Goal: Task Accomplishment & Management: Manage account settings

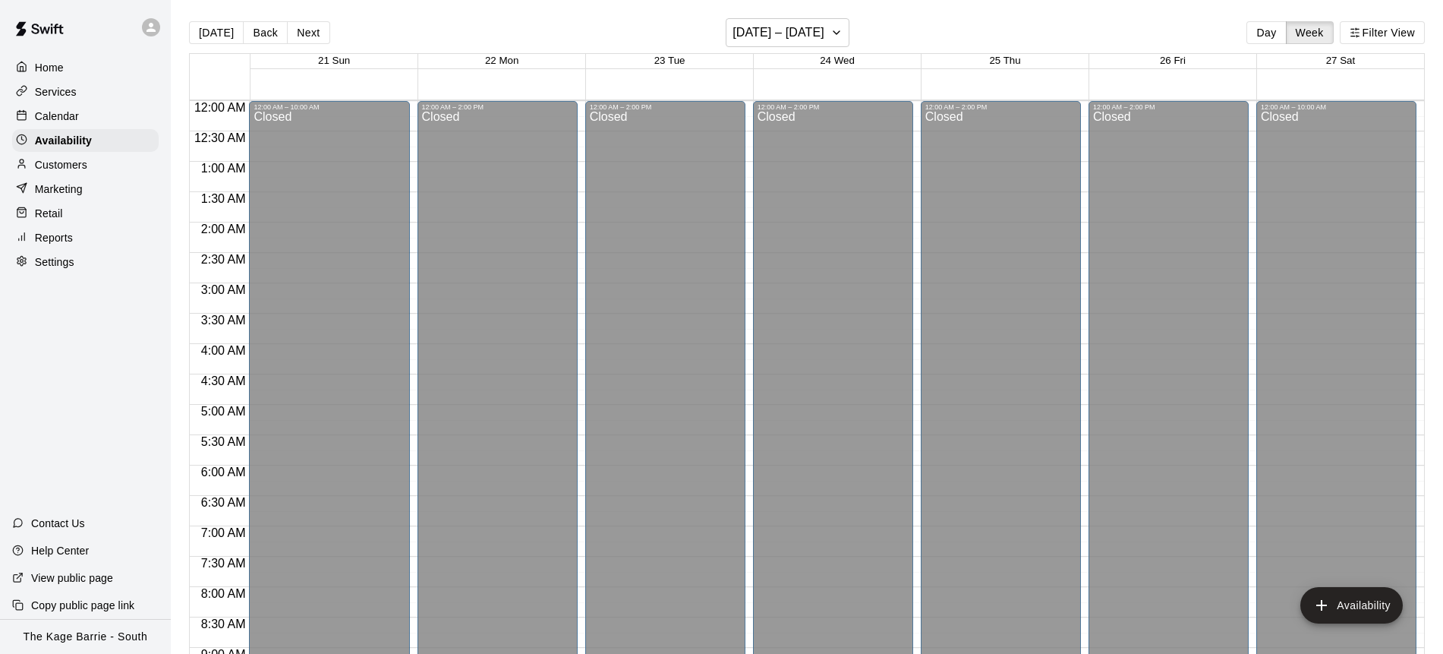
scroll to position [777, 0]
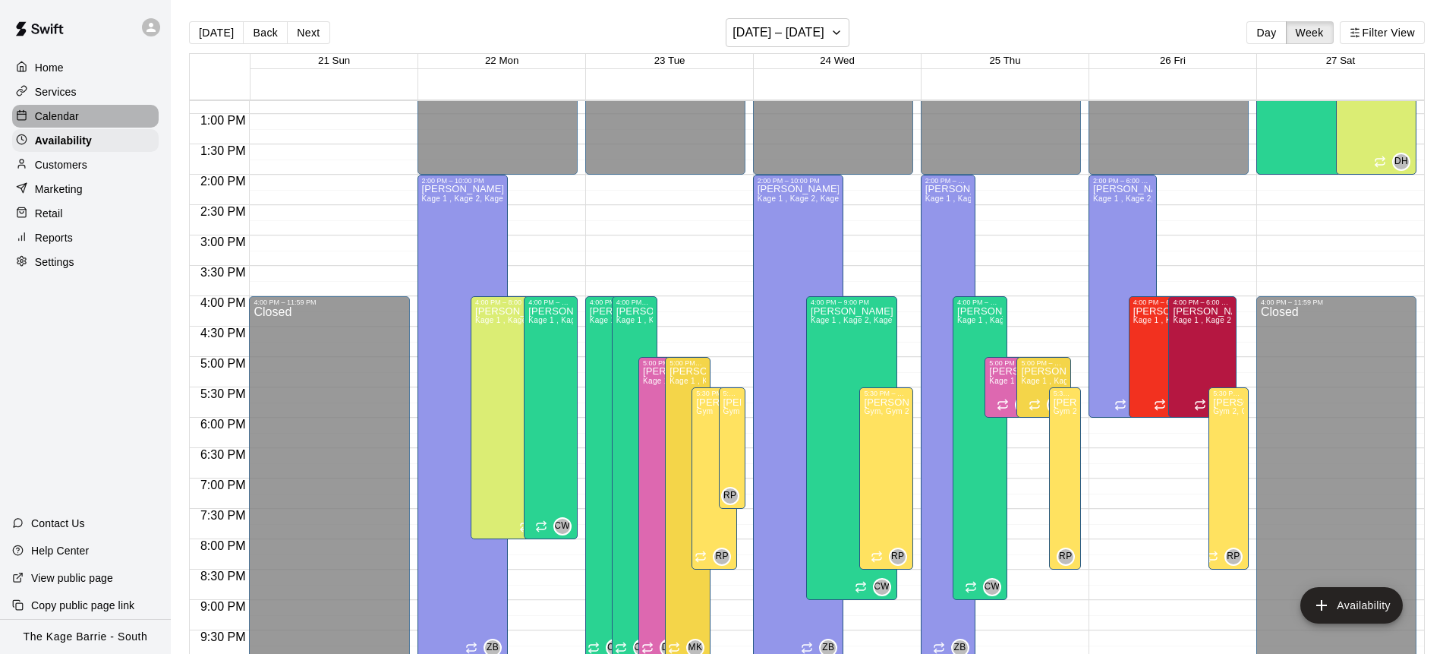
click at [98, 117] on div "Calendar" at bounding box center [85, 116] width 147 height 23
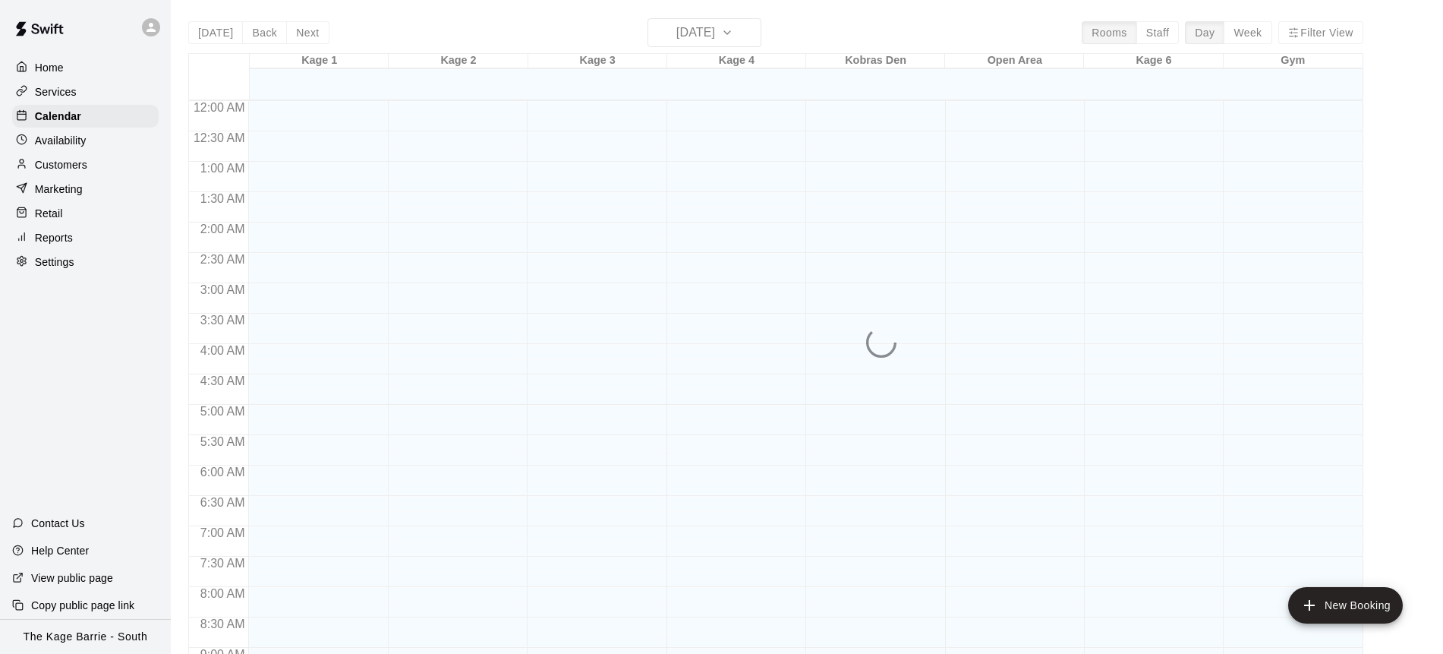
scroll to position [842, 0]
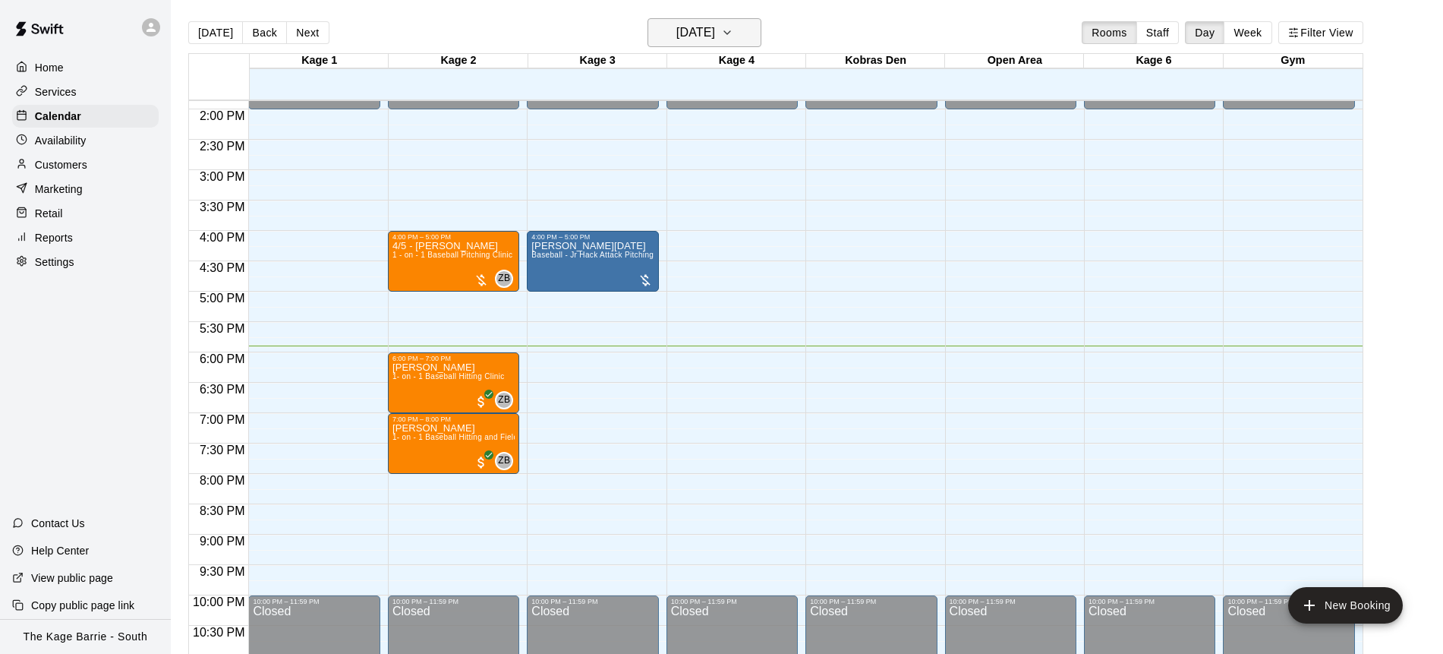
click at [734, 36] on icon "button" at bounding box center [727, 33] width 12 height 18
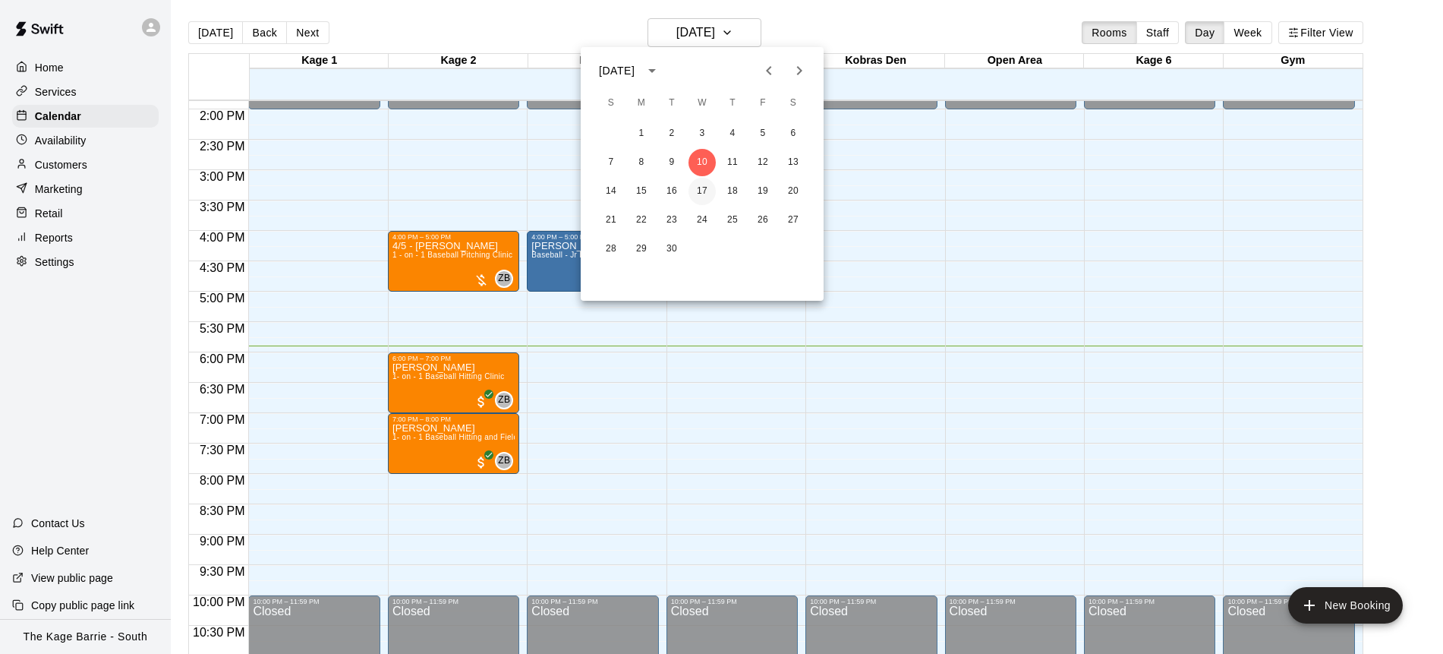
click at [707, 191] on button "17" at bounding box center [702, 191] width 27 height 27
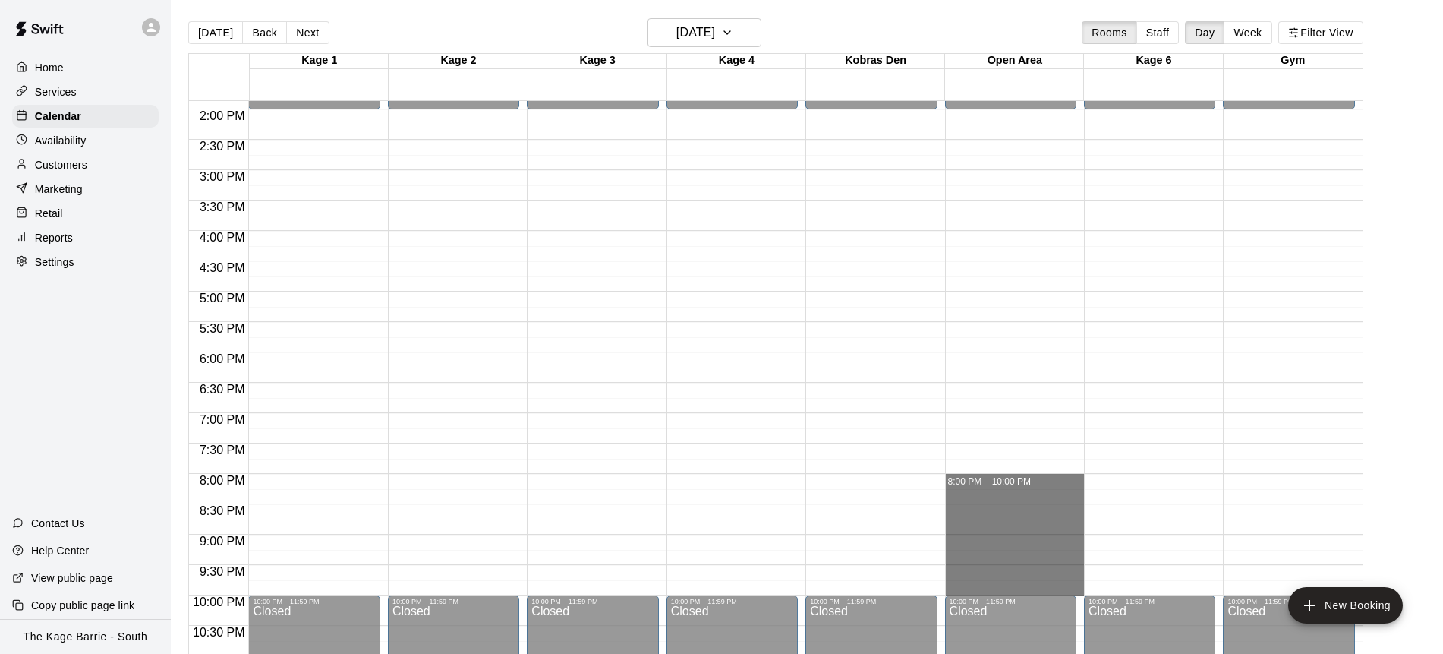
drag, startPoint x: 1000, startPoint y: 475, endPoint x: 1003, endPoint y: 583, distance: 107.9
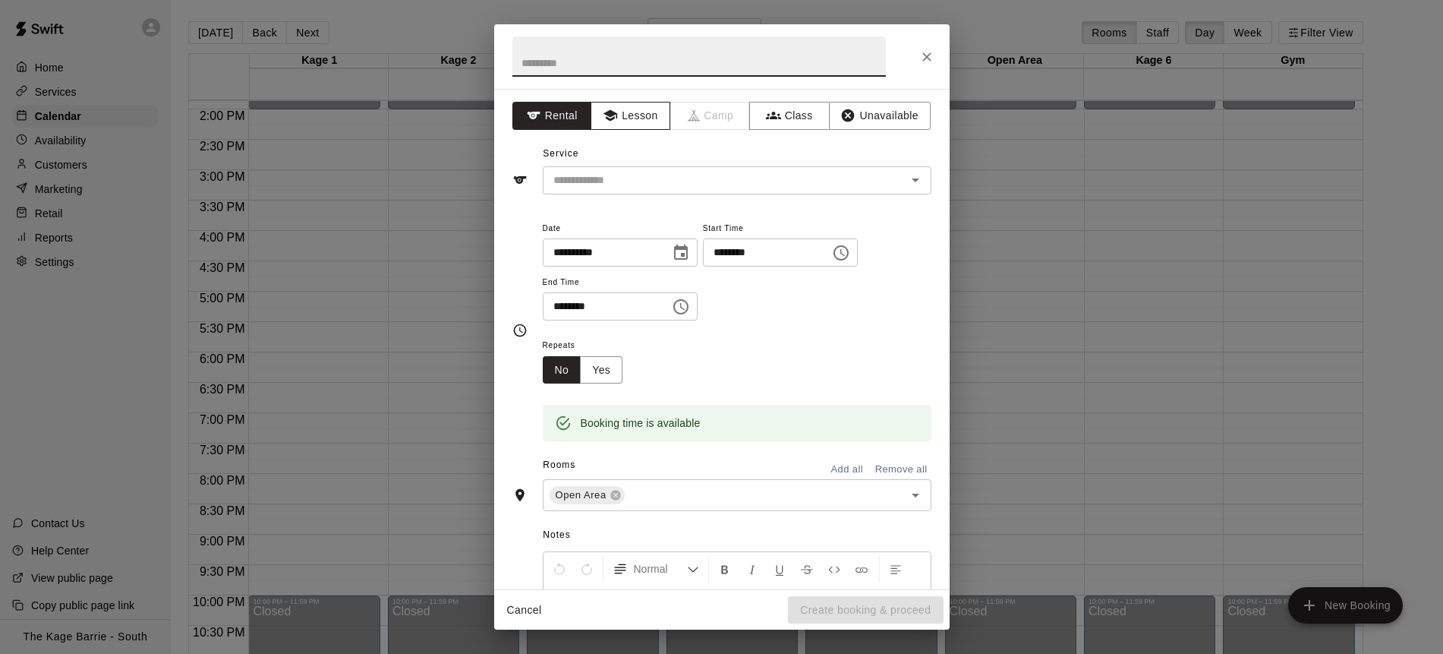
click at [633, 118] on button "Lesson" at bounding box center [631, 116] width 80 height 28
click at [913, 179] on icon "Open" at bounding box center [916, 180] width 8 height 4
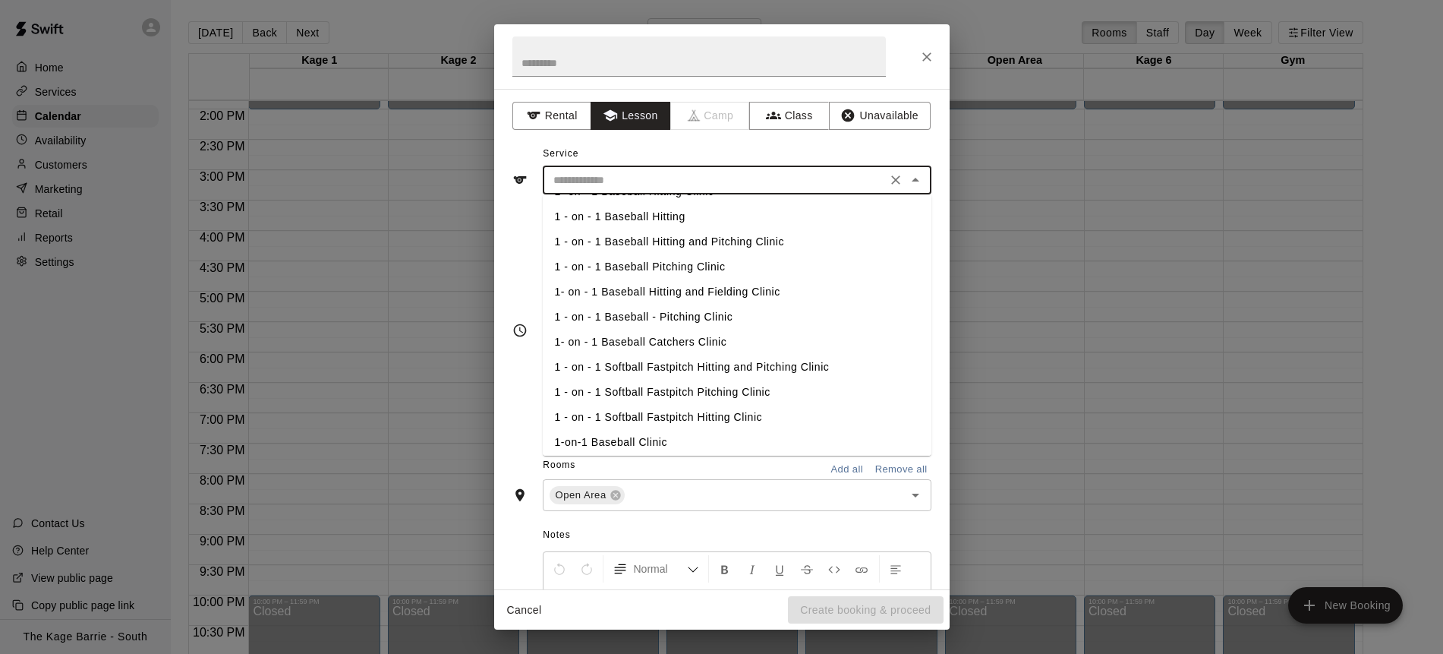
scroll to position [77, 0]
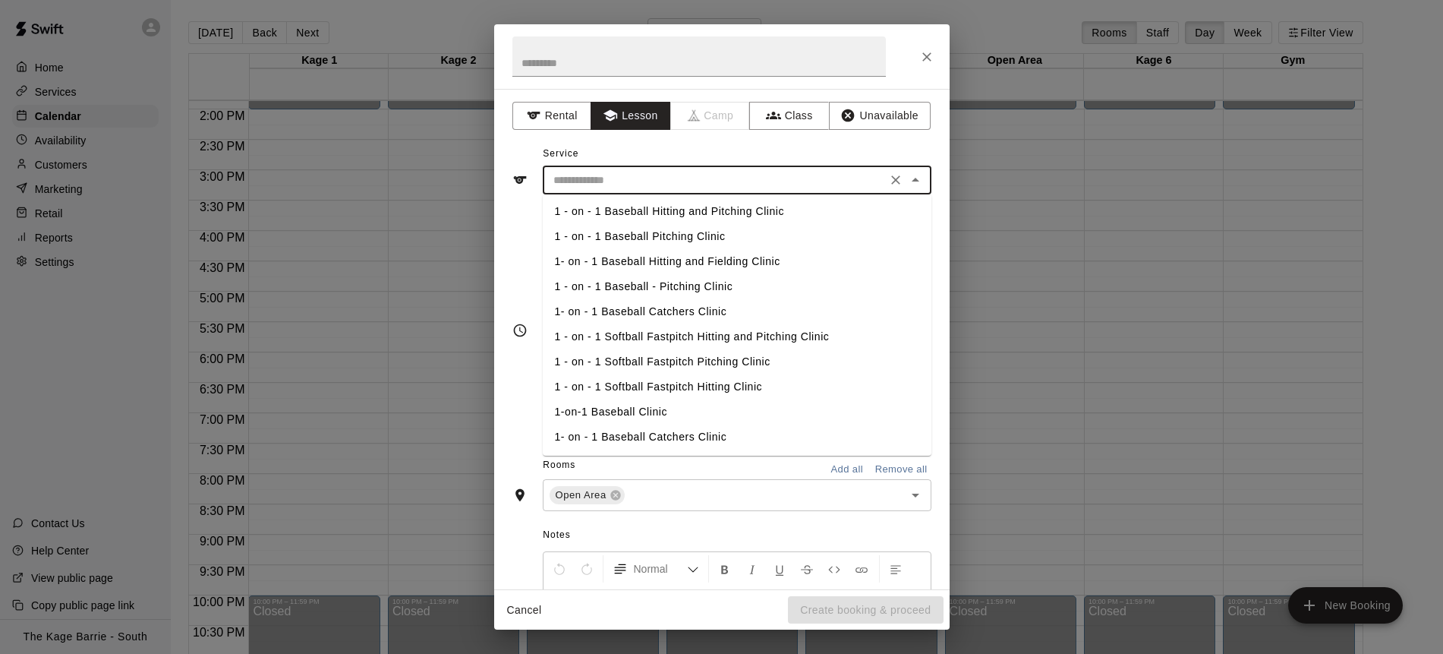
click at [648, 412] on li "1-on-1 Baseball Clinic" at bounding box center [737, 411] width 389 height 25
type input "**********"
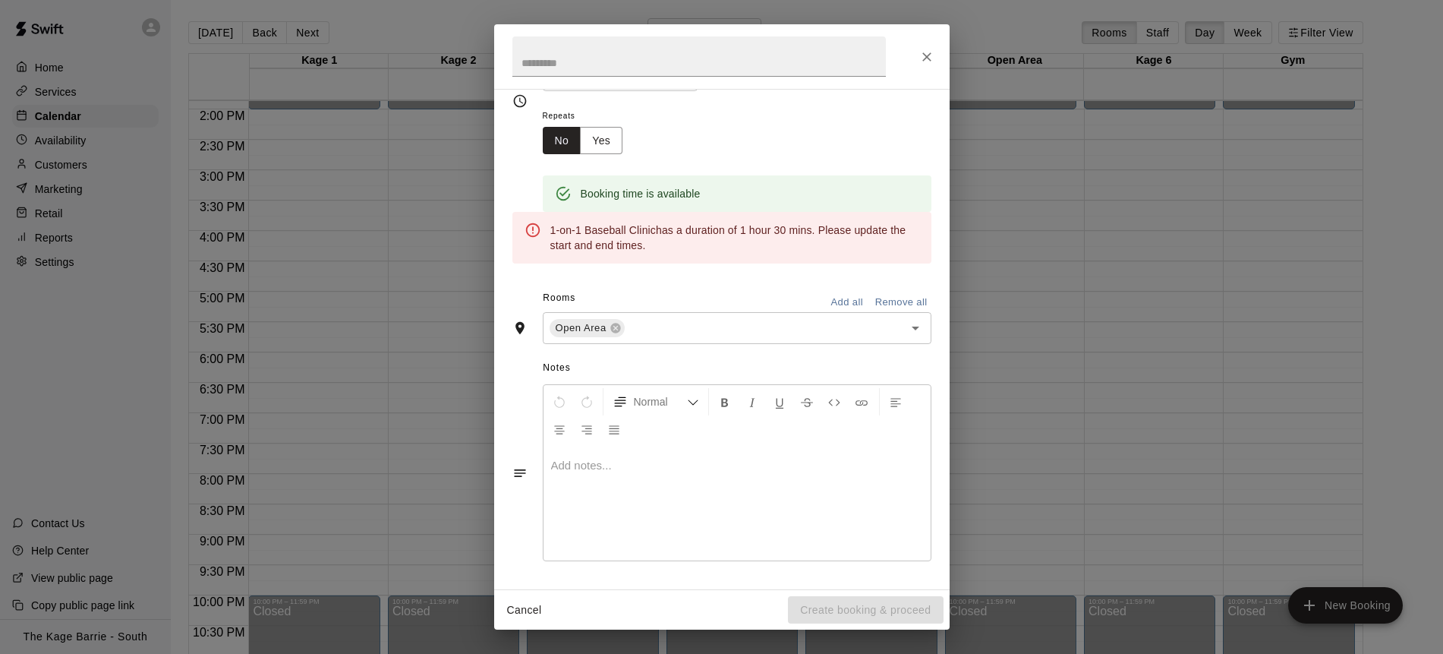
scroll to position [0, 0]
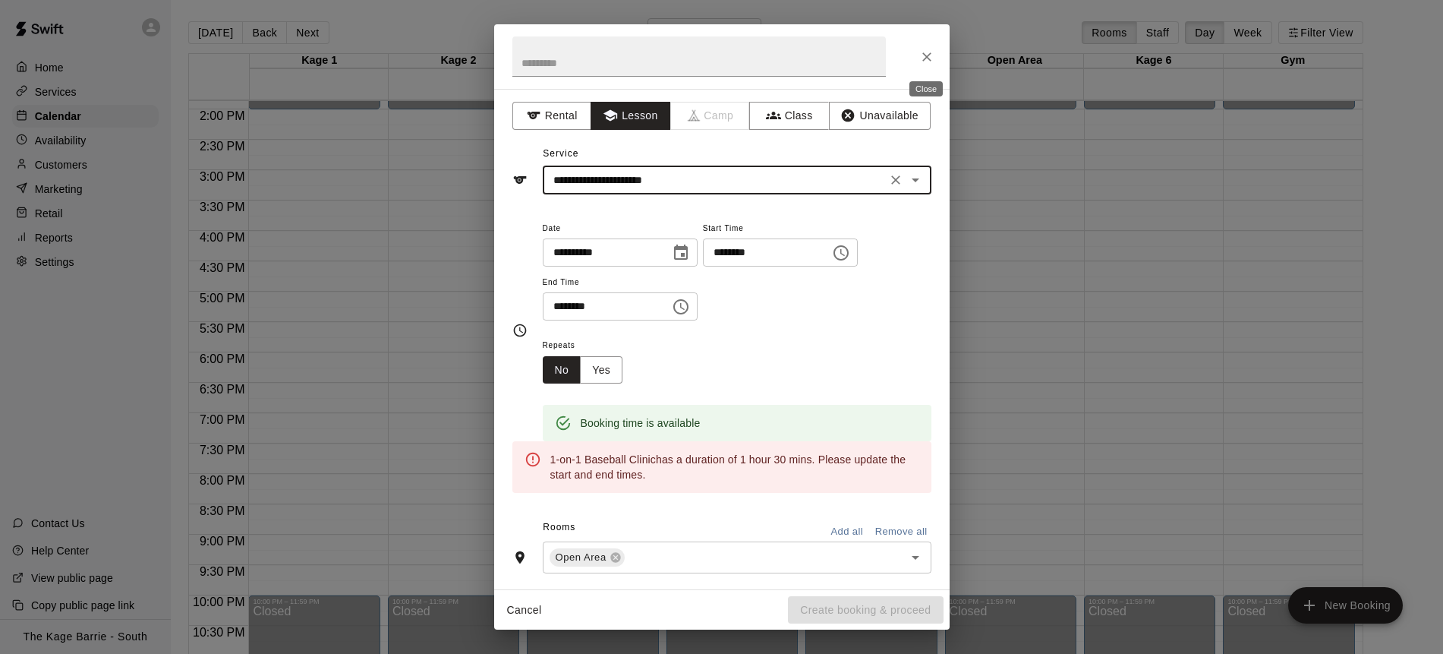
click at [928, 63] on icon "Close" at bounding box center [927, 56] width 15 height 15
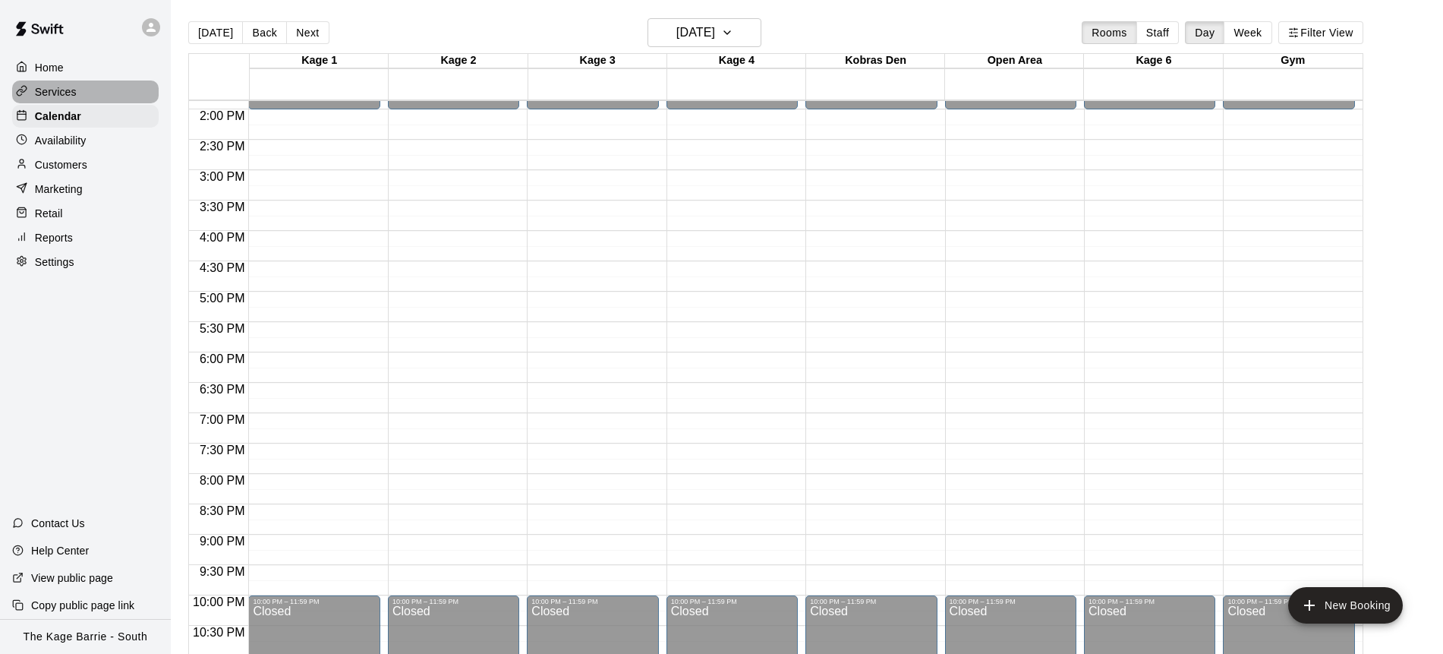
click at [93, 92] on div "Services" at bounding box center [85, 91] width 147 height 23
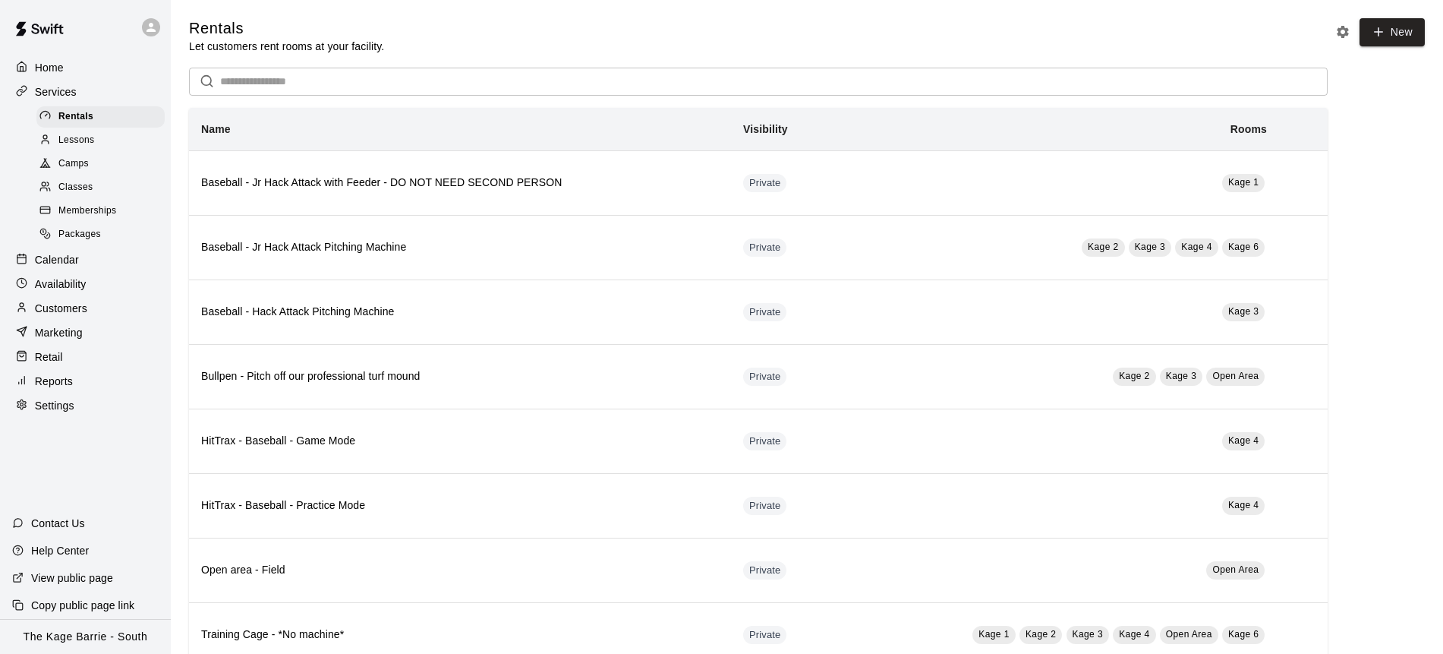
click at [99, 140] on div "Lessons" at bounding box center [100, 140] width 128 height 21
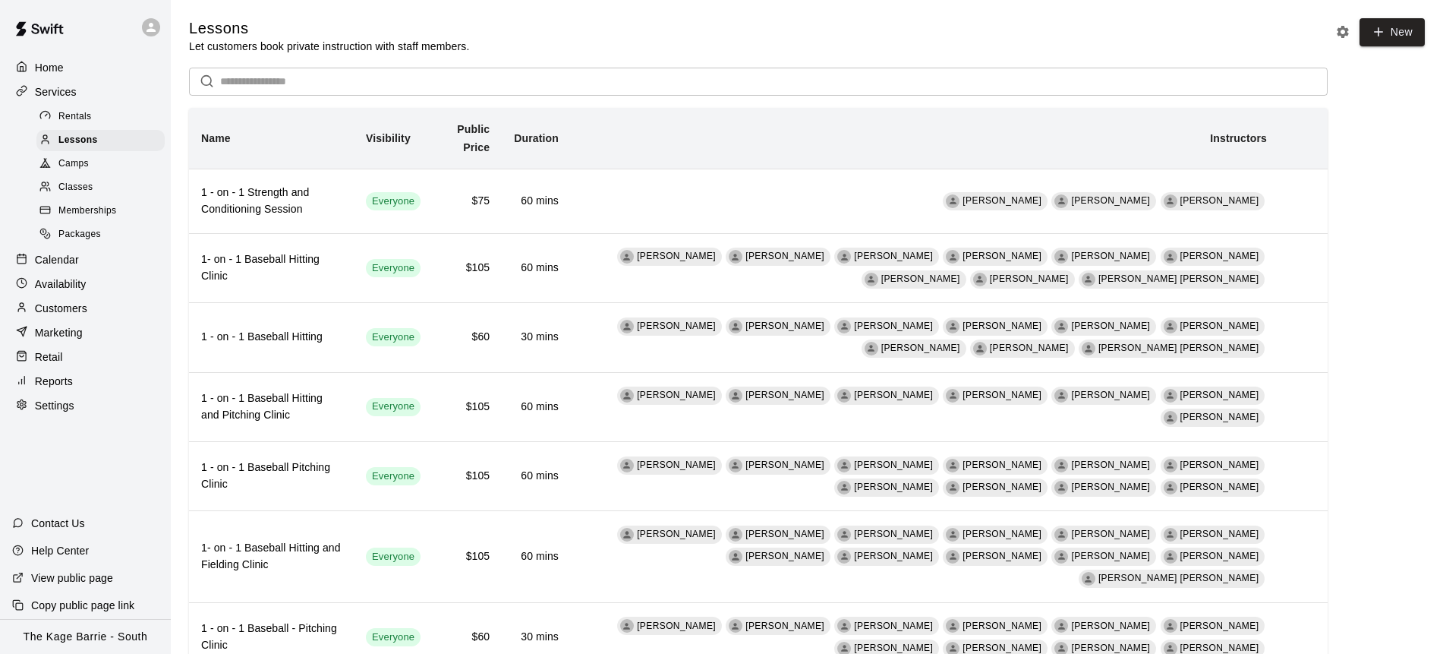
scroll to position [421, 0]
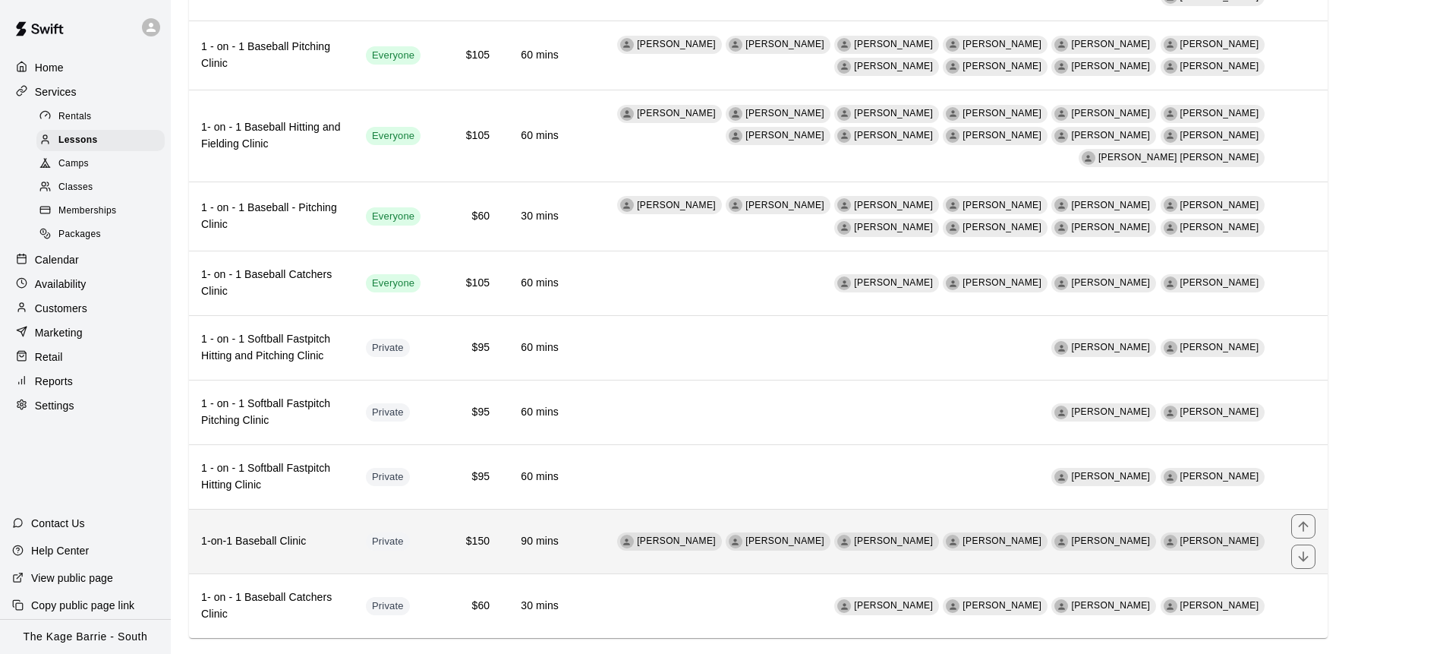
click at [625, 518] on td "Dave Maxamenko Brittani Goettsch Dan Hodgins Murray Roach Tiago Cavallo Chuck S…" at bounding box center [925, 542] width 708 height 65
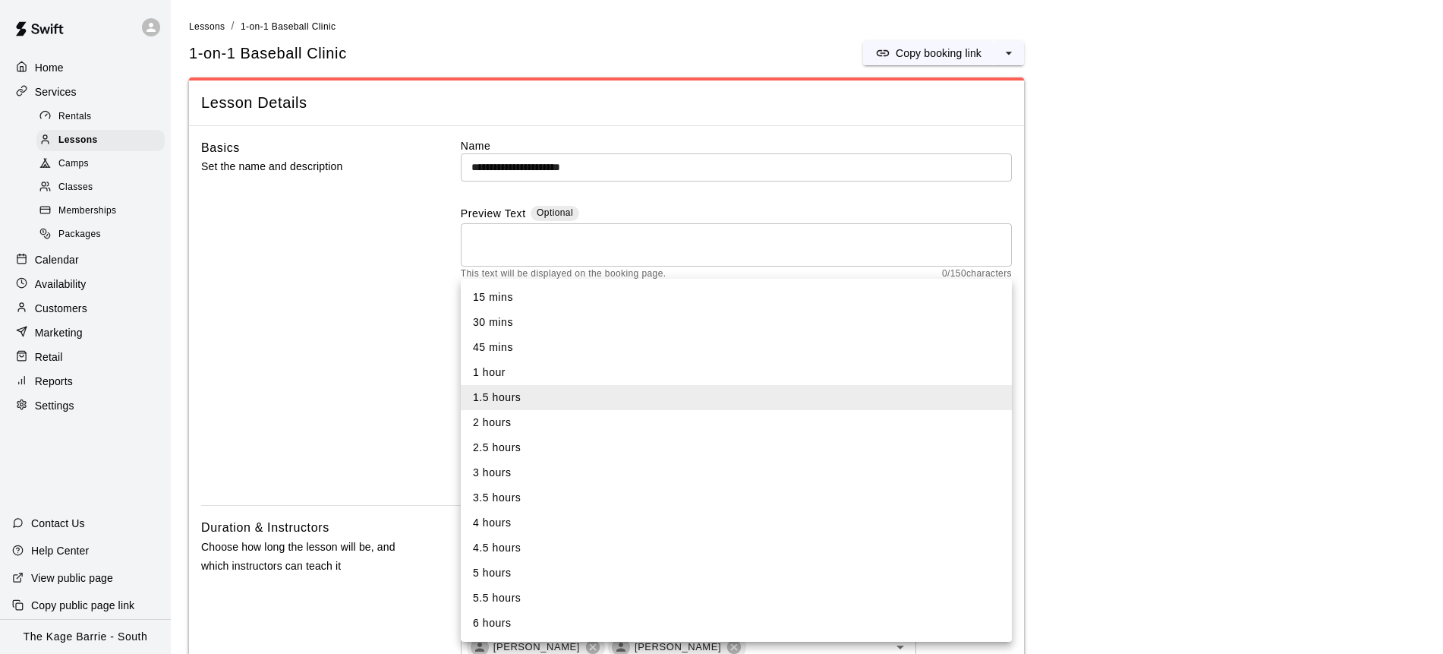
click at [546, 429] on li "2 hours" at bounding box center [736, 422] width 551 height 25
type input "***"
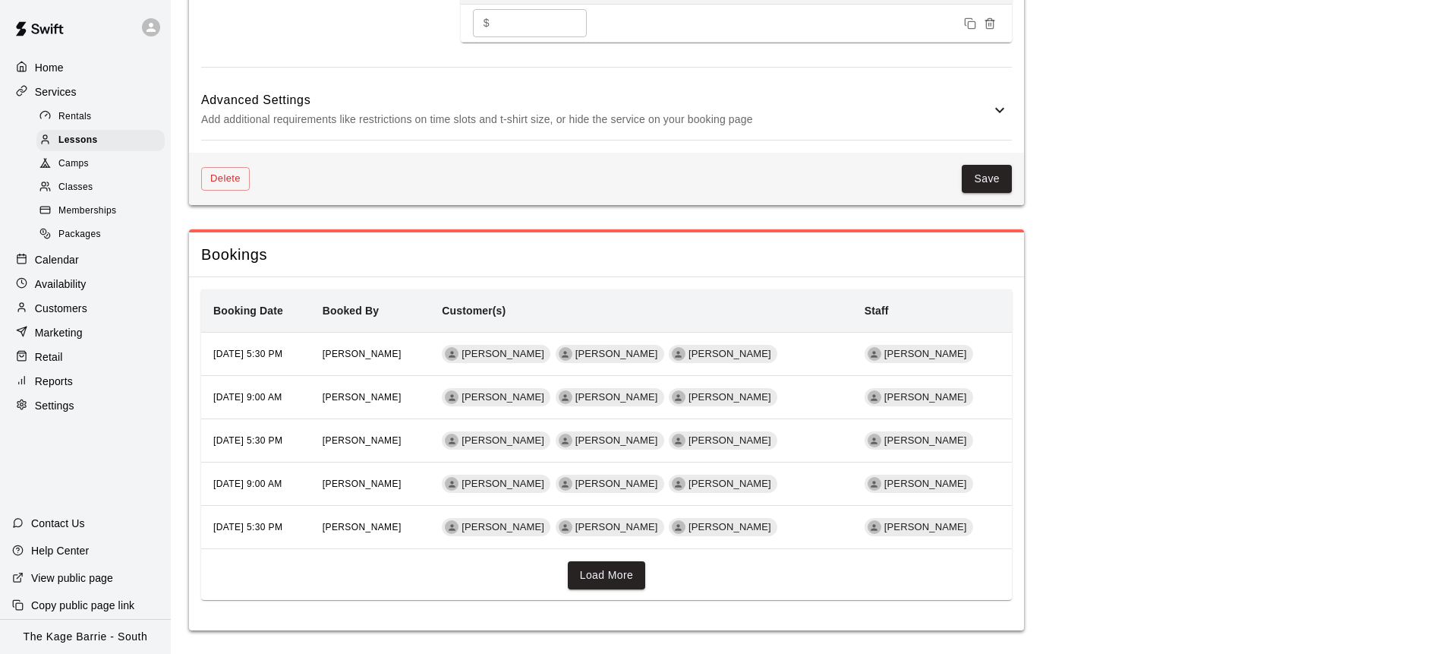
scroll to position [1322, 0]
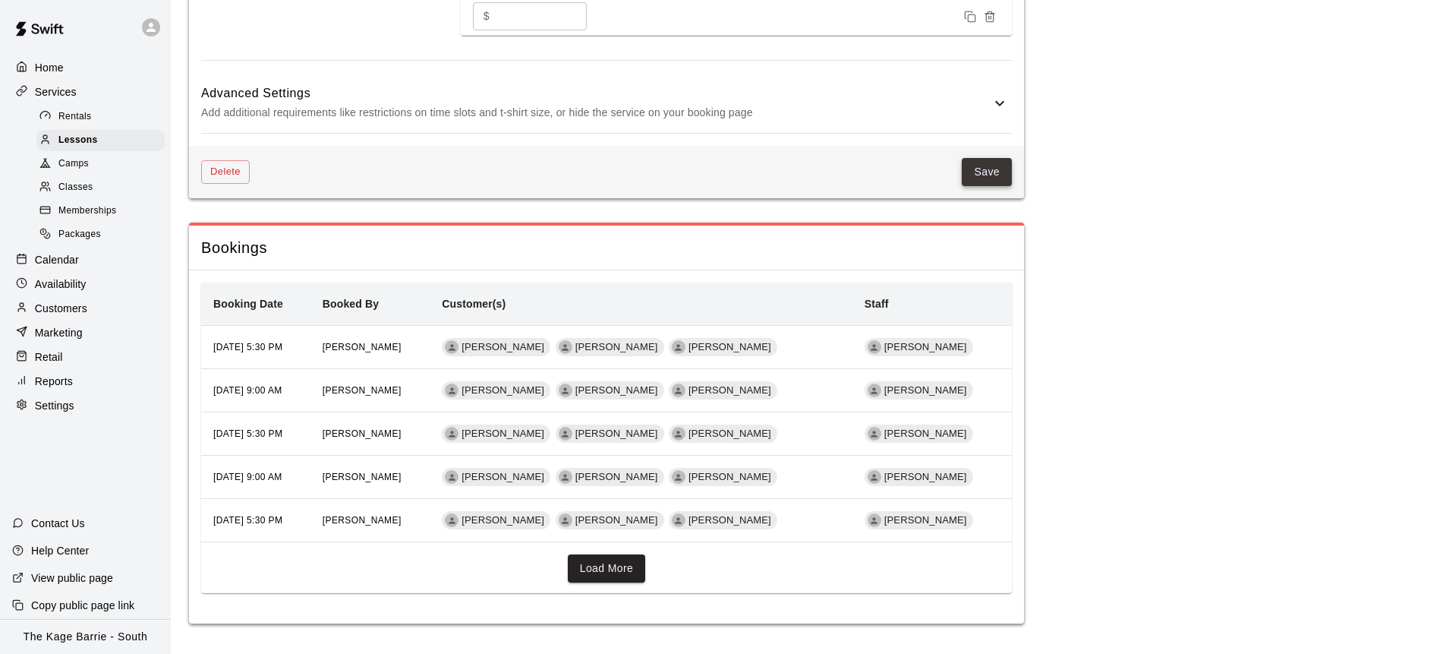
click at [995, 169] on button "Save" at bounding box center [987, 172] width 50 height 28
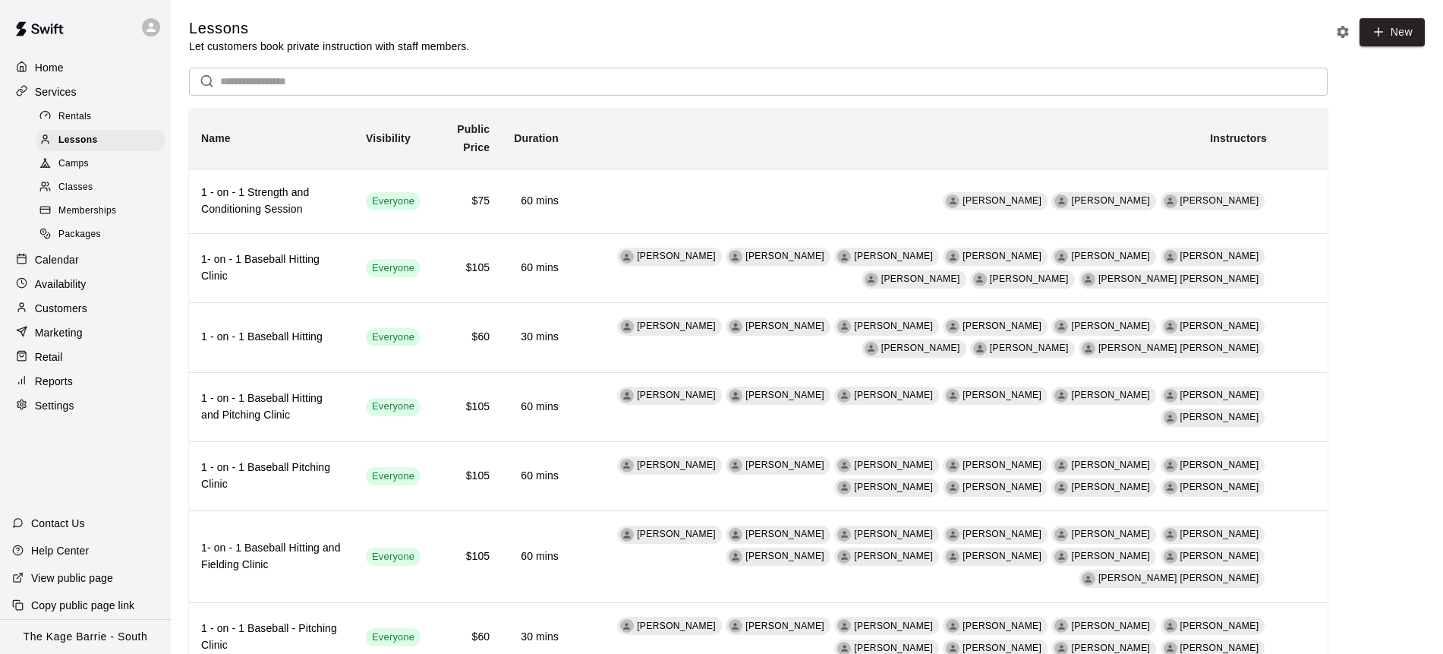
click at [96, 265] on div "Calendar" at bounding box center [85, 259] width 147 height 23
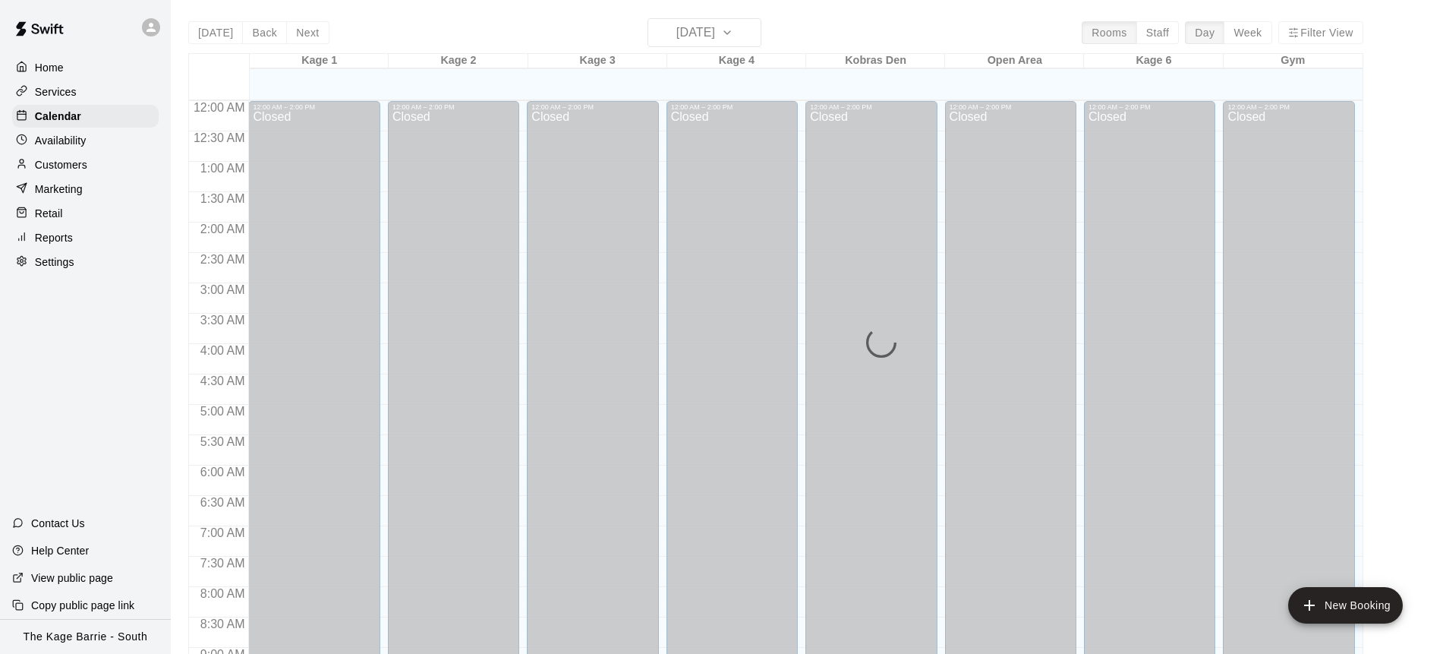
scroll to position [842, 0]
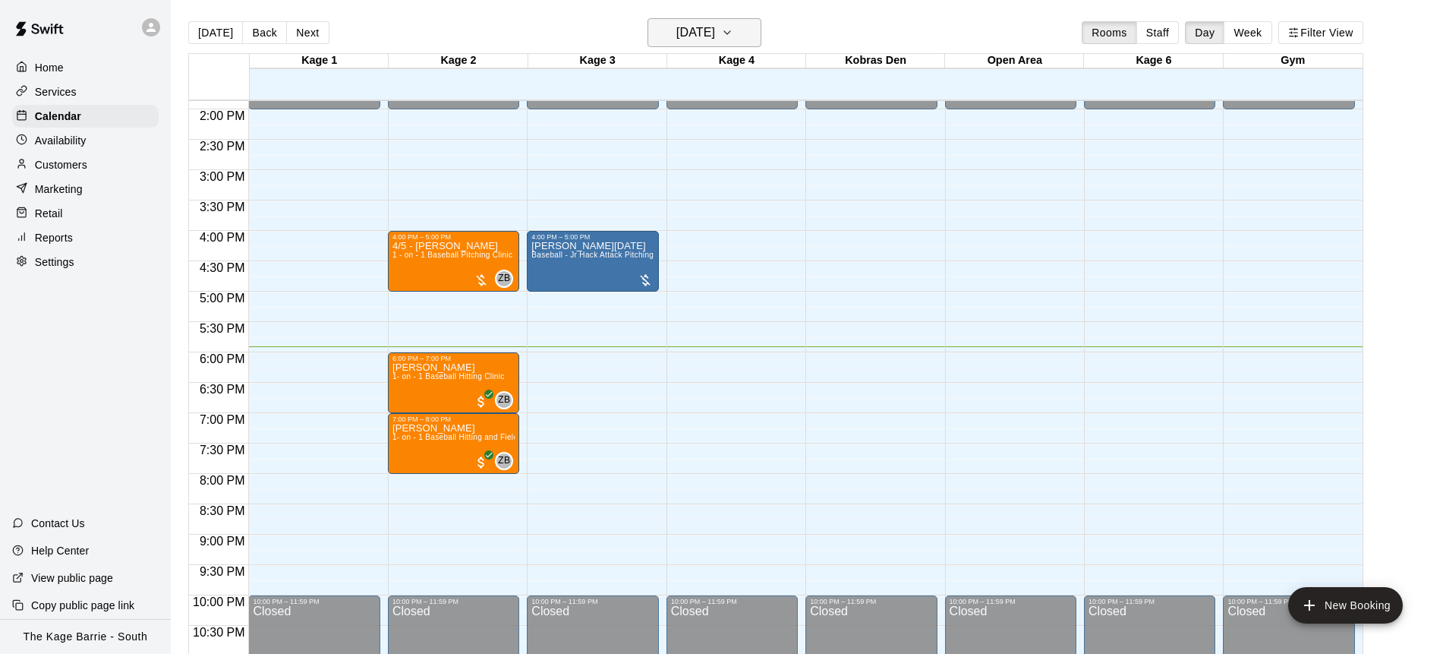
click at [734, 33] on icon "button" at bounding box center [727, 33] width 12 height 18
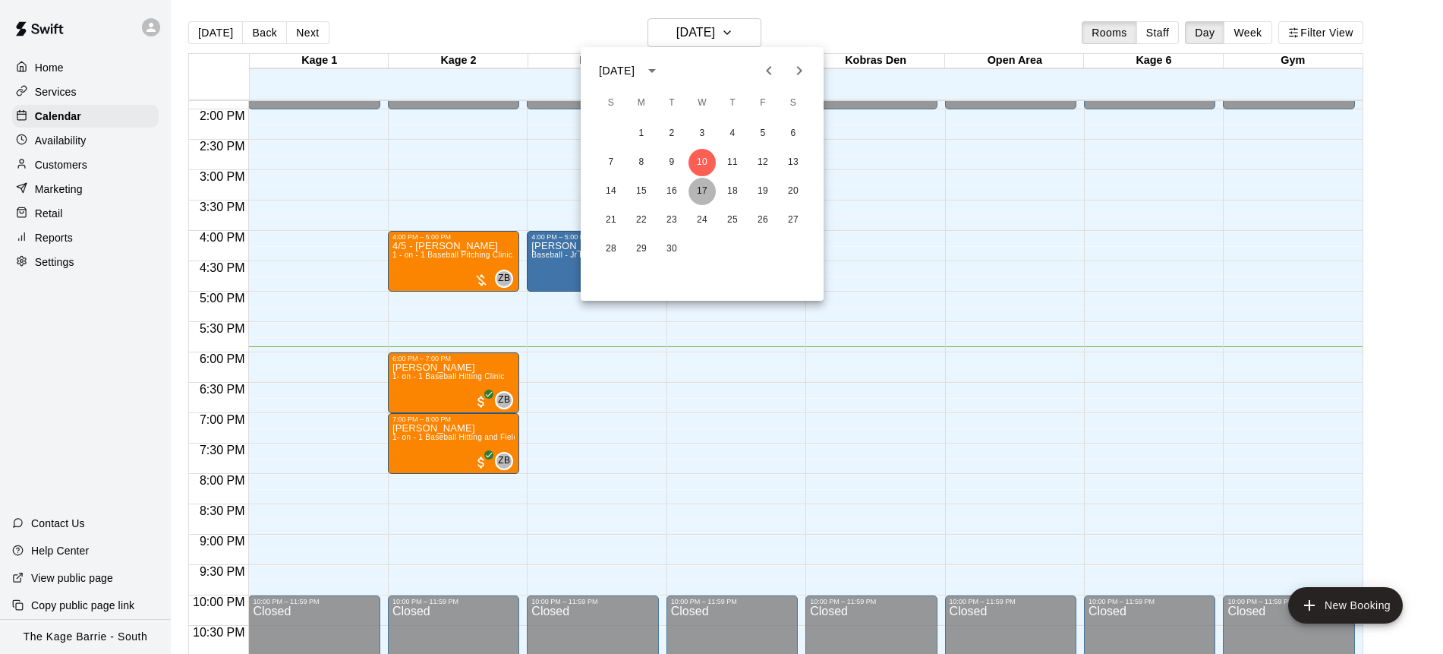
click at [709, 187] on button "17" at bounding box center [702, 191] width 27 height 27
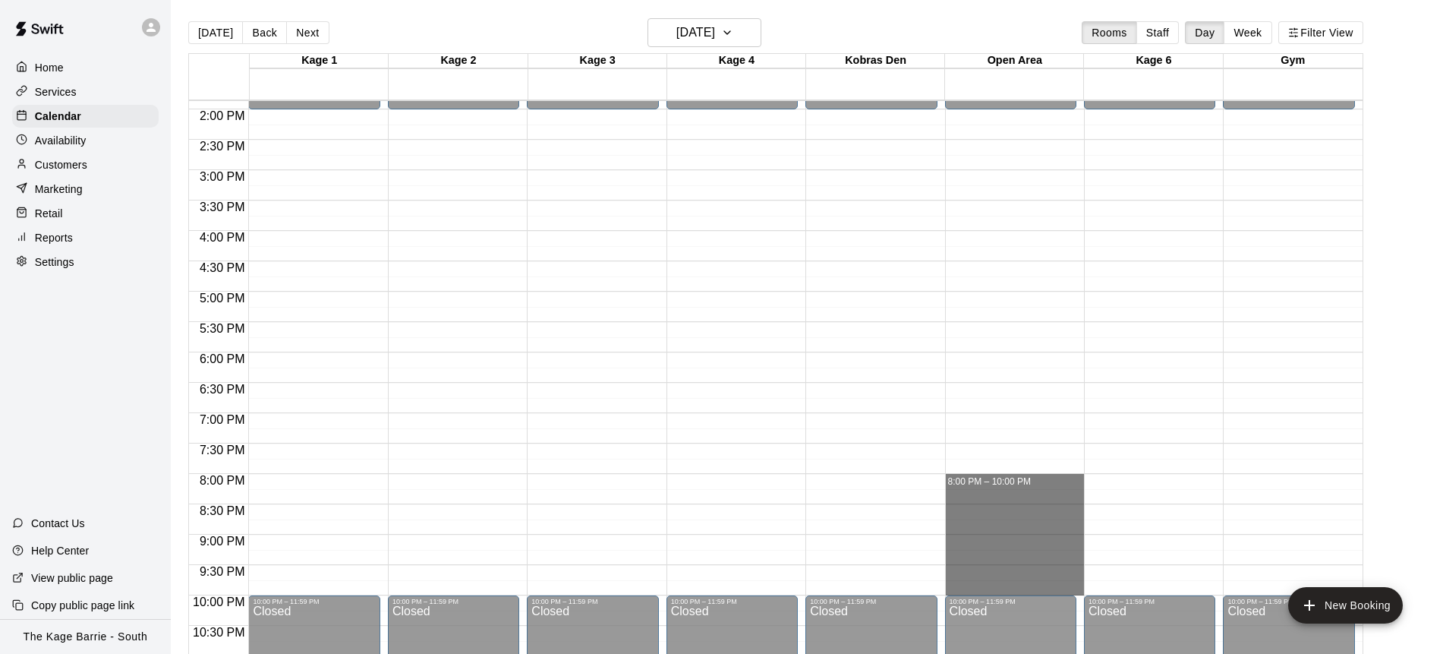
drag, startPoint x: 1008, startPoint y: 491, endPoint x: 1006, endPoint y: 582, distance: 91.1
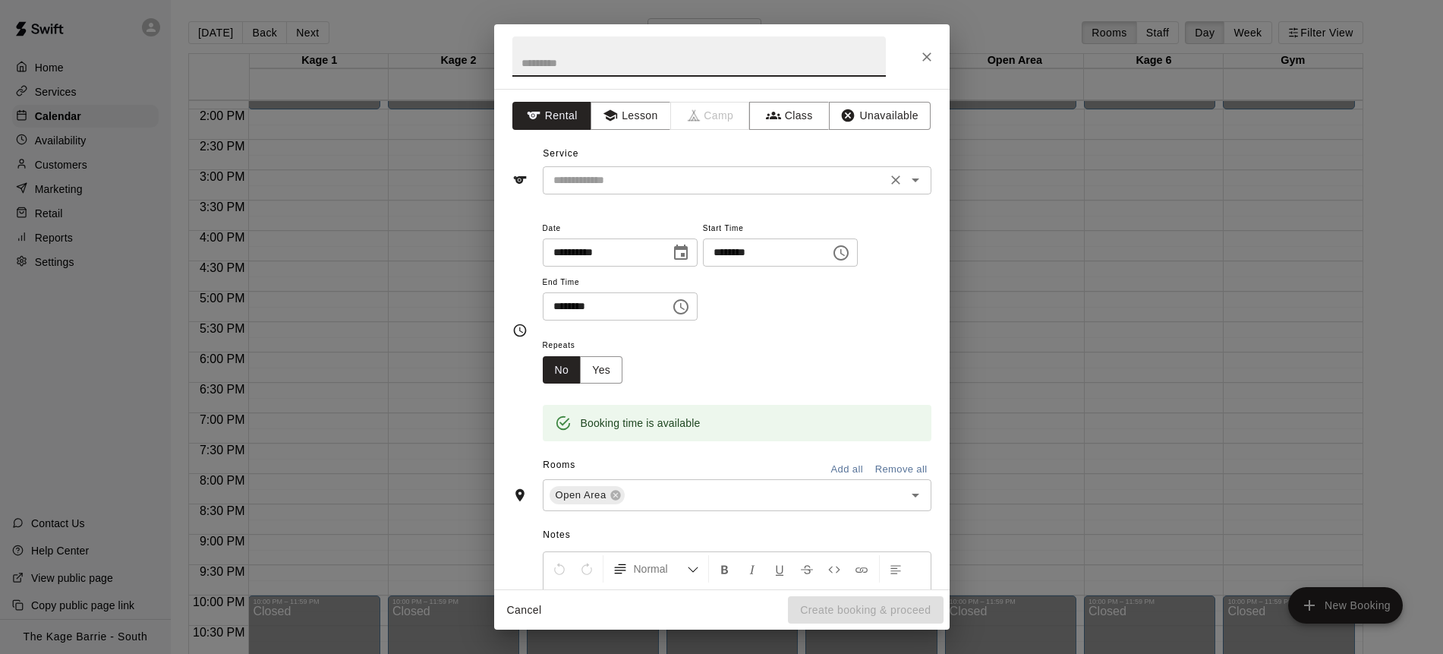
click at [750, 179] on input "text" at bounding box center [714, 180] width 335 height 19
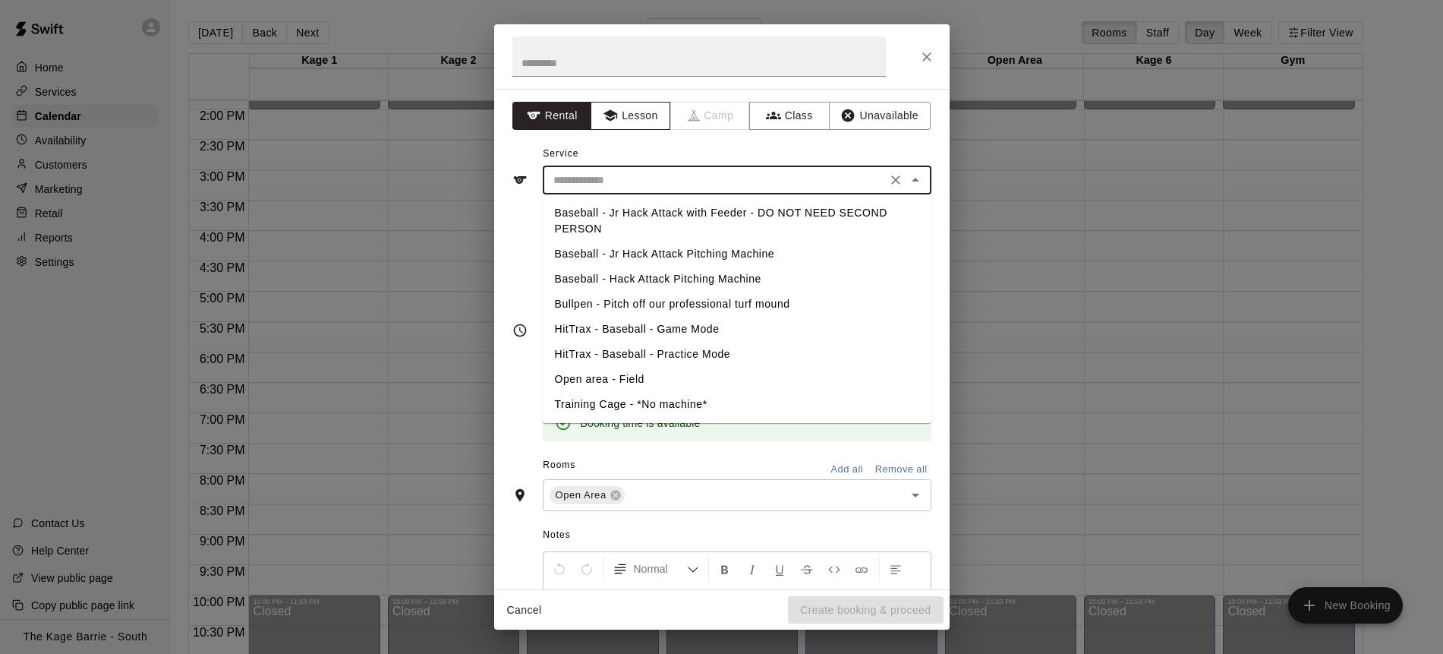
click at [654, 119] on button "Lesson" at bounding box center [631, 116] width 80 height 28
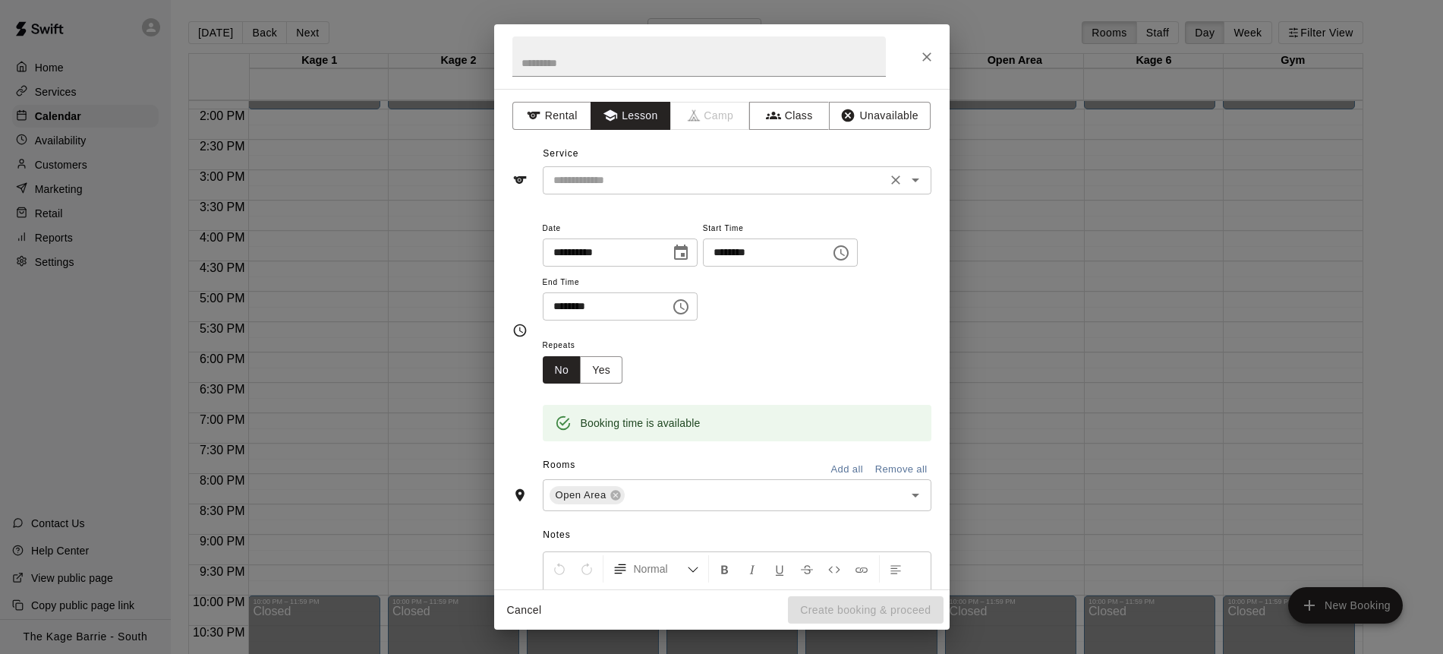
click at [712, 182] on input "text" at bounding box center [714, 180] width 335 height 19
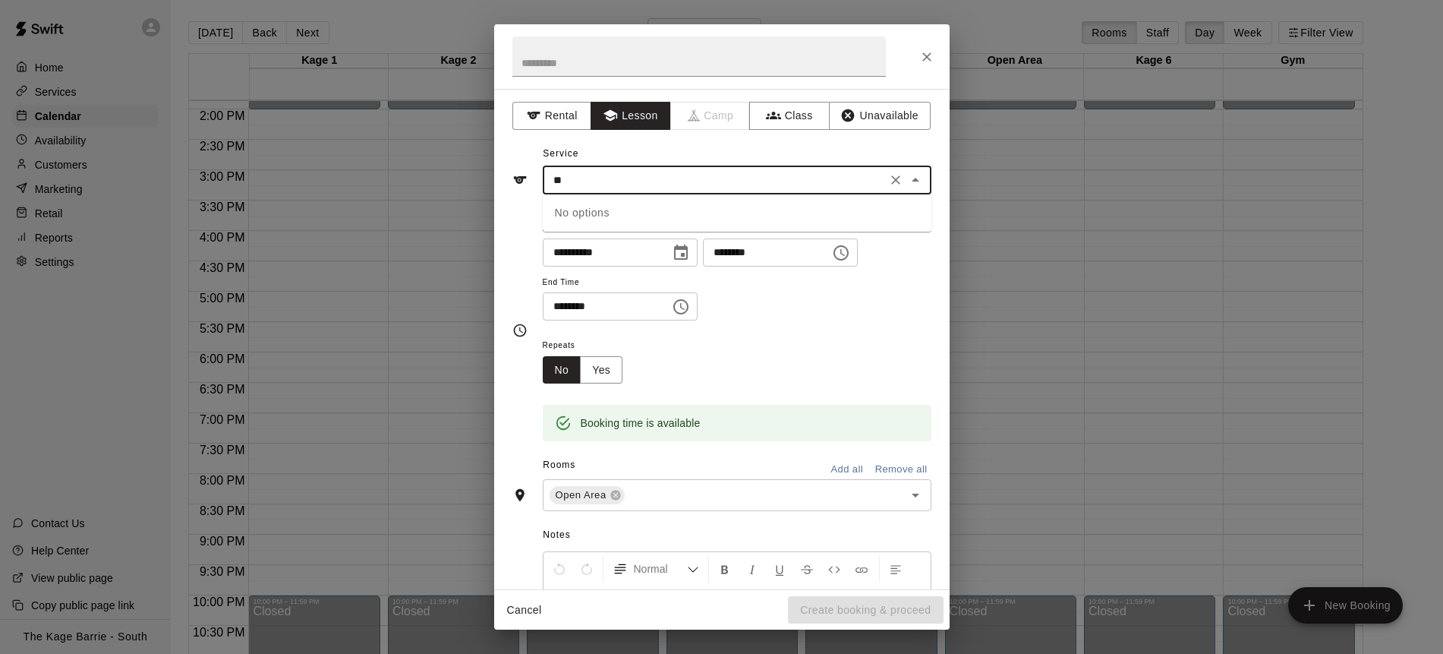
drag, startPoint x: 595, startPoint y: 179, endPoint x: 528, endPoint y: 178, distance: 66.8
click at [529, 178] on div "** ​ No options" at bounding box center [722, 180] width 419 height 28
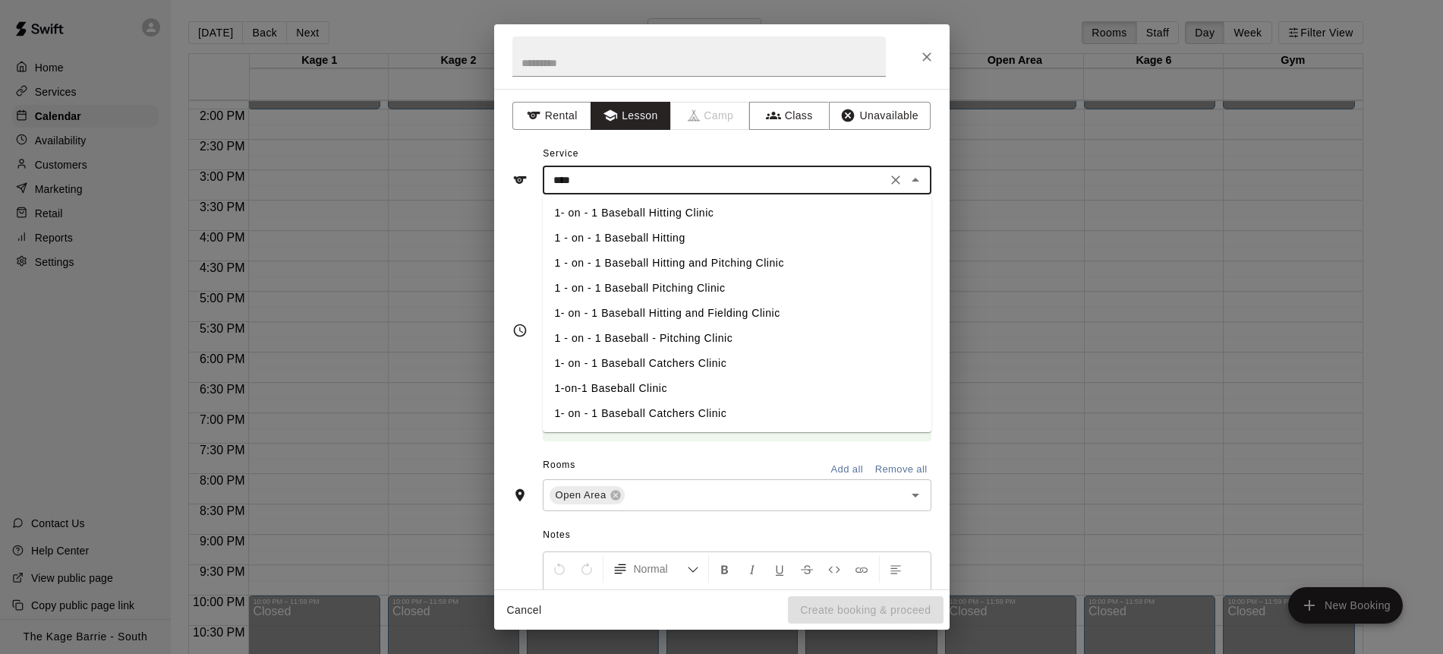
click at [643, 383] on li "1-on-1 Baseball Clinic" at bounding box center [737, 388] width 389 height 25
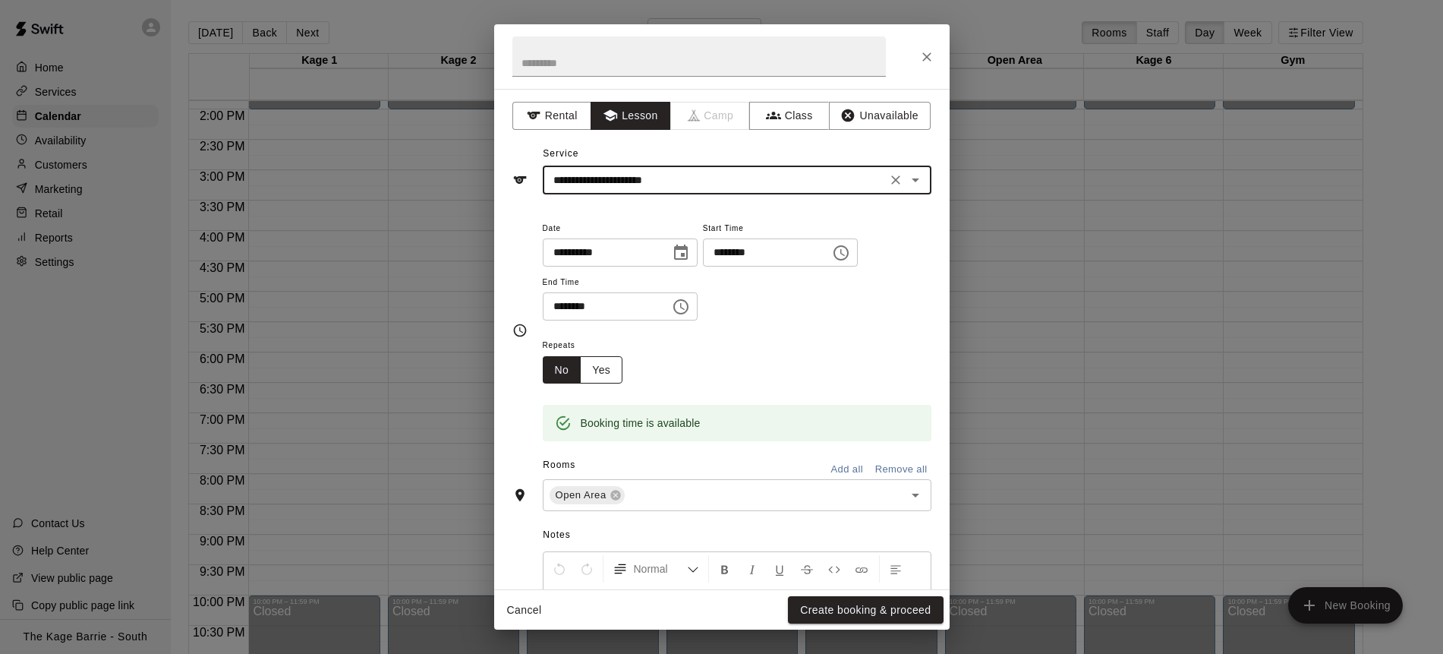
type input "**********"
click at [615, 371] on button "Yes" at bounding box center [601, 370] width 43 height 28
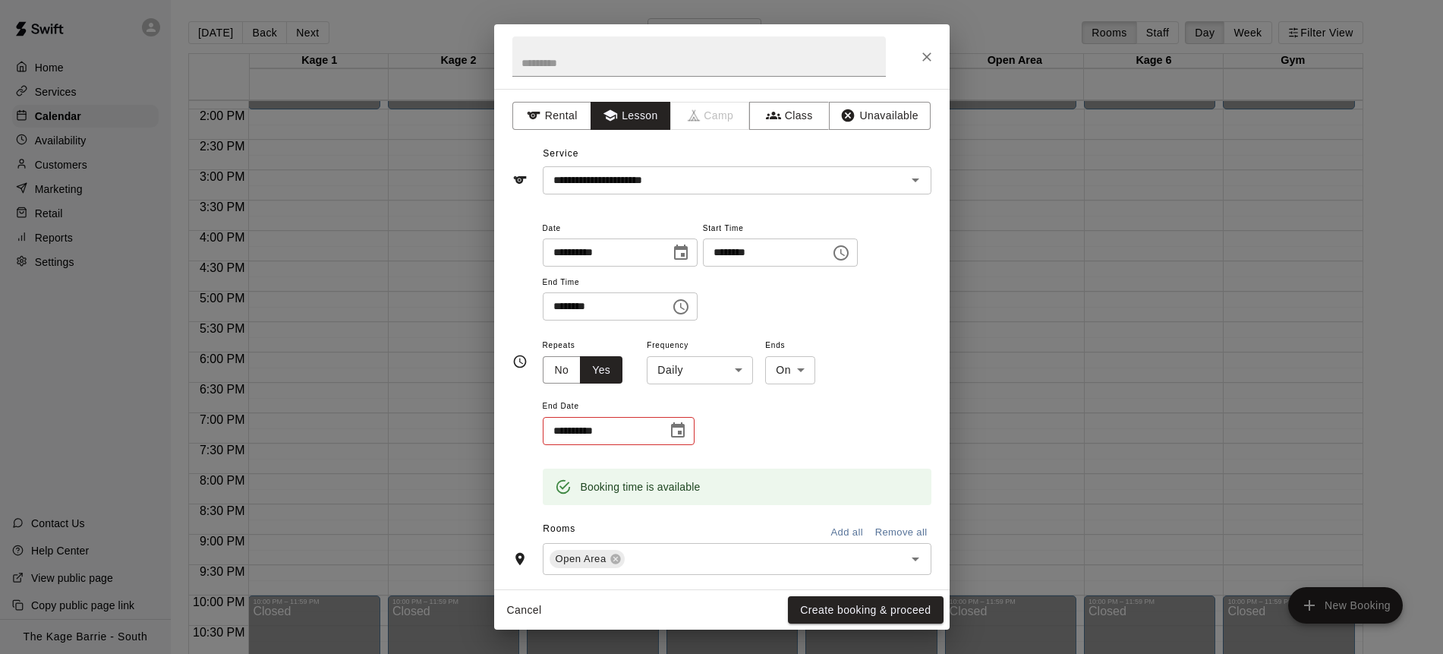
scroll to position [1, 0]
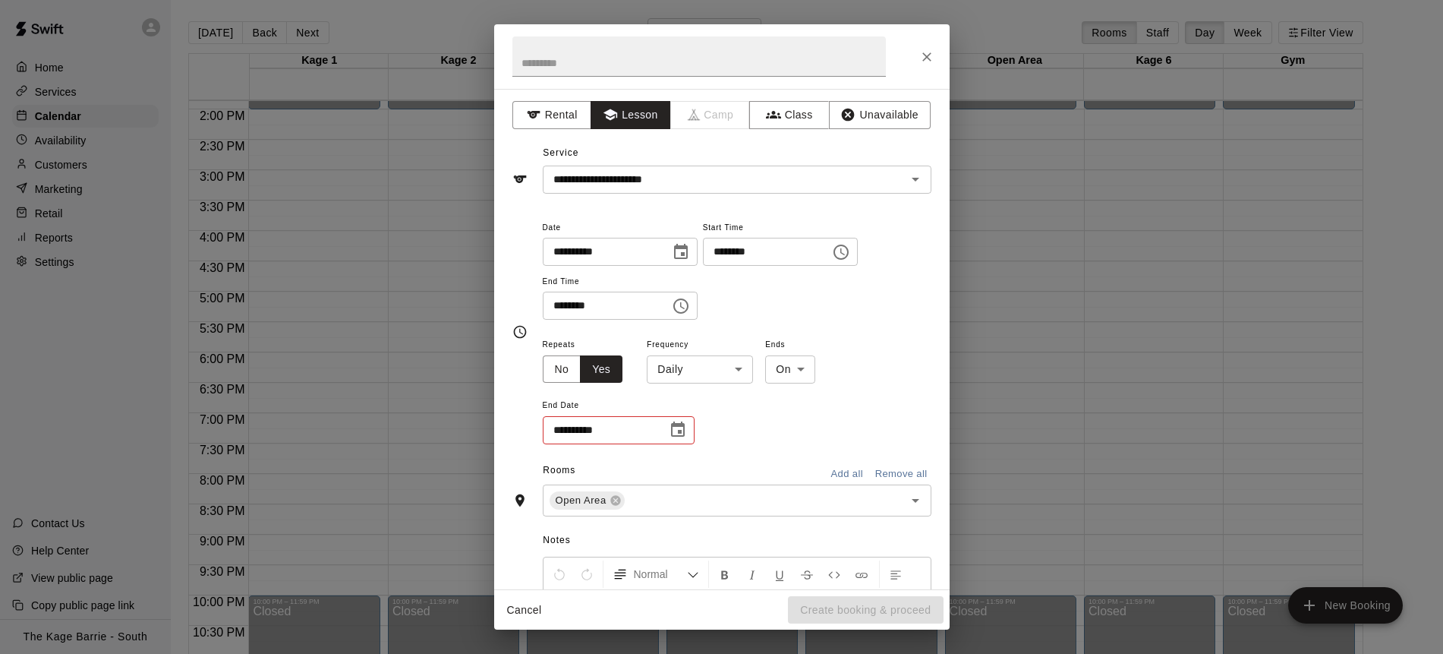
click at [722, 371] on body "Home Services Calendar Availability Customers Marketing Retail Reports Settings…" at bounding box center [721, 339] width 1443 height 678
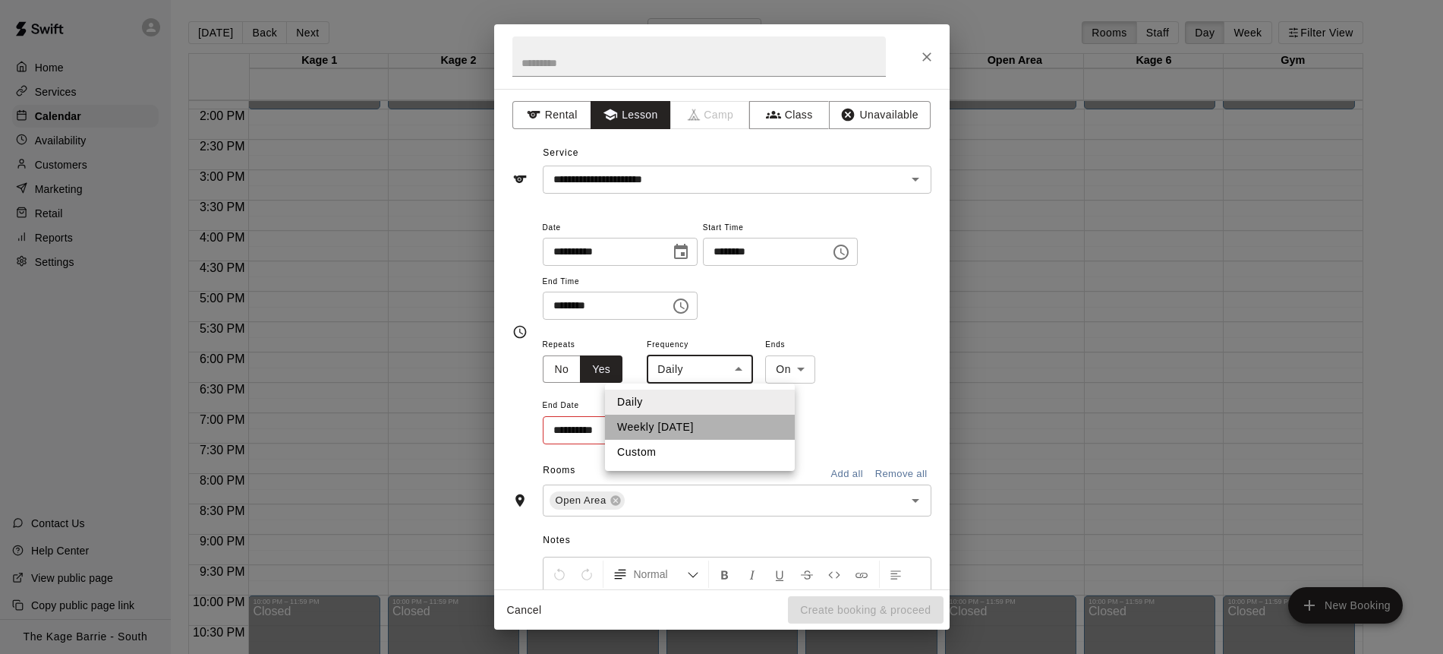
drag, startPoint x: 706, startPoint y: 424, endPoint x: 694, endPoint y: 427, distance: 12.5
click at [706, 424] on li "Weekly [DATE]" at bounding box center [700, 427] width 190 height 25
type input "******"
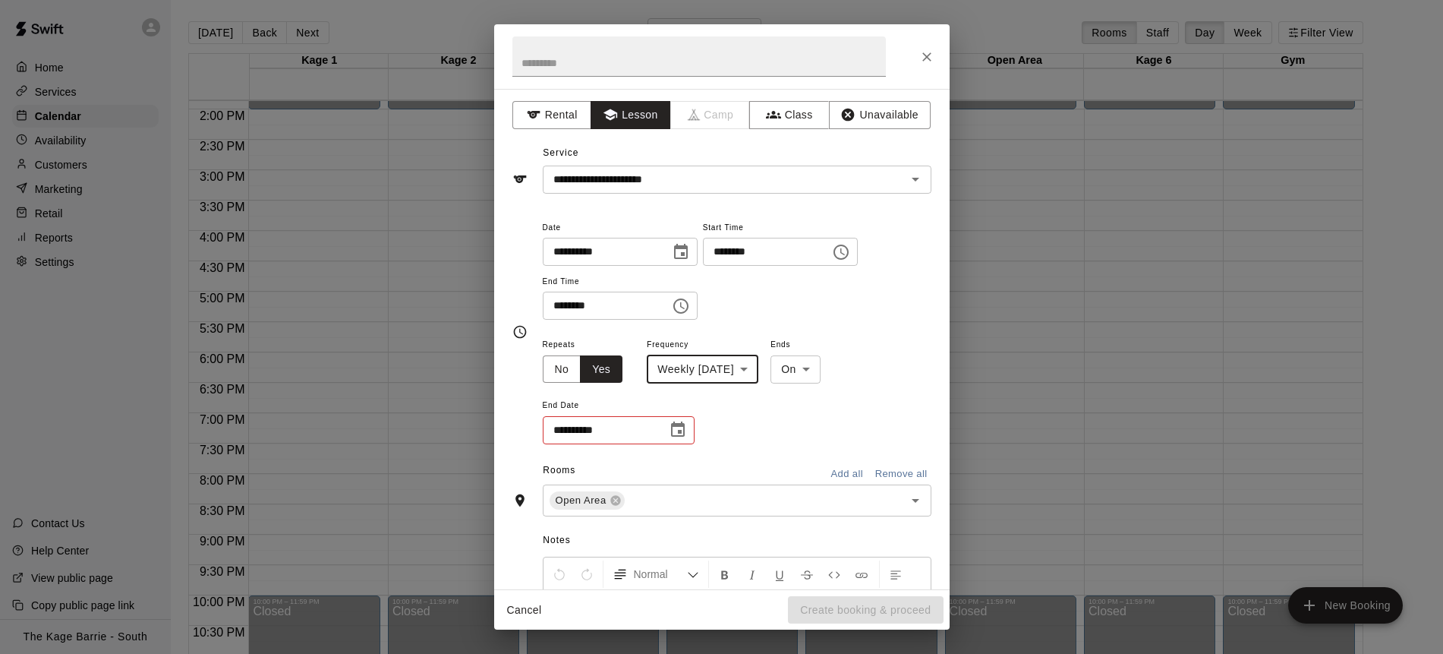
click at [686, 434] on icon "Choose date" at bounding box center [678, 430] width 18 height 18
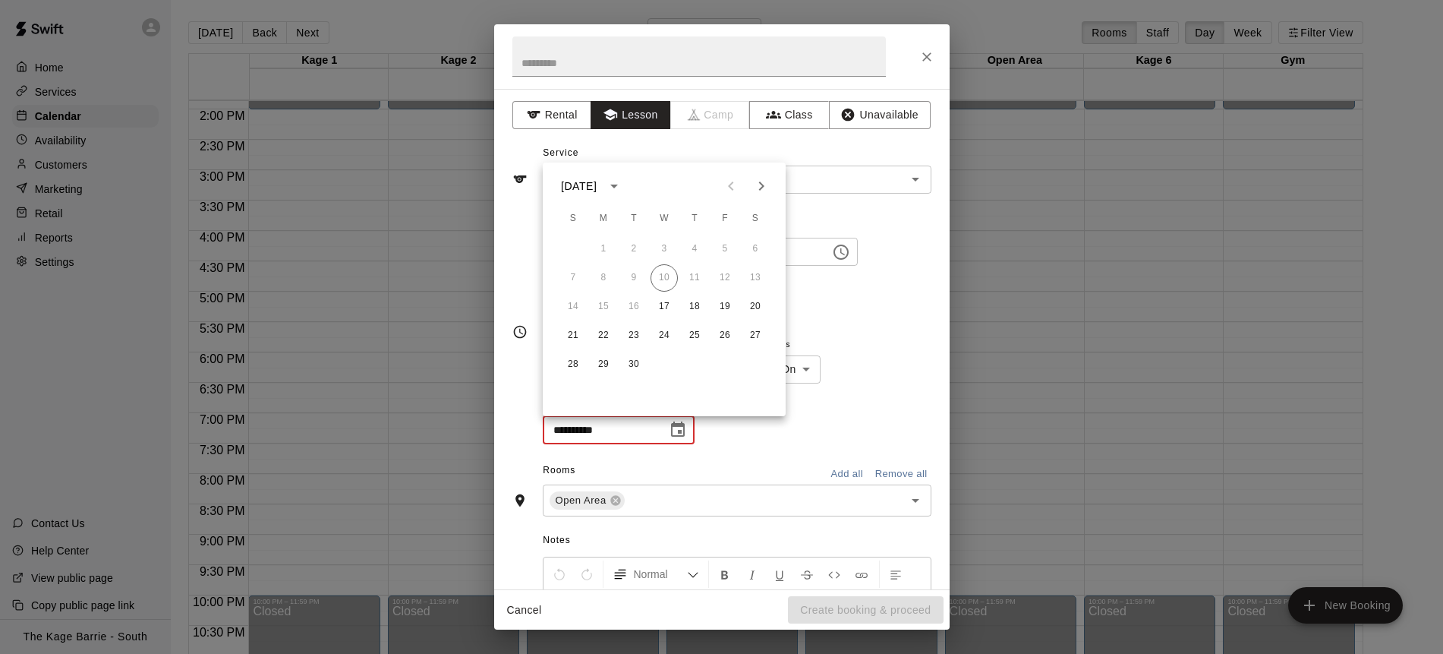
click at [761, 188] on icon "Next month" at bounding box center [762, 186] width 18 height 18
click at [764, 186] on icon "Next month" at bounding box center [762, 186] width 18 height 18
click at [668, 303] on button "17" at bounding box center [664, 306] width 27 height 27
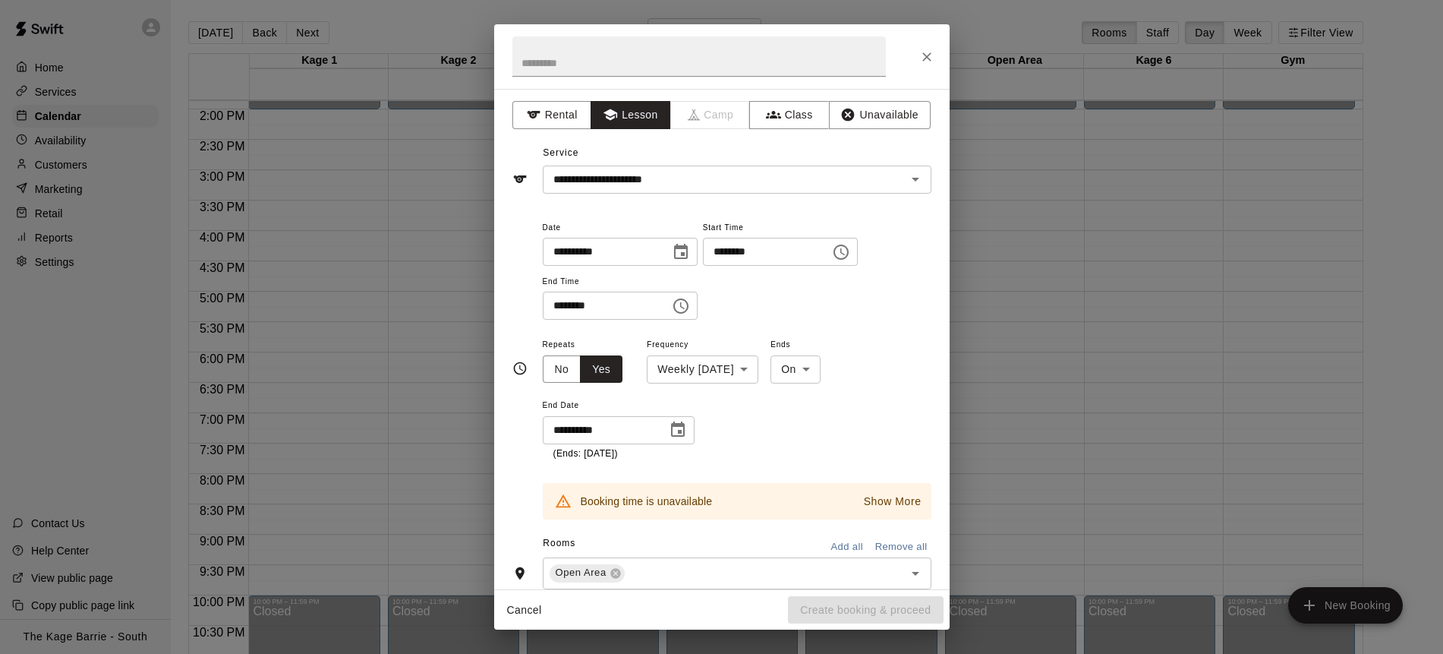
drag, startPoint x: 886, startPoint y: 503, endPoint x: 872, endPoint y: 502, distance: 14.4
click at [886, 503] on p "Show More" at bounding box center [893, 502] width 58 height 16
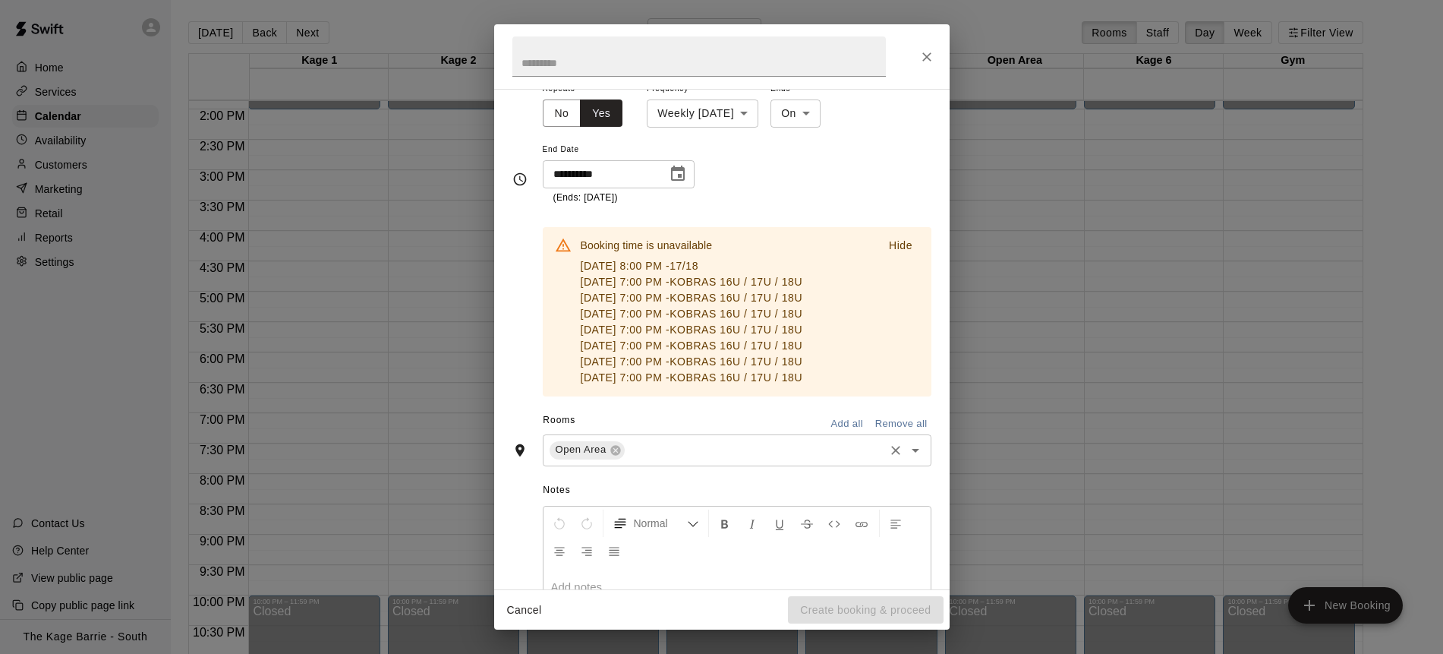
scroll to position [270, 0]
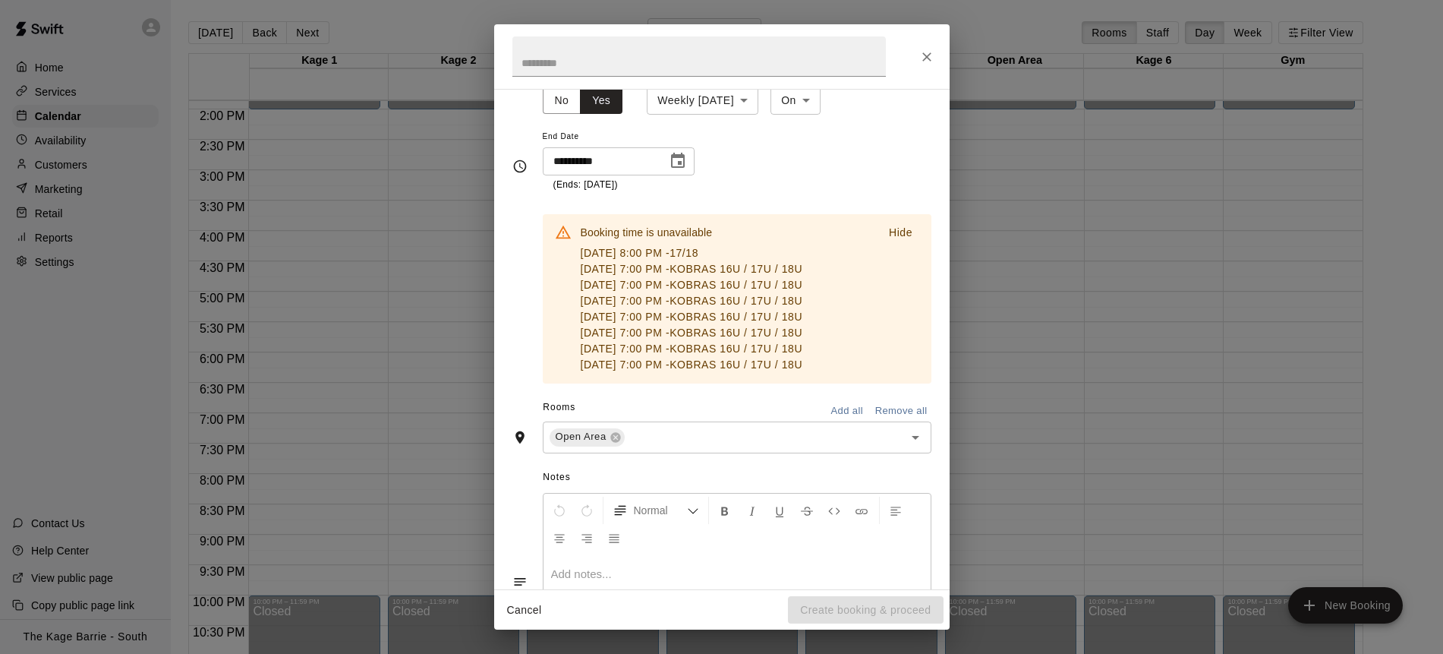
click at [899, 231] on p "Hide" at bounding box center [901, 233] width 24 height 16
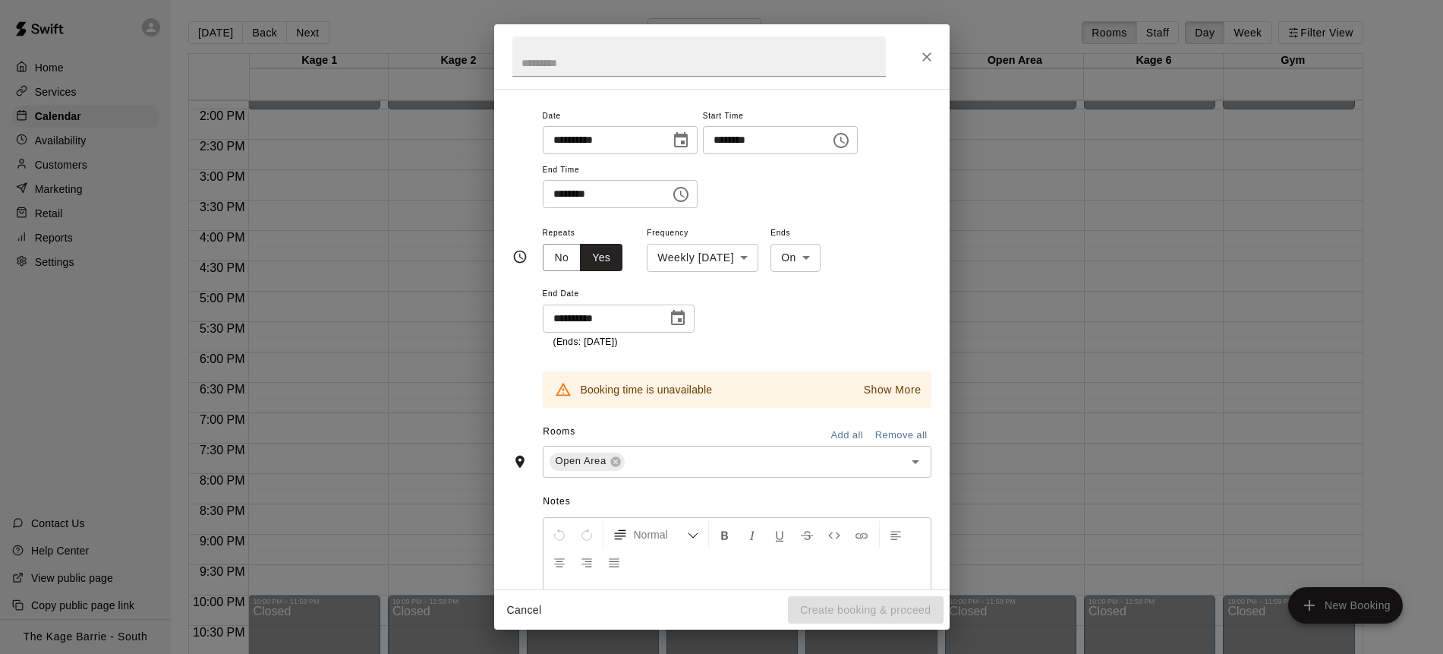
scroll to position [68, 0]
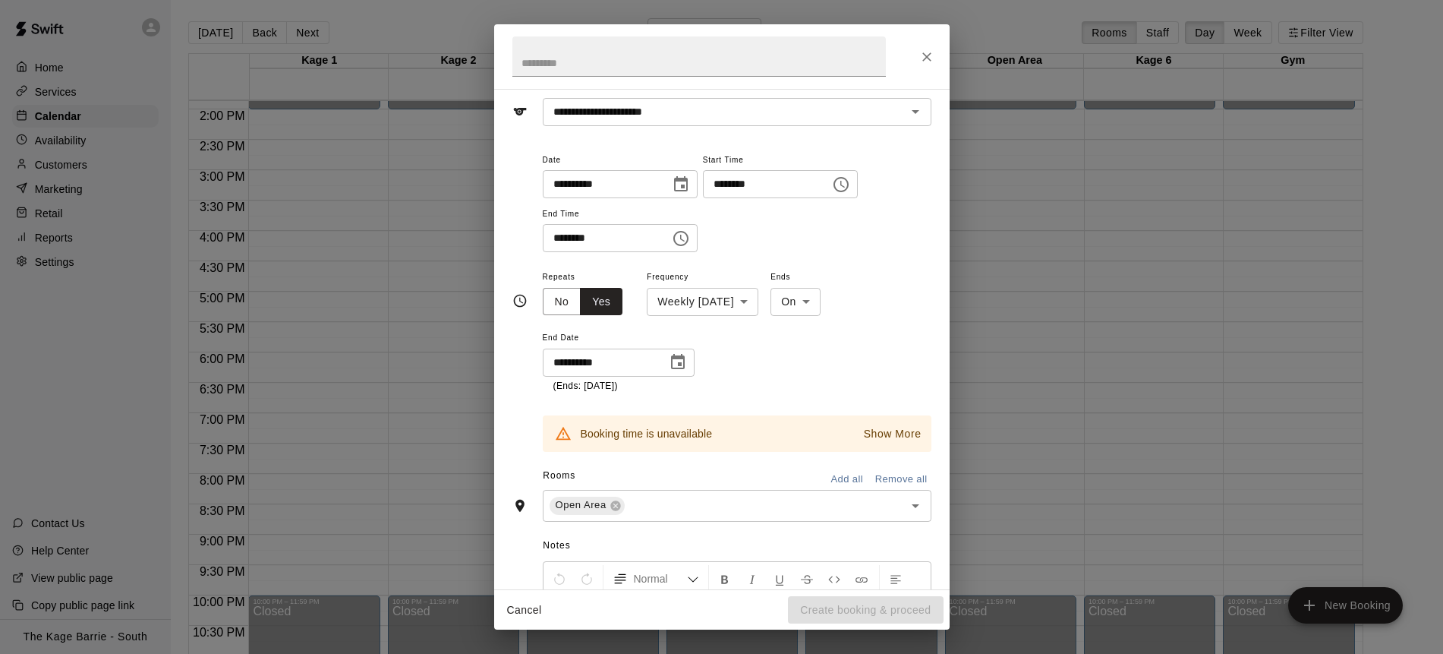
click at [688, 361] on button "Choose date, selected date is Dec 17, 2025" at bounding box center [678, 362] width 30 height 30
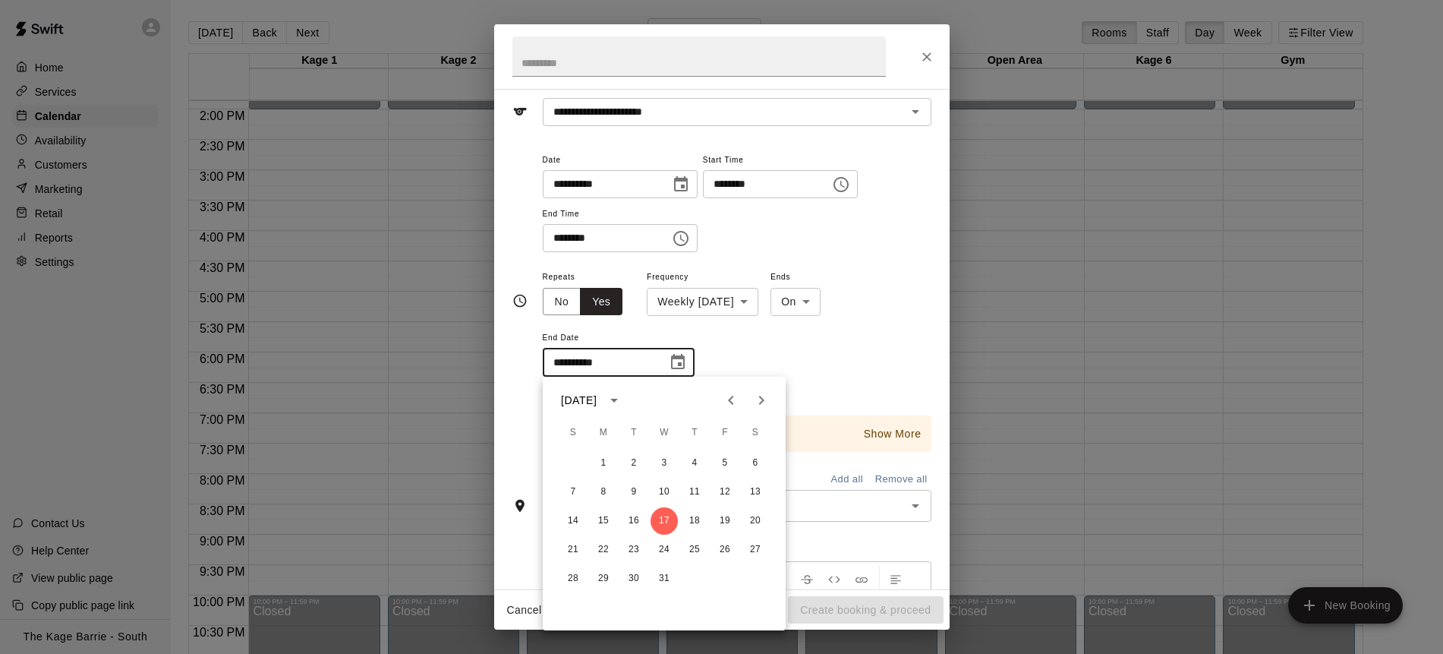
click at [762, 350] on div "**********" at bounding box center [737, 330] width 389 height 126
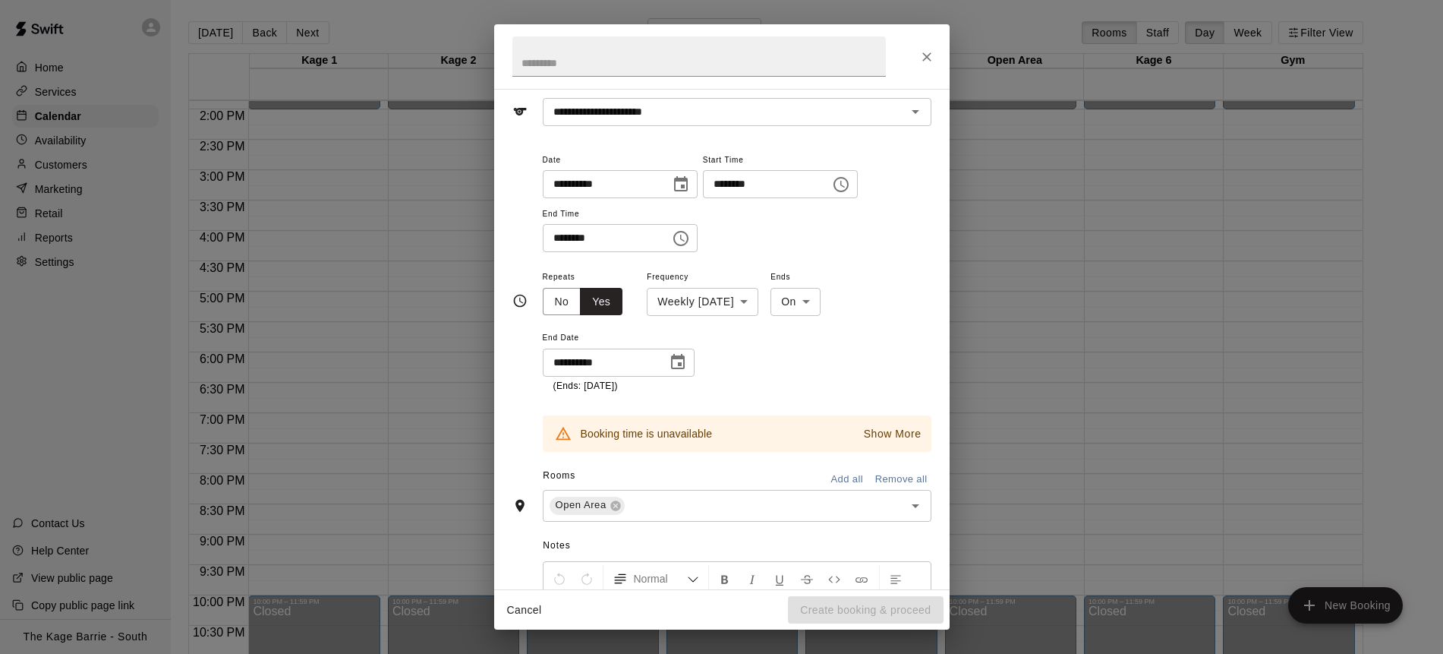
click at [686, 360] on icon "Choose date, selected date is Dec 17, 2025" at bounding box center [678, 362] width 18 height 18
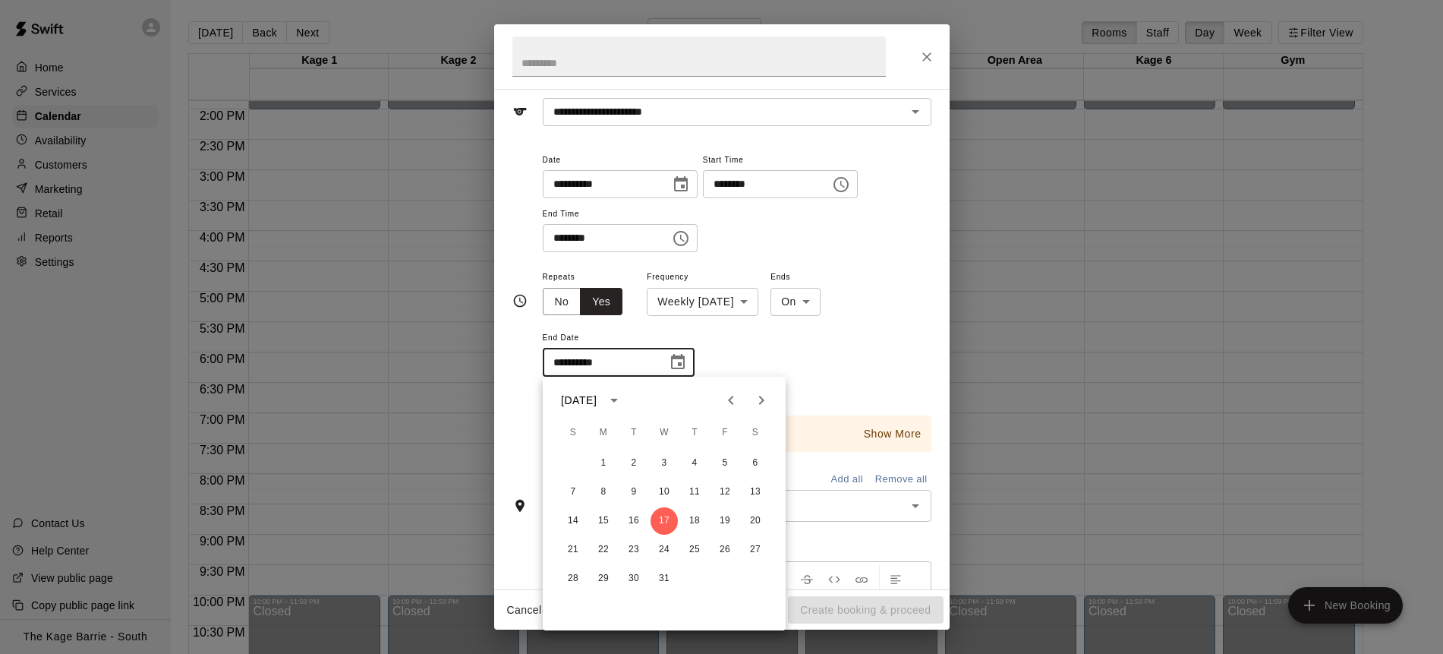
click at [731, 394] on icon "Previous month" at bounding box center [731, 400] width 18 height 18
click at [665, 573] on button "29" at bounding box center [664, 578] width 27 height 27
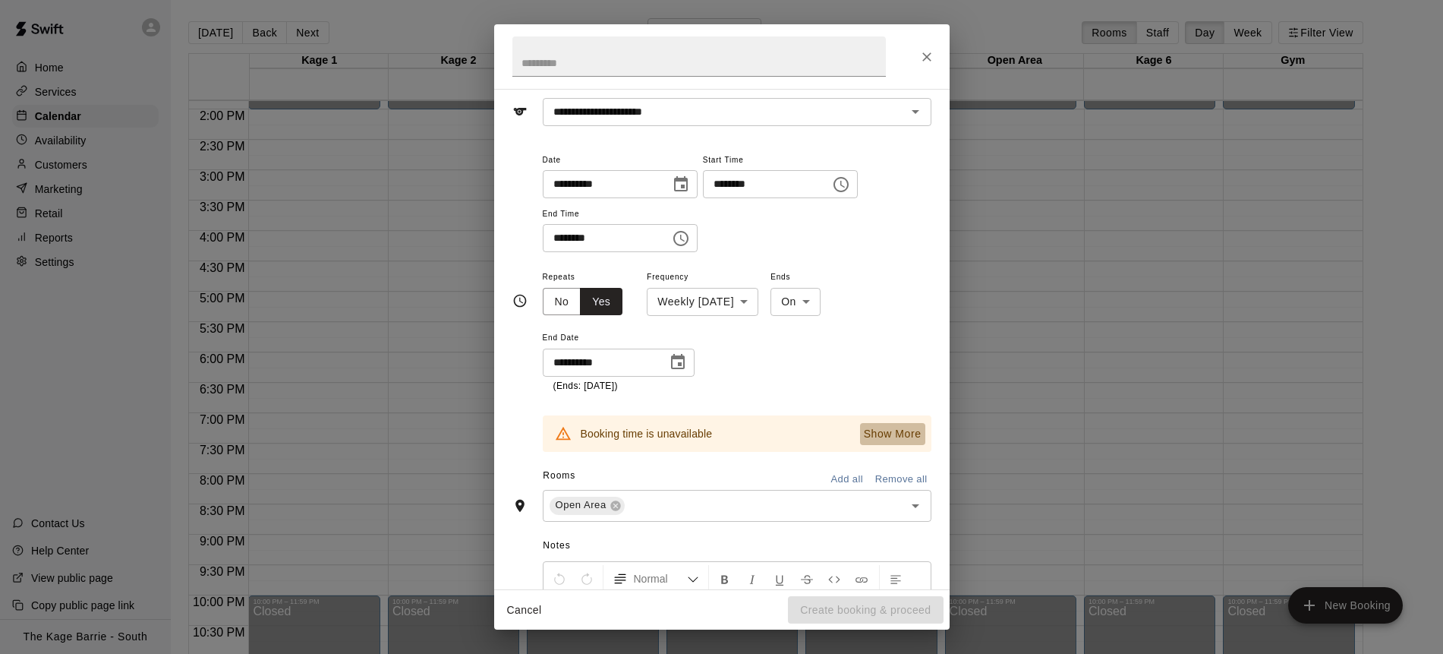
click at [903, 437] on p "Show More" at bounding box center [893, 434] width 58 height 16
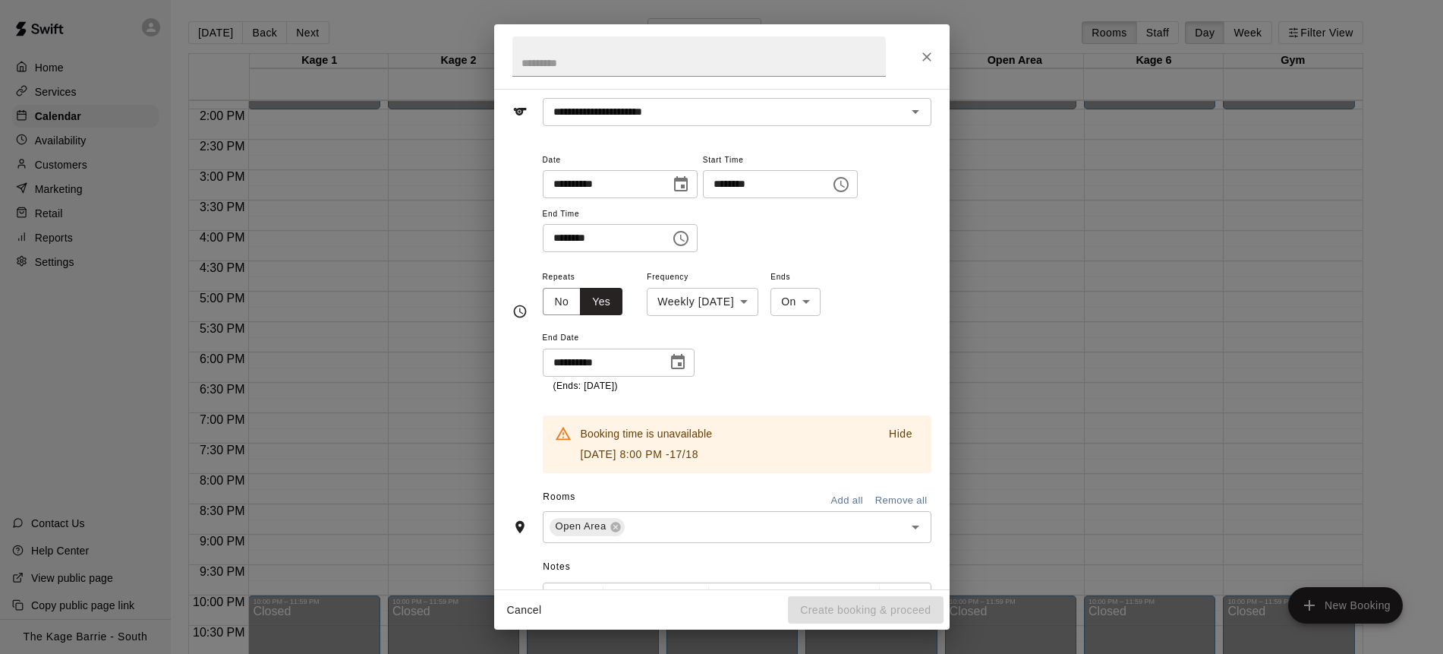
click at [680, 365] on icon "Choose date, selected date is Oct 29, 2025" at bounding box center [678, 362] width 18 height 18
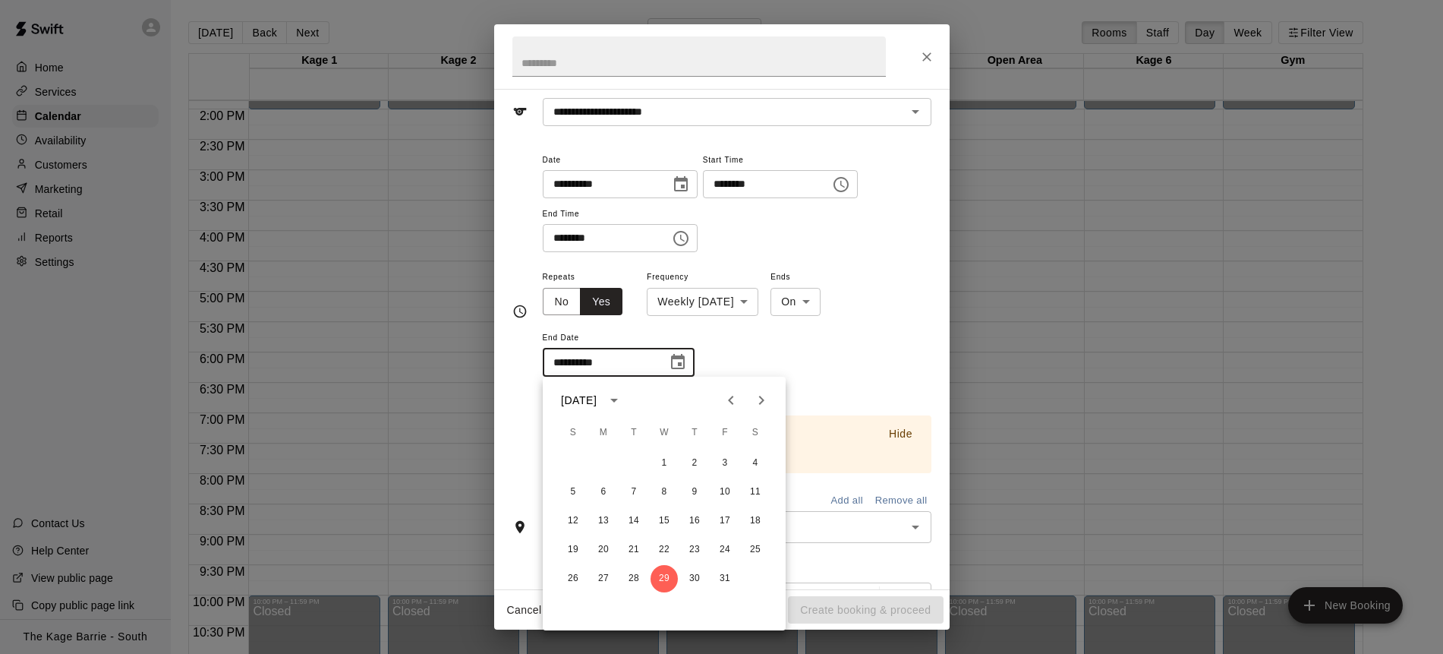
click at [838, 367] on div "**********" at bounding box center [737, 330] width 389 height 126
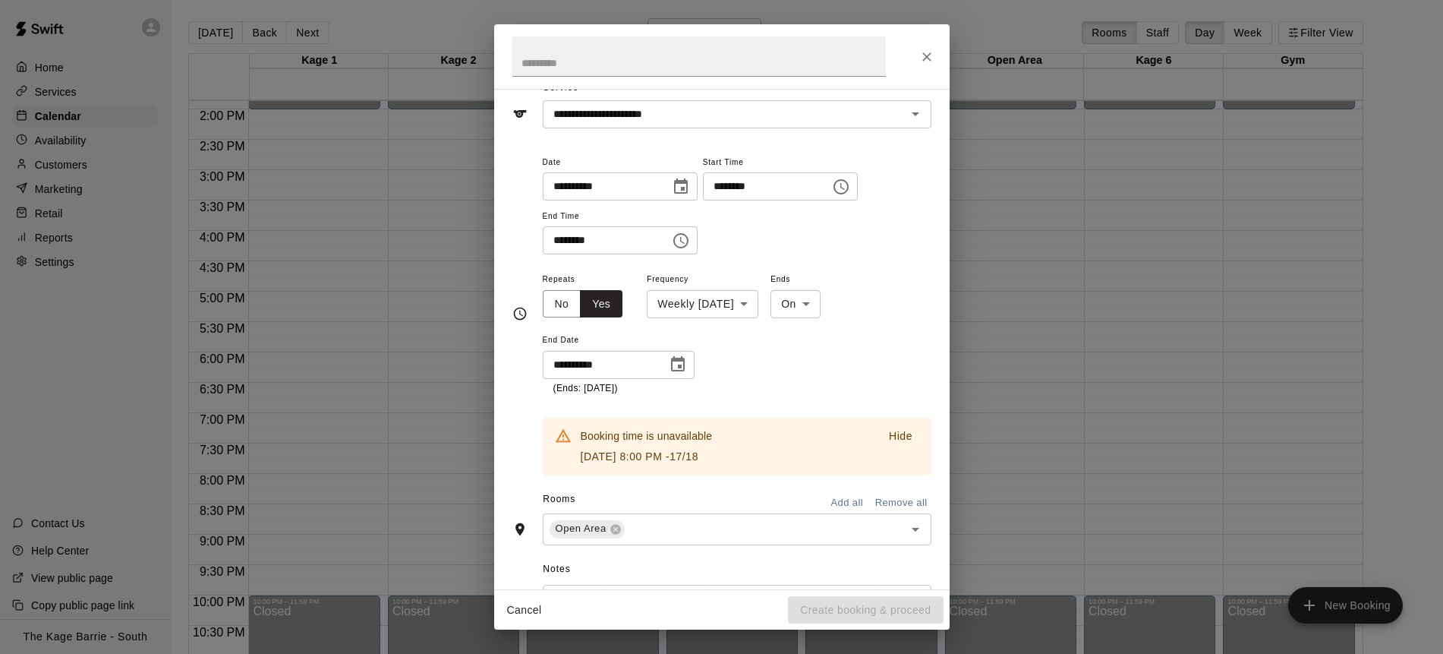
scroll to position [65, 0]
click at [686, 362] on icon "Choose date, selected date is Oct 29, 2025" at bounding box center [678, 366] width 18 height 18
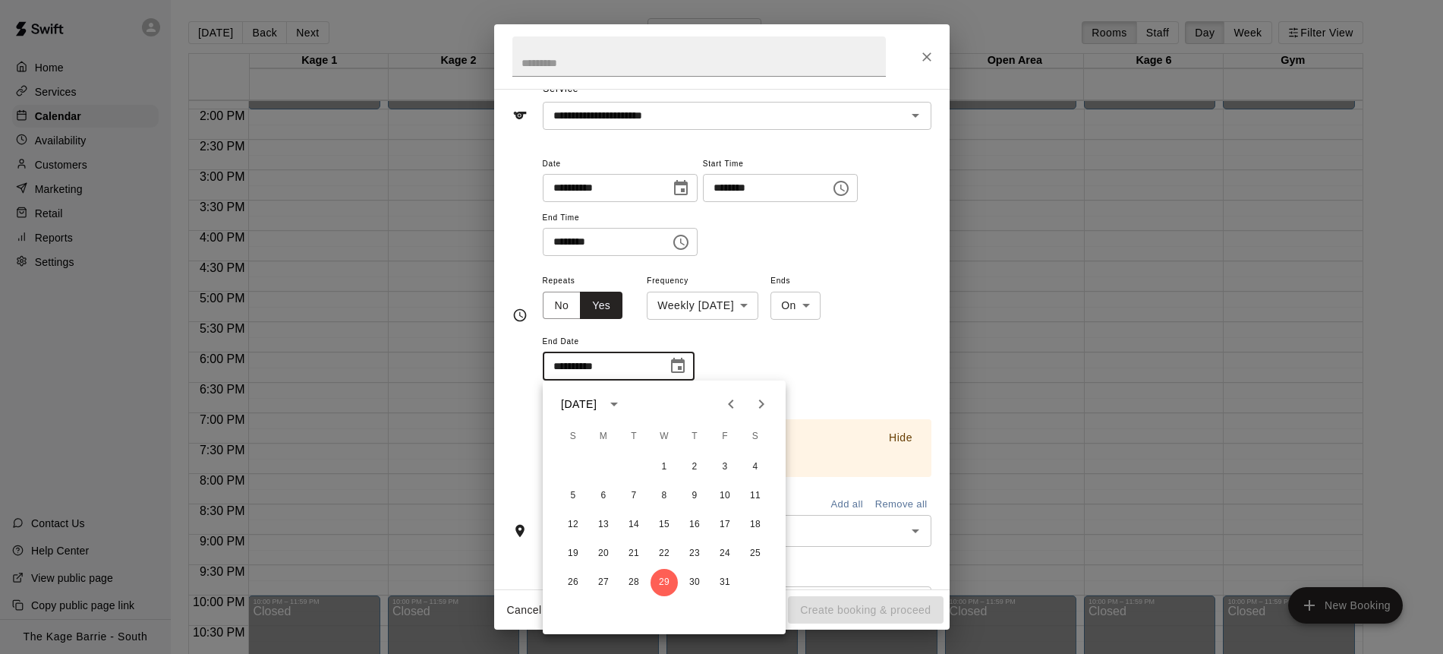
click at [762, 362] on div "**********" at bounding box center [737, 334] width 389 height 126
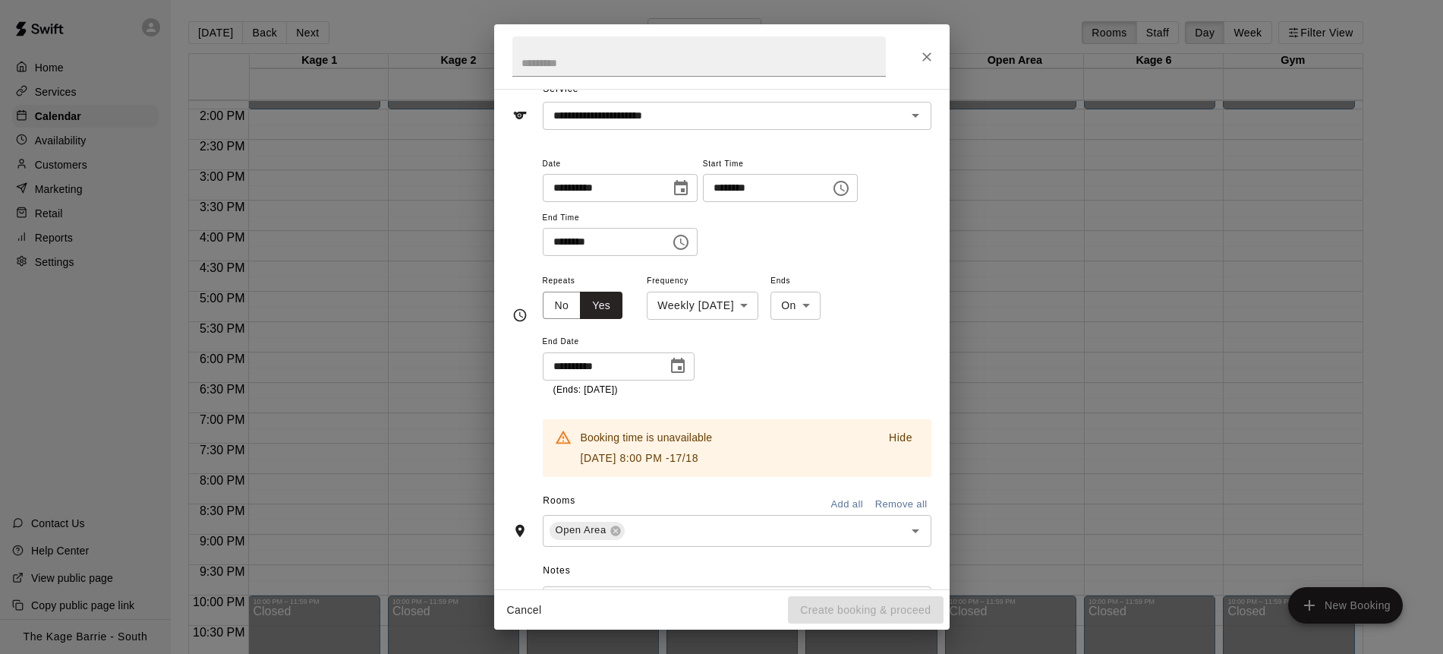
click at [683, 371] on icon "Choose date, selected date is Oct 29, 2025" at bounding box center [678, 365] width 14 height 15
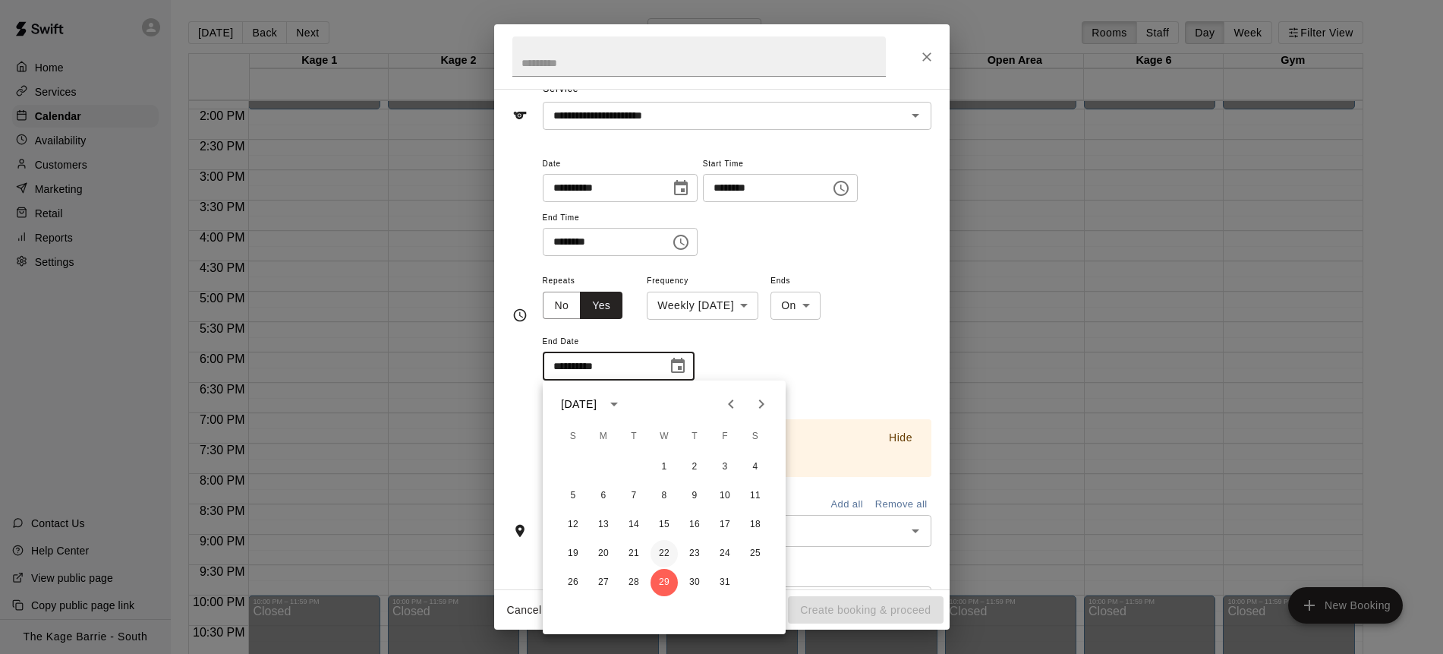
click at [669, 551] on button "22" at bounding box center [664, 553] width 27 height 27
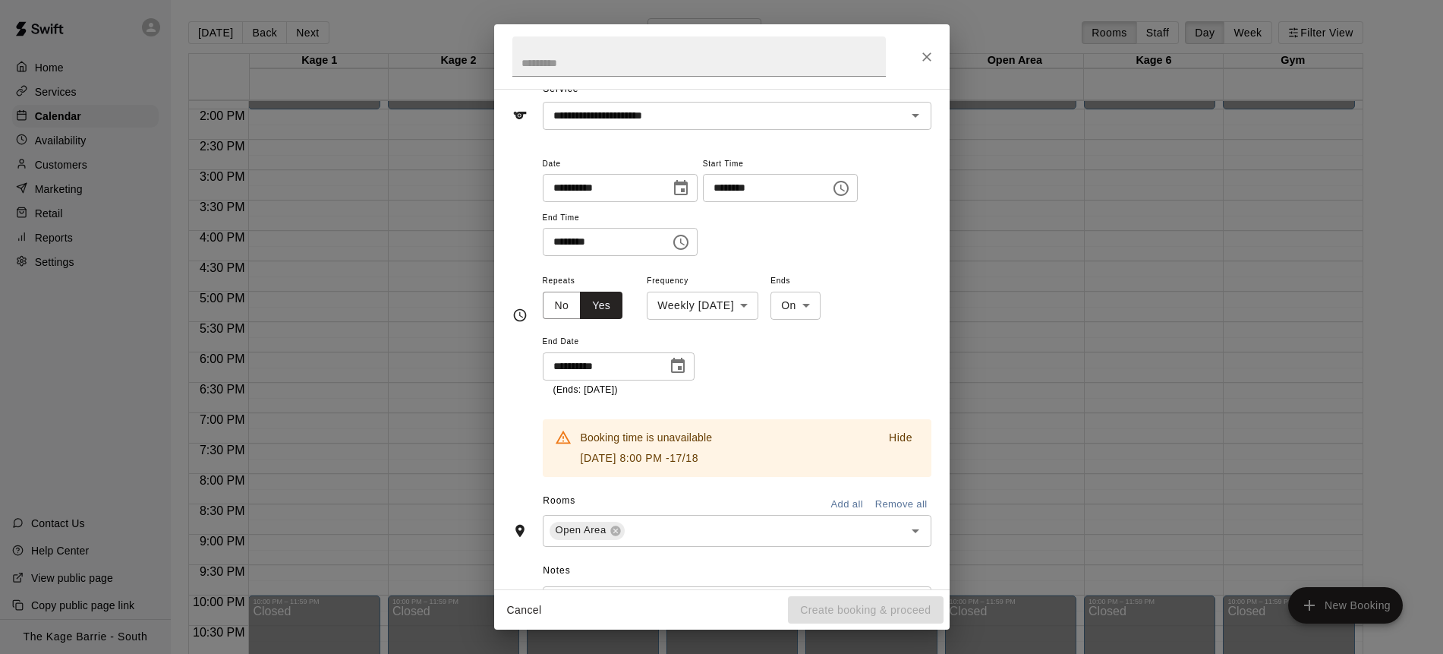
click at [906, 440] on p "Hide" at bounding box center [901, 438] width 24 height 16
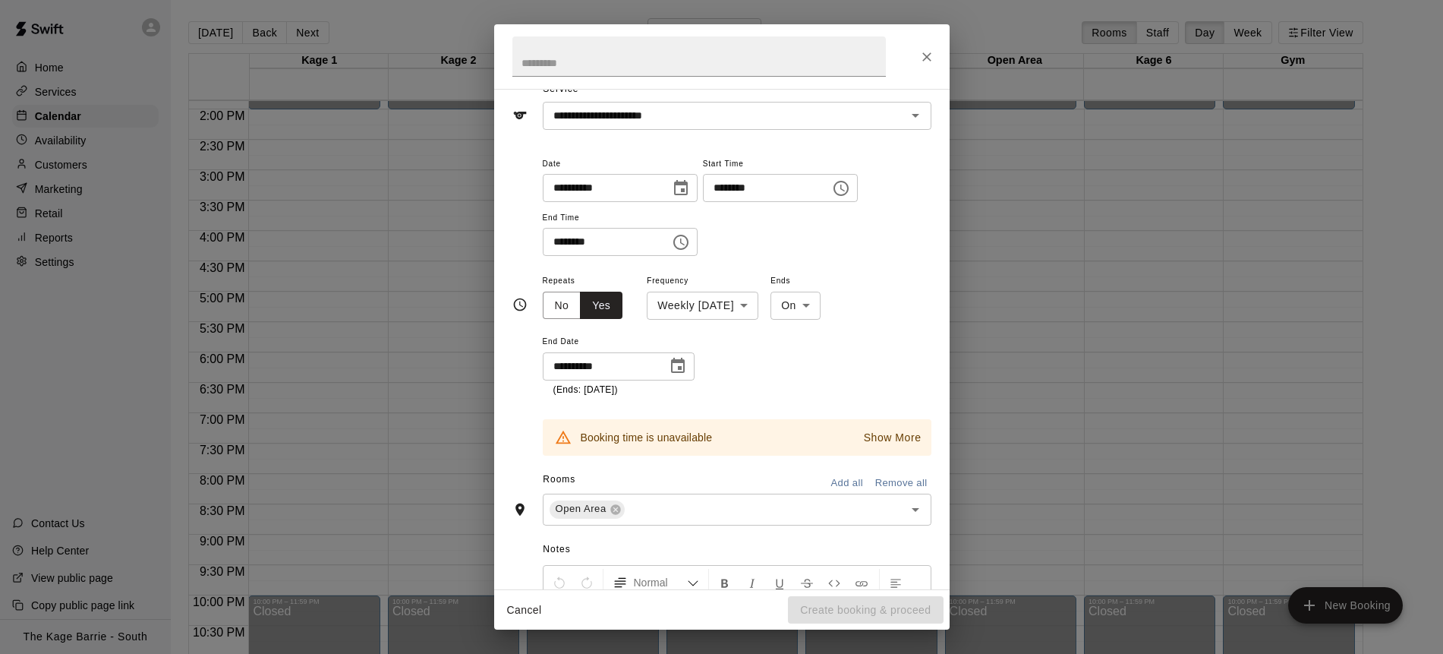
click at [677, 371] on icon "Choose date, selected date is Oct 22, 2025" at bounding box center [678, 365] width 14 height 15
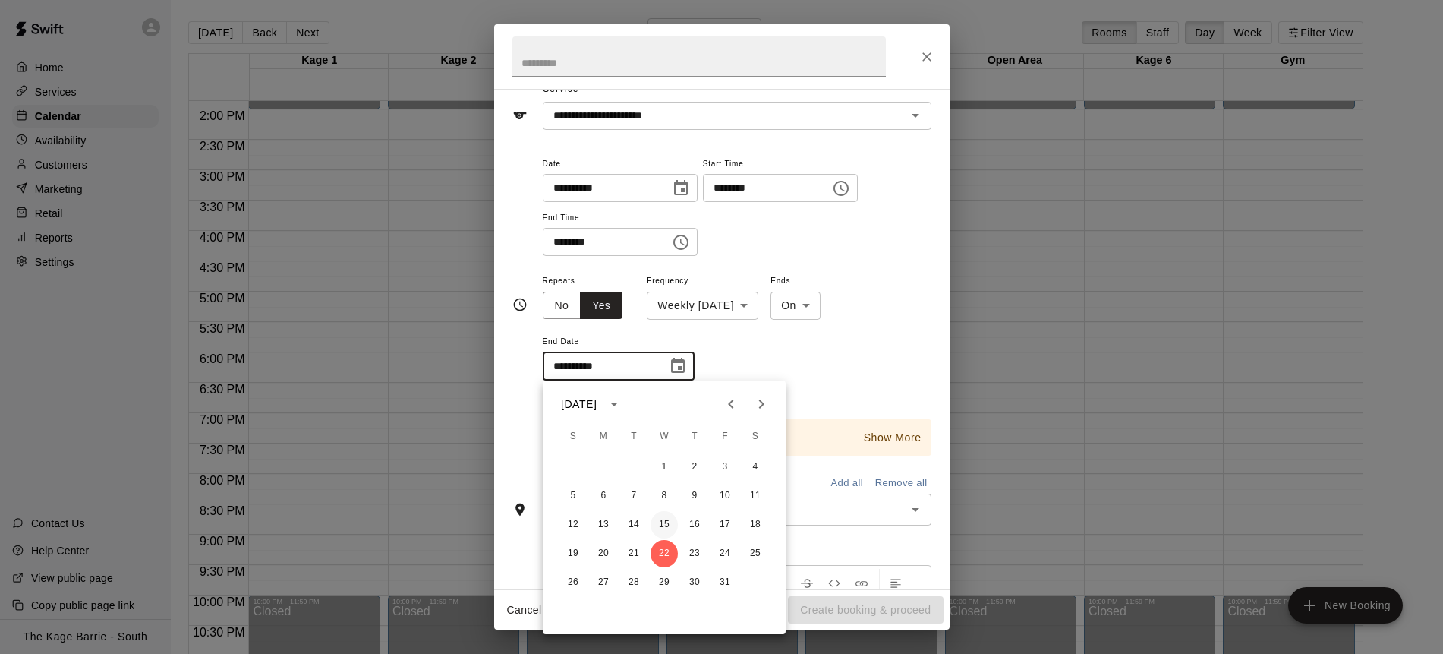
click at [670, 522] on button "15" at bounding box center [664, 524] width 27 height 27
type input "**********"
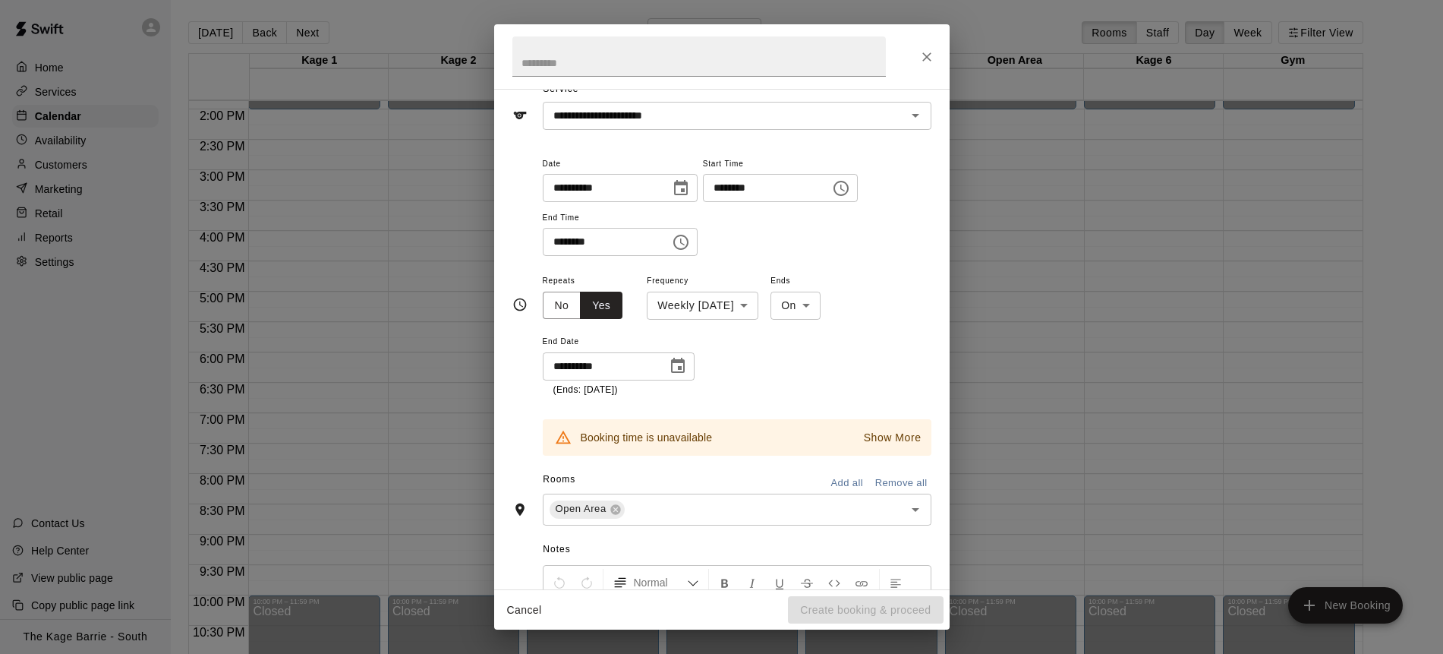
click at [902, 440] on p "Show More" at bounding box center [893, 438] width 58 height 16
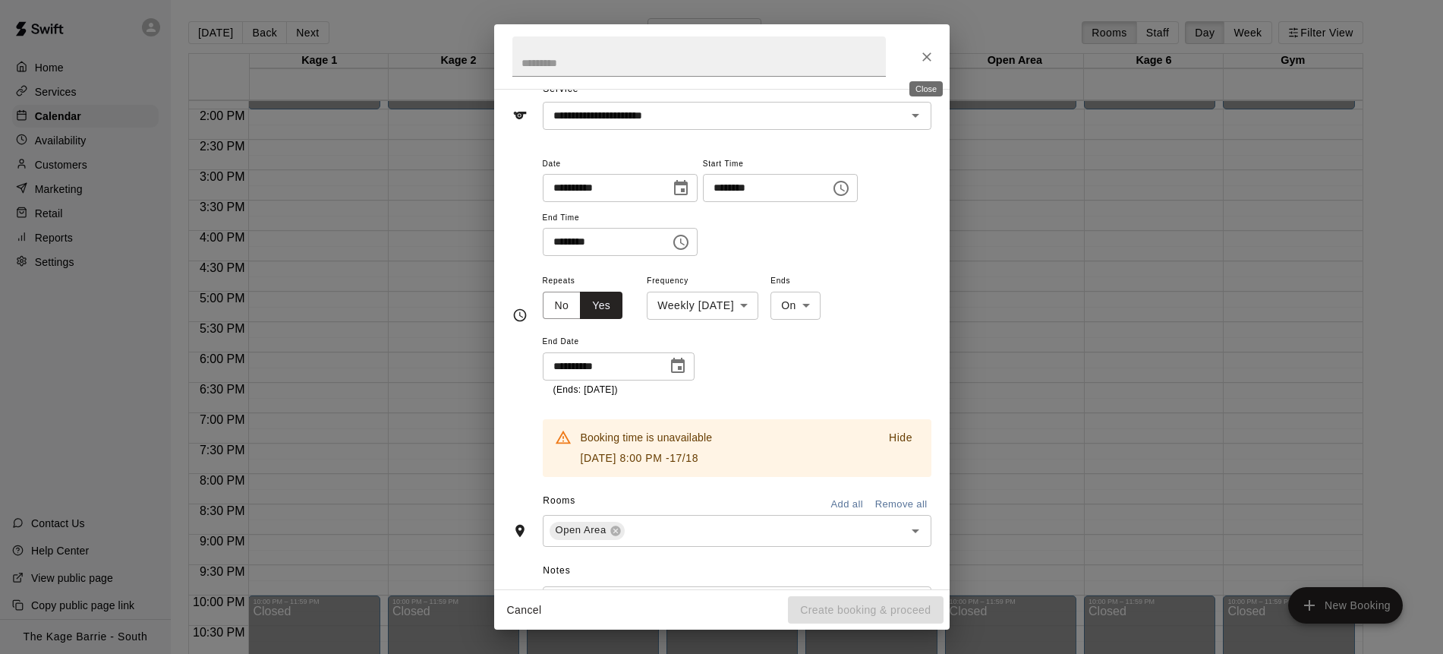
click at [932, 55] on icon "Close" at bounding box center [927, 56] width 15 height 15
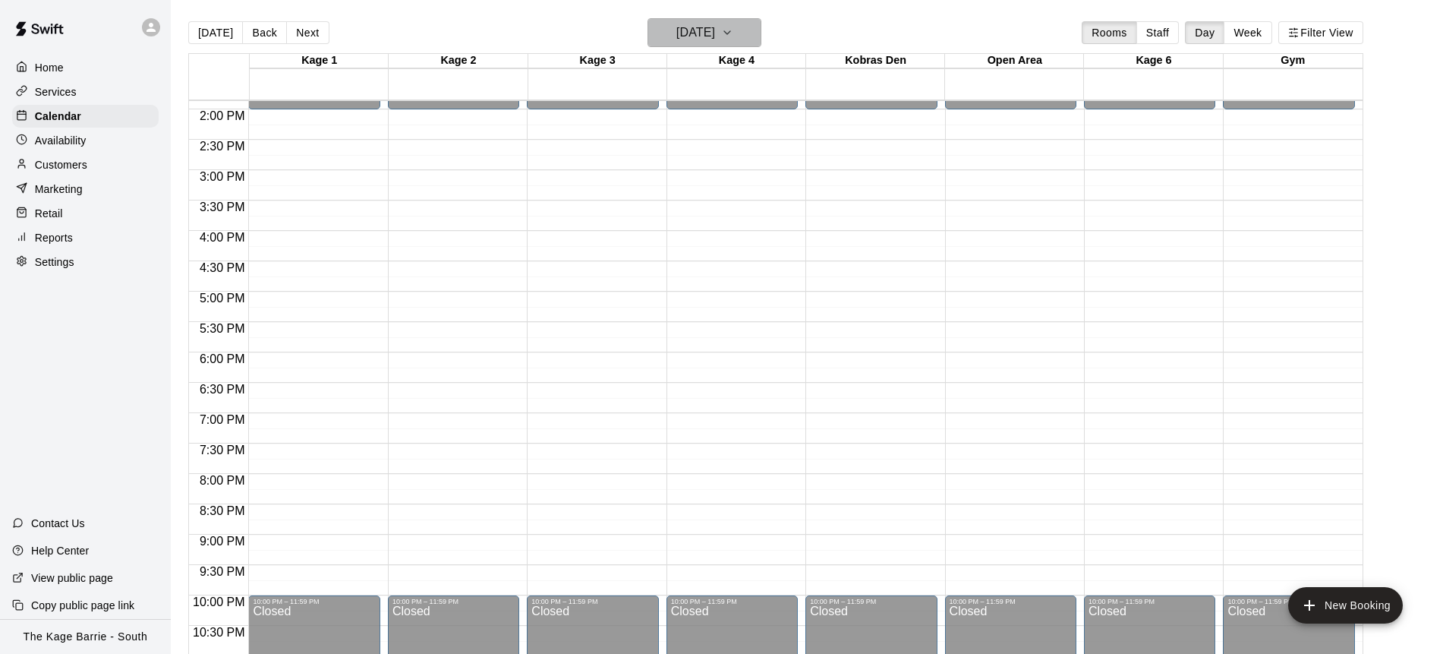
click at [750, 37] on button "[DATE]" at bounding box center [705, 32] width 114 height 29
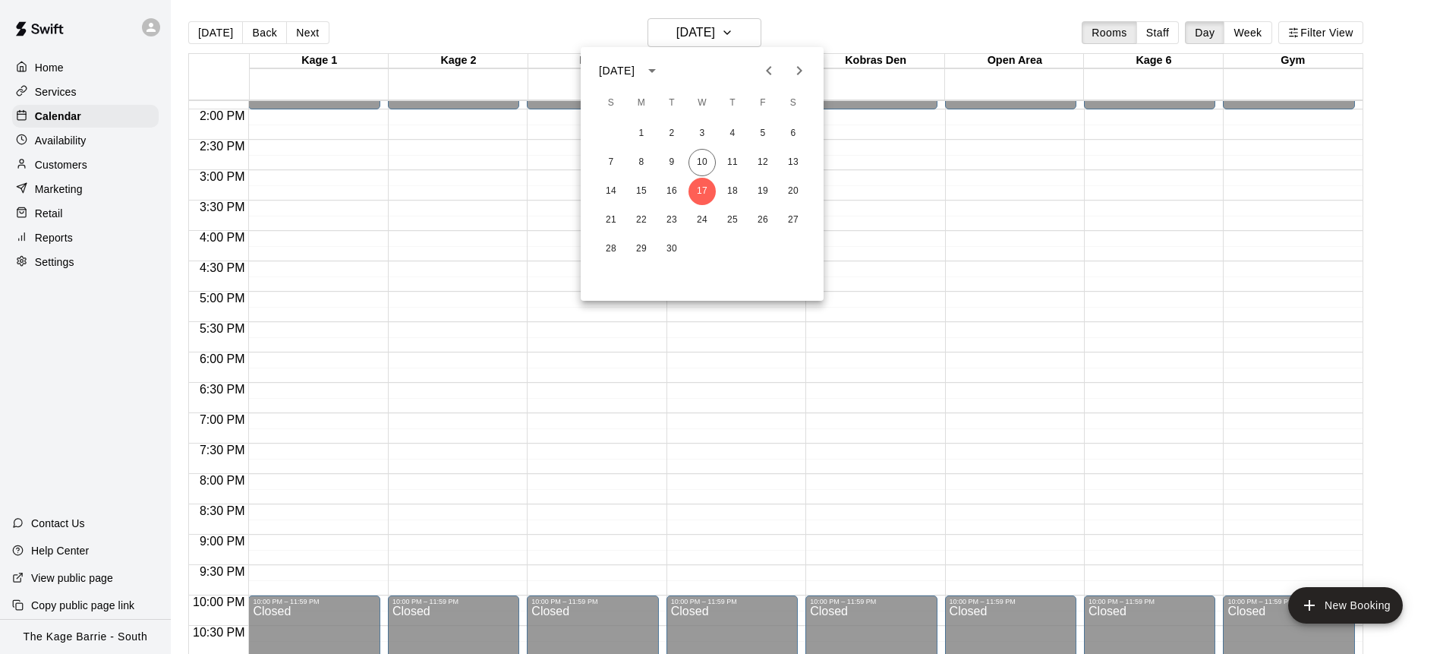
click at [803, 69] on icon "Next month" at bounding box center [799, 71] width 18 height 18
click at [706, 131] on button "1" at bounding box center [702, 133] width 27 height 27
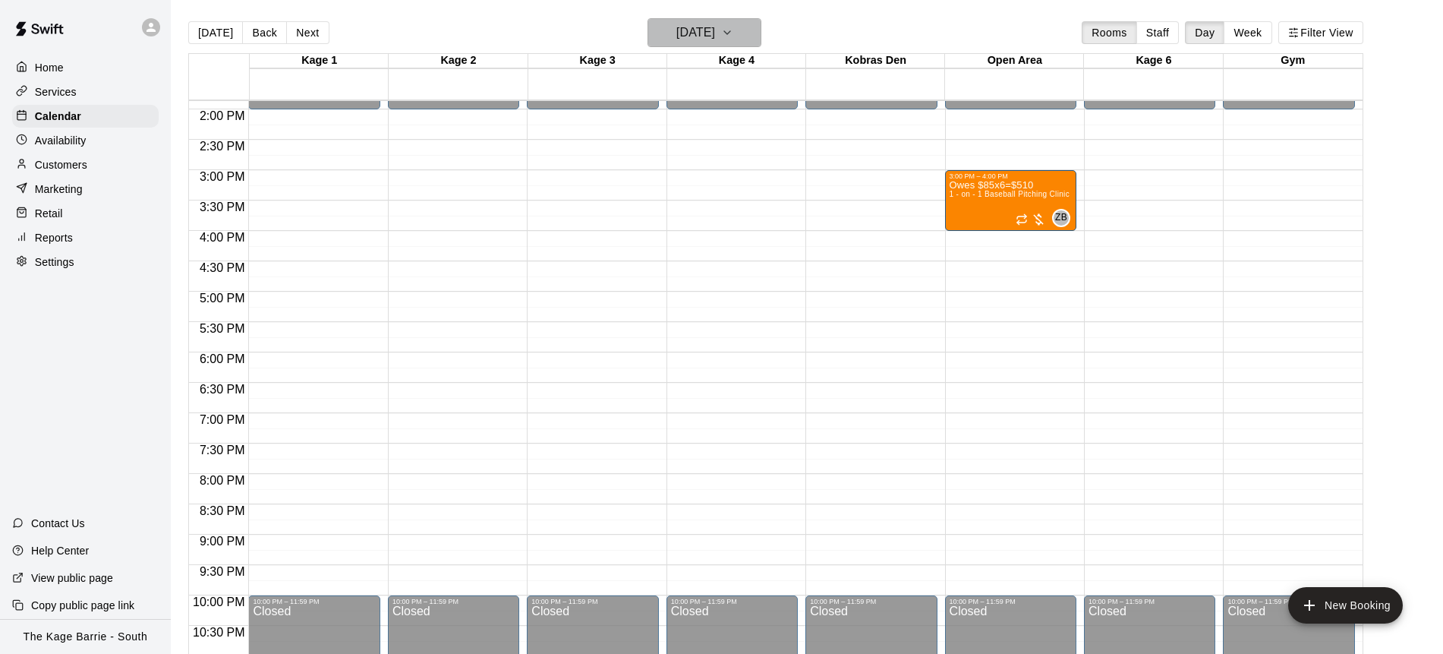
click at [756, 43] on button "[DATE]" at bounding box center [705, 32] width 114 height 29
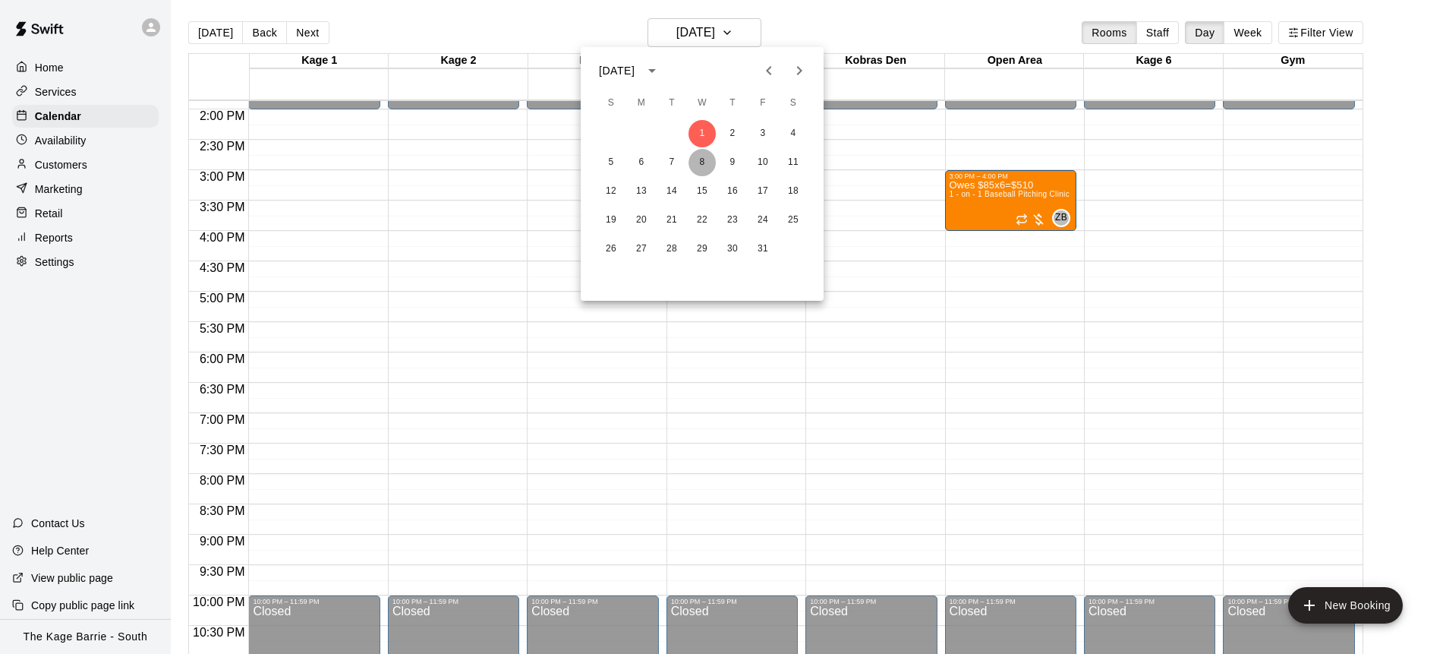
click at [706, 161] on button "8" at bounding box center [702, 162] width 27 height 27
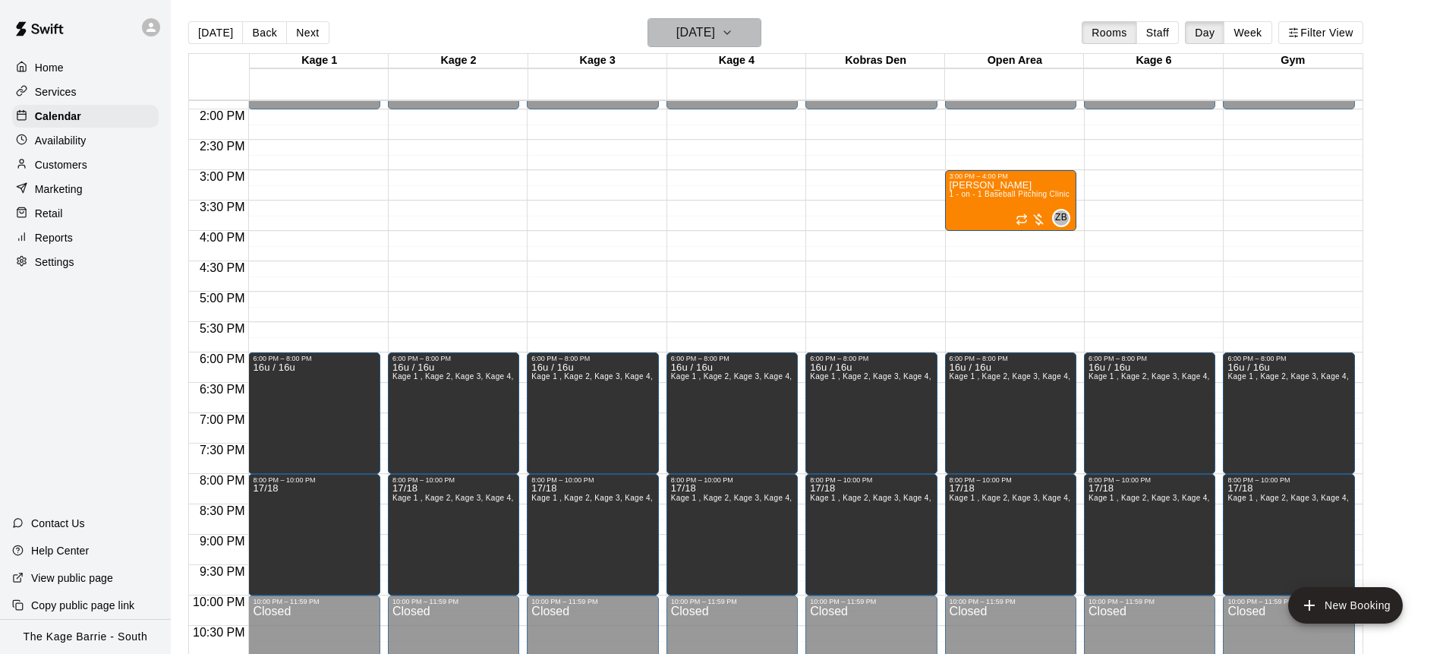
click at [734, 36] on icon "button" at bounding box center [727, 33] width 12 height 18
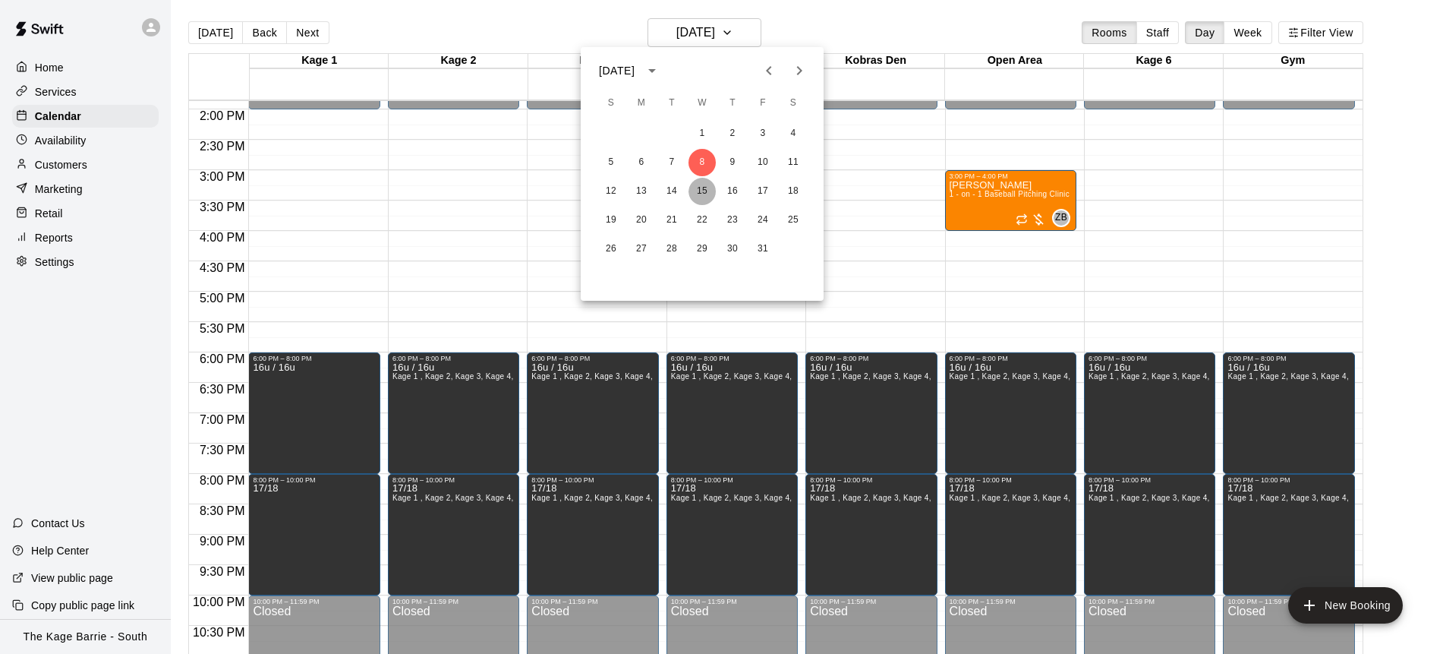
click at [703, 193] on button "15" at bounding box center [702, 191] width 27 height 27
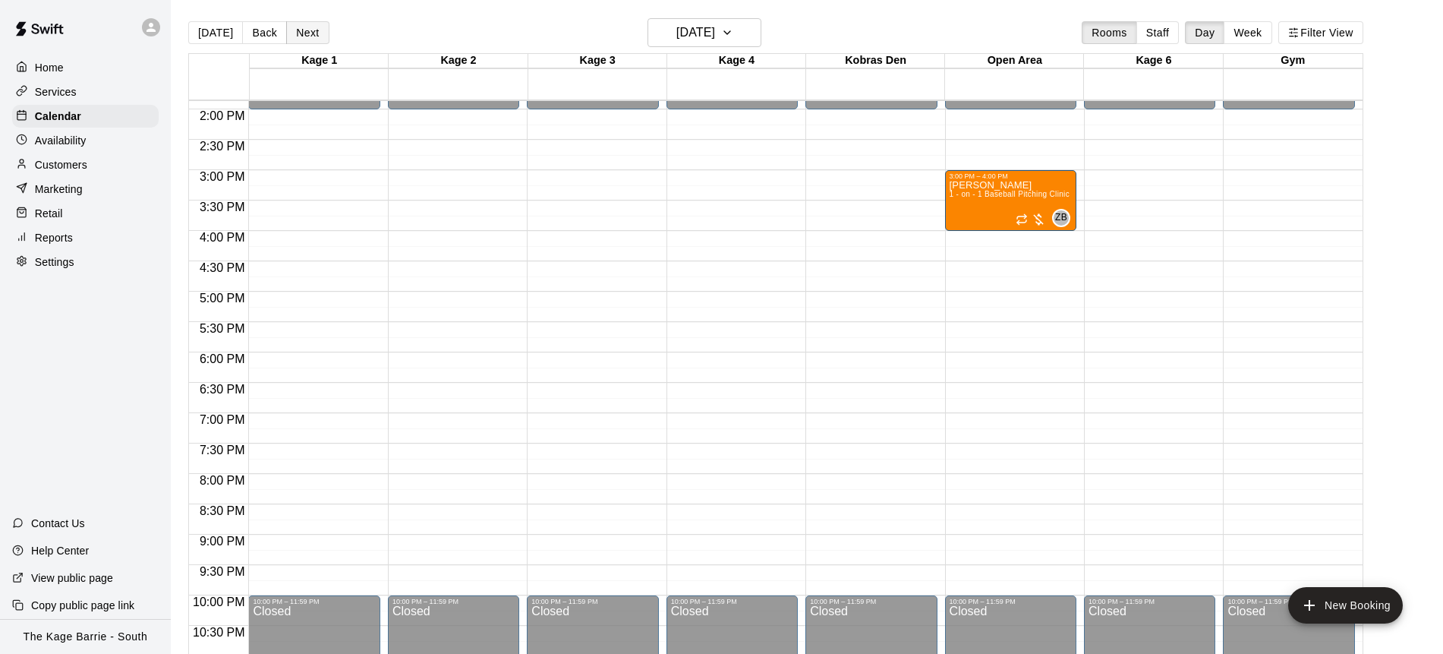
click at [311, 36] on button "Next" at bounding box center [307, 32] width 43 height 23
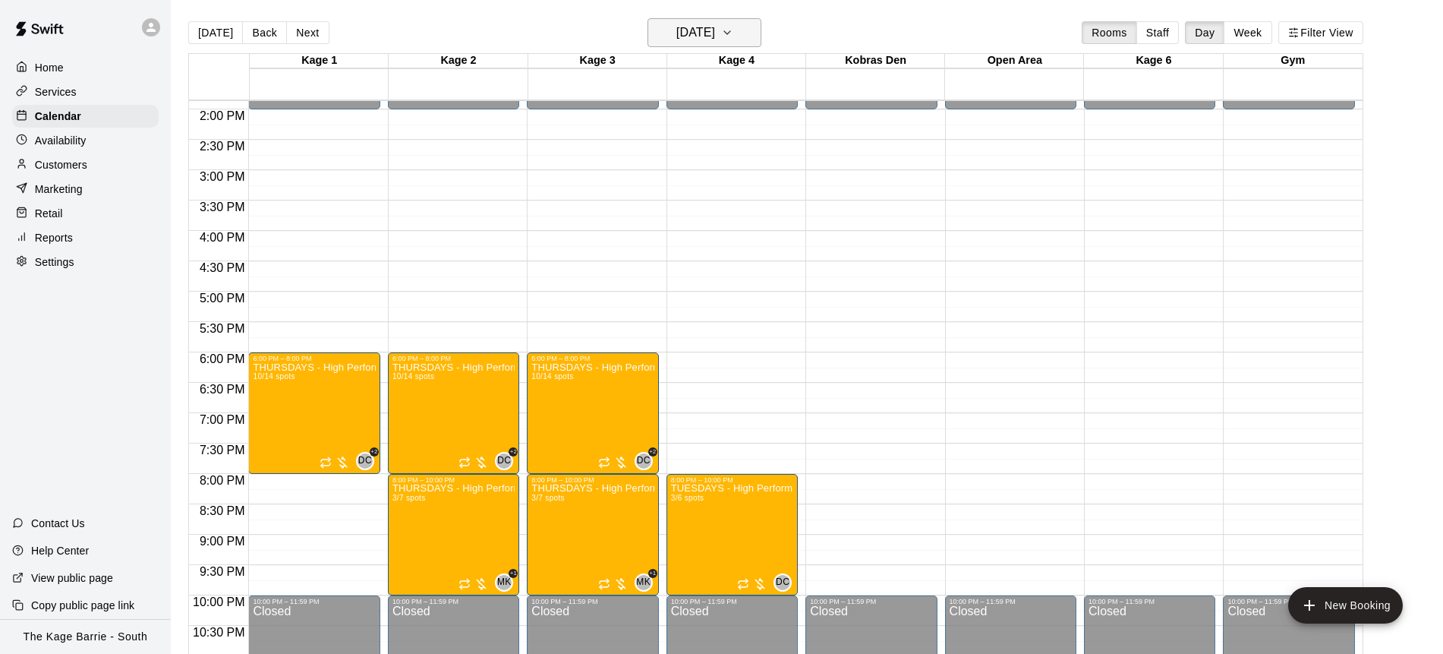
click at [759, 35] on button "Thursday Oct 16" at bounding box center [705, 32] width 114 height 29
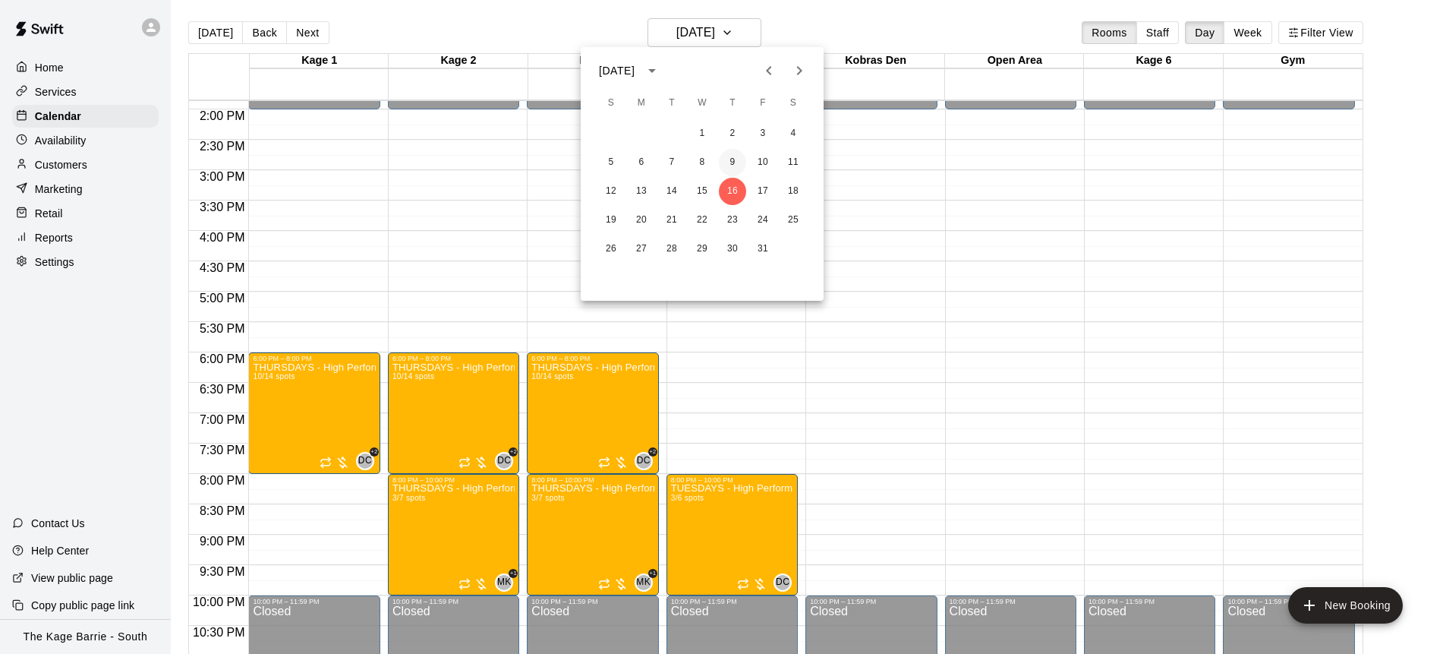
click at [730, 156] on button "9" at bounding box center [732, 162] width 27 height 27
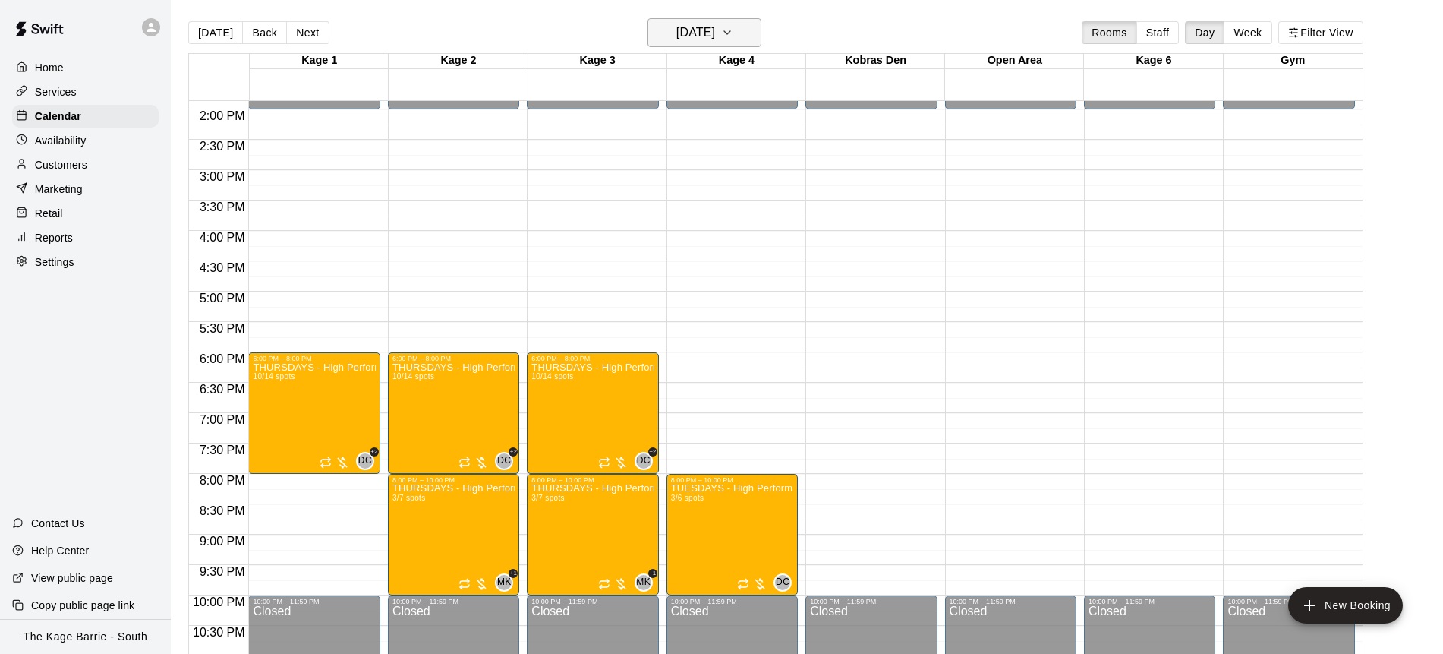
click at [755, 43] on button "[DATE]" at bounding box center [705, 32] width 114 height 29
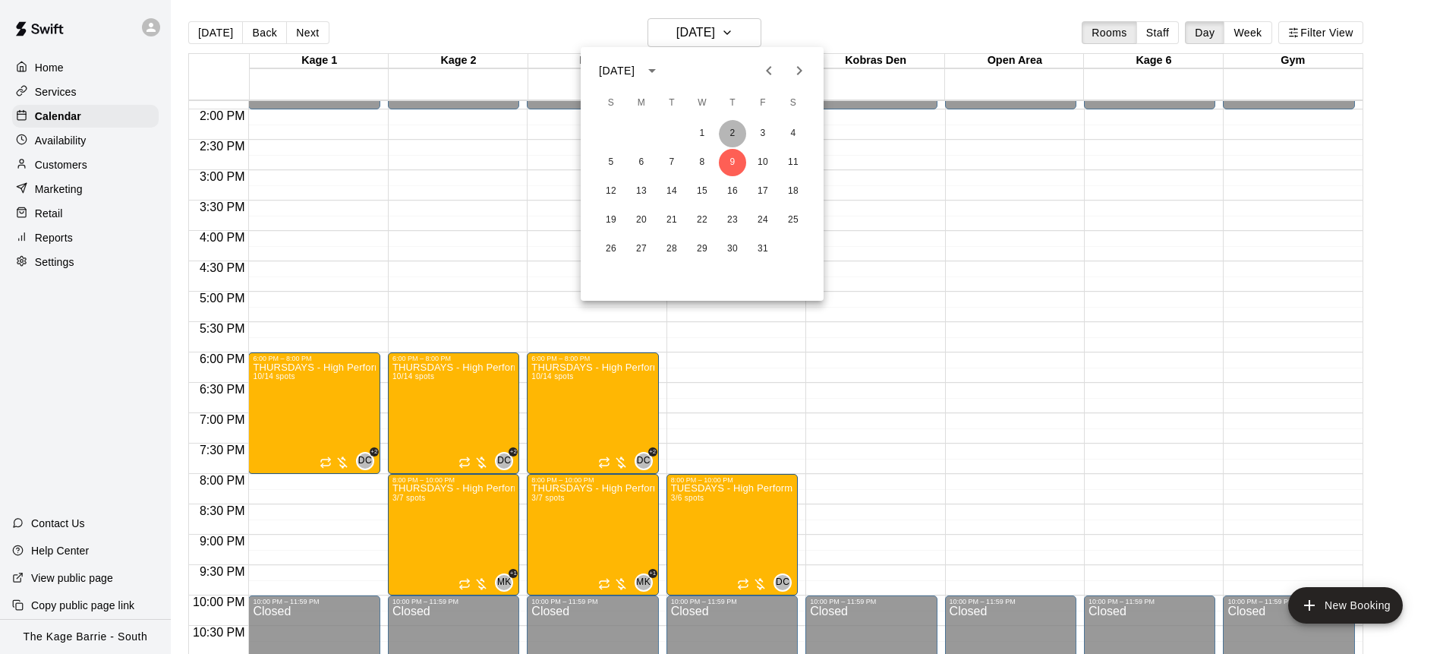
click at [728, 135] on button "2" at bounding box center [732, 133] width 27 height 27
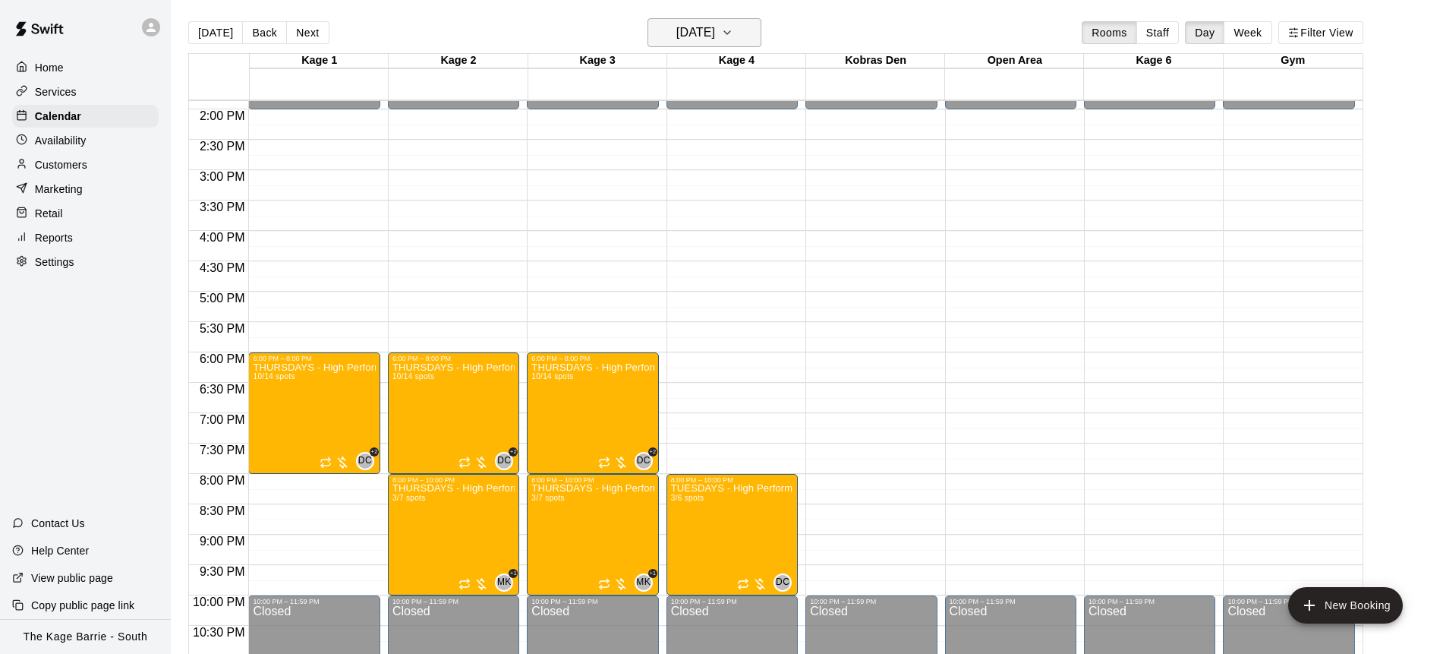
click at [734, 27] on icon "button" at bounding box center [727, 33] width 12 height 18
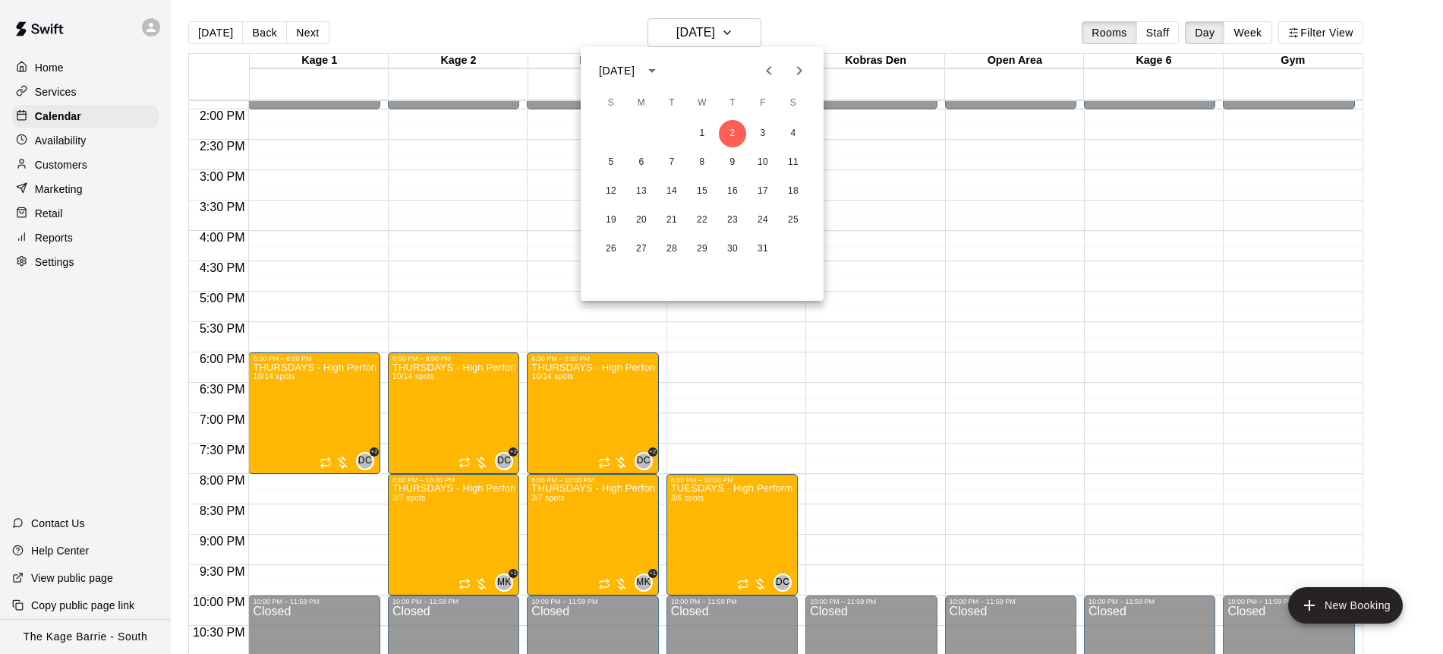
click at [765, 74] on icon "Previous month" at bounding box center [769, 71] width 18 height 18
click at [710, 217] on button "24" at bounding box center [702, 220] width 27 height 27
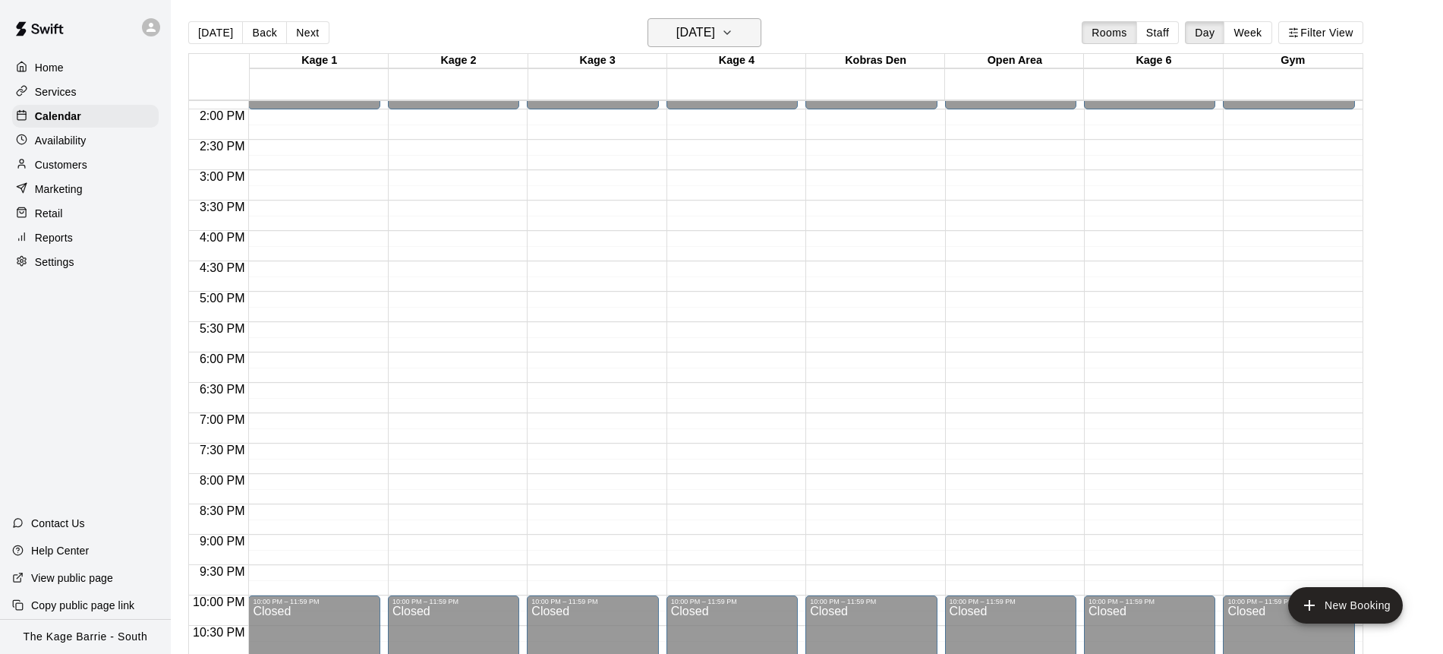
click at [734, 32] on icon "button" at bounding box center [727, 33] width 12 height 18
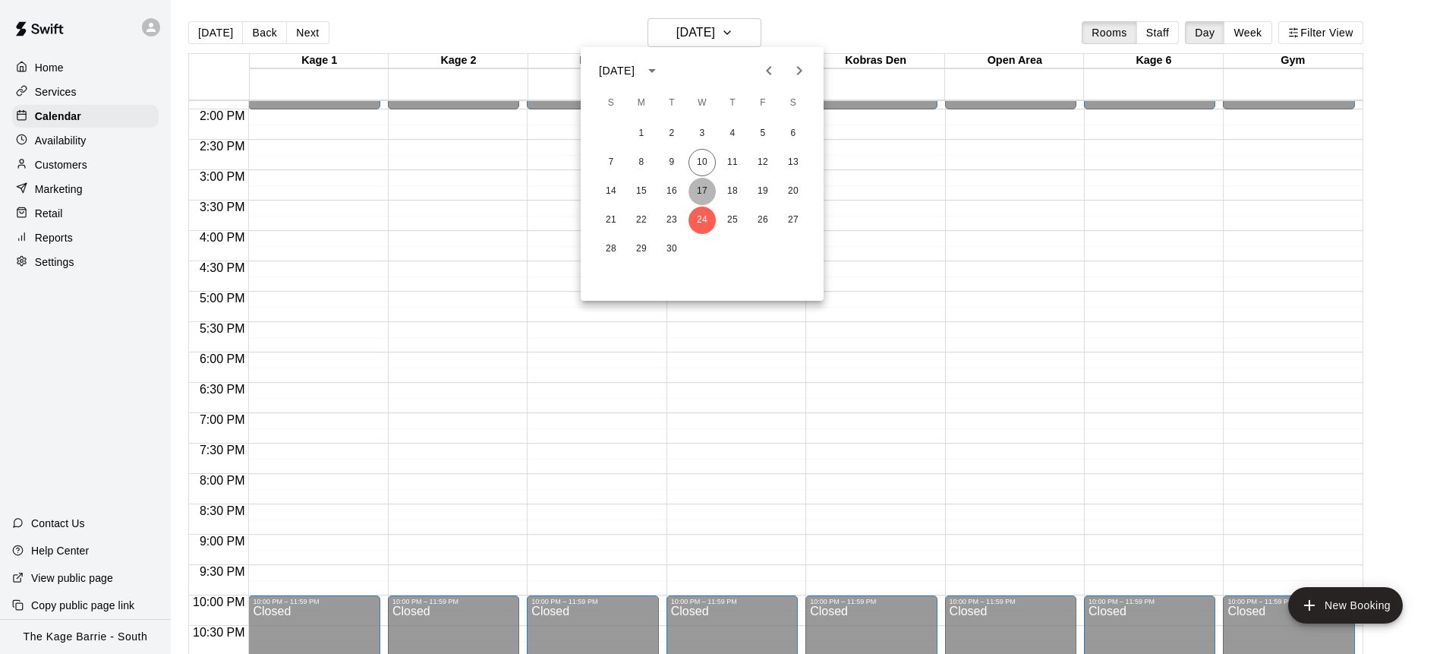
click at [708, 185] on button "17" at bounding box center [702, 191] width 27 height 27
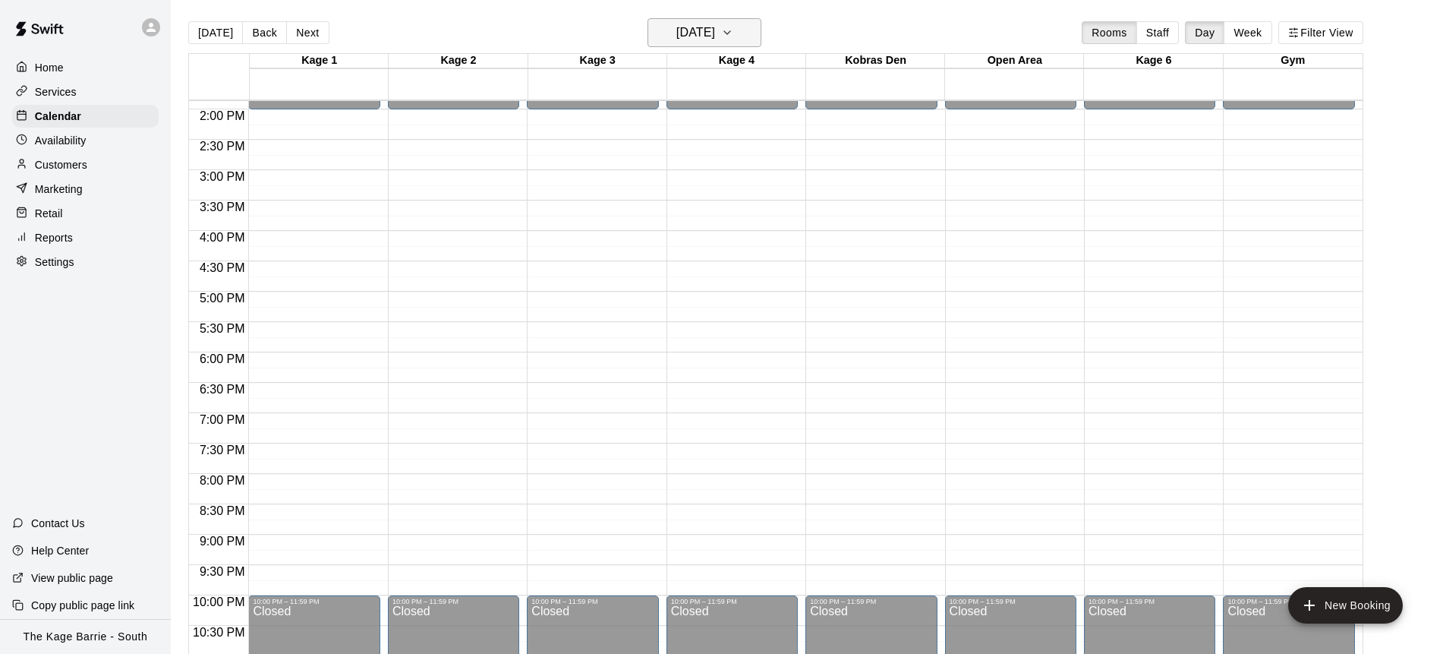
click at [762, 43] on button "[DATE]" at bounding box center [705, 32] width 114 height 29
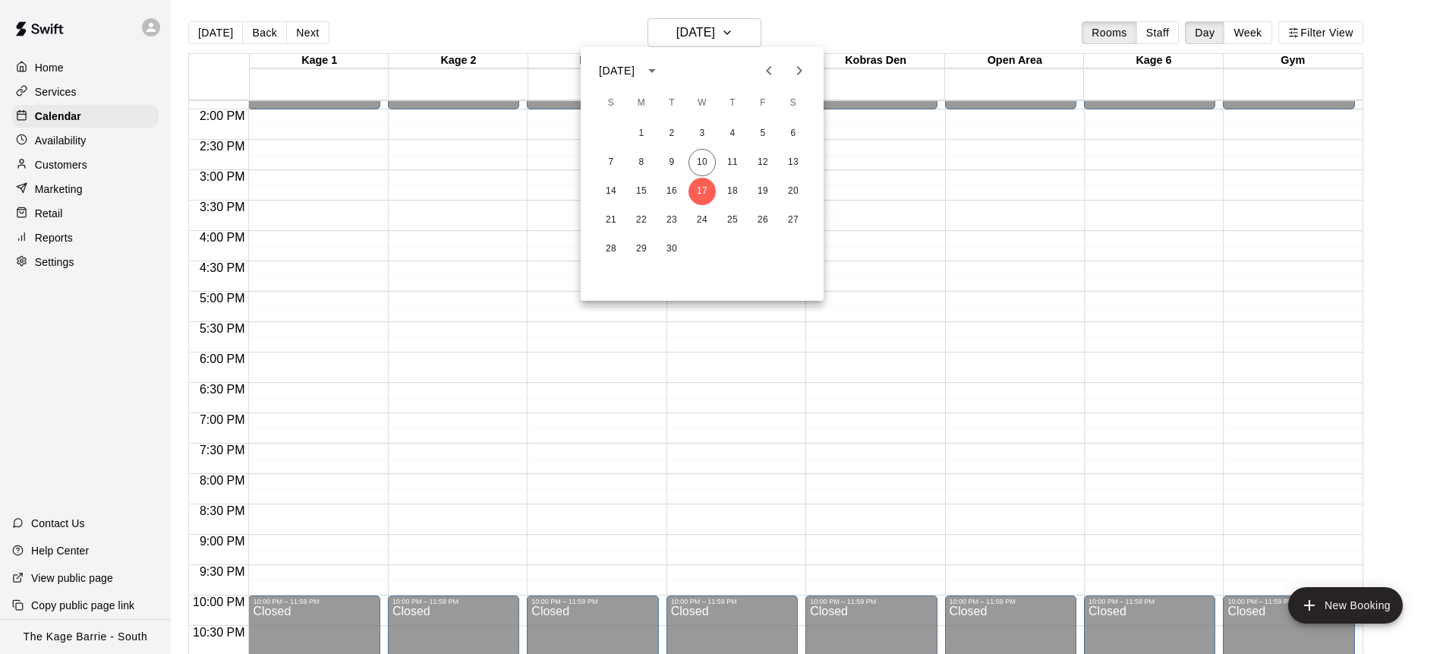
click at [798, 62] on icon "Next month" at bounding box center [799, 71] width 18 height 18
click at [704, 134] on button "1" at bounding box center [702, 133] width 27 height 27
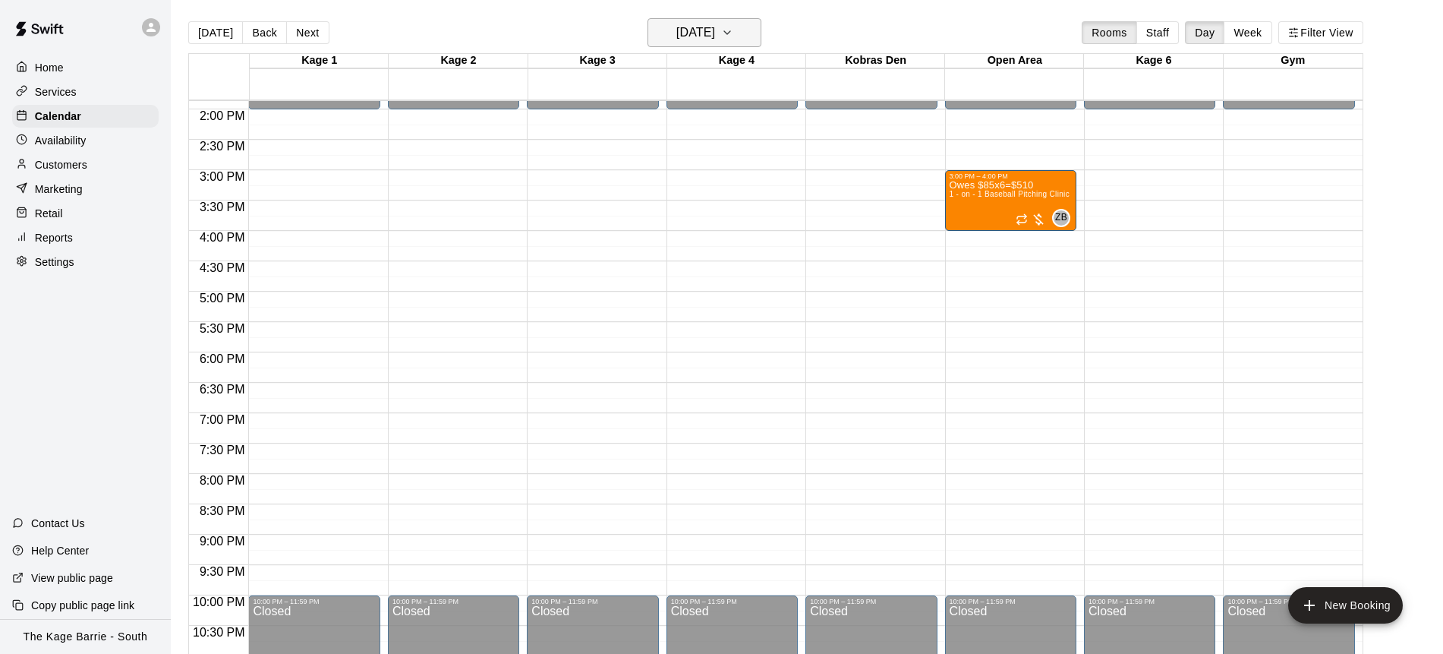
click at [734, 38] on icon "button" at bounding box center [727, 33] width 12 height 18
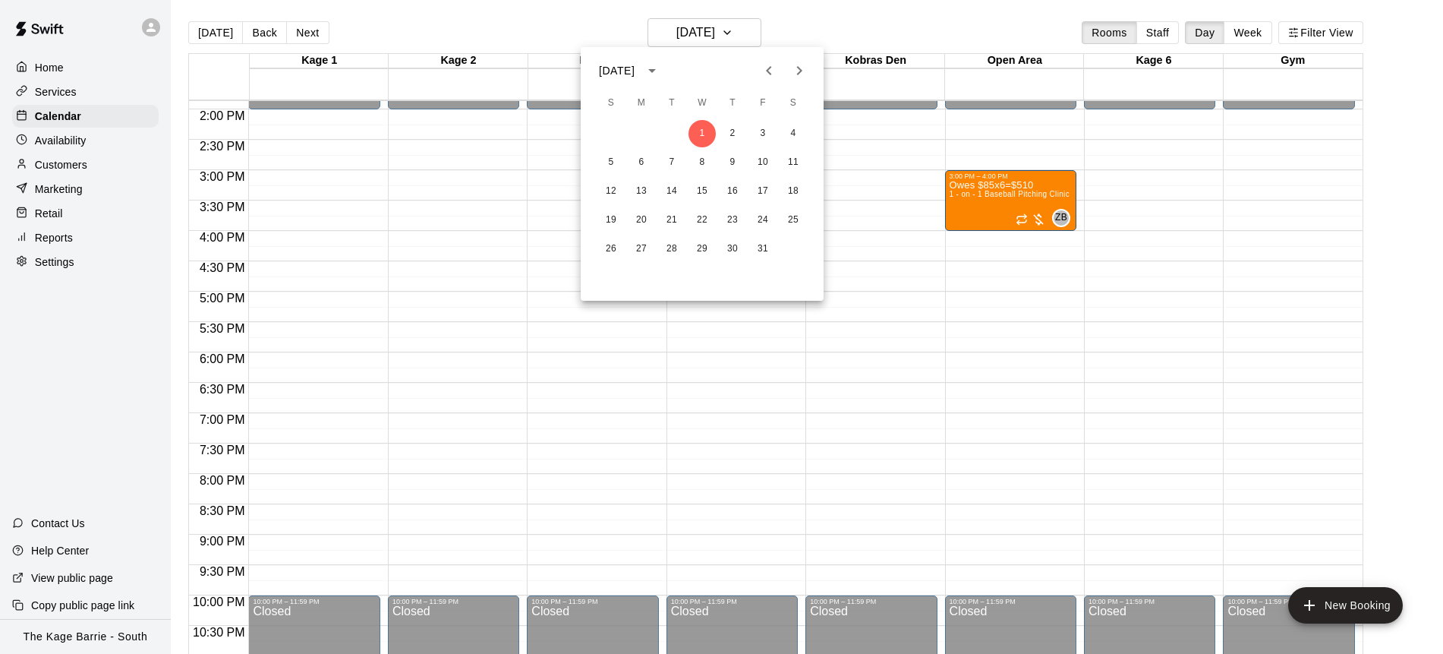
click at [773, 71] on icon "Previous month" at bounding box center [769, 71] width 18 height 18
click at [710, 197] on button "17" at bounding box center [702, 191] width 27 height 27
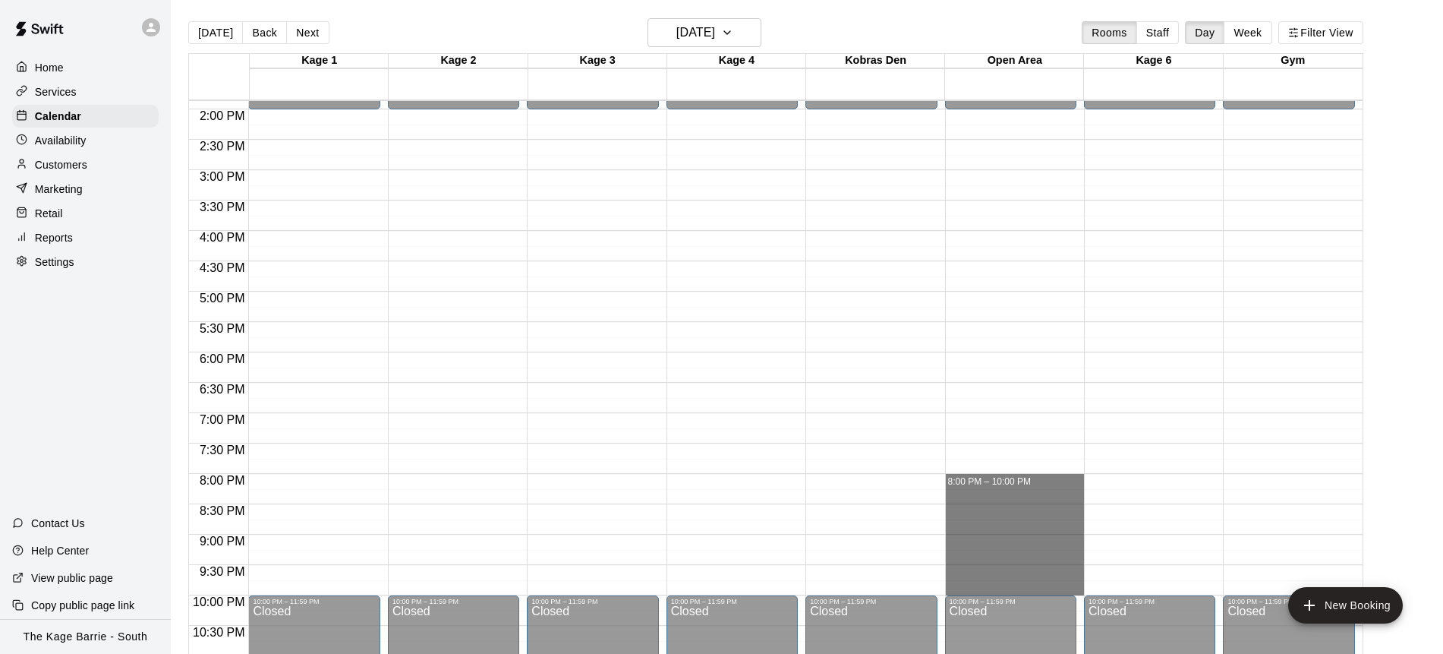
drag, startPoint x: 974, startPoint y: 478, endPoint x: 977, endPoint y: 587, distance: 109.4
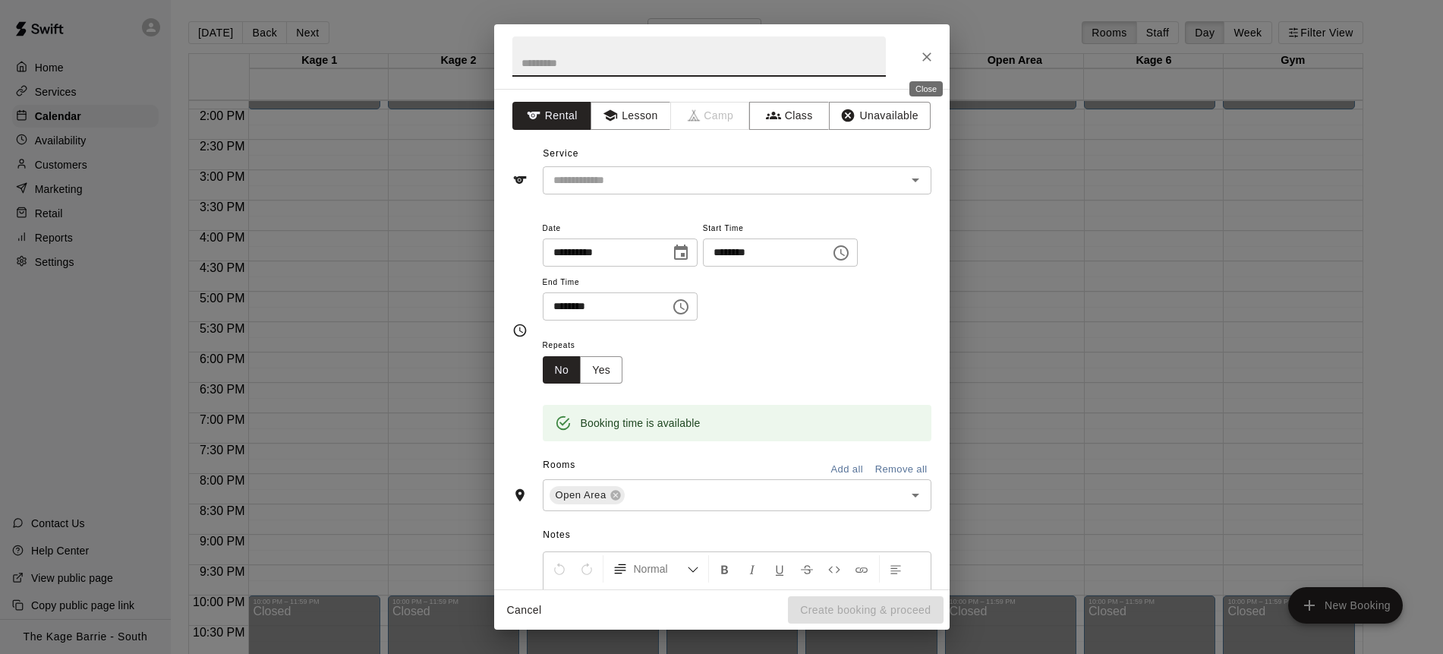
click at [929, 55] on icon "Close" at bounding box center [927, 56] width 15 height 15
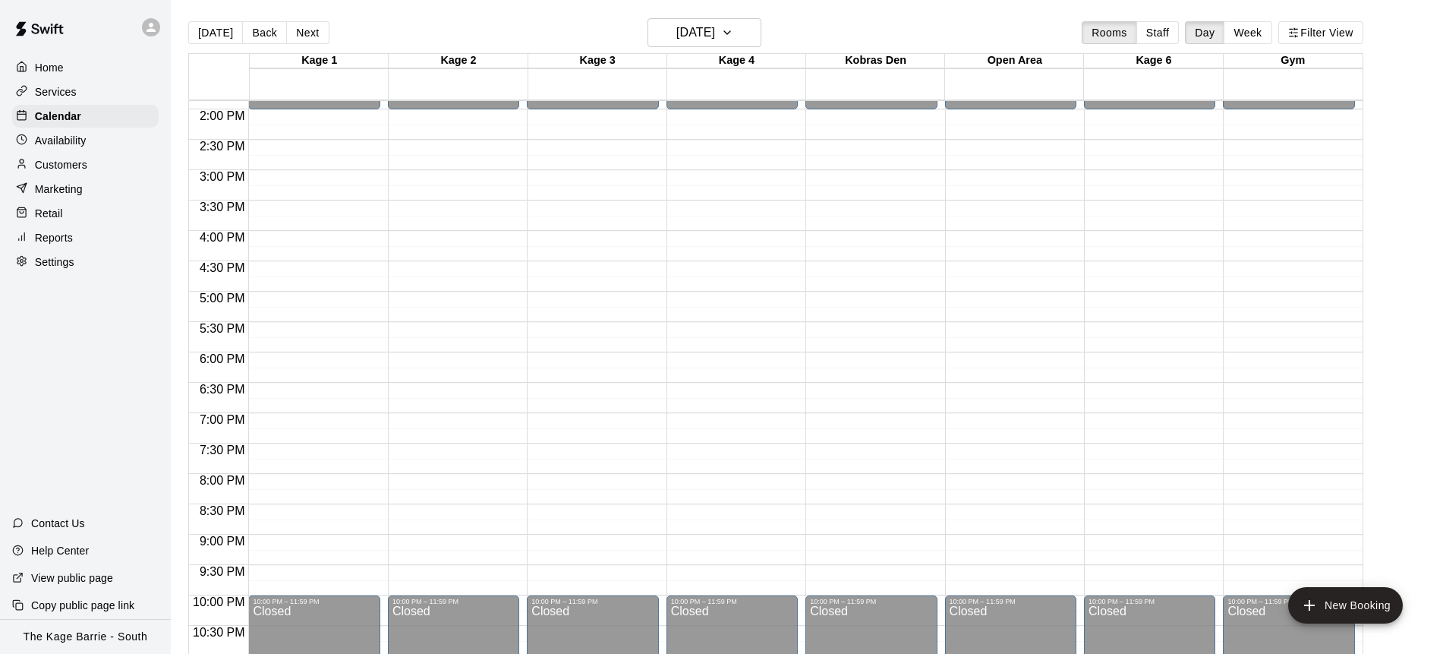
scroll to position [1, 0]
click at [734, 33] on icon "button" at bounding box center [727, 32] width 12 height 18
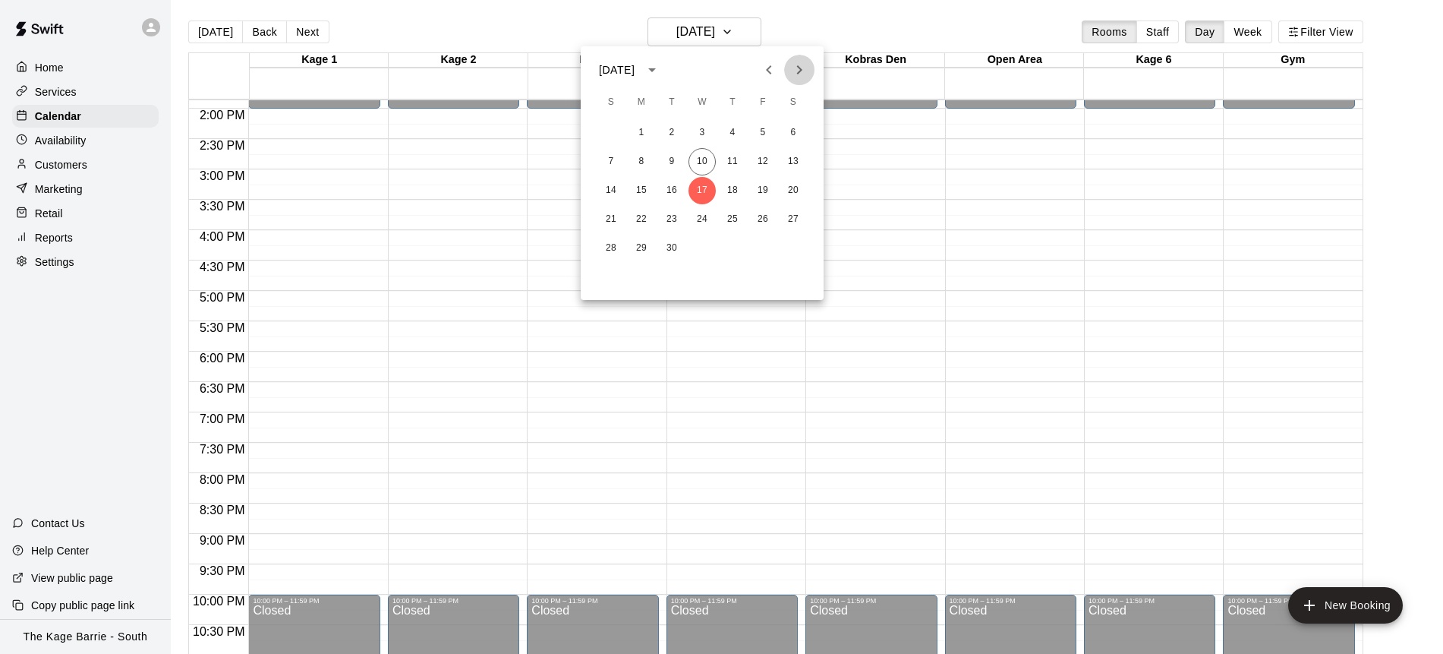
click at [806, 70] on icon "Next month" at bounding box center [799, 70] width 18 height 18
drag, startPoint x: 705, startPoint y: 122, endPoint x: 716, endPoint y: 119, distance: 11.8
click at [705, 122] on button "1" at bounding box center [702, 132] width 27 height 27
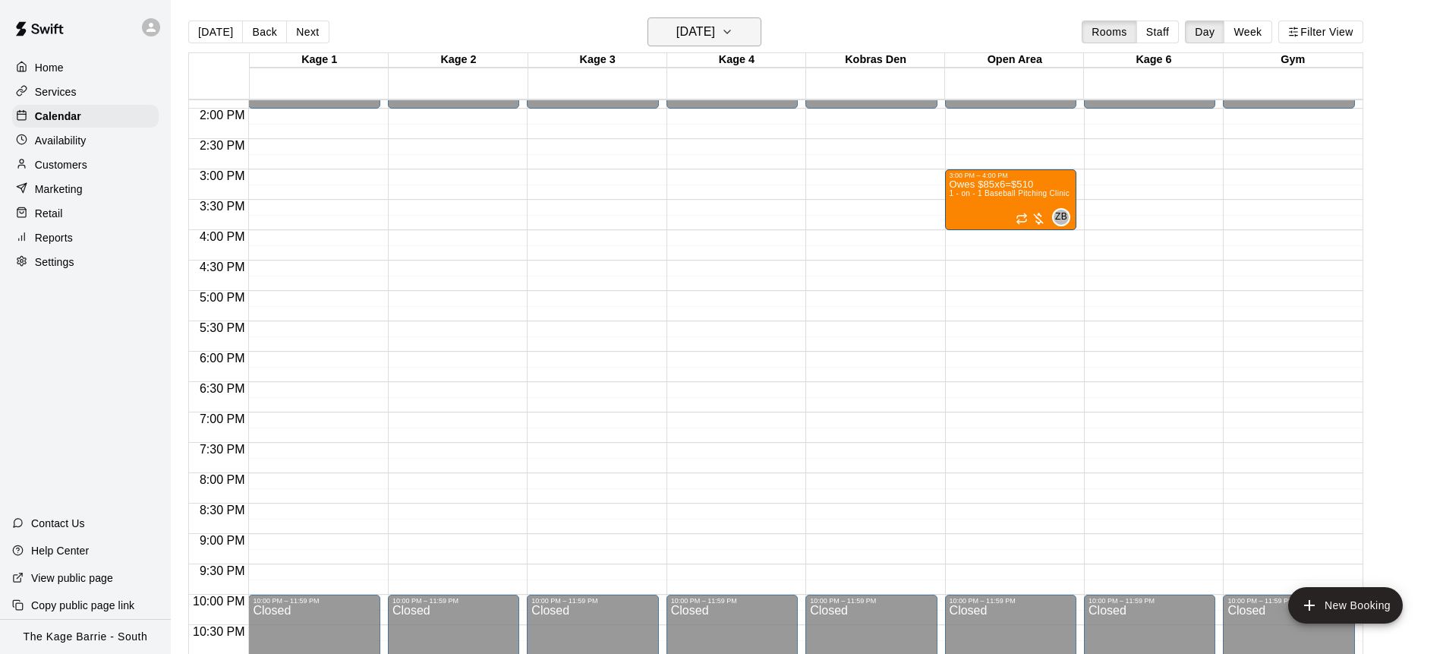
click at [734, 32] on icon "button" at bounding box center [727, 32] width 12 height 18
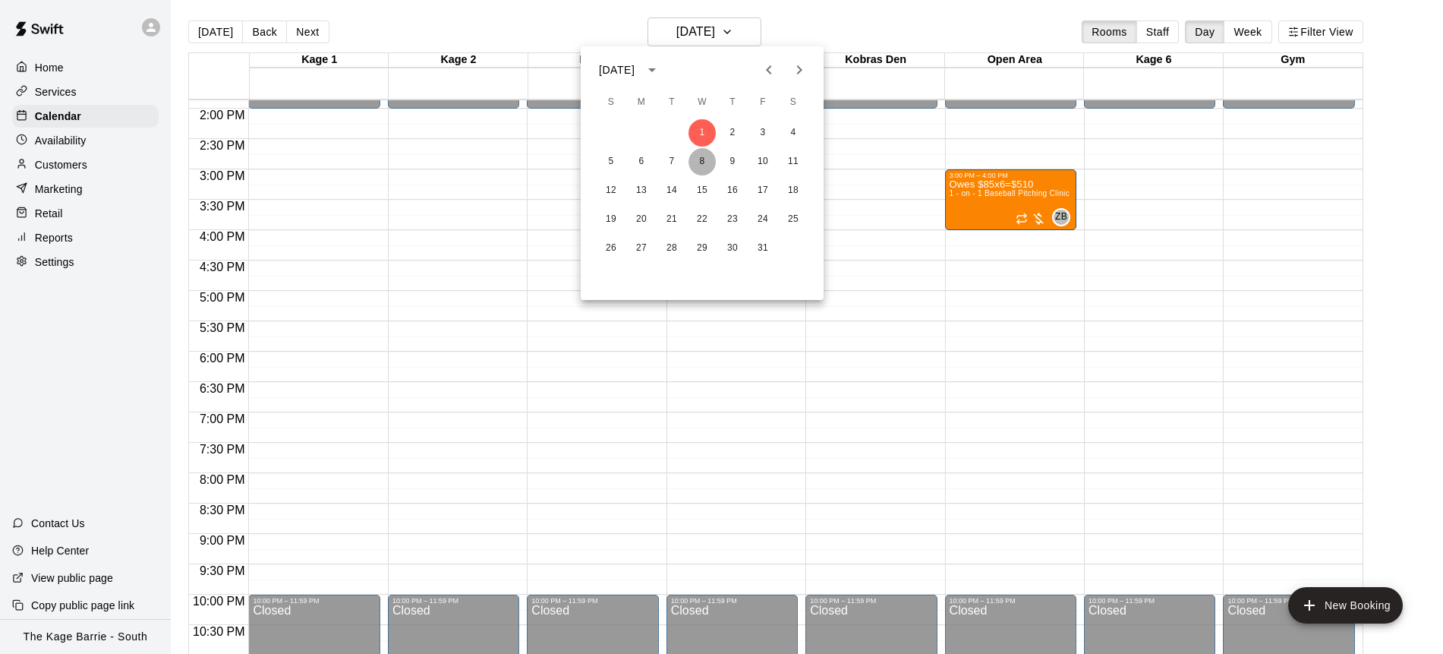
click at [703, 166] on button "8" at bounding box center [702, 161] width 27 height 27
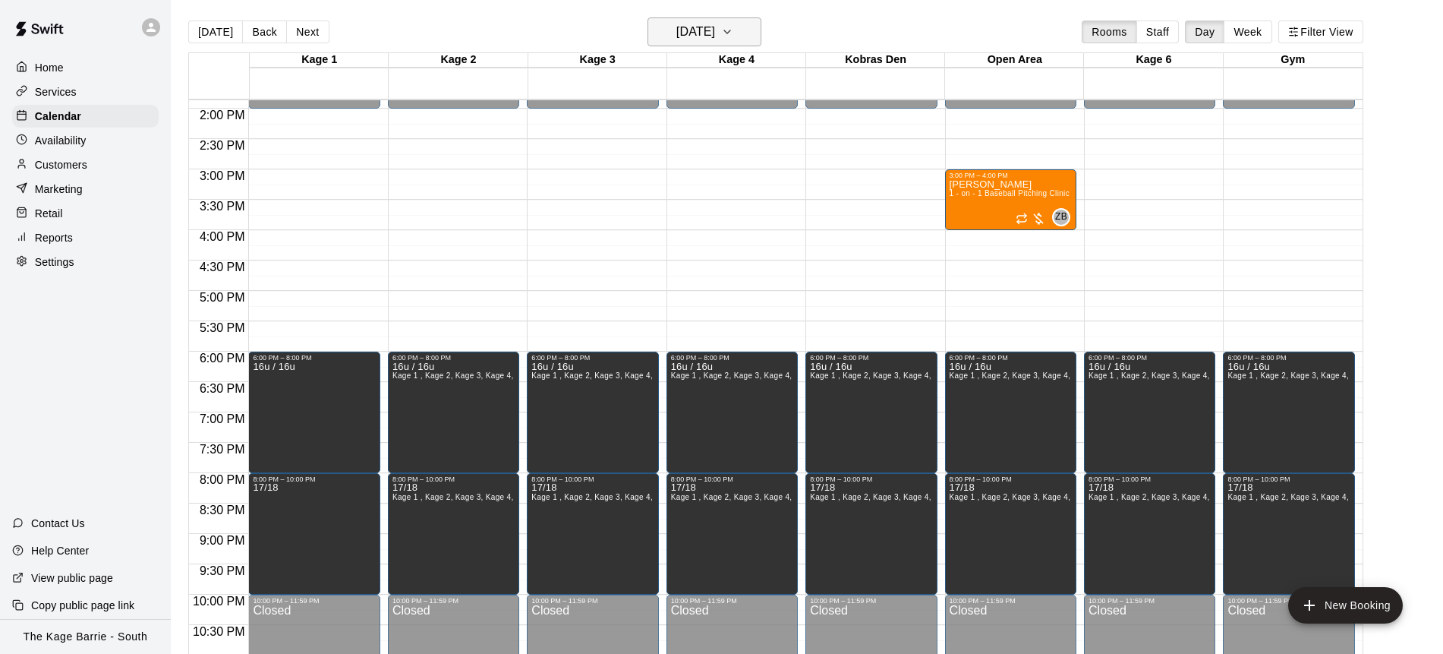
click at [734, 25] on icon "button" at bounding box center [727, 32] width 12 height 18
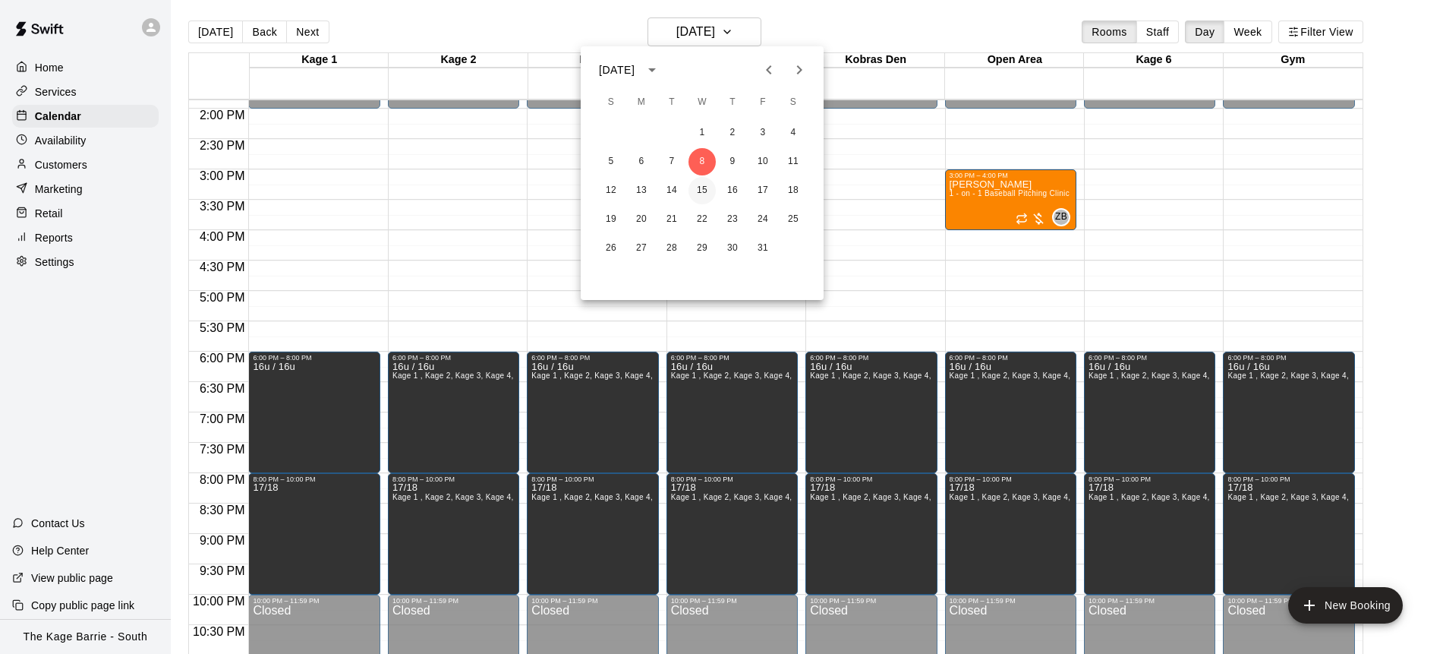
click at [697, 195] on button "15" at bounding box center [702, 190] width 27 height 27
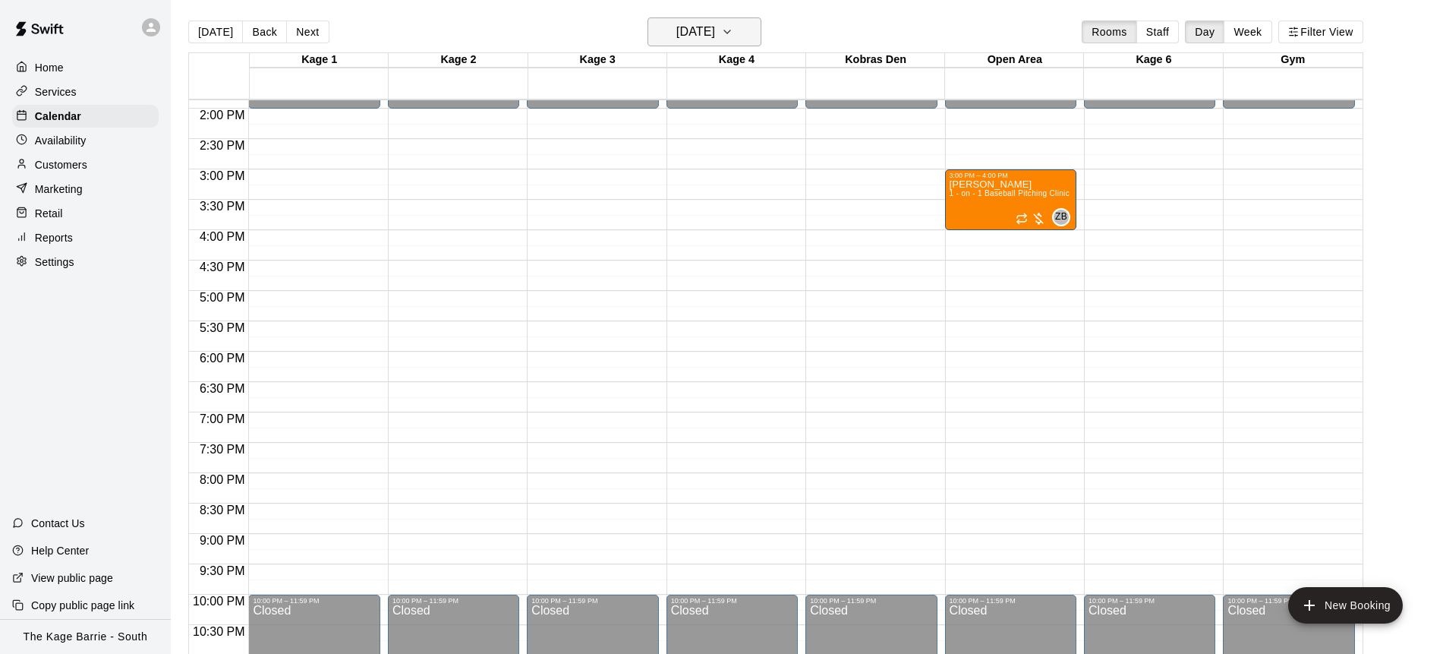
click at [730, 33] on icon "button" at bounding box center [727, 31] width 6 height 3
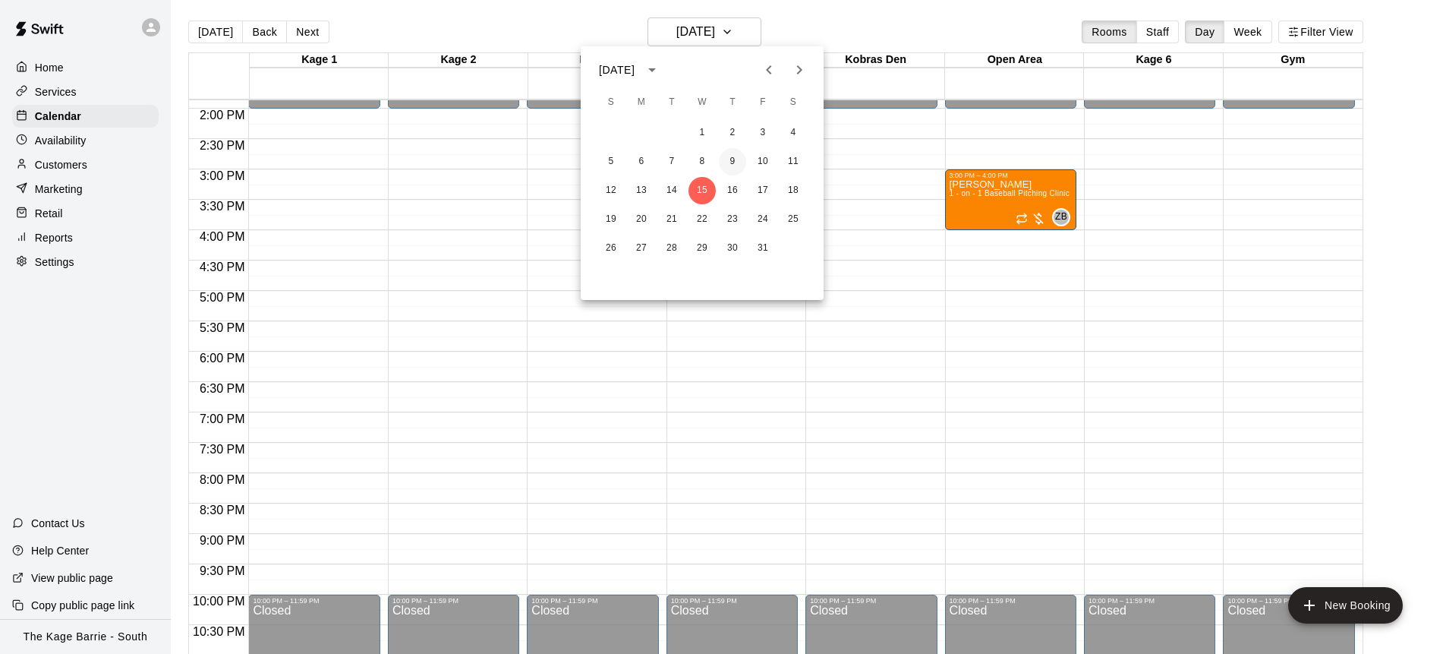
click at [728, 158] on button "9" at bounding box center [732, 161] width 27 height 27
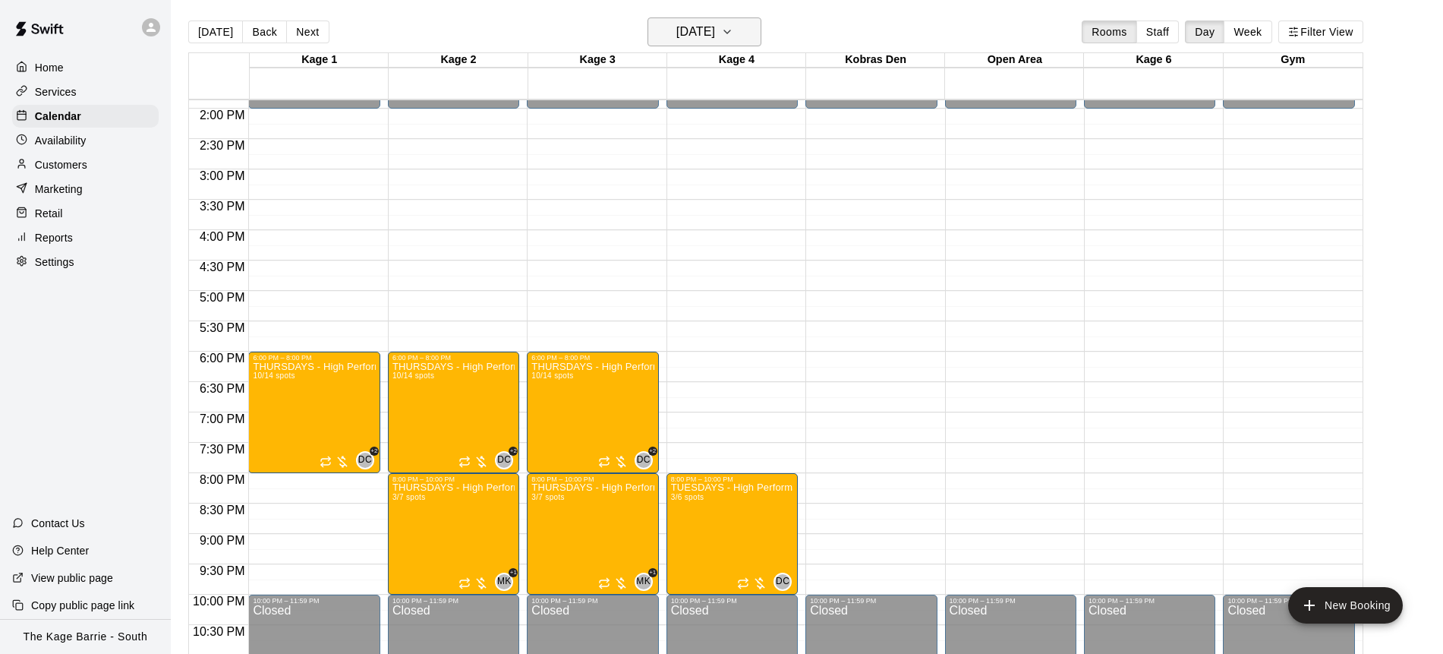
click at [734, 29] on icon "button" at bounding box center [727, 32] width 12 height 18
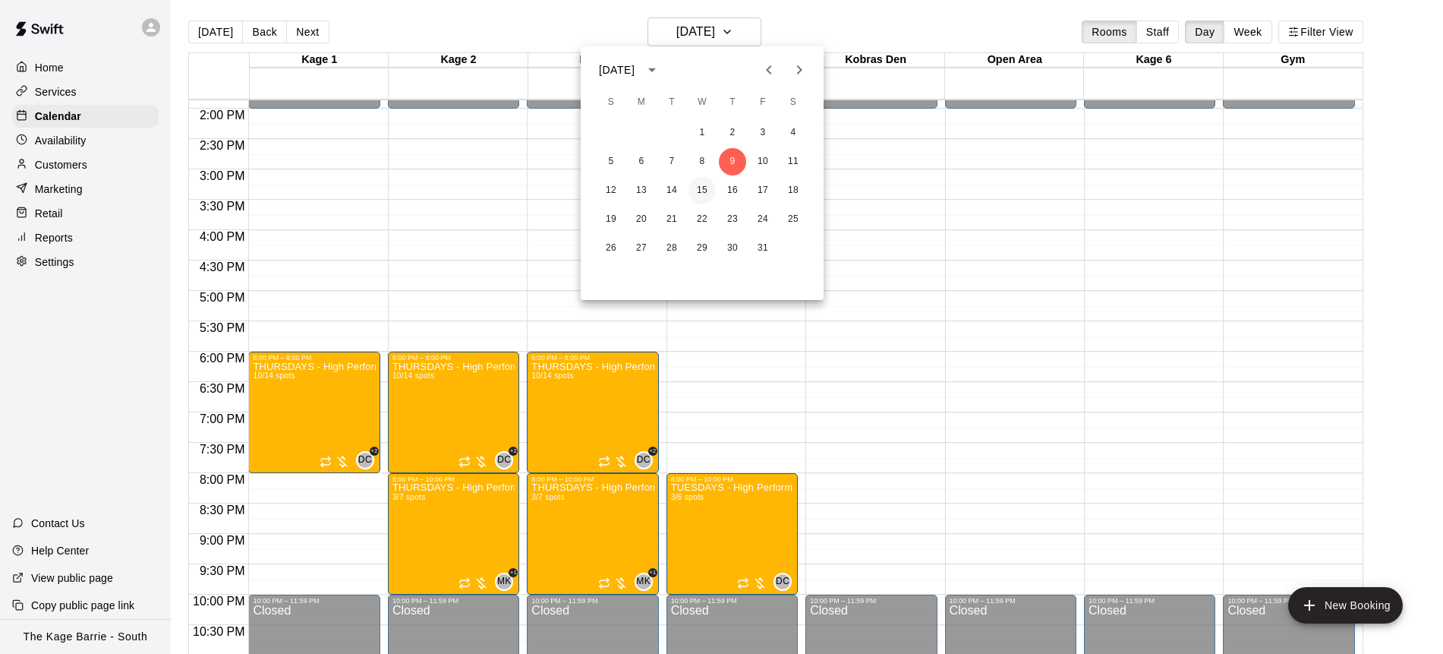
click at [701, 190] on button "15" at bounding box center [702, 190] width 27 height 27
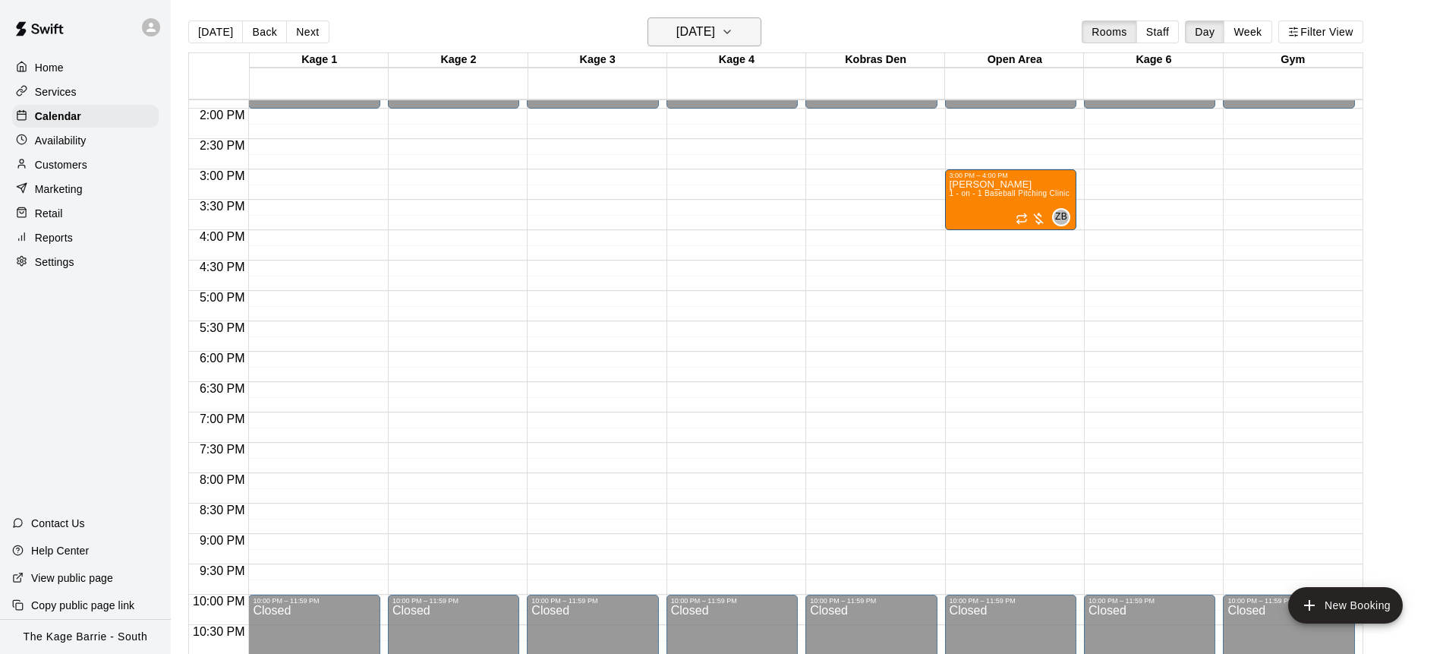
click at [734, 33] on icon "button" at bounding box center [727, 32] width 12 height 18
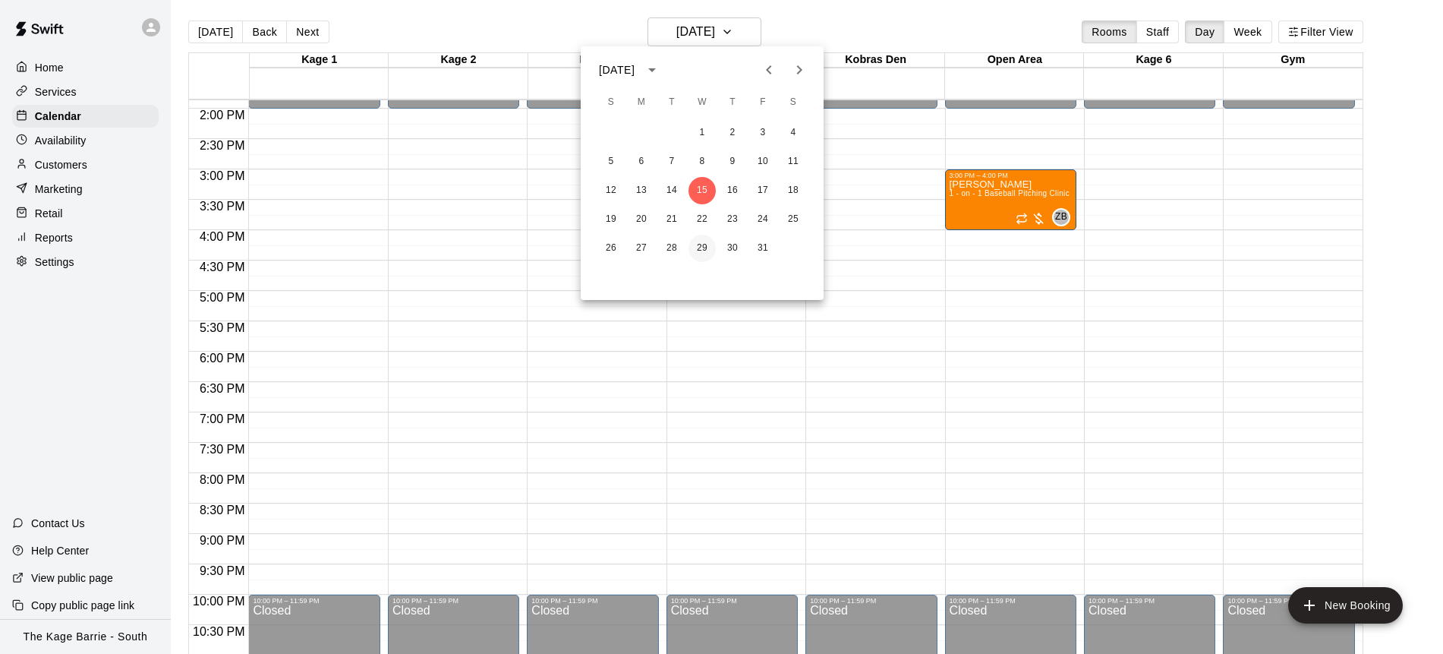
click at [696, 244] on button "29" at bounding box center [702, 248] width 27 height 27
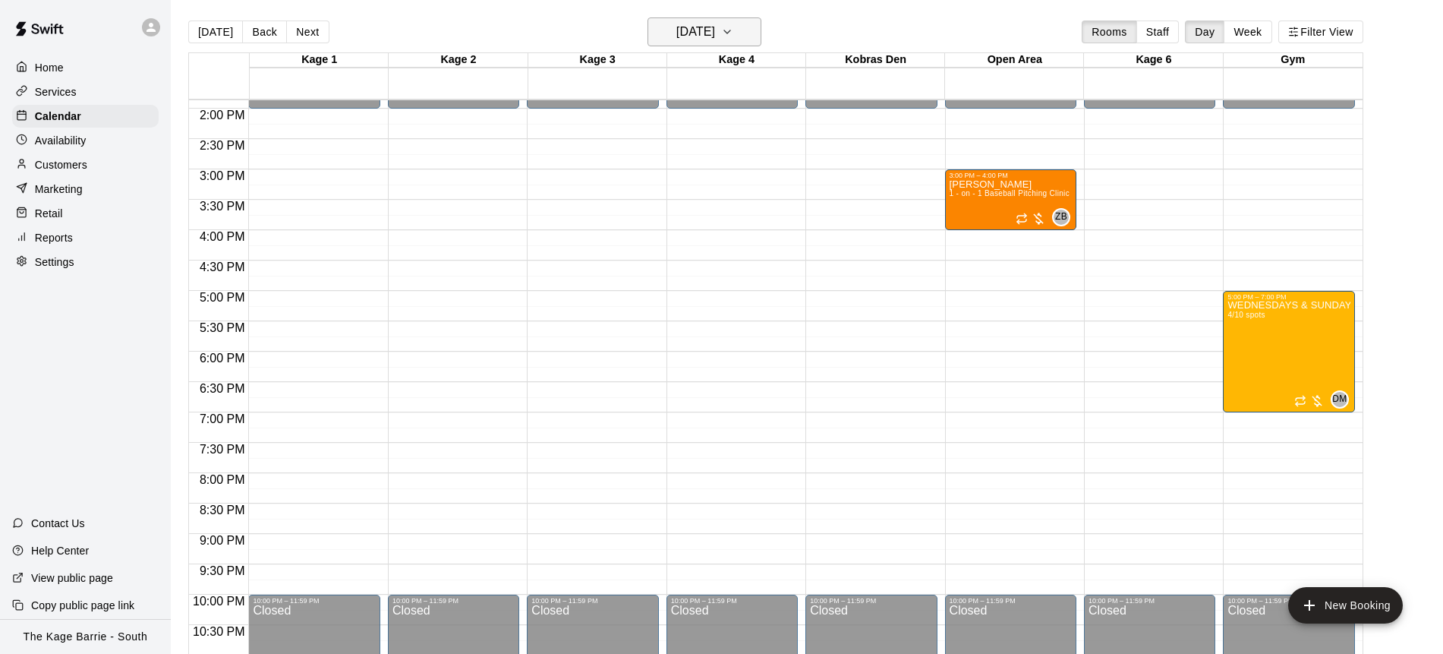
click at [734, 31] on icon "button" at bounding box center [727, 32] width 12 height 18
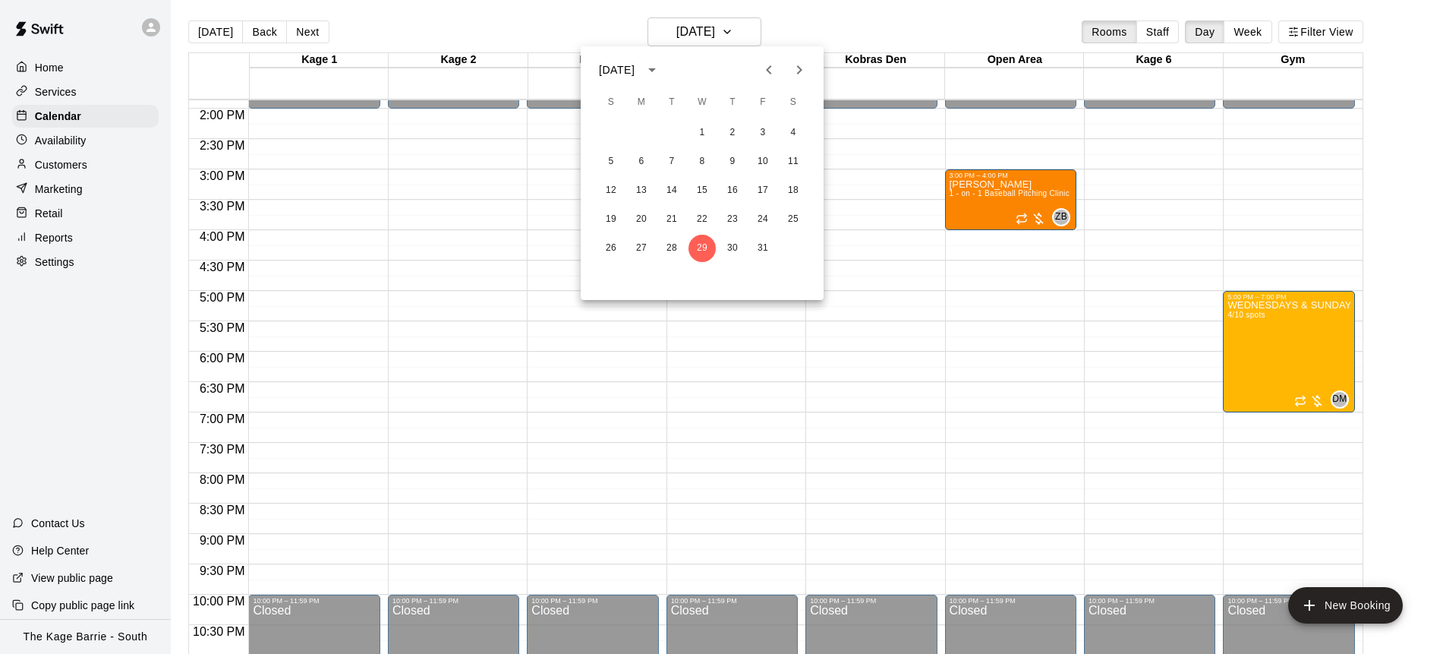
click at [803, 68] on icon "Next month" at bounding box center [799, 70] width 18 height 18
click at [707, 188] on button "12" at bounding box center [702, 190] width 27 height 27
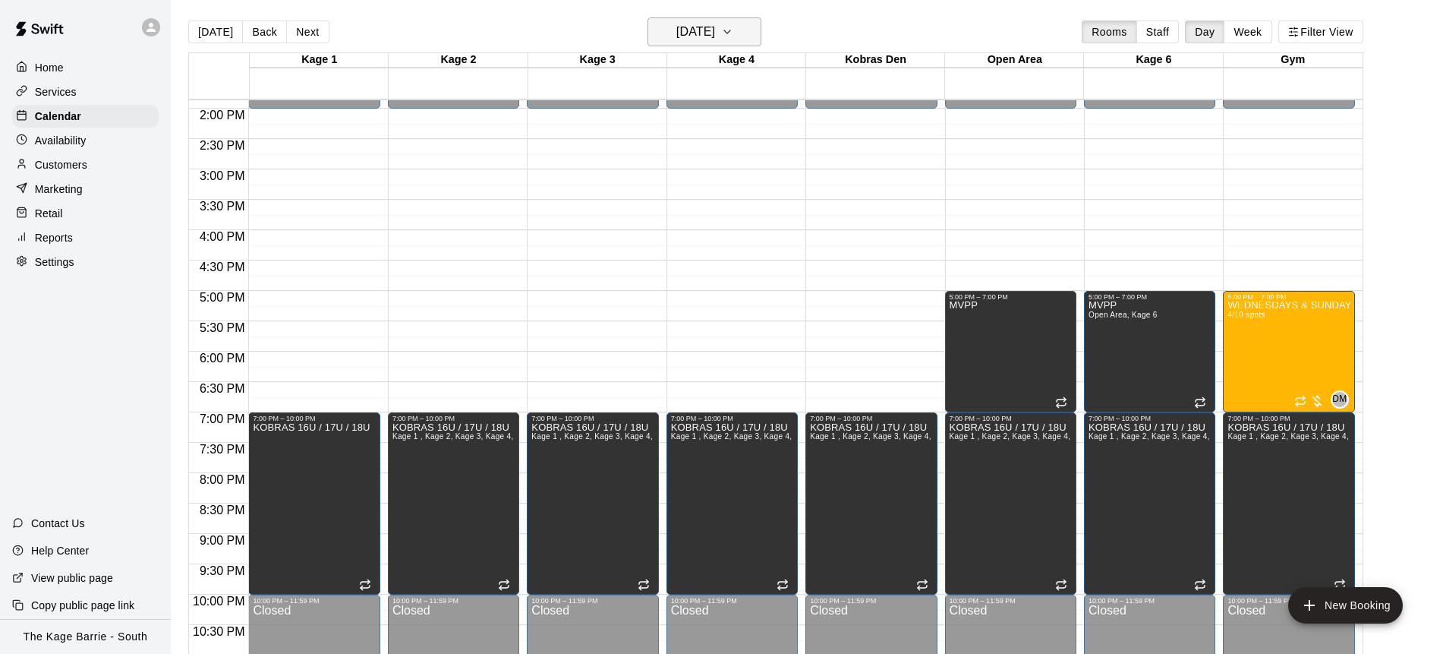
click at [734, 33] on icon "button" at bounding box center [727, 32] width 12 height 18
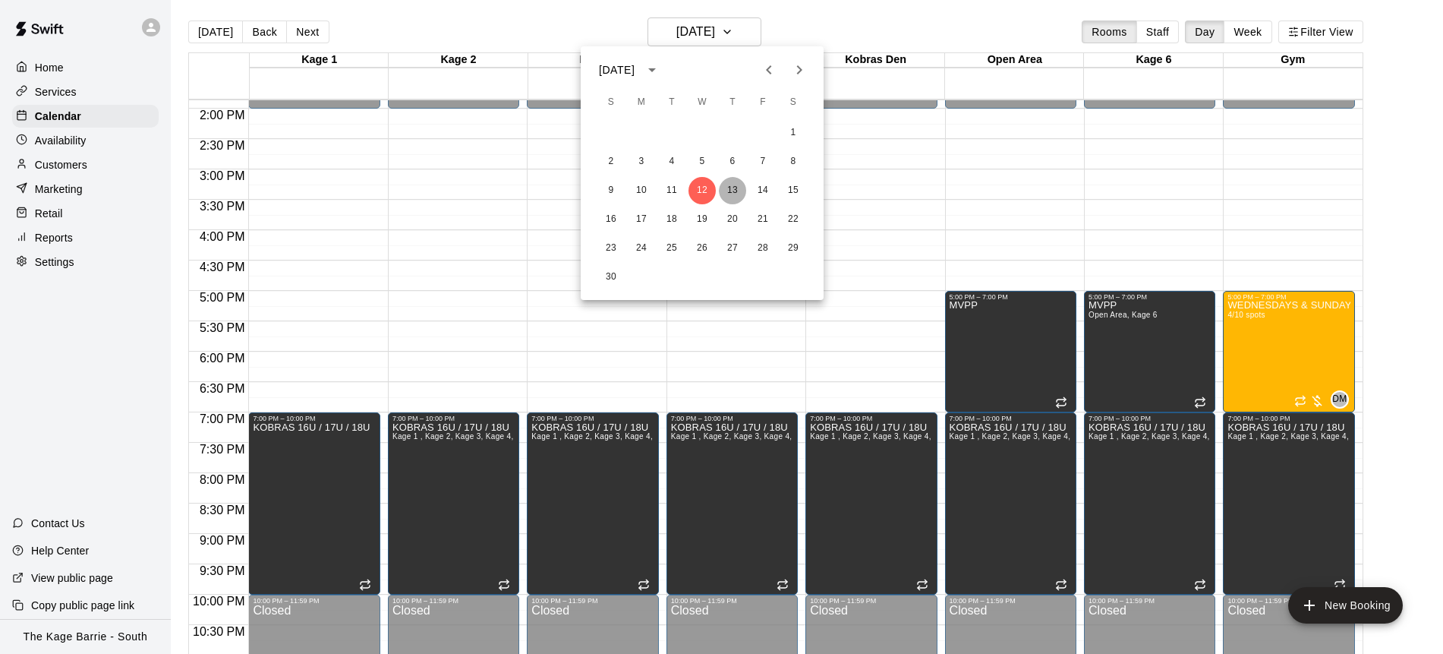
click at [738, 185] on button "13" at bounding box center [732, 190] width 27 height 27
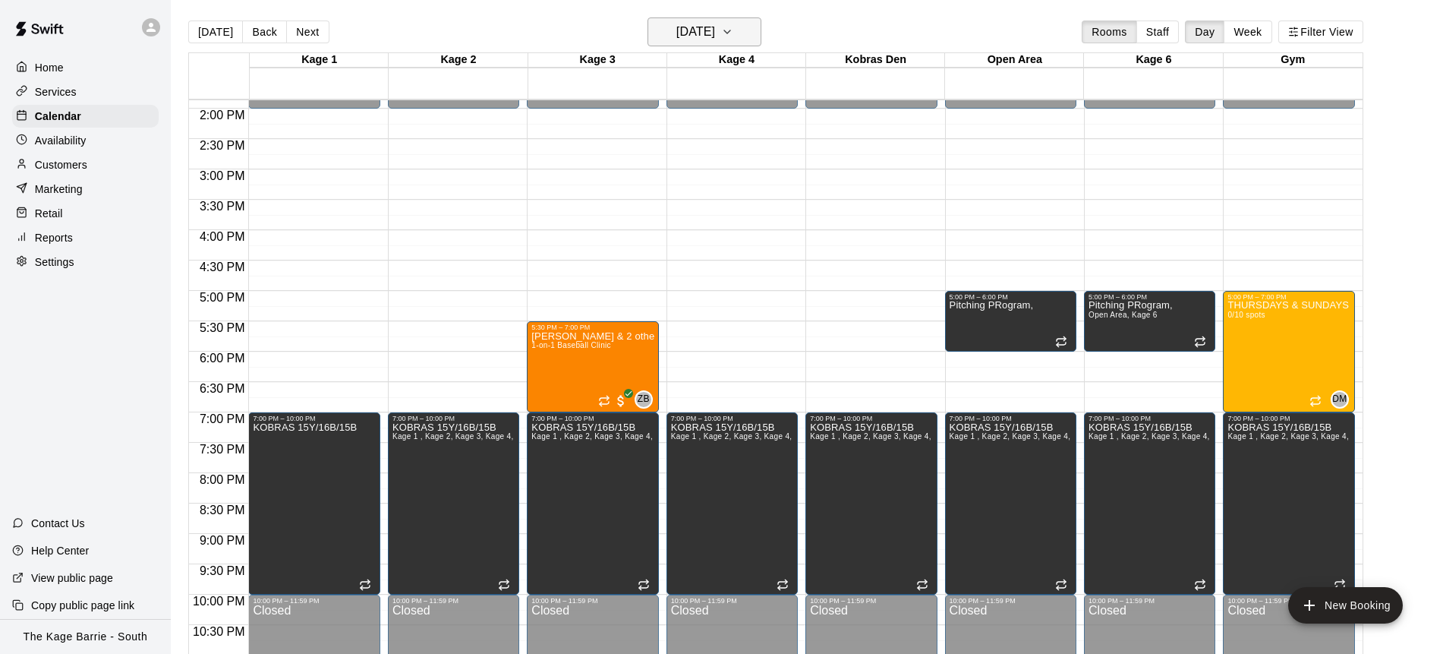
click at [734, 36] on icon "button" at bounding box center [727, 32] width 12 height 18
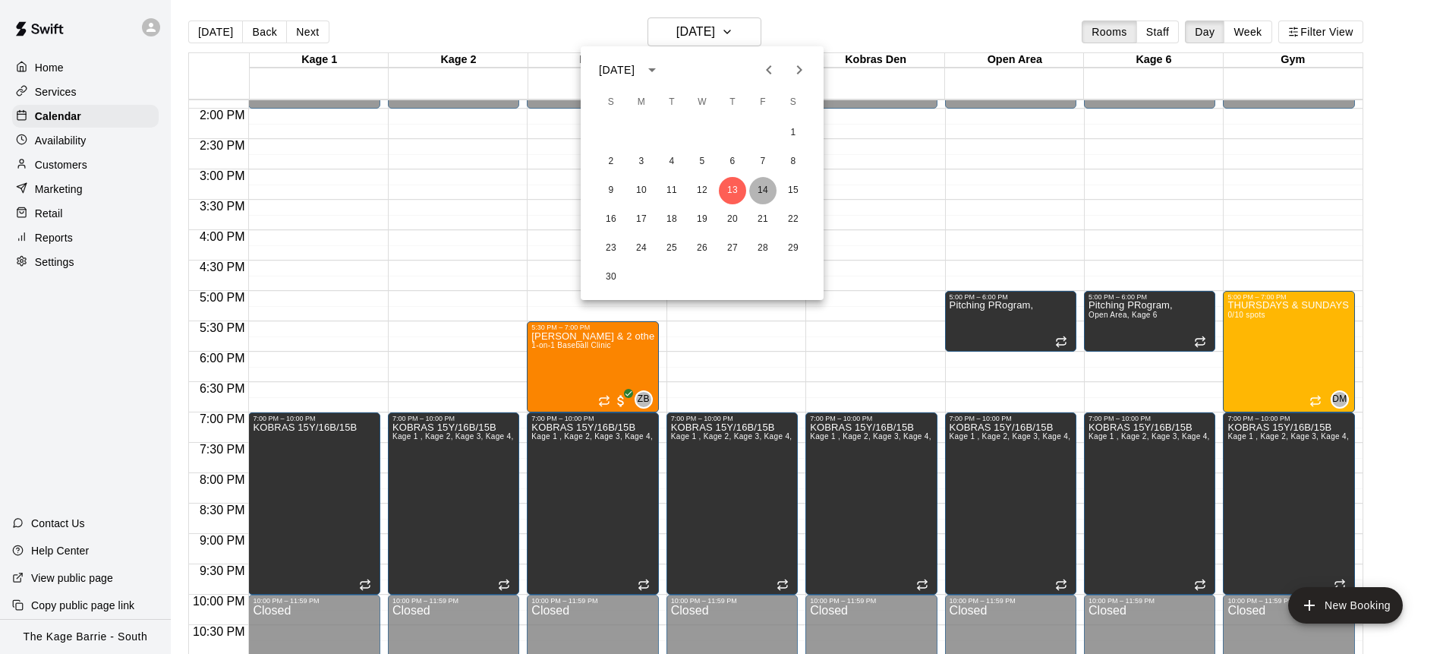
click at [765, 188] on button "14" at bounding box center [762, 190] width 27 height 27
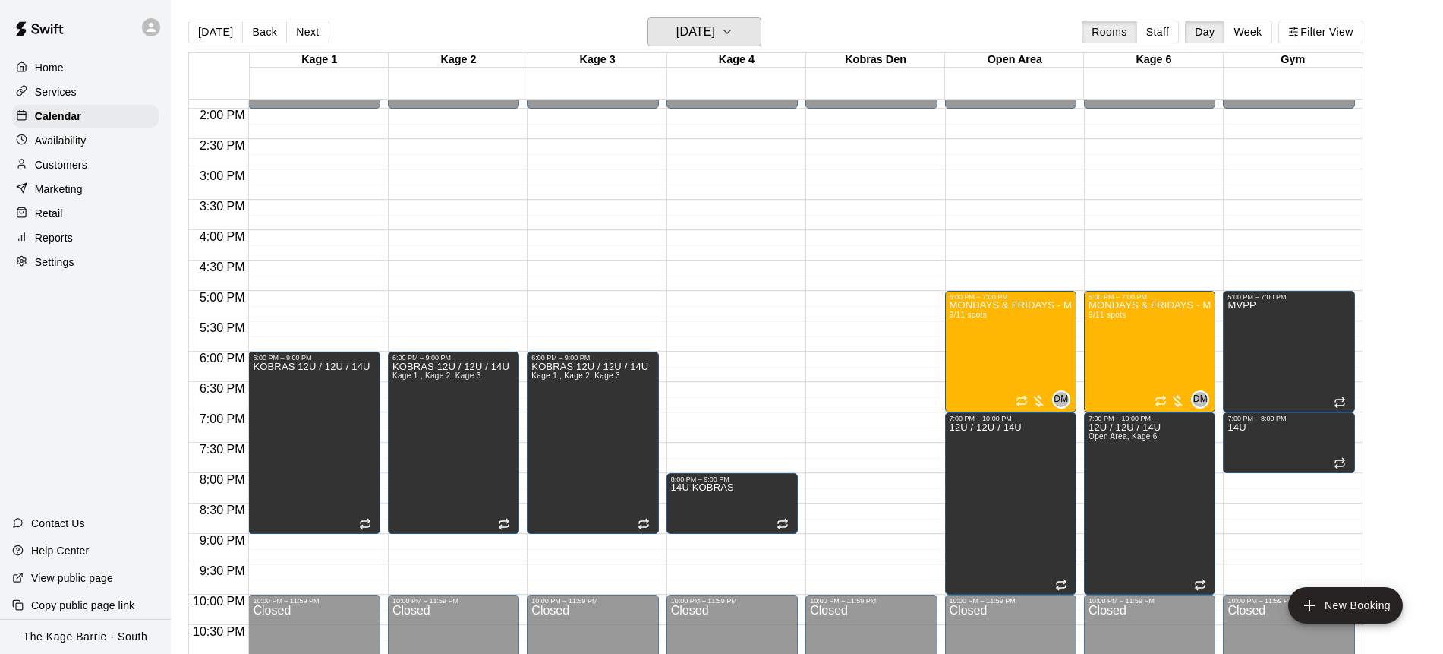
scroll to position [866, 0]
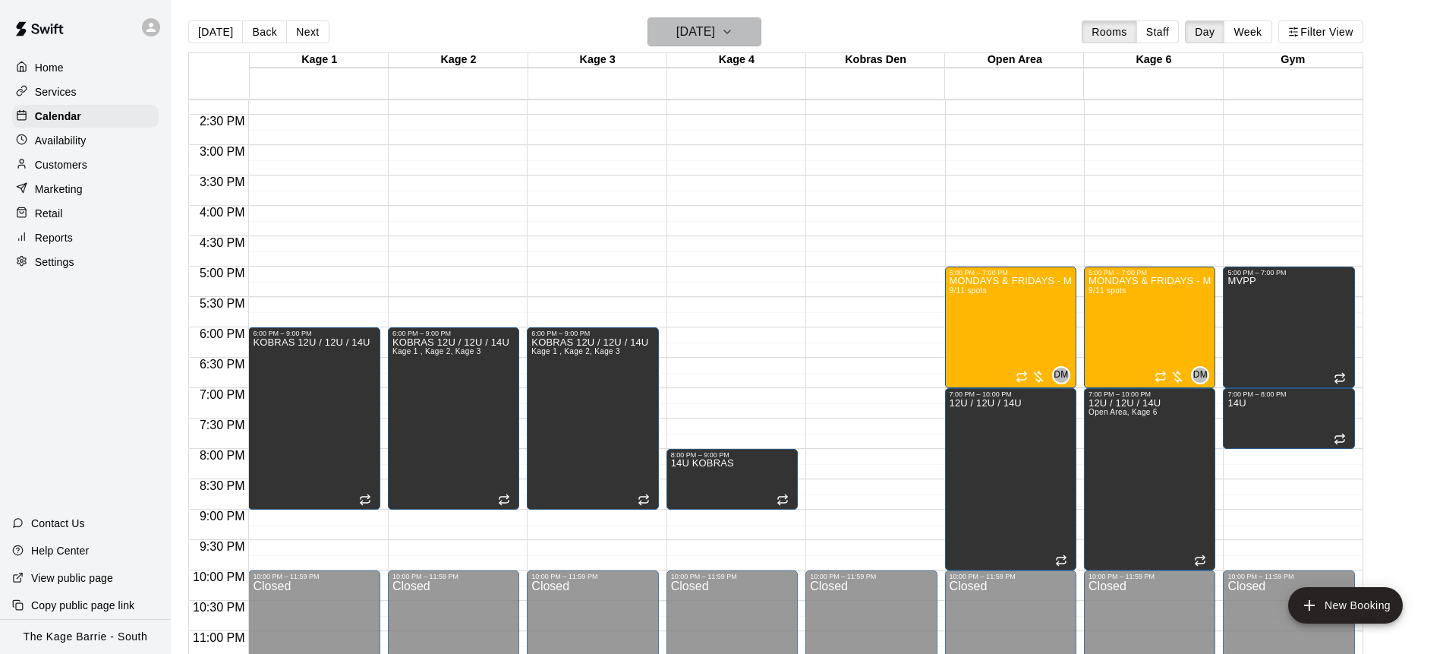
click at [734, 39] on icon "button" at bounding box center [727, 32] width 12 height 18
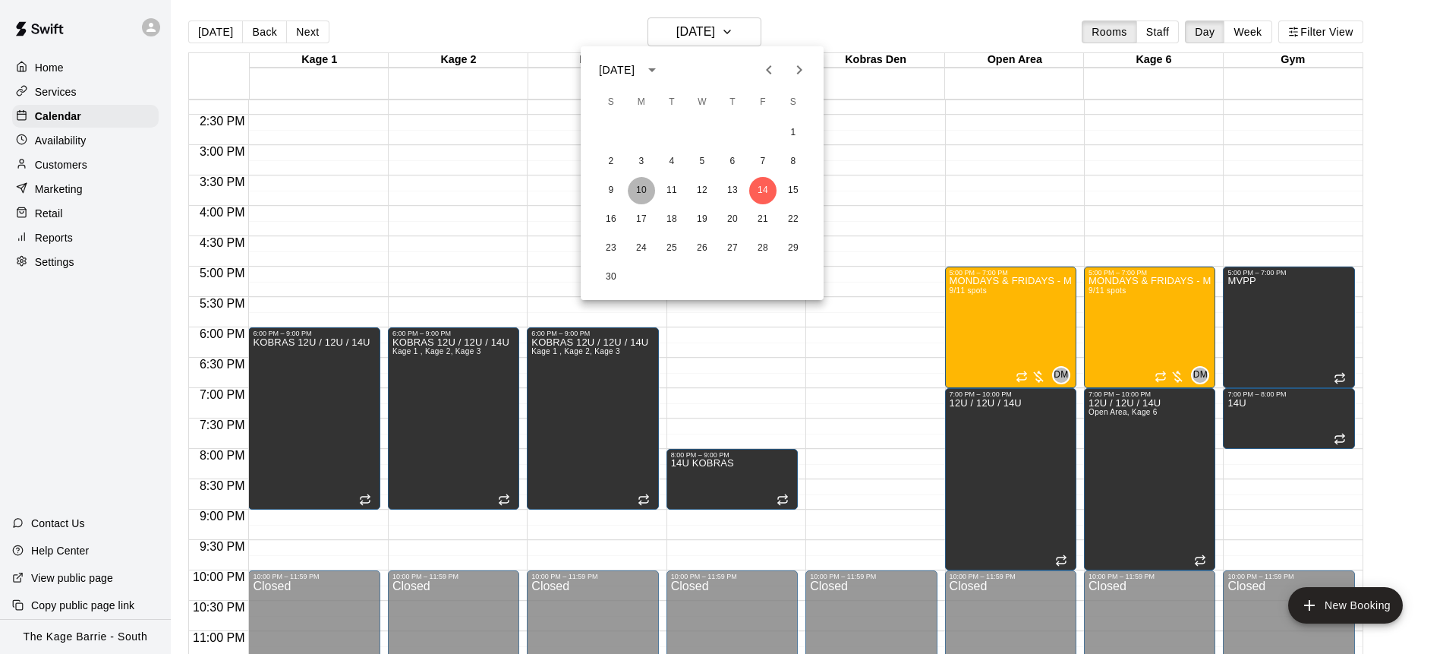
click at [630, 189] on button "10" at bounding box center [641, 190] width 27 height 27
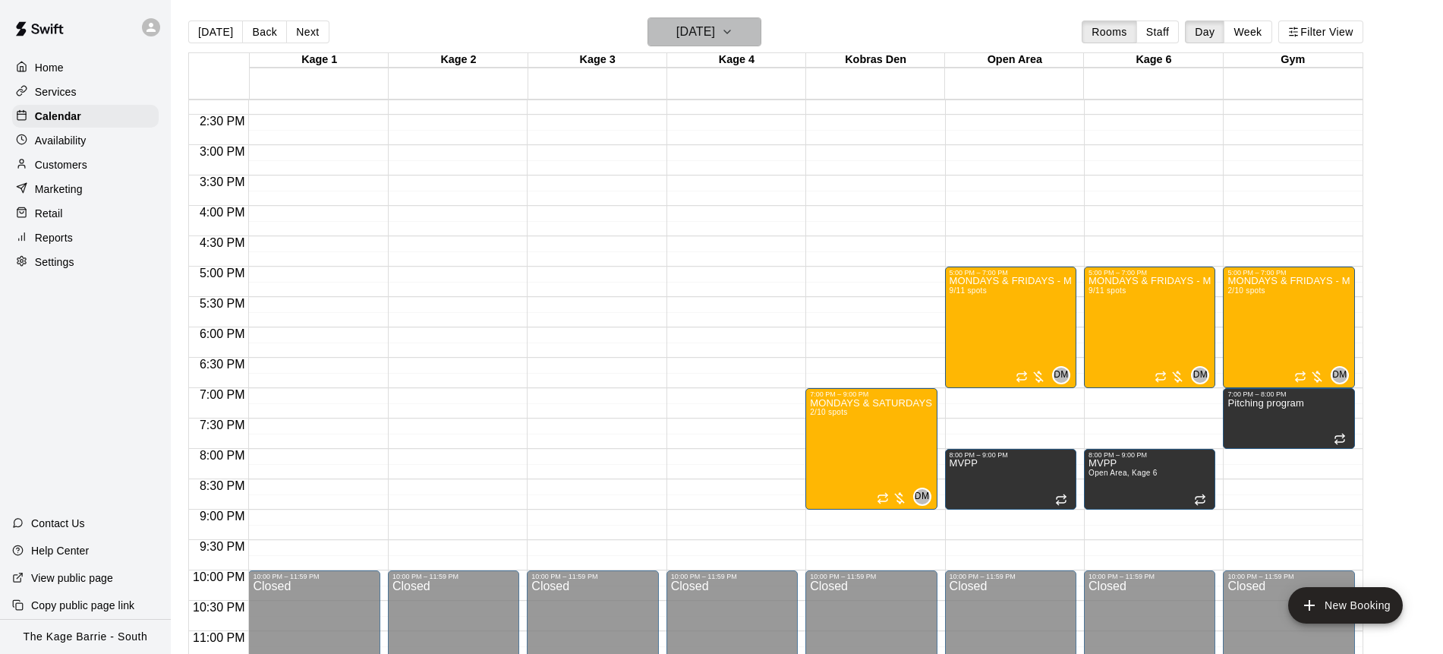
click at [730, 32] on icon "button" at bounding box center [727, 31] width 6 height 3
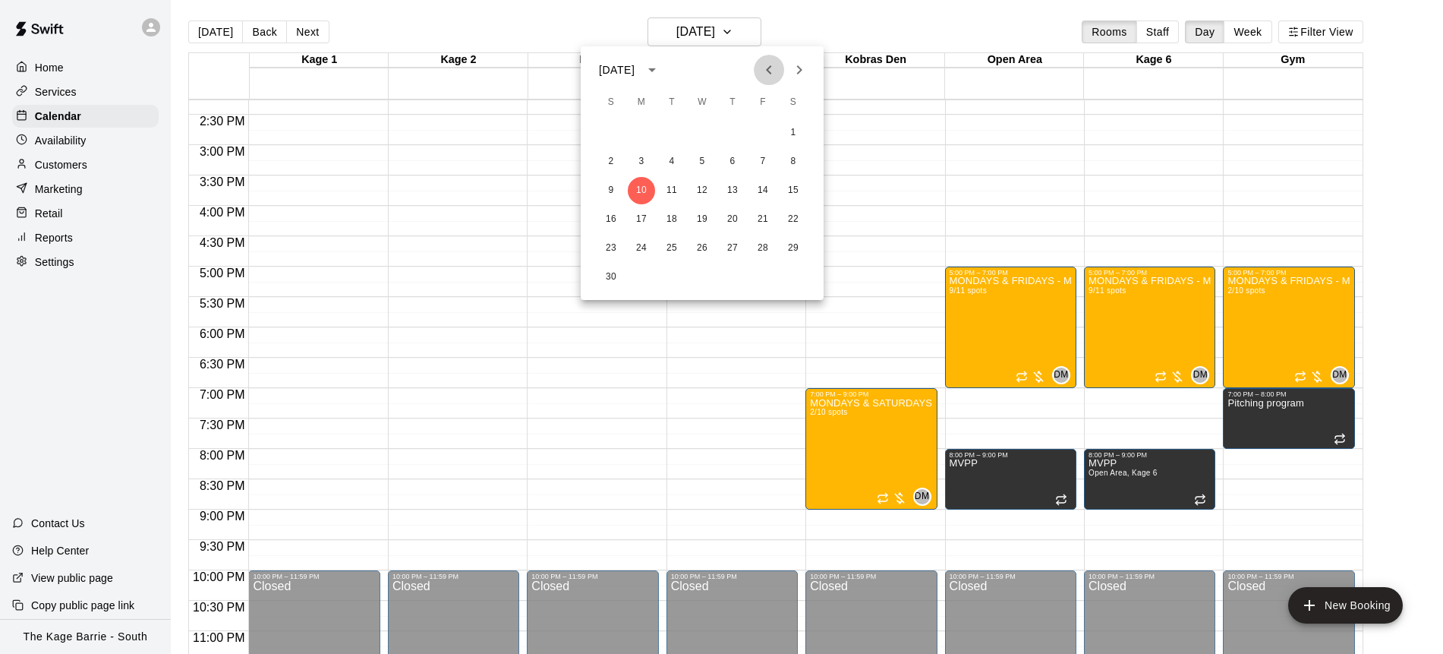
click at [768, 74] on icon "Previous month" at bounding box center [769, 70] width 18 height 18
click at [703, 253] on button "29" at bounding box center [702, 248] width 27 height 27
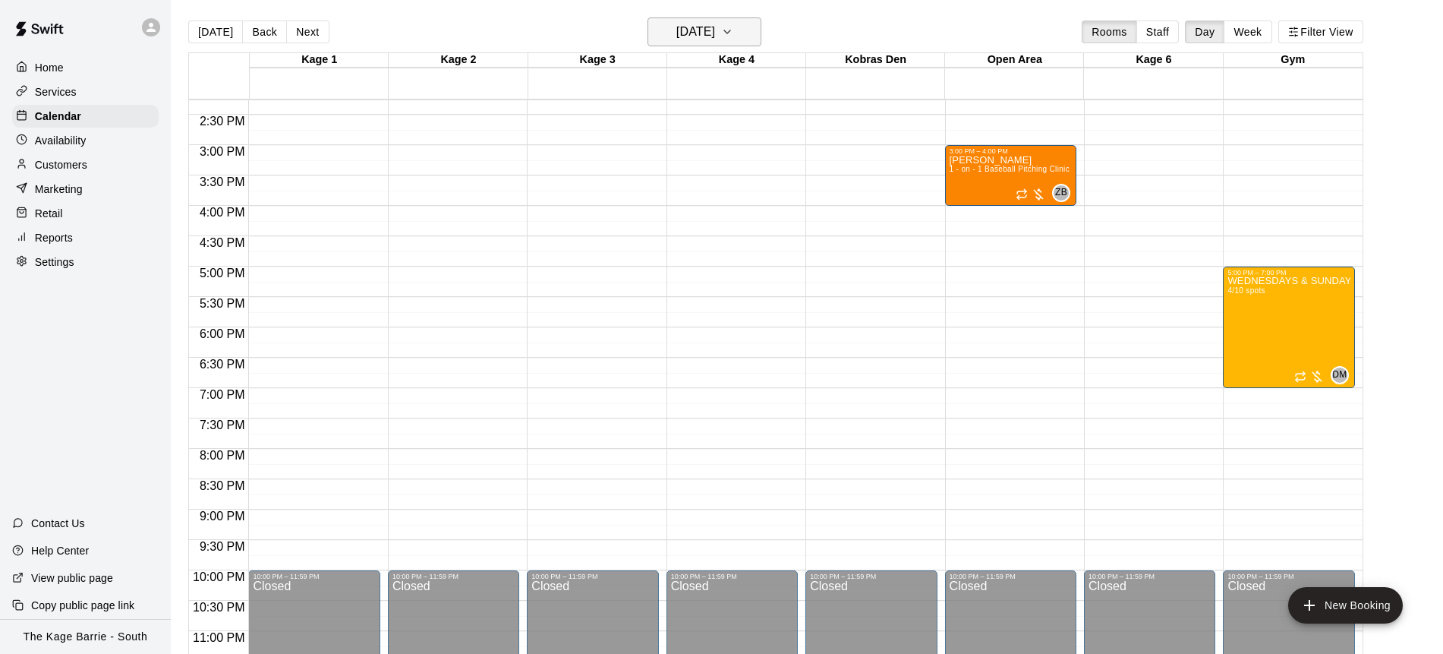
click at [734, 30] on icon "button" at bounding box center [727, 32] width 12 height 18
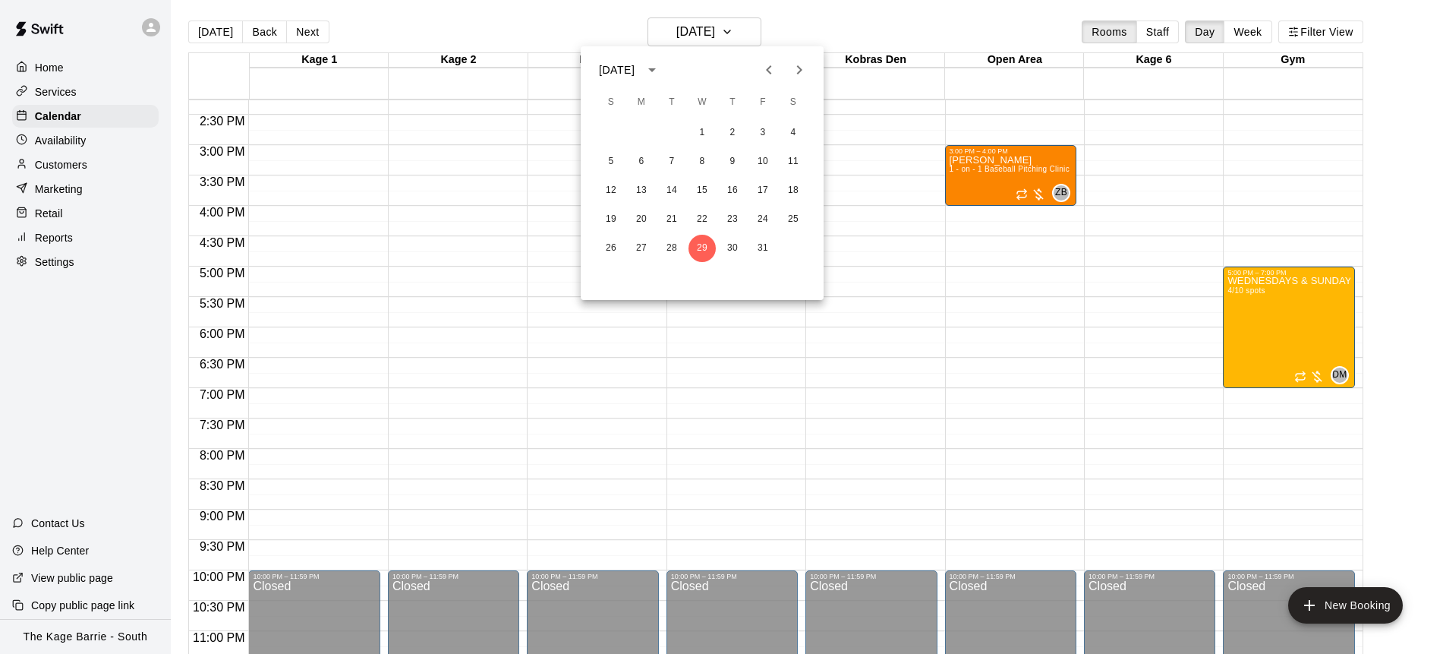
click at [806, 71] on icon "Next month" at bounding box center [799, 70] width 18 height 18
click at [768, 159] on button "7" at bounding box center [762, 161] width 27 height 27
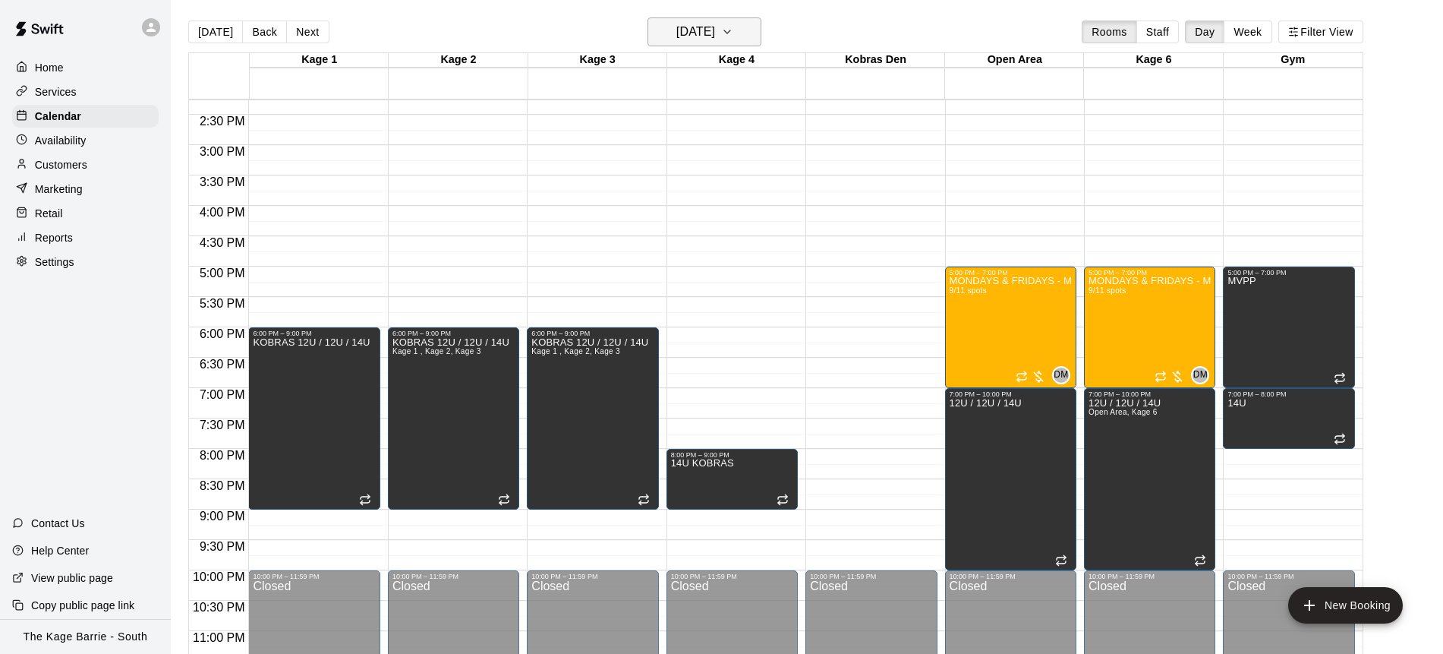
click at [751, 33] on button "Friday Nov 07" at bounding box center [705, 31] width 114 height 29
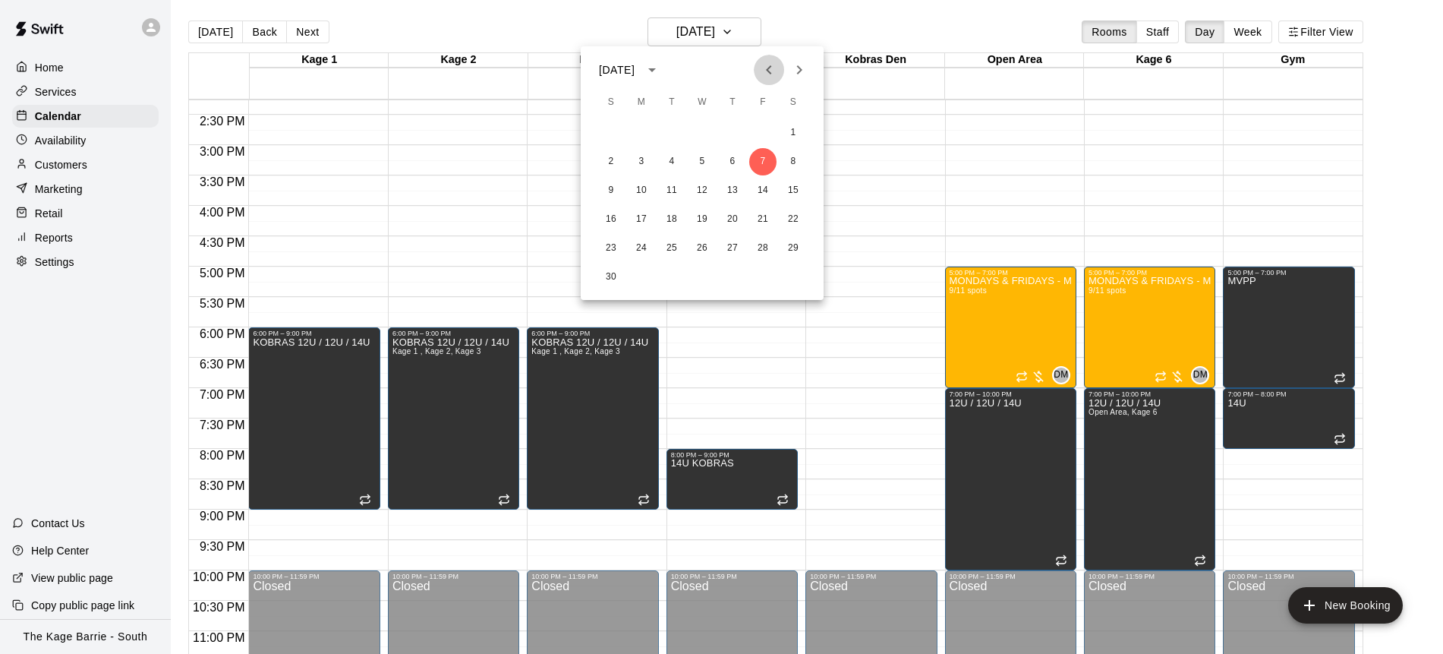
click at [768, 75] on icon "Previous month" at bounding box center [769, 70] width 18 height 18
click at [799, 73] on icon "Next month" at bounding box center [799, 70] width 18 height 18
click at [703, 191] on button "12" at bounding box center [702, 190] width 27 height 27
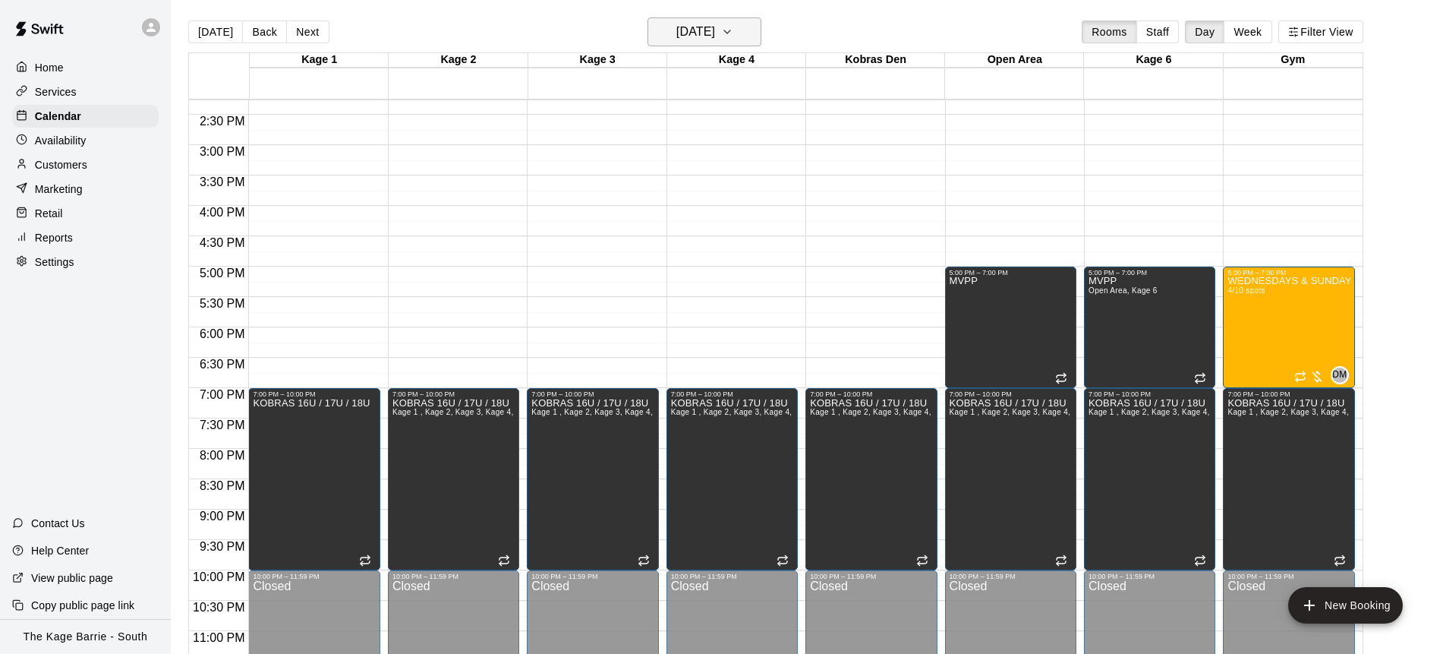
click at [734, 35] on icon "button" at bounding box center [727, 32] width 12 height 18
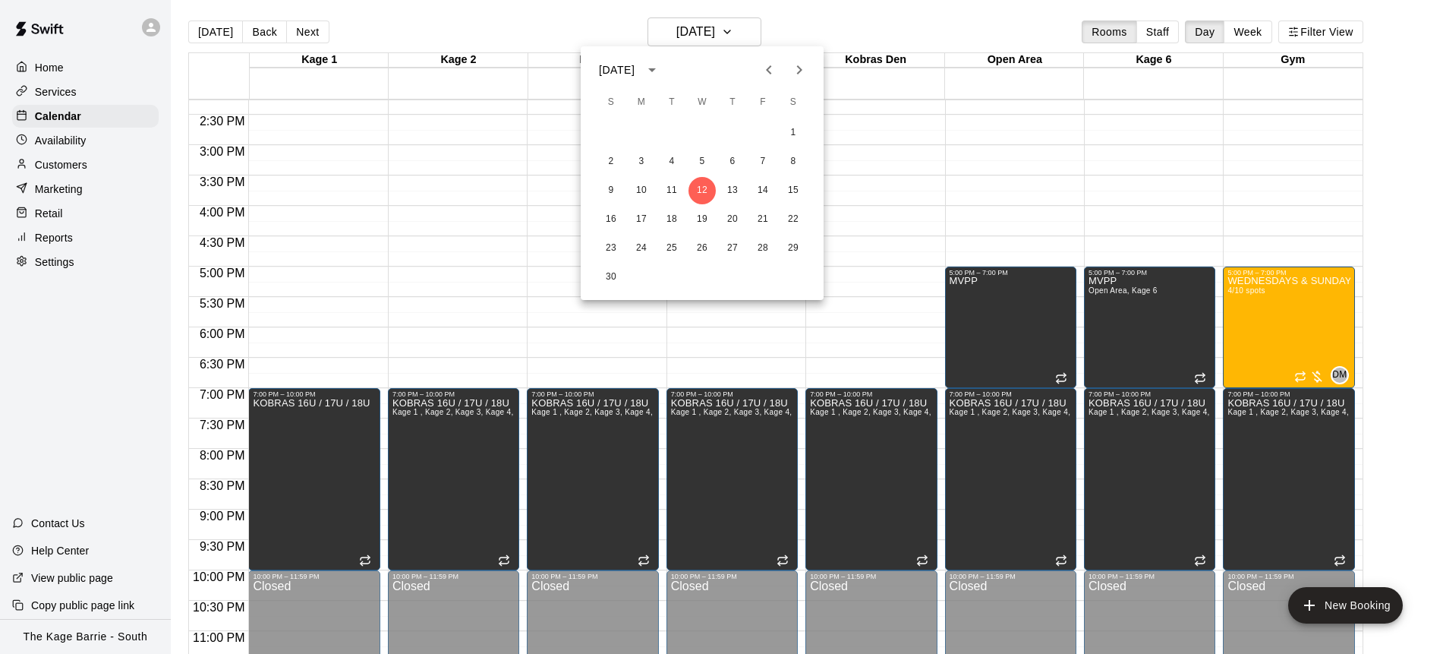
click at [798, 68] on icon "Next month" at bounding box center [799, 70] width 18 height 18
click at [707, 156] on button "10" at bounding box center [702, 161] width 27 height 27
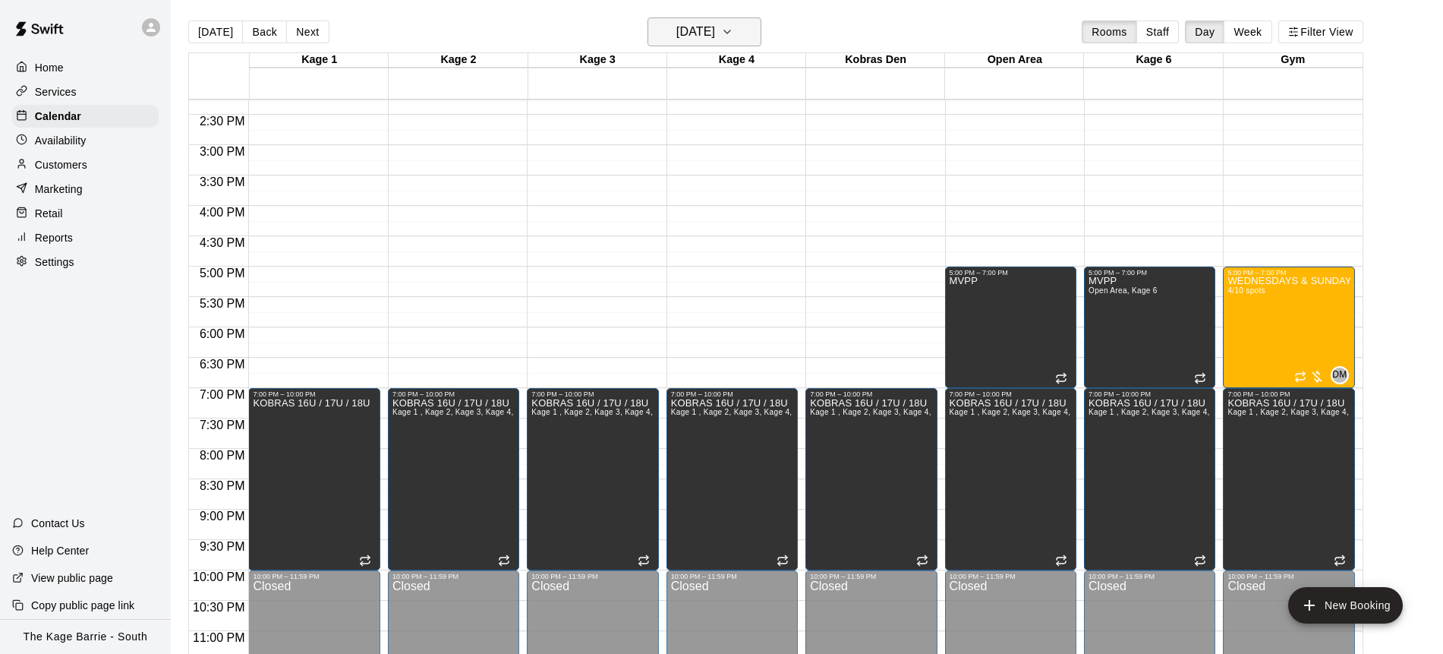
click at [734, 33] on icon "button" at bounding box center [727, 32] width 12 height 18
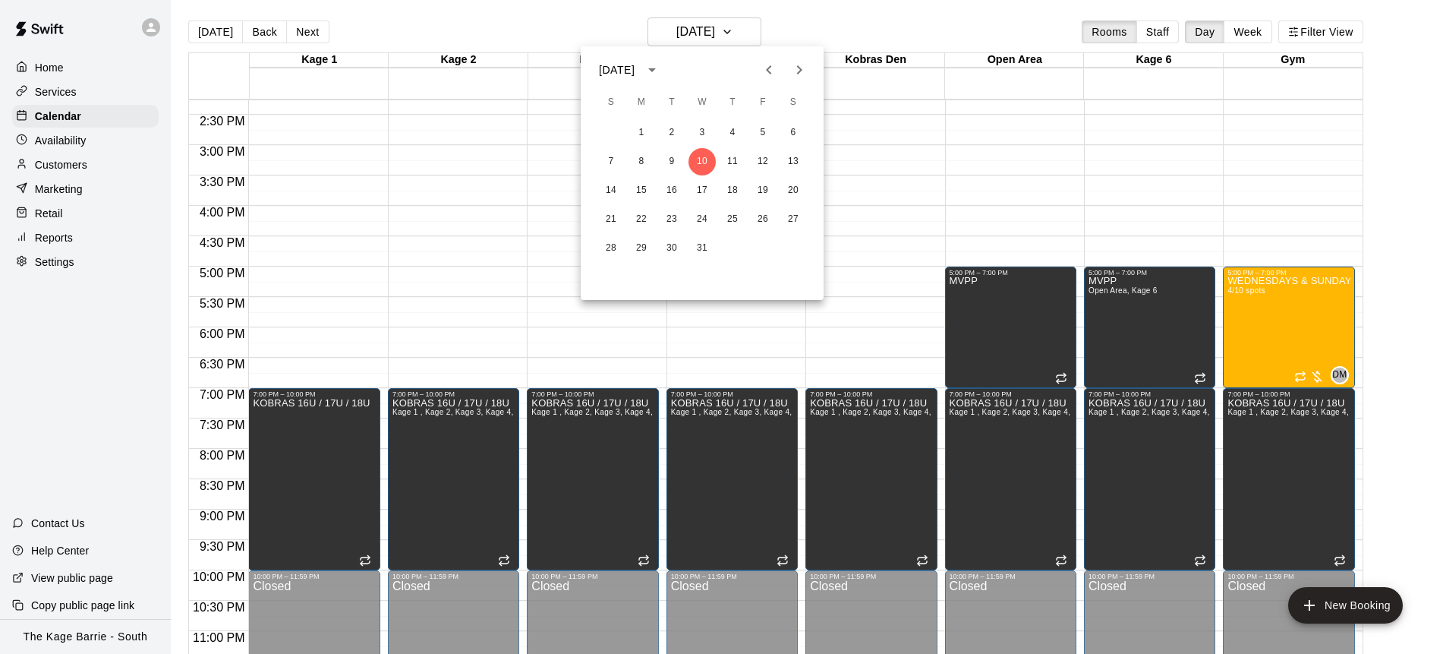
click at [768, 75] on icon "Previous month" at bounding box center [769, 70] width 18 height 18
click at [800, 73] on icon "Next month" at bounding box center [799, 70] width 18 height 18
click at [800, 70] on icon "Next month" at bounding box center [799, 70] width 18 height 18
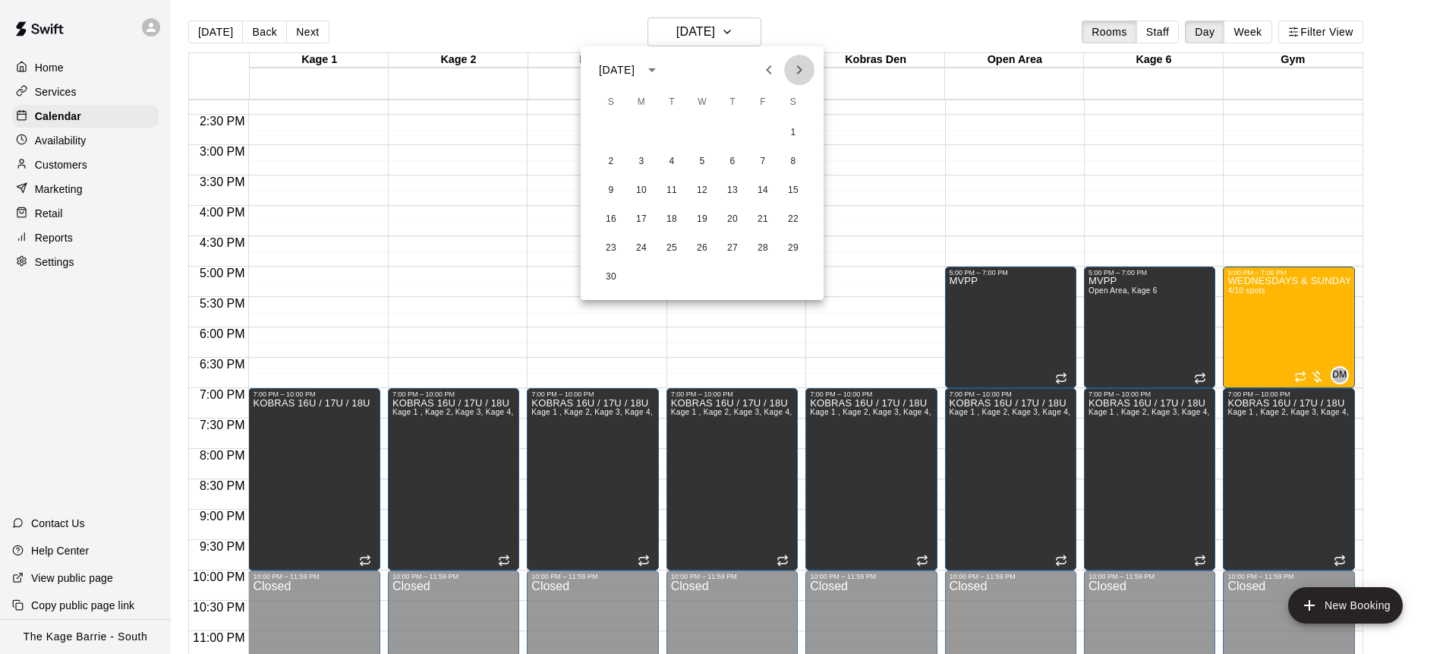
click at [800, 70] on icon "Next month" at bounding box center [799, 70] width 18 height 18
click at [613, 251] on button "28" at bounding box center [611, 248] width 27 height 27
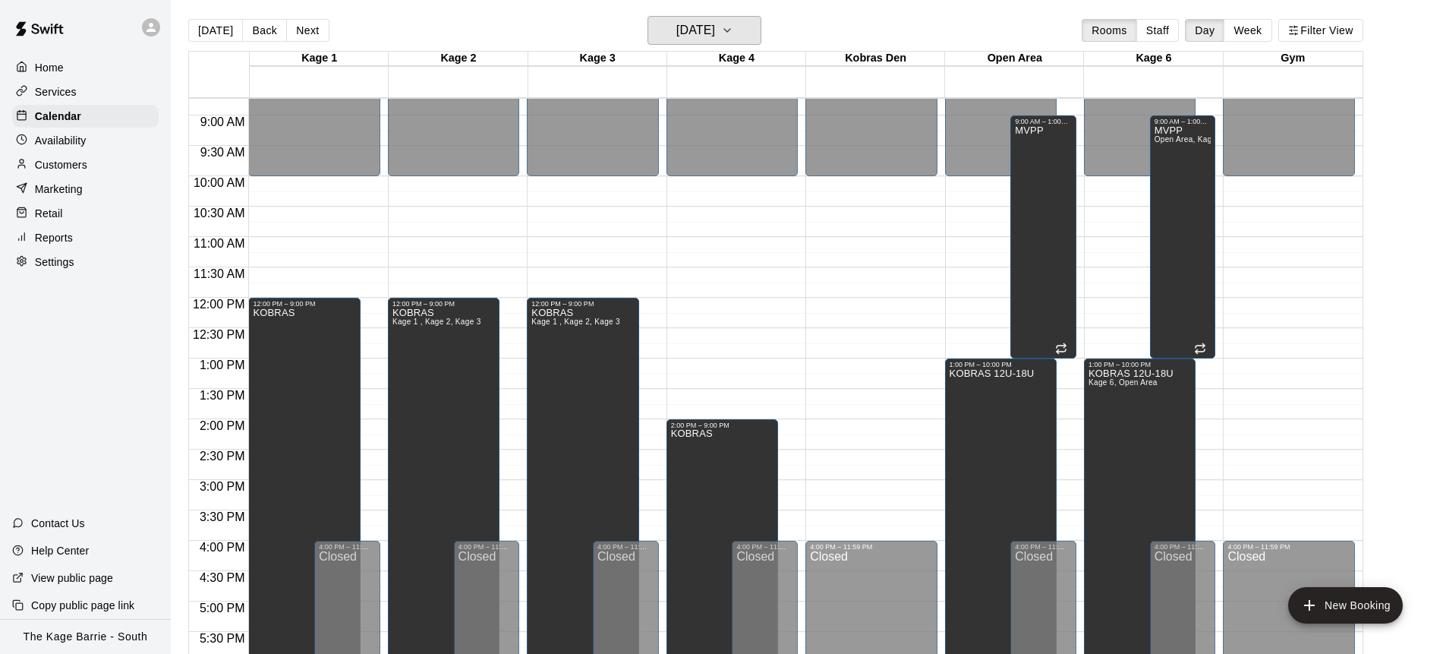
scroll to position [0, 0]
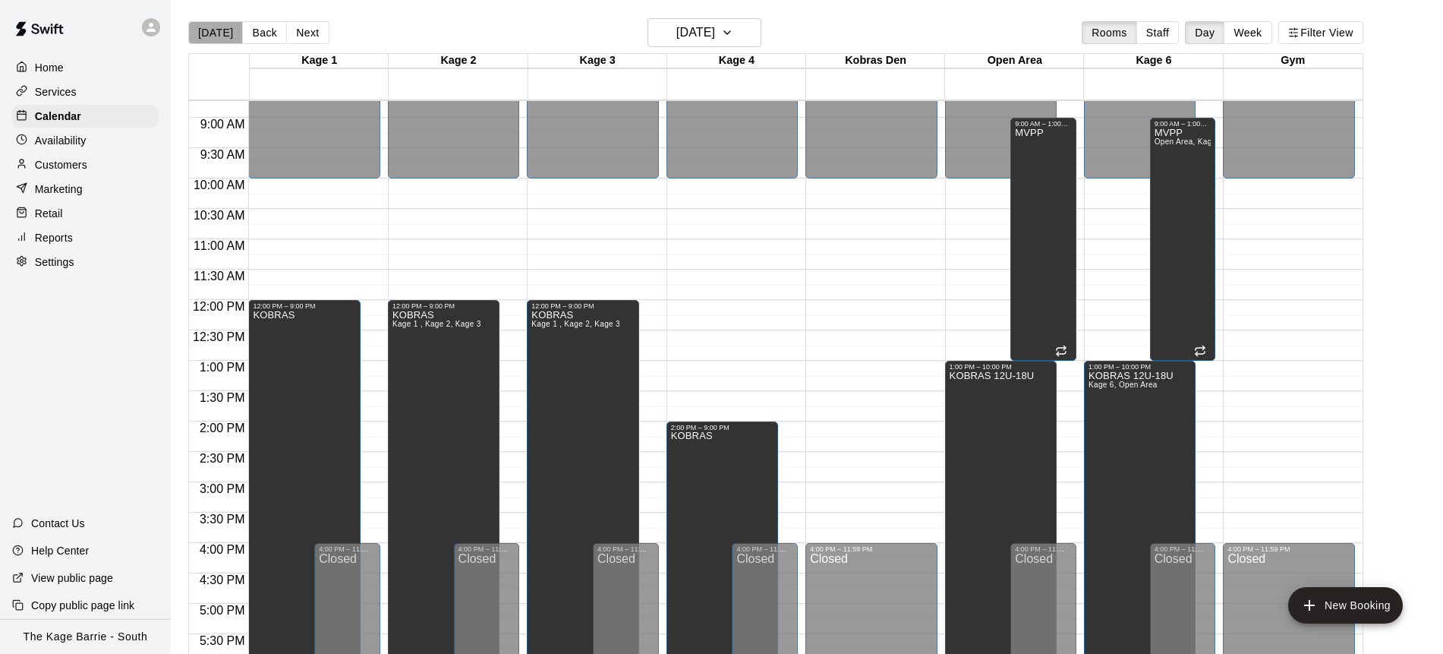
click at [226, 34] on button "[DATE]" at bounding box center [215, 32] width 55 height 23
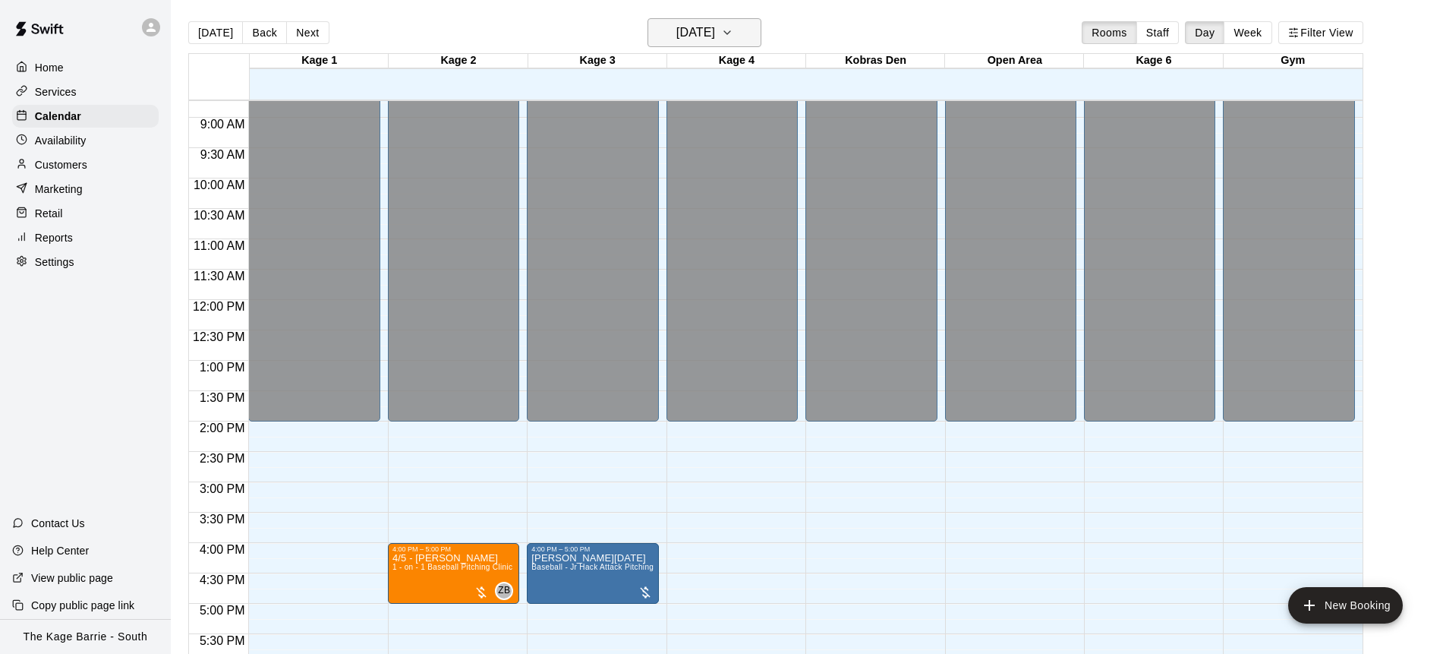
click at [734, 29] on icon "button" at bounding box center [727, 33] width 12 height 18
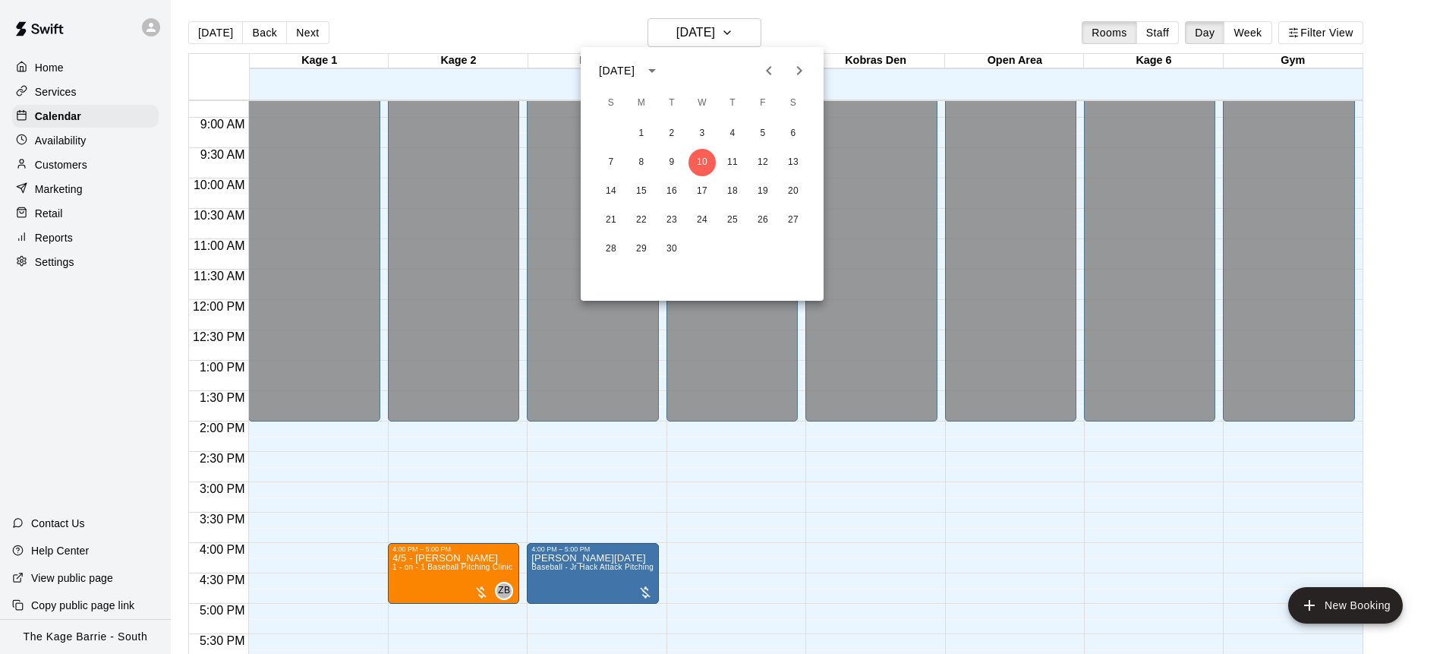
drag, startPoint x: 336, startPoint y: 27, endPoint x: 324, endPoint y: 27, distance: 11.4
click at [334, 27] on div at bounding box center [721, 327] width 1443 height 654
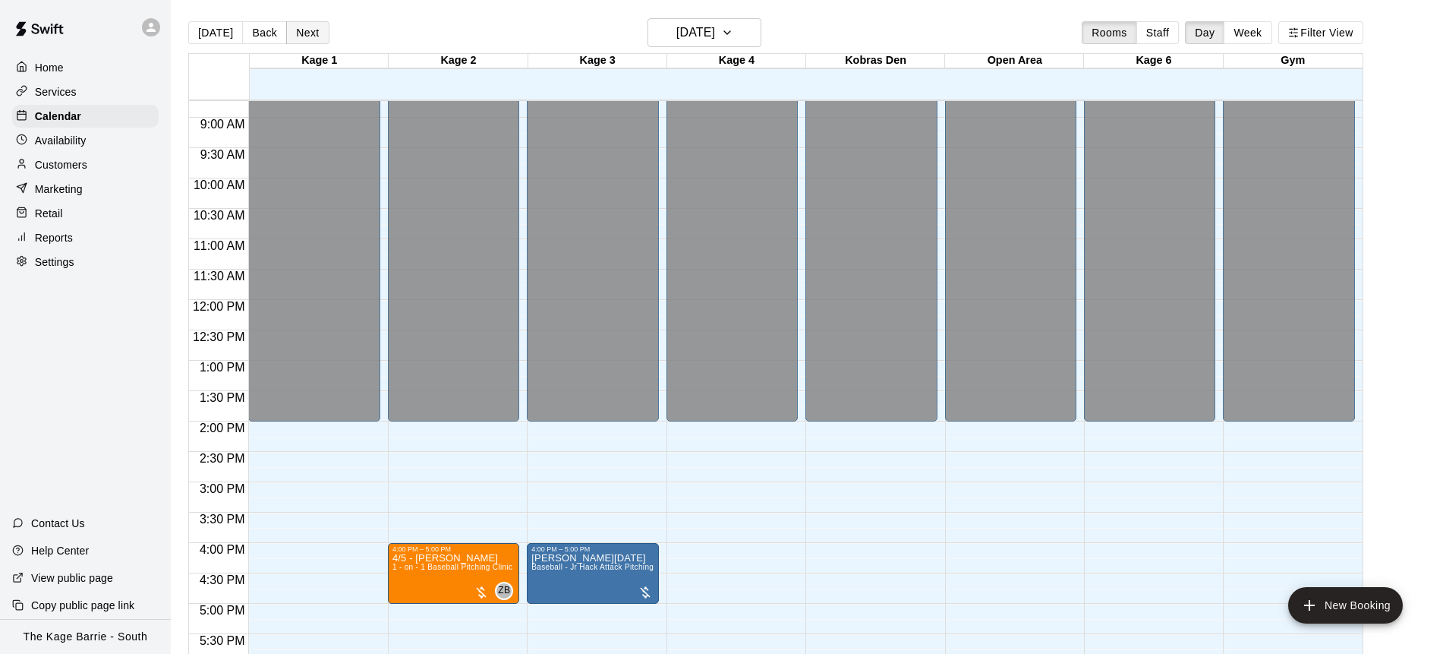
click at [311, 34] on button "Next" at bounding box center [307, 32] width 43 height 23
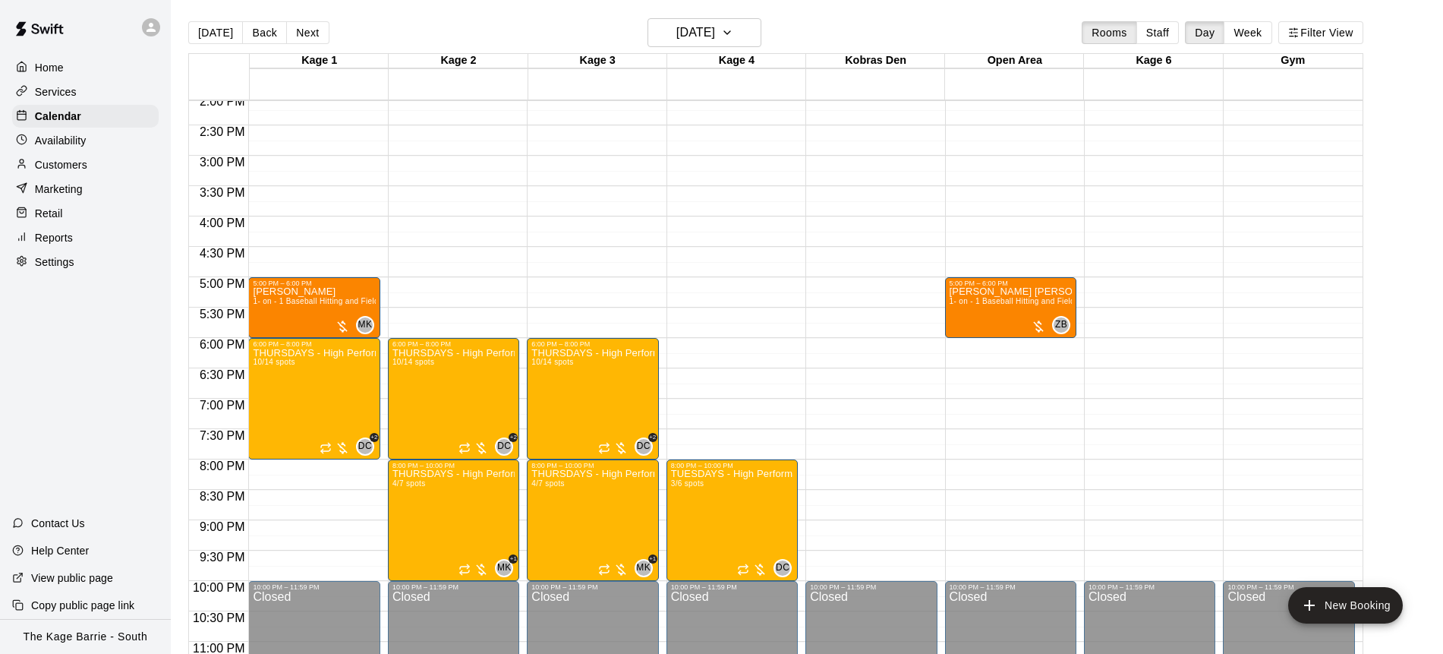
scroll to position [856, 0]
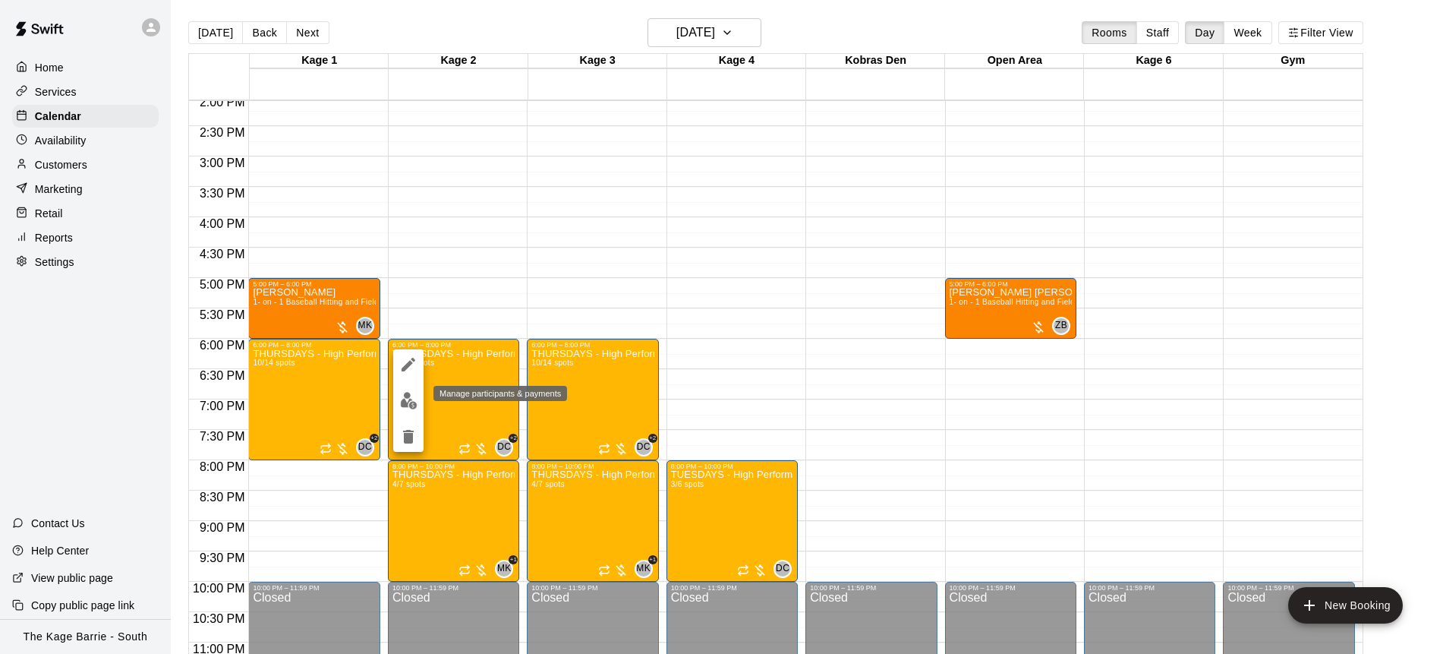
click at [413, 401] on img "edit" at bounding box center [408, 400] width 17 height 17
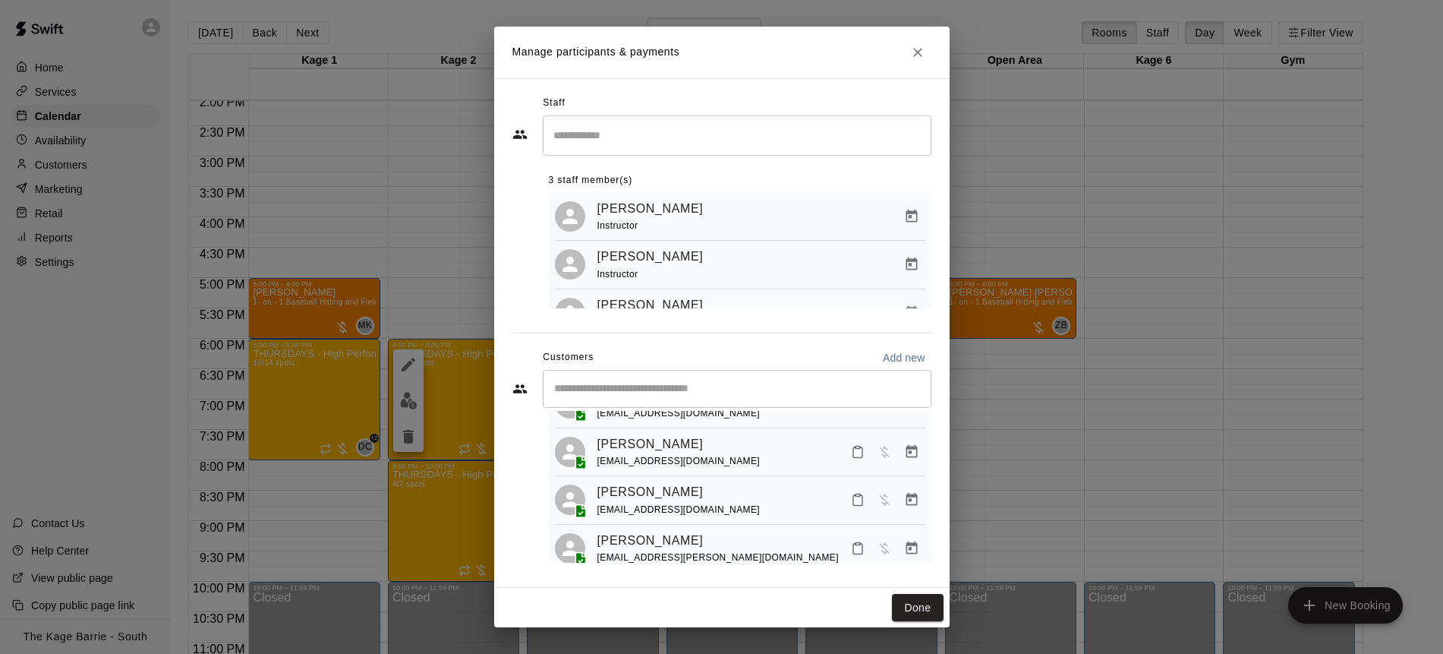
scroll to position [380, 0]
click at [912, 536] on icon "Manage bookings & payment" at bounding box center [911, 543] width 15 height 15
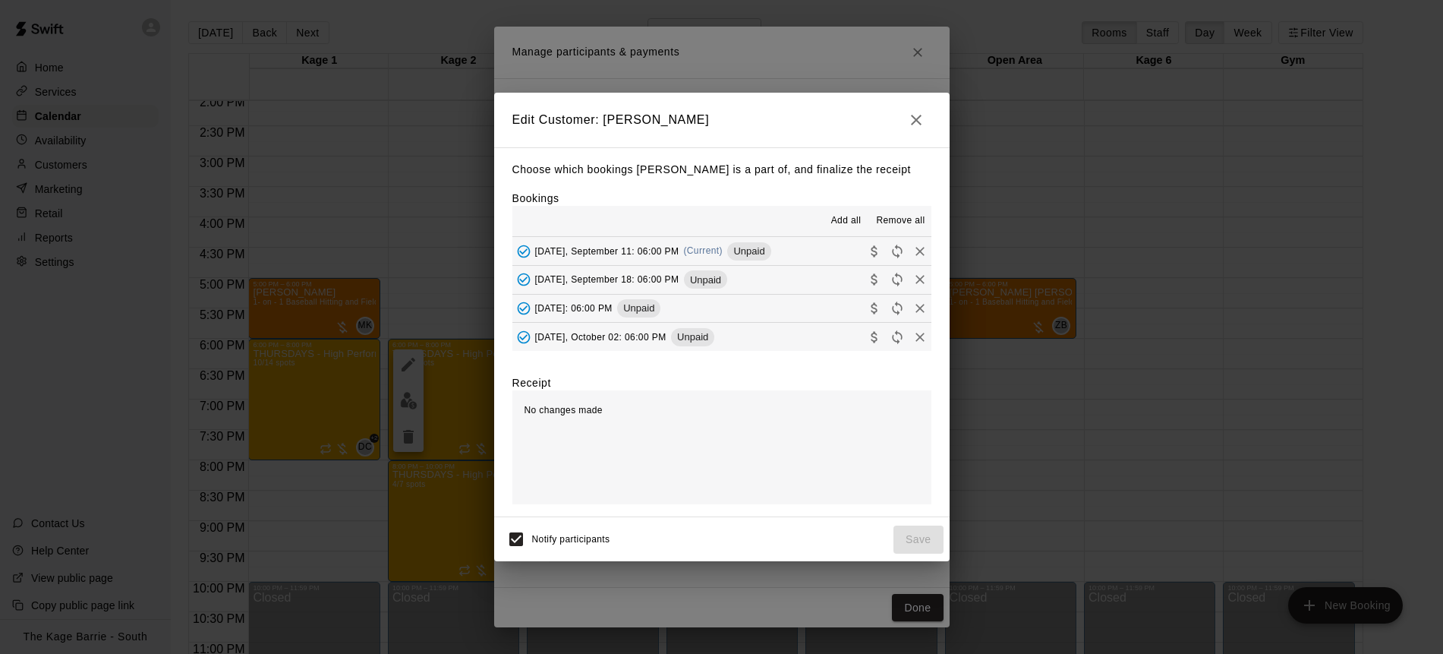
click at [909, 219] on span "Remove all" at bounding box center [900, 220] width 49 height 15
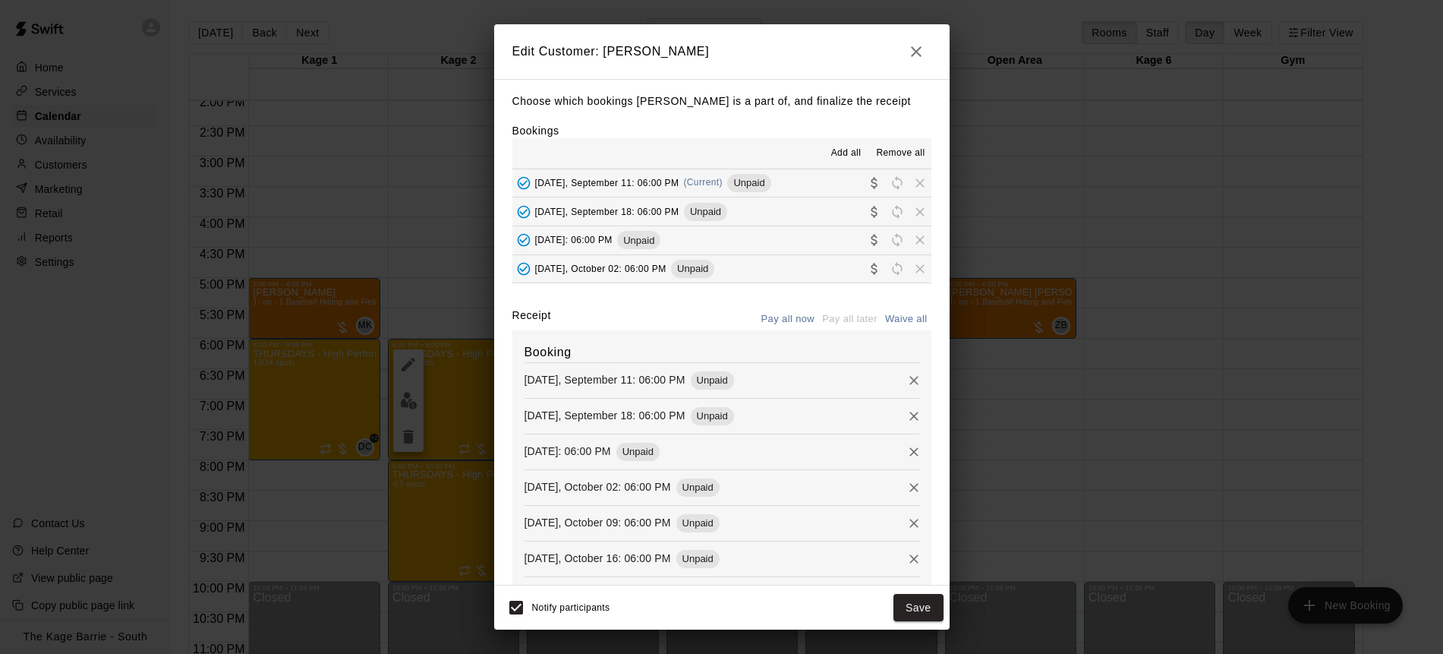
click at [920, 605] on button "Save" at bounding box center [919, 608] width 50 height 28
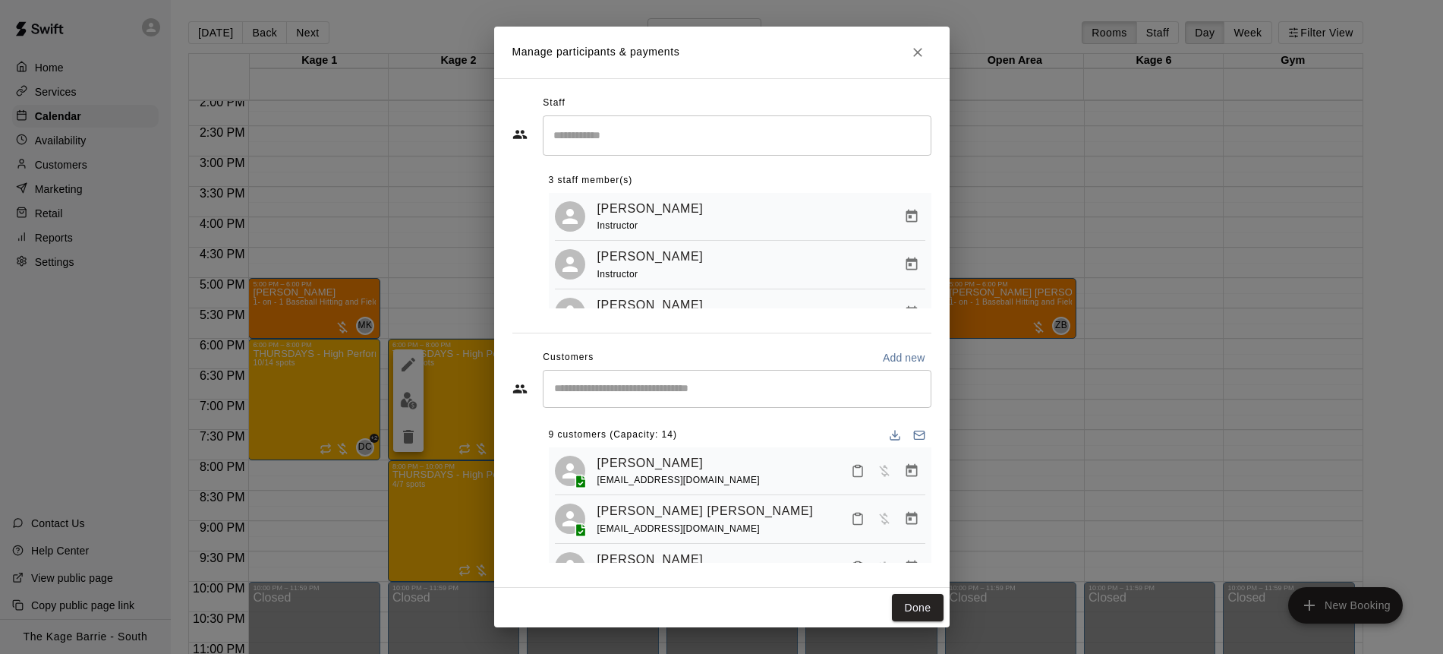
scroll to position [331, 0]
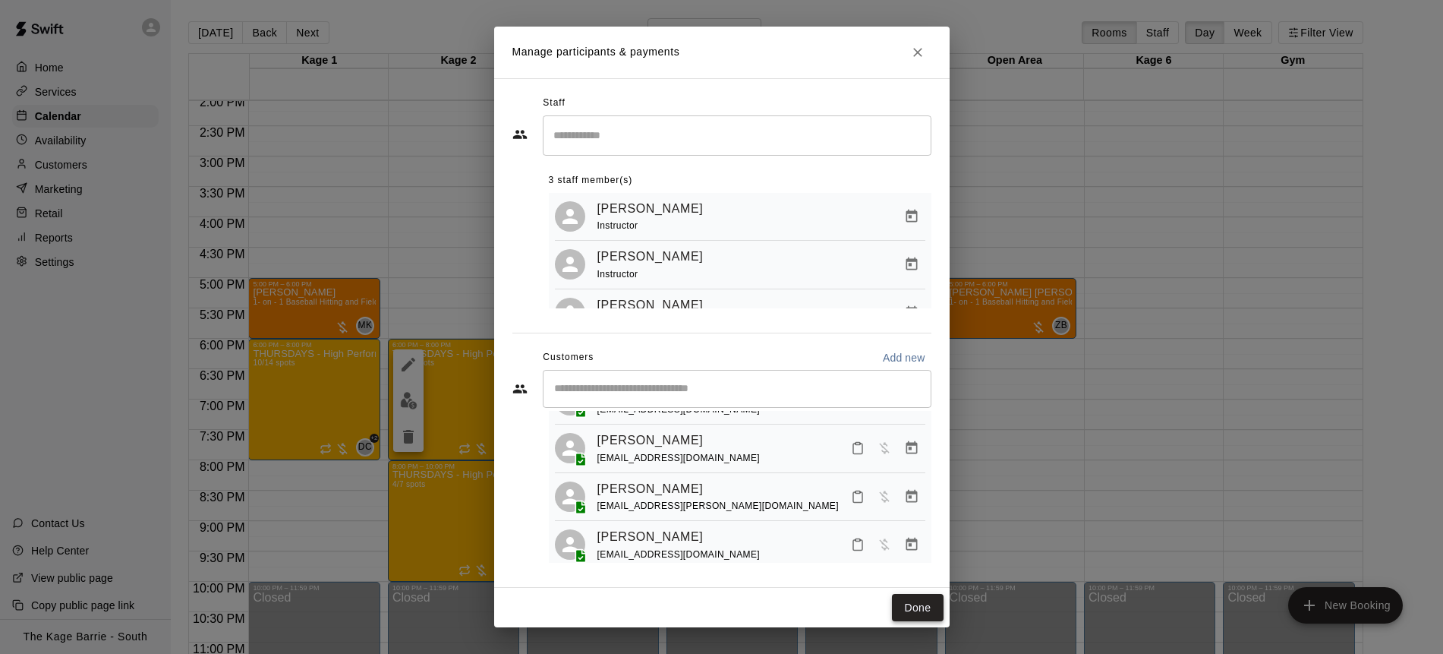
click at [926, 608] on button "Done" at bounding box center [917, 608] width 51 height 28
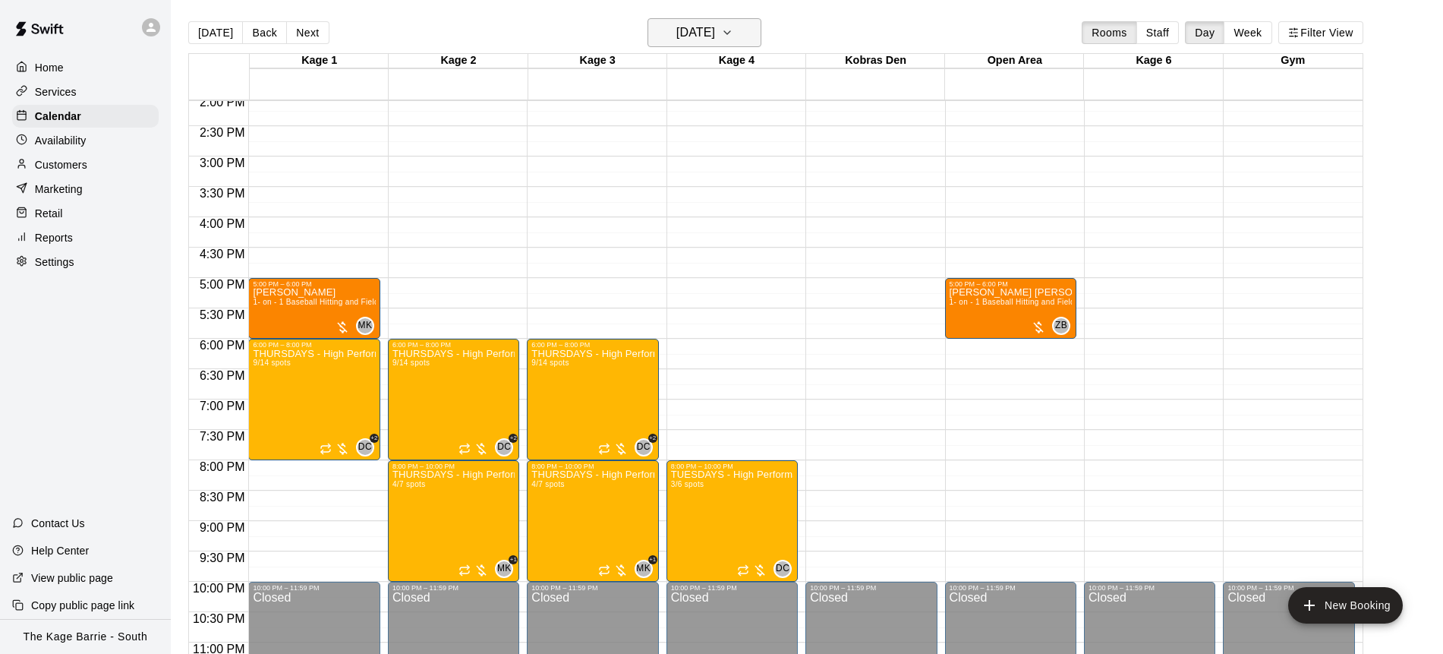
click at [753, 42] on button "[DATE]" at bounding box center [705, 32] width 114 height 29
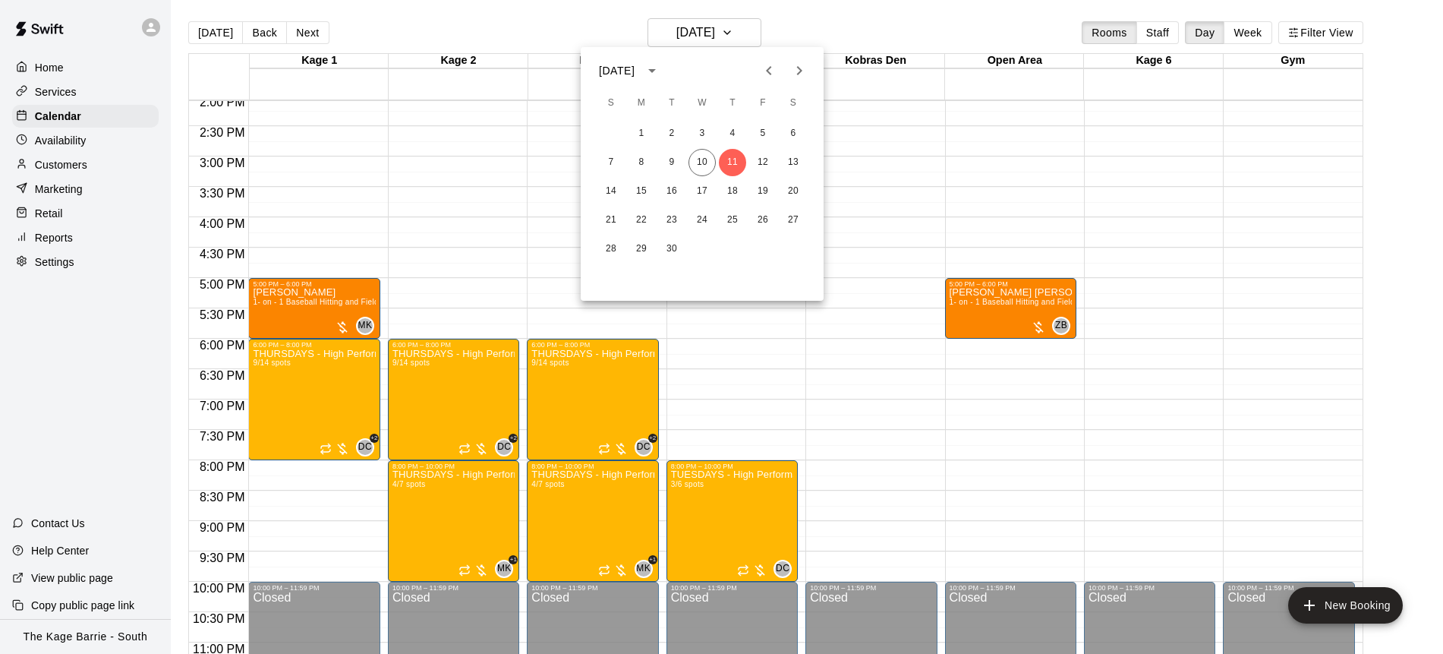
click at [799, 70] on icon "Next month" at bounding box center [799, 71] width 18 height 18
click at [766, 73] on icon "Previous month" at bounding box center [769, 71] width 18 height 18
click at [800, 69] on icon "Next month" at bounding box center [799, 70] width 5 height 9
click at [770, 74] on icon "Previous month" at bounding box center [769, 71] width 18 height 18
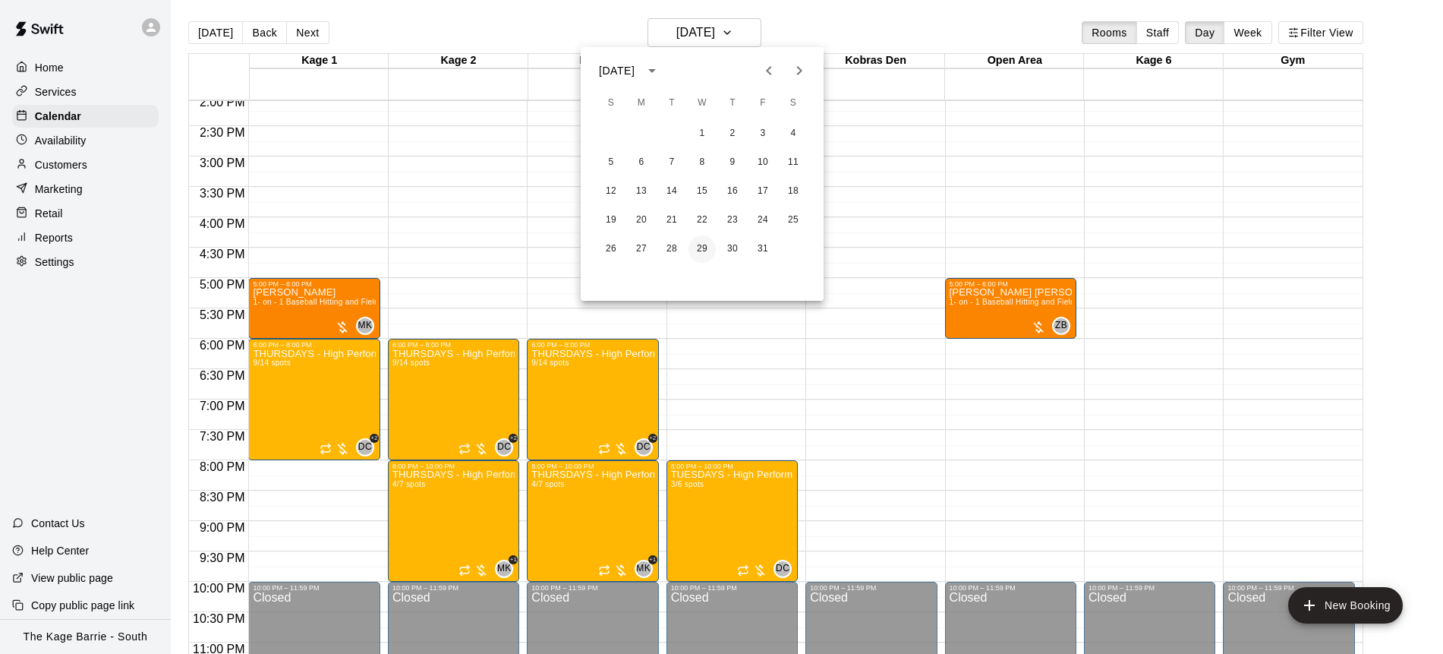
click at [702, 246] on button "29" at bounding box center [702, 248] width 27 height 27
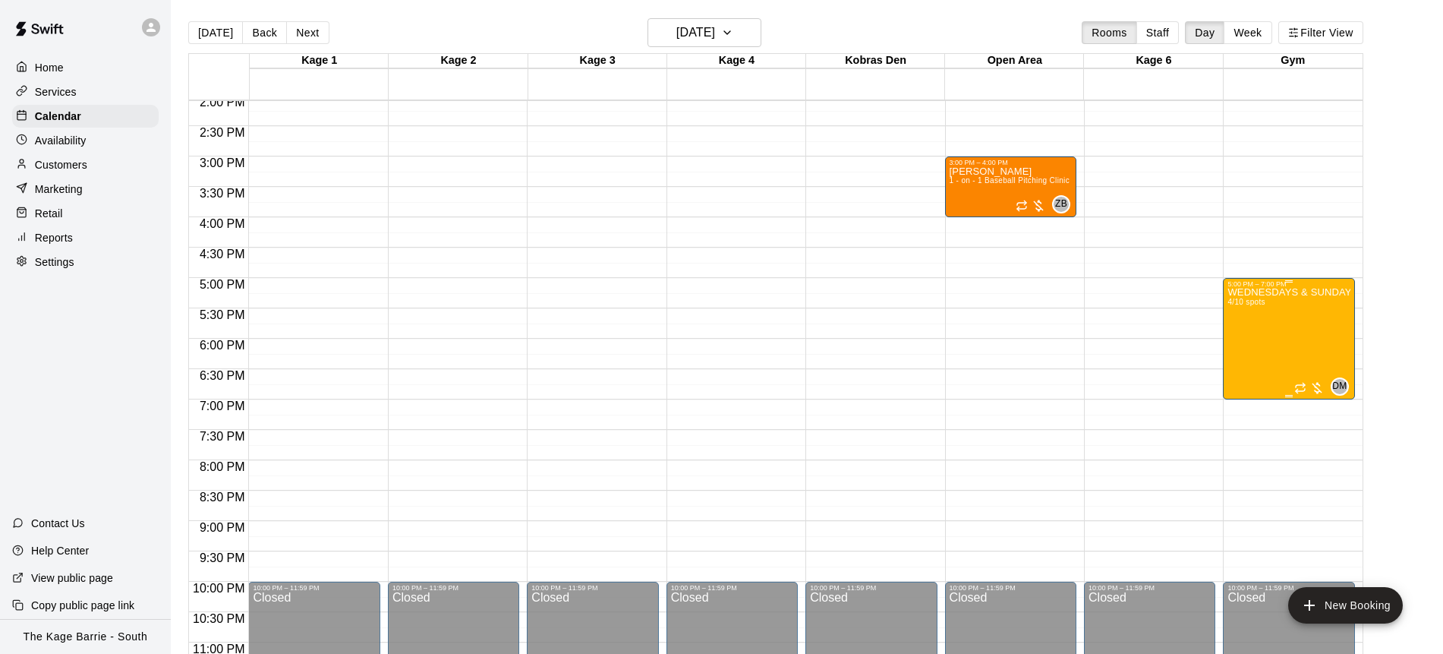
click at [1283, 346] on div "WEDNESDAYS & SUNDAYS - Max Velocity Pitching Program - 14U - 15U 4/10 spots" at bounding box center [1289, 615] width 122 height 654
click at [1243, 340] on img "edit" at bounding box center [1243, 339] width 17 height 17
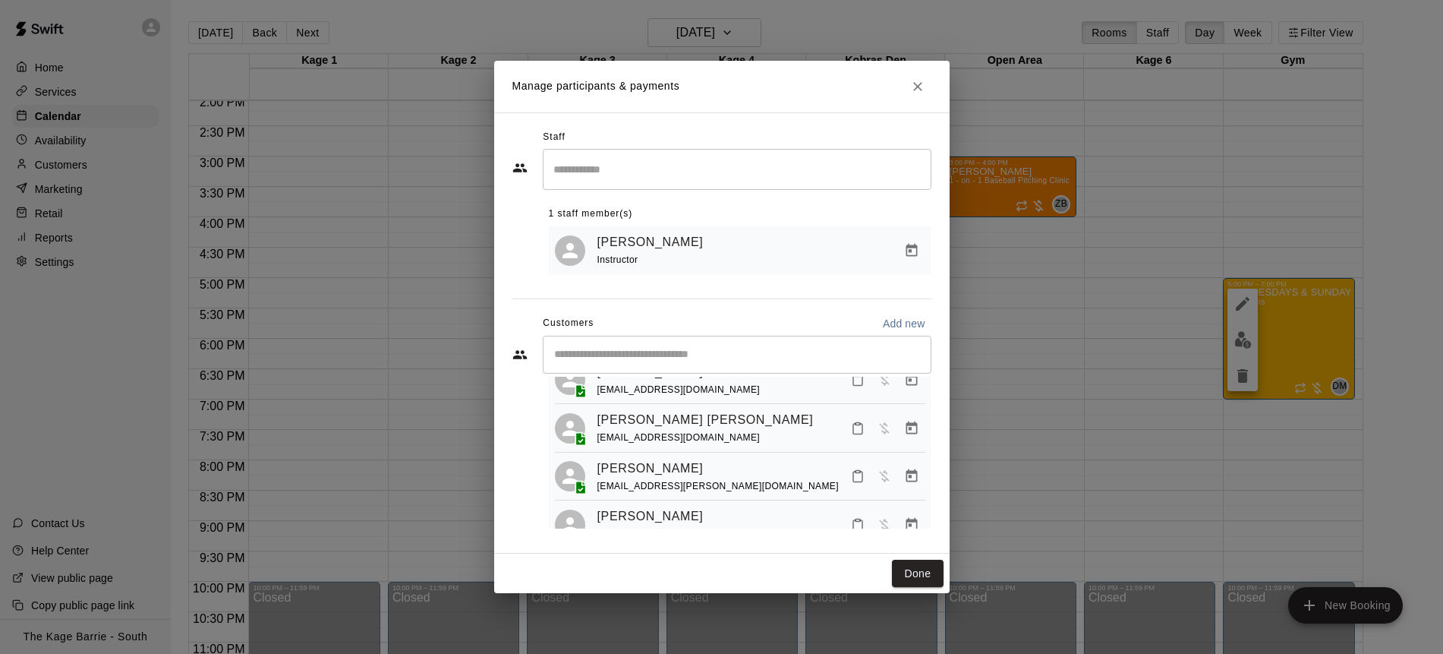
scroll to position [87, 0]
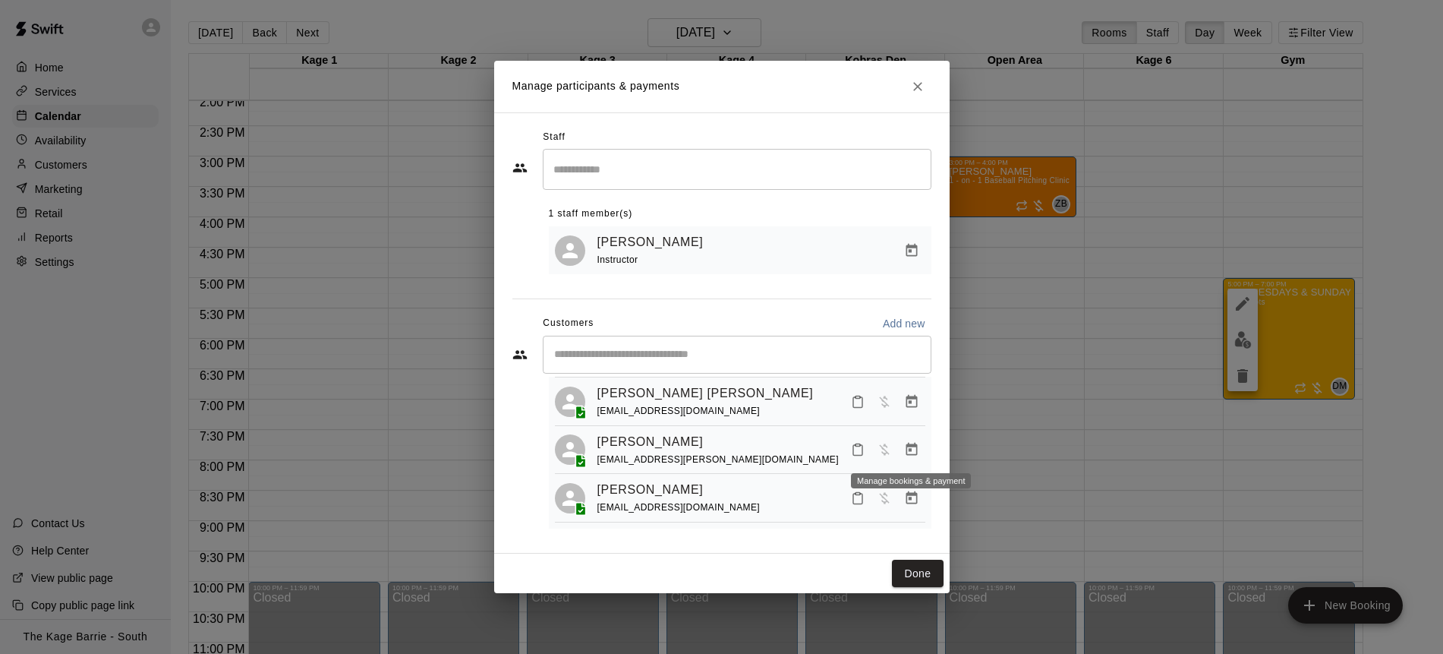
click at [913, 444] on icon "Manage bookings & payment" at bounding box center [911, 449] width 11 height 13
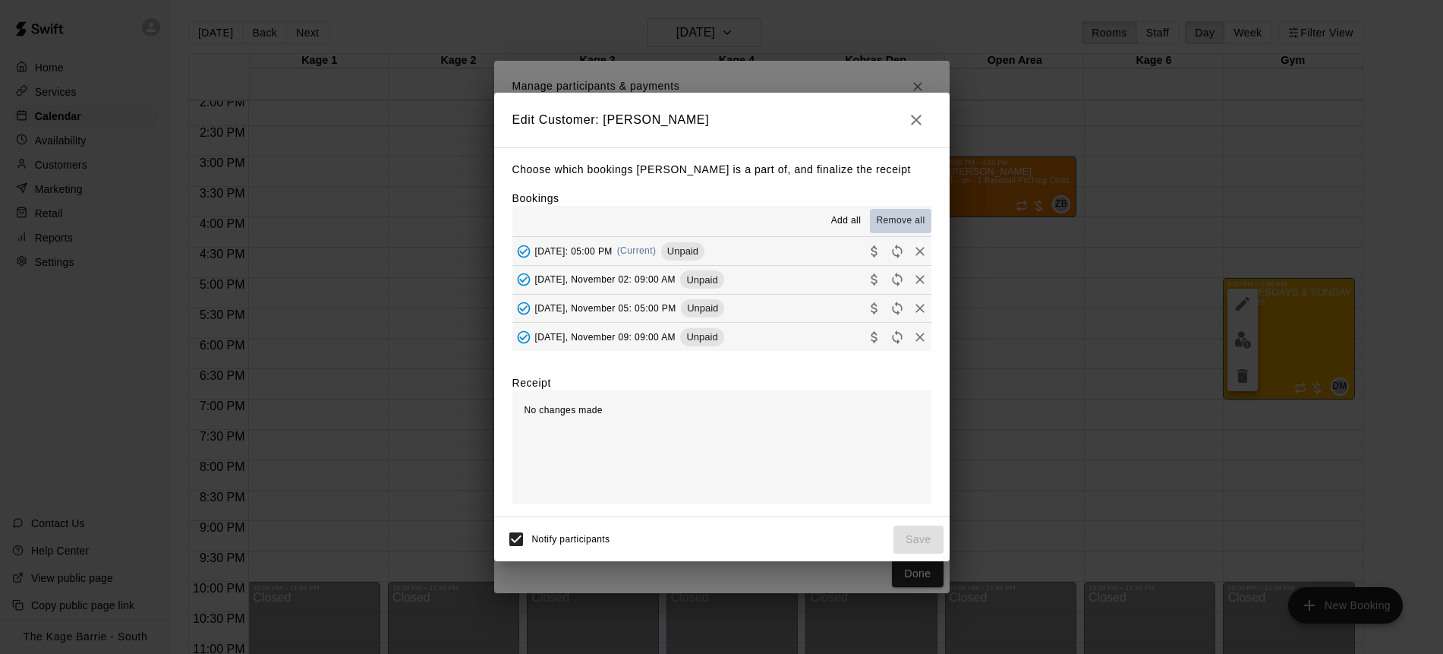
click at [904, 220] on span "Remove all" at bounding box center [900, 220] width 49 height 15
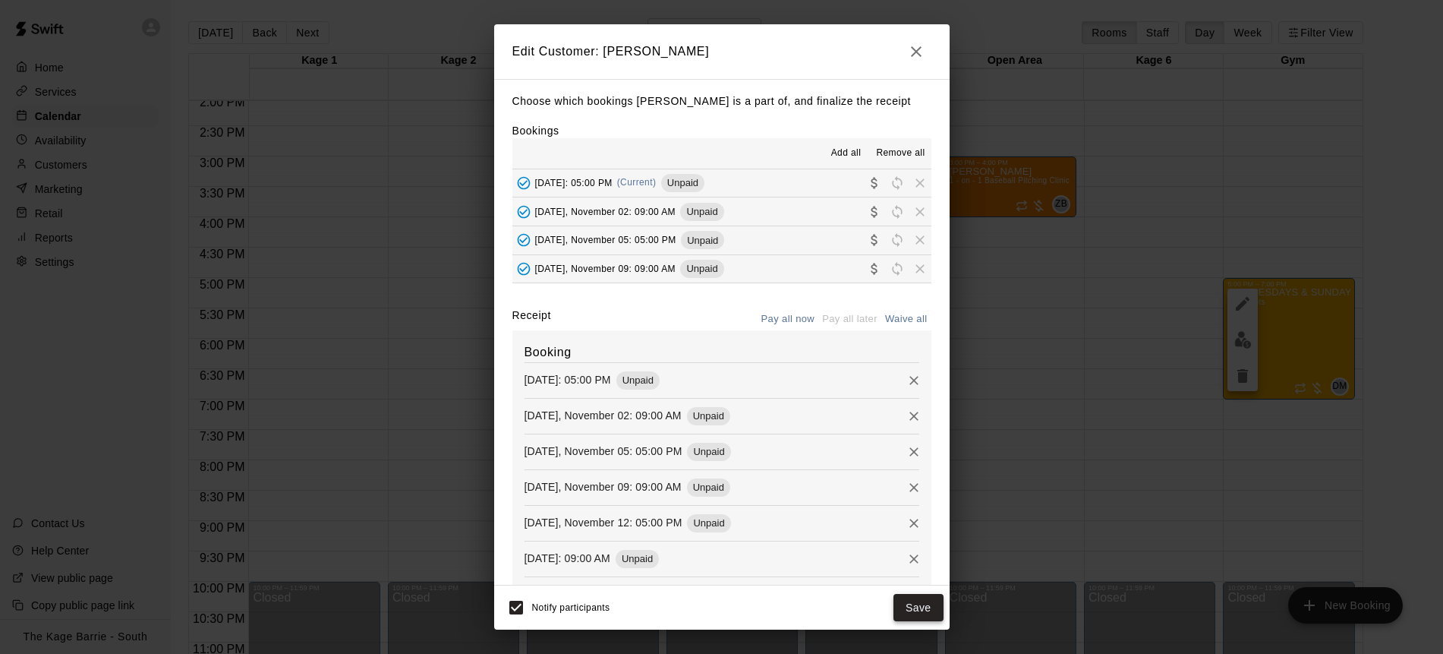
click at [930, 610] on button "Save" at bounding box center [919, 608] width 50 height 28
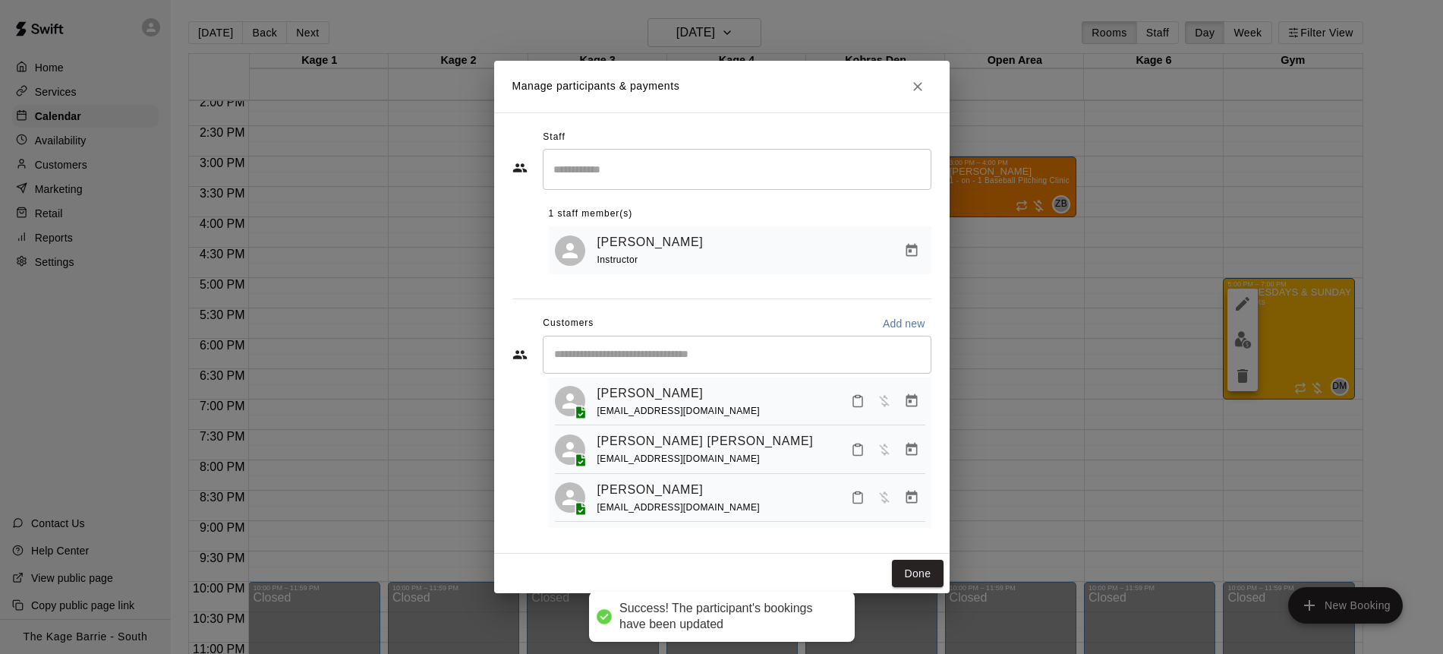
scroll to position [38, 0]
click at [920, 572] on button "Done" at bounding box center [917, 574] width 51 height 28
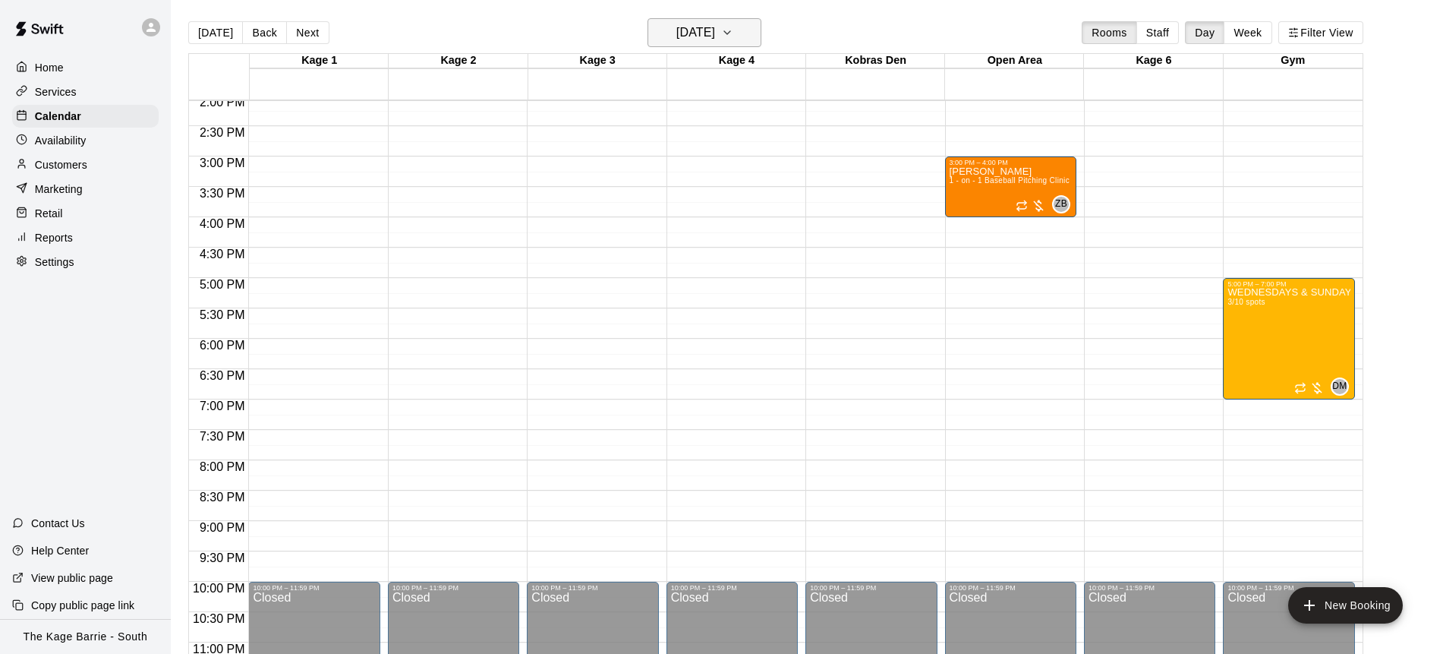
click at [734, 30] on icon "button" at bounding box center [727, 33] width 12 height 18
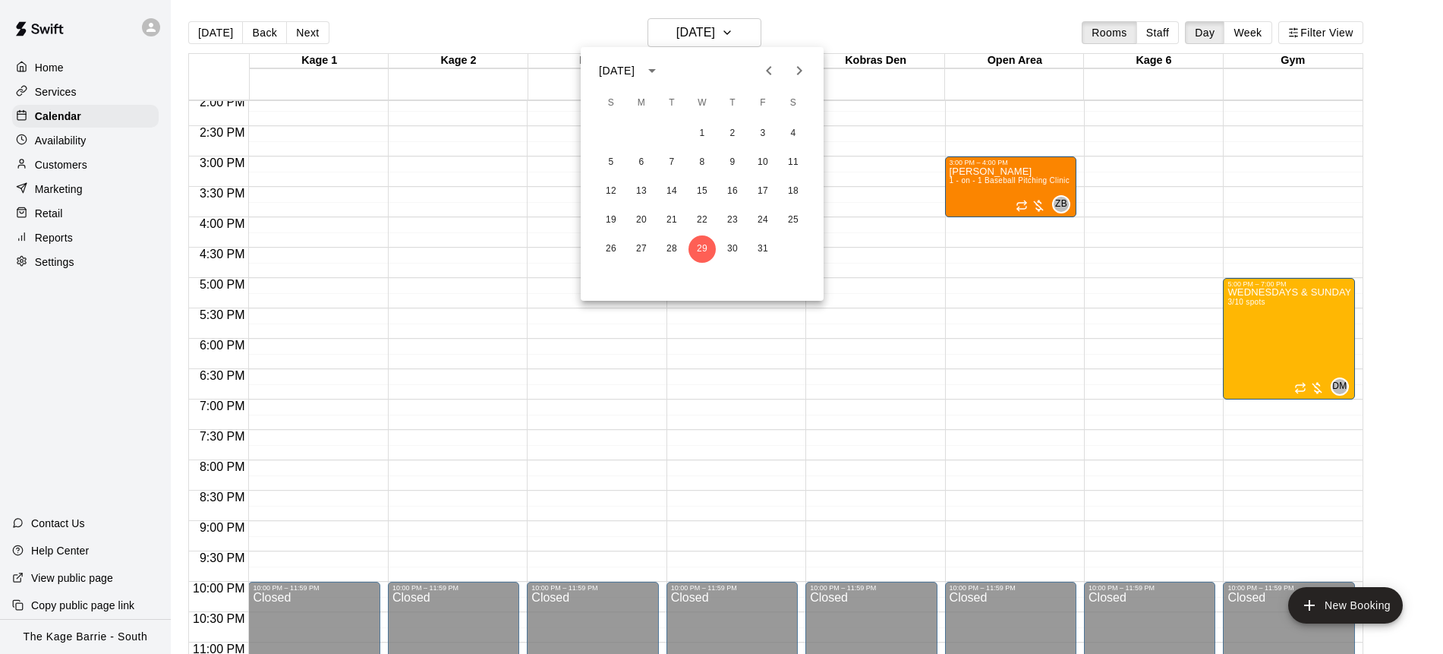
click at [610, 25] on div at bounding box center [721, 327] width 1443 height 654
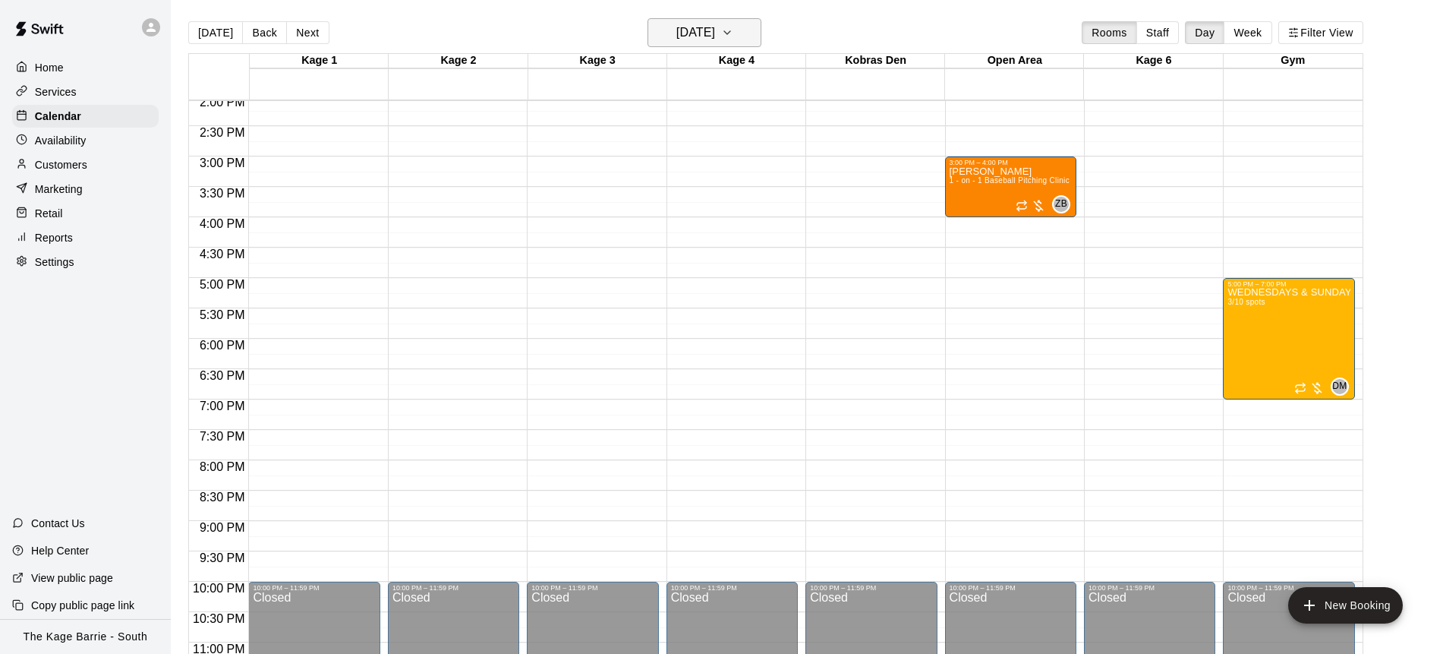
click at [734, 36] on icon "button" at bounding box center [727, 33] width 12 height 18
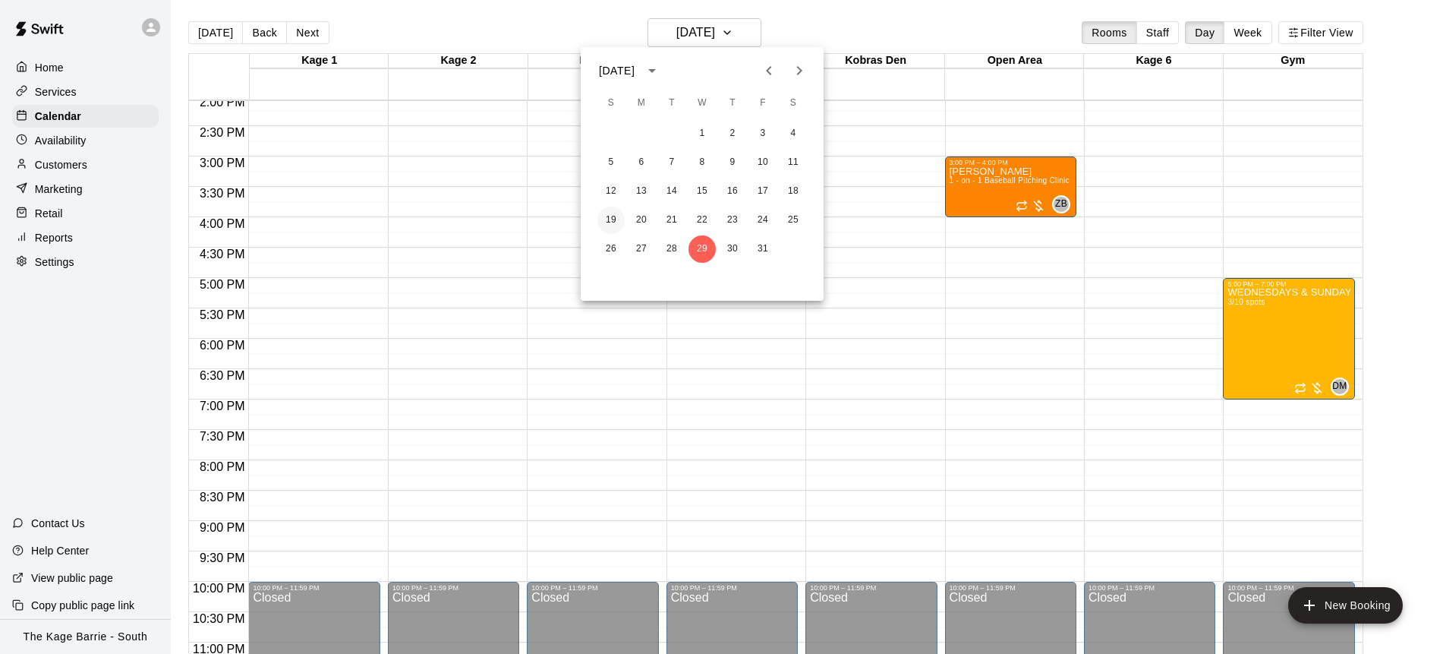
click at [611, 212] on button "19" at bounding box center [611, 220] width 27 height 27
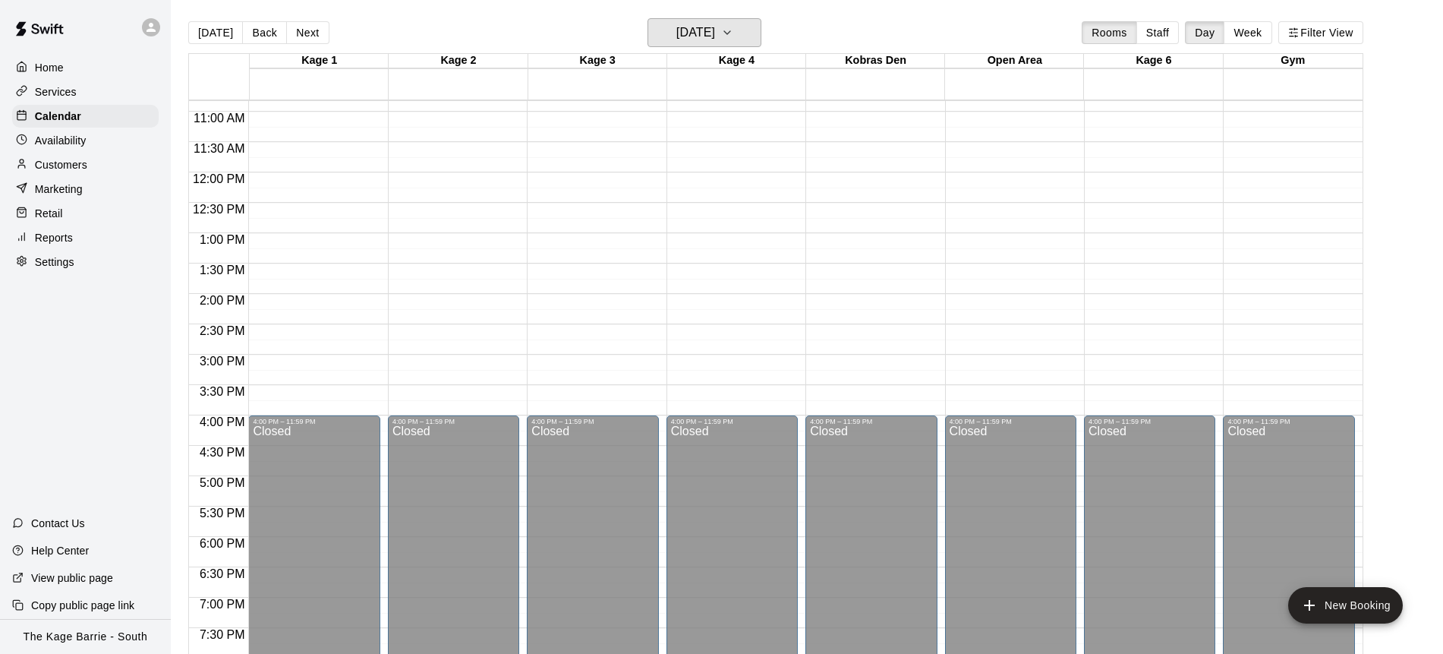
scroll to position [661, 0]
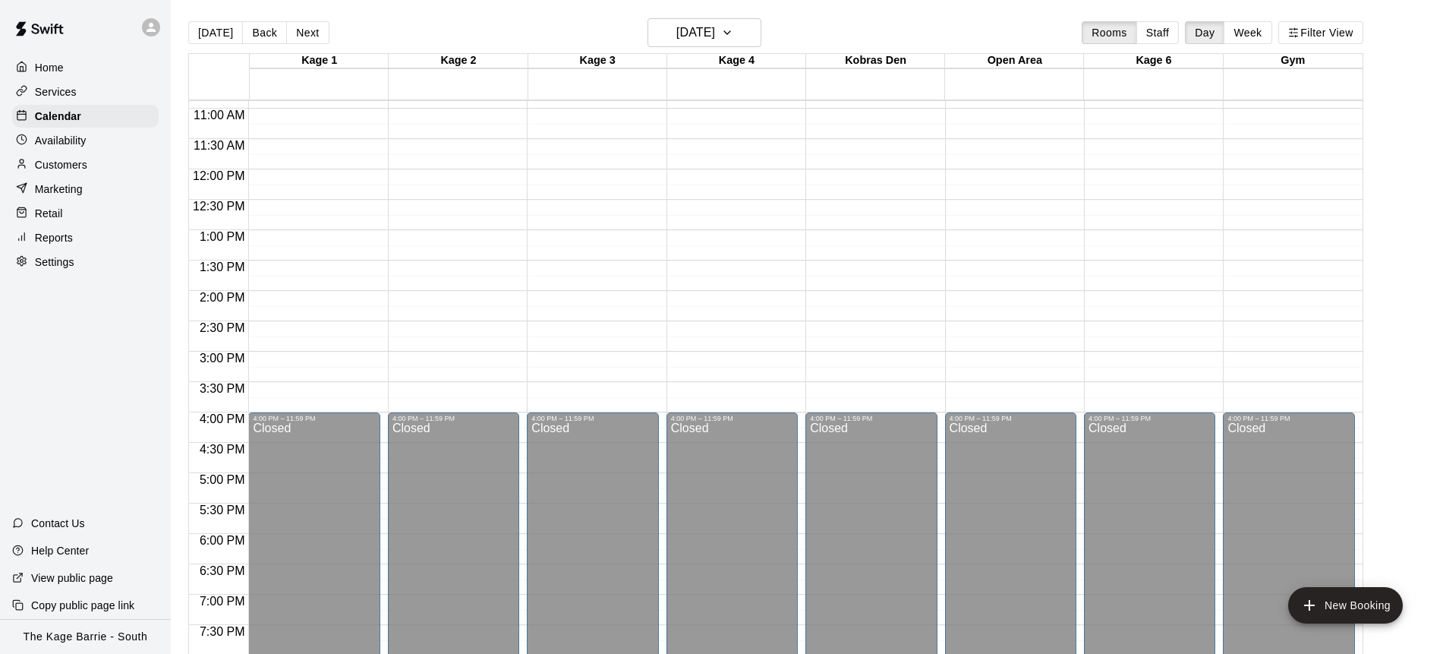
click at [468, 35] on div "Today Back Next Sunday Oct 19 Rooms Staff Day Week Filter View" at bounding box center [775, 35] width 1175 height 35
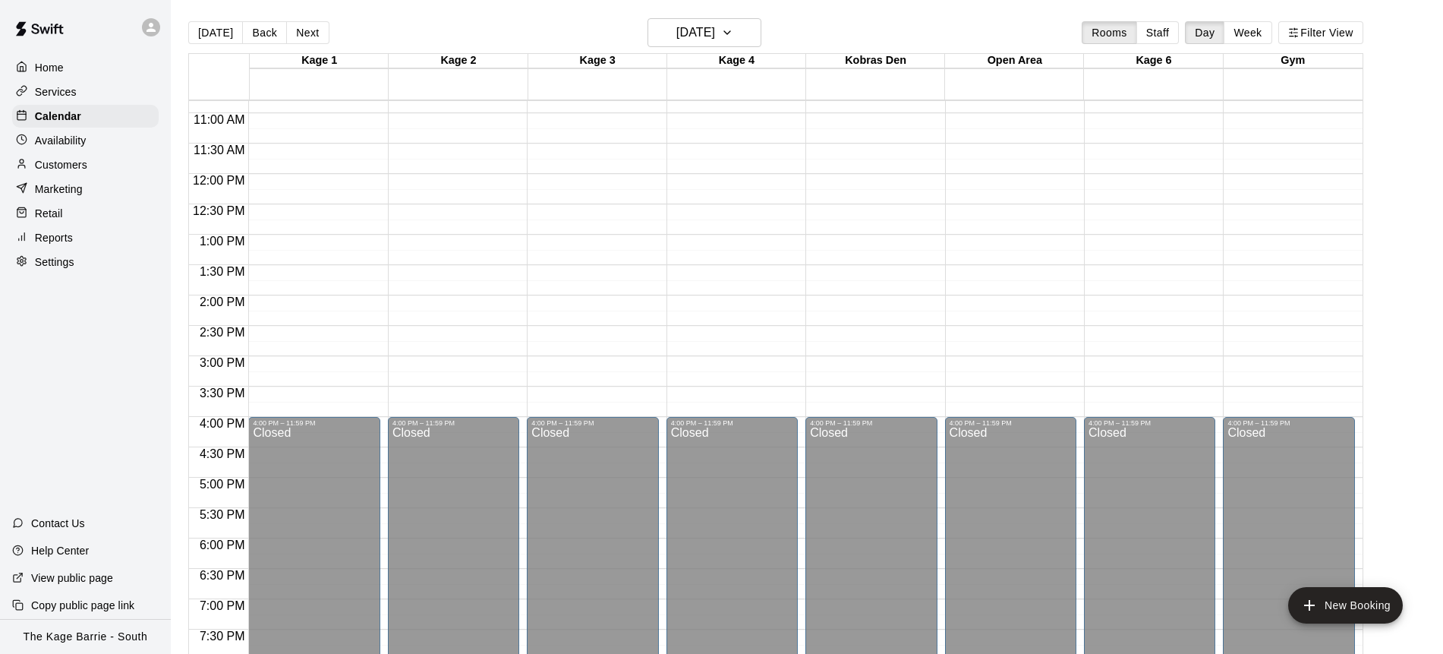
scroll to position [539, 0]
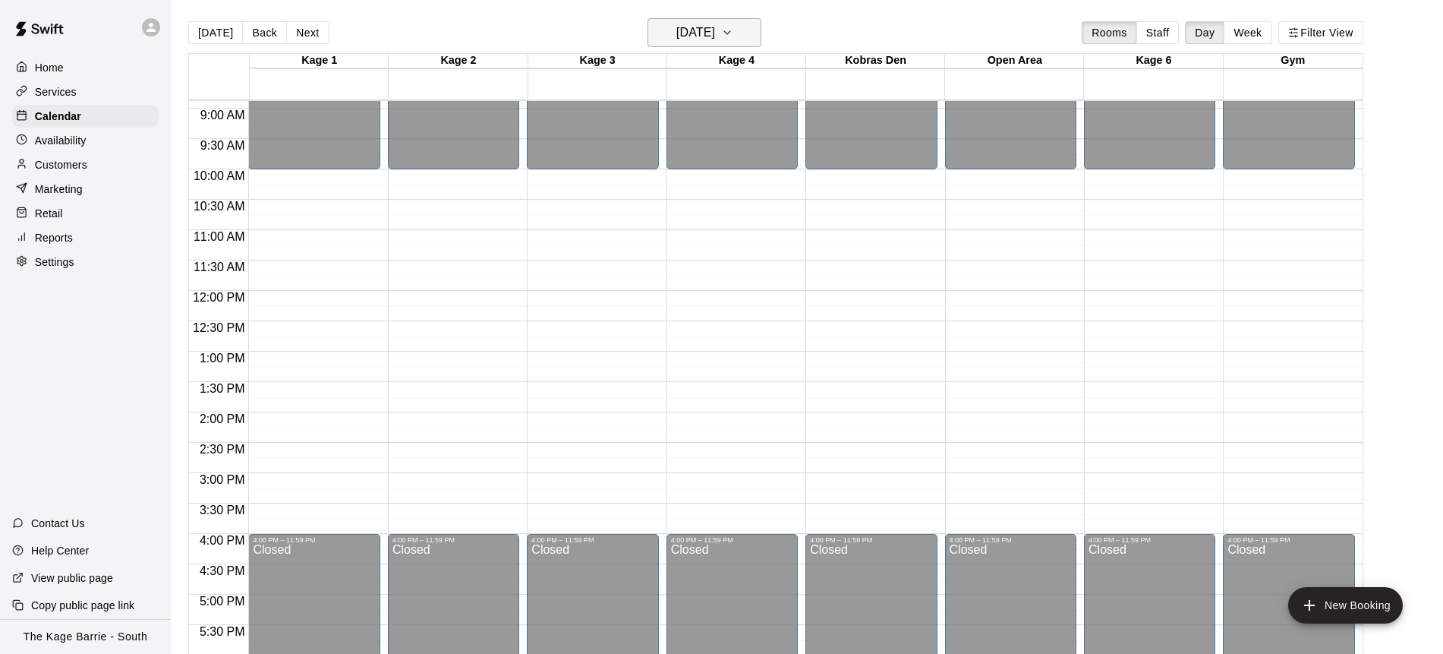
click at [755, 36] on button "Sunday Oct 19" at bounding box center [705, 32] width 114 height 29
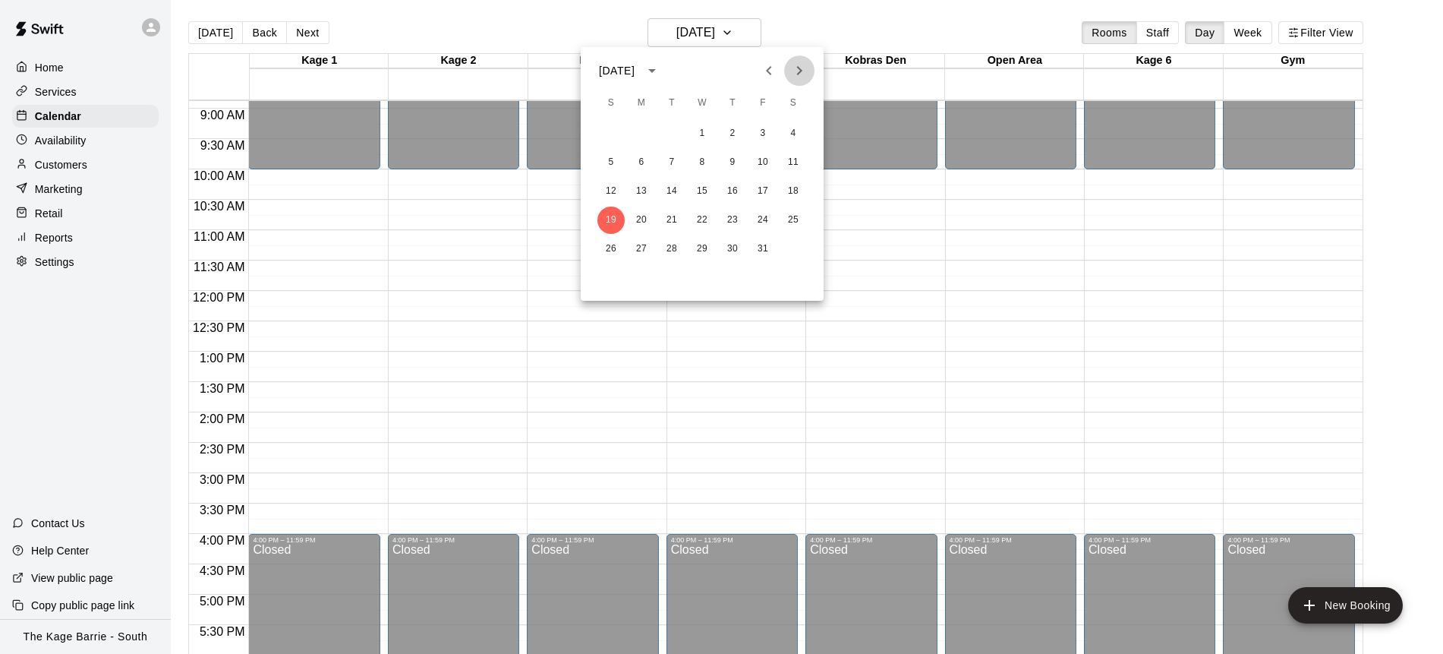
click at [797, 73] on icon "Next month" at bounding box center [799, 71] width 18 height 18
click at [765, 68] on icon "Previous month" at bounding box center [769, 71] width 18 height 18
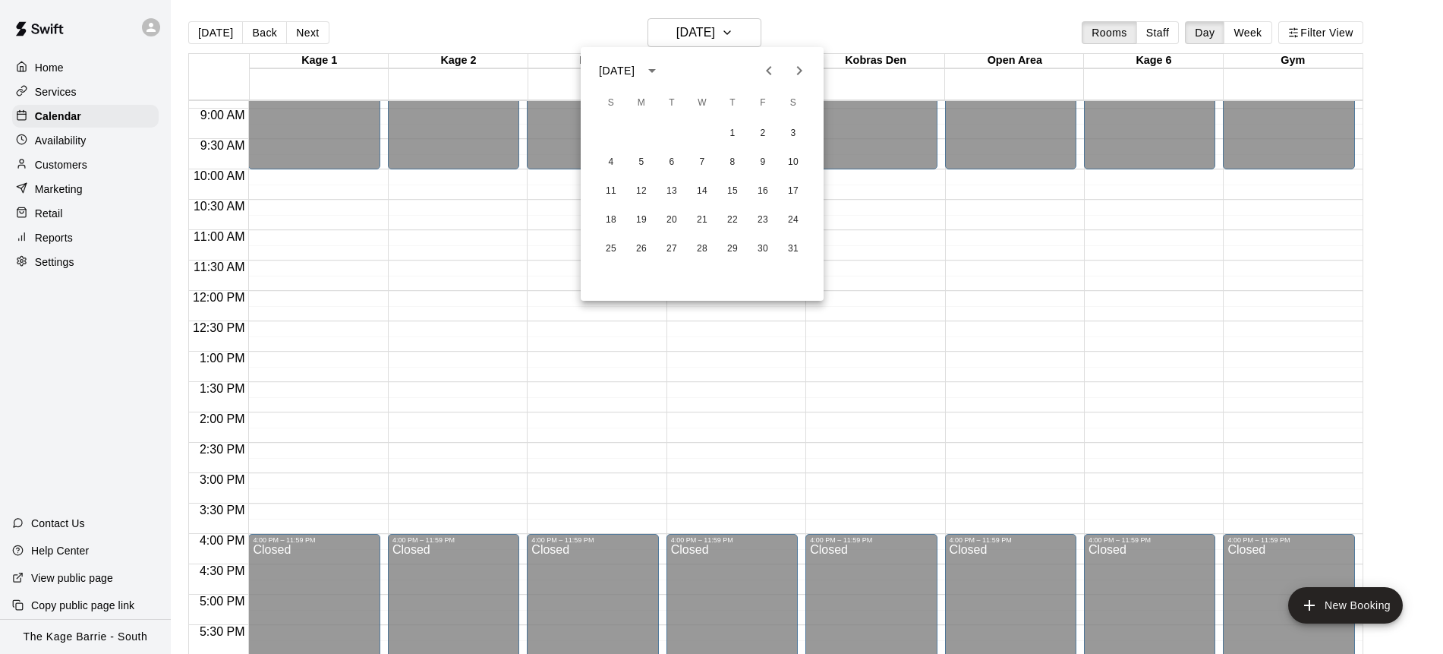
click at [766, 68] on icon "Previous month" at bounding box center [769, 71] width 18 height 18
click at [800, 71] on icon "Next month" at bounding box center [799, 70] width 5 height 9
click at [778, 72] on button "Previous month" at bounding box center [769, 70] width 30 height 30
click at [637, 159] on button "5" at bounding box center [641, 162] width 27 height 27
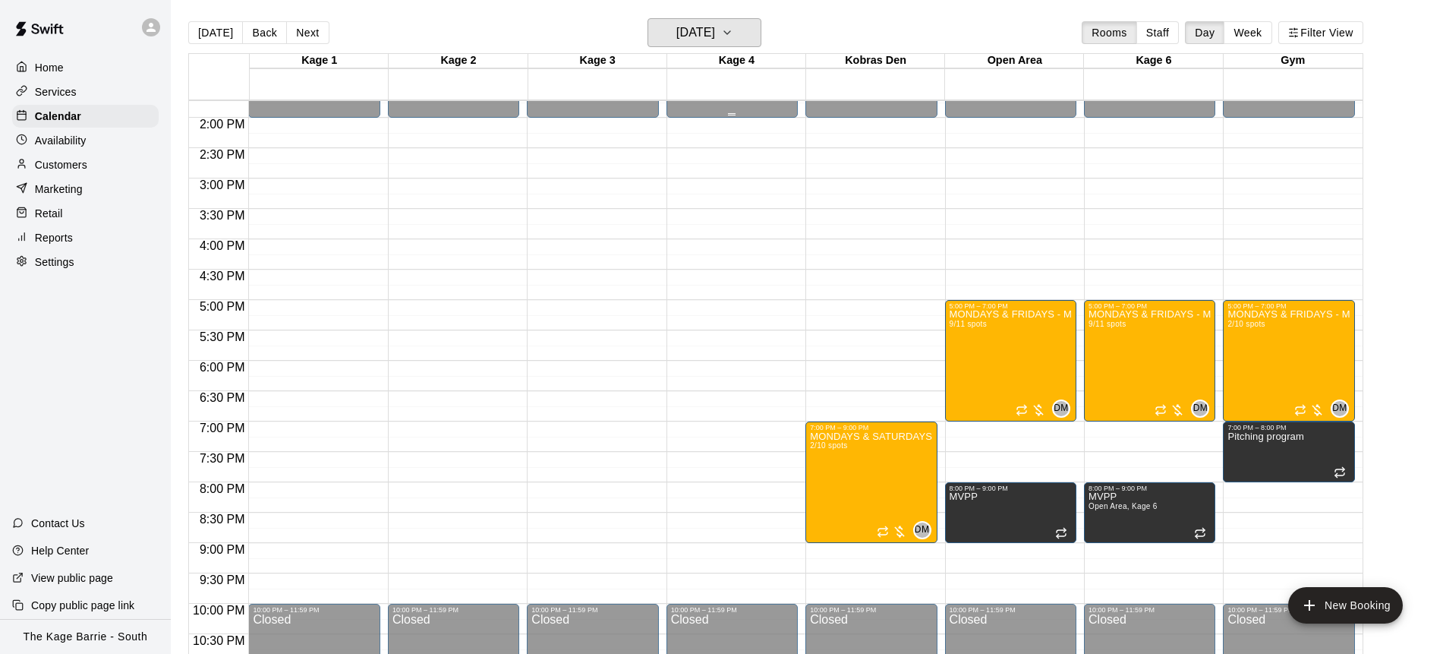
scroll to position [843, 0]
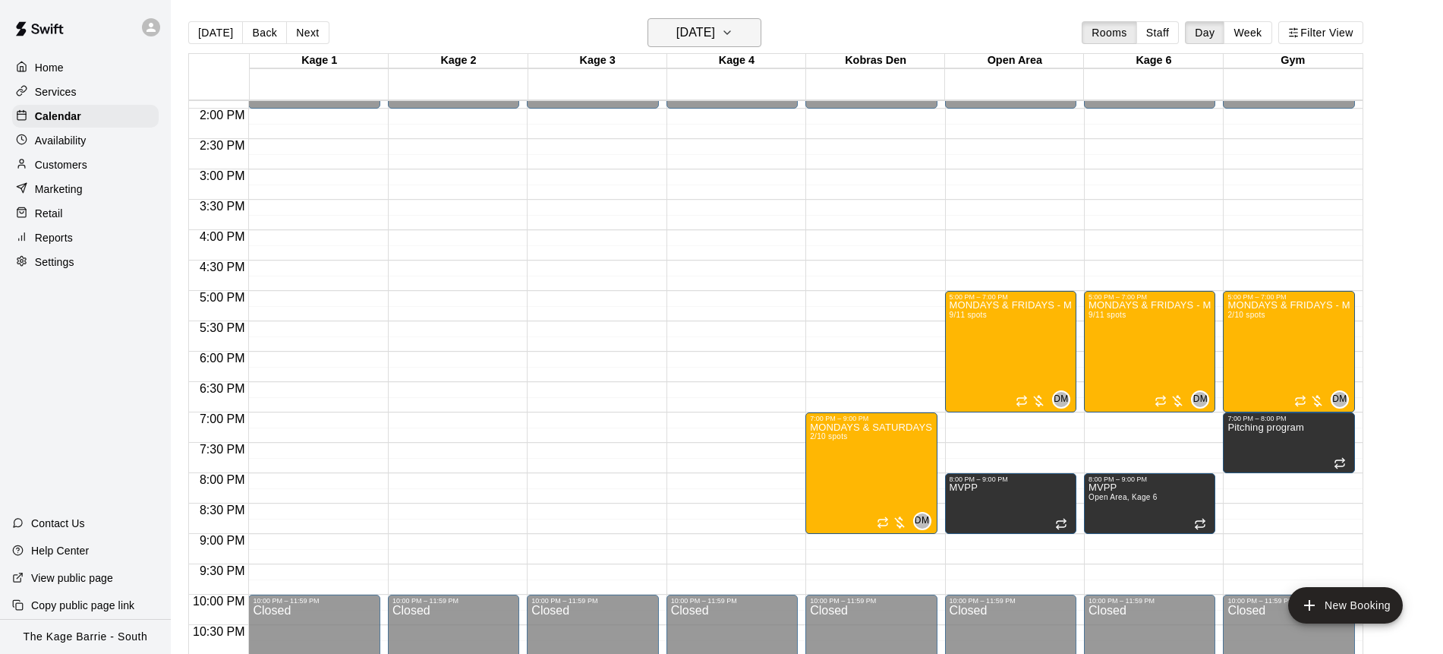
click at [734, 36] on icon "button" at bounding box center [727, 33] width 12 height 18
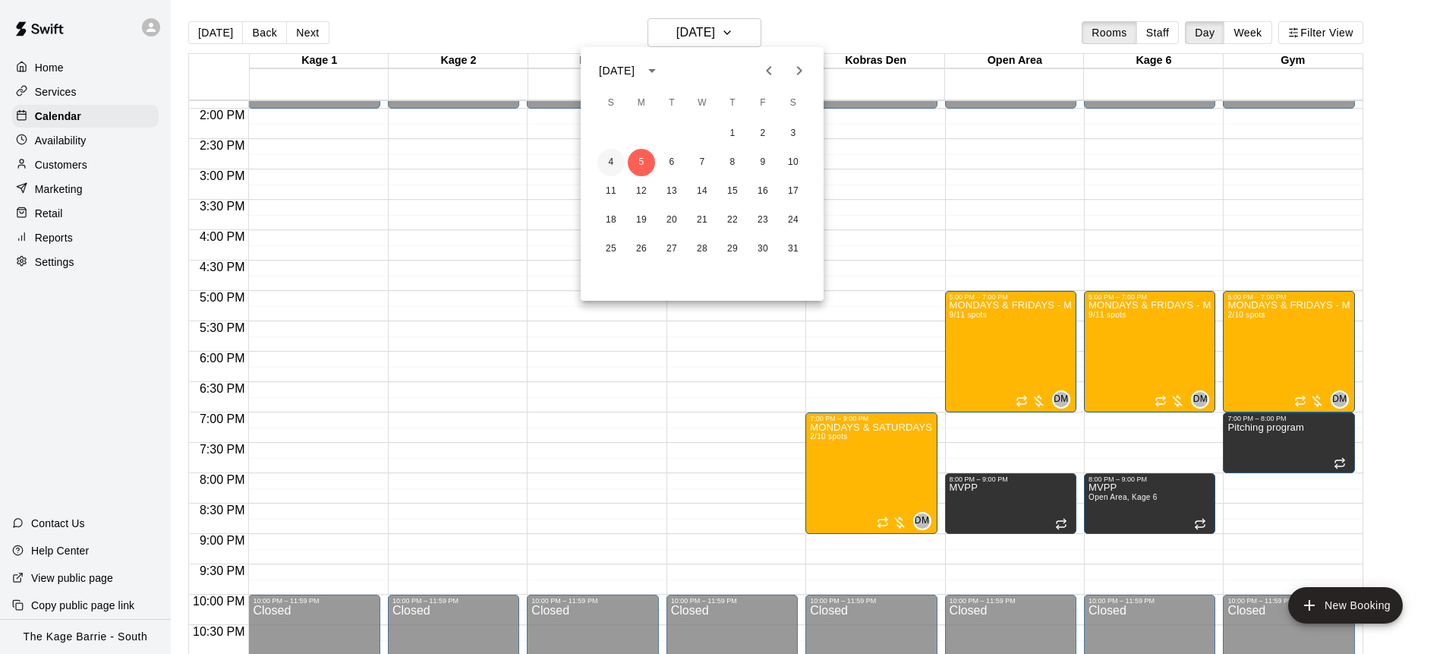
click at [613, 161] on button "4" at bounding box center [611, 162] width 27 height 27
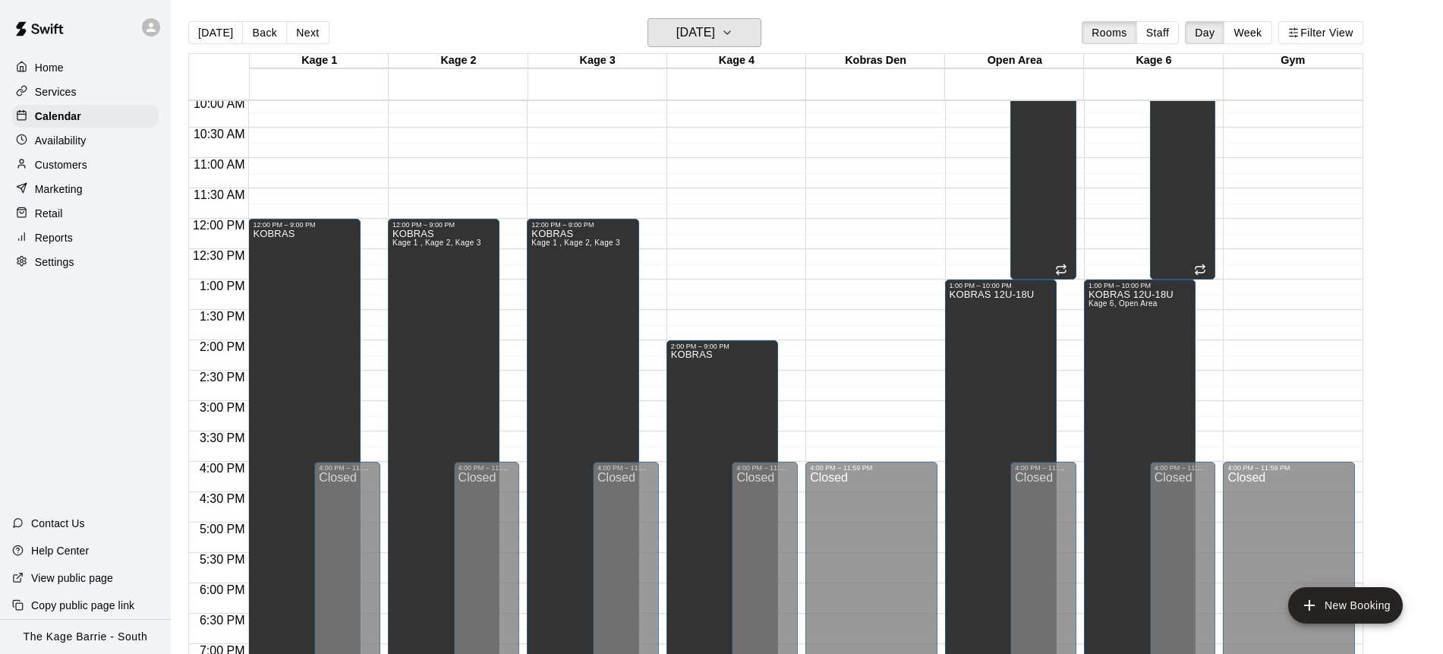
scroll to position [633, 0]
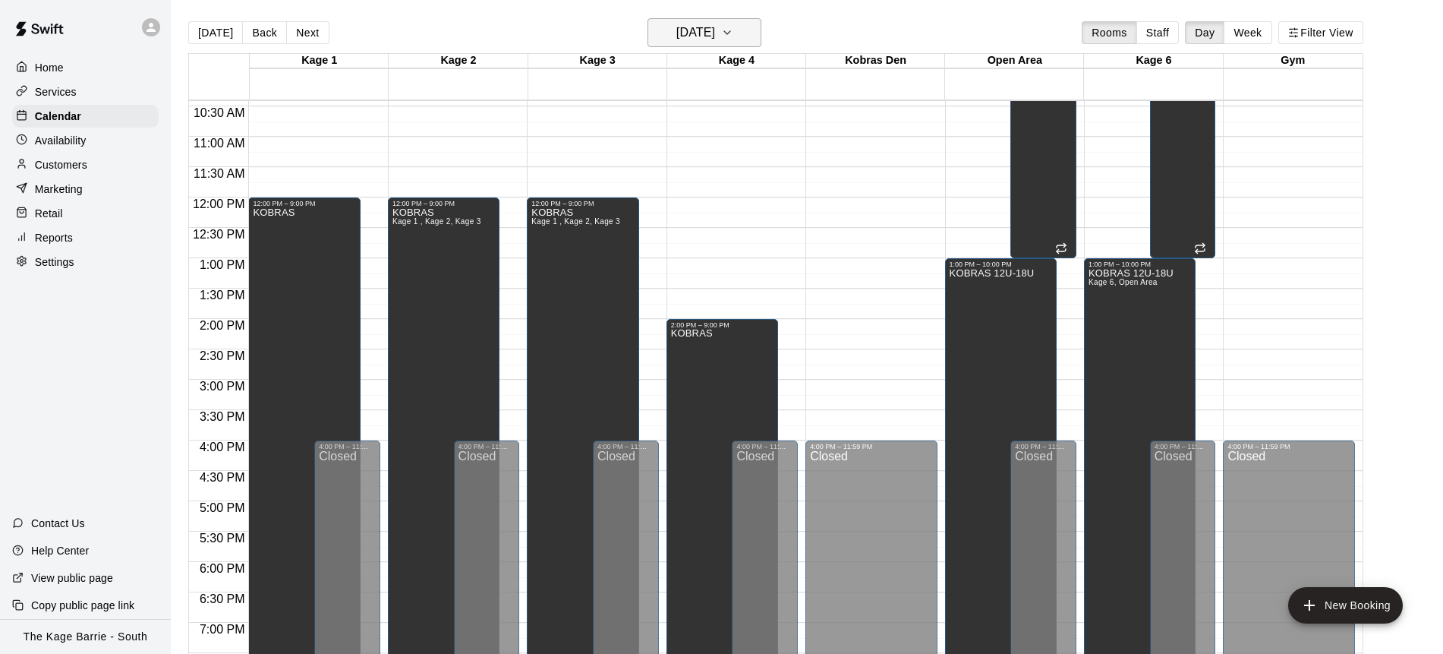
click at [734, 41] on icon "button" at bounding box center [727, 33] width 12 height 18
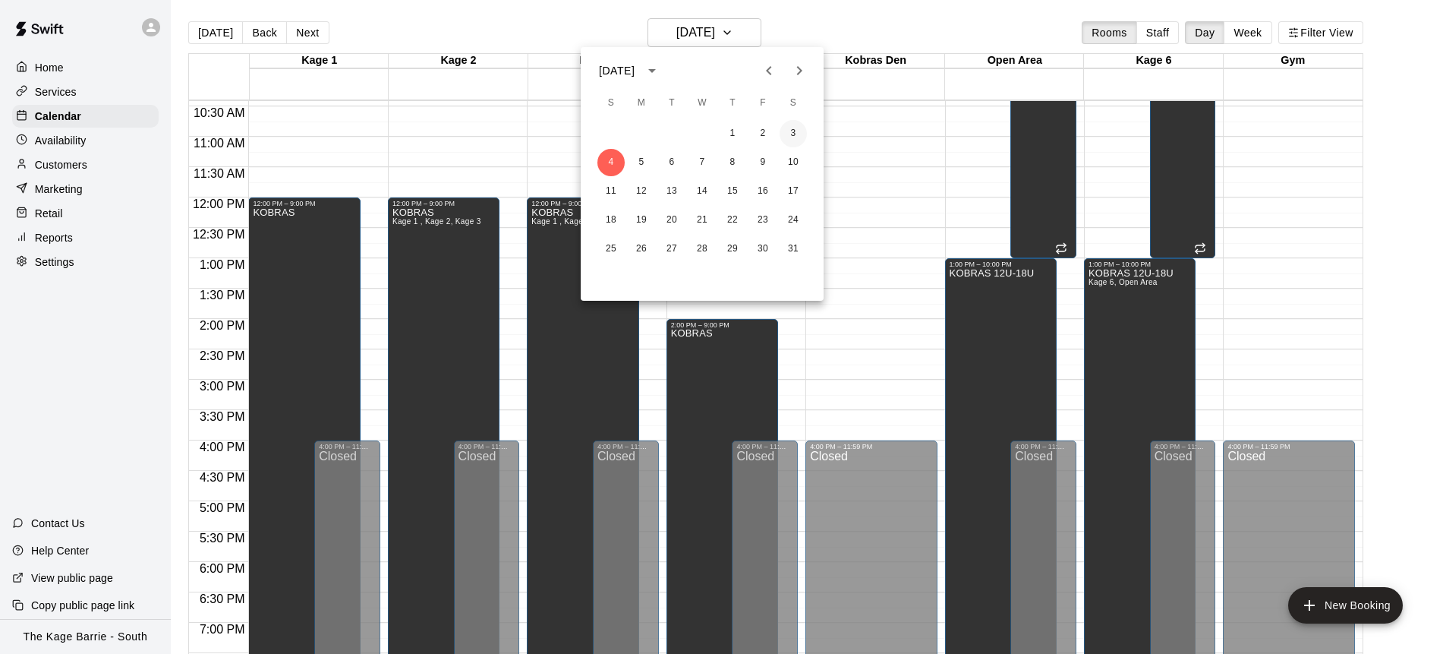
click at [801, 131] on div "1 2 3" at bounding box center [702, 133] width 243 height 27
click at [797, 131] on button "3" at bounding box center [793, 133] width 27 height 27
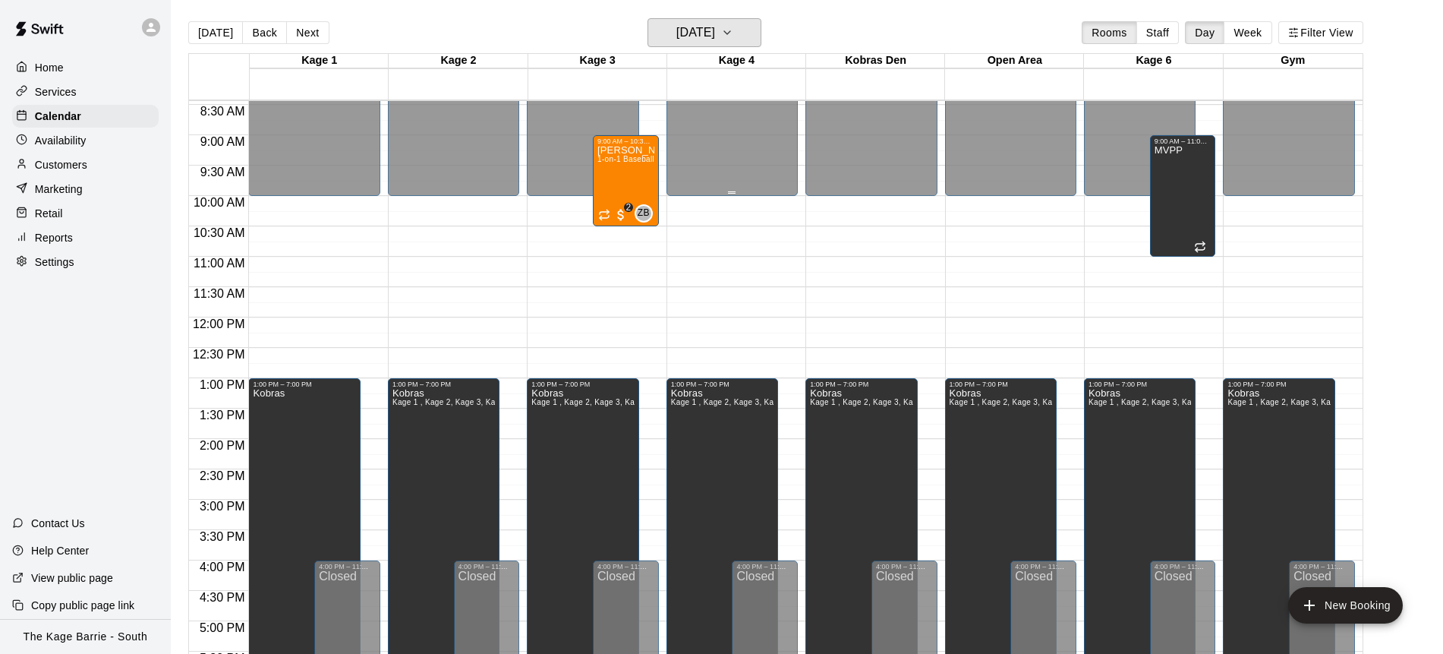
scroll to position [475, 0]
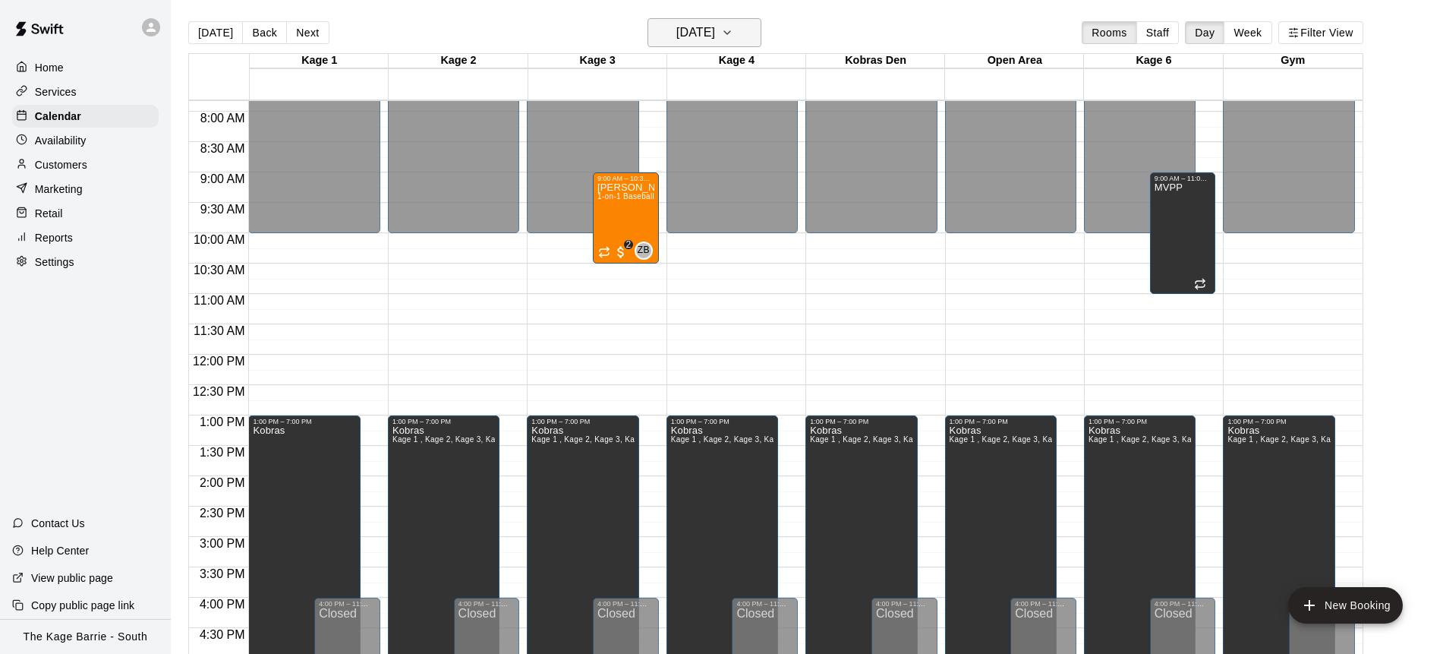
click at [734, 38] on icon "button" at bounding box center [727, 33] width 12 height 18
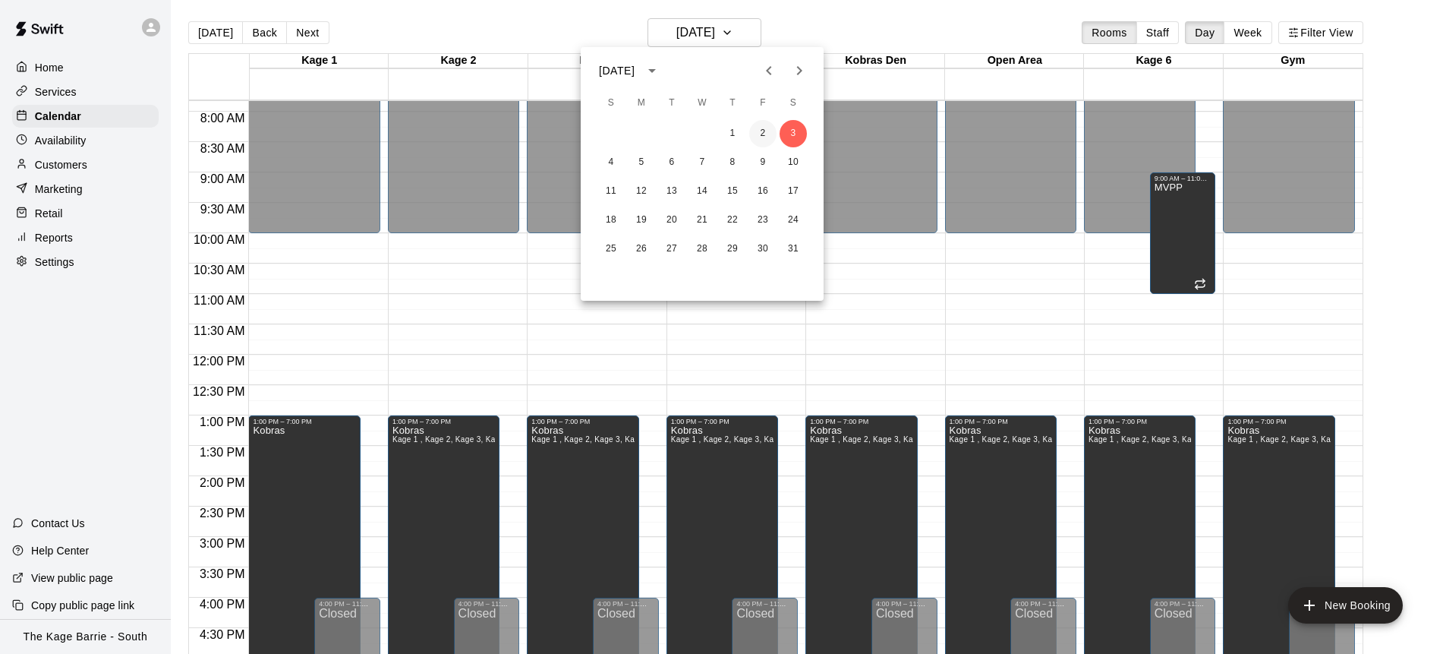
click at [765, 134] on button "2" at bounding box center [762, 133] width 27 height 27
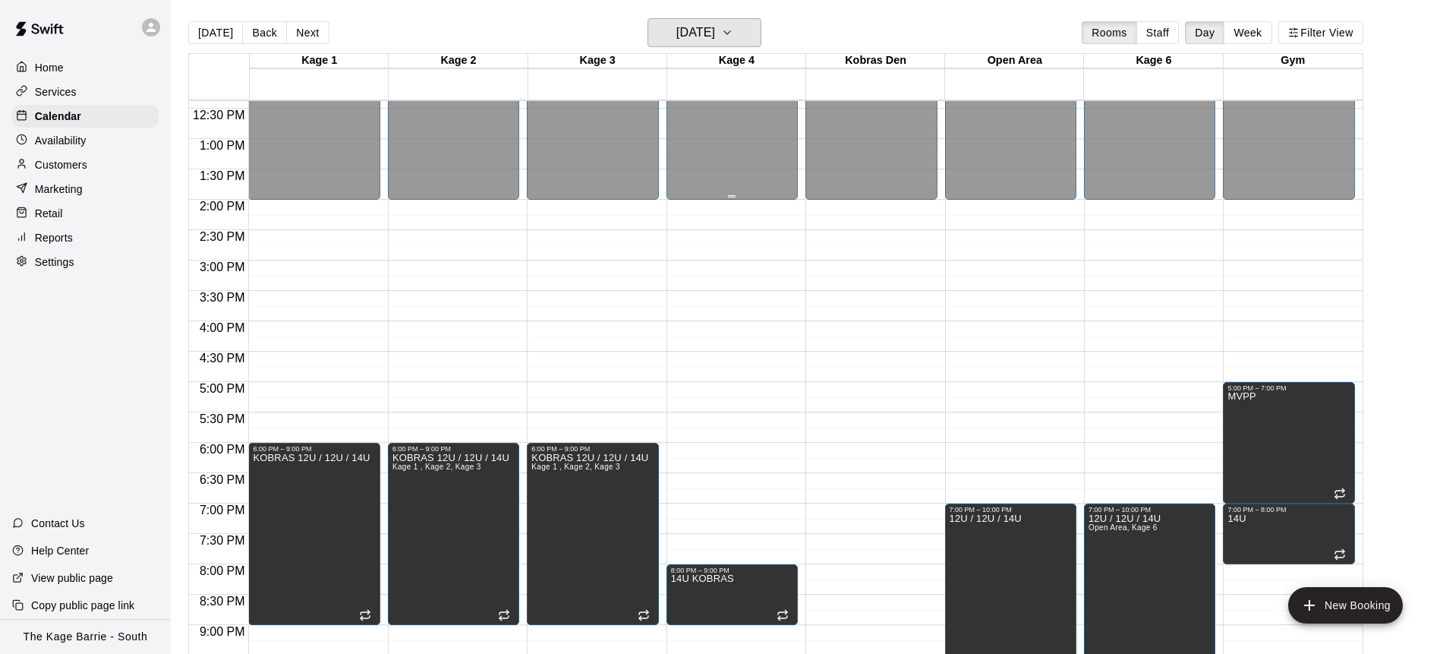
scroll to position [888, 0]
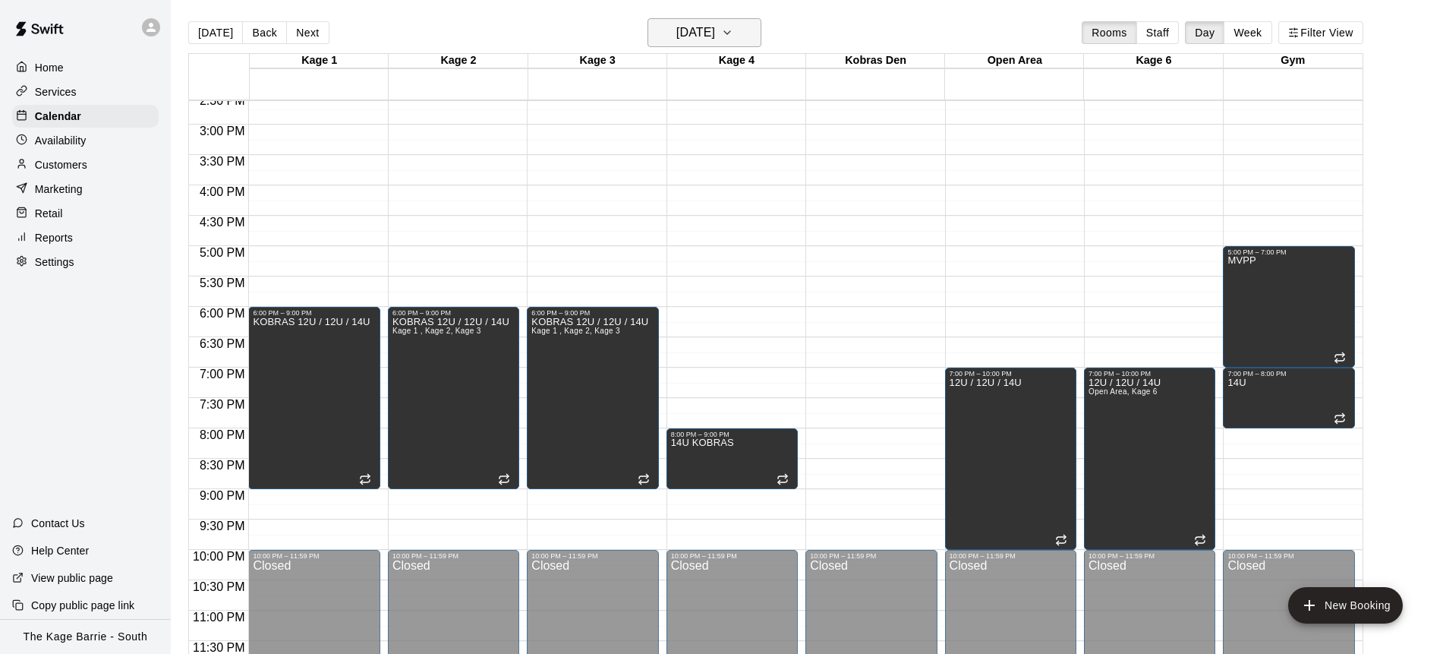
click at [749, 29] on button "Friday Jan 02" at bounding box center [705, 32] width 114 height 29
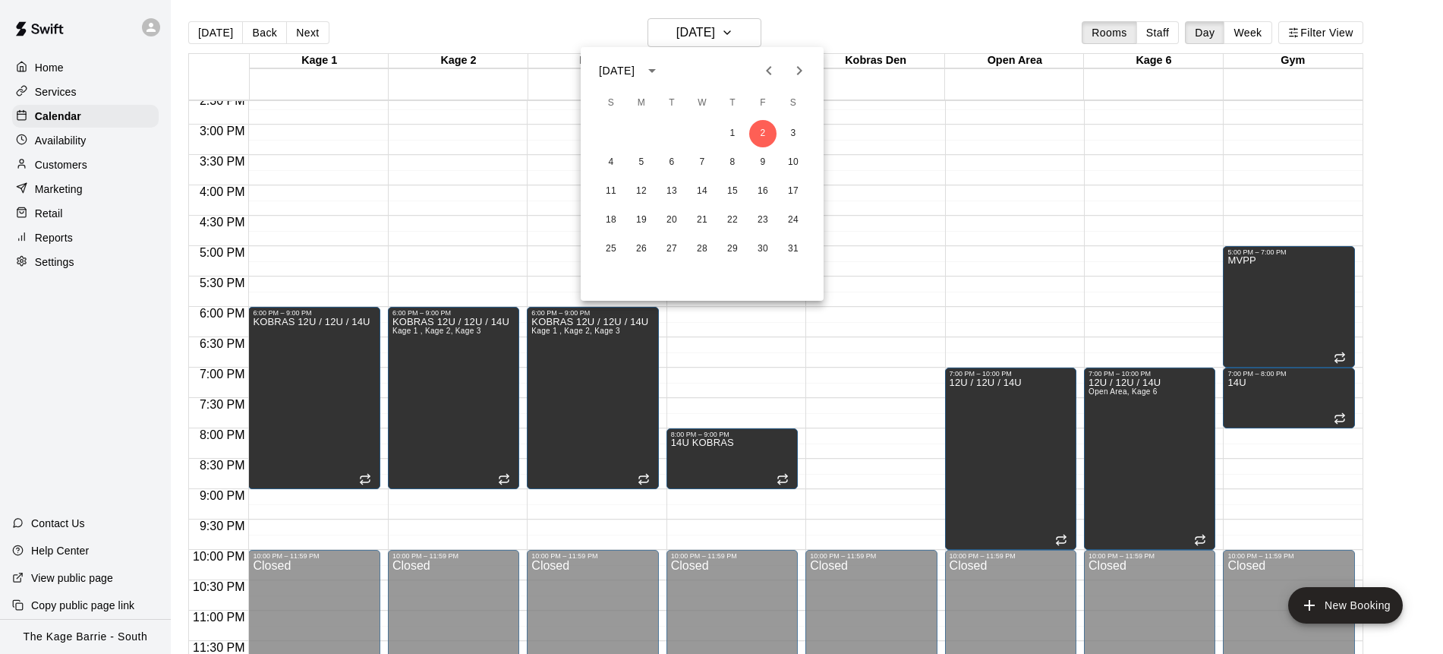
click at [768, 76] on icon "Previous month" at bounding box center [769, 71] width 18 height 18
click at [611, 216] on button "21" at bounding box center [611, 220] width 27 height 27
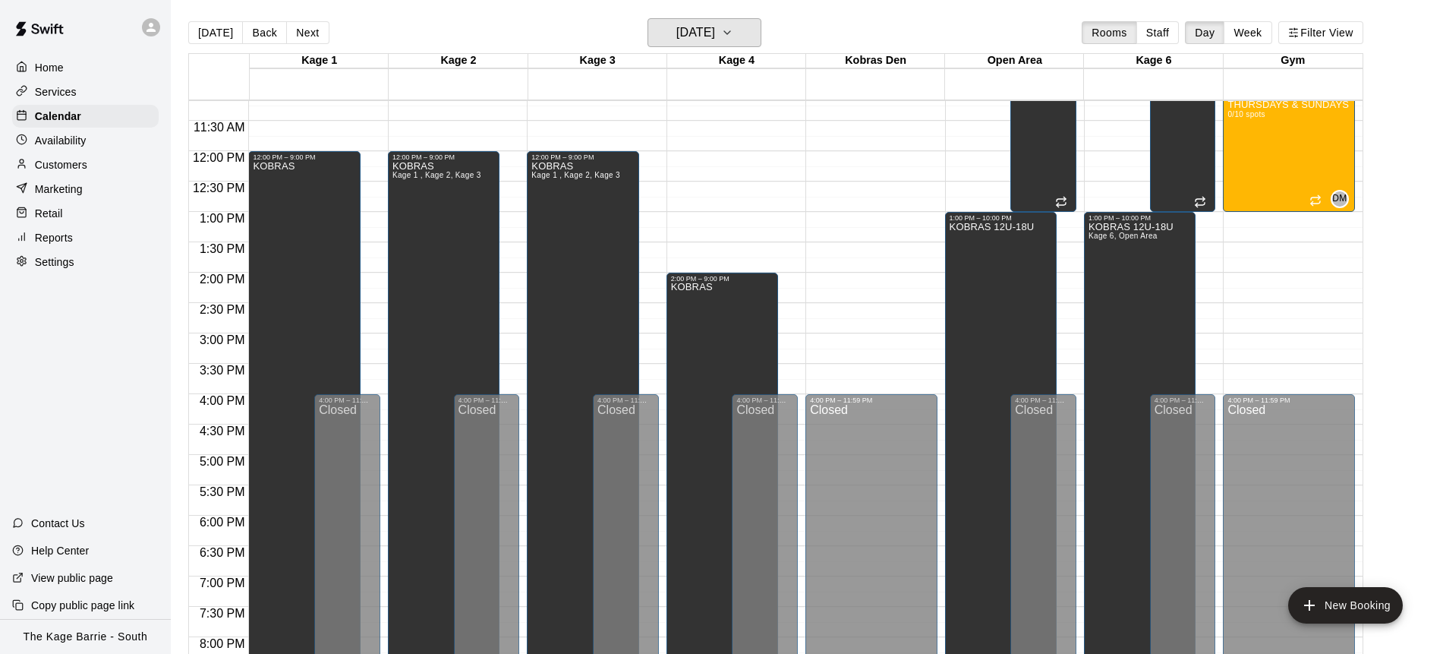
scroll to position [677, 0]
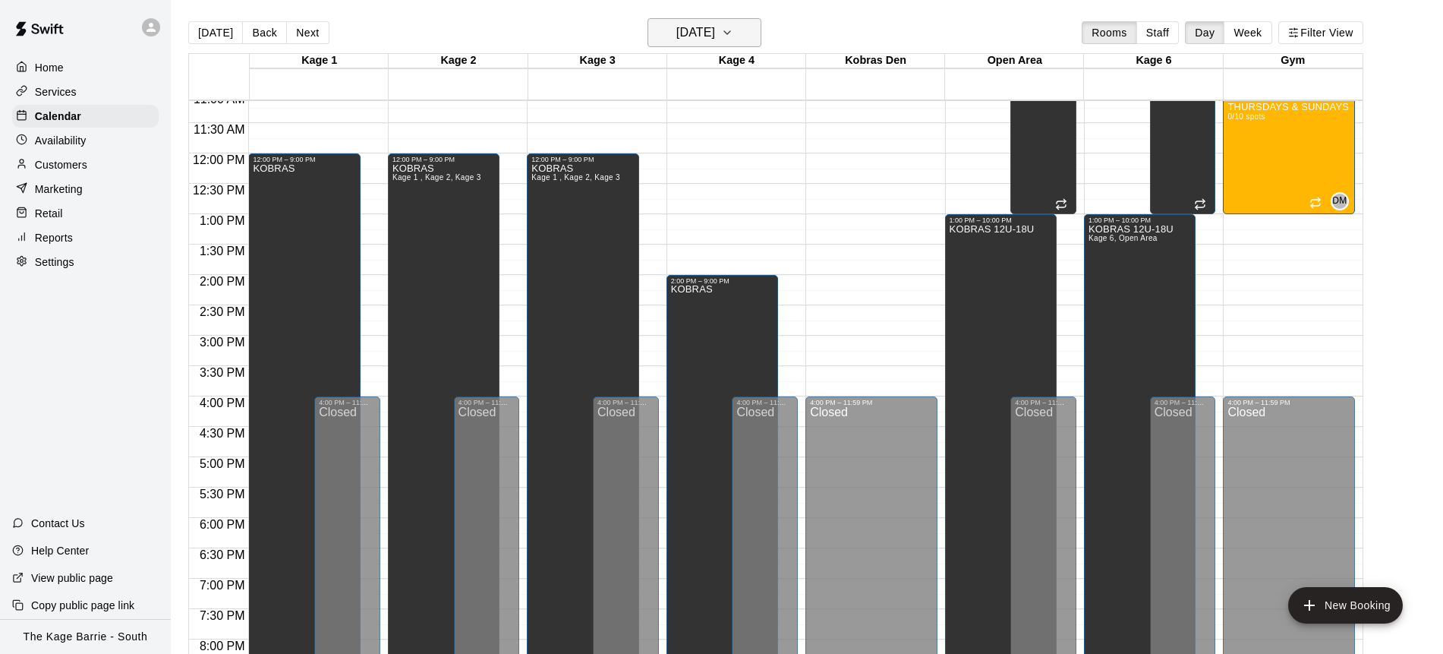
click at [734, 31] on icon "button" at bounding box center [727, 33] width 12 height 18
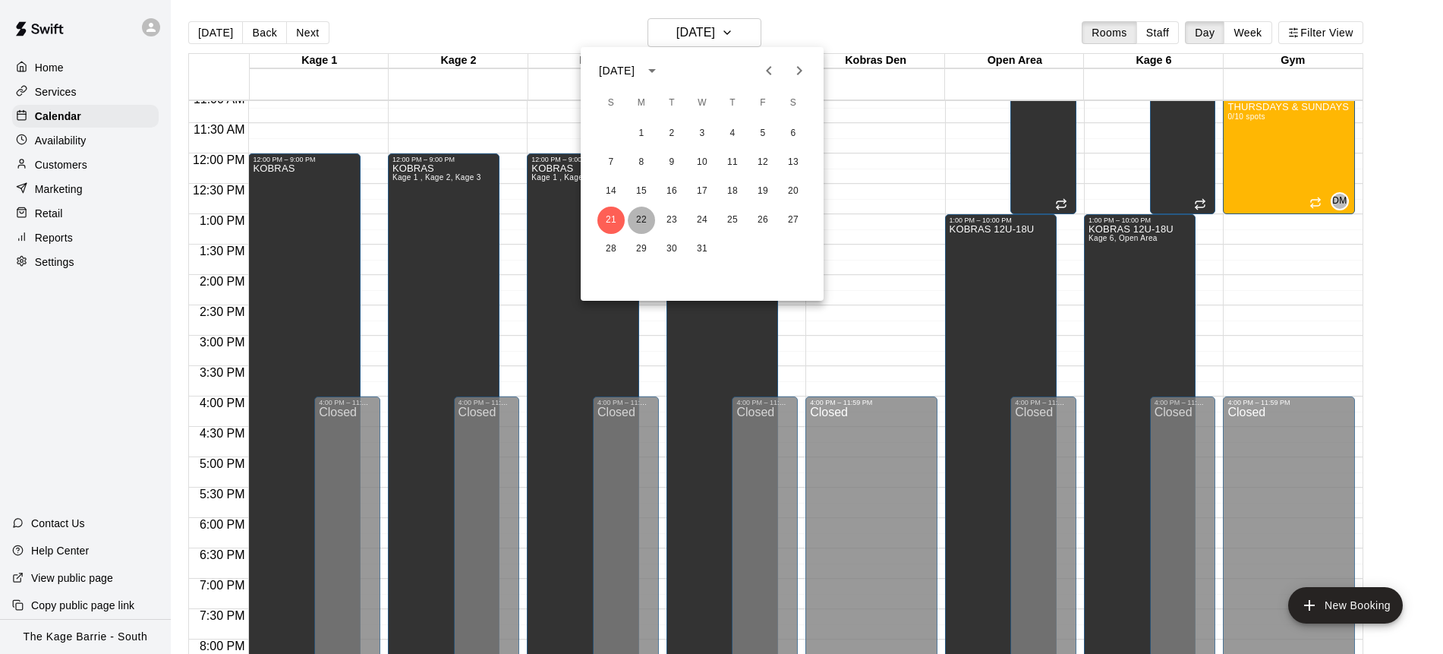
click at [644, 219] on button "22" at bounding box center [641, 220] width 27 height 27
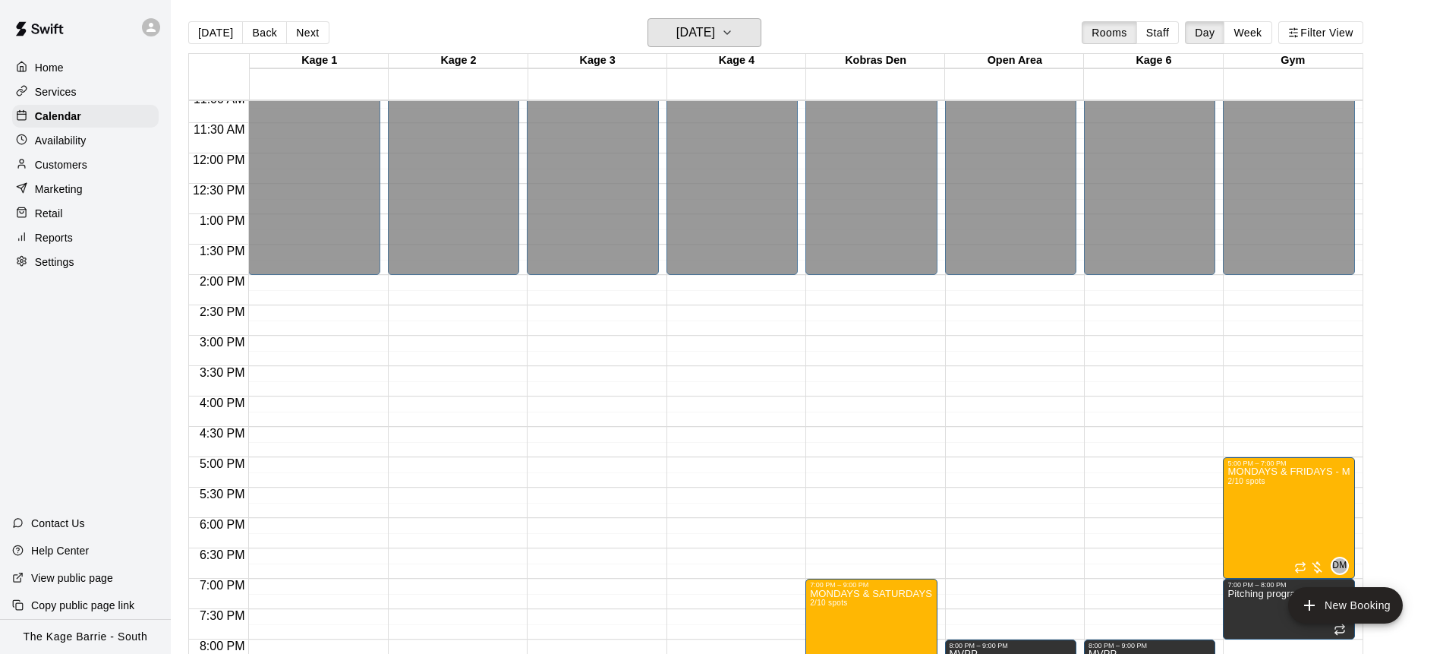
scroll to position [888, 0]
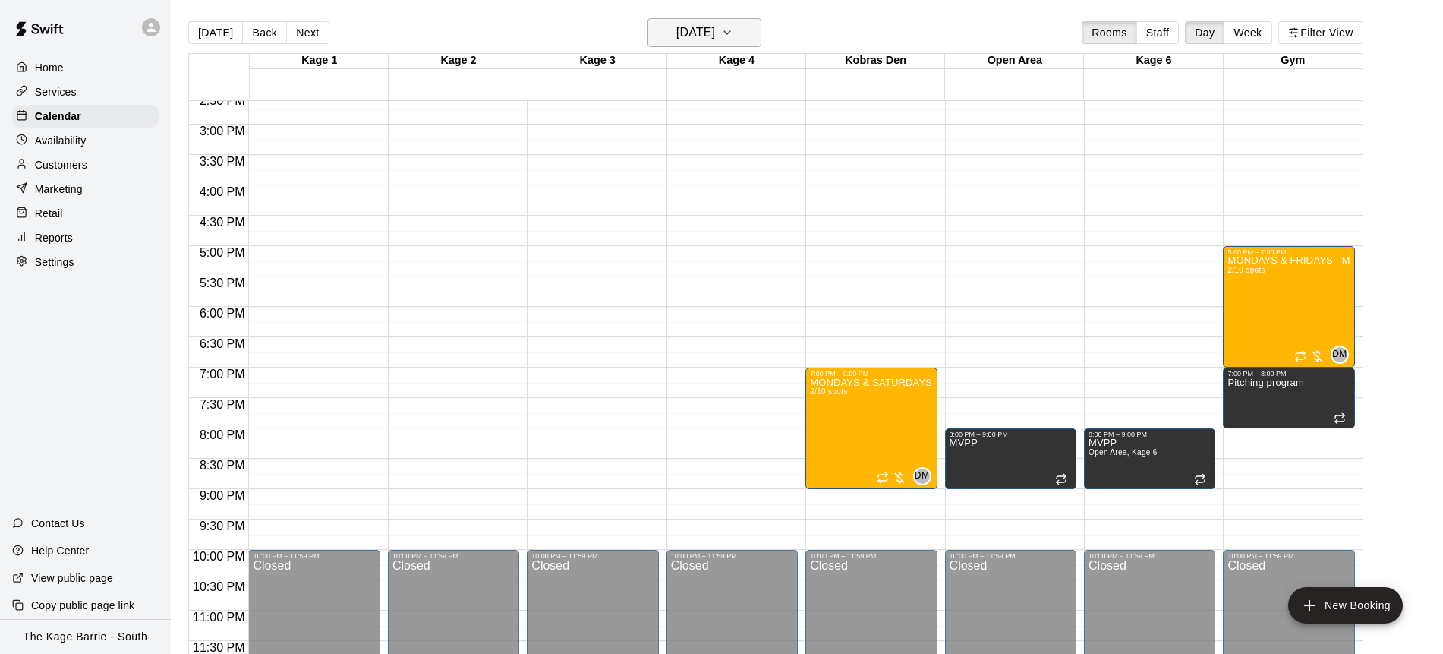
click at [734, 34] on icon "button" at bounding box center [727, 33] width 12 height 18
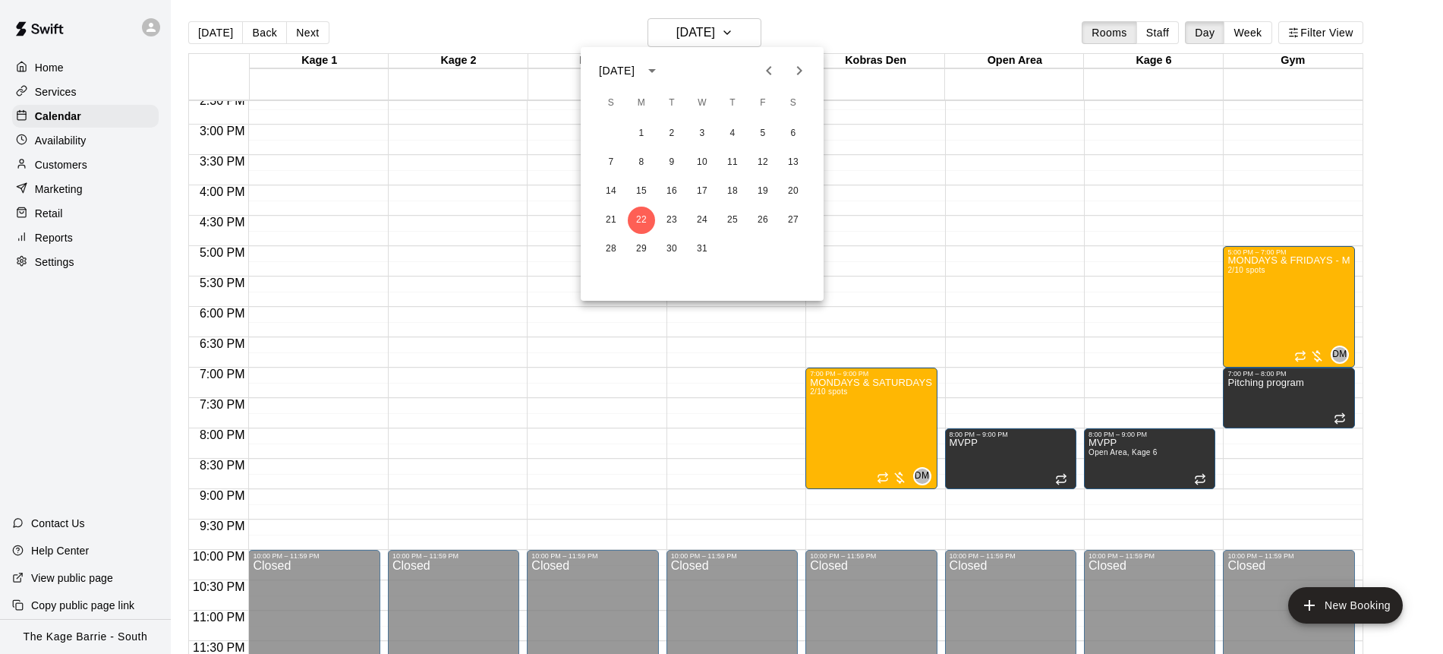
click at [809, 21] on div at bounding box center [721, 327] width 1443 height 654
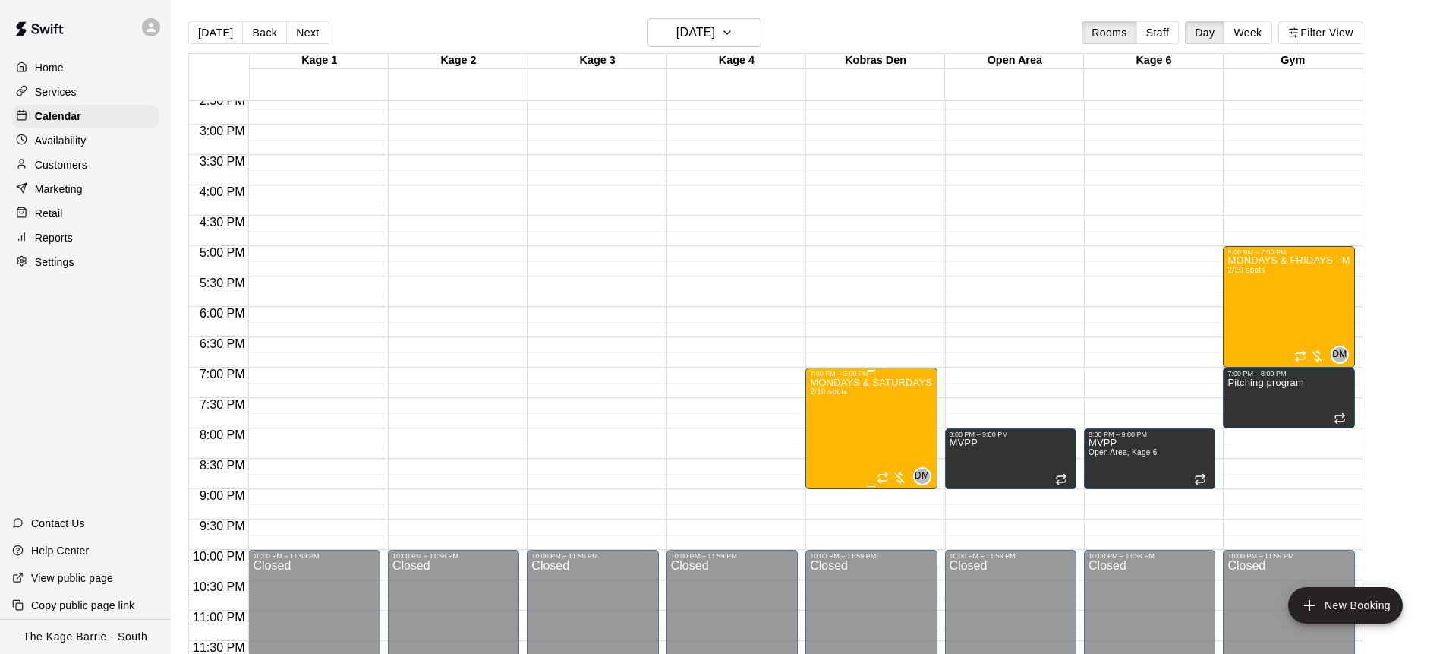
click at [830, 465] on icon "delete" at bounding box center [825, 465] width 18 height 18
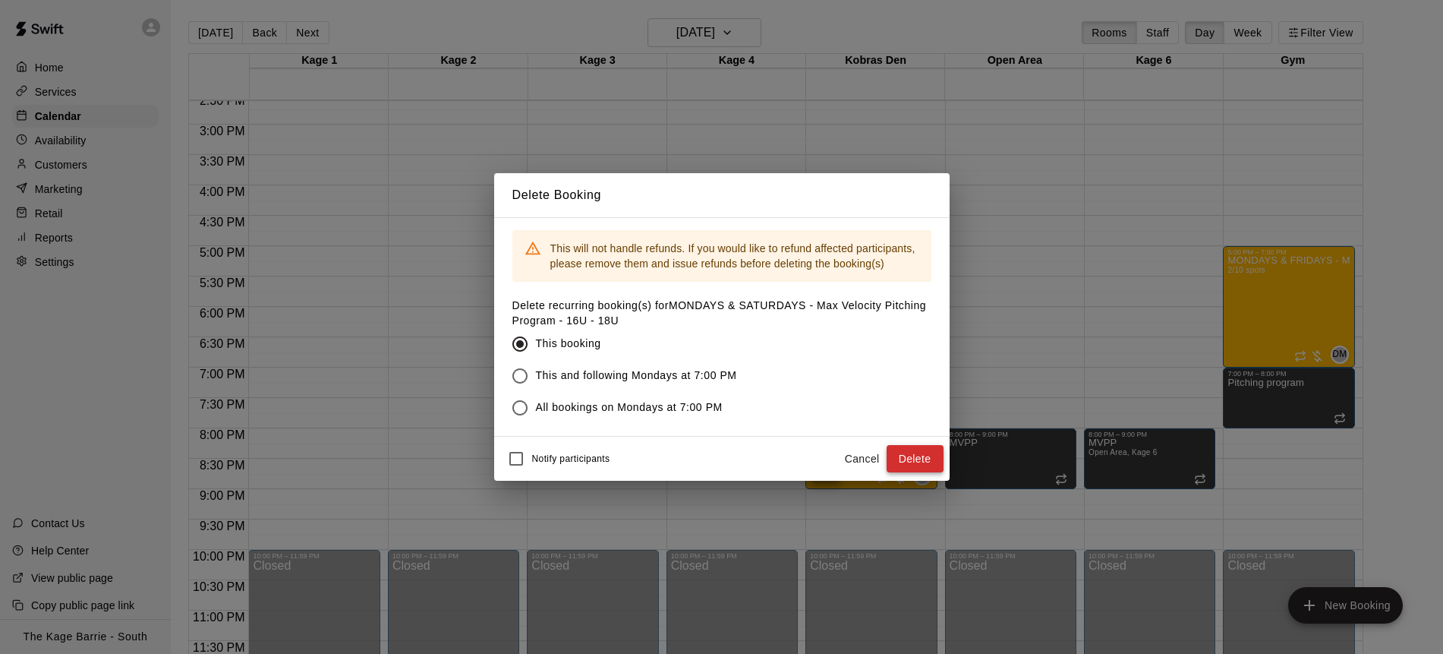
click at [921, 459] on button "Delete" at bounding box center [915, 459] width 57 height 28
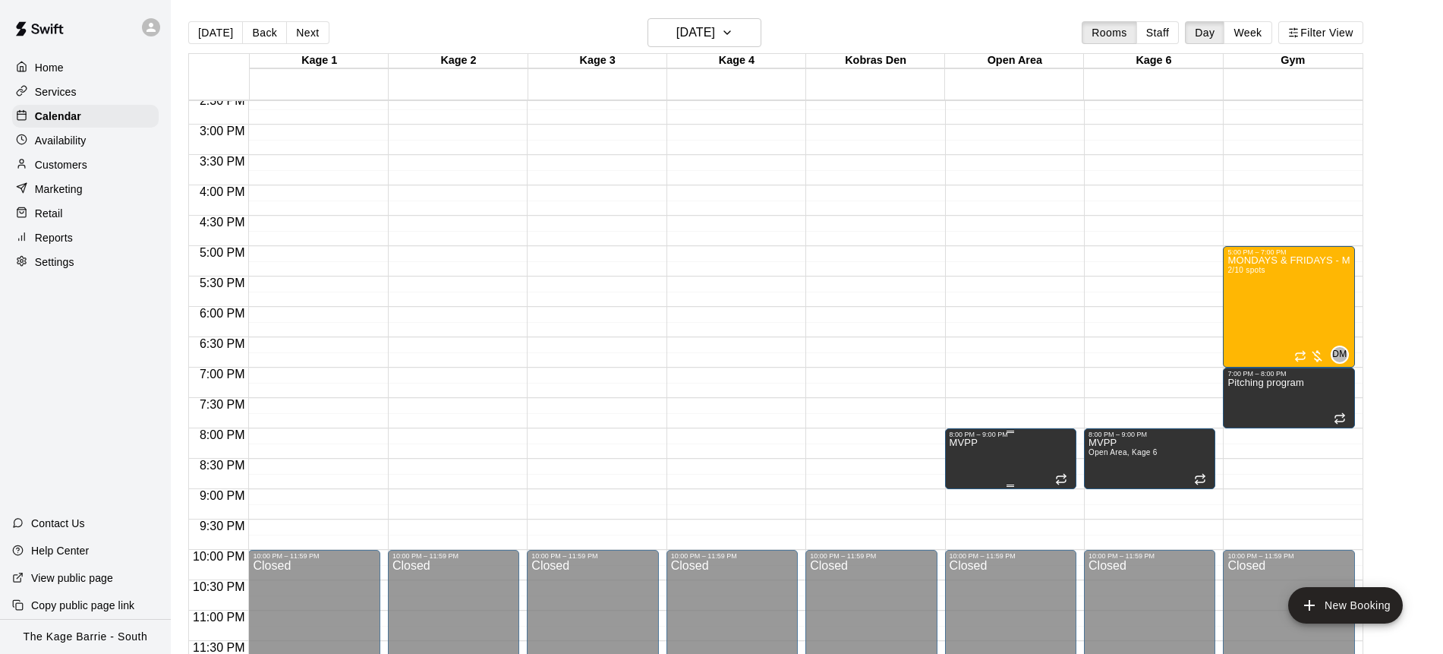
click at [962, 491] on icon "delete" at bounding box center [965, 491] width 11 height 14
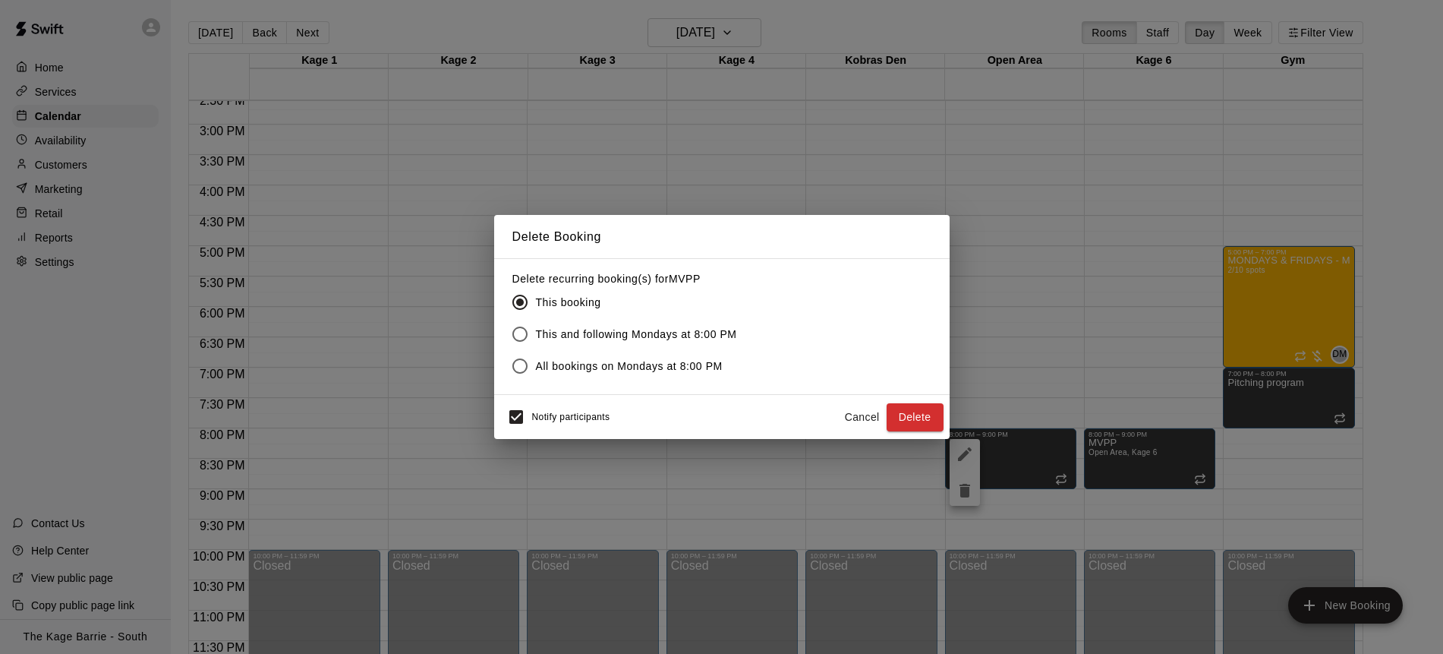
click at [920, 414] on button "Delete" at bounding box center [915, 417] width 57 height 28
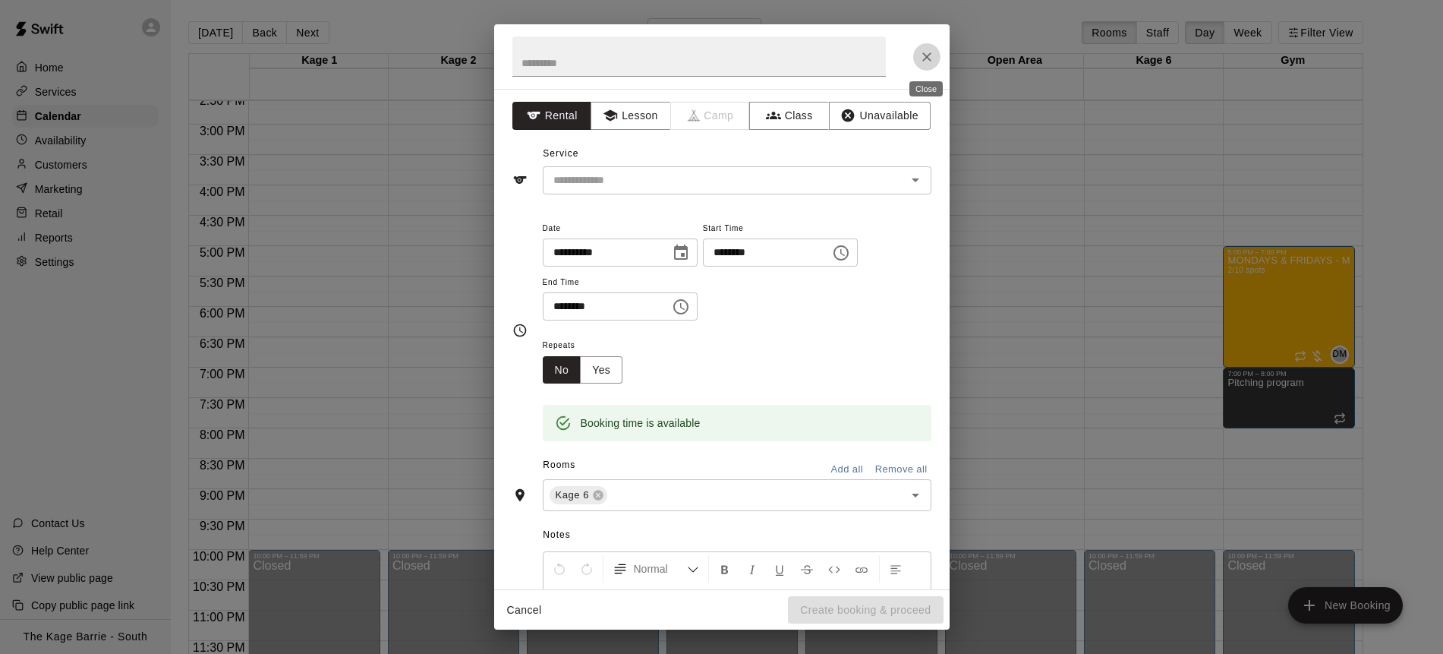
click at [922, 55] on icon "Close" at bounding box center [927, 56] width 15 height 15
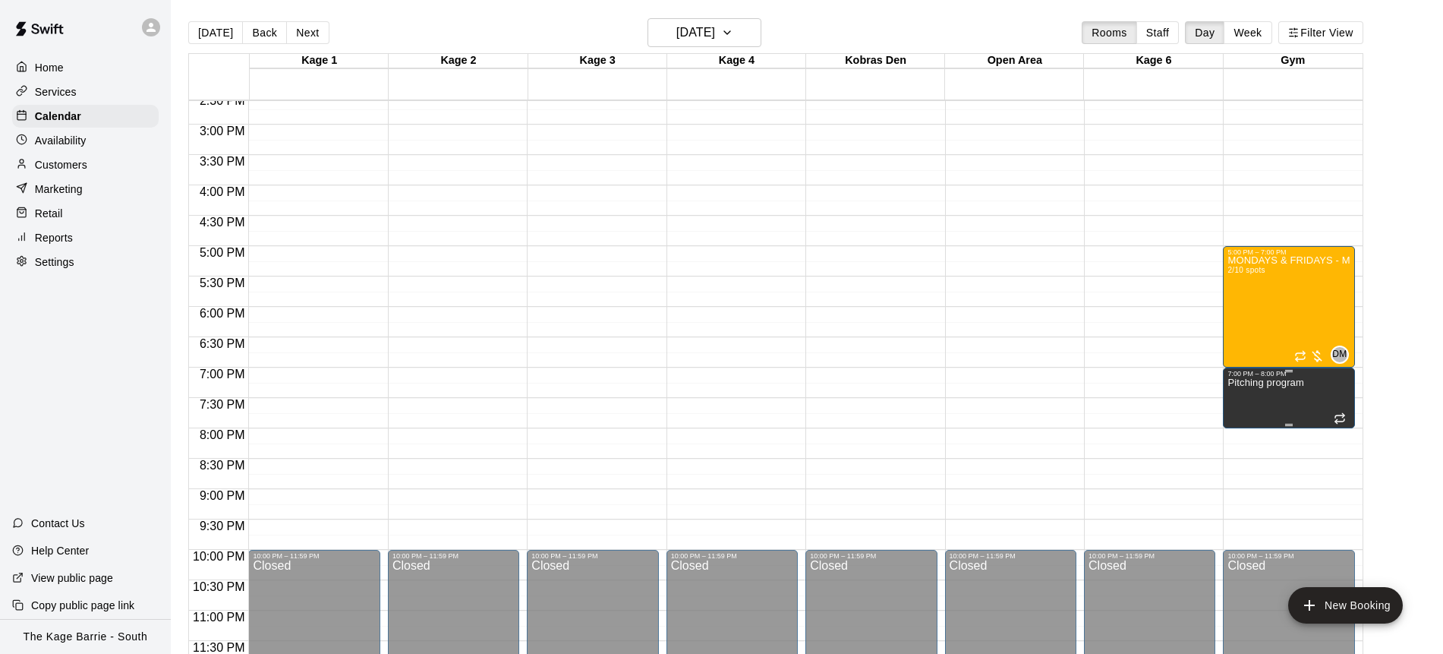
click at [1244, 431] on icon "delete" at bounding box center [1243, 430] width 11 height 14
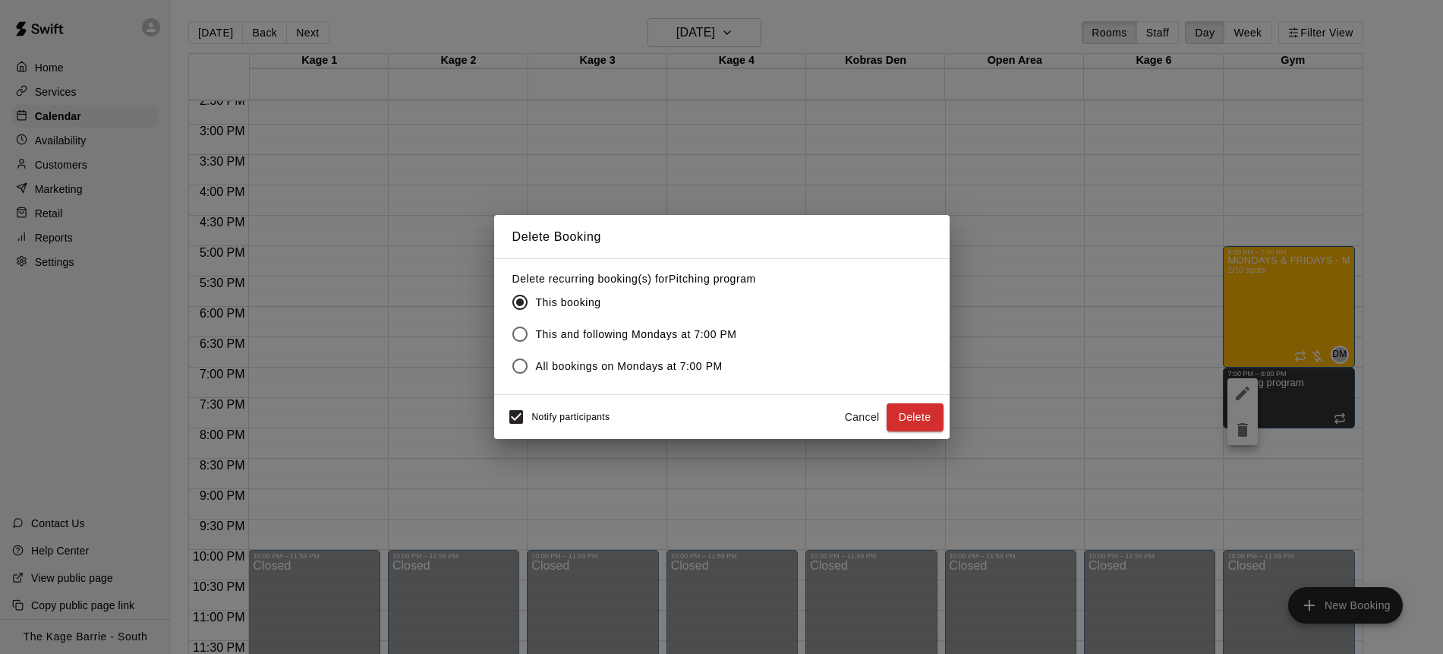
click at [919, 415] on button "Delete" at bounding box center [915, 417] width 57 height 28
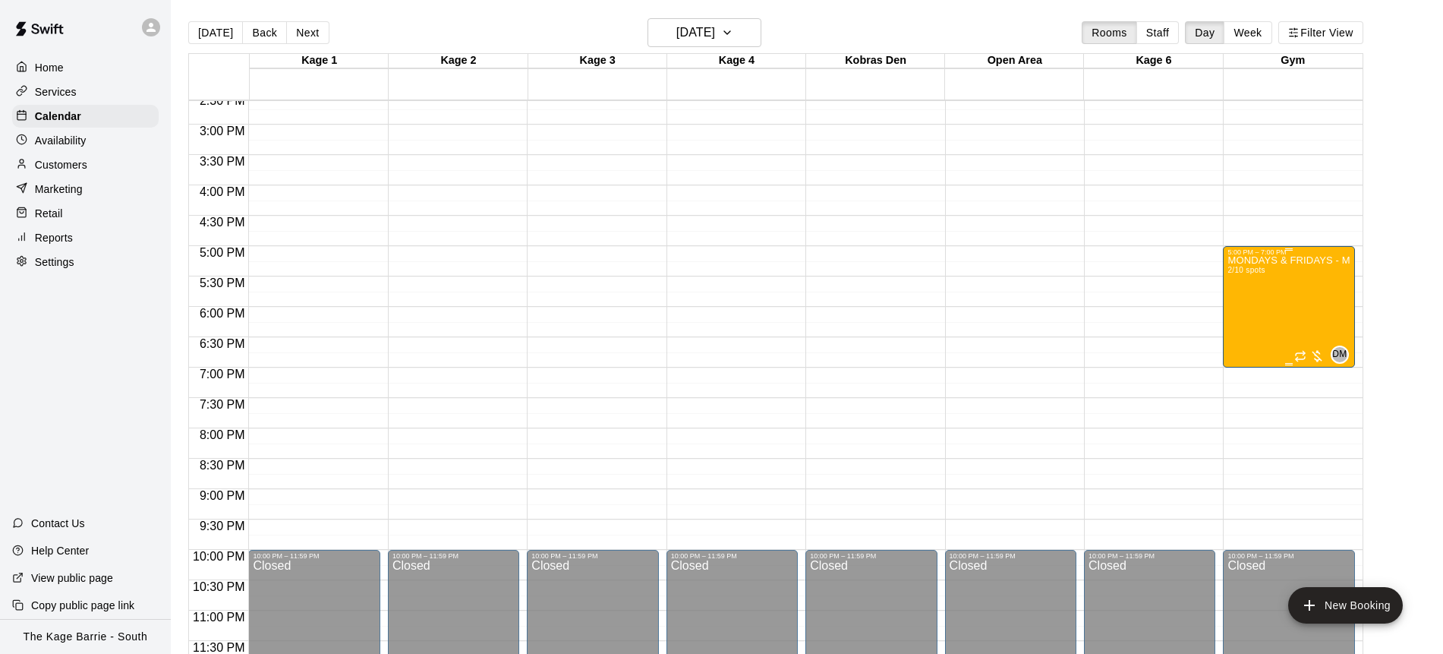
click at [1286, 301] on div "MONDAYS & FRIDAYS - Max Velocity Pitching Program - 14U - 15U 2/10 spots" at bounding box center [1289, 583] width 122 height 654
click at [1238, 339] on icon "delete" at bounding box center [1243, 344] width 11 height 14
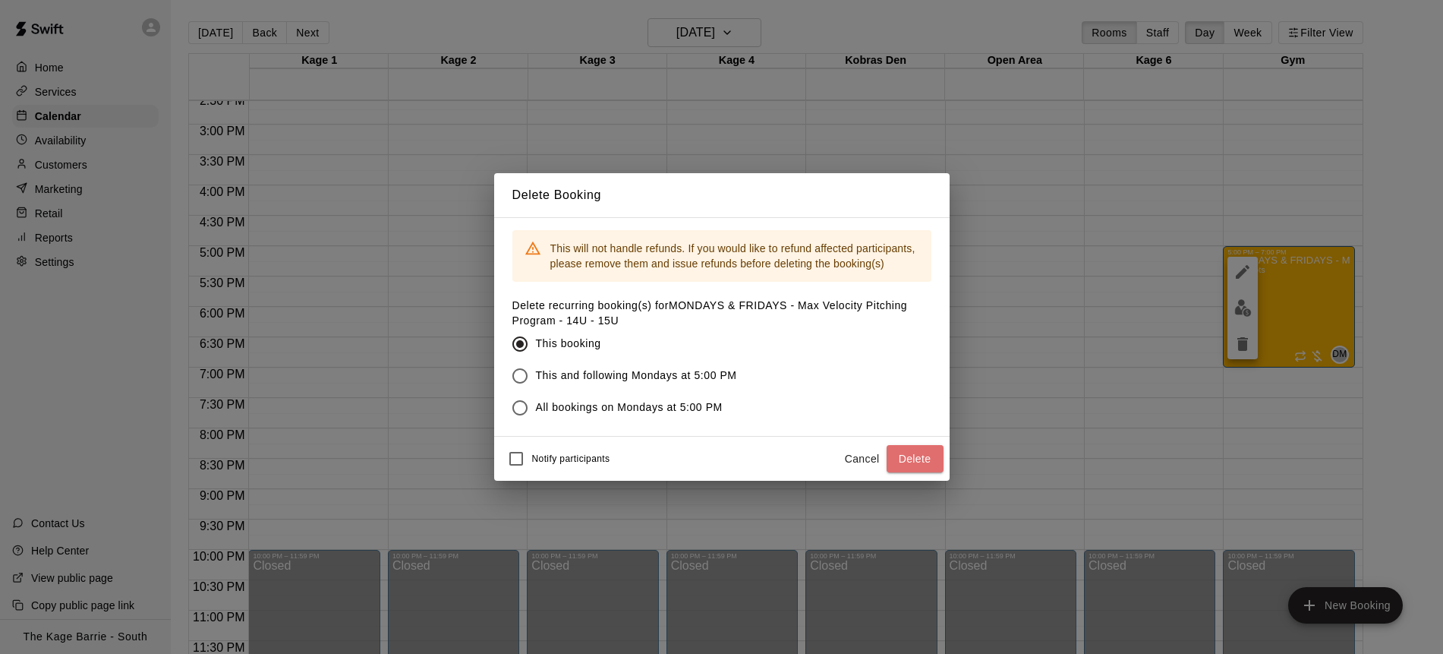
click at [934, 462] on button "Delete" at bounding box center [915, 459] width 57 height 28
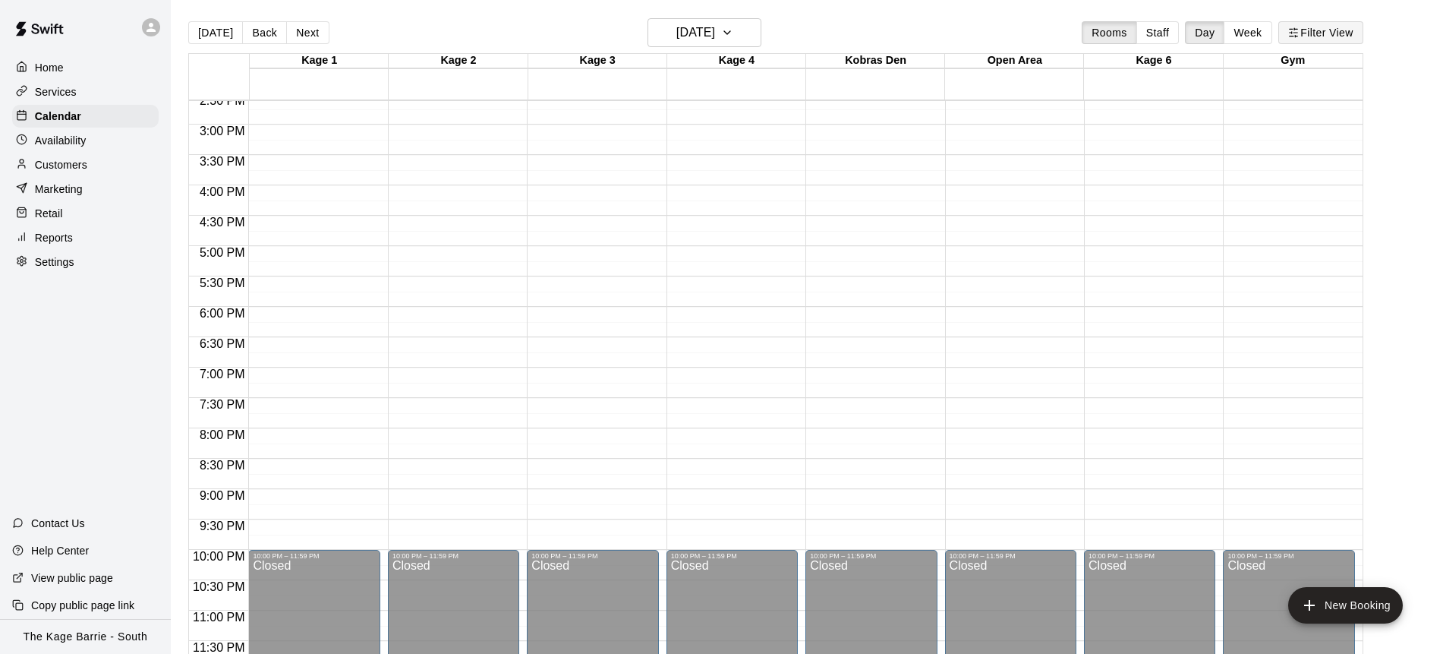
click at [1340, 35] on button "Filter View" at bounding box center [1321, 32] width 85 height 23
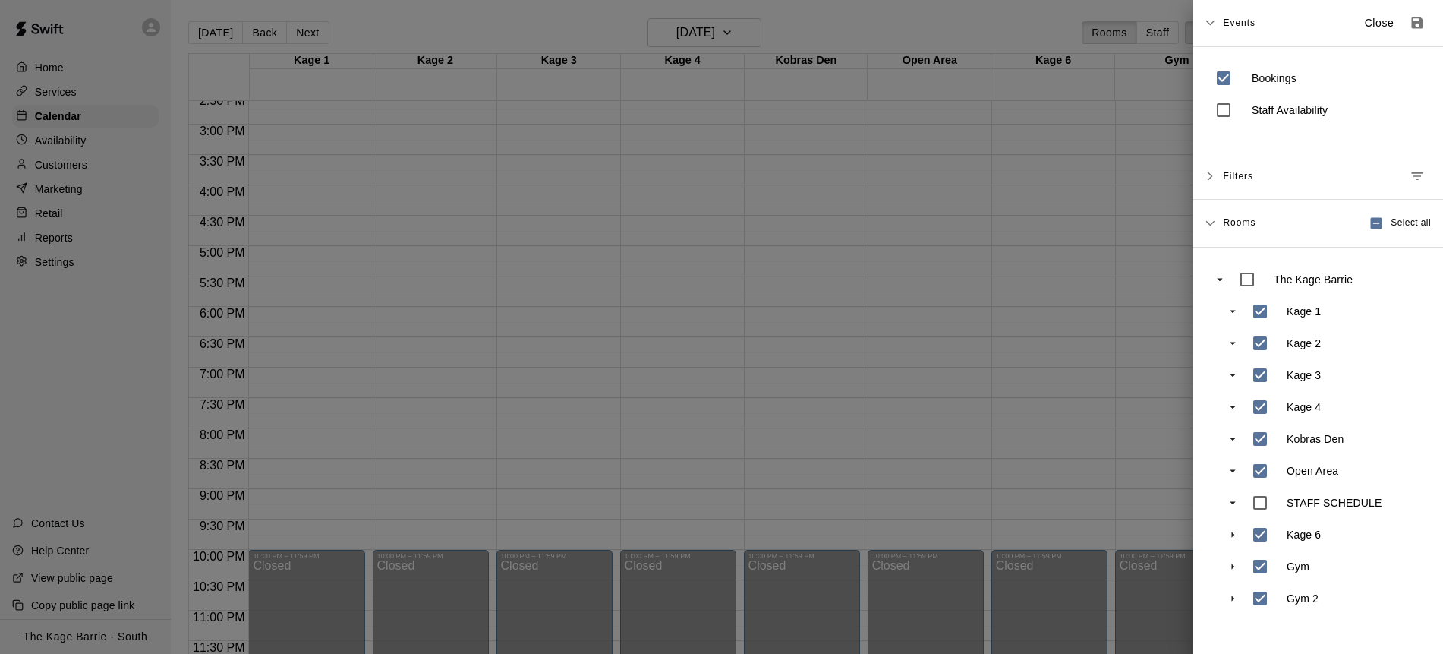
click at [1066, 391] on div at bounding box center [721, 327] width 1443 height 654
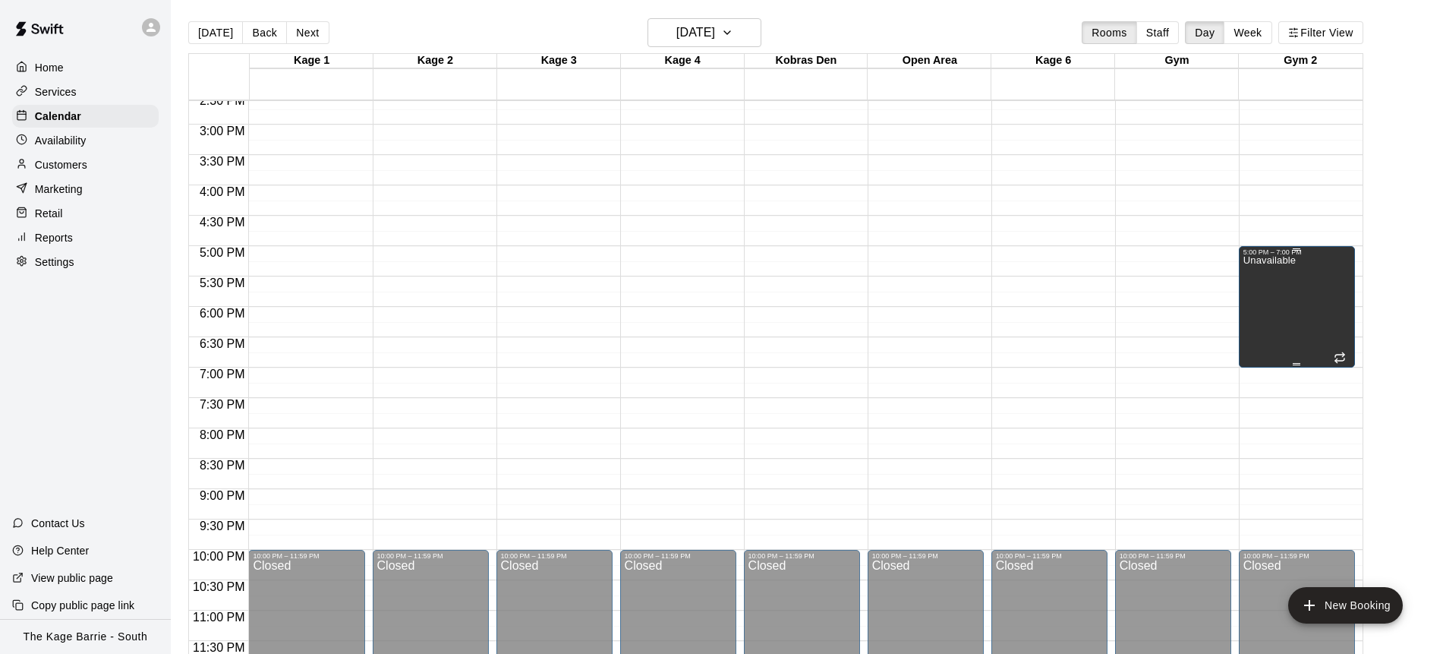
click at [1275, 295] on div "Unavailable" at bounding box center [1270, 583] width 52 height 654
click at [1255, 302] on icon "delete" at bounding box center [1259, 308] width 11 height 14
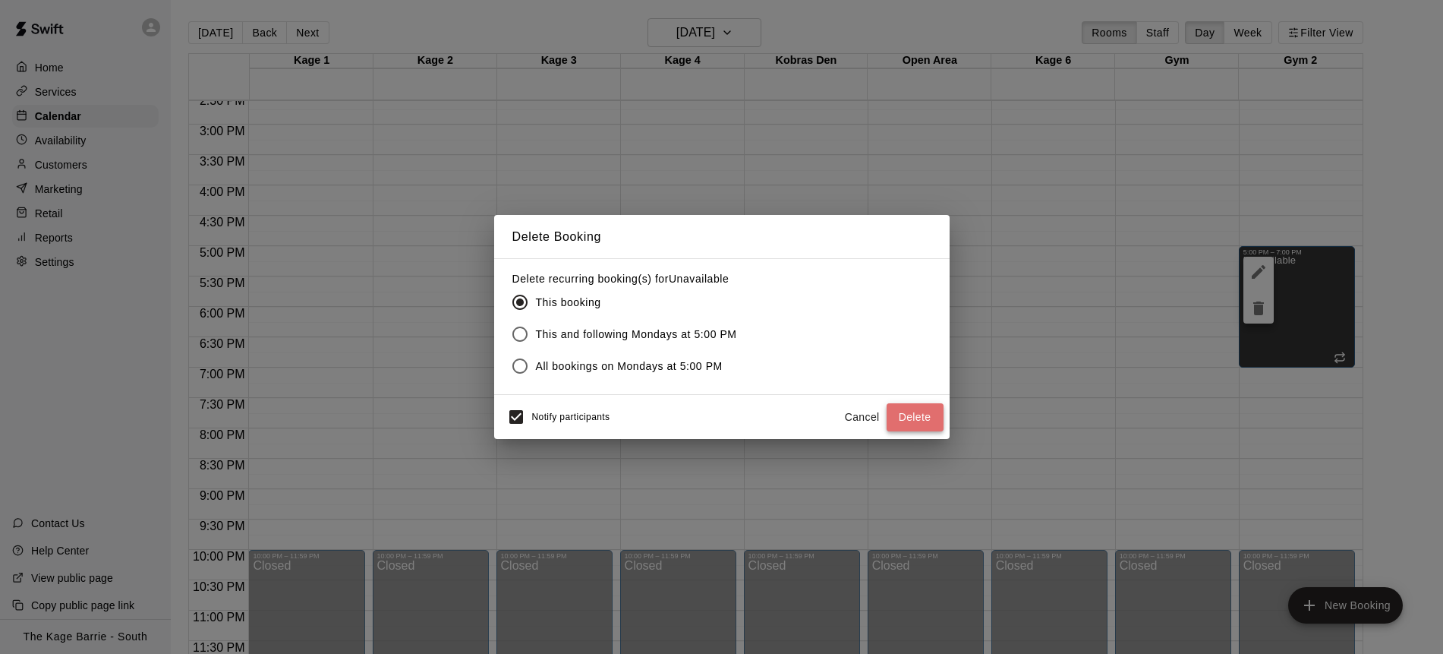
click at [923, 417] on button "Delete" at bounding box center [915, 417] width 57 height 28
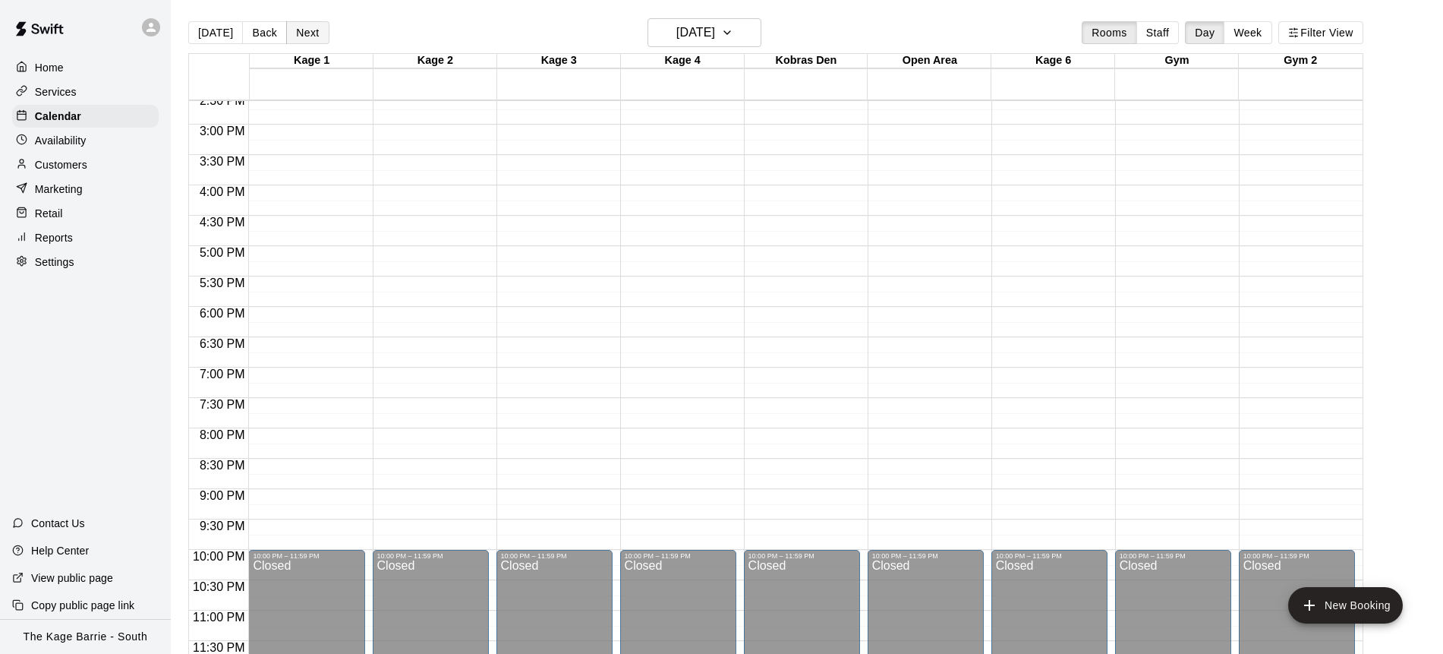
click at [307, 36] on button "Next" at bounding box center [307, 32] width 43 height 23
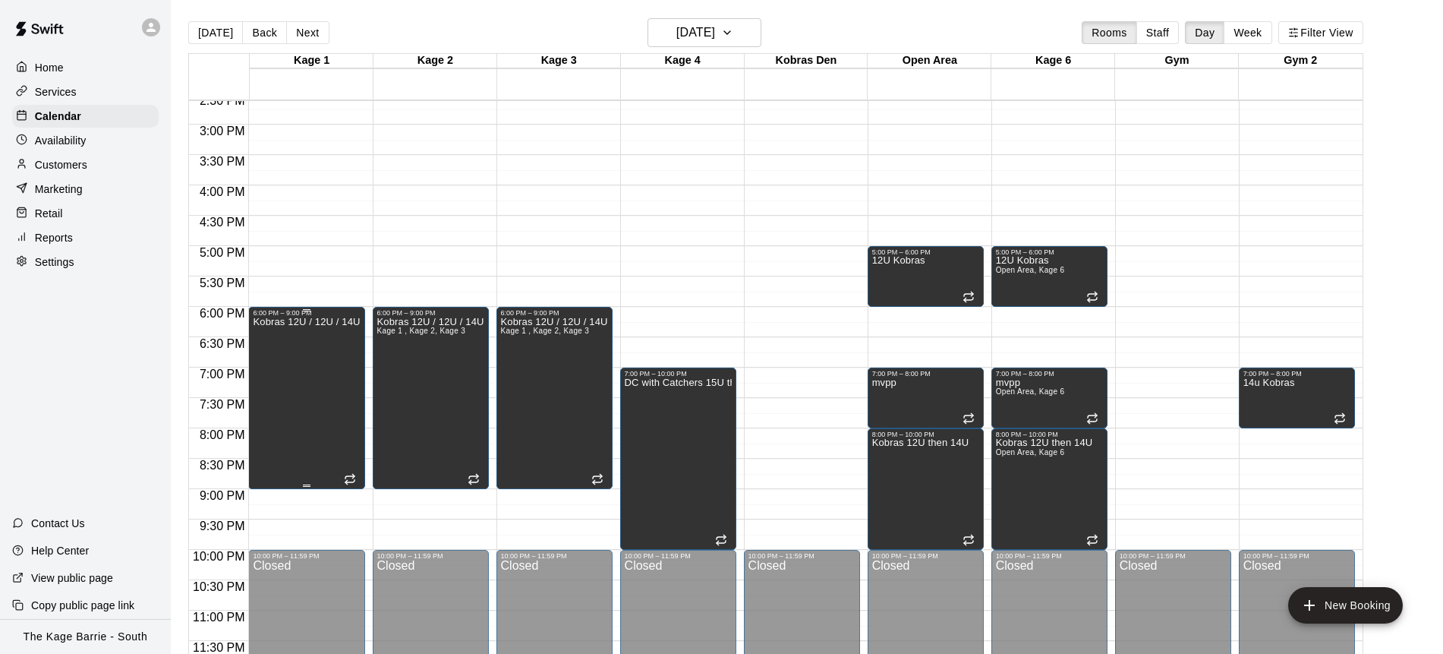
scroll to position [886, 0]
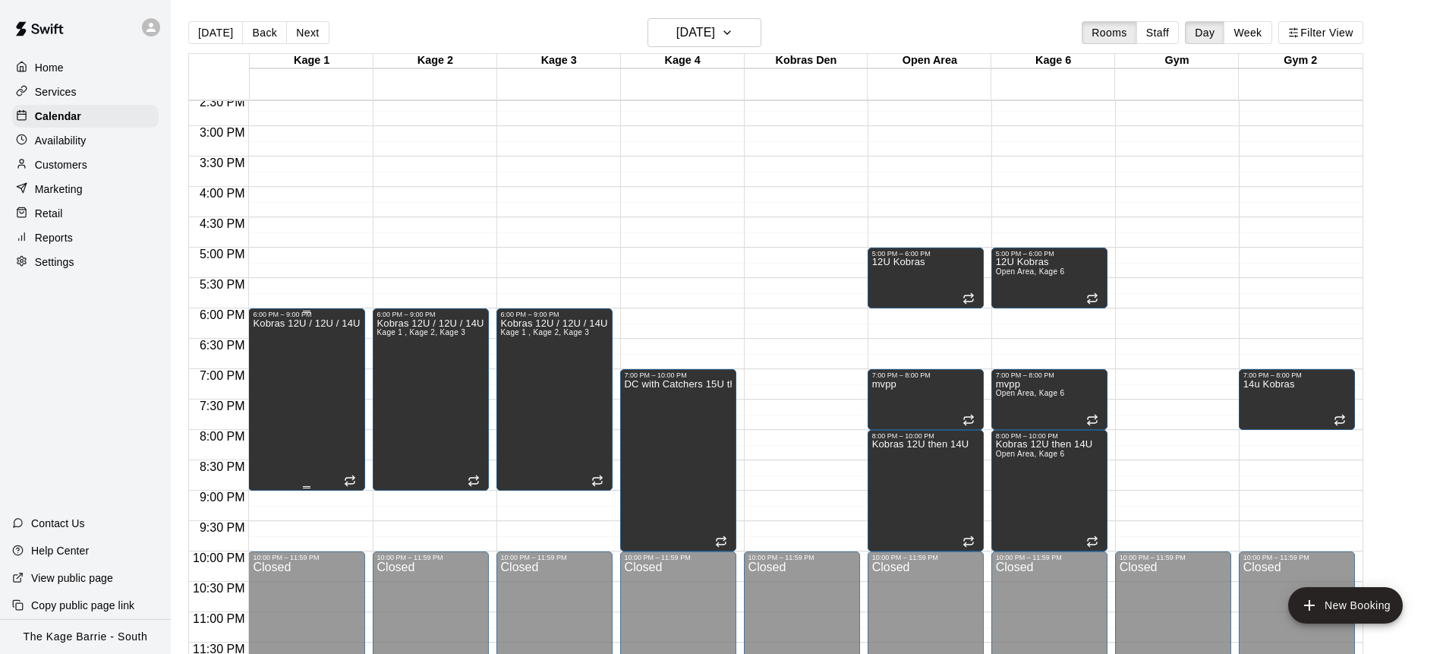
click at [332, 376] on div "Kobras 12U / 12U / 14U" at bounding box center [306, 645] width 107 height 654
click at [270, 364] on icon "delete" at bounding box center [268, 371] width 11 height 14
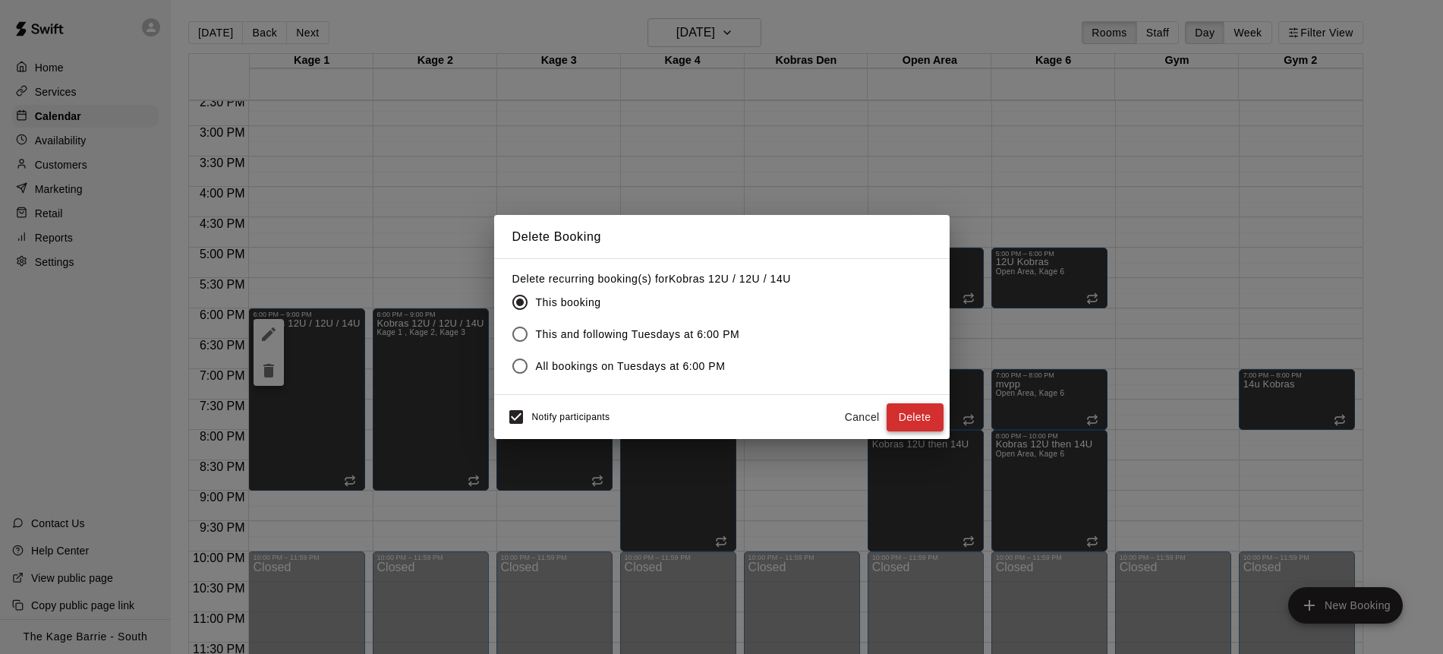
click at [916, 418] on button "Delete" at bounding box center [915, 417] width 57 height 28
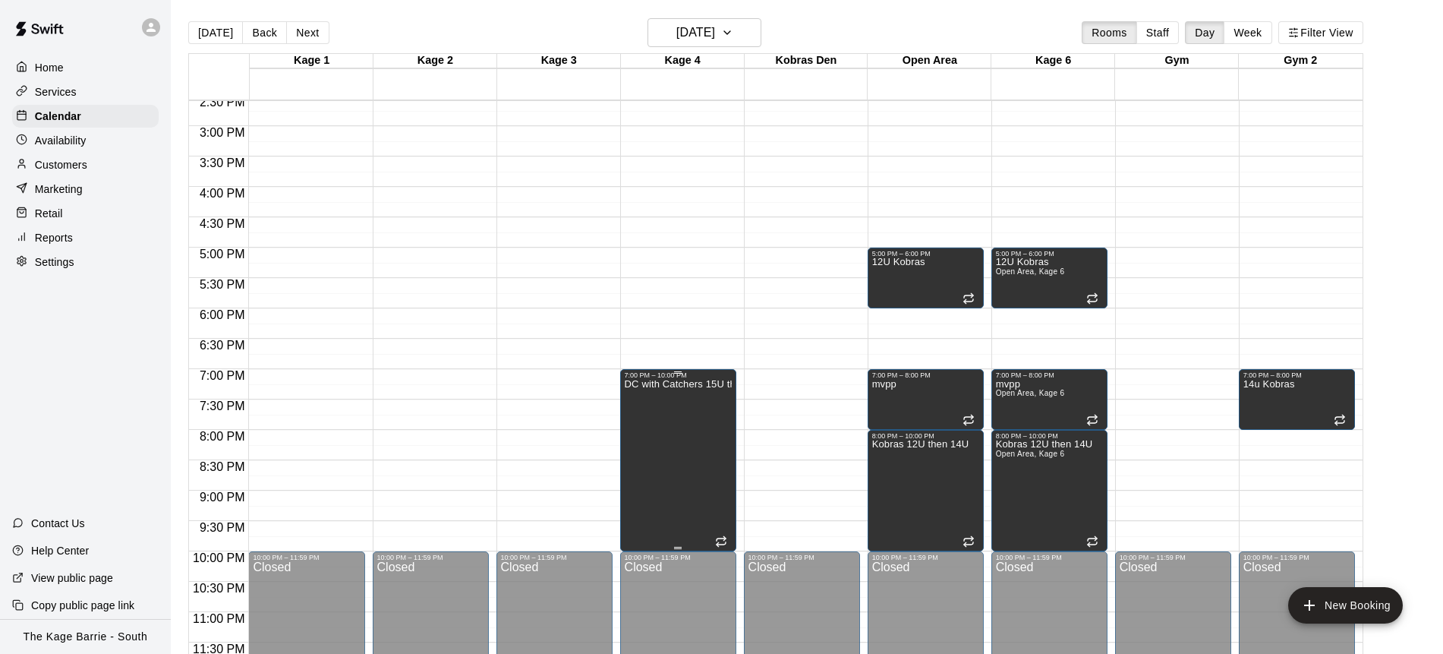
click at [648, 428] on icon "delete" at bounding box center [640, 431] width 18 height 18
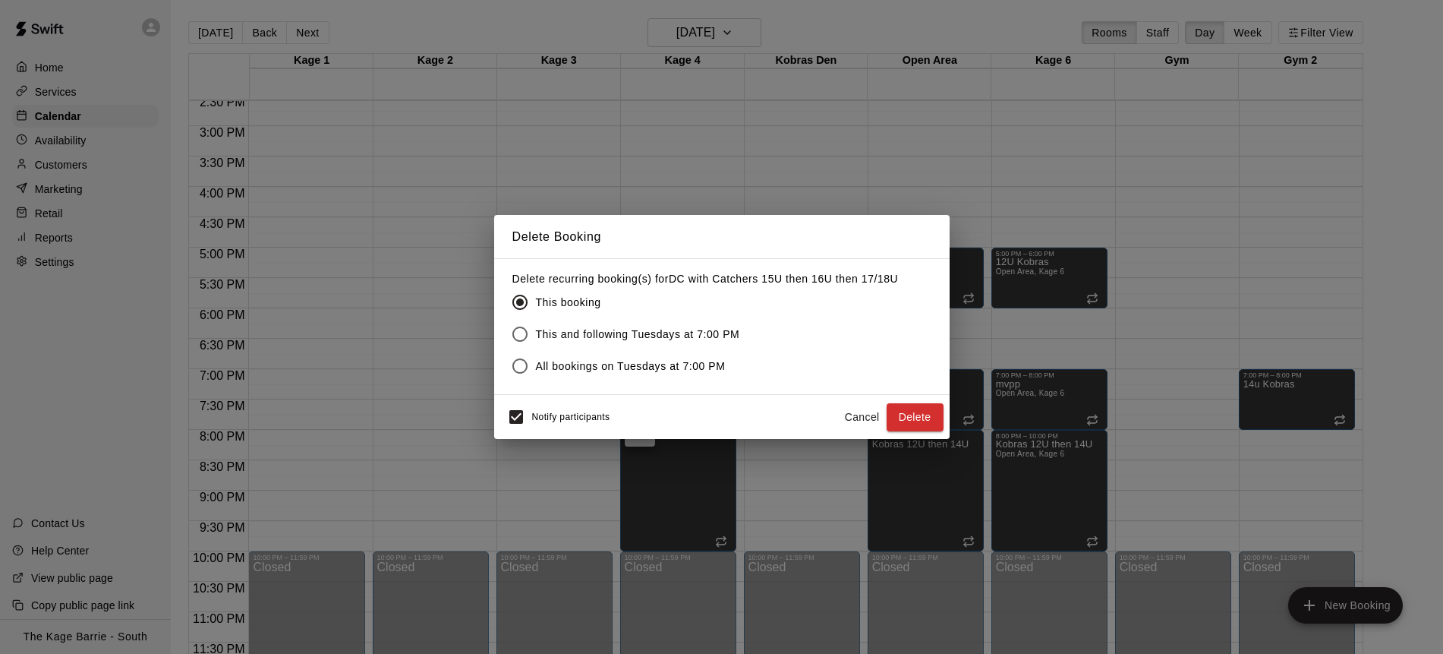
click at [917, 416] on button "Delete" at bounding box center [915, 417] width 57 height 28
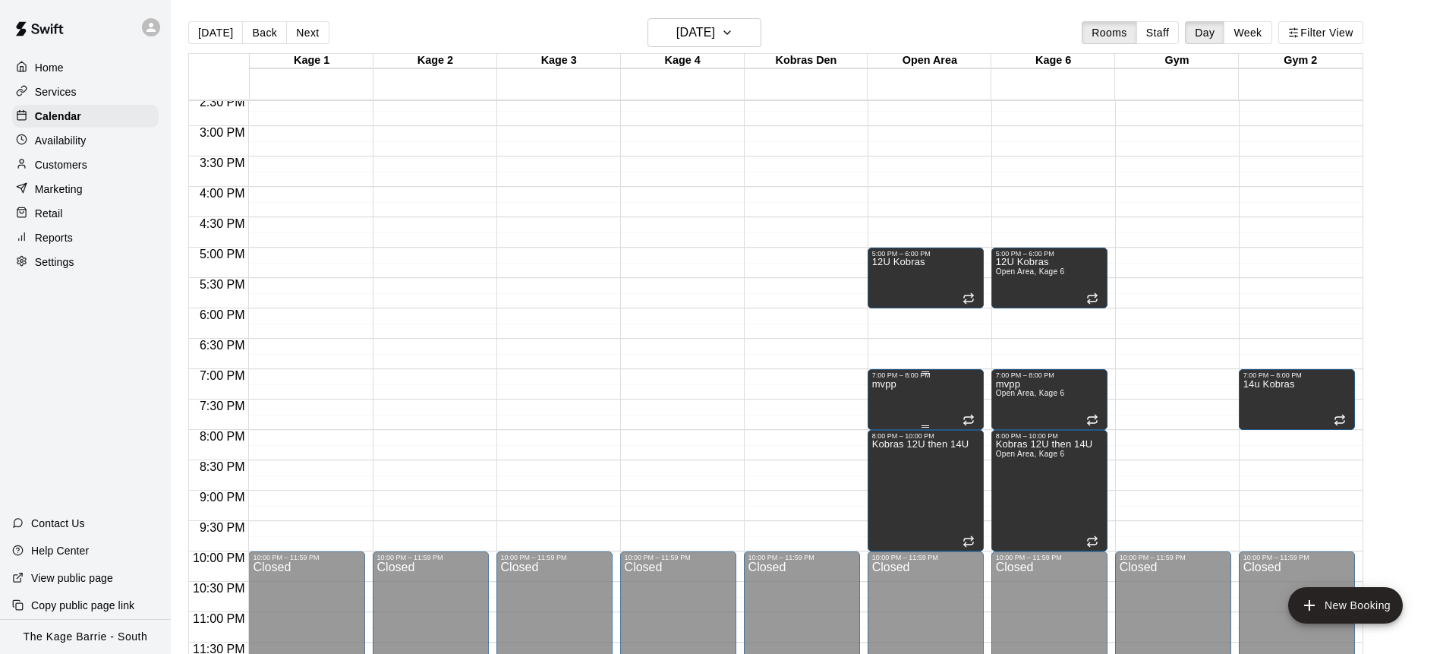
click at [892, 430] on icon "delete" at bounding box center [888, 431] width 18 height 18
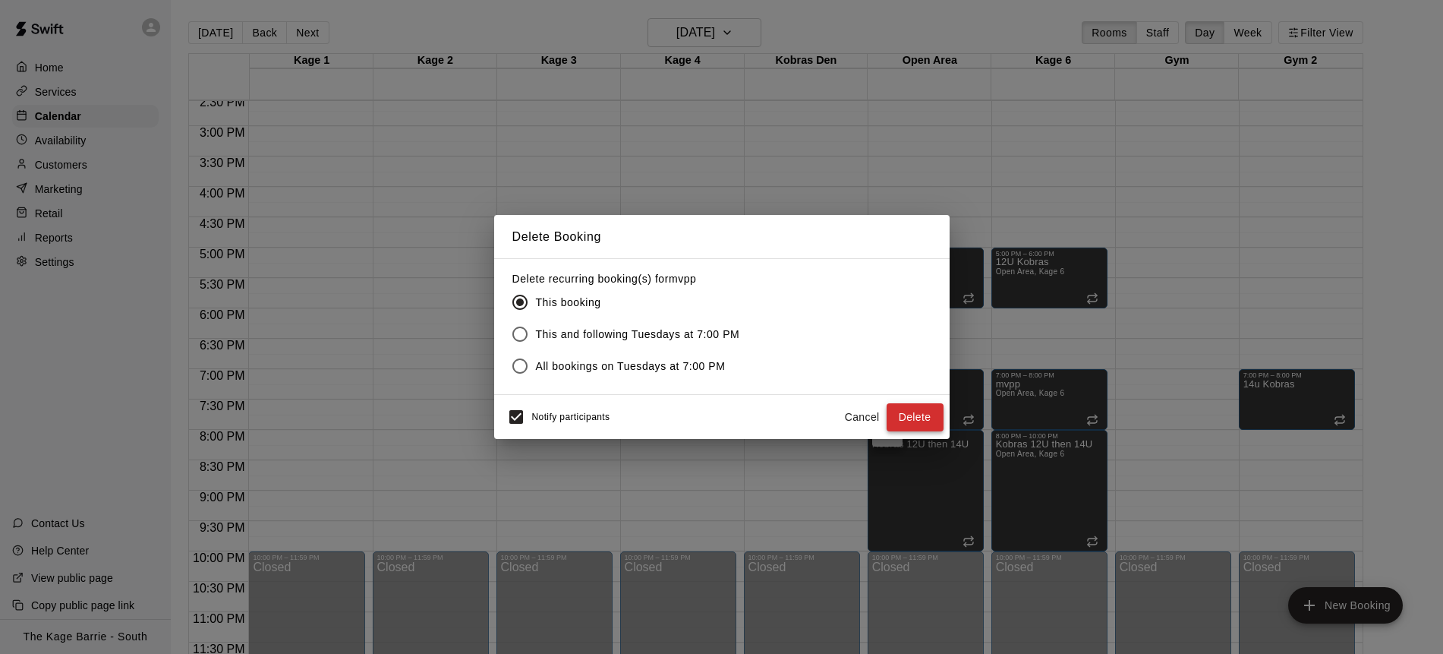
click at [914, 421] on button "Delete" at bounding box center [915, 417] width 57 height 28
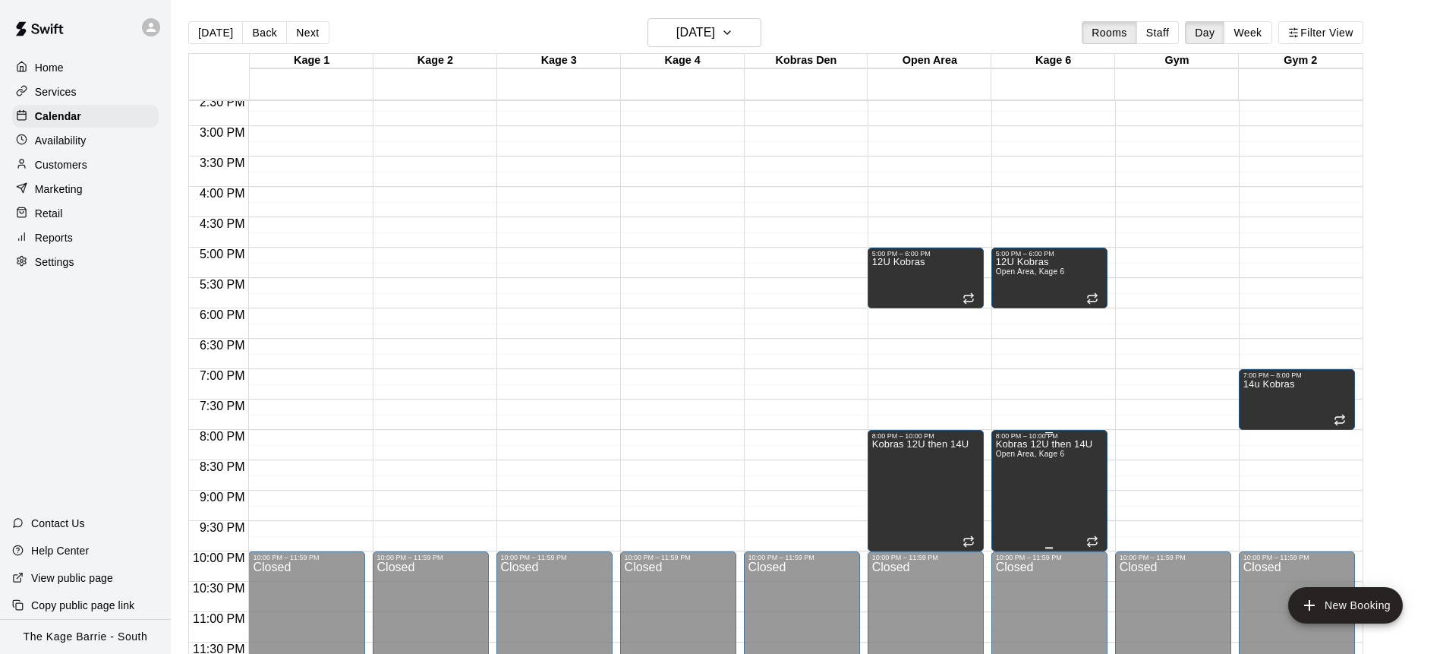
click at [1015, 486] on icon "delete" at bounding box center [1011, 492] width 11 height 14
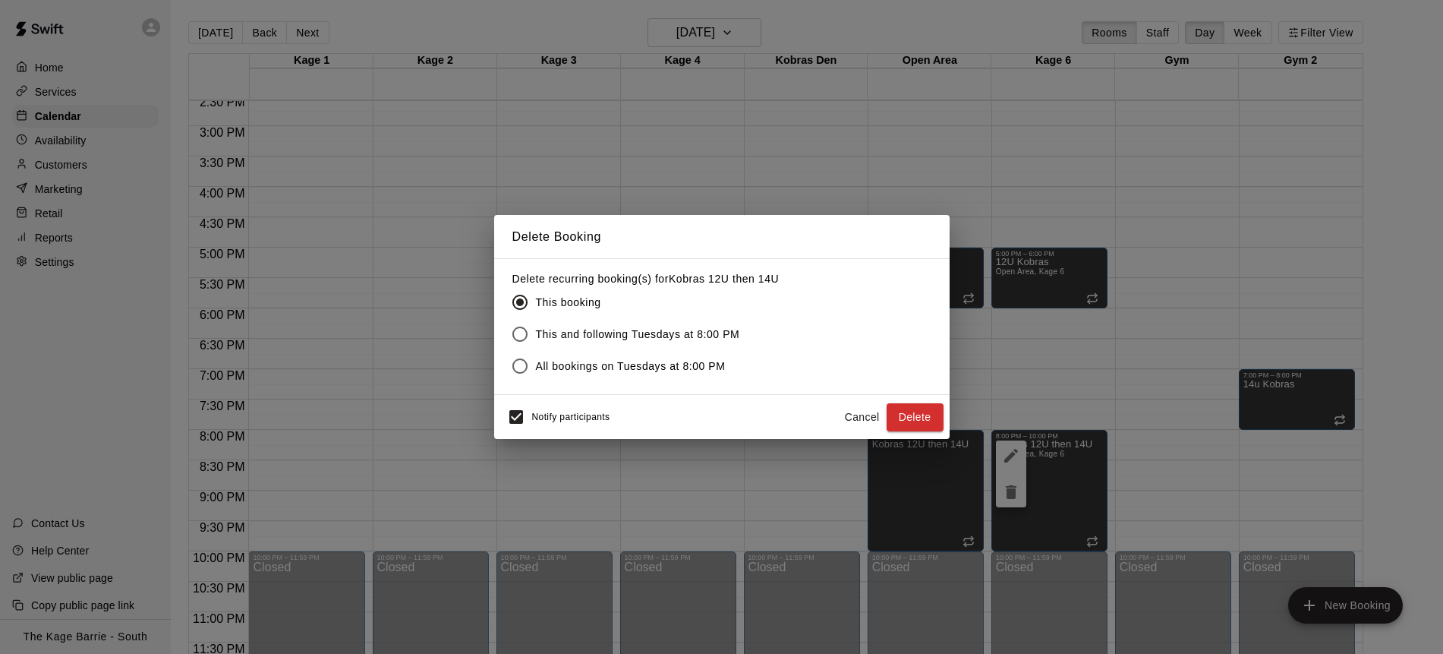
click at [926, 412] on button "Delete" at bounding box center [915, 417] width 57 height 28
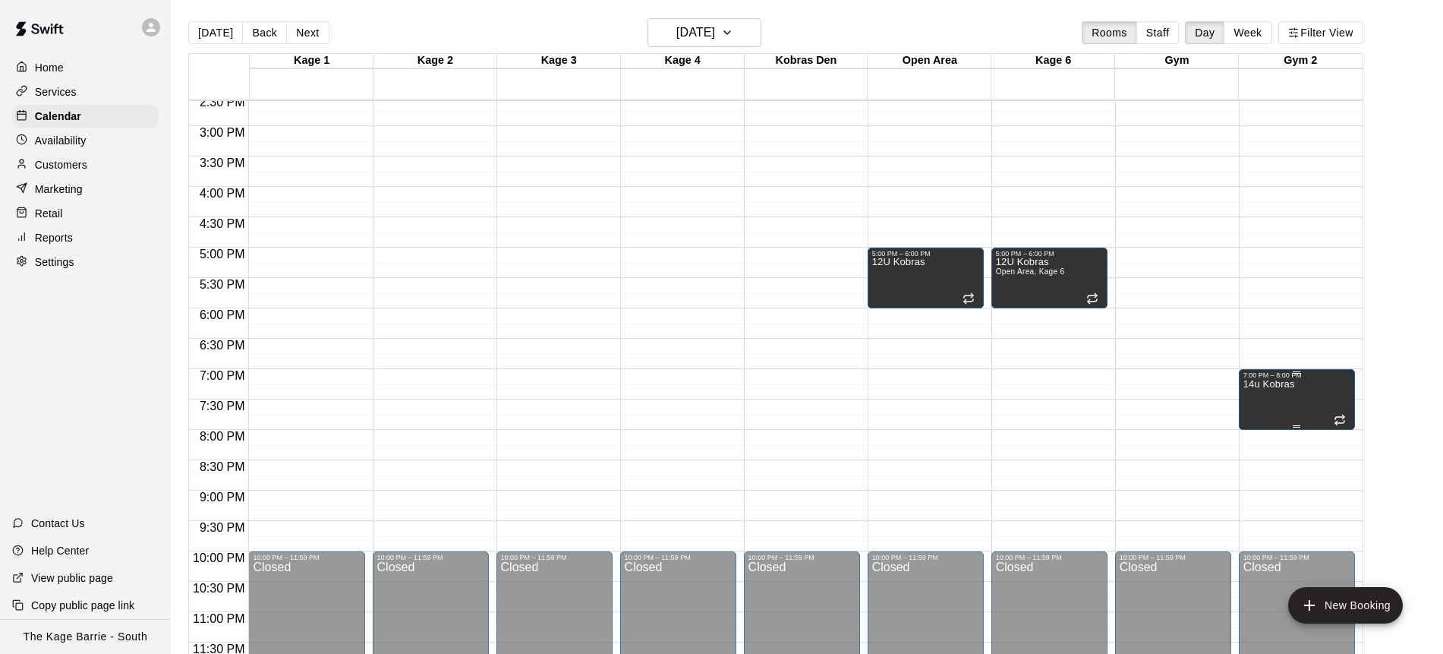
click at [1269, 435] on button "delete" at bounding box center [1259, 430] width 30 height 30
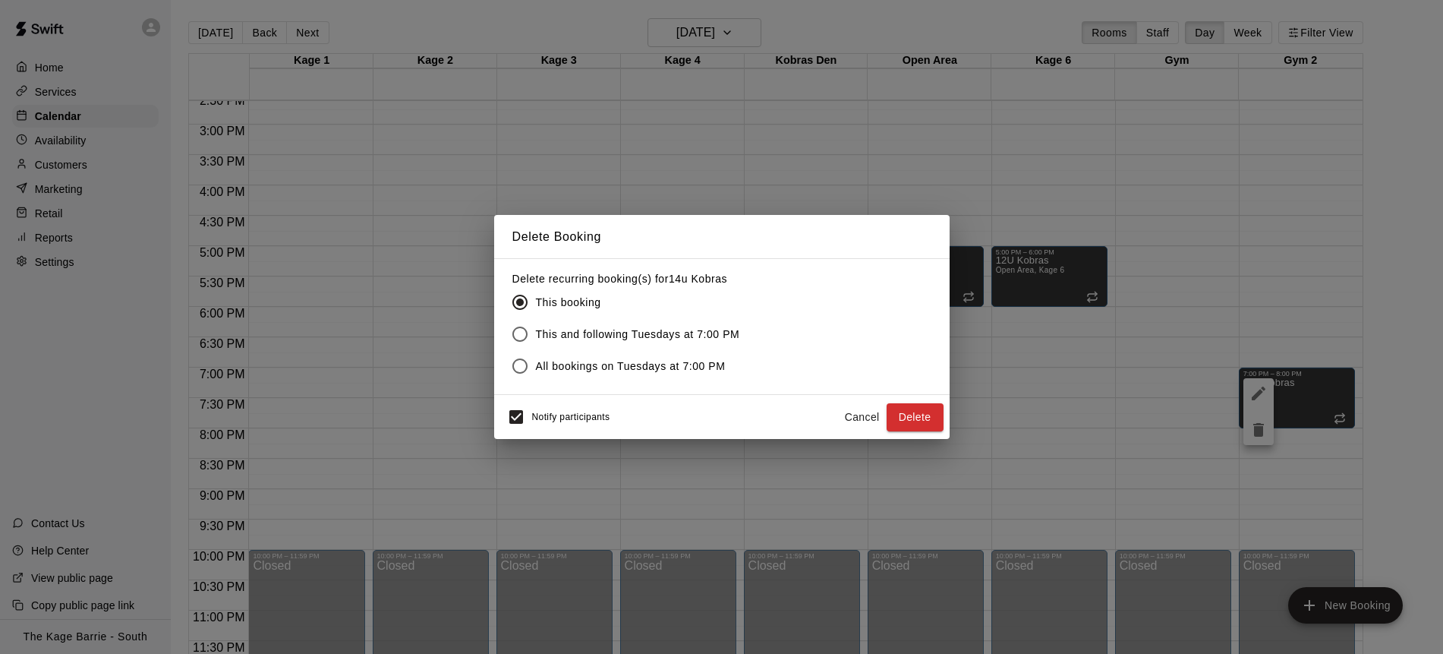
click at [928, 417] on button "Delete" at bounding box center [915, 417] width 57 height 28
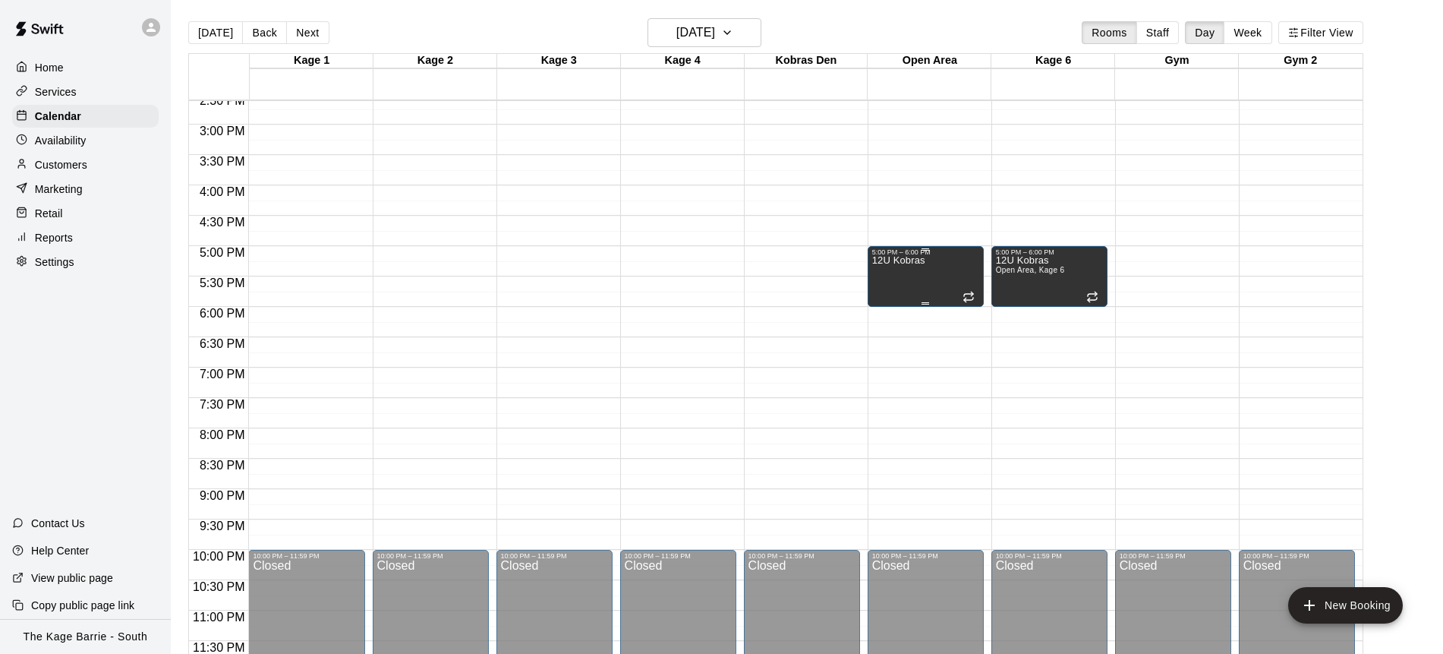
click at [908, 274] on div "12U Kobras" at bounding box center [898, 583] width 53 height 654
click at [888, 309] on icon "delete" at bounding box center [887, 308] width 11 height 14
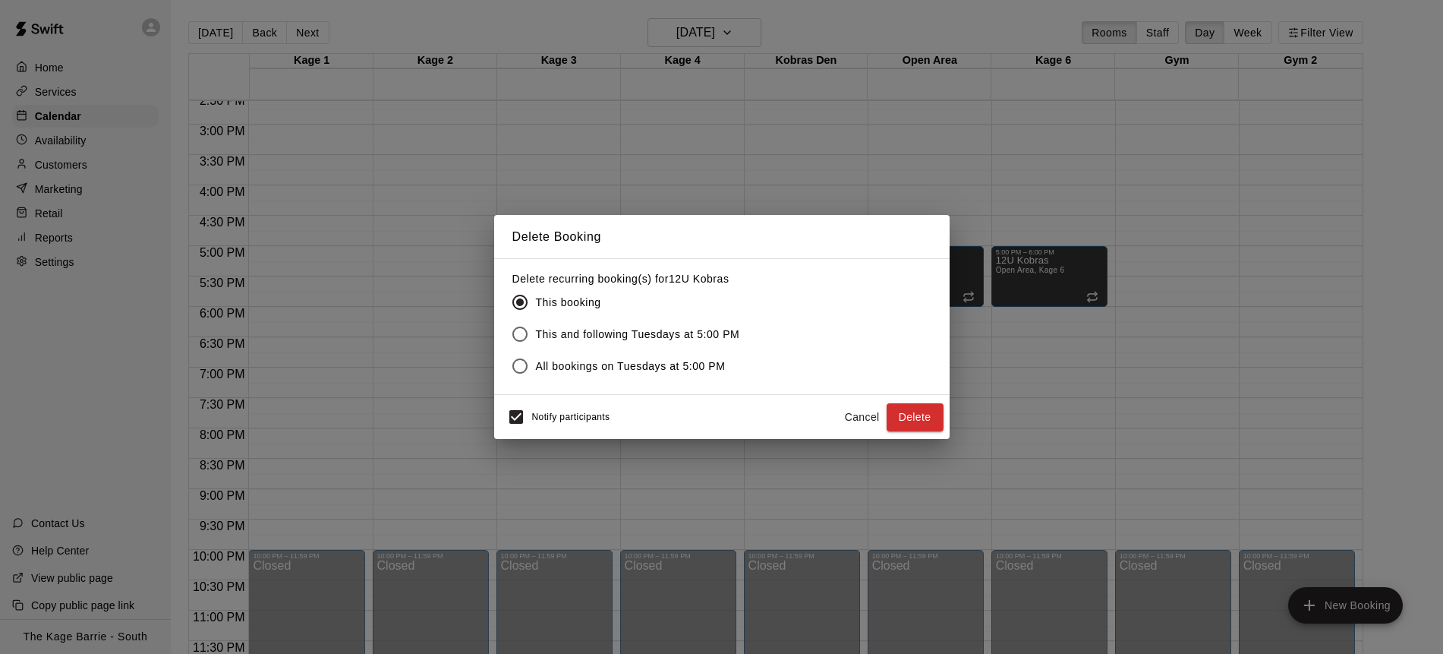
click at [933, 406] on button "Delete" at bounding box center [915, 417] width 57 height 28
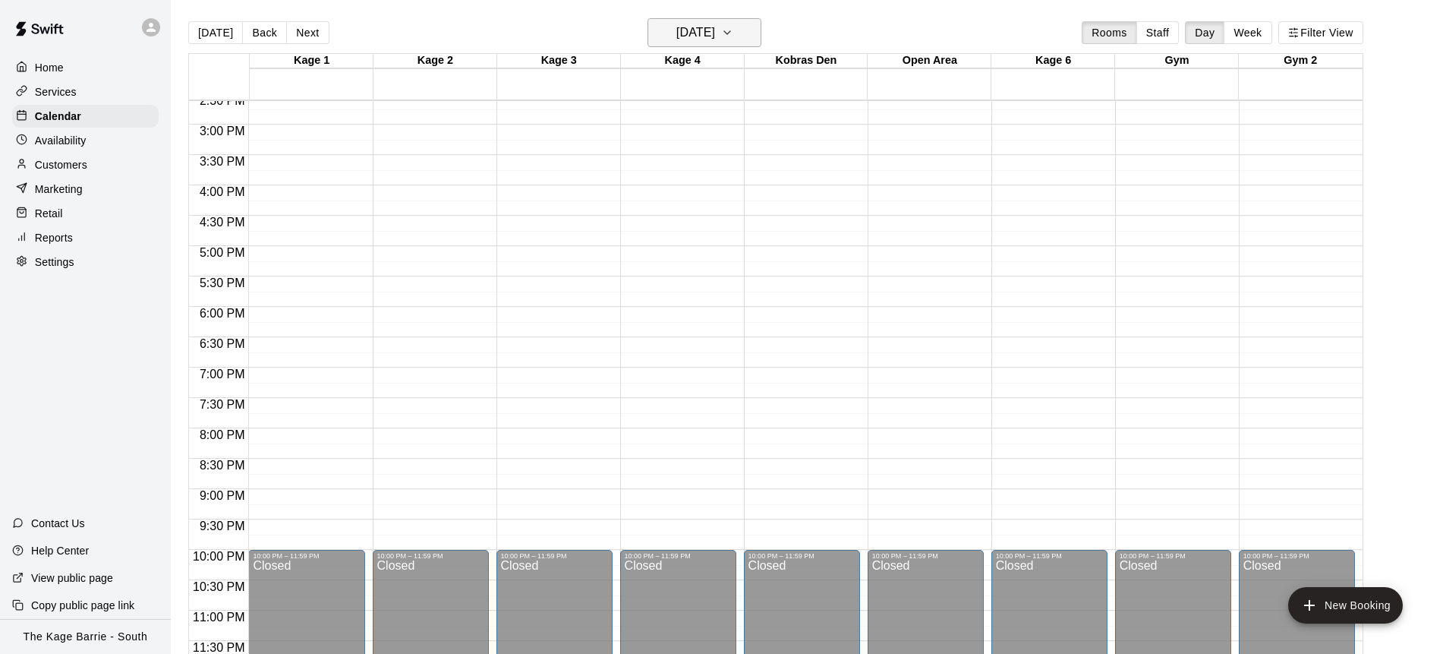
click at [734, 28] on icon "button" at bounding box center [727, 33] width 12 height 18
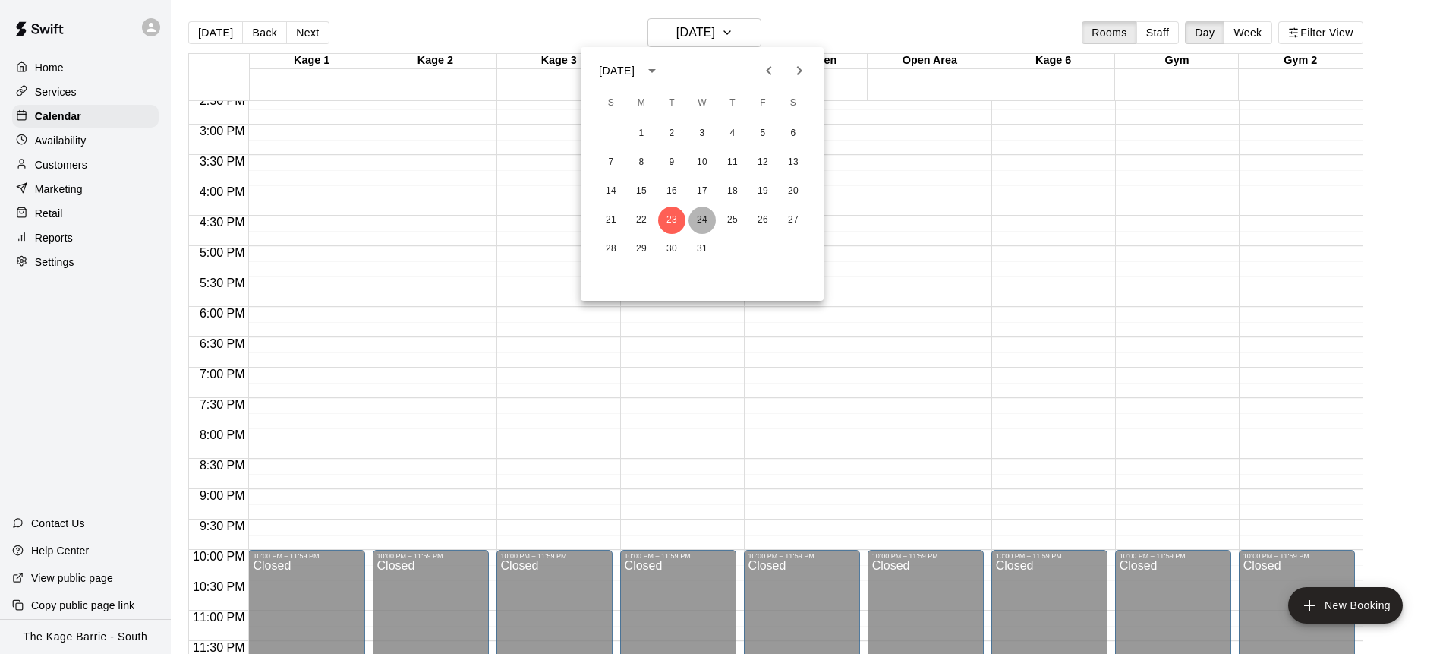
click at [701, 222] on button "24" at bounding box center [702, 220] width 27 height 27
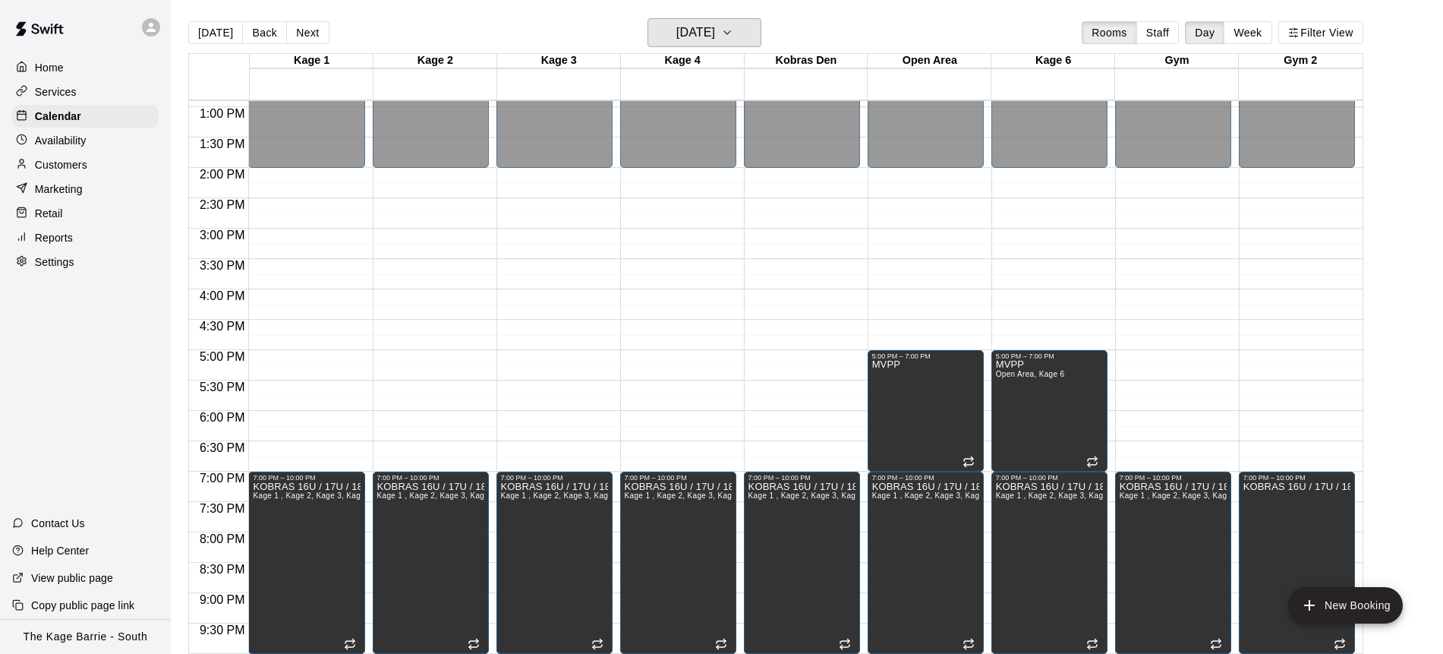
scroll to position [781, 0]
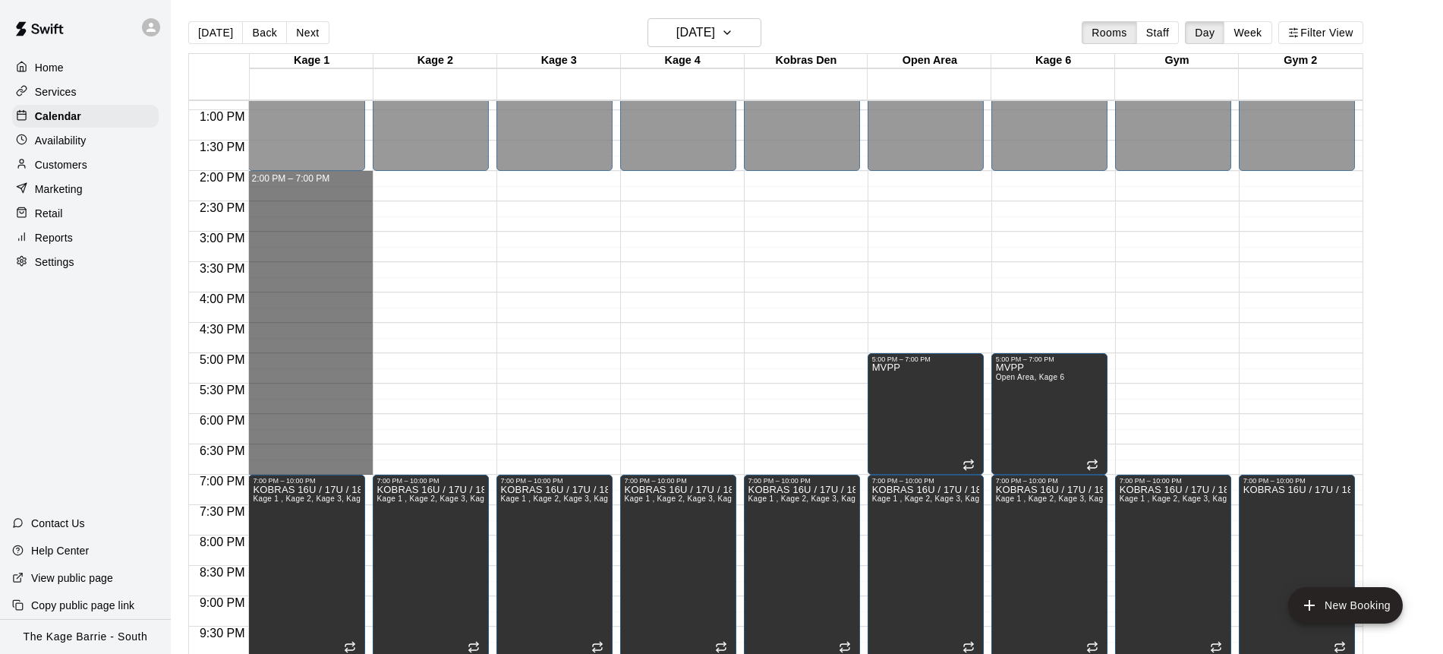
drag, startPoint x: 318, startPoint y: 175, endPoint x: 360, endPoint y: 462, distance: 289.3
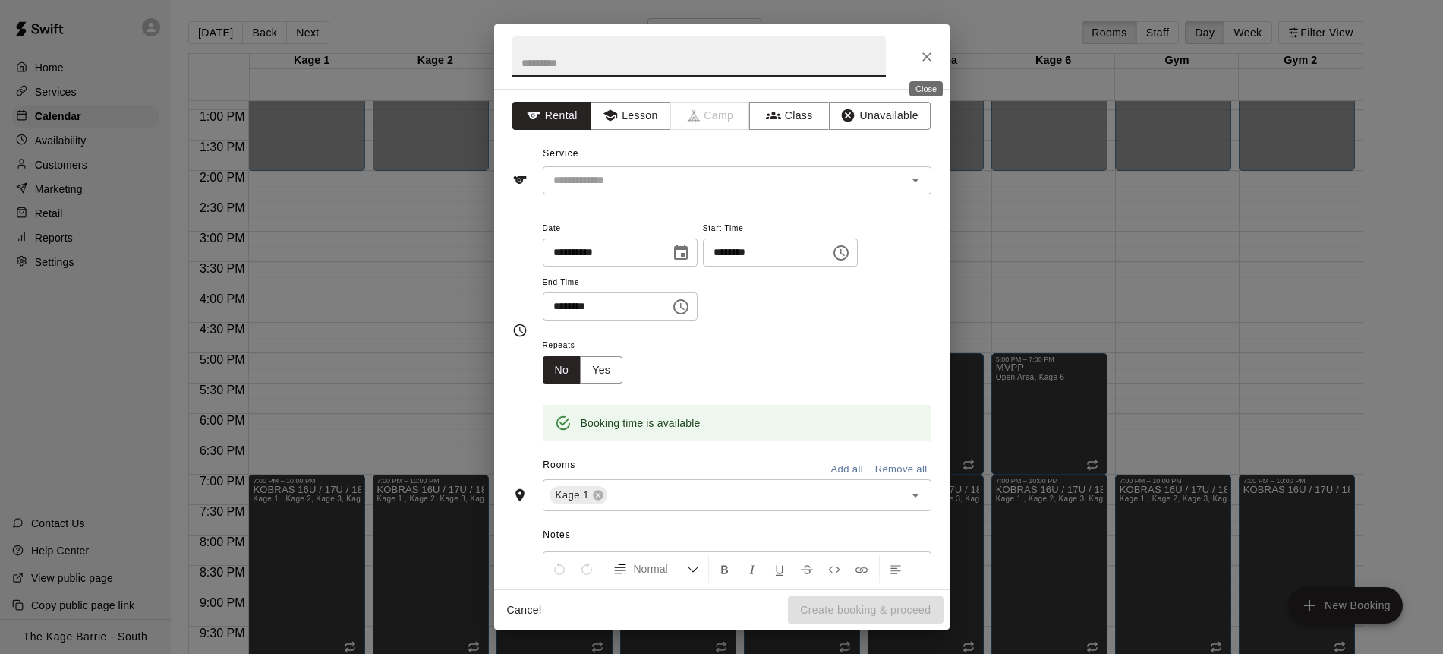
click at [925, 55] on icon "Close" at bounding box center [927, 56] width 9 height 9
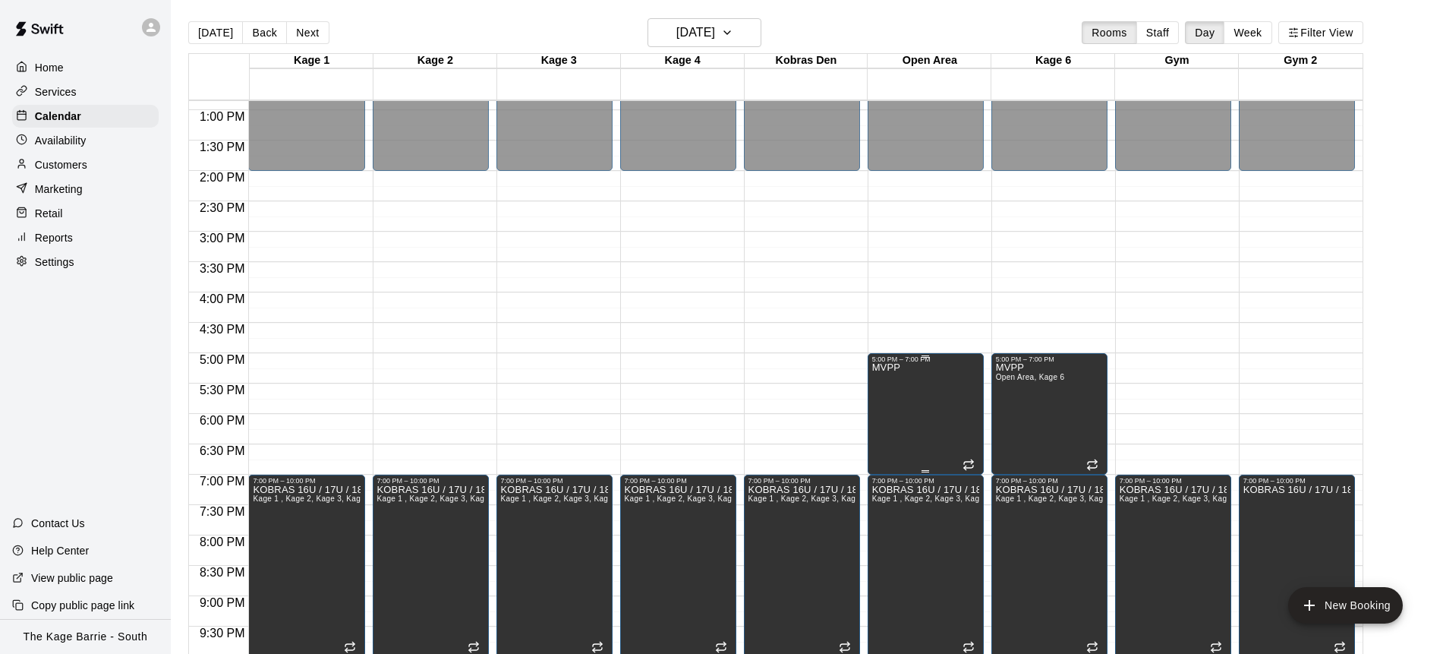
click at [894, 420] on icon "delete" at bounding box center [888, 415] width 18 height 18
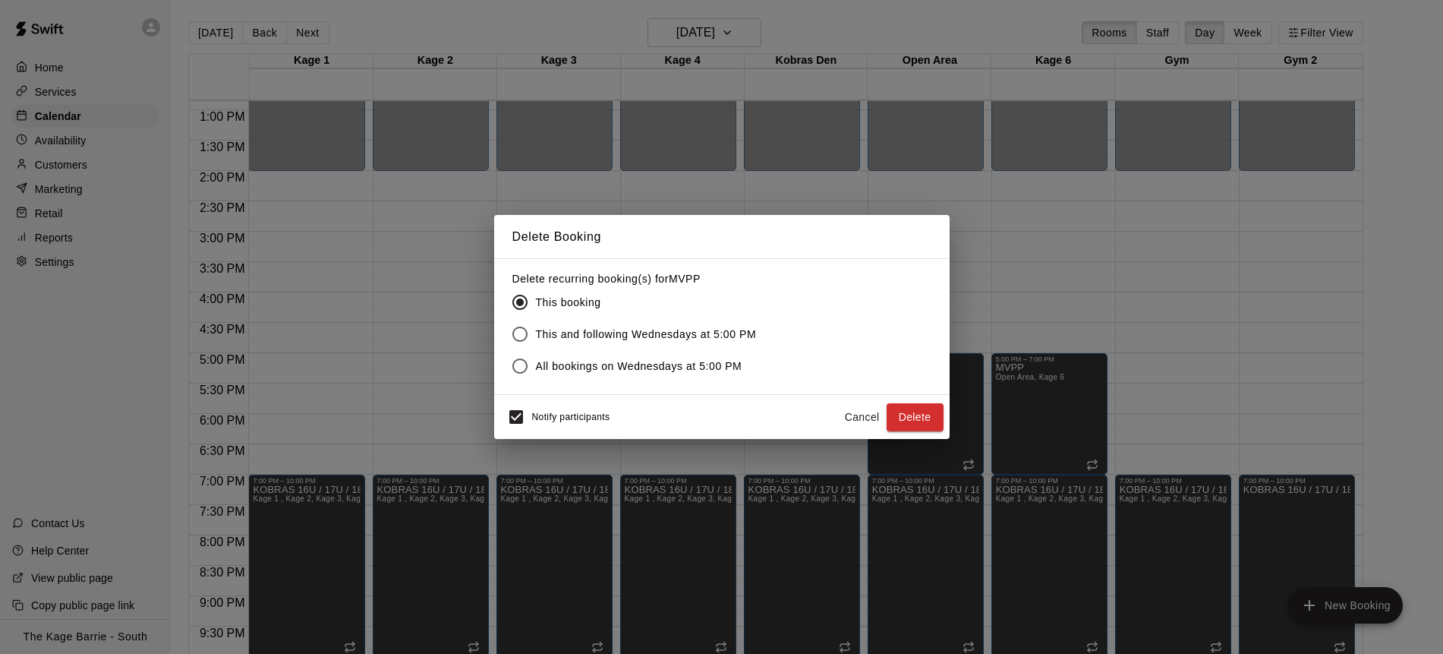
click at [922, 415] on button "Delete" at bounding box center [915, 417] width 57 height 28
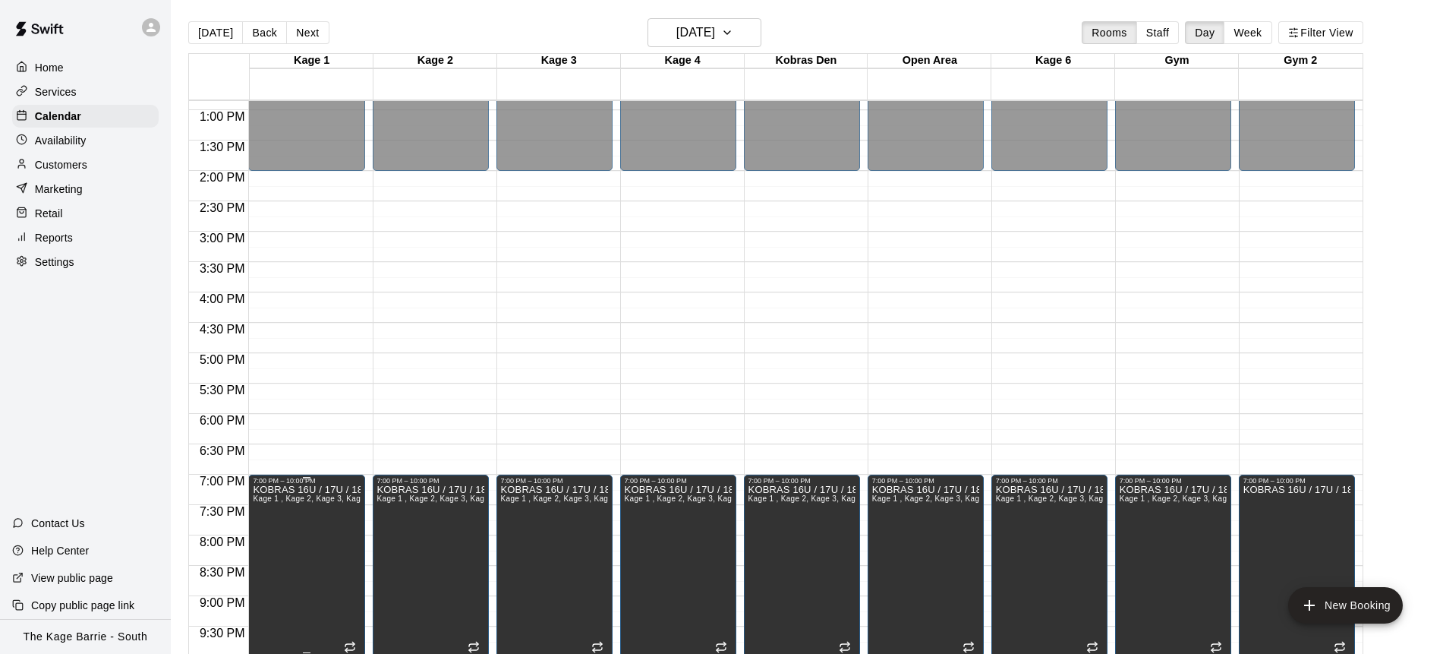
click at [296, 478] on div at bounding box center [721, 327] width 1443 height 654
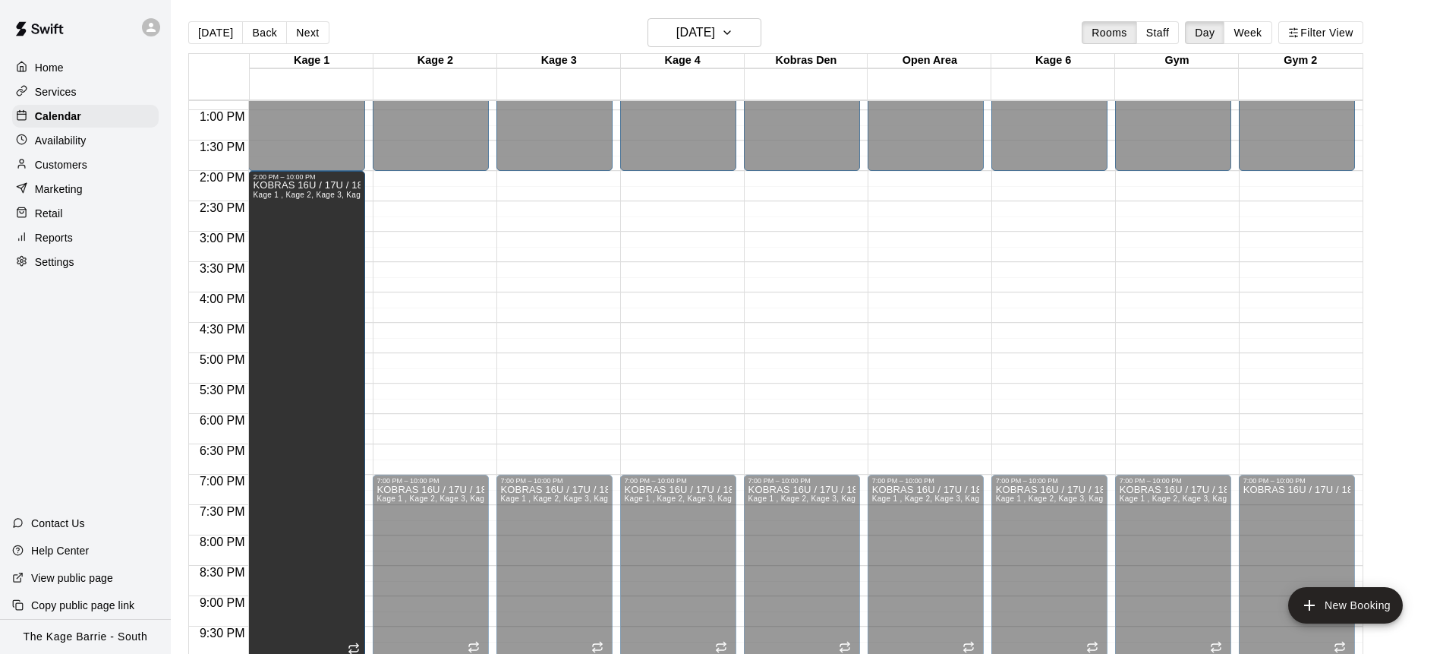
drag, startPoint x: 309, startPoint y: 472, endPoint x: 349, endPoint y: 180, distance: 294.3
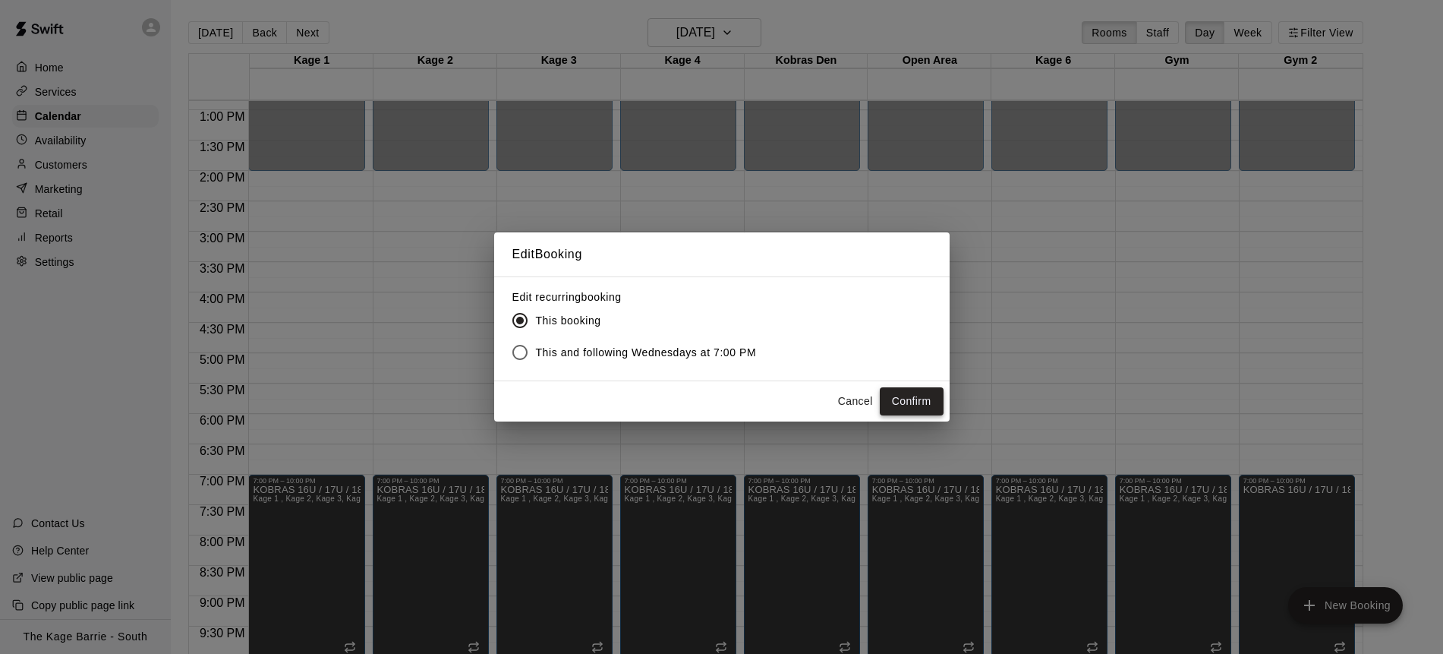
click at [911, 406] on button "Confirm" at bounding box center [912, 401] width 64 height 28
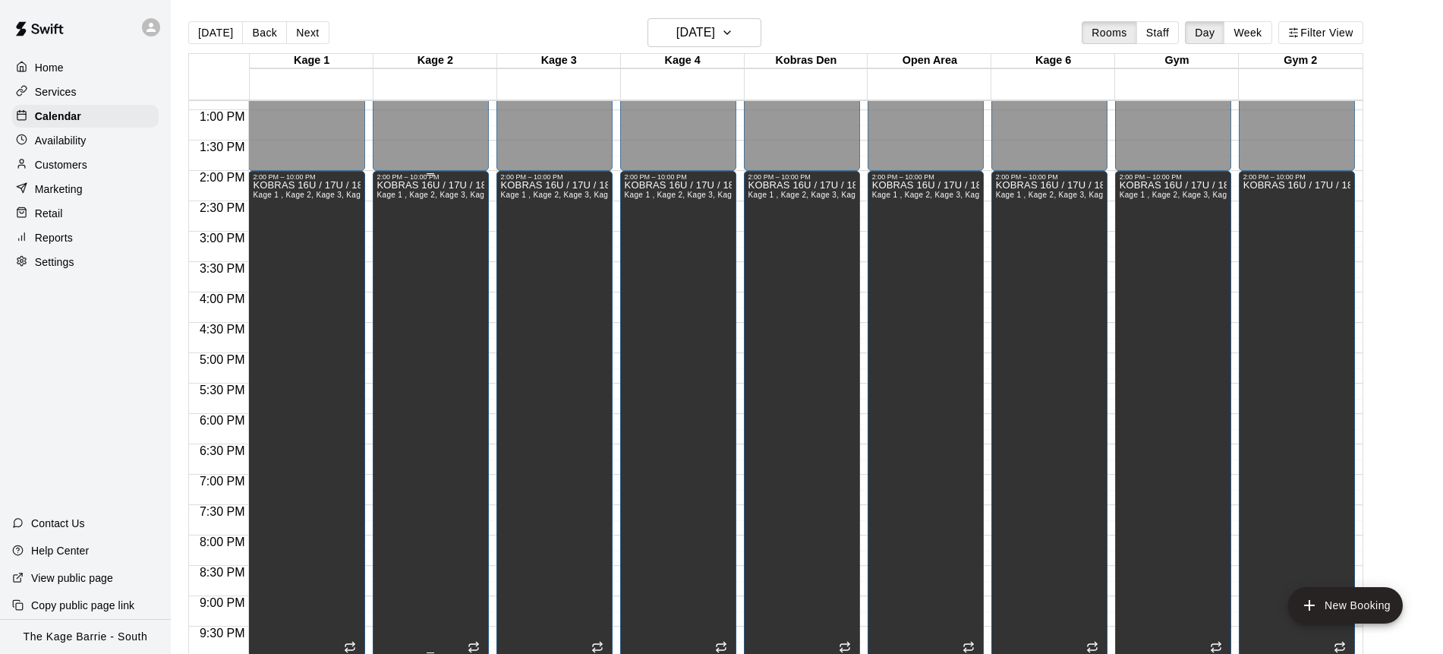
click at [434, 375] on div "KOBRAS 16U / 17U / 18U Kage 1 , Kage 2, Kage 3, Kage 4, Kobras Den, Open Area, …" at bounding box center [430, 508] width 107 height 654
click at [387, 199] on icon "edit" at bounding box center [393, 197] width 14 height 14
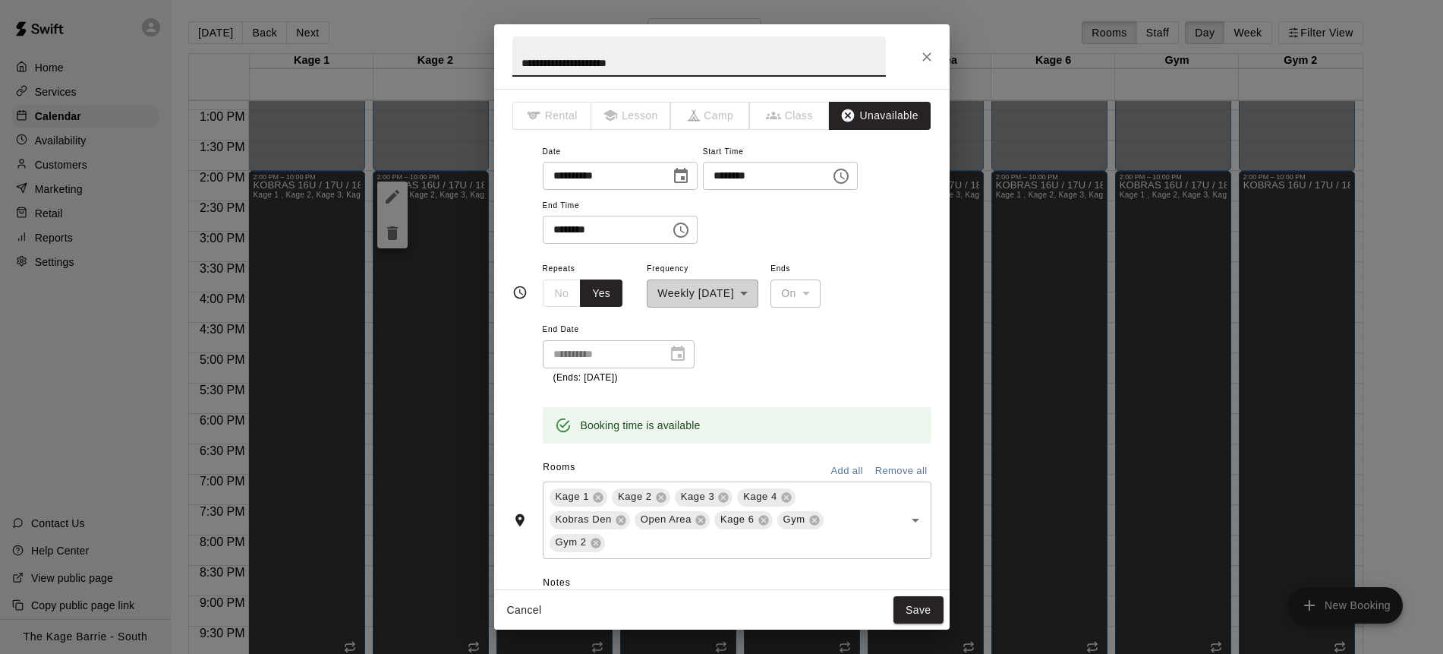
drag, startPoint x: 670, startPoint y: 66, endPoint x: 399, endPoint y: 61, distance: 270.4
click at [399, 61] on div "**********" at bounding box center [721, 327] width 1443 height 654
type input "******"
click at [916, 608] on button "Save" at bounding box center [919, 610] width 50 height 28
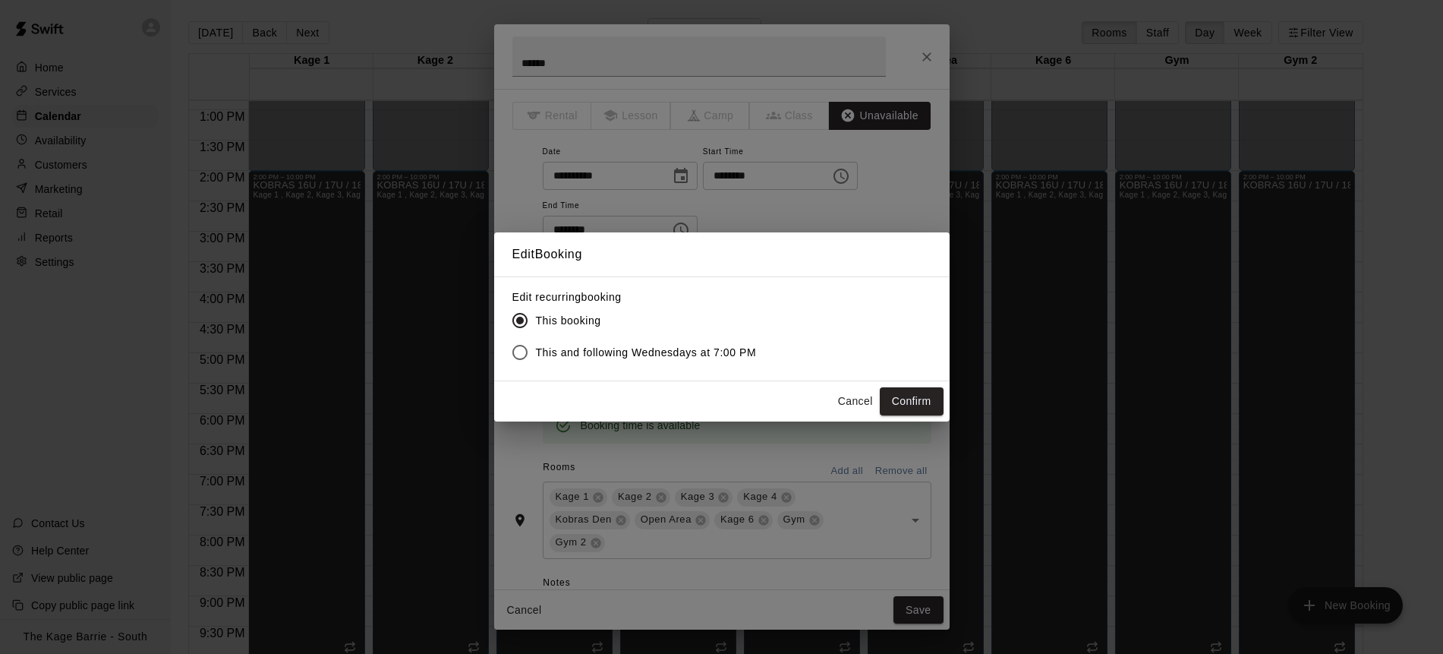
click at [929, 400] on button "Confirm" at bounding box center [912, 401] width 64 height 28
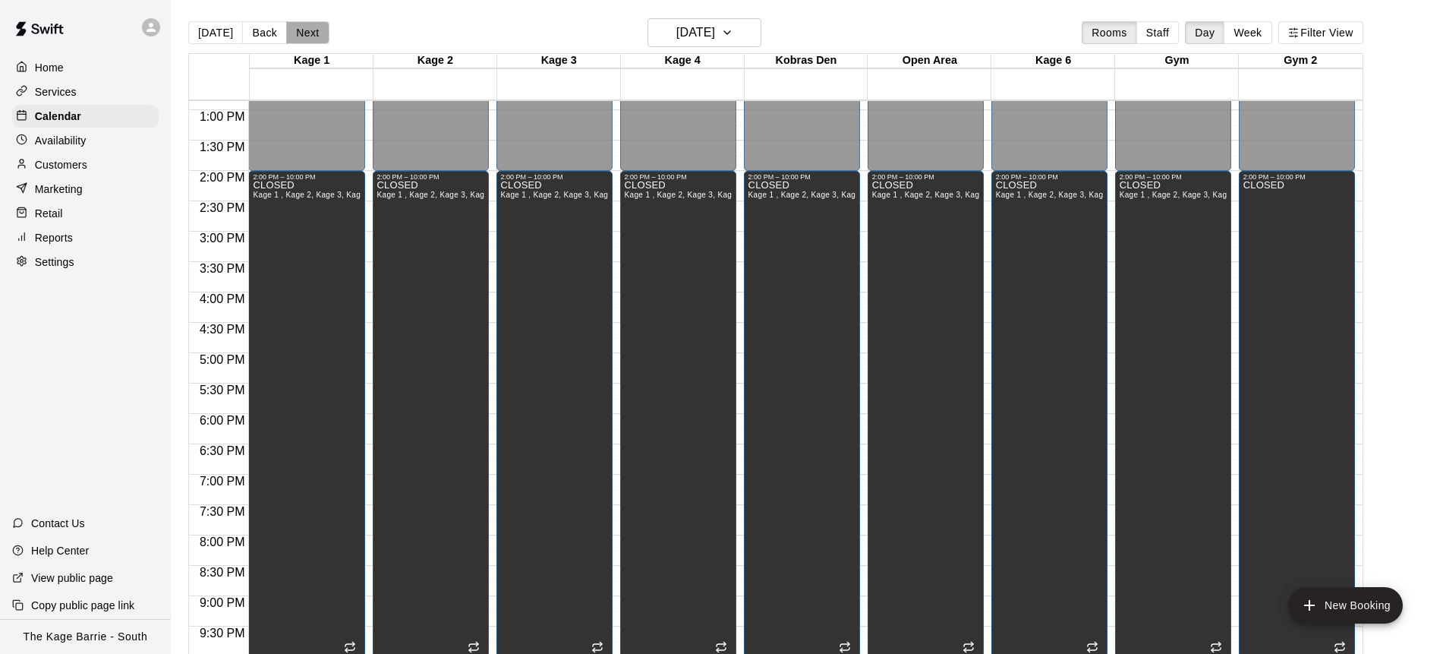
click at [314, 36] on button "Next" at bounding box center [307, 32] width 43 height 23
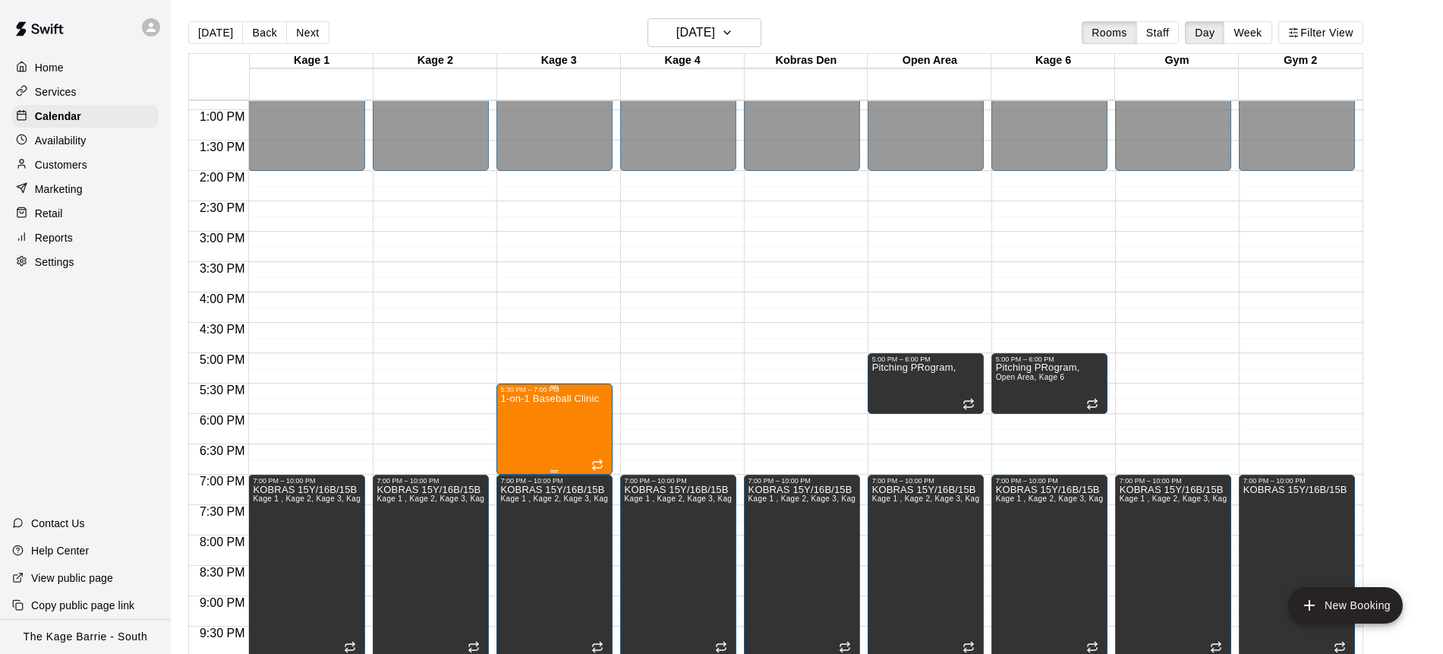
click at [516, 478] on icon "delete" at bounding box center [516, 482] width 11 height 14
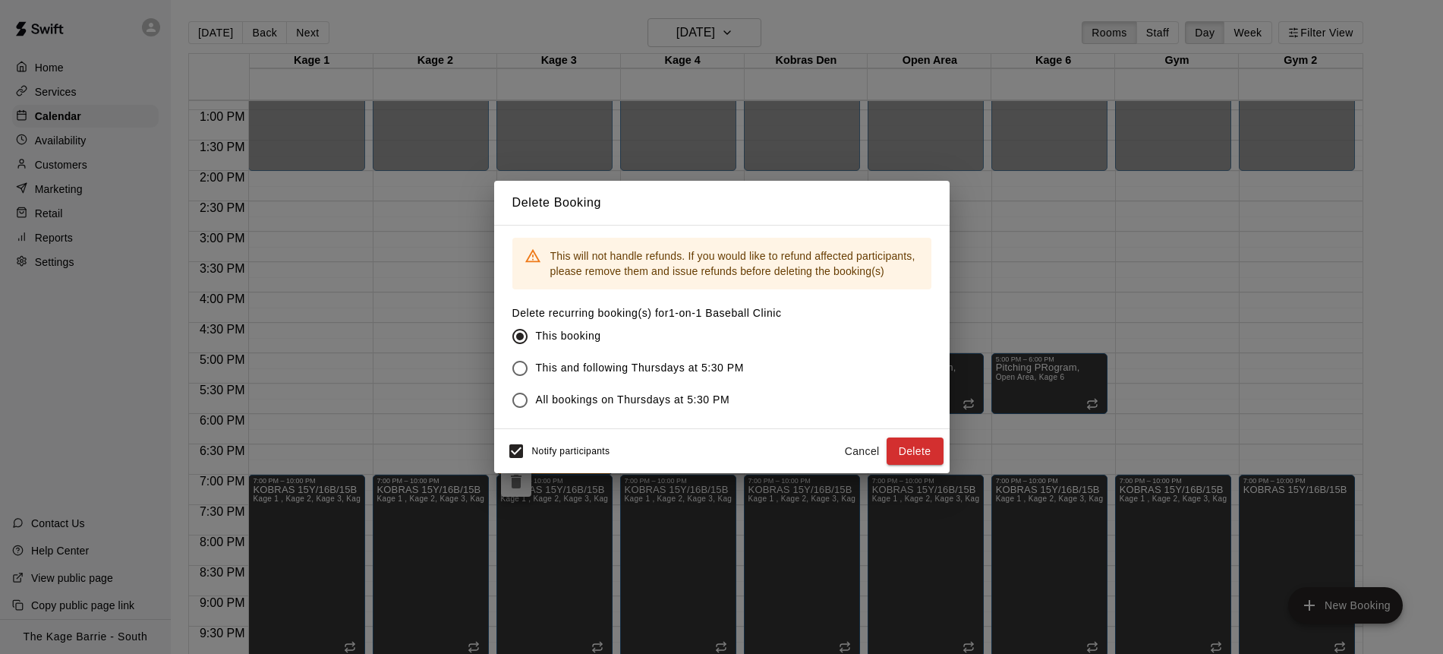
click at [924, 453] on button "Delete" at bounding box center [915, 451] width 57 height 28
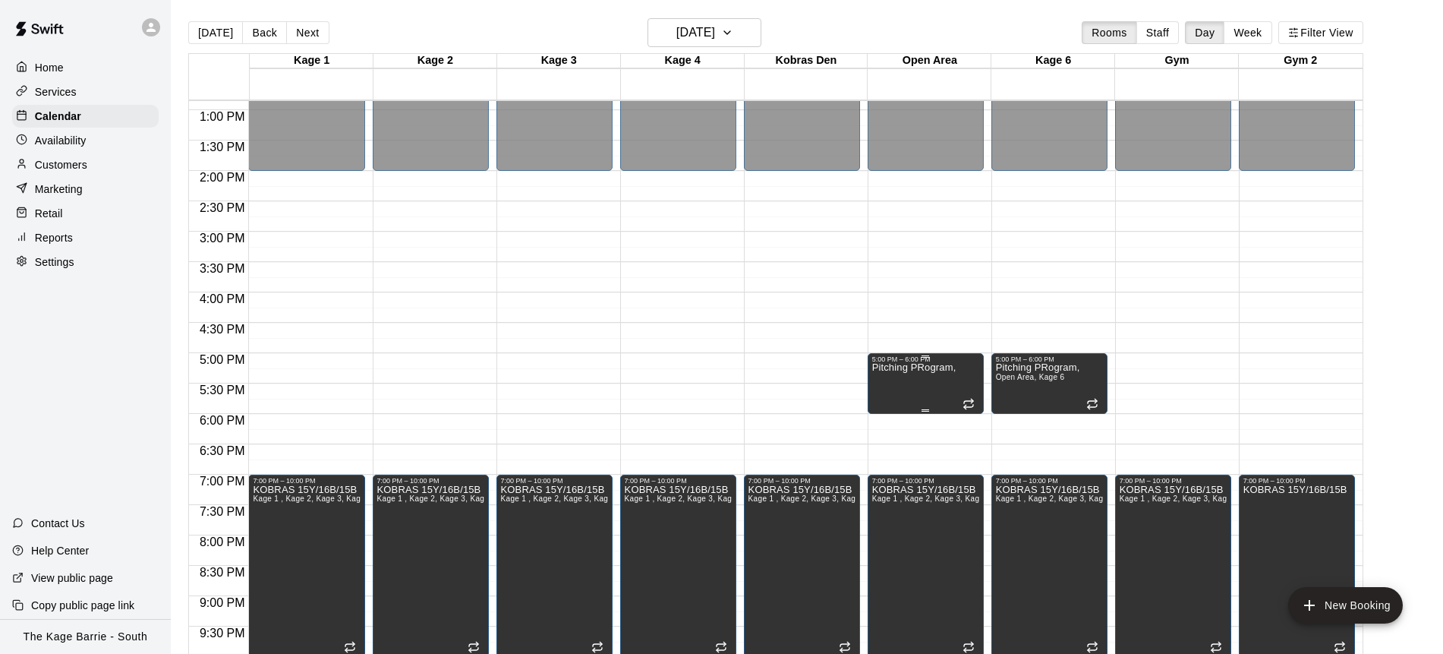
click at [885, 417] on icon "delete" at bounding box center [887, 416] width 11 height 14
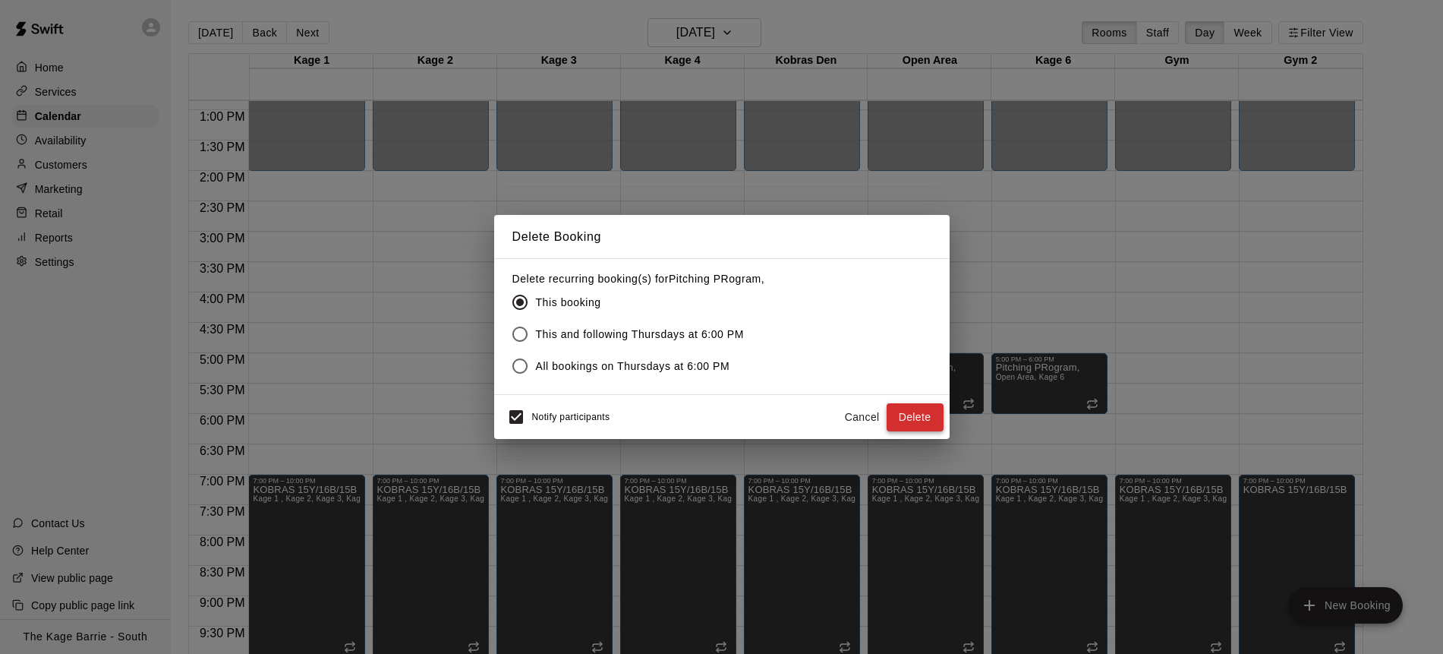
click at [918, 416] on button "Delete" at bounding box center [915, 417] width 57 height 28
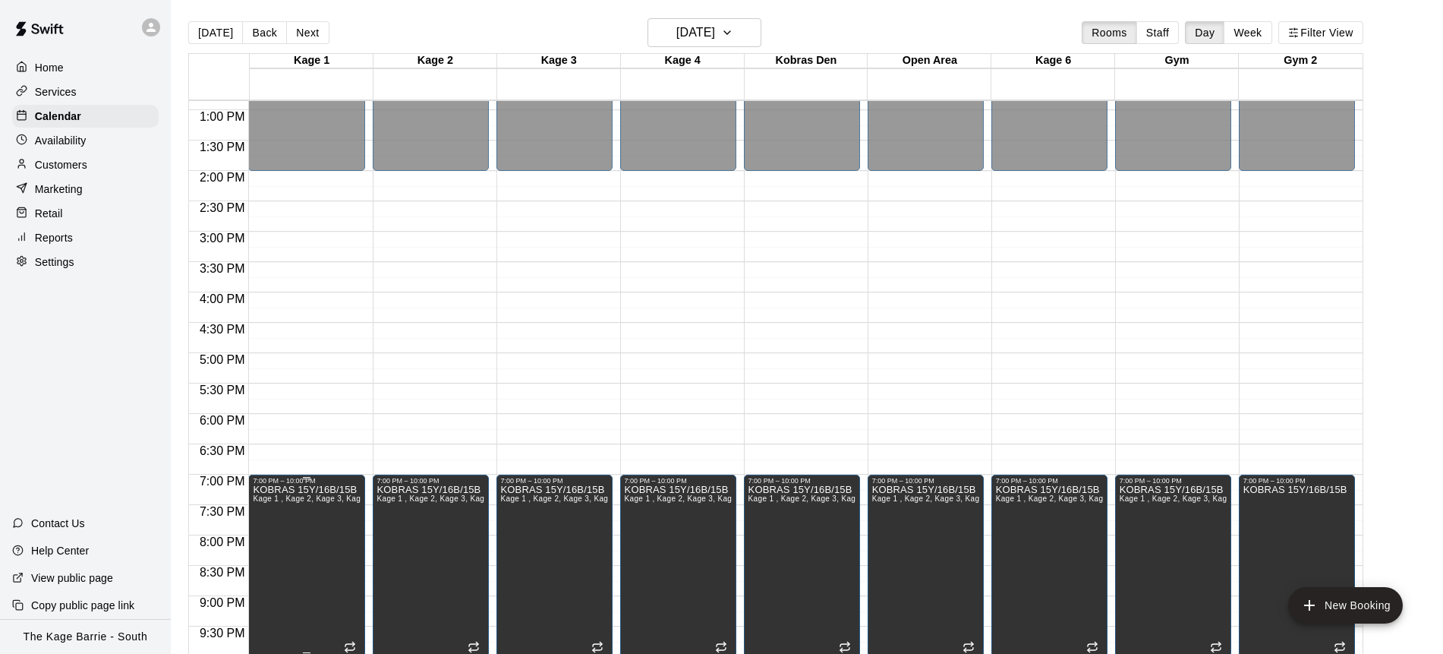
click at [288, 503] on span "Kage 1 , Kage 2, Kage 3, Kage 4, Kobras Den, Open Area, STAFF SCHEDULE, Kage 6,…" at bounding box center [435, 498] width 365 height 8
click at [271, 501] on icon "edit" at bounding box center [269, 510] width 18 height 18
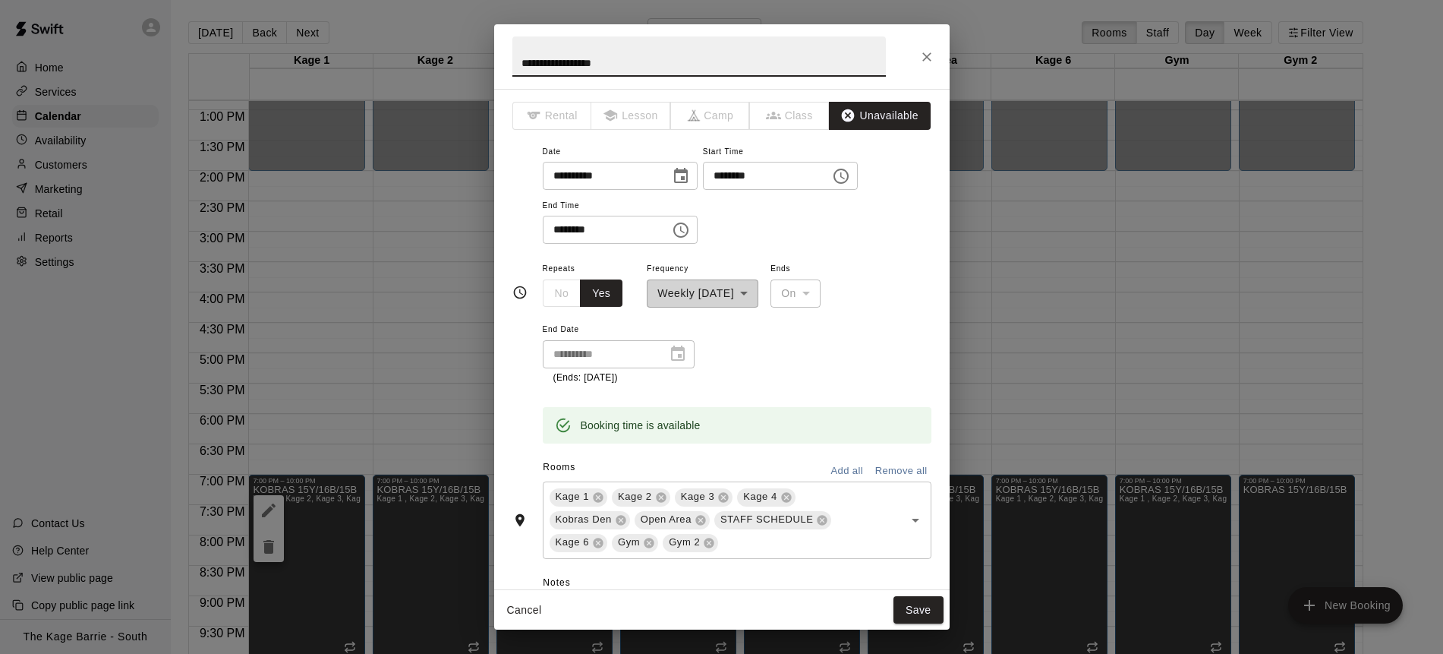
drag, startPoint x: 658, startPoint y: 64, endPoint x: 500, endPoint y: 60, distance: 158.0
click at [500, 60] on h2 "**********" at bounding box center [699, 56] width 410 height 65
type input "******"
click at [927, 604] on button "Save" at bounding box center [919, 610] width 50 height 28
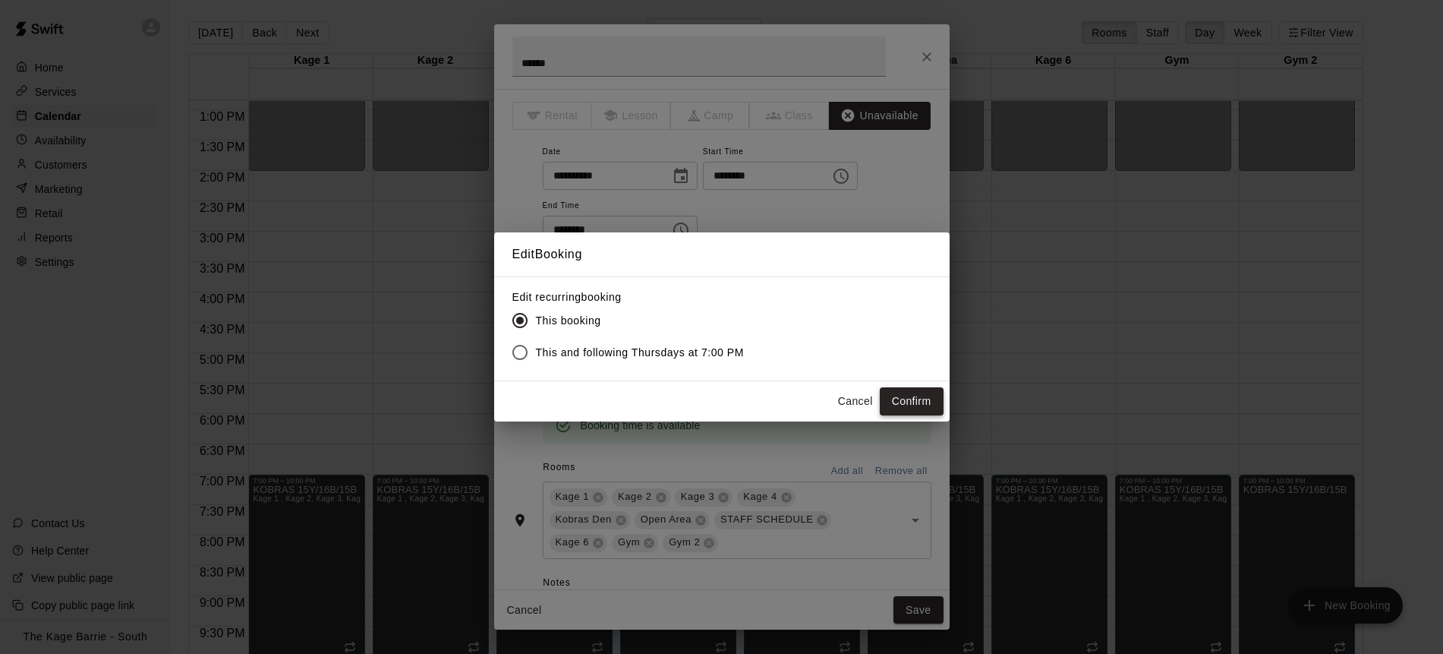
click at [932, 400] on button "Confirm" at bounding box center [912, 401] width 64 height 28
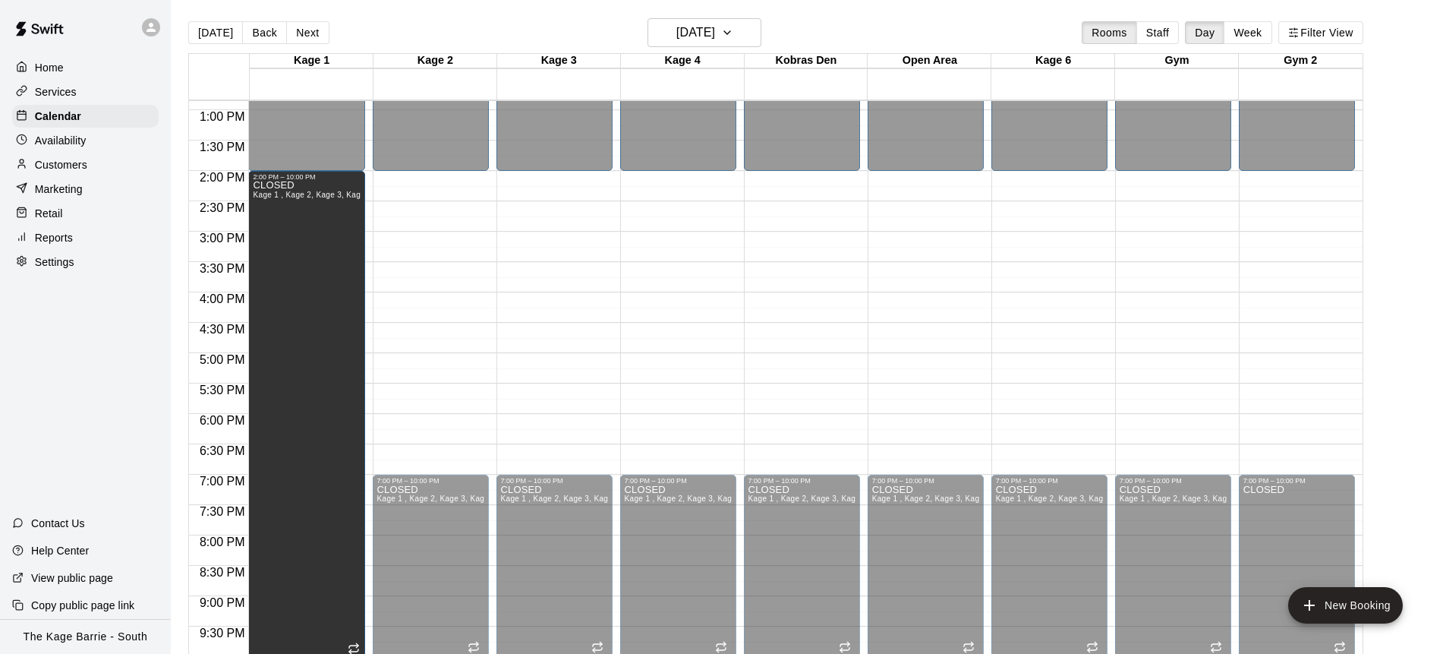
drag, startPoint x: 308, startPoint y: 477, endPoint x: 334, endPoint y: 179, distance: 298.8
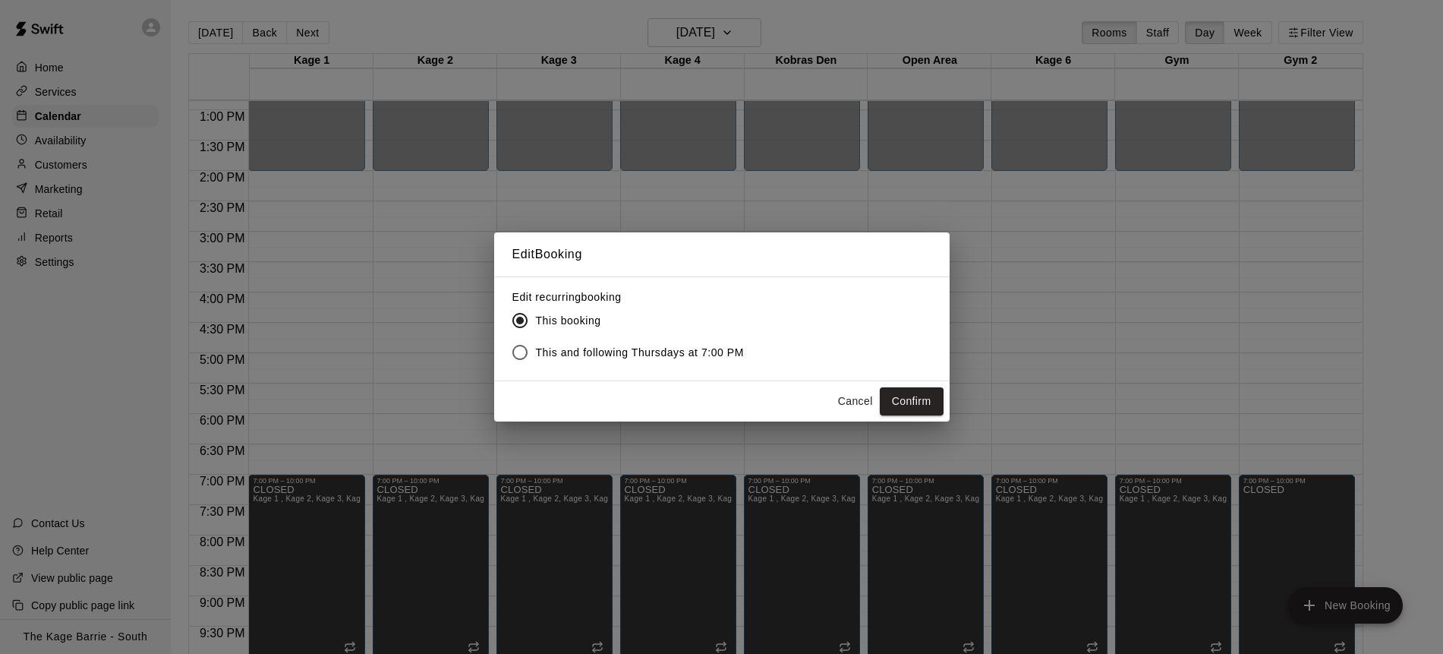
click at [900, 392] on button "Confirm" at bounding box center [912, 401] width 64 height 28
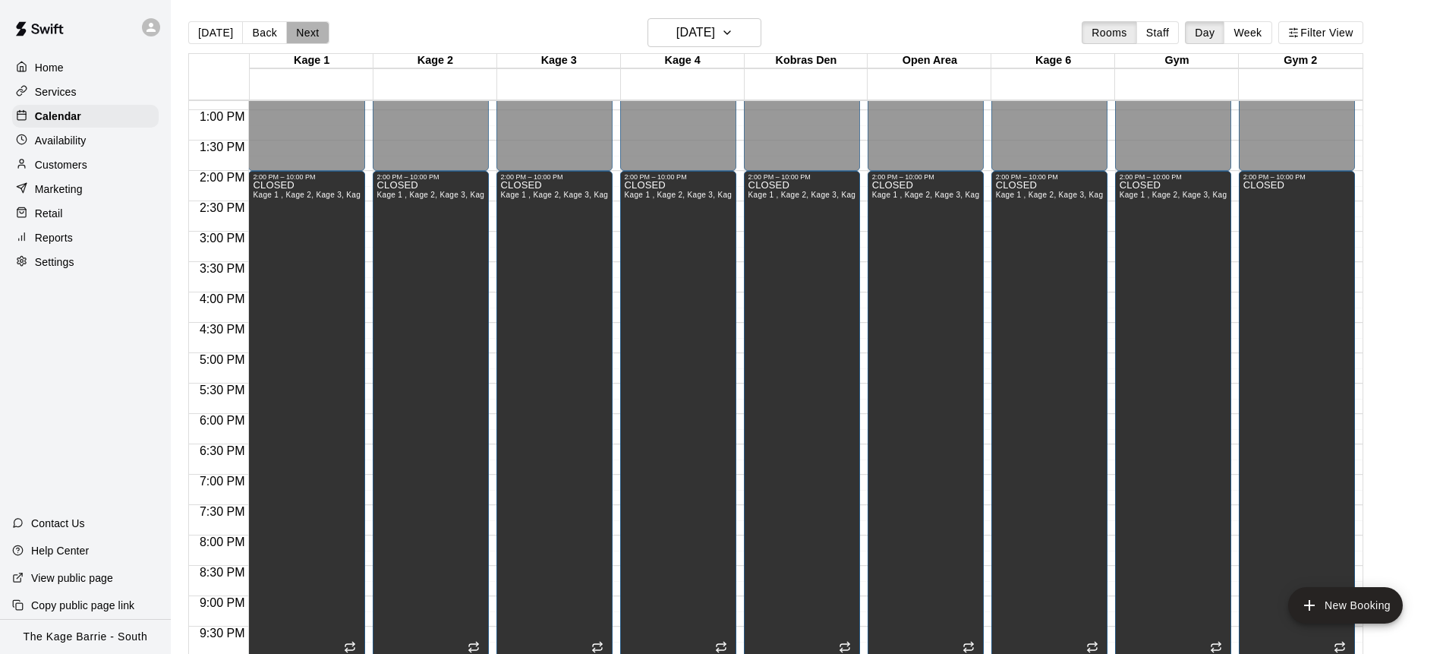
click at [305, 27] on button "Next" at bounding box center [307, 32] width 43 height 23
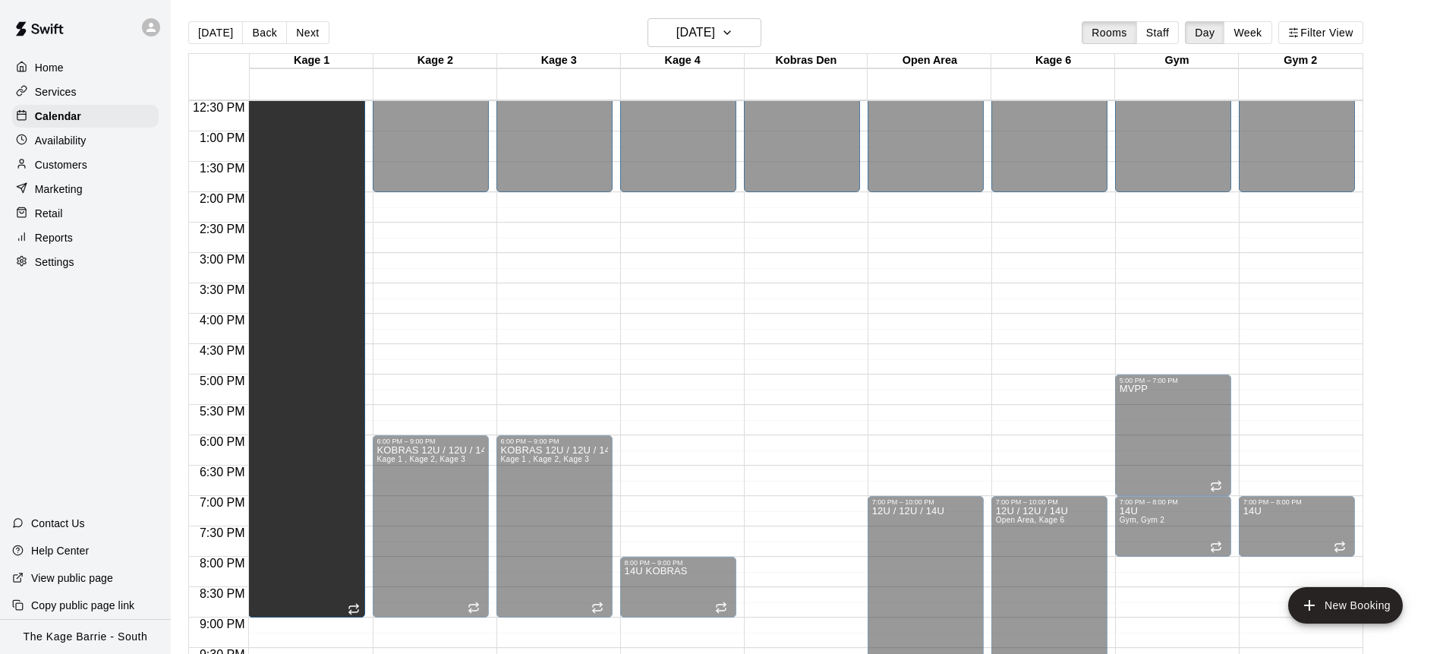
scroll to position [714, 0]
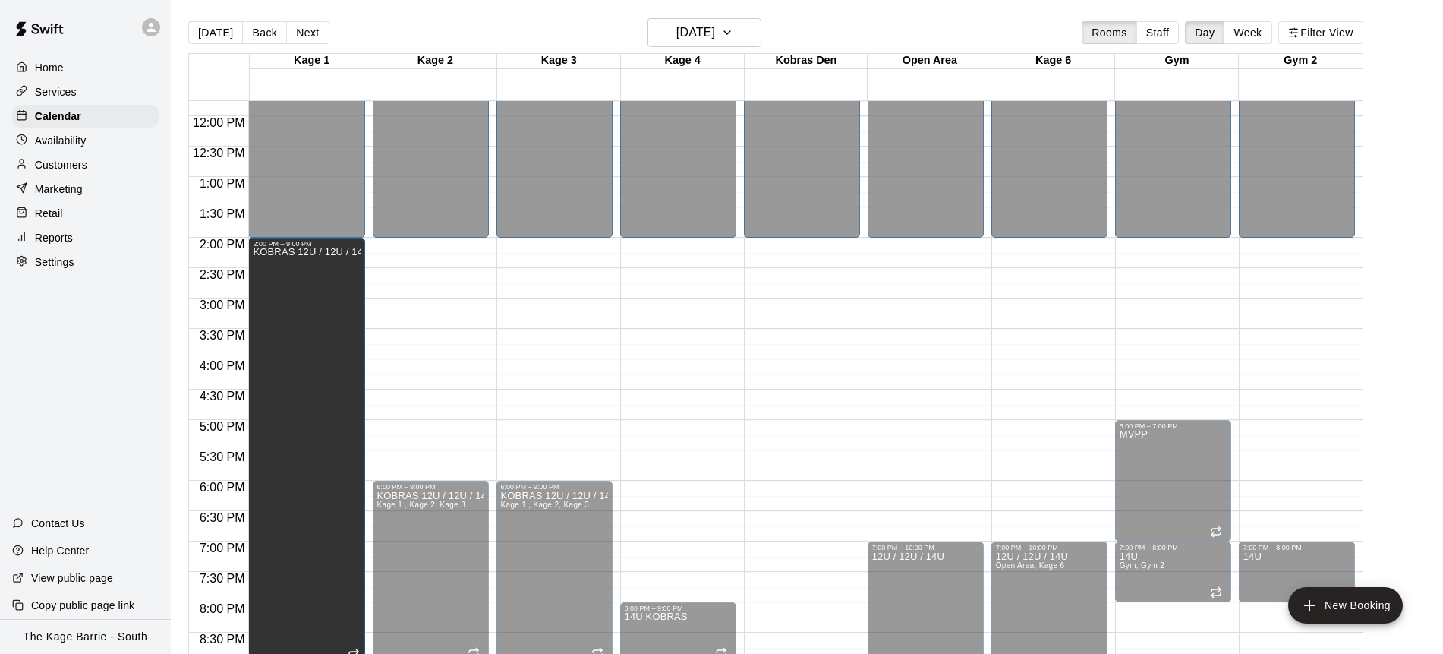
drag, startPoint x: 307, startPoint y: 311, endPoint x: 315, endPoint y: 246, distance: 65.8
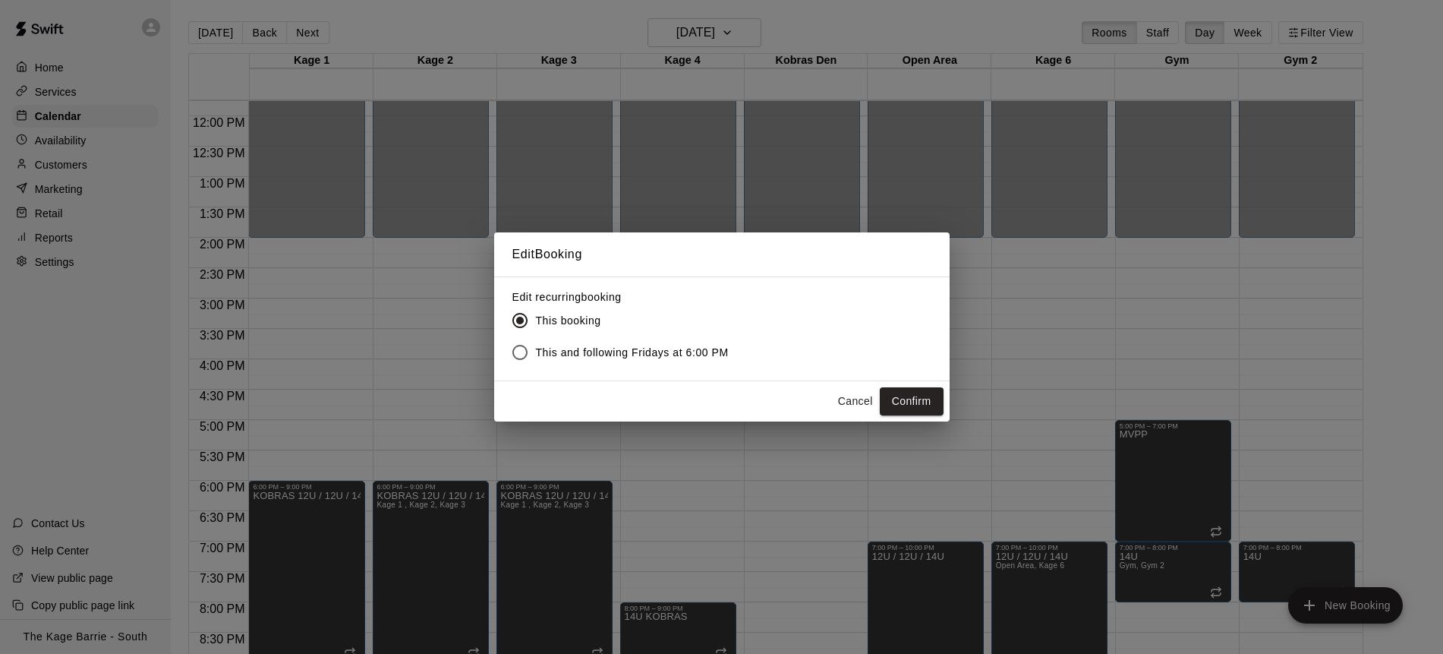
click at [910, 399] on button "Confirm" at bounding box center [912, 401] width 64 height 28
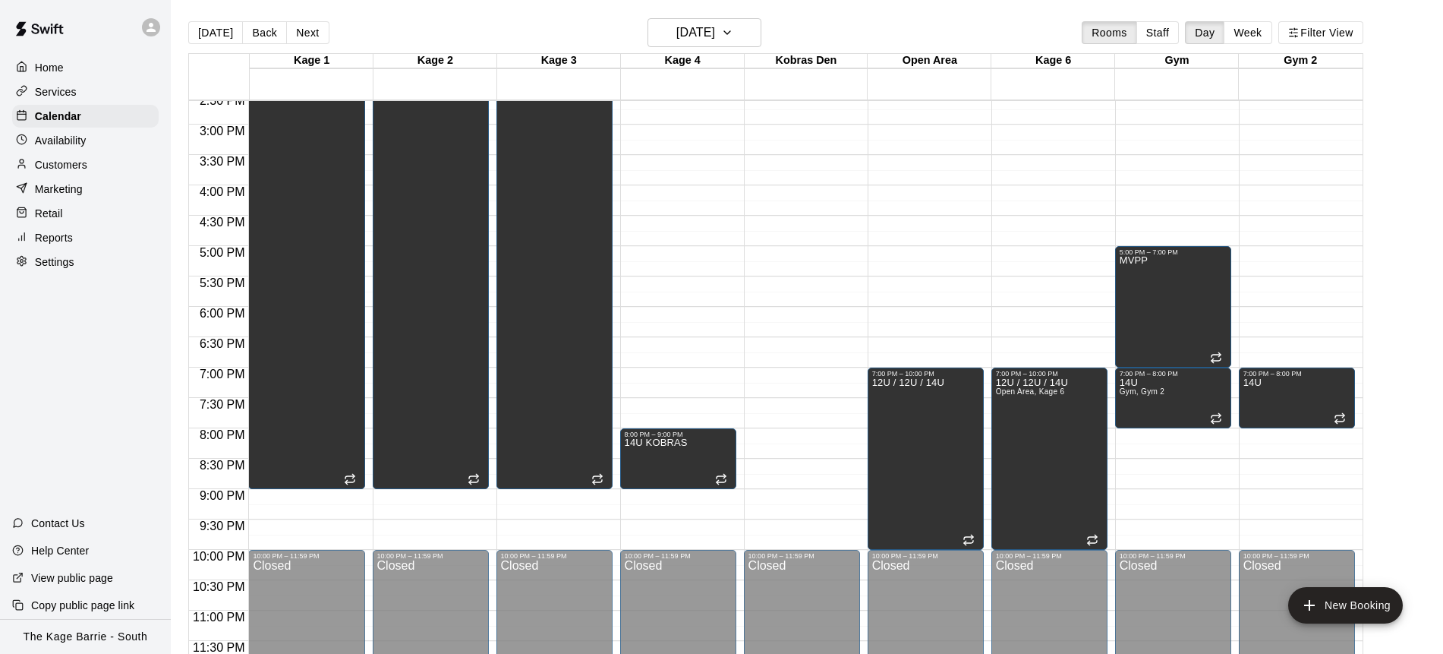
scroll to position [850, 0]
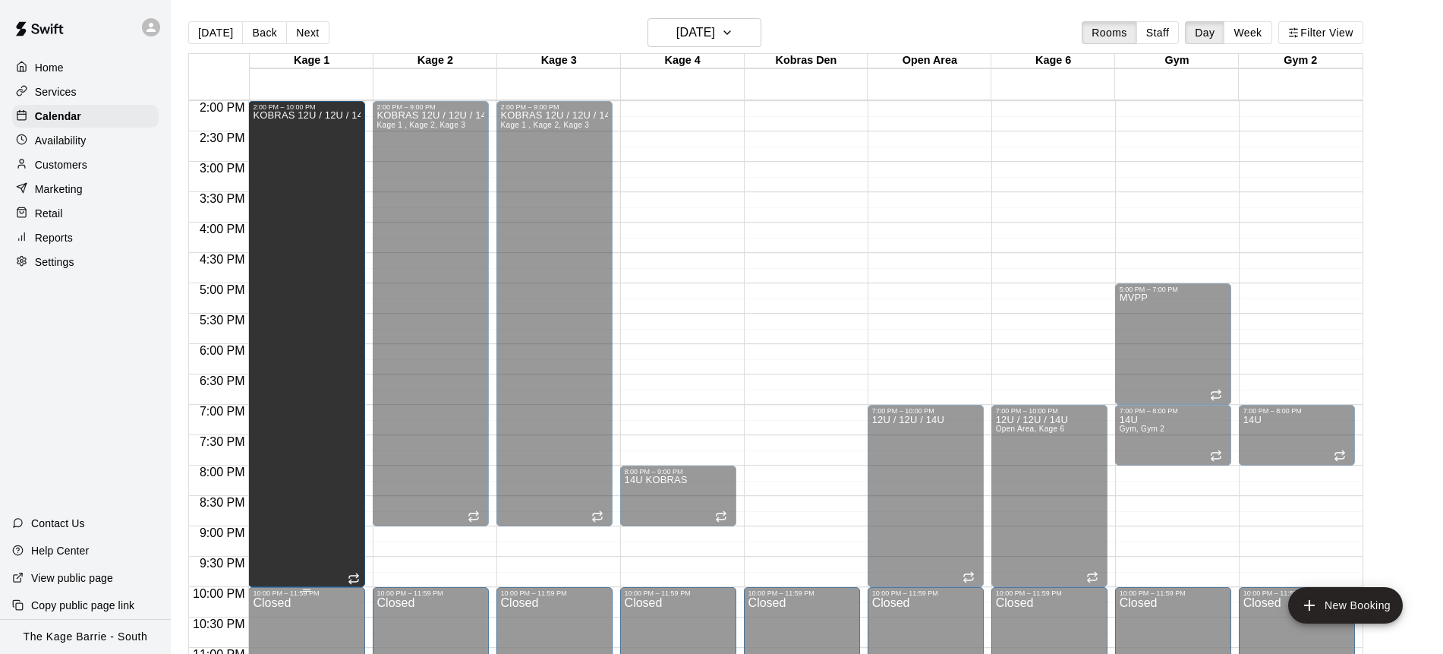
drag, startPoint x: 309, startPoint y: 505, endPoint x: 314, endPoint y: 598, distance: 93.5
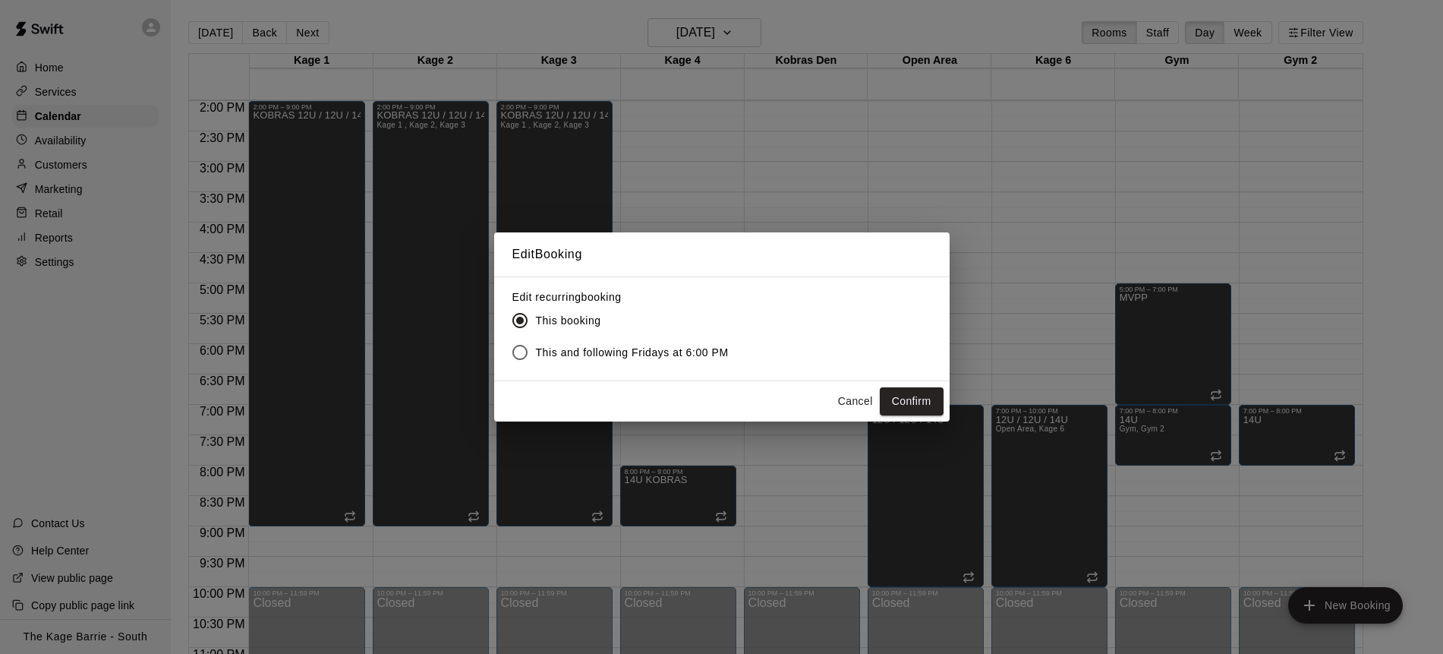
click at [914, 400] on button "Confirm" at bounding box center [912, 401] width 64 height 28
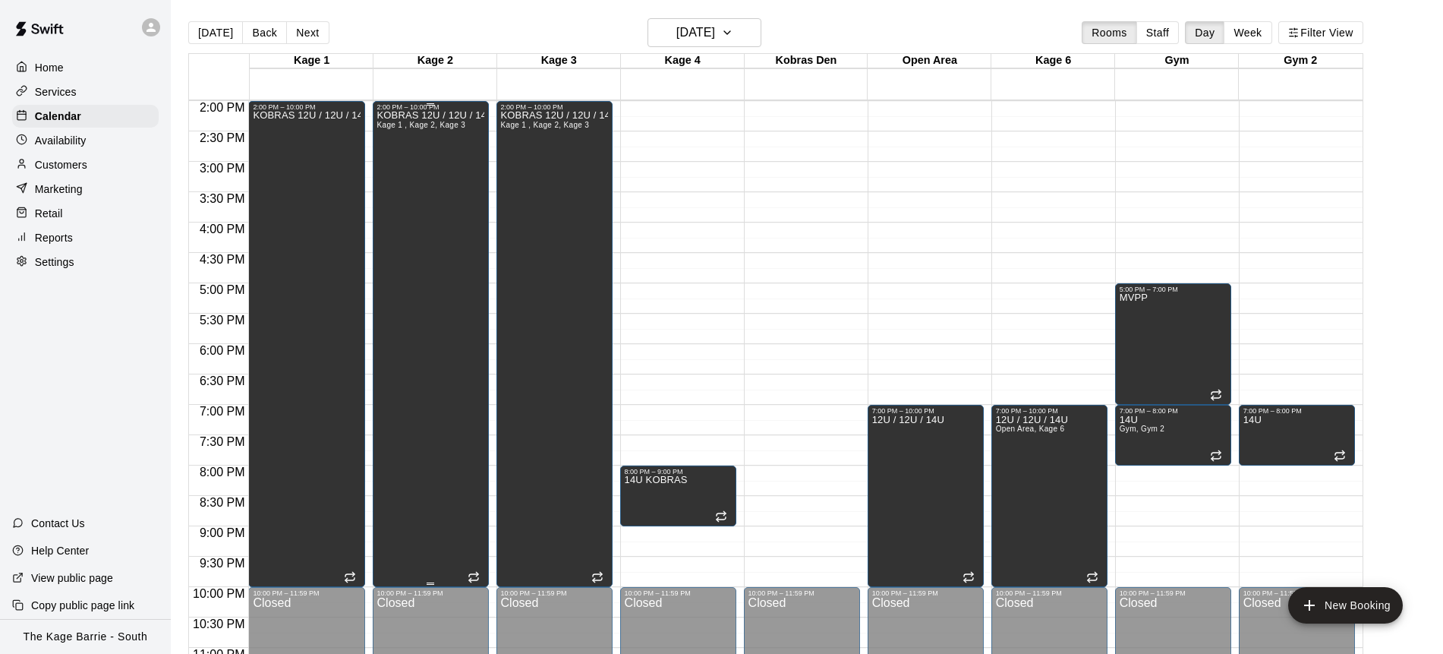
click at [415, 321] on div "KOBRAS 12U / 12U / 14U Kage 1 , Kage 2, Kage 3" at bounding box center [430, 438] width 107 height 654
click at [396, 139] on button "edit" at bounding box center [392, 127] width 30 height 30
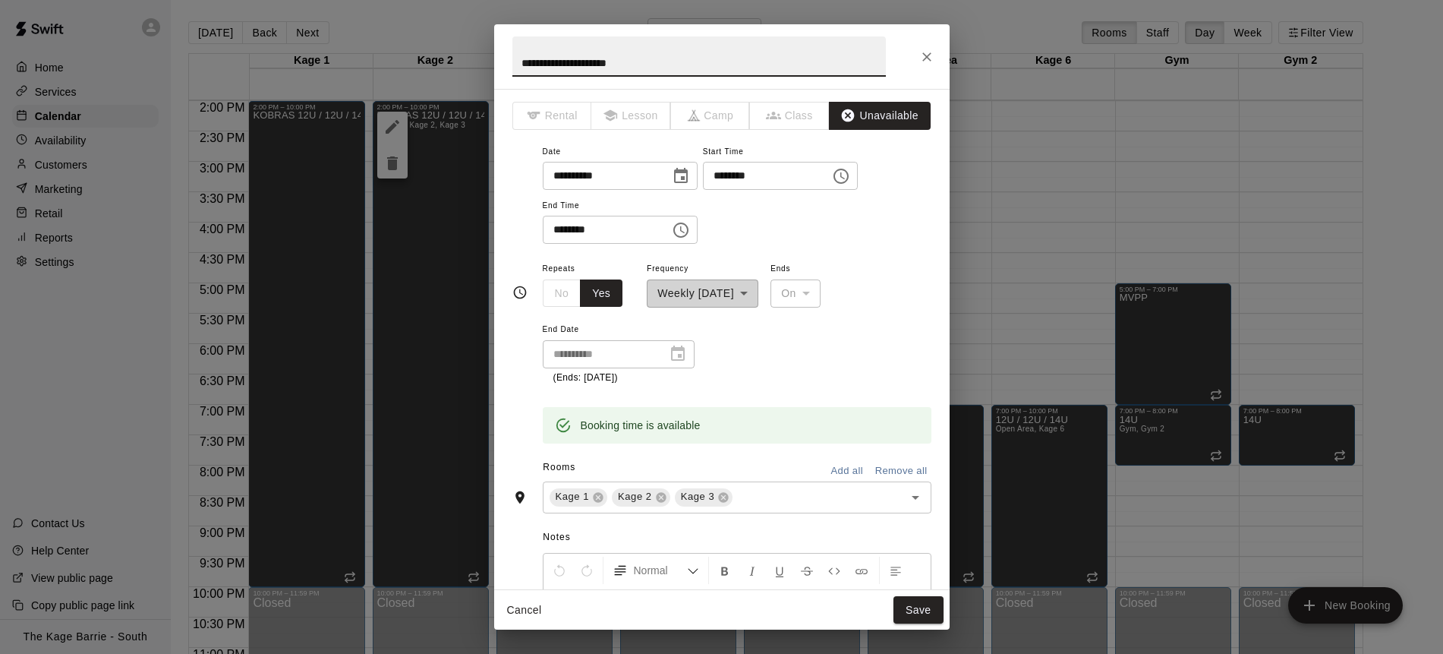
drag, startPoint x: 675, startPoint y: 63, endPoint x: 502, endPoint y: 61, distance: 173.1
click at [502, 61] on h2 "**********" at bounding box center [699, 56] width 410 height 65
type input "******"
click at [922, 600] on button "Save" at bounding box center [919, 610] width 50 height 28
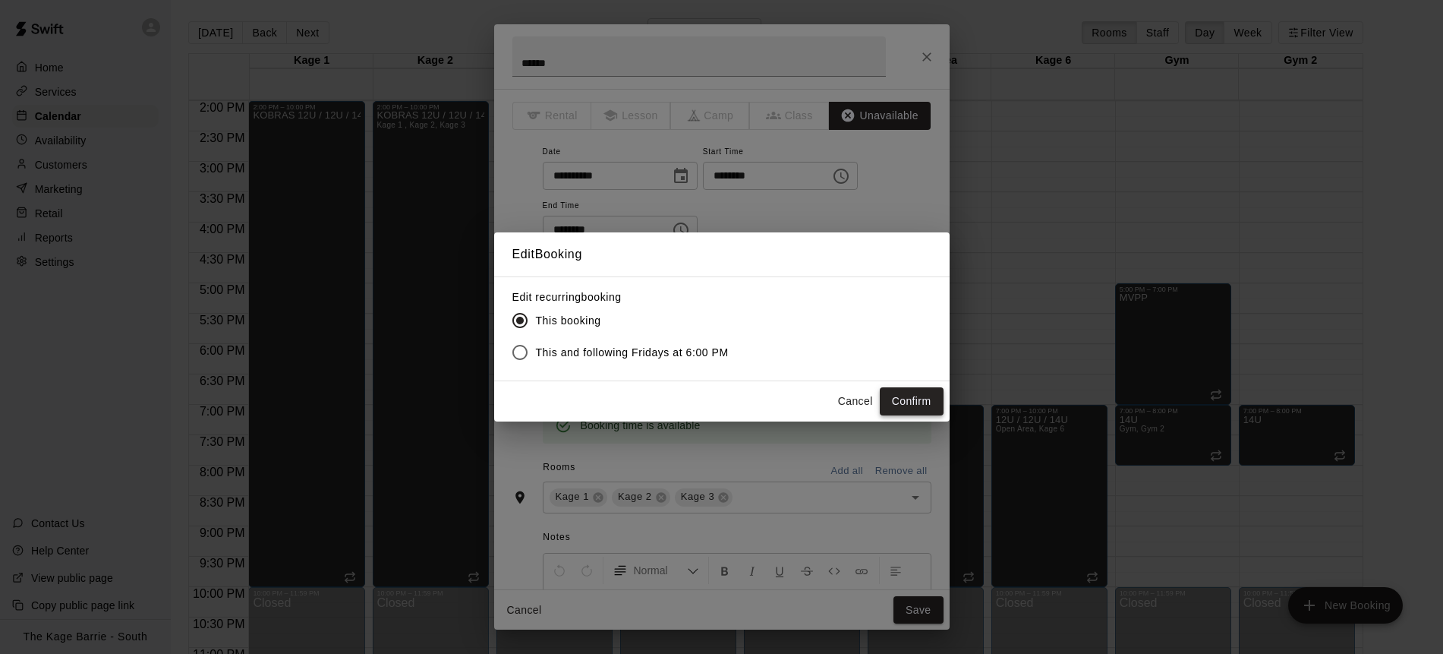
click at [917, 406] on button "Confirm" at bounding box center [912, 401] width 64 height 28
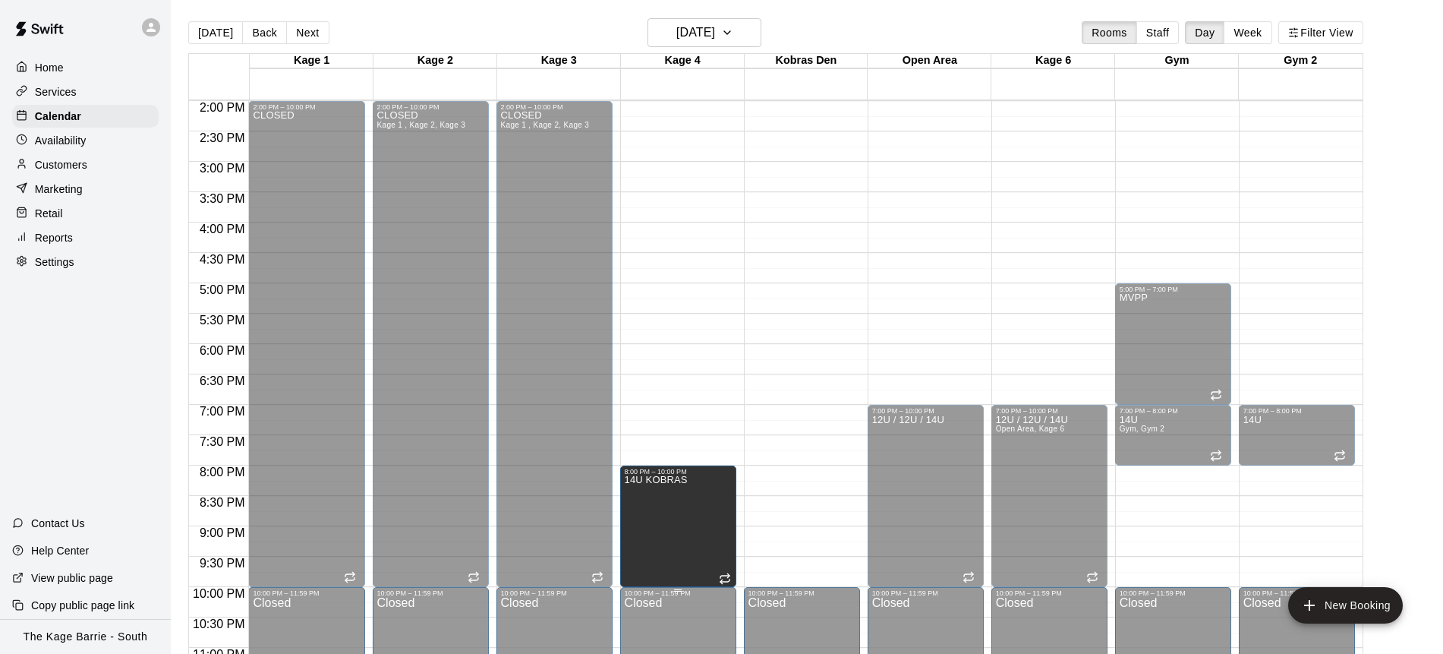
drag, startPoint x: 679, startPoint y: 522, endPoint x: 683, endPoint y: 588, distance: 66.2
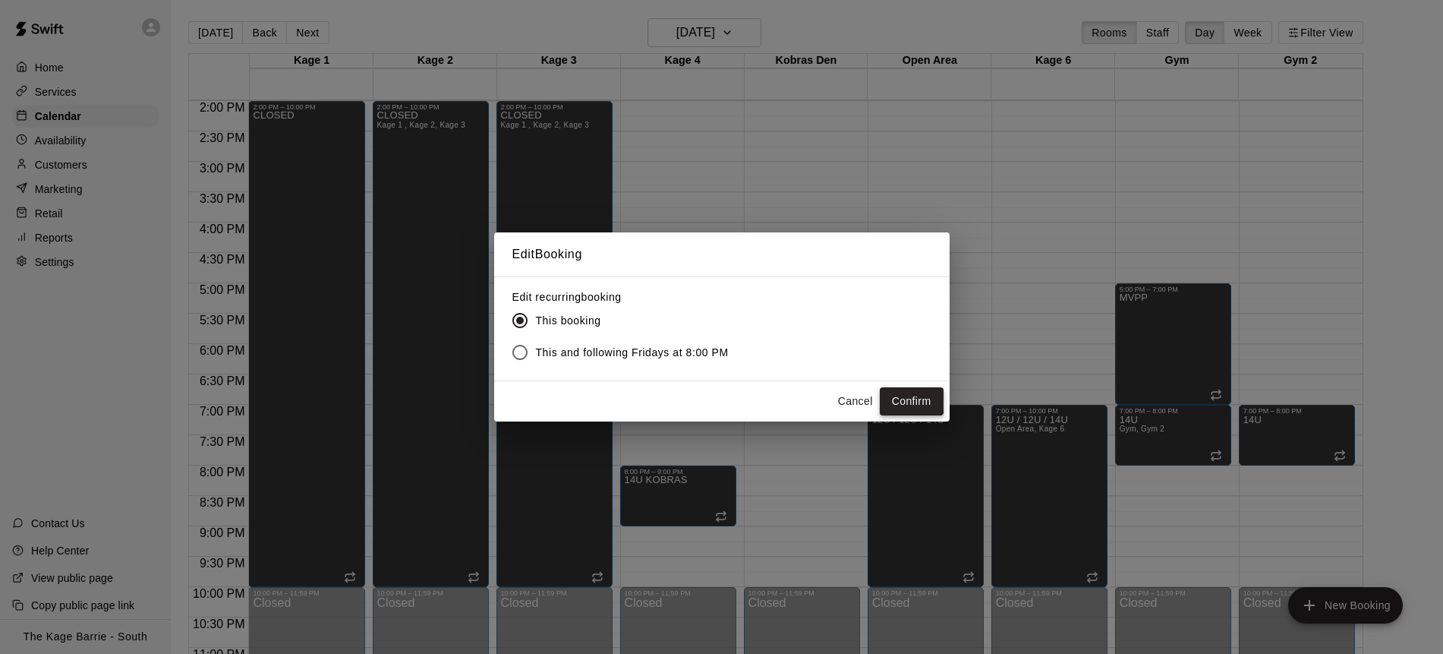
click at [922, 400] on button "Confirm" at bounding box center [912, 401] width 64 height 28
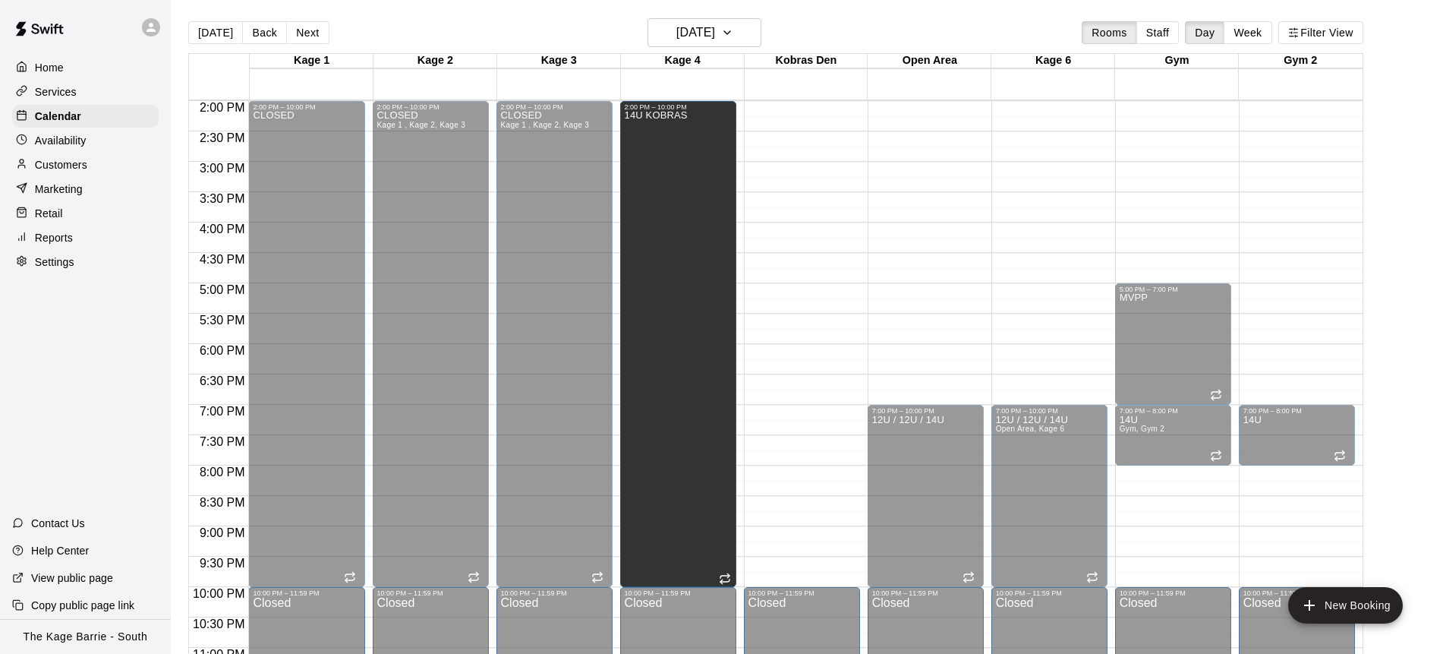
drag, startPoint x: 677, startPoint y: 468, endPoint x: 675, endPoint y: 108, distance: 359.9
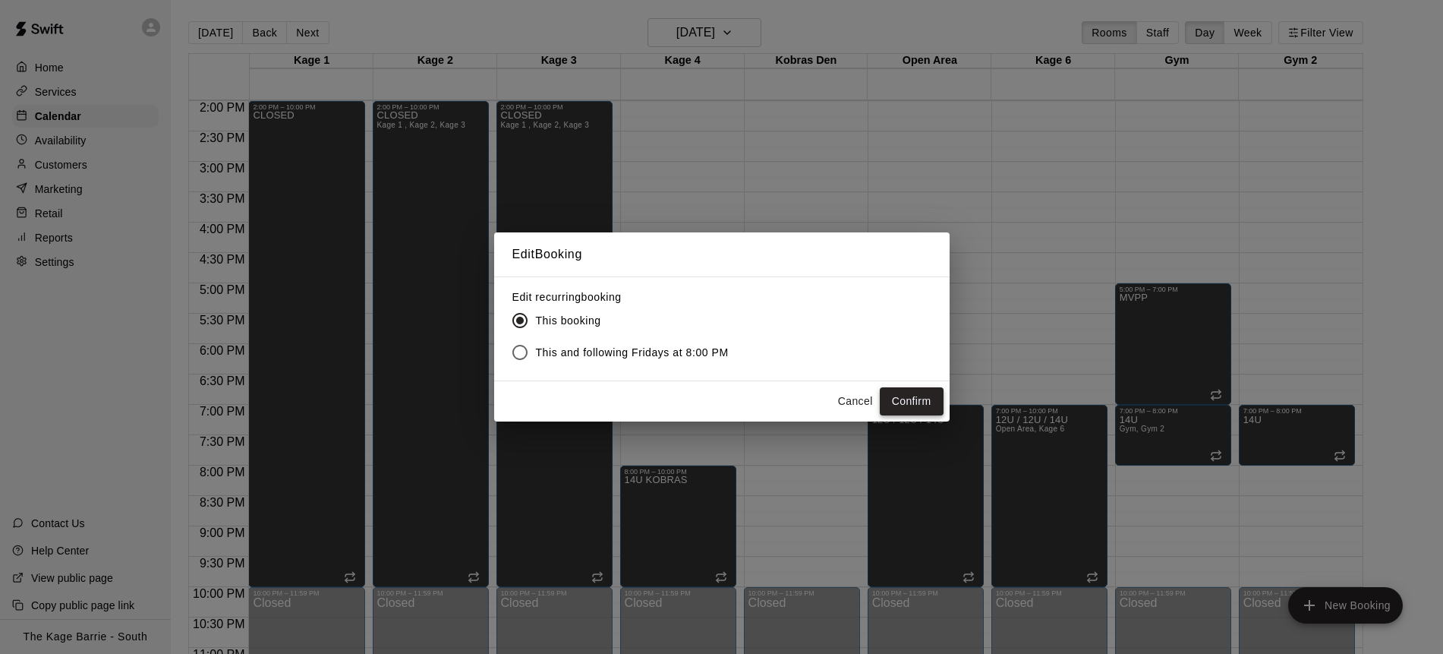
click at [916, 399] on button "Confirm" at bounding box center [912, 401] width 64 height 28
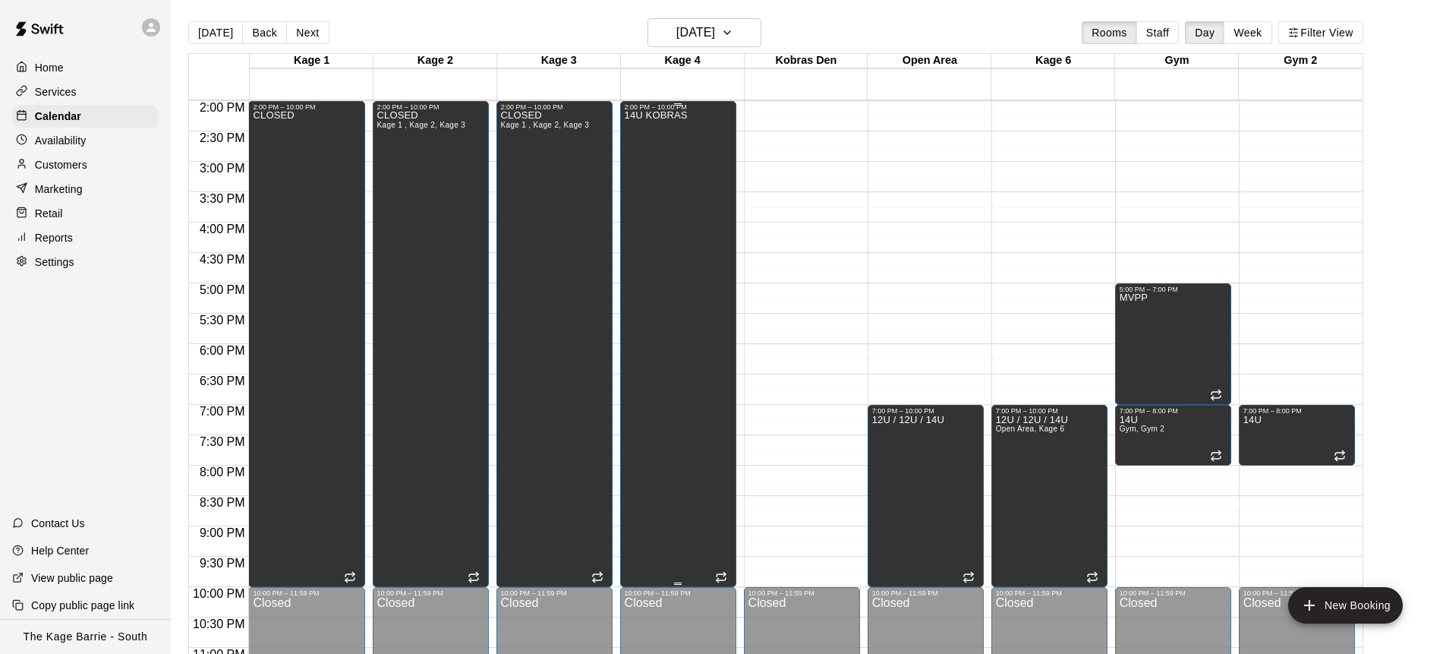
click at [696, 247] on div "14U KOBRAS" at bounding box center [678, 438] width 107 height 654
click at [633, 125] on icon "edit" at bounding box center [640, 127] width 18 height 18
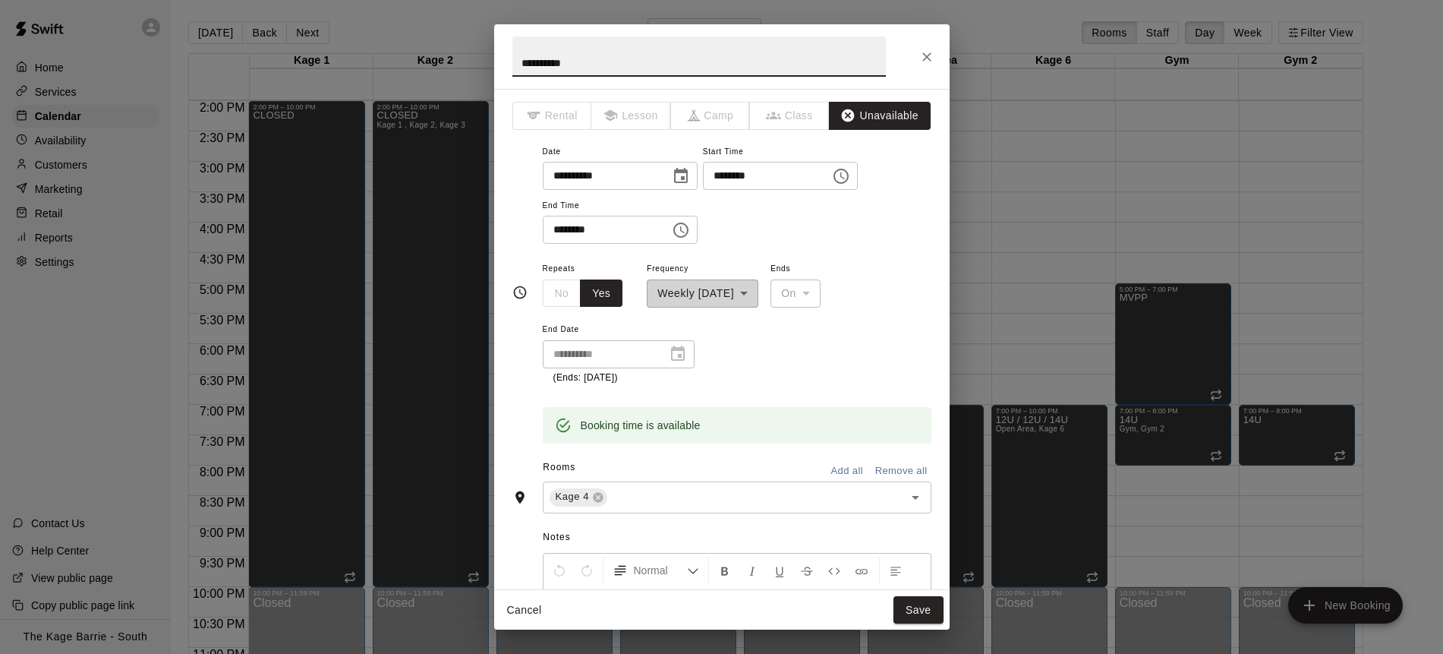
drag, startPoint x: 536, startPoint y: 59, endPoint x: 525, endPoint y: 58, distance: 10.7
click at [525, 58] on input "**********" at bounding box center [700, 56] width 374 height 40
type input "*"
type input "******"
click at [932, 611] on button "Save" at bounding box center [919, 610] width 50 height 28
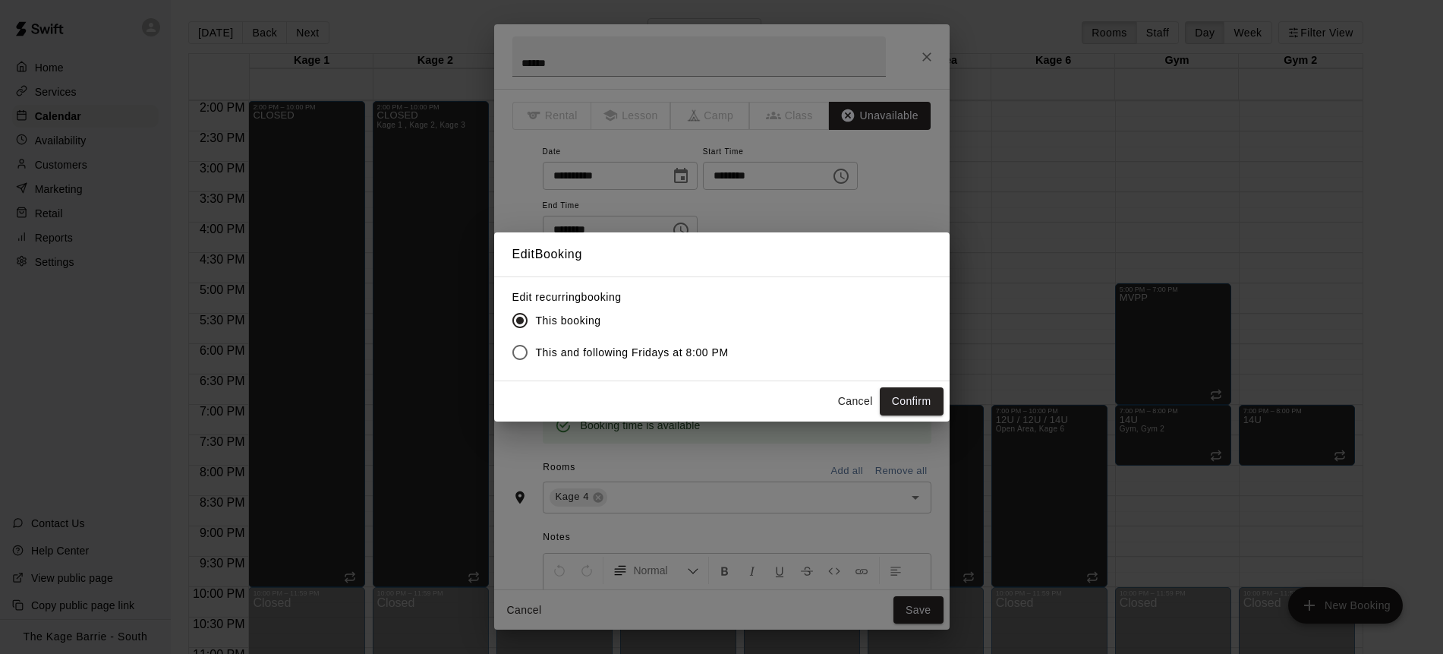
click at [926, 401] on button "Confirm" at bounding box center [912, 401] width 64 height 28
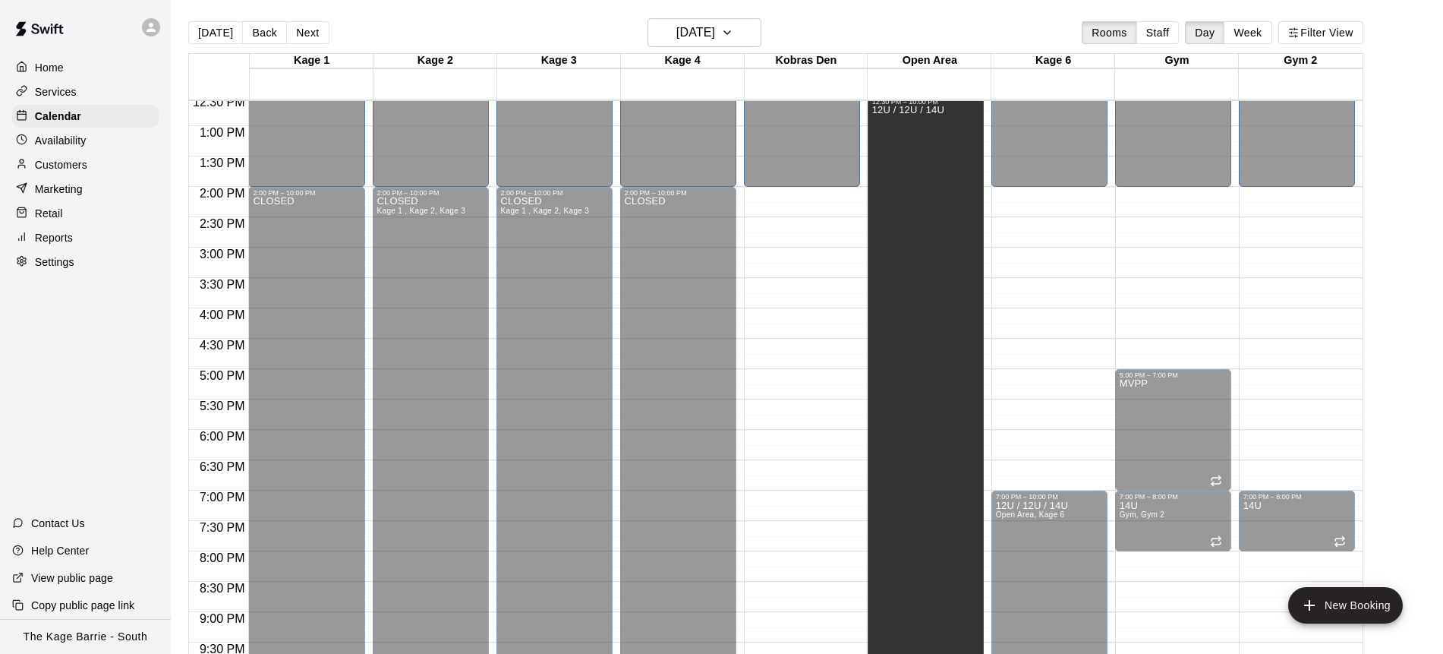
scroll to position [765, 0]
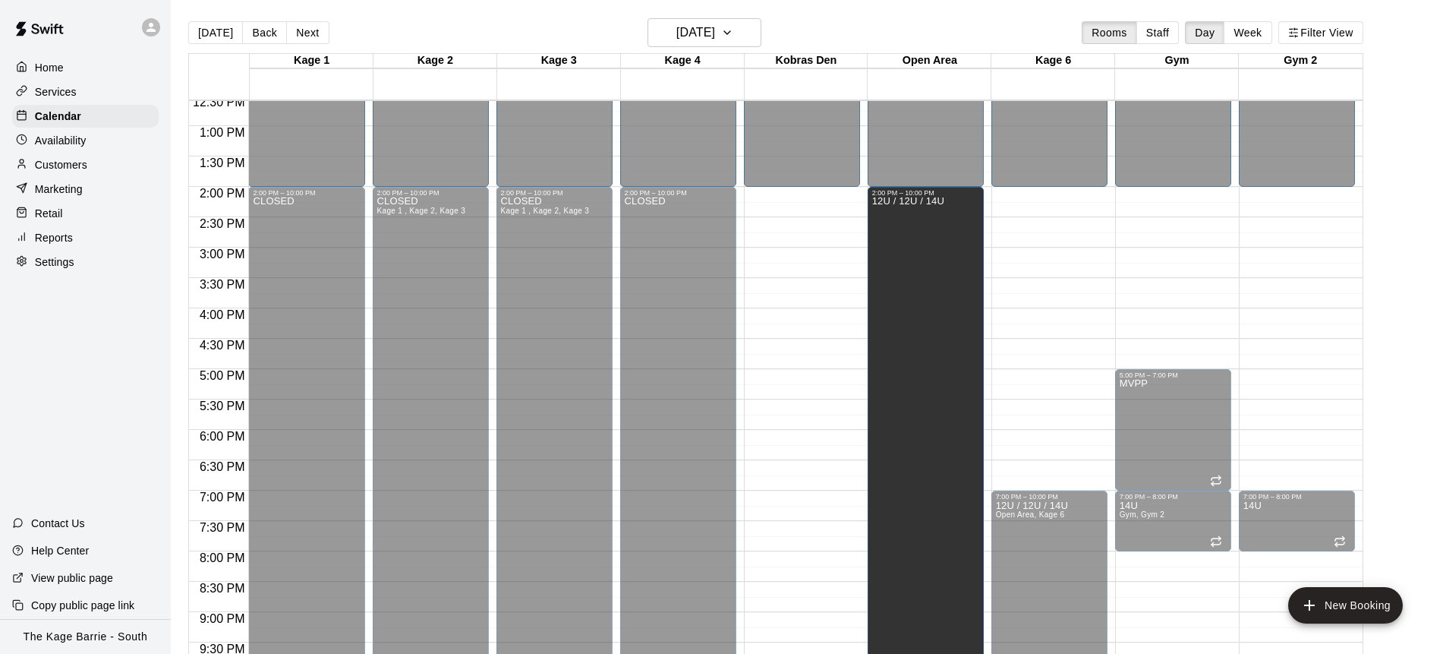
drag, startPoint x: 926, startPoint y: 371, endPoint x: 901, endPoint y: 198, distance: 174.9
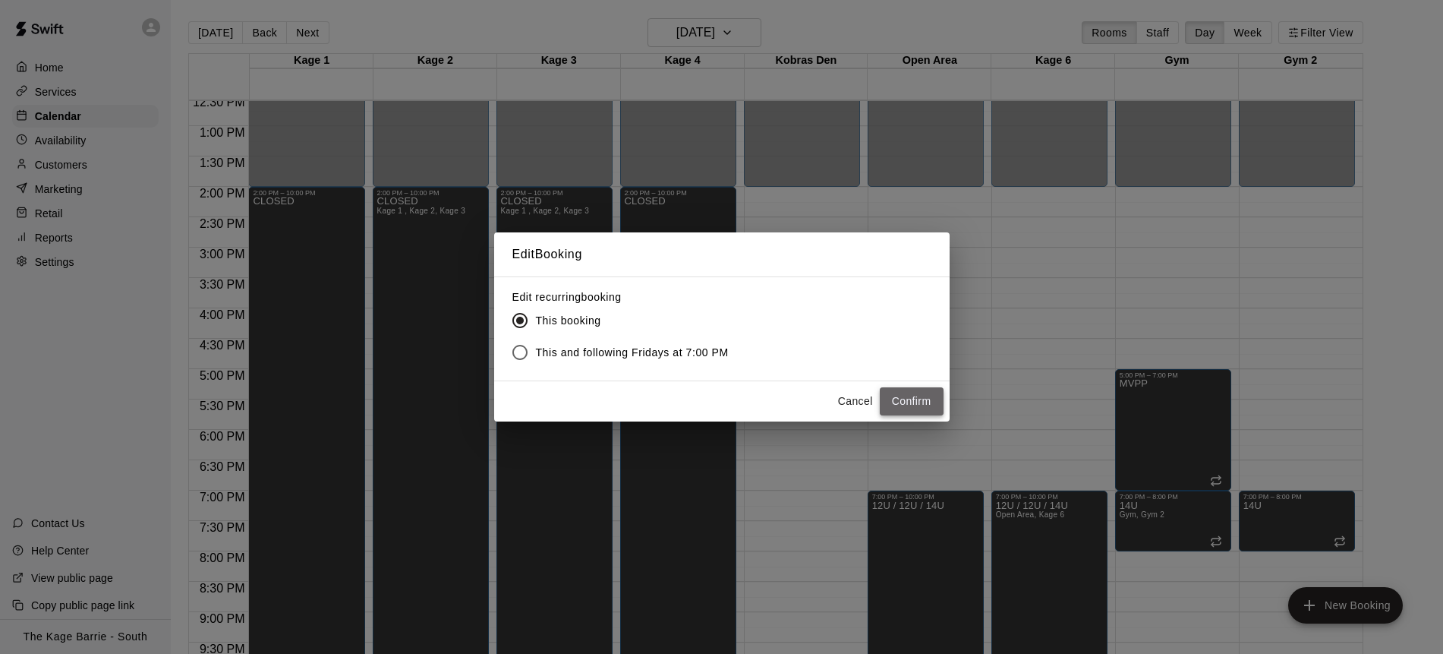
click at [913, 402] on button "Confirm" at bounding box center [912, 401] width 64 height 28
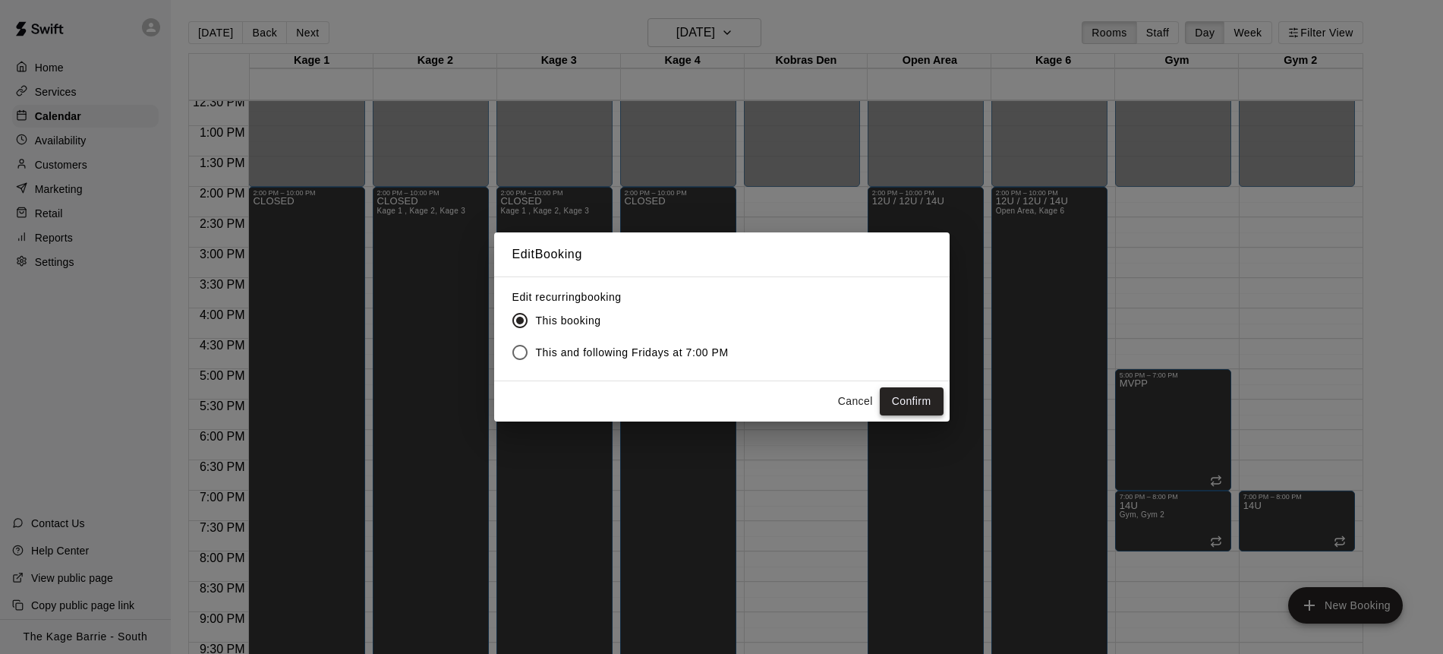
click at [914, 400] on button "Confirm" at bounding box center [912, 401] width 64 height 28
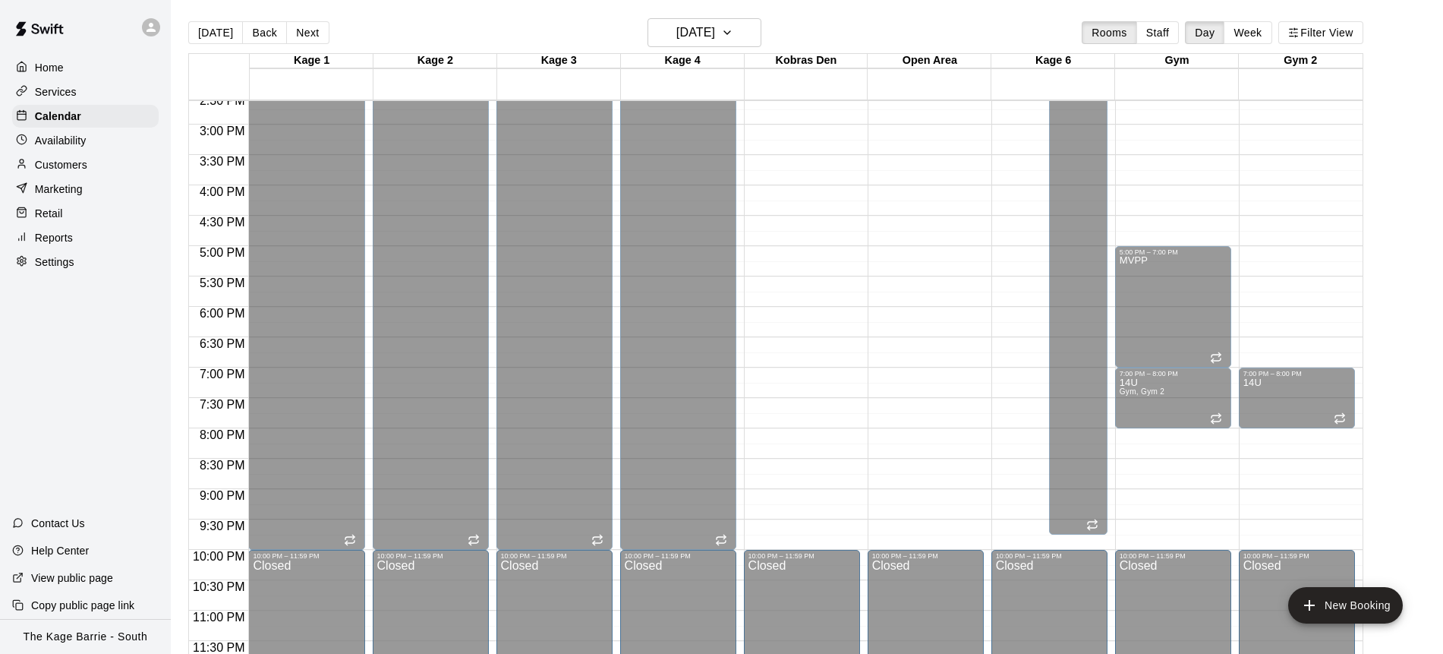
scroll to position [835, 0]
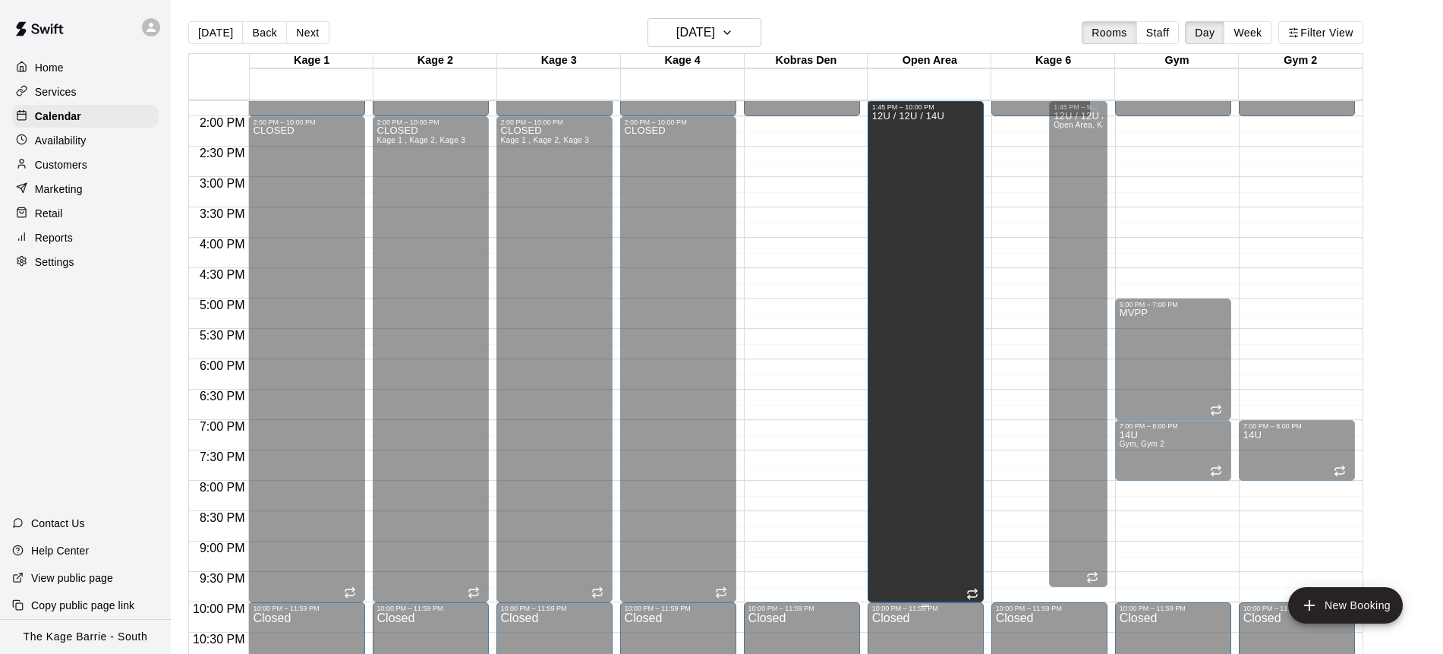
drag, startPoint x: 955, startPoint y: 530, endPoint x: 953, endPoint y: 607, distance: 77.5
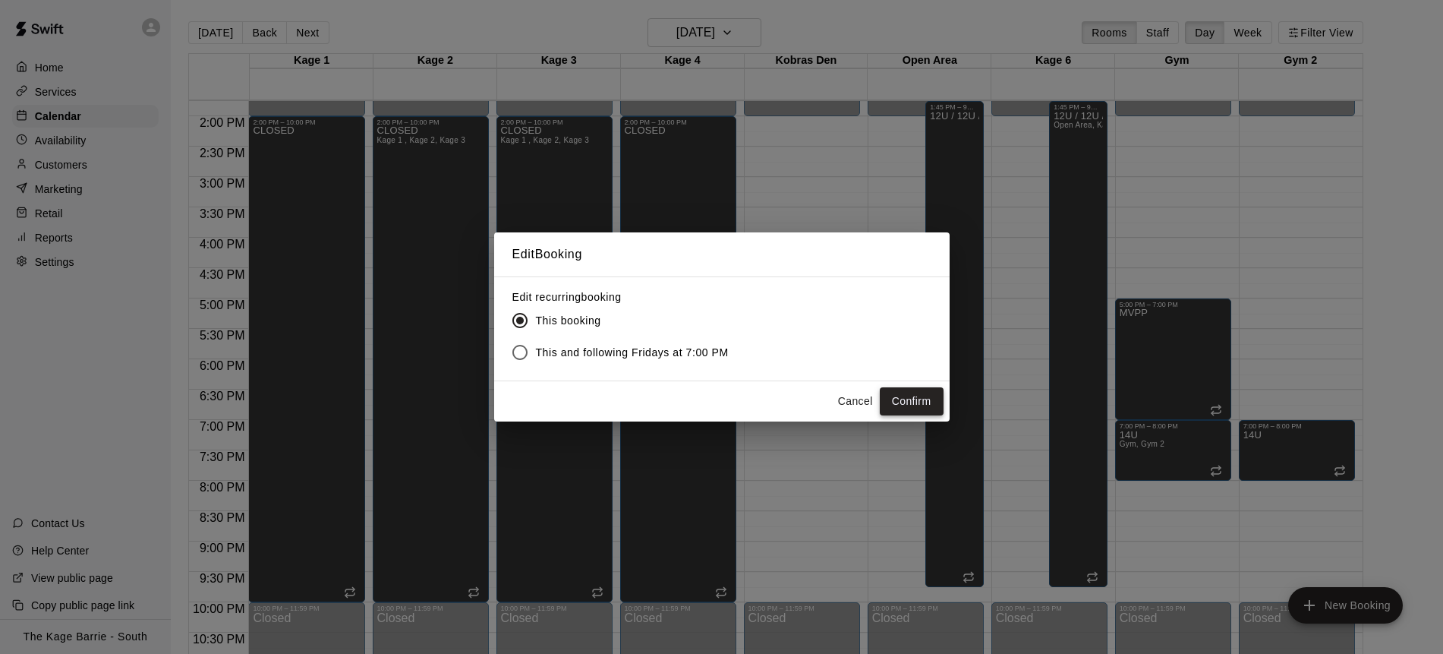
click at [933, 404] on button "Confirm" at bounding box center [912, 401] width 64 height 28
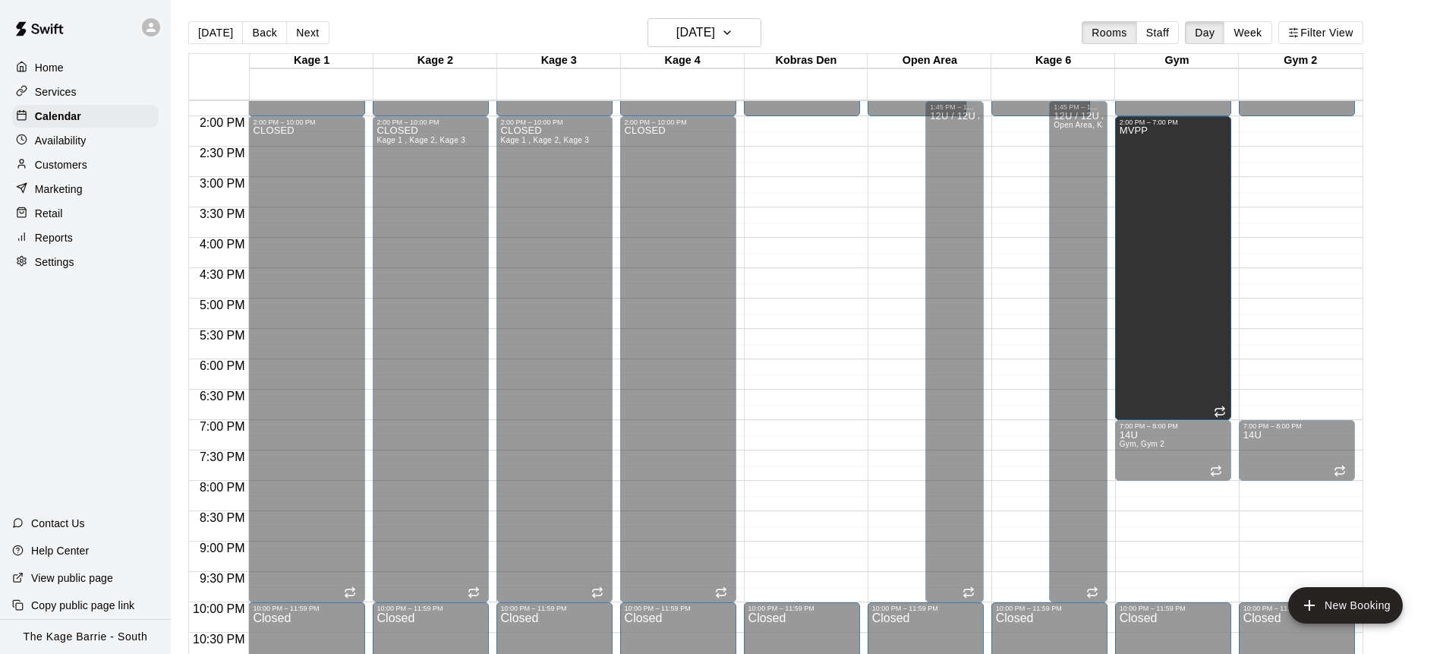
drag, startPoint x: 1173, startPoint y: 301, endPoint x: 1166, endPoint y: 126, distance: 174.8
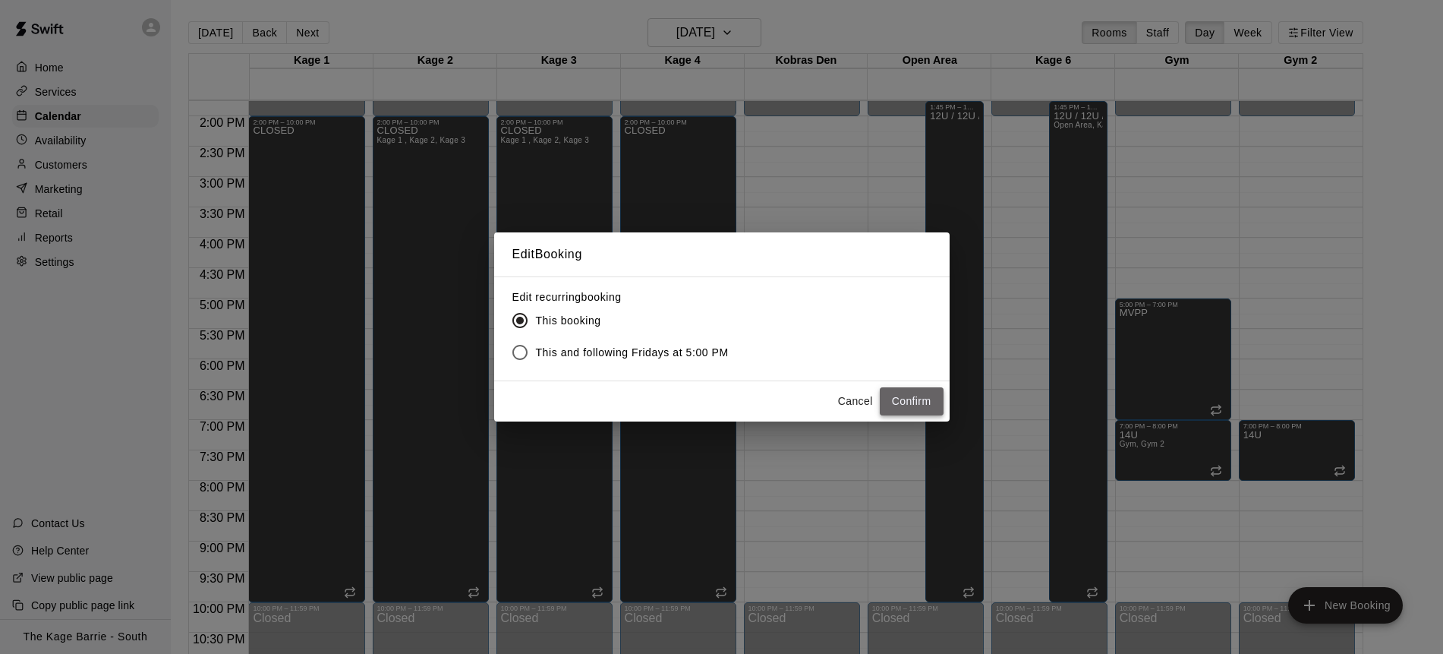
click at [913, 399] on button "Confirm" at bounding box center [912, 401] width 64 height 28
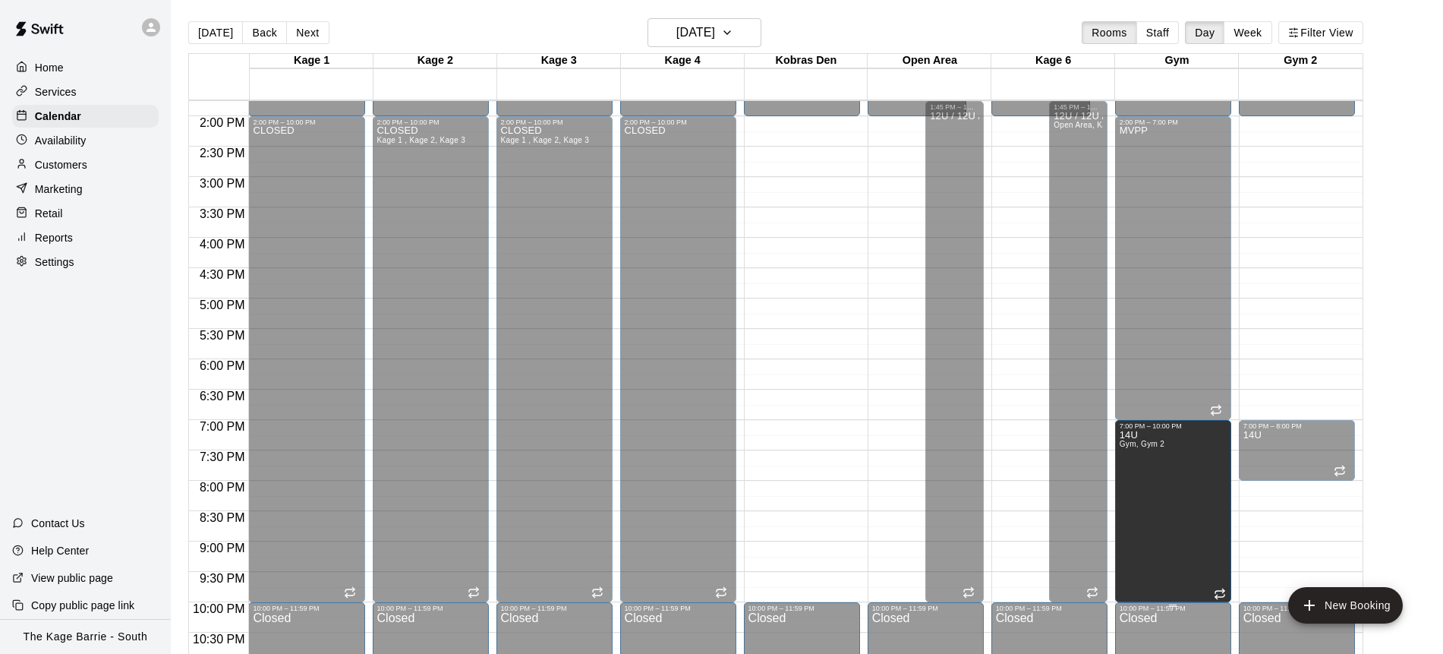
drag, startPoint x: 1174, startPoint y: 477, endPoint x: 1178, endPoint y: 606, distance: 129.1
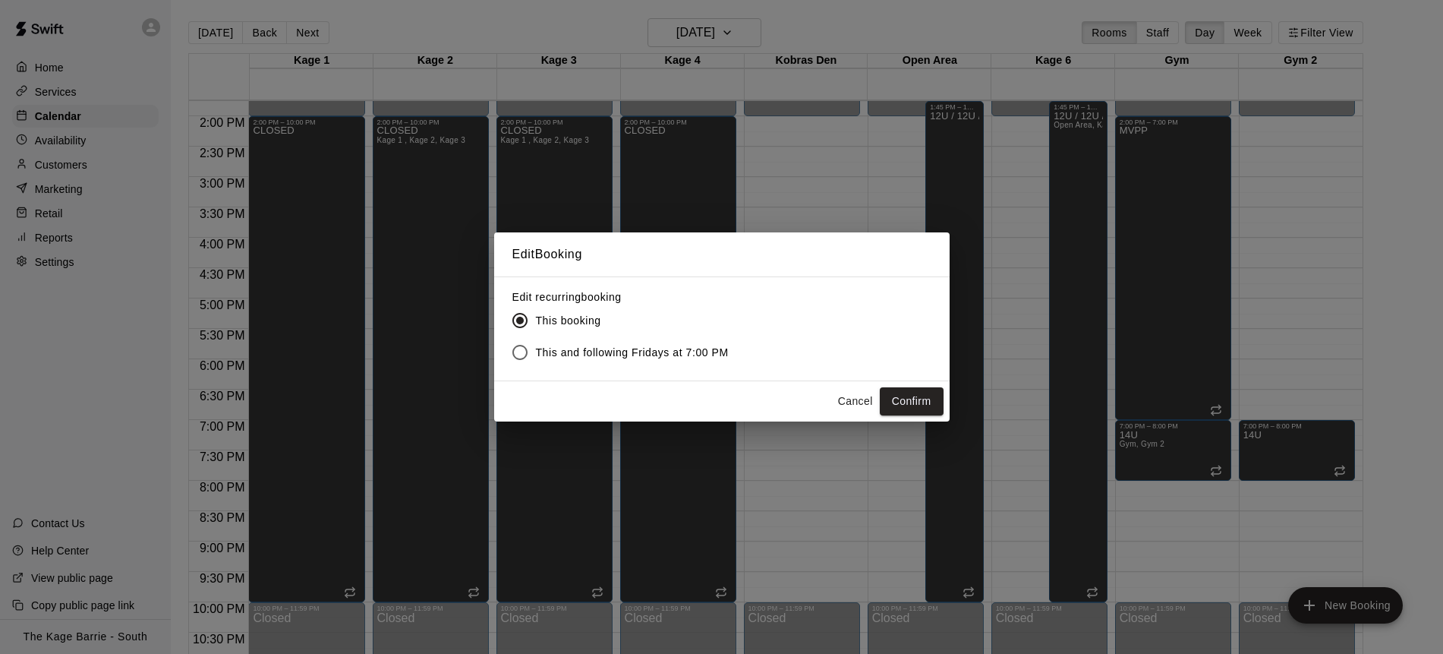
click at [923, 401] on button "Confirm" at bounding box center [912, 401] width 64 height 28
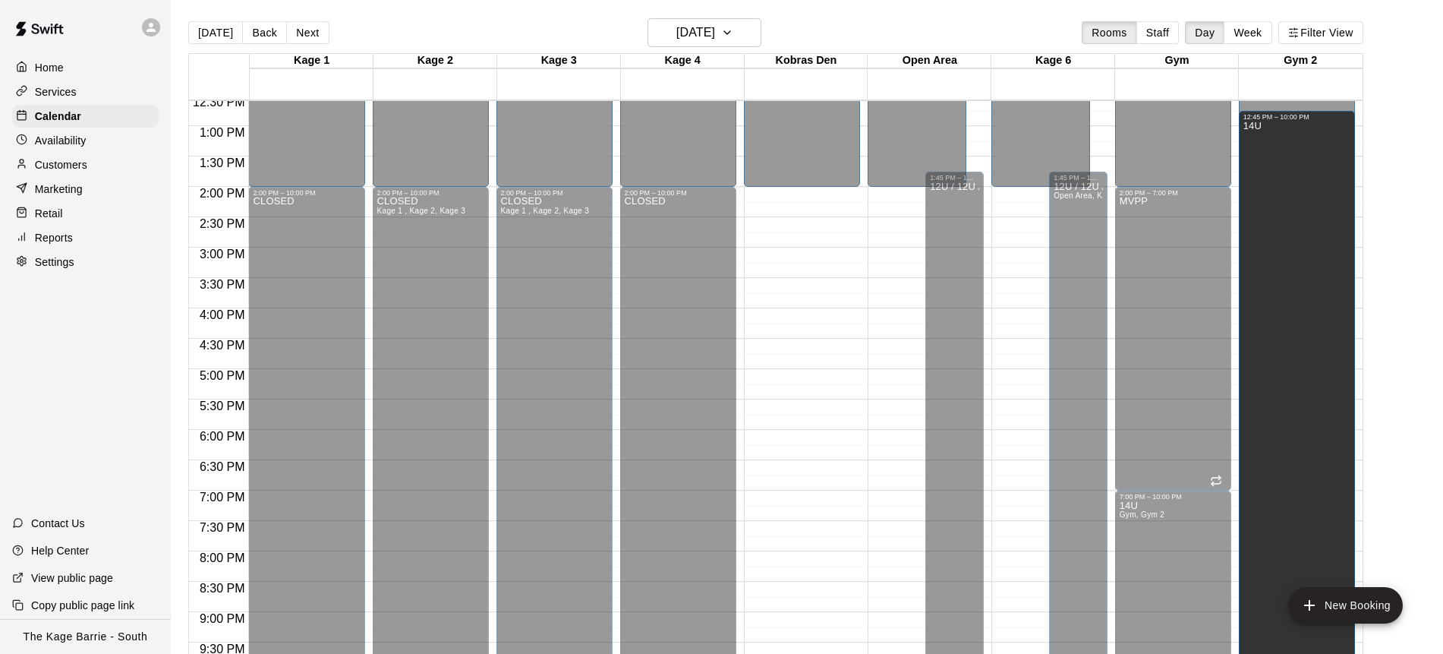
scroll to position [765, 0]
drag, startPoint x: 1298, startPoint y: 421, endPoint x: 1302, endPoint y: 200, distance: 221.7
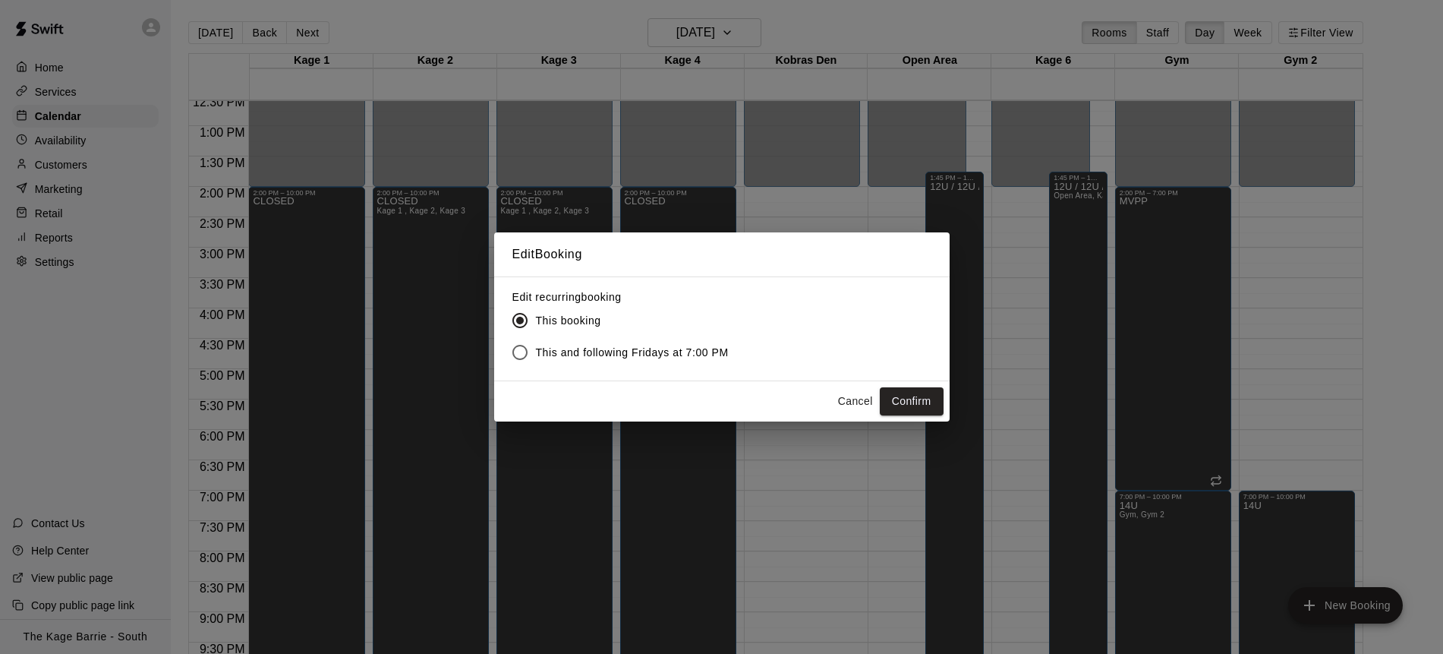
click at [926, 396] on button "Confirm" at bounding box center [912, 401] width 64 height 28
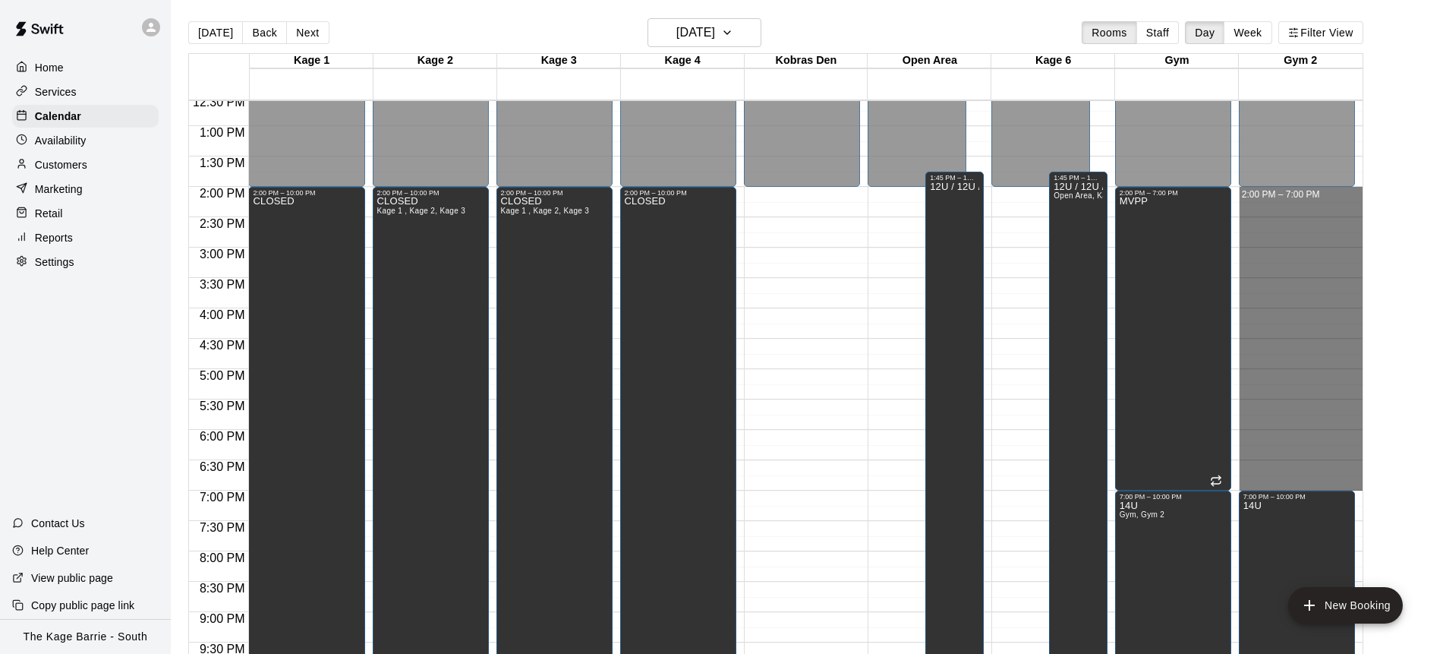
drag, startPoint x: 1311, startPoint y: 191, endPoint x: 1327, endPoint y: 487, distance: 295.9
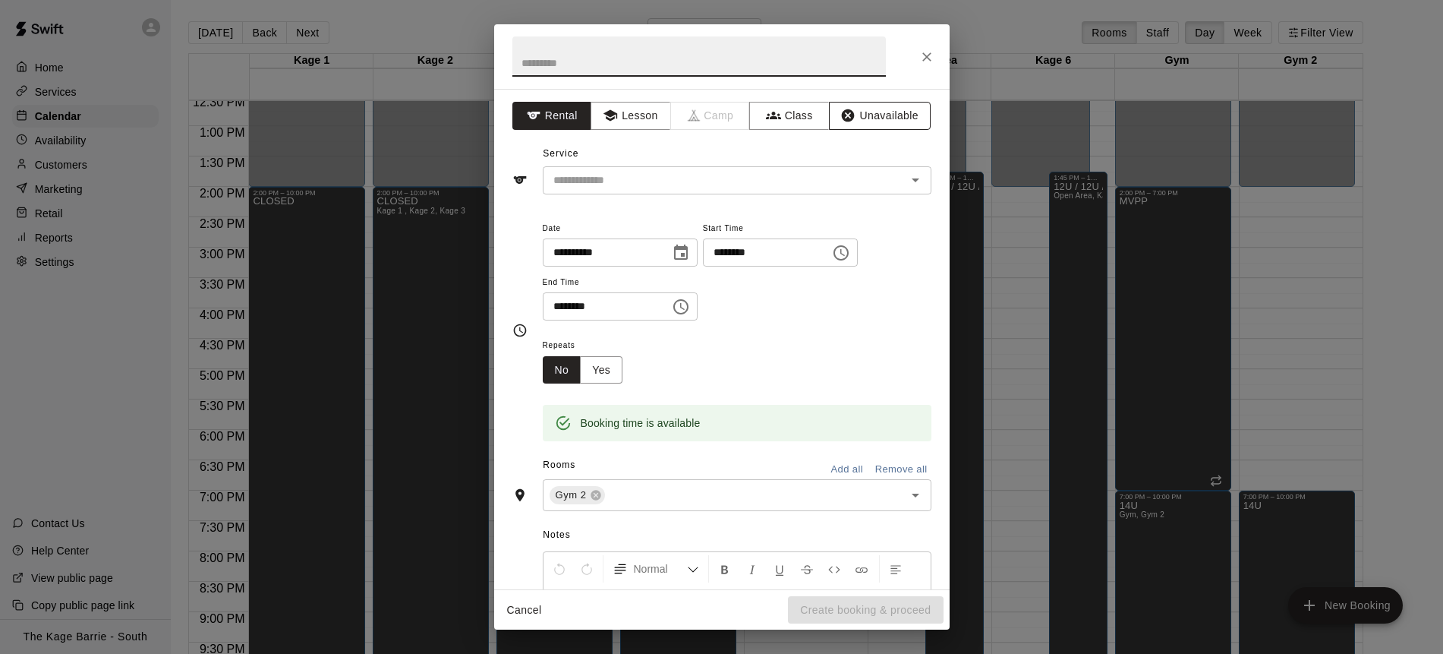
click at [888, 120] on button "Unavailable" at bounding box center [880, 116] width 102 height 28
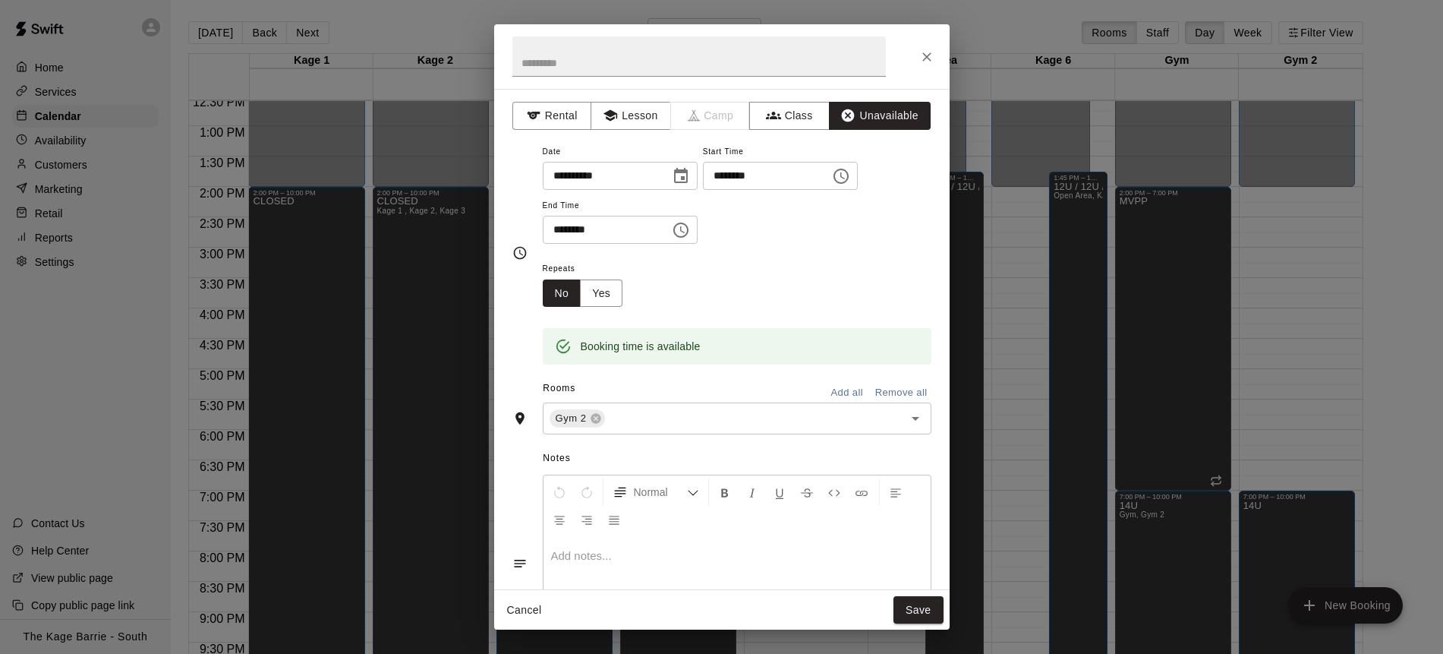
click at [926, 605] on button "Save" at bounding box center [919, 610] width 50 height 28
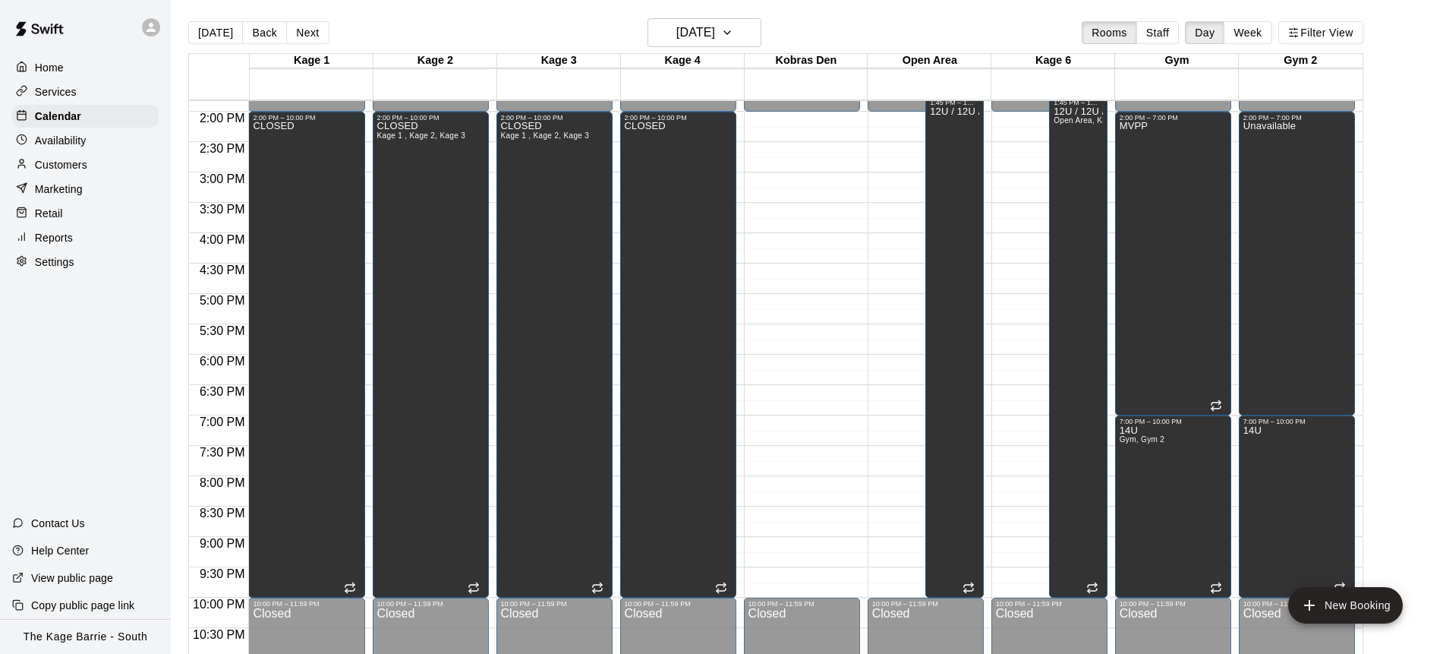
scroll to position [842, 0]
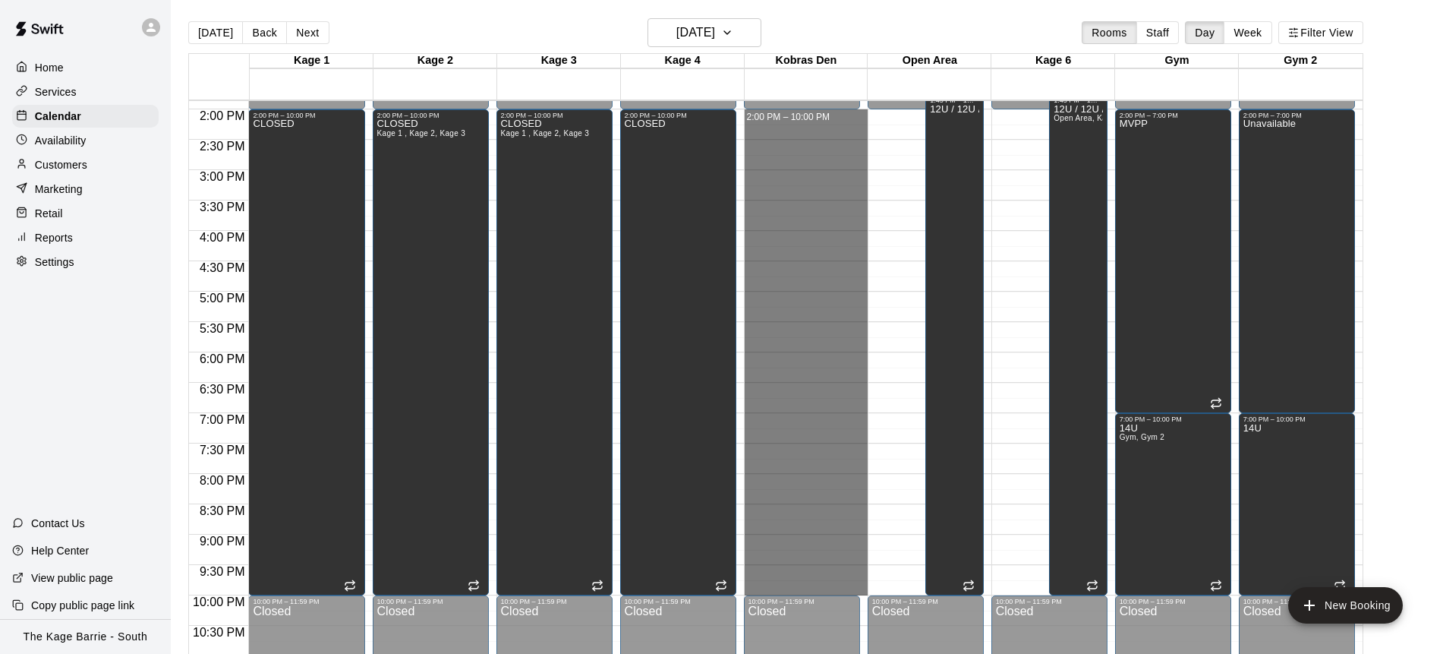
drag, startPoint x: 806, startPoint y: 115, endPoint x: 808, endPoint y: 589, distance: 473.8
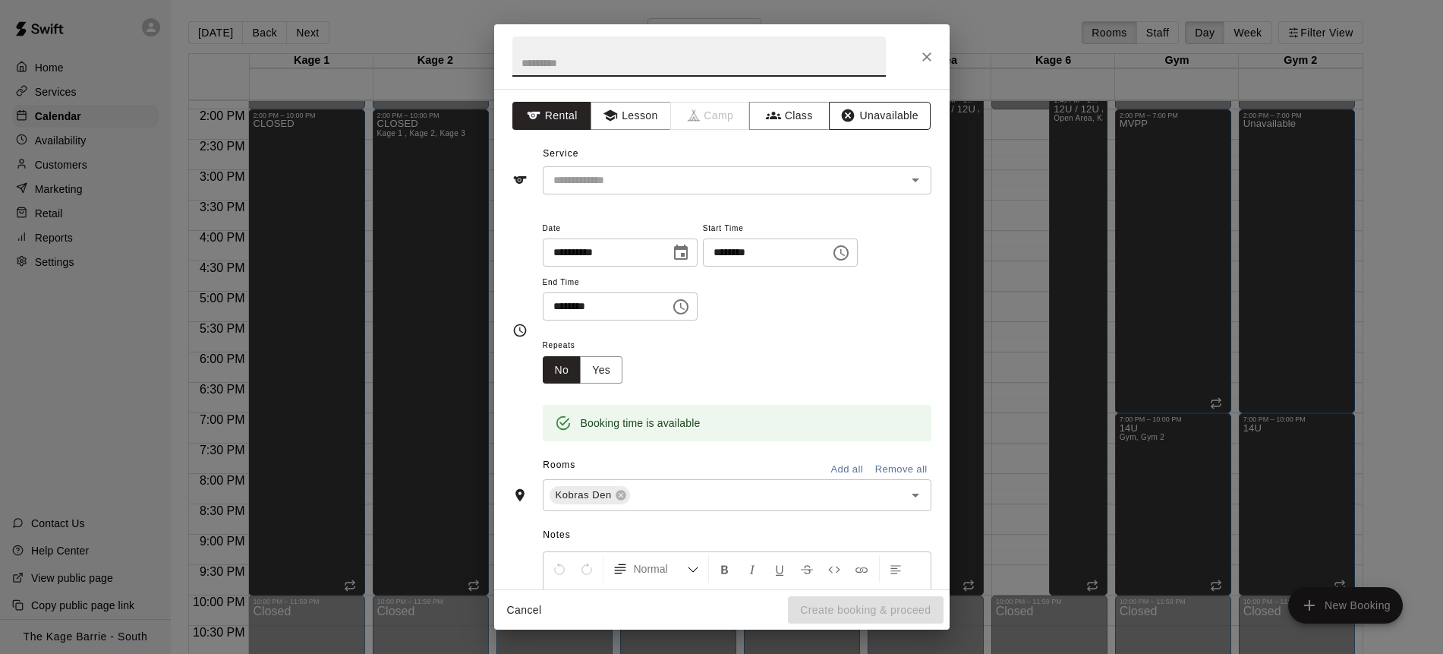
click at [890, 122] on button "Unavailable" at bounding box center [880, 116] width 102 height 28
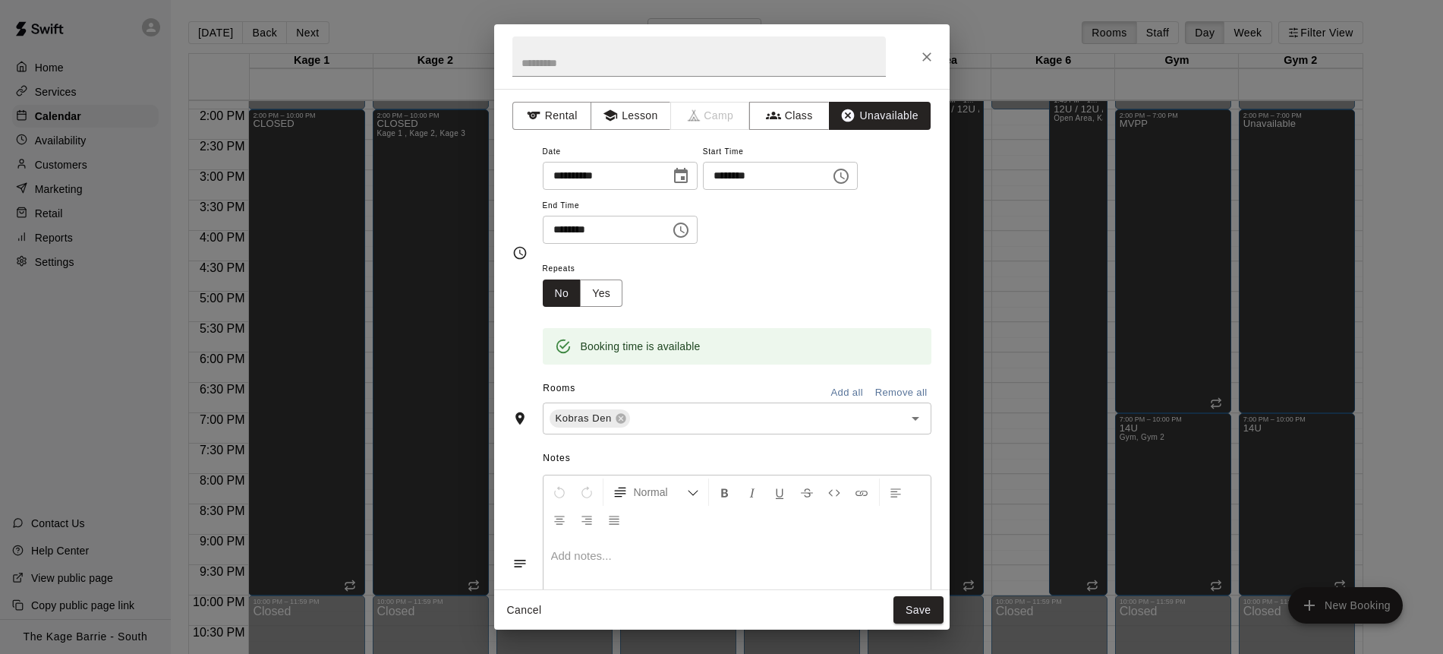
click at [918, 604] on button "Save" at bounding box center [919, 610] width 50 height 28
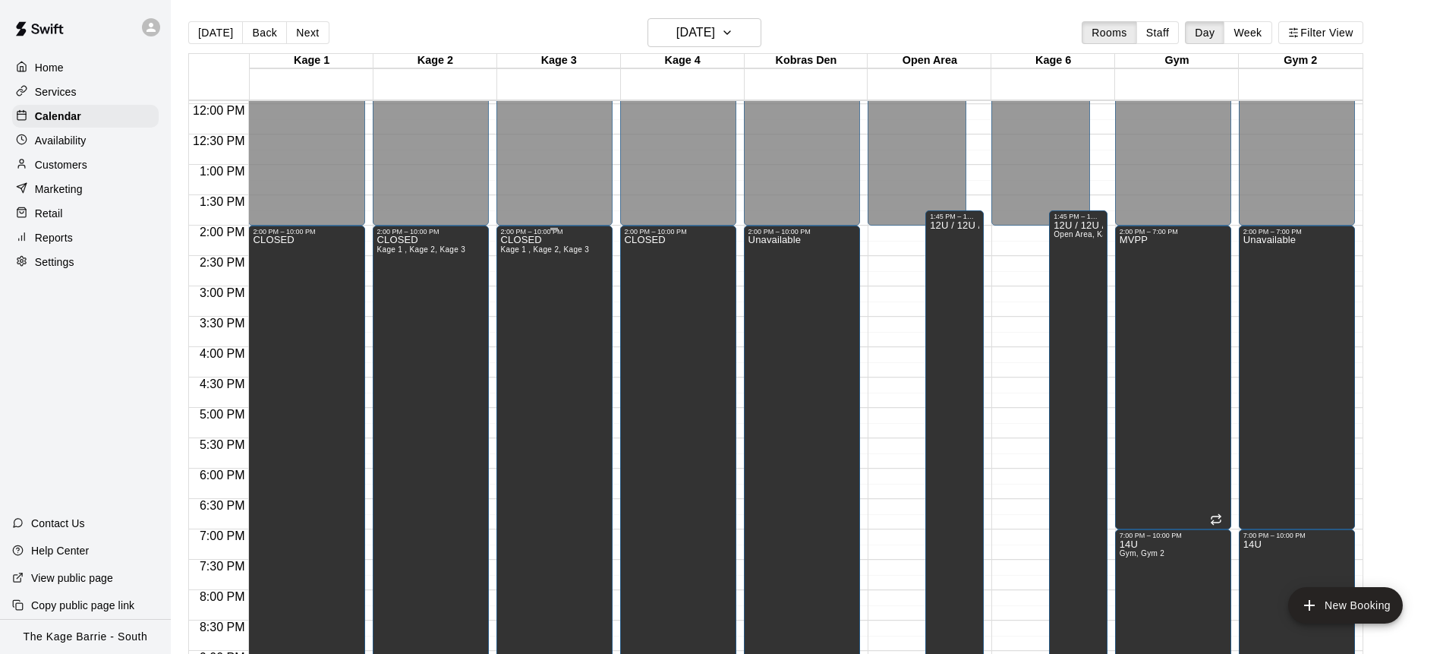
scroll to position [802, 0]
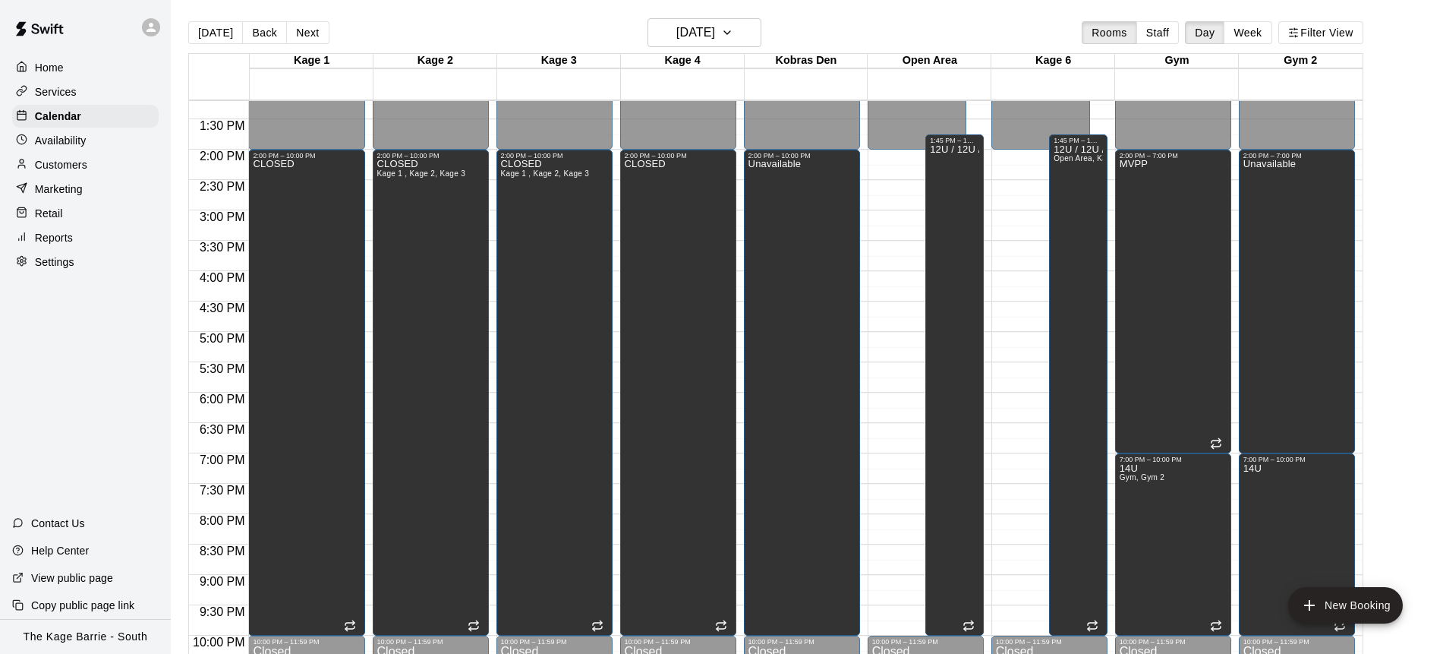
drag, startPoint x: 803, startPoint y: 41, endPoint x: 794, endPoint y: 41, distance: 8.4
click at [803, 41] on div "Today Back Next Friday Dec 26 Rooms Staff Day Week Filter View" at bounding box center [775, 35] width 1175 height 35
click at [308, 32] on button "Next" at bounding box center [307, 32] width 43 height 23
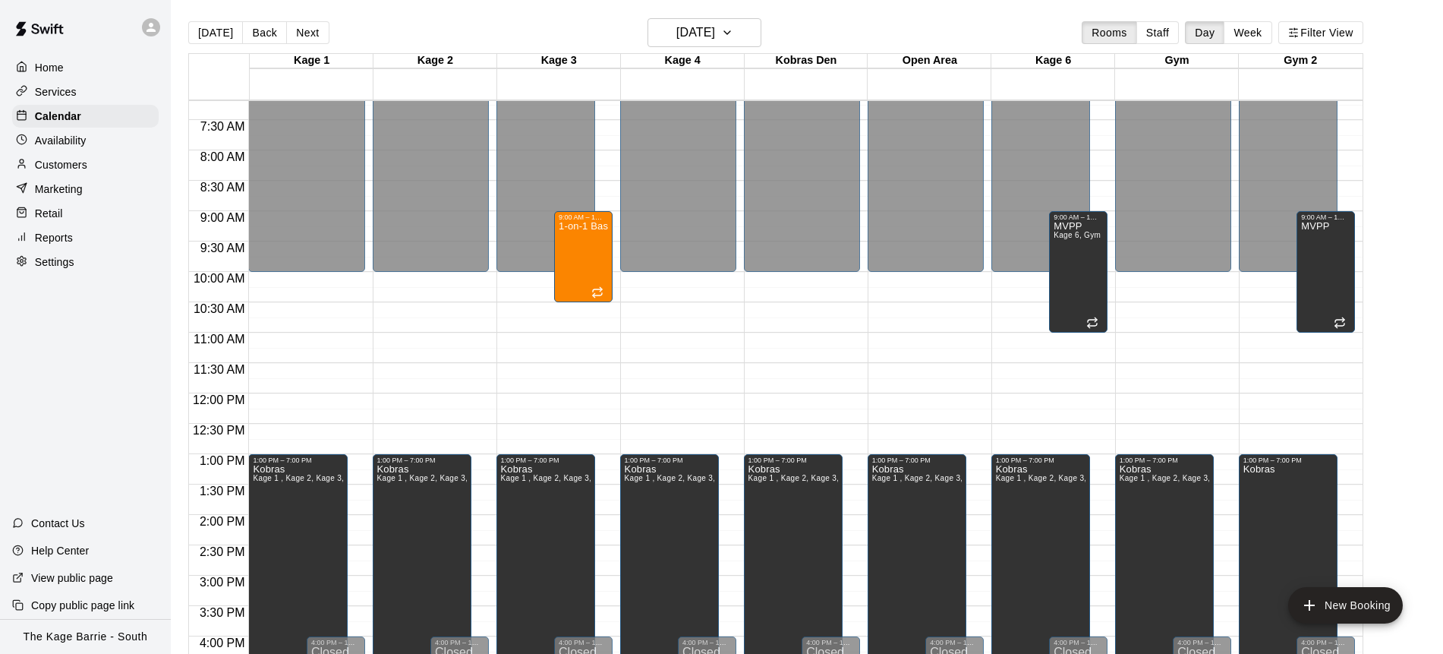
scroll to position [436, 0]
click at [604, 259] on div "1-on-1 Baseball Clinic" at bounding box center [583, 549] width 49 height 654
click at [582, 310] on icon "delete" at bounding box center [575, 310] width 18 height 18
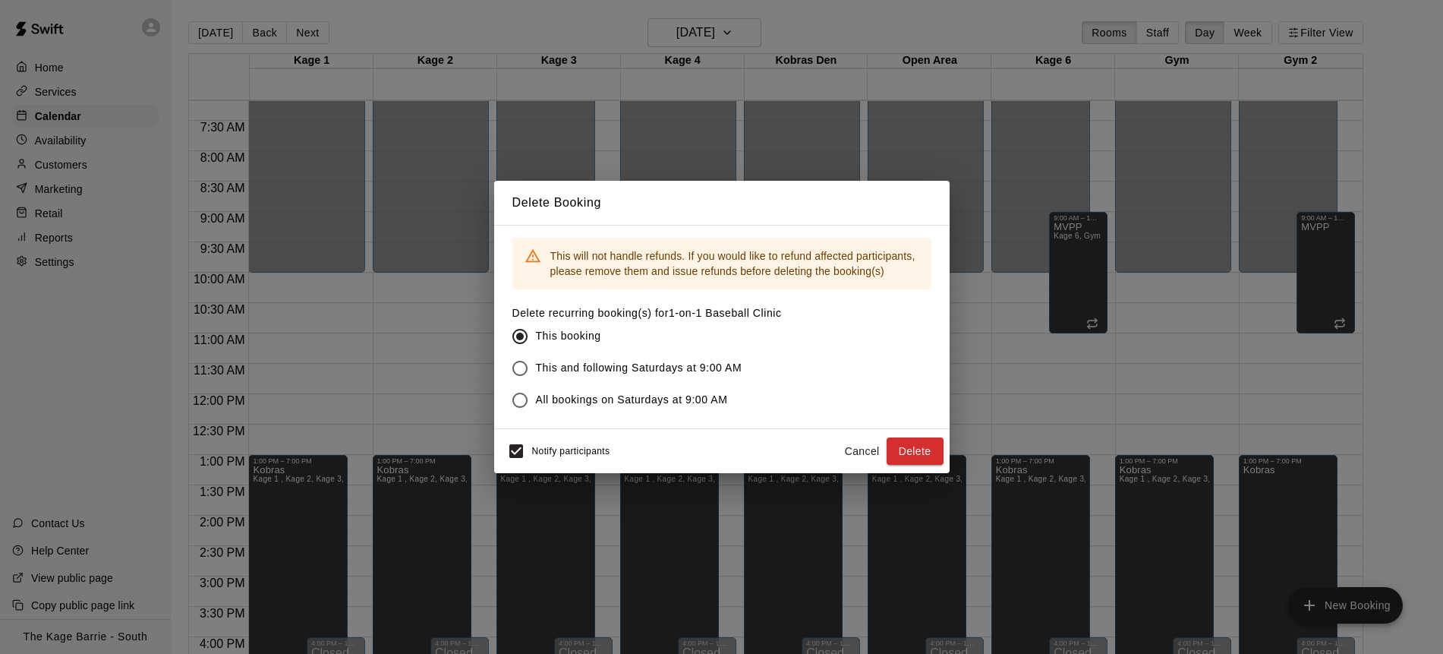
click at [920, 451] on button "Delete" at bounding box center [915, 451] width 57 height 28
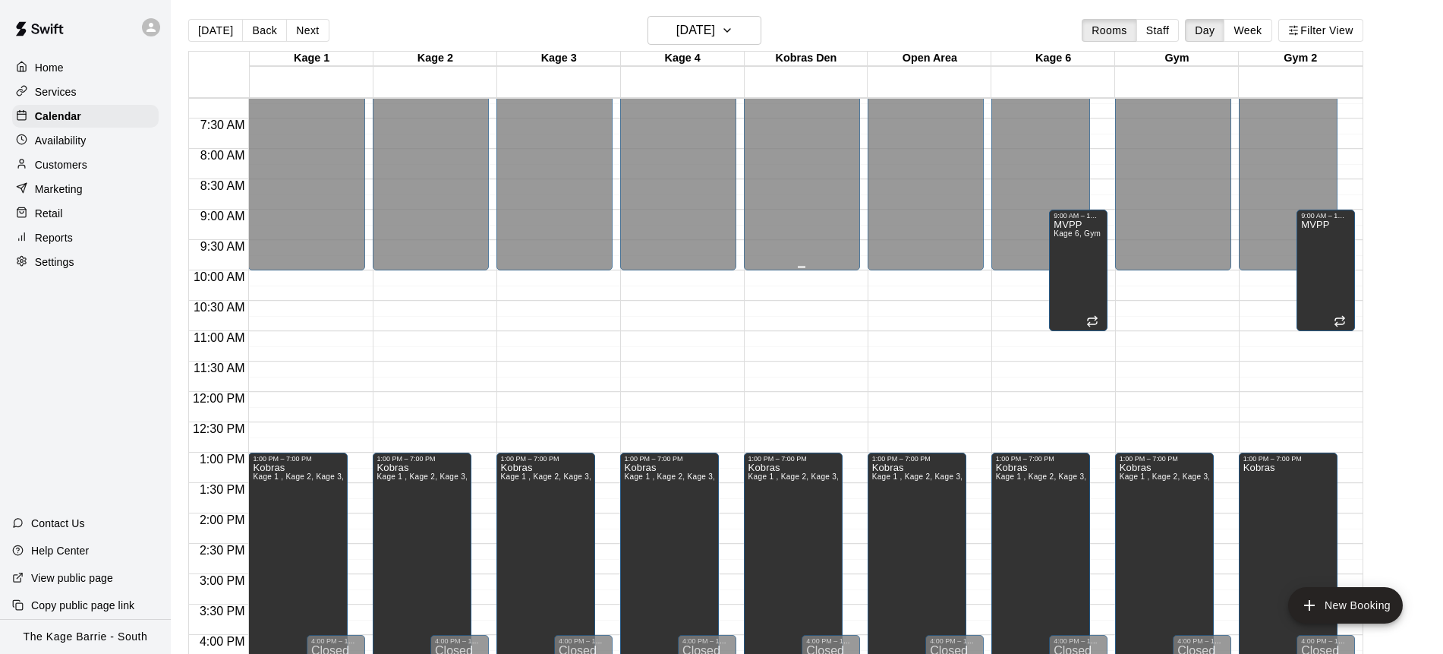
scroll to position [2, 0]
click at [1086, 275] on div "MVPP Kage 6, Gym 2" at bounding box center [1078, 547] width 49 height 654
click at [1070, 278] on icon "delete" at bounding box center [1069, 273] width 11 height 14
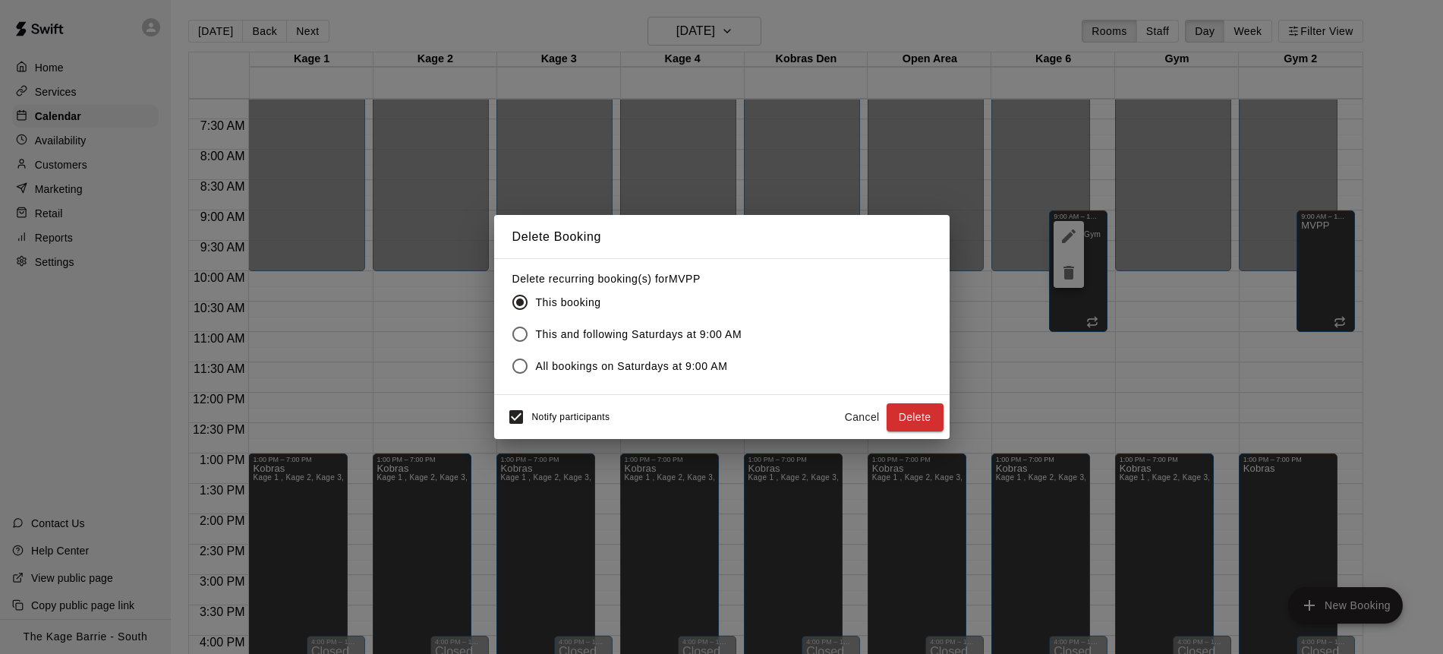
click at [928, 412] on button "Delete" at bounding box center [915, 417] width 57 height 28
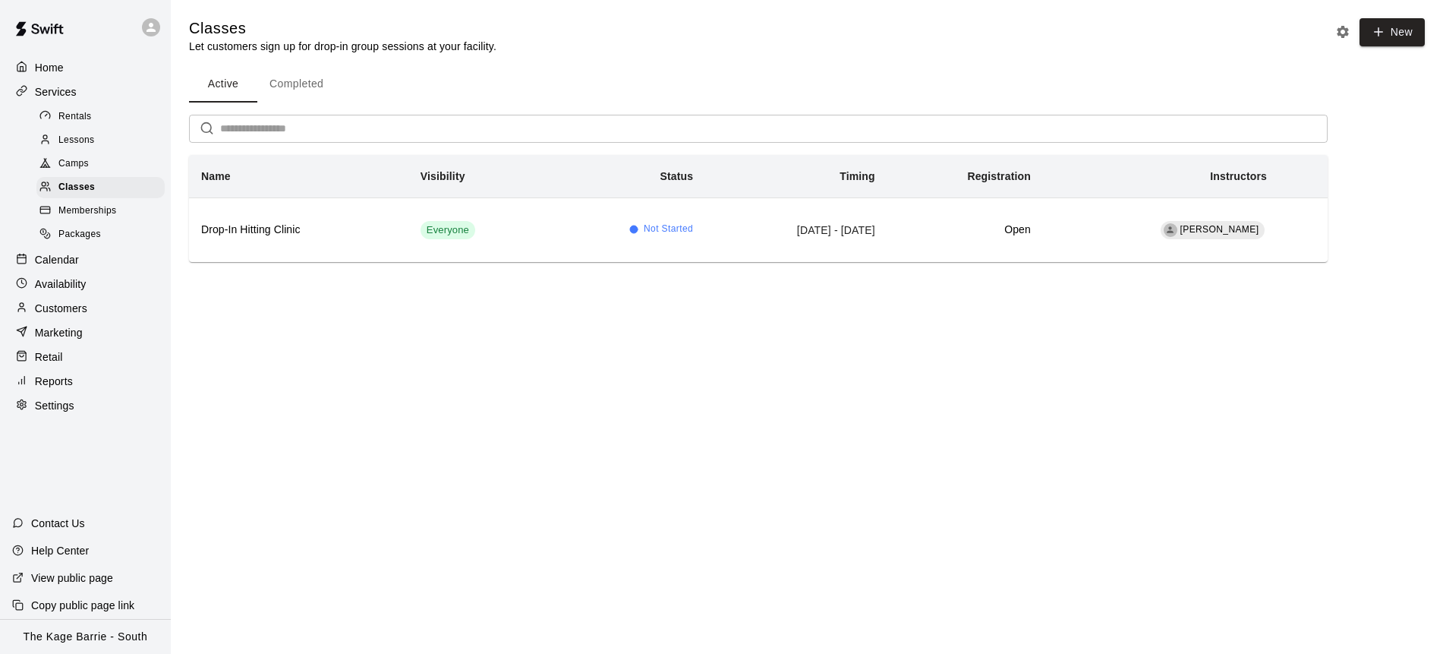
click at [99, 255] on div "Calendar" at bounding box center [85, 259] width 147 height 23
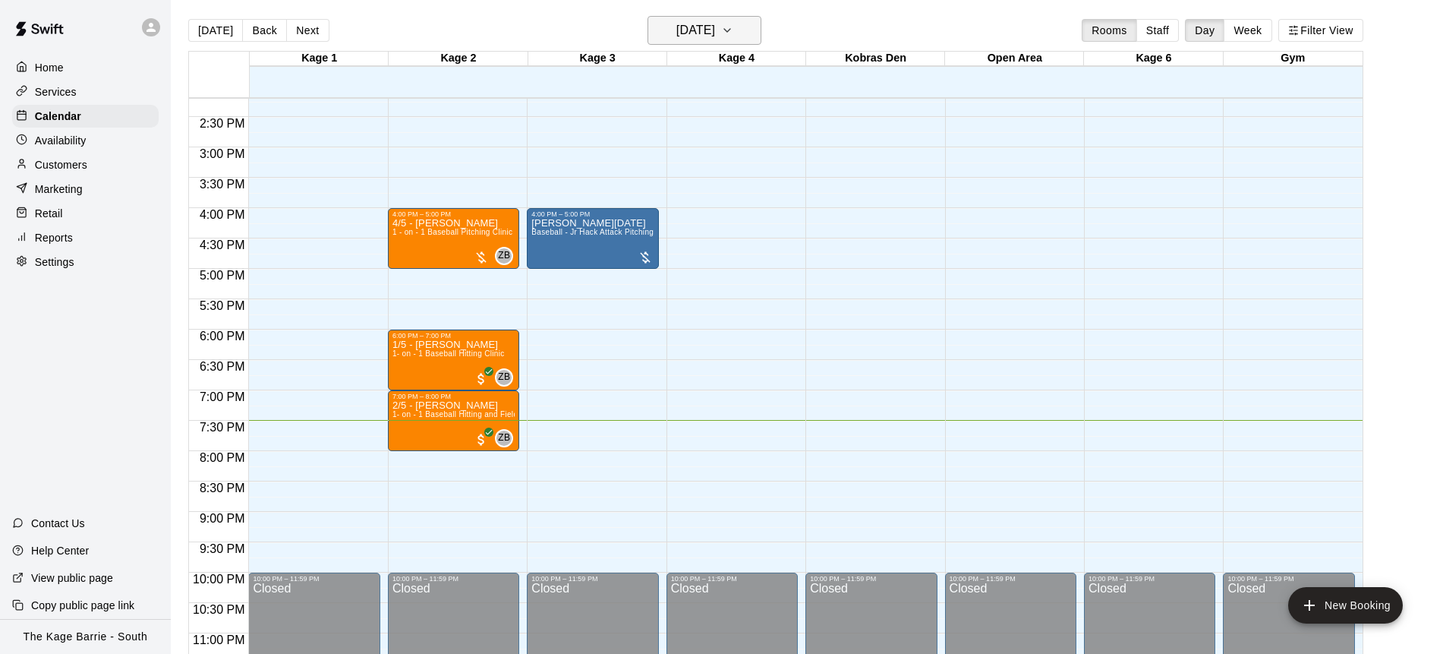
scroll to position [6, 0]
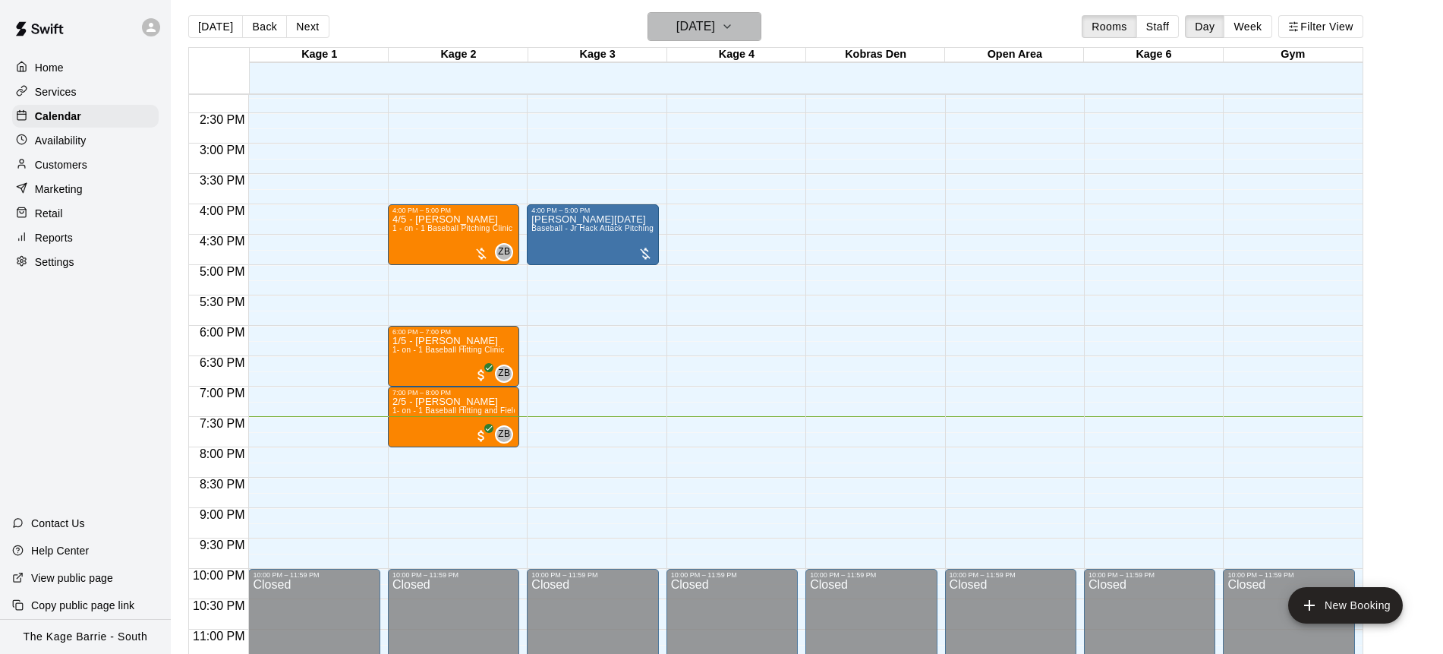
click at [734, 35] on icon "button" at bounding box center [727, 26] width 12 height 18
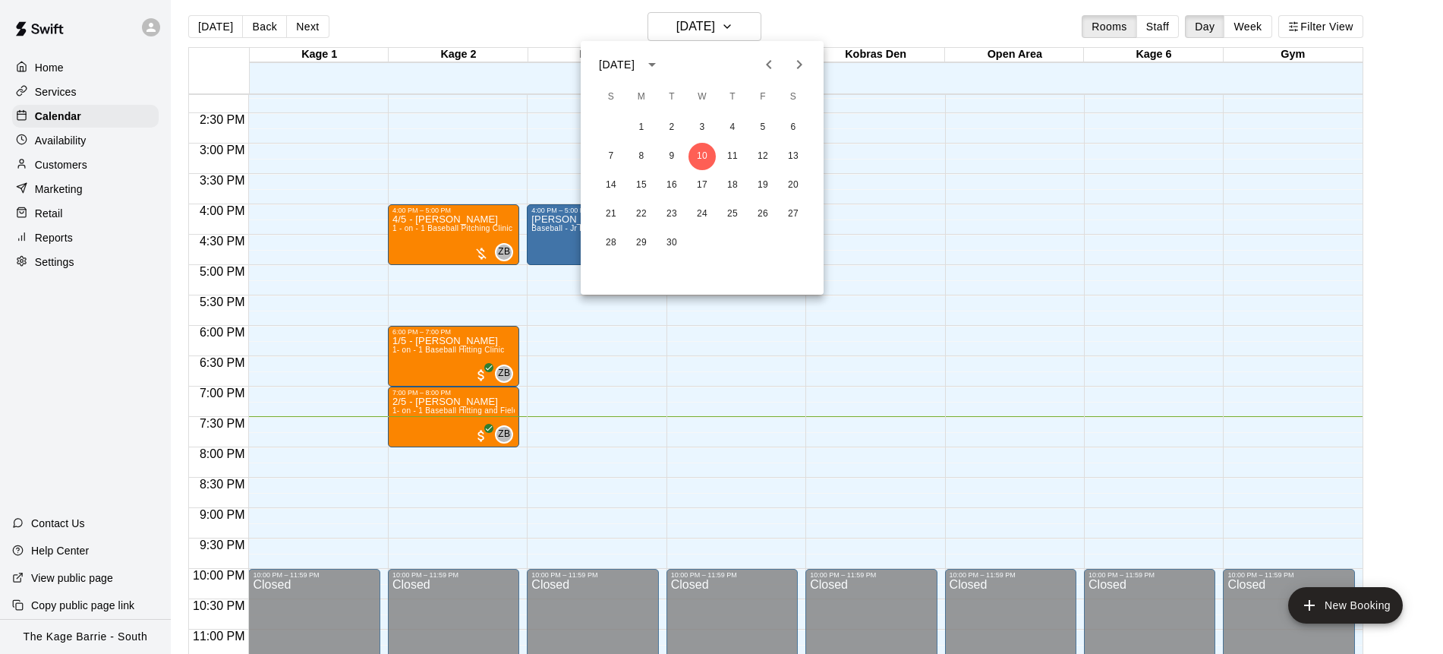
click at [802, 65] on icon "Next month" at bounding box center [799, 64] width 18 height 18
click at [799, 213] on button "27" at bounding box center [793, 213] width 27 height 27
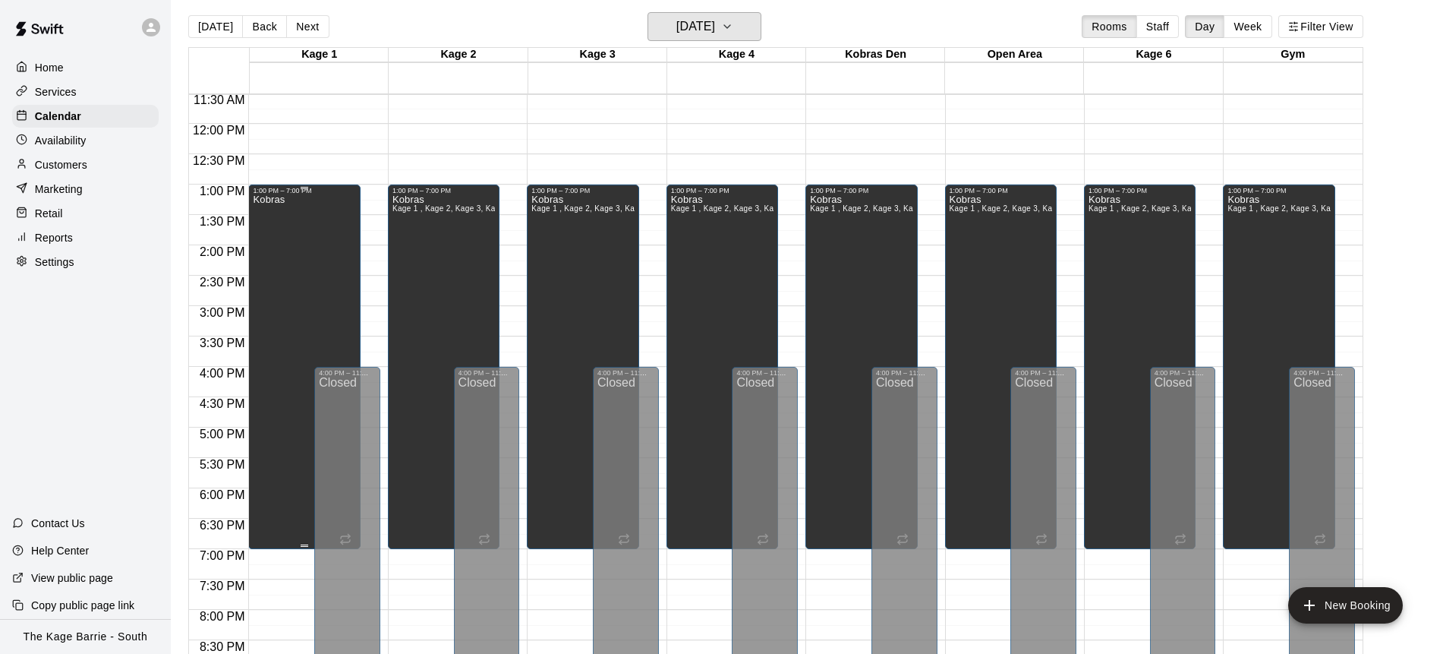
scroll to position [693, 0]
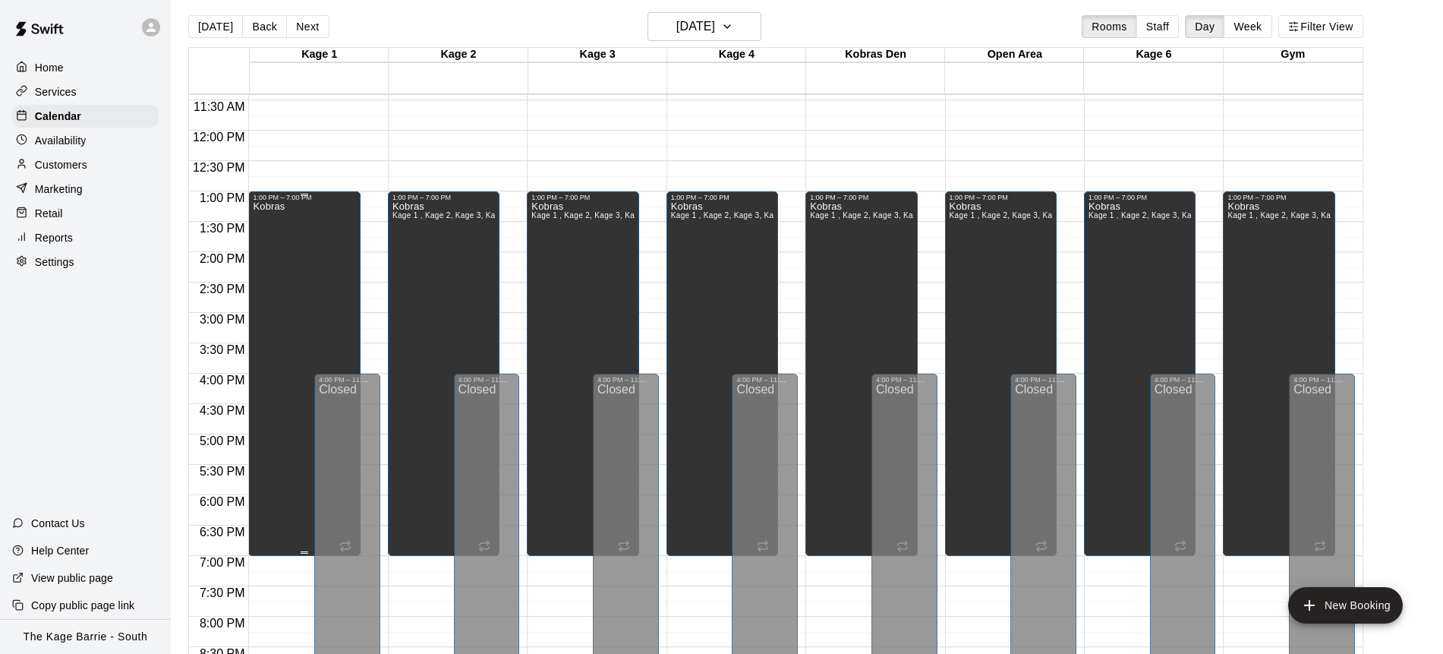
click at [314, 231] on div "Kobras" at bounding box center [304, 528] width 103 height 654
click at [279, 247] on button "delete" at bounding box center [269, 253] width 30 height 30
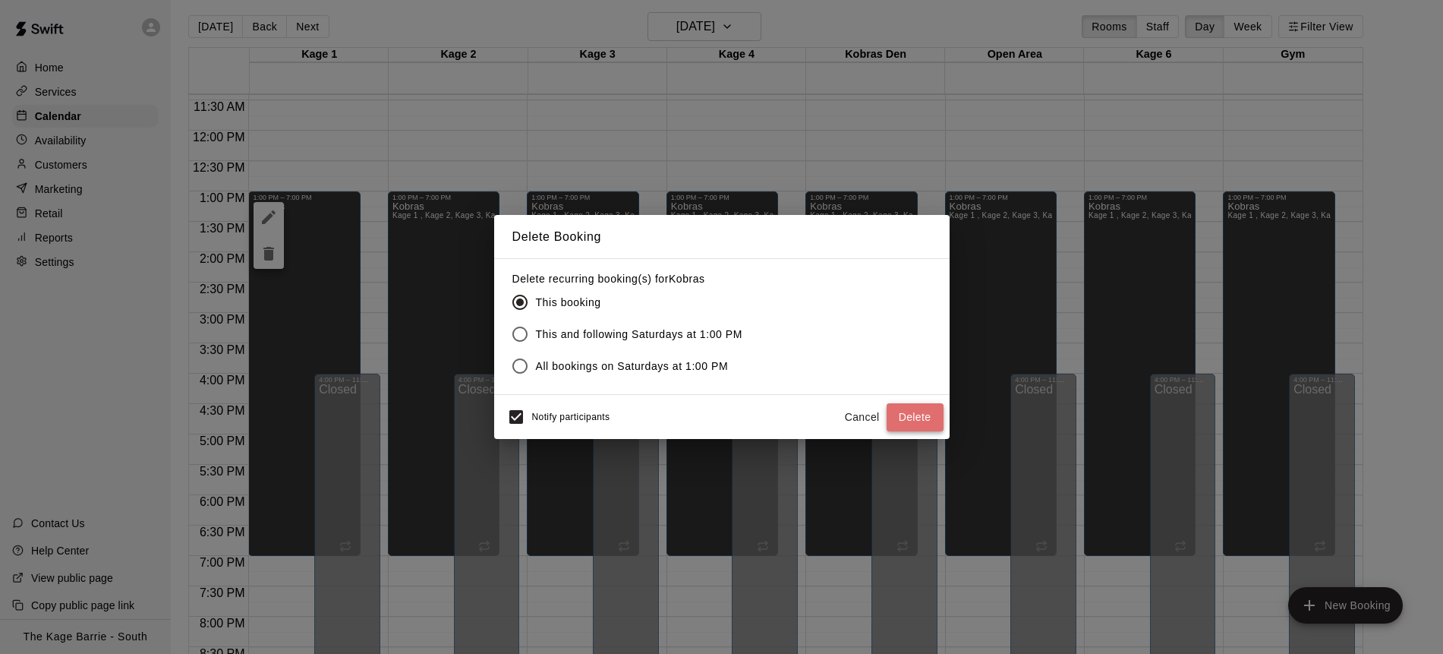
click at [924, 417] on button "Delete" at bounding box center [915, 417] width 57 height 28
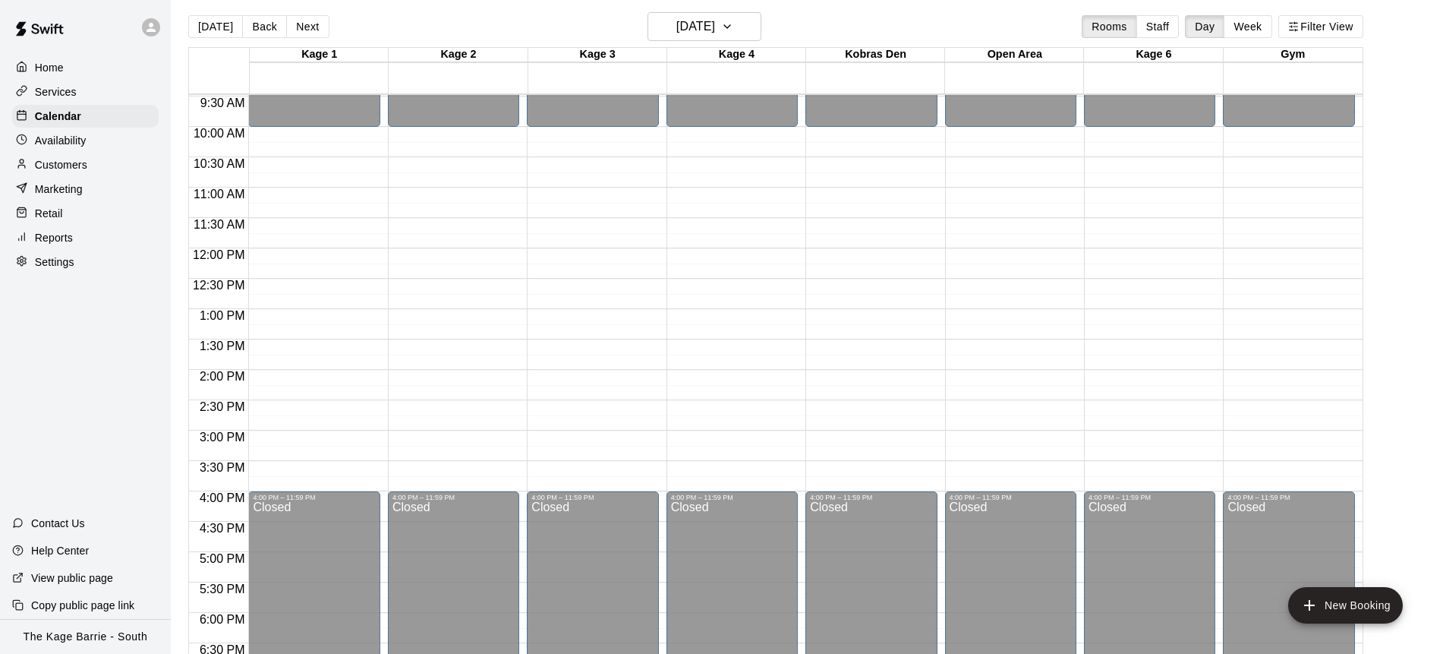
scroll to position [576, 0]
click at [742, 30] on button "[DATE]" at bounding box center [705, 26] width 114 height 29
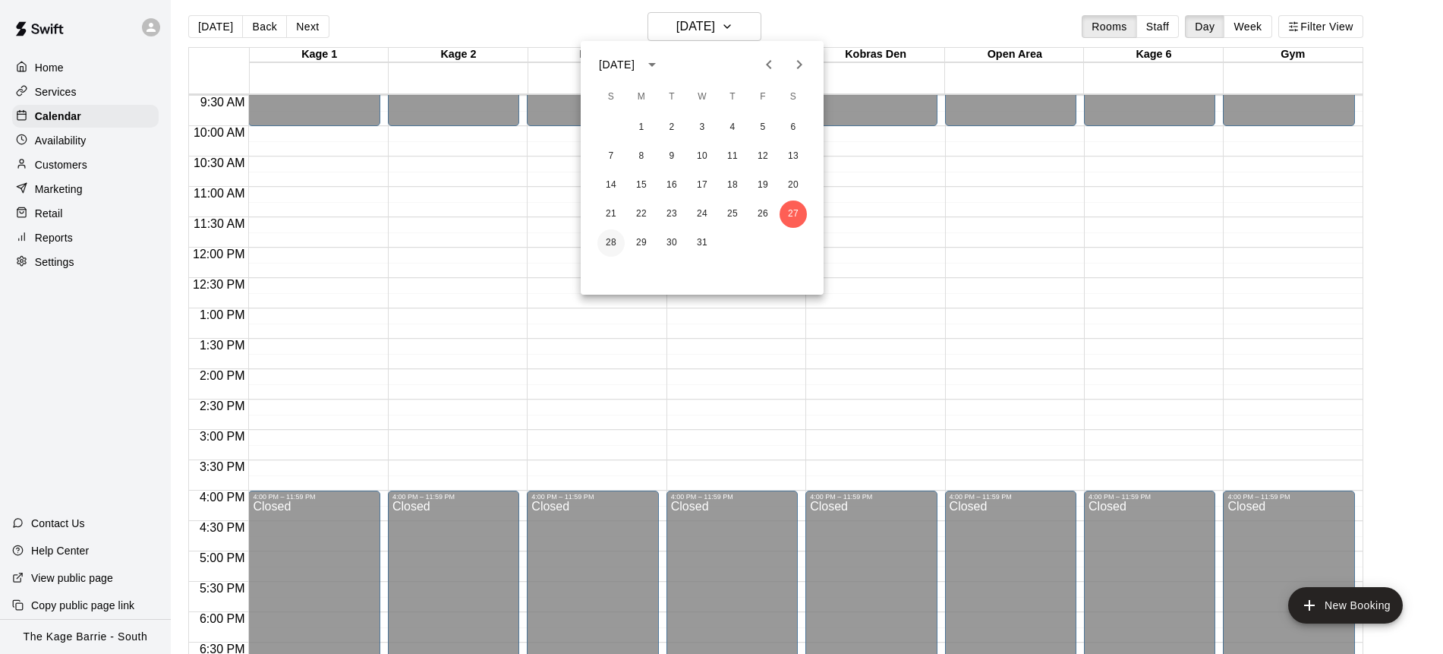
click at [611, 238] on button "28" at bounding box center [611, 242] width 27 height 27
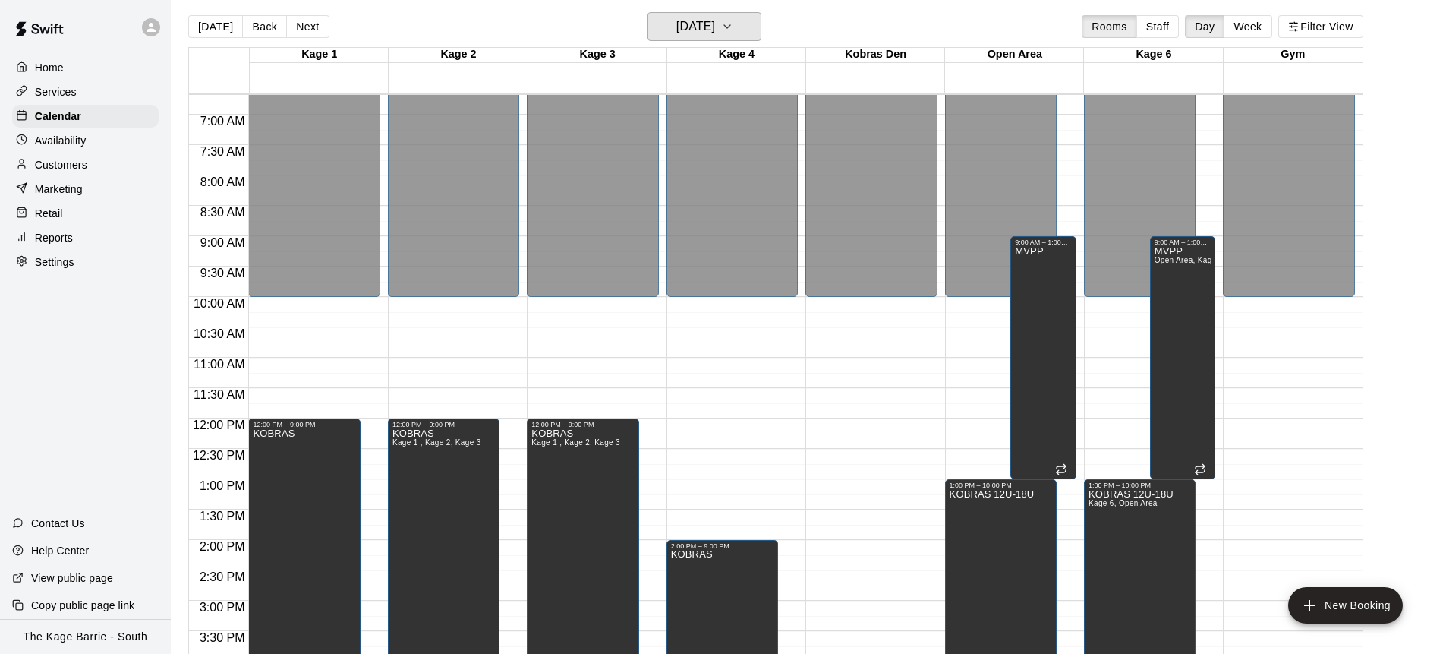
scroll to position [407, 0]
click at [1036, 295] on div "MVPP" at bounding box center [1029, 572] width 28 height 654
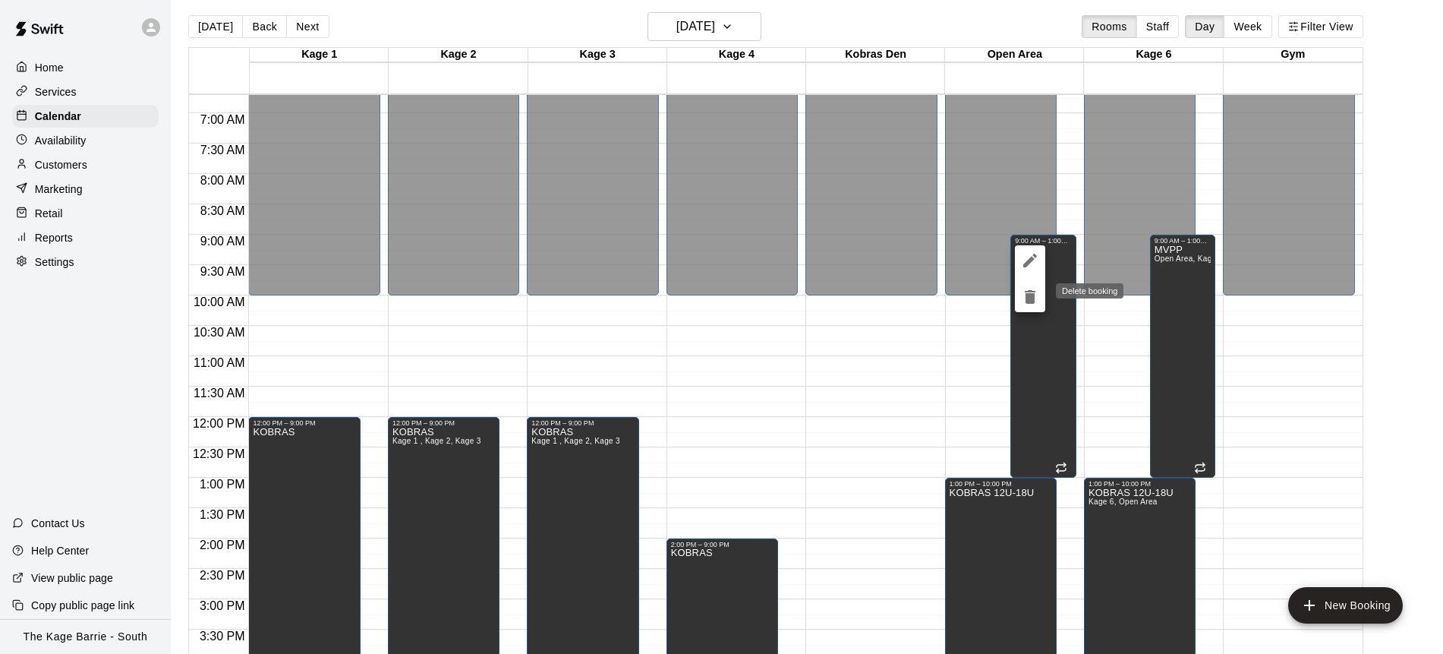
click at [1027, 302] on icon "delete" at bounding box center [1030, 297] width 11 height 14
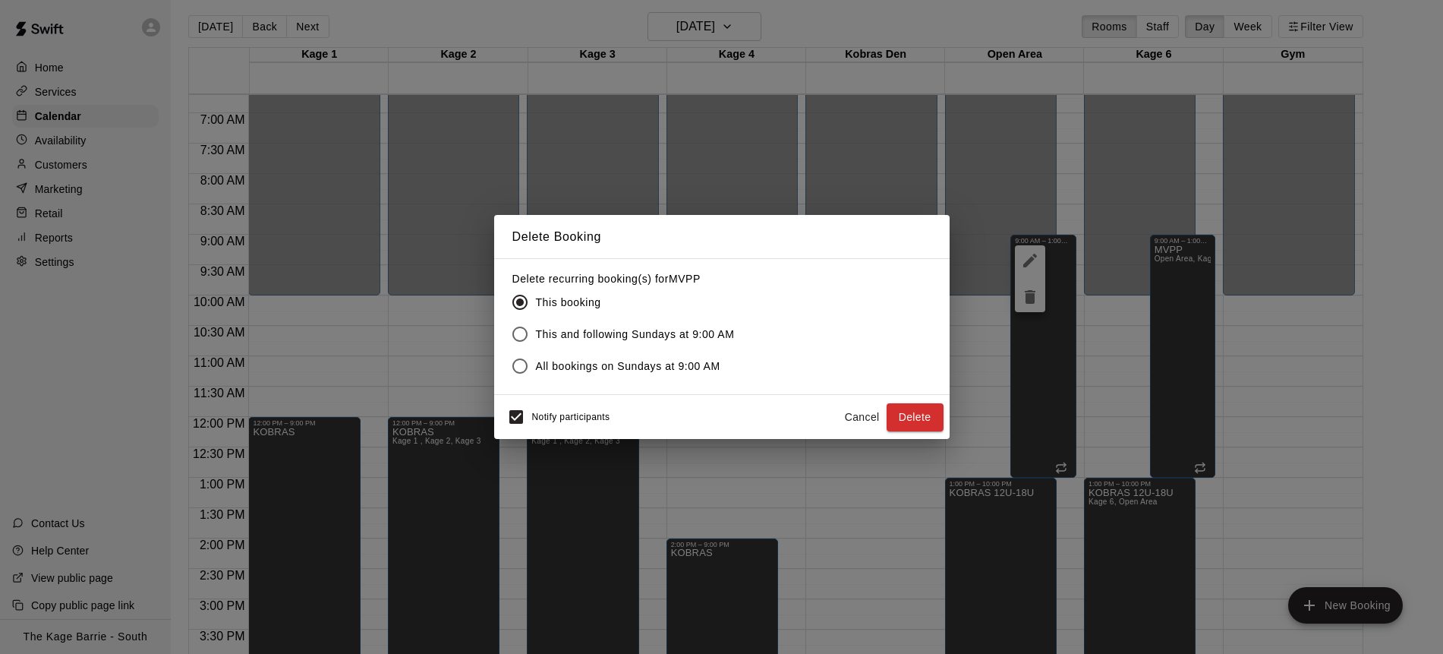
click at [917, 414] on button "Delete" at bounding box center [915, 417] width 57 height 28
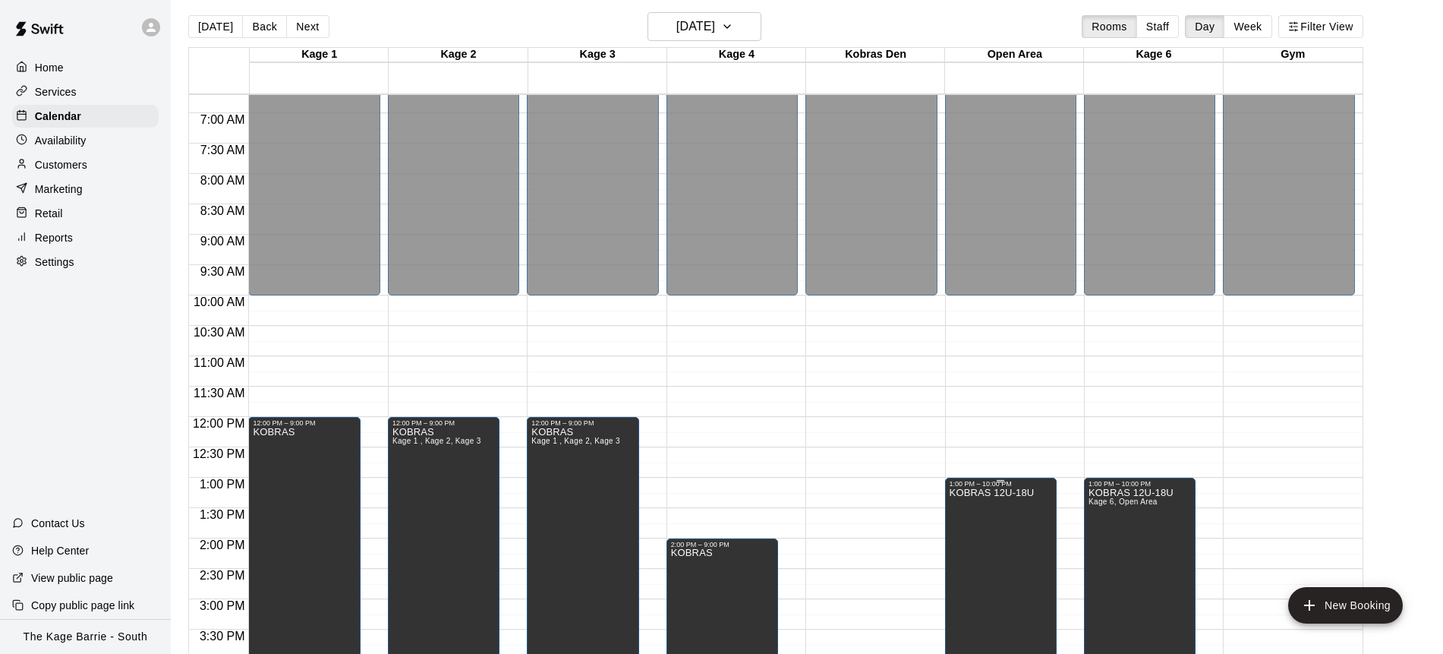
click at [970, 539] on icon "delete" at bounding box center [965, 540] width 18 height 18
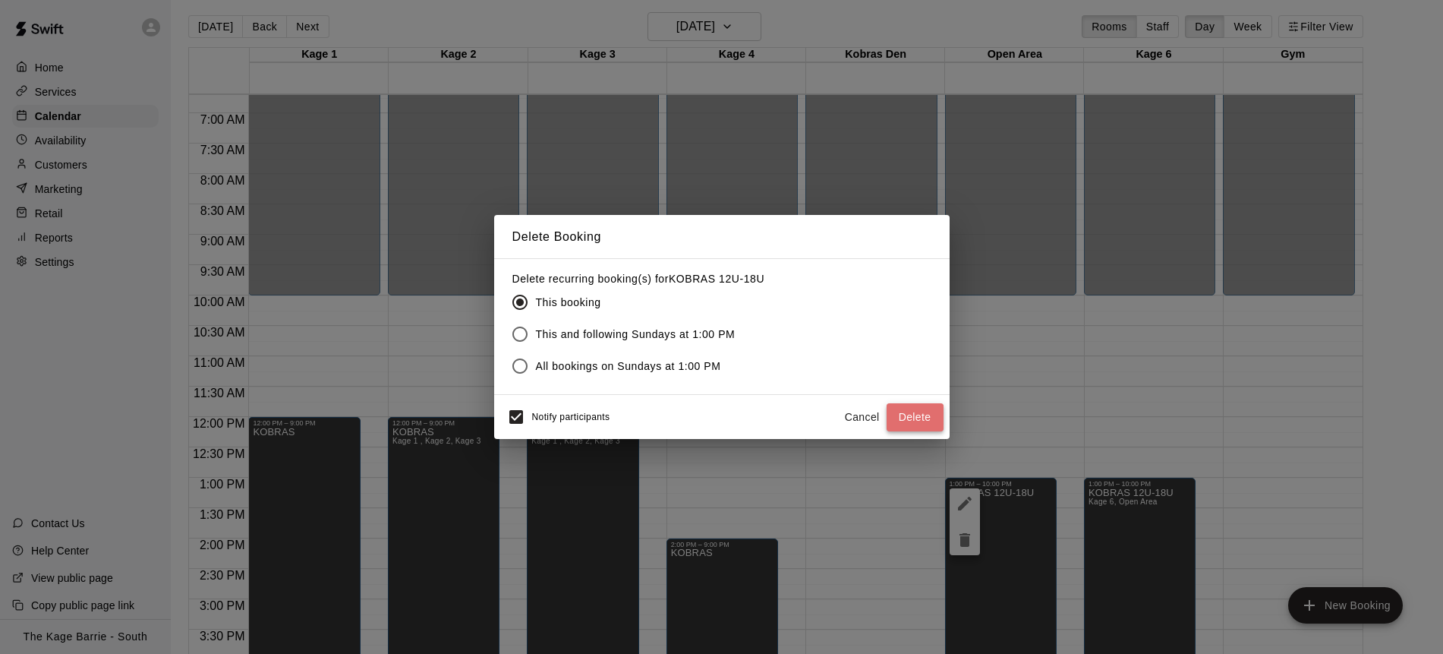
click at [915, 412] on button "Delete" at bounding box center [915, 417] width 57 height 28
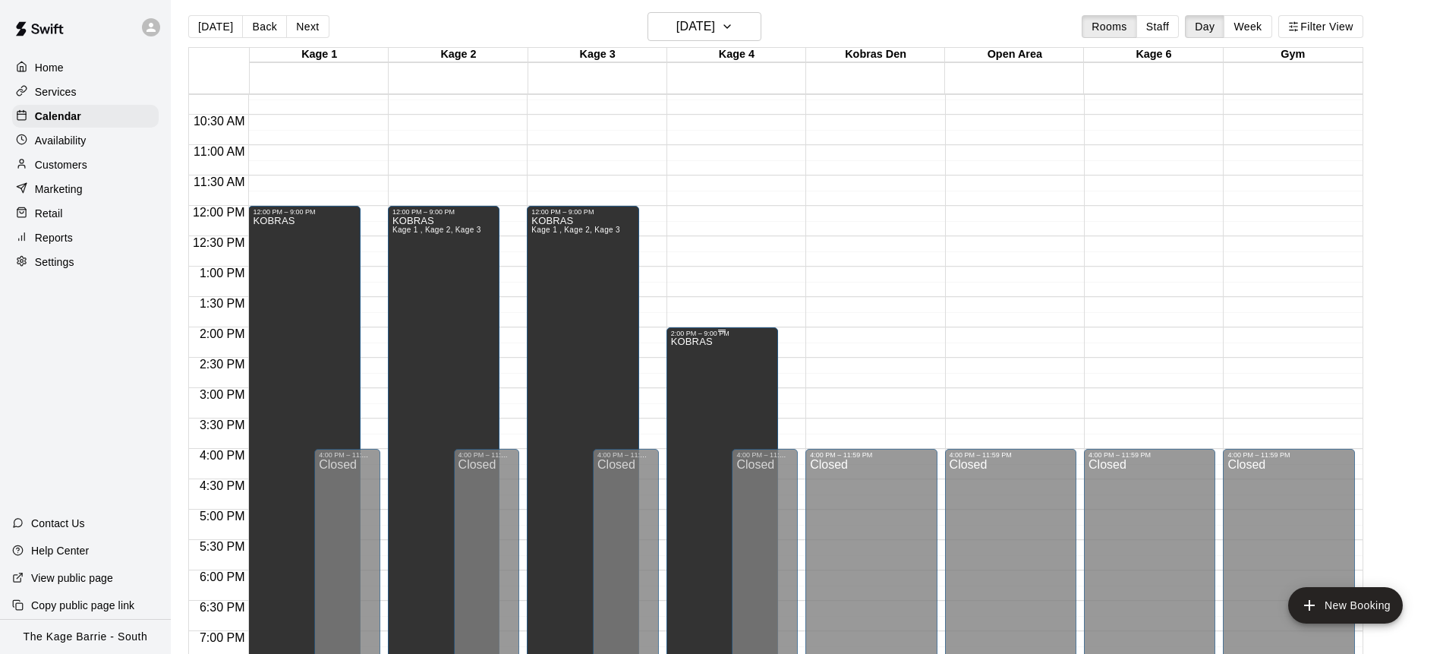
scroll to position [620, 0]
click at [718, 392] on div "KOBRAS" at bounding box center [722, 663] width 103 height 654
click at [691, 387] on icon "delete" at bounding box center [686, 388] width 18 height 18
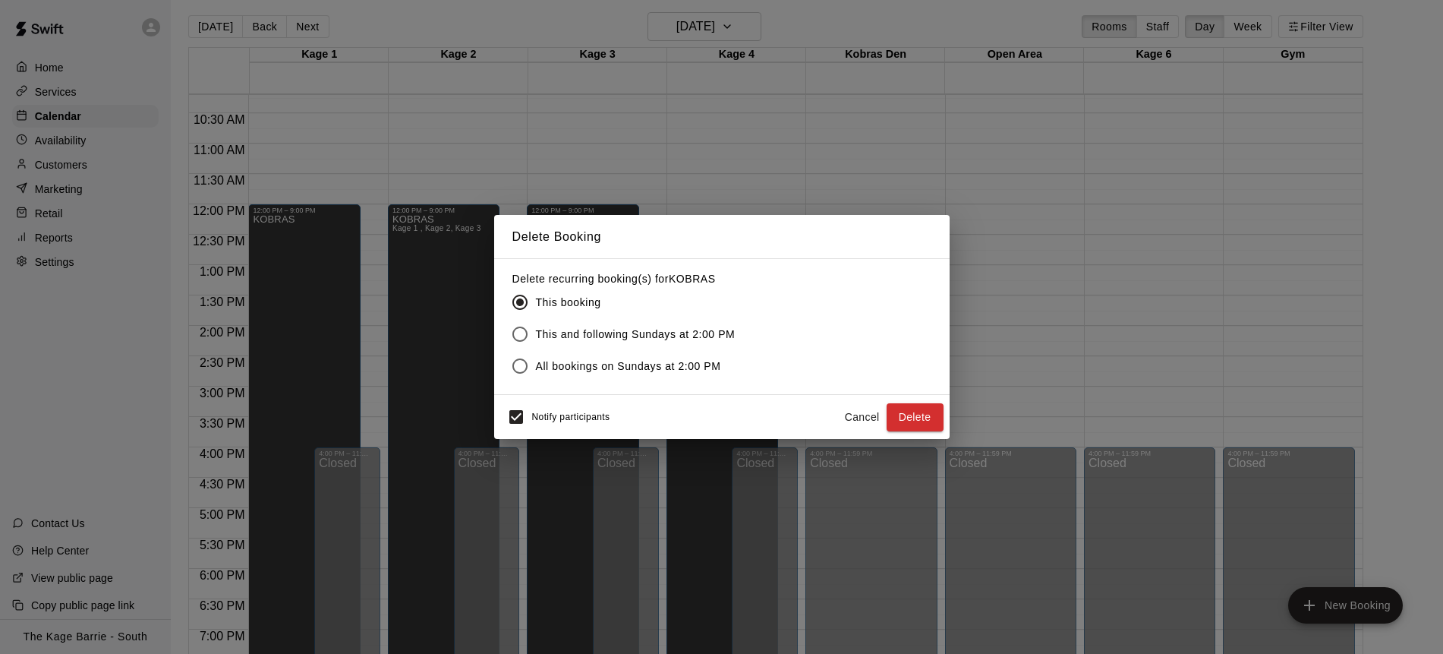
click at [930, 418] on button "Delete" at bounding box center [915, 417] width 57 height 28
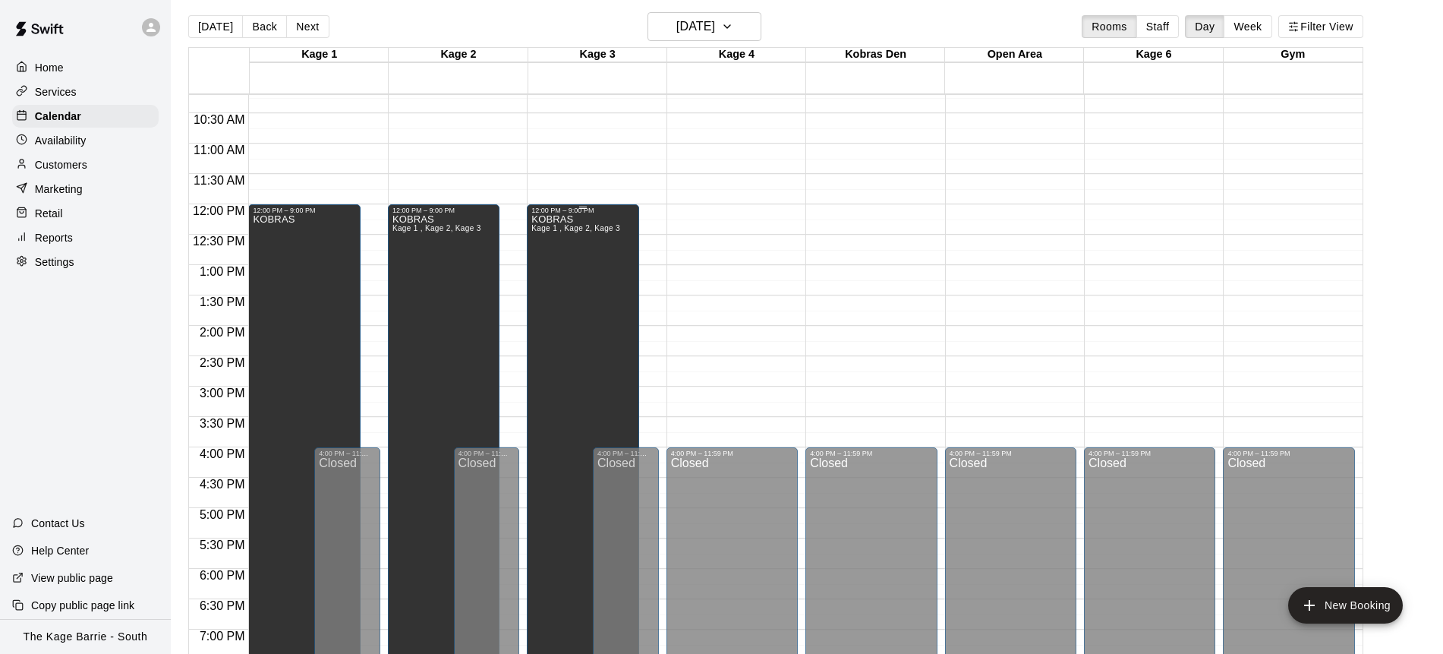
click at [571, 298] on div "KOBRAS Kage 1 , Kage 2, Kage 3" at bounding box center [576, 541] width 89 height 654
click at [547, 270] on icon "delete" at bounding box center [547, 267] width 11 height 14
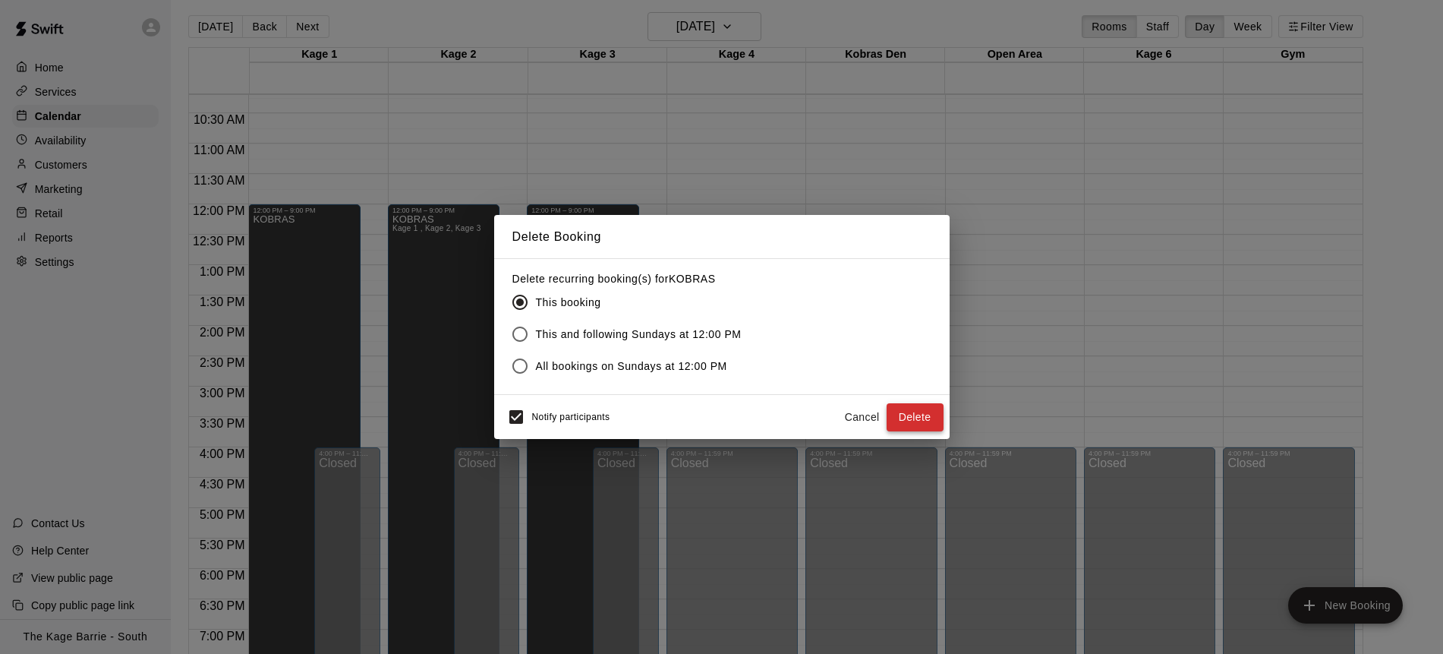
click at [922, 418] on button "Delete" at bounding box center [915, 417] width 57 height 28
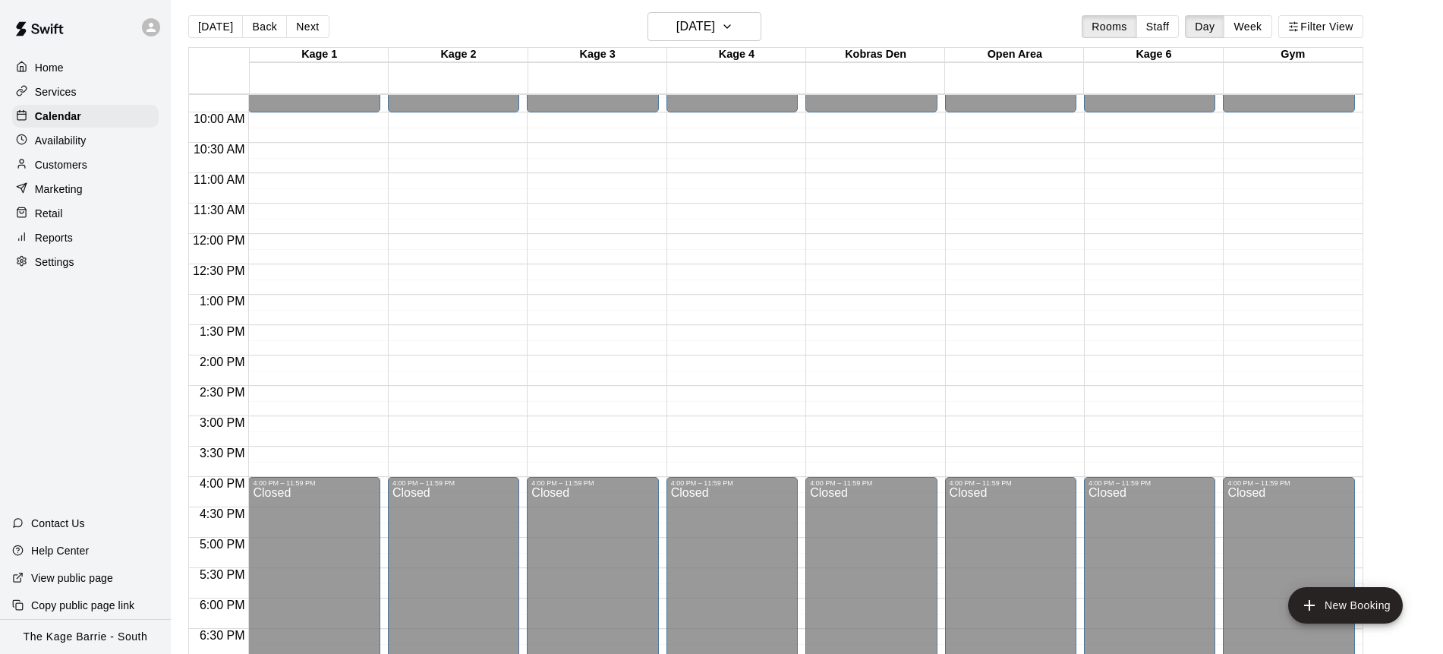
scroll to position [591, 0]
click at [708, 24] on h6 "[DATE]" at bounding box center [696, 26] width 39 height 21
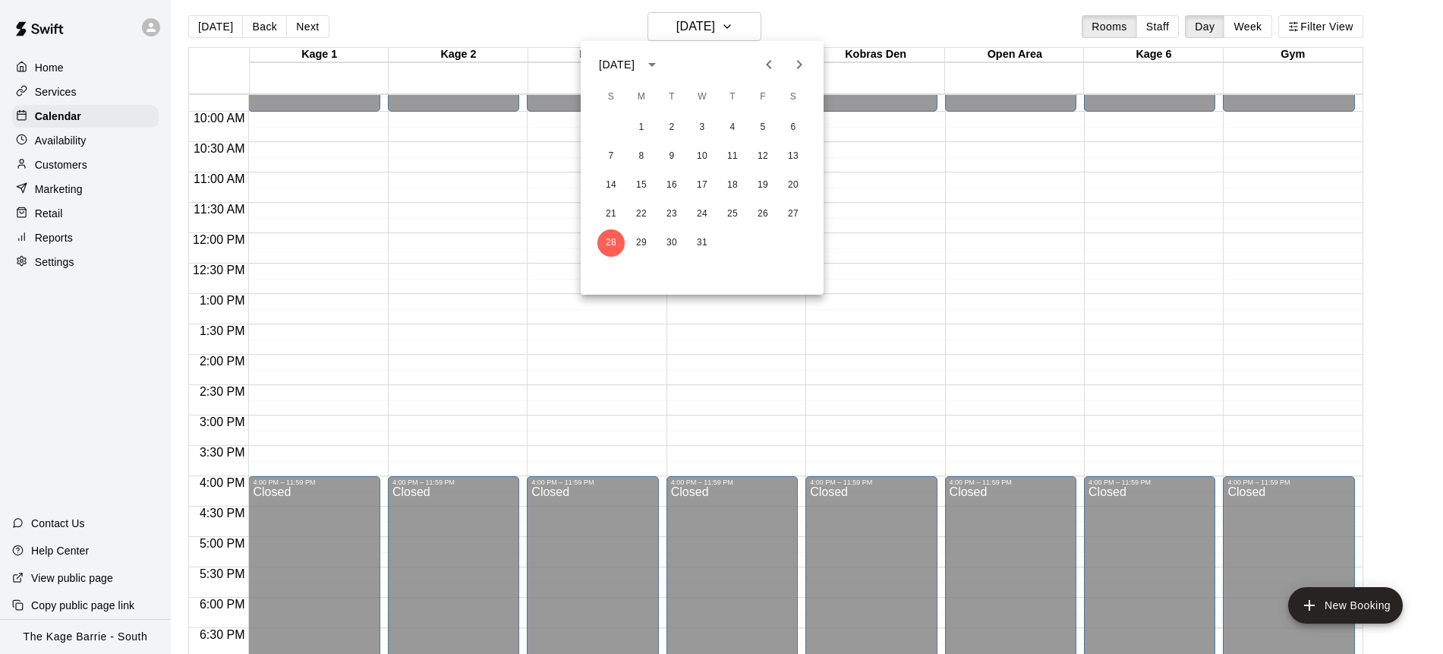
drag, startPoint x: 800, startPoint y: 64, endPoint x: 806, endPoint y: 106, distance: 43.0
click at [800, 64] on icon "Next month" at bounding box center [799, 64] width 5 height 9
click at [797, 124] on button "3" at bounding box center [793, 127] width 27 height 27
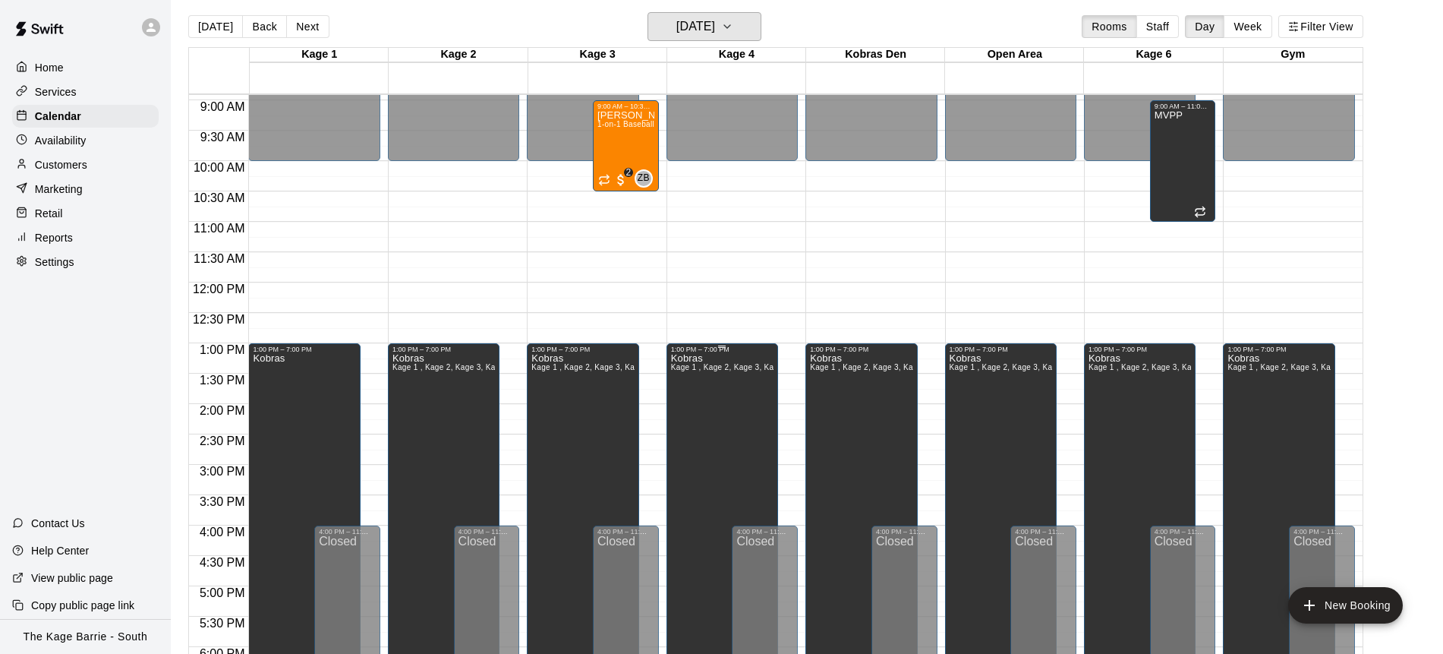
scroll to position [542, 0]
click at [1332, 33] on button "Filter View" at bounding box center [1321, 26] width 85 height 23
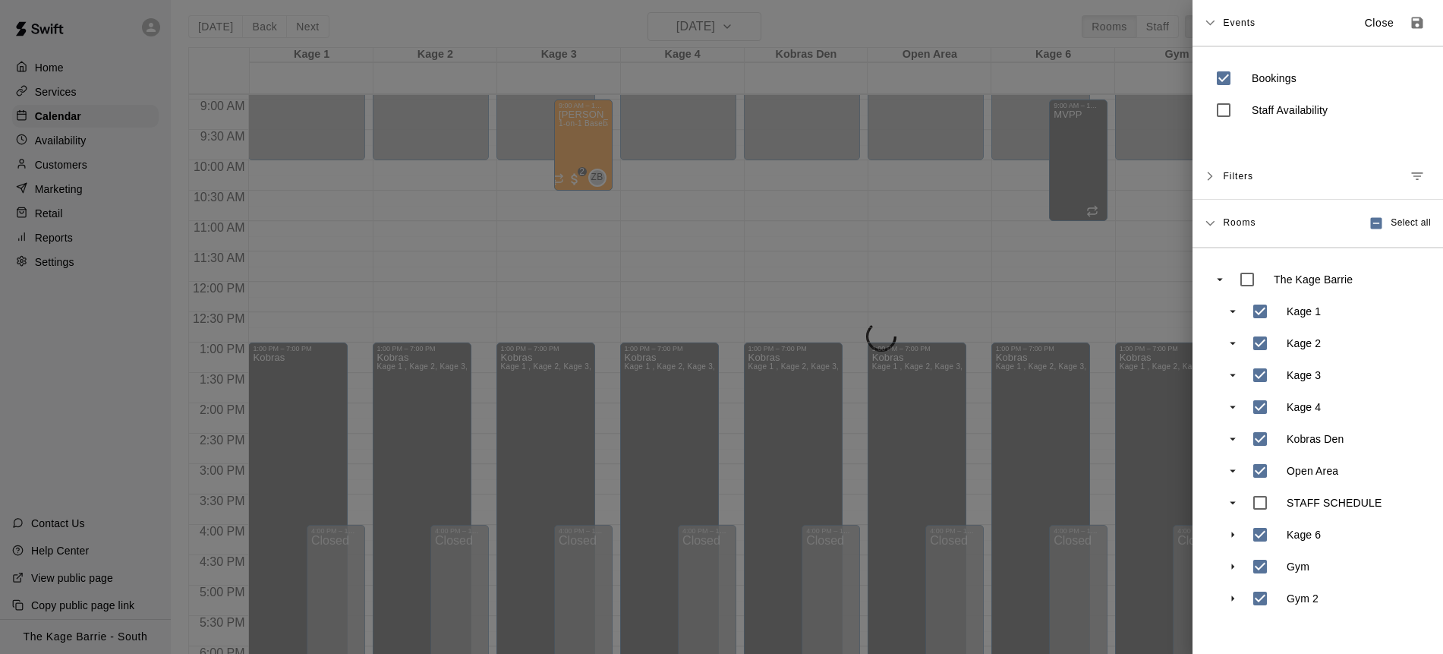
click at [1018, 288] on div at bounding box center [721, 327] width 1443 height 654
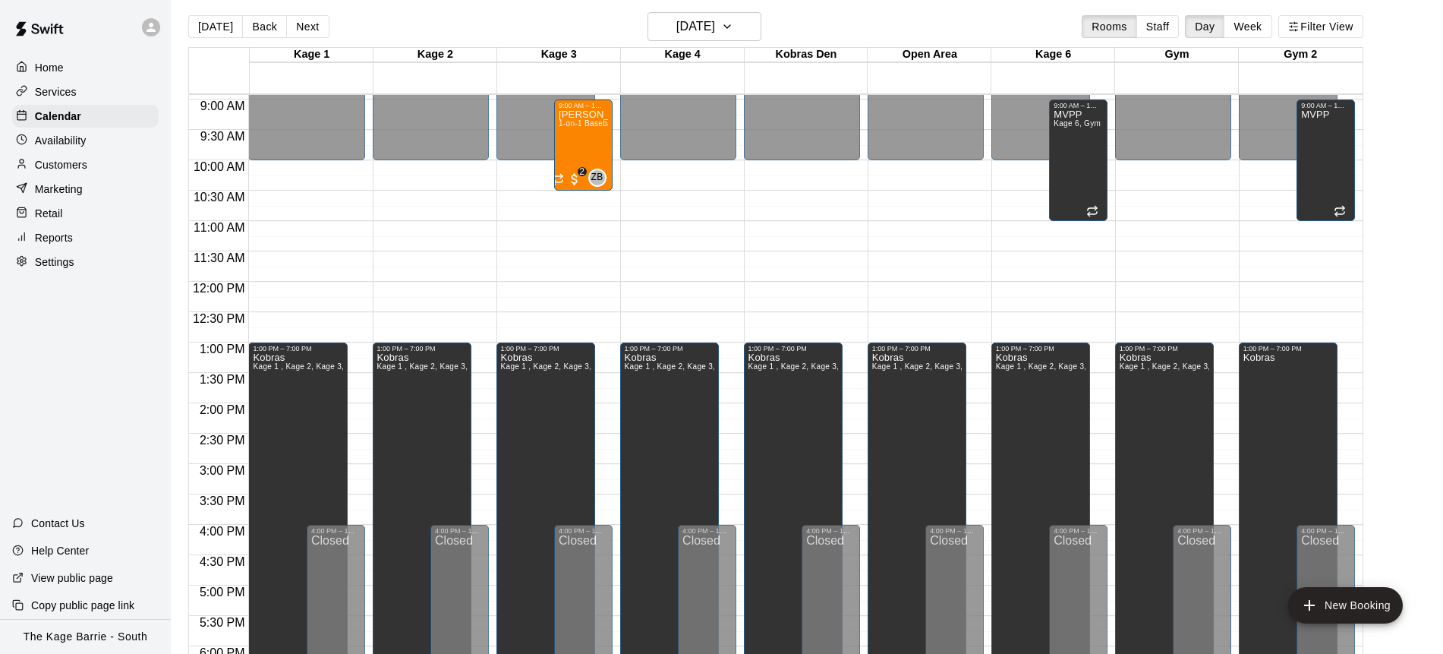
scroll to position [0, 0]
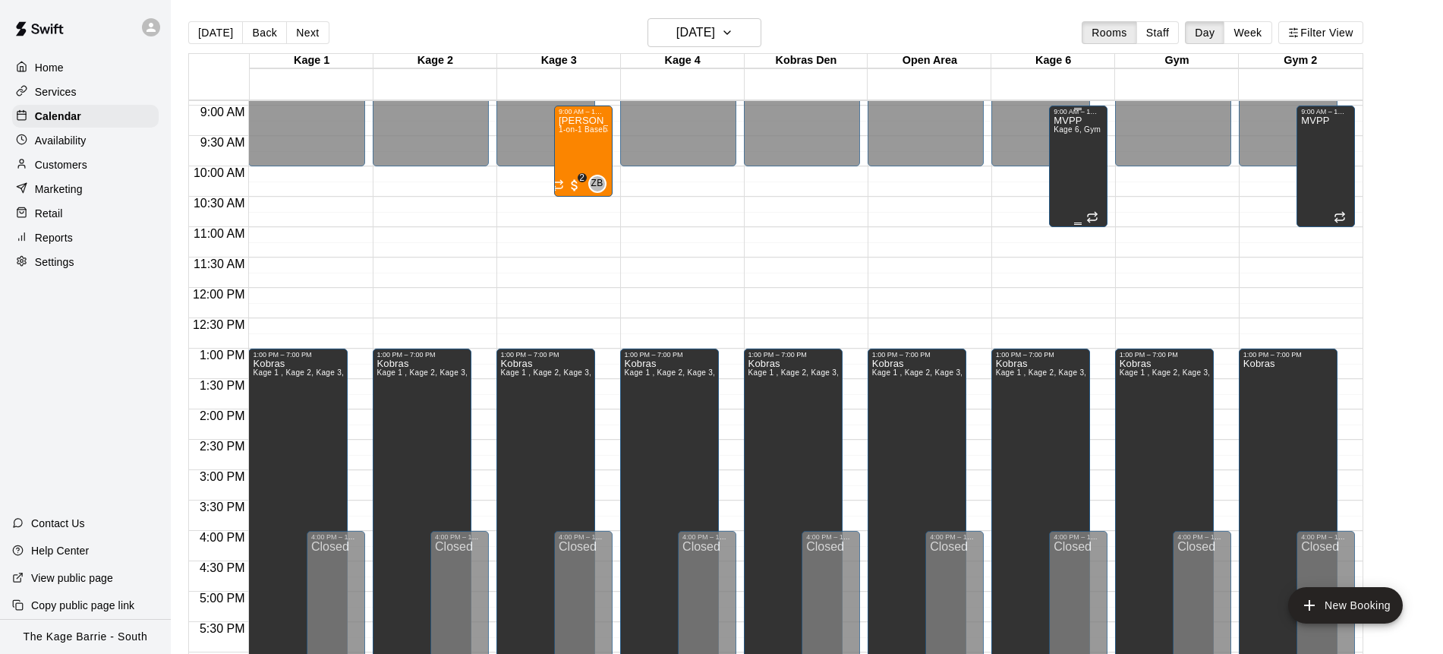
click at [1087, 156] on div "MVPP Kage 6, Gym 2" at bounding box center [1078, 442] width 49 height 654
click at [1069, 174] on icon "delete" at bounding box center [1069, 168] width 11 height 14
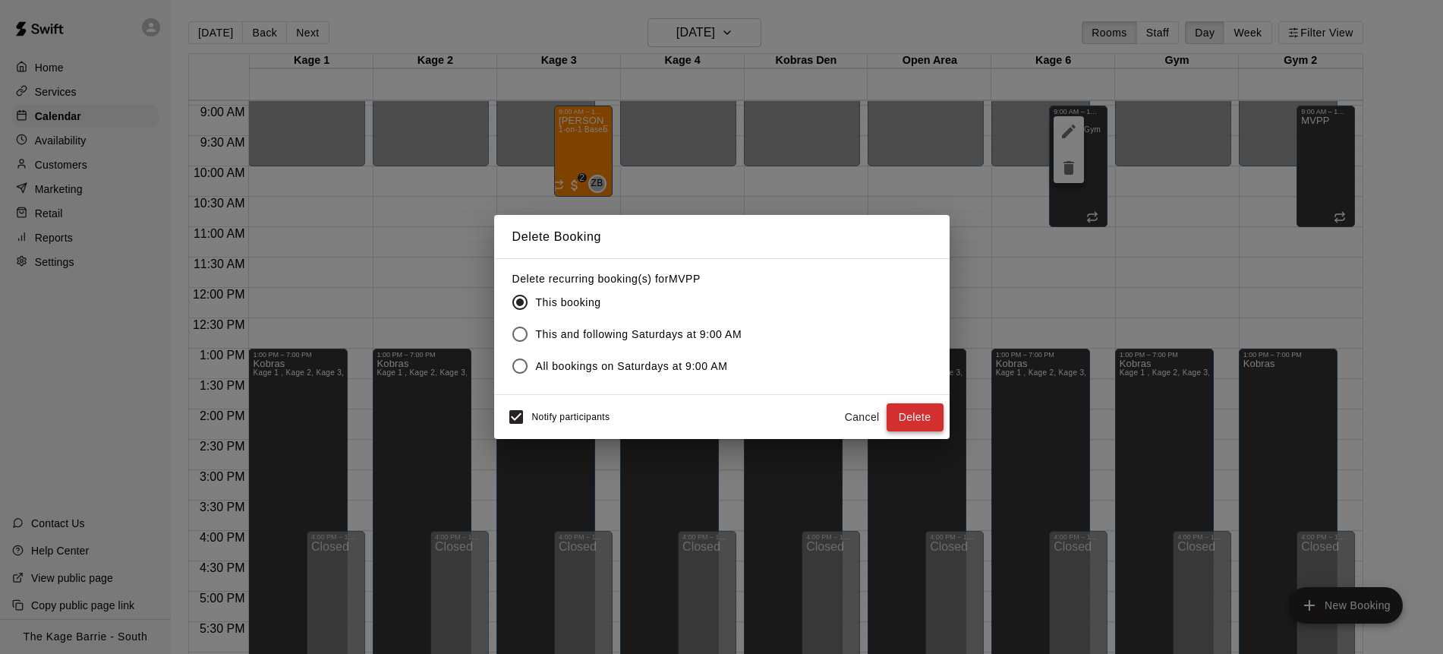
click at [923, 415] on button "Delete" at bounding box center [915, 417] width 57 height 28
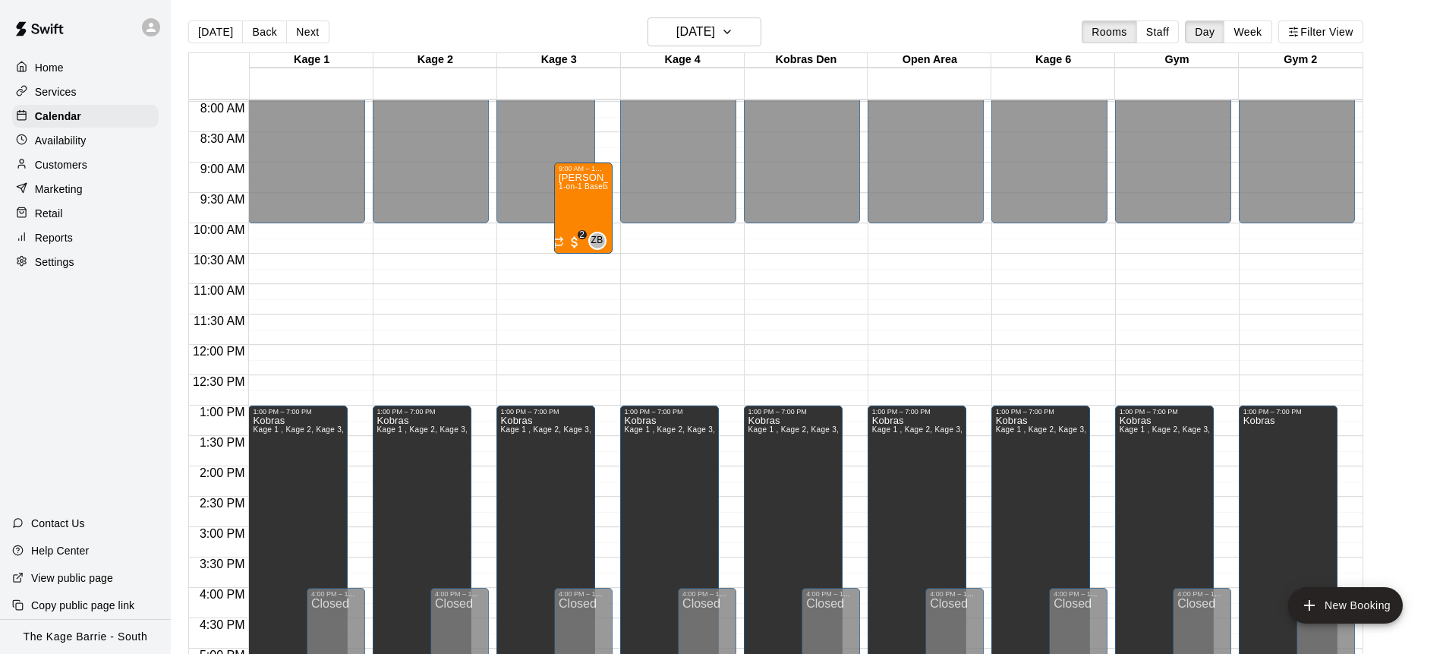
scroll to position [2, 0]
click at [734, 33] on icon "button" at bounding box center [727, 31] width 12 height 18
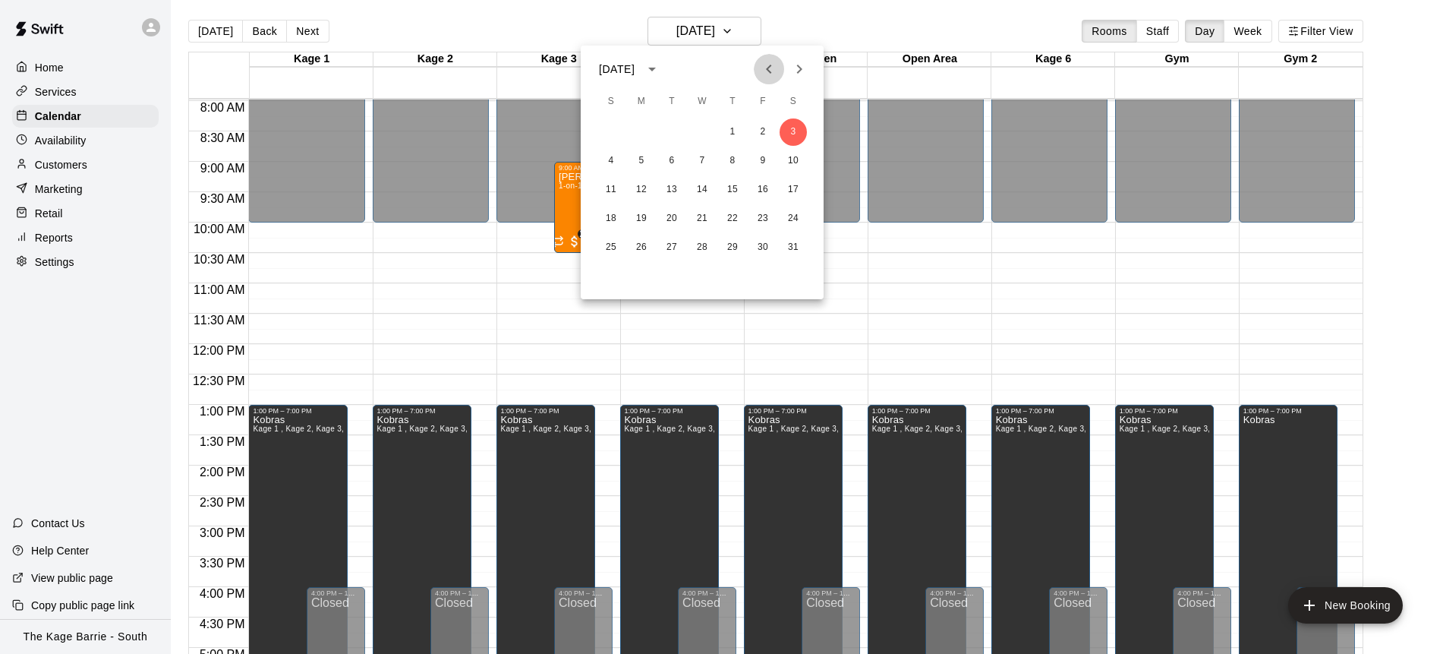
click at [770, 69] on icon "Previous month" at bounding box center [769, 69] width 18 height 18
click at [769, 69] on icon "Previous month" at bounding box center [769, 69] width 18 height 18
click at [699, 191] on button "17" at bounding box center [702, 189] width 27 height 27
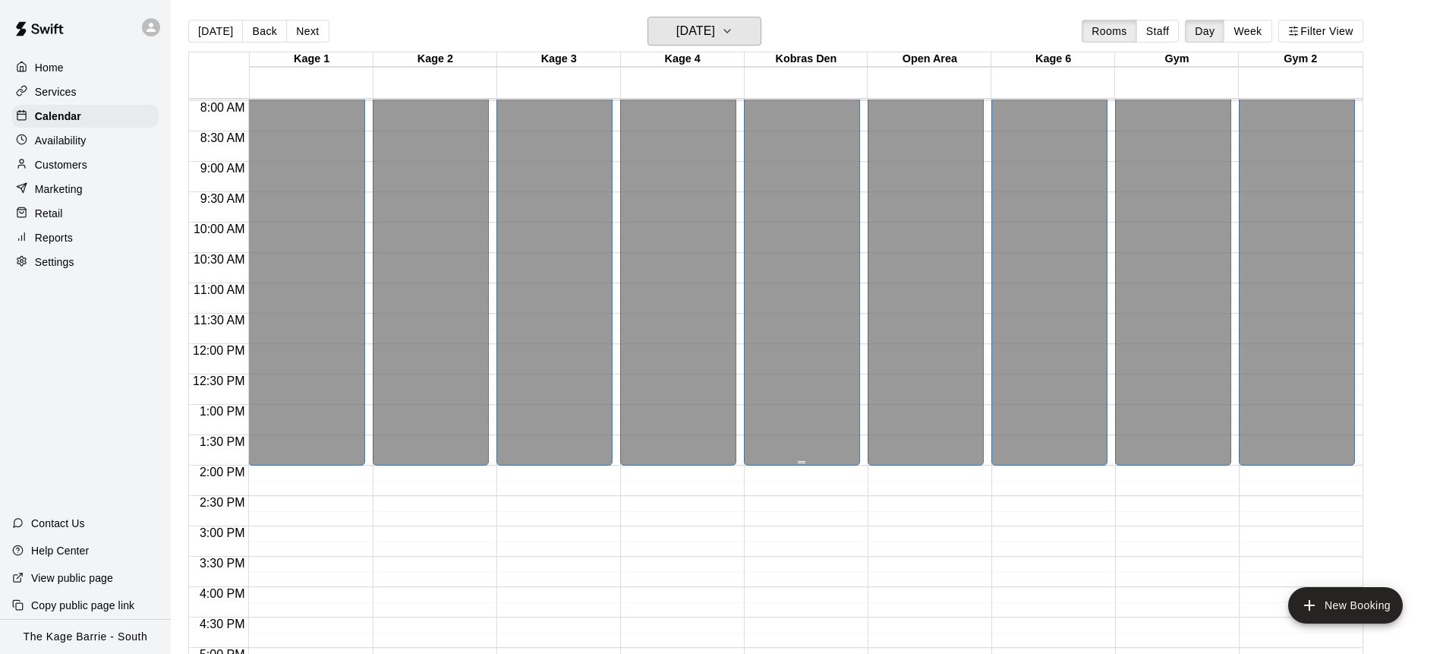
scroll to position [888, 0]
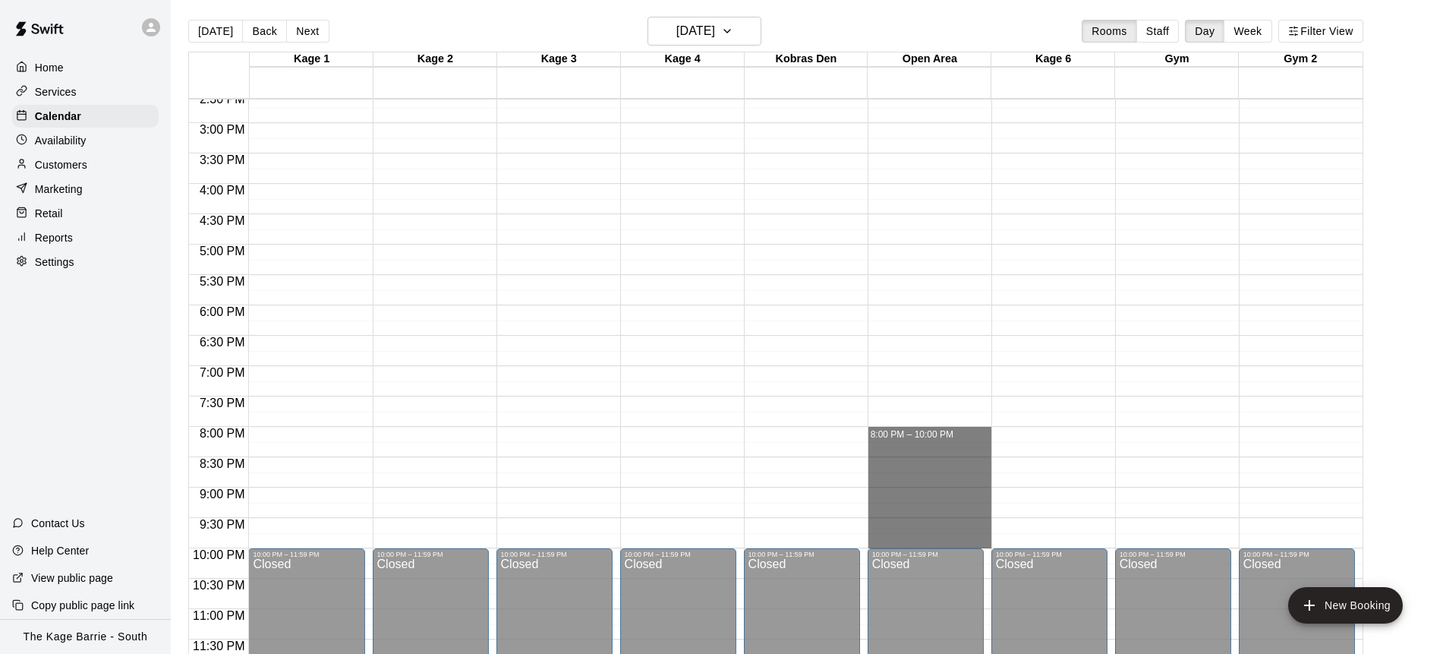
drag, startPoint x: 958, startPoint y: 429, endPoint x: 964, endPoint y: 538, distance: 108.8
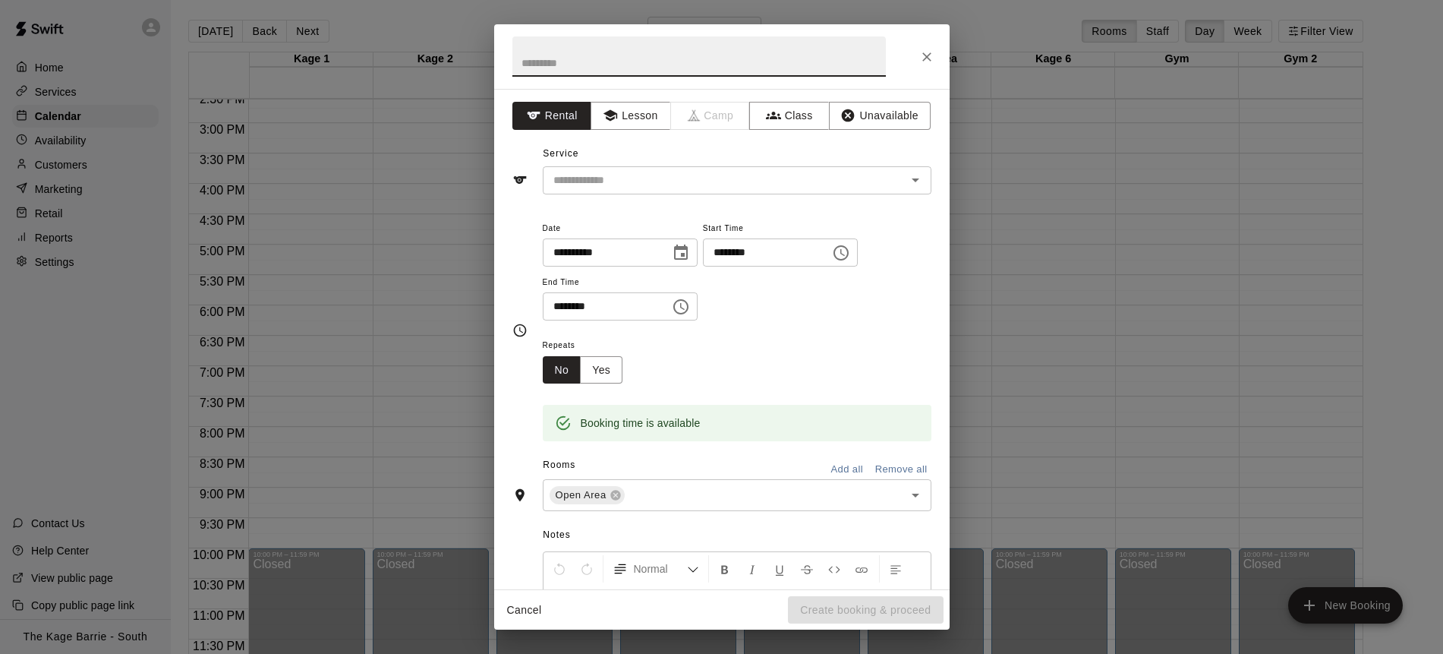
drag, startPoint x: 645, startPoint y: 118, endPoint x: 671, endPoint y: 140, distance: 34.5
click at [645, 118] on button "Lesson" at bounding box center [631, 116] width 80 height 28
click at [702, 193] on div "​" at bounding box center [737, 180] width 389 height 28
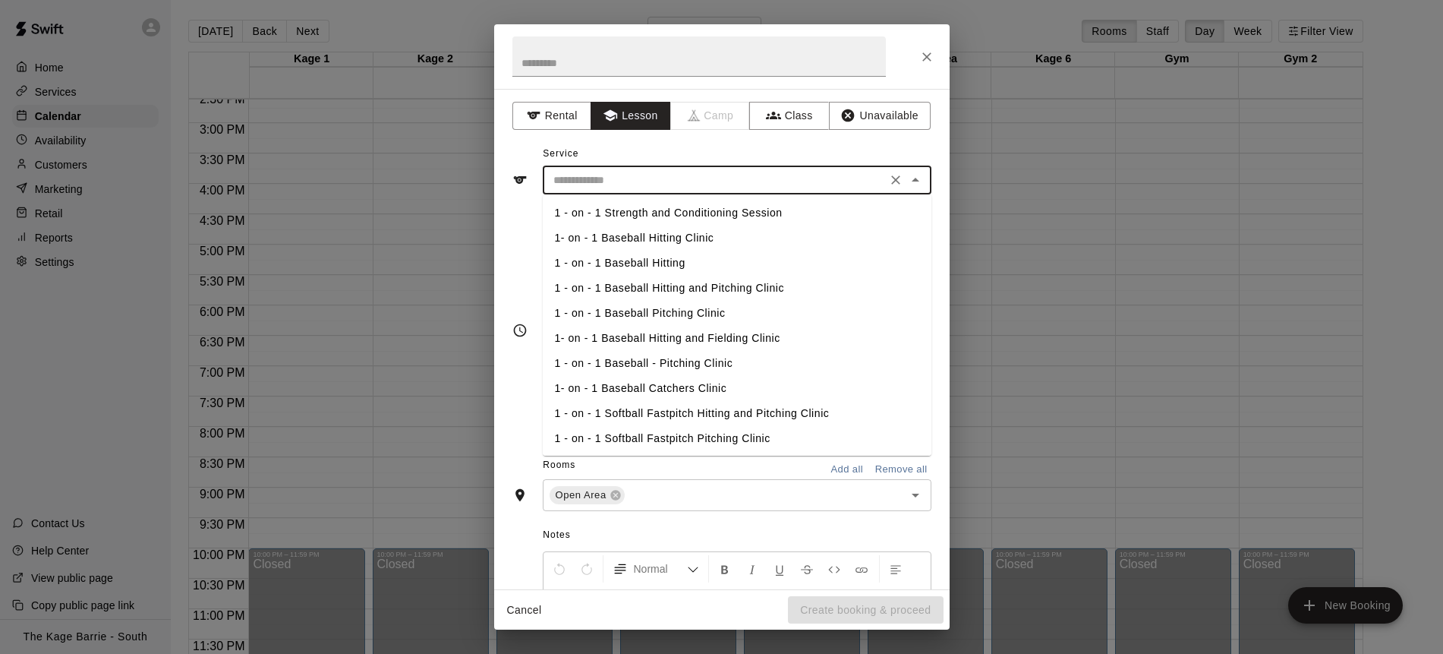
scroll to position [77, 0]
click at [656, 412] on li "1-on-1 Baseball Clinic" at bounding box center [737, 411] width 389 height 25
type input "**********"
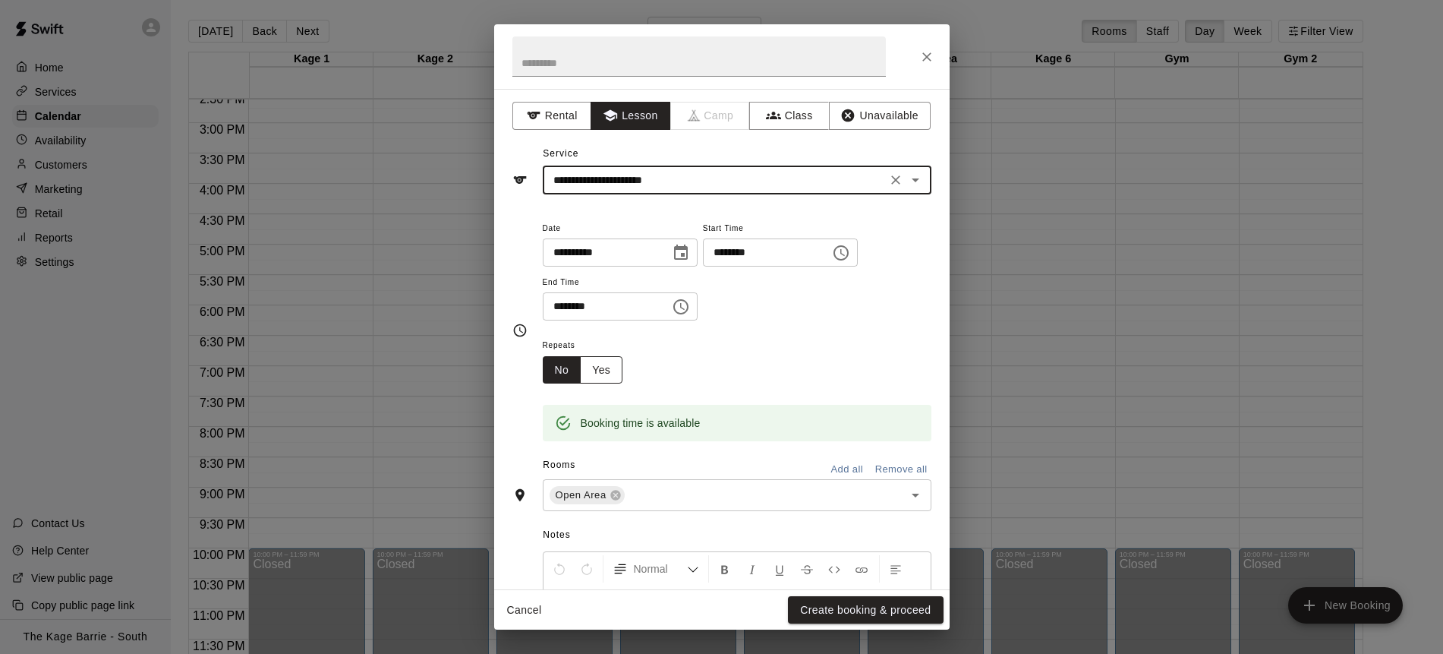
click at [613, 372] on button "Yes" at bounding box center [601, 370] width 43 height 28
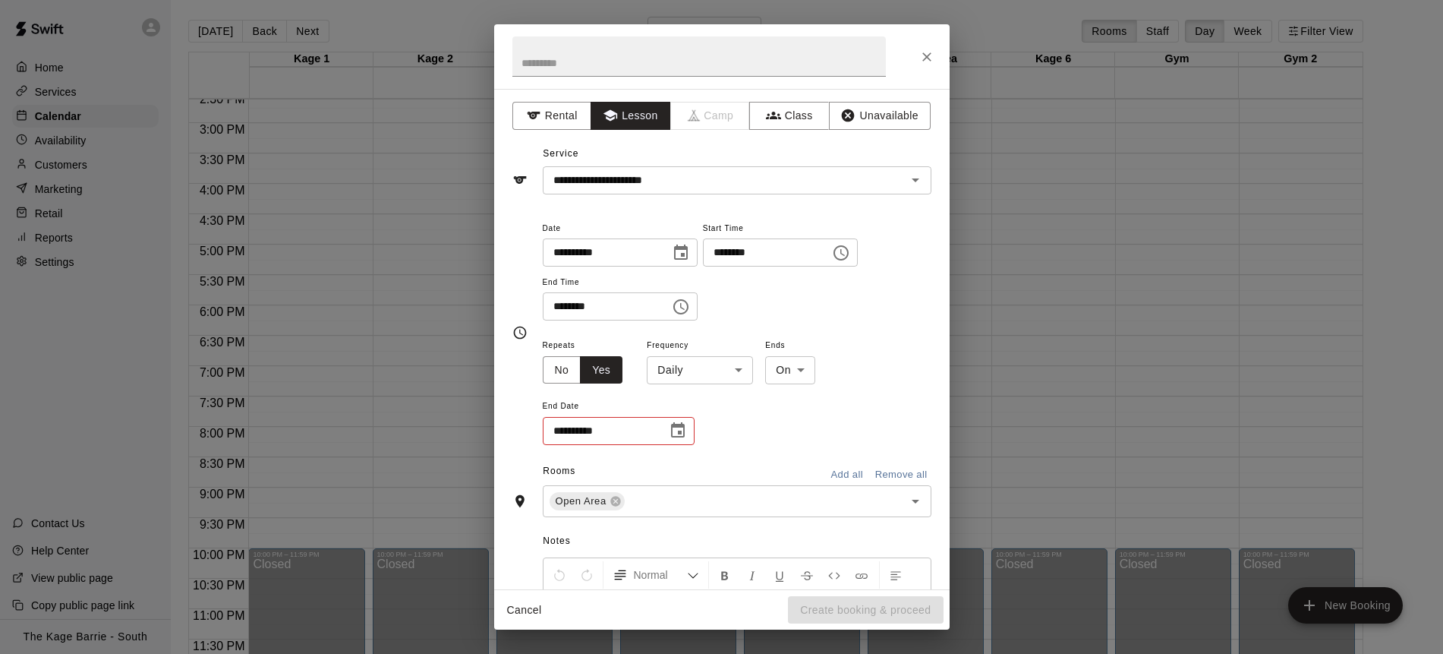
click at [726, 371] on body "Home Services Calendar Availability Customers Marketing Retail Reports Settings…" at bounding box center [721, 337] width 1443 height 678
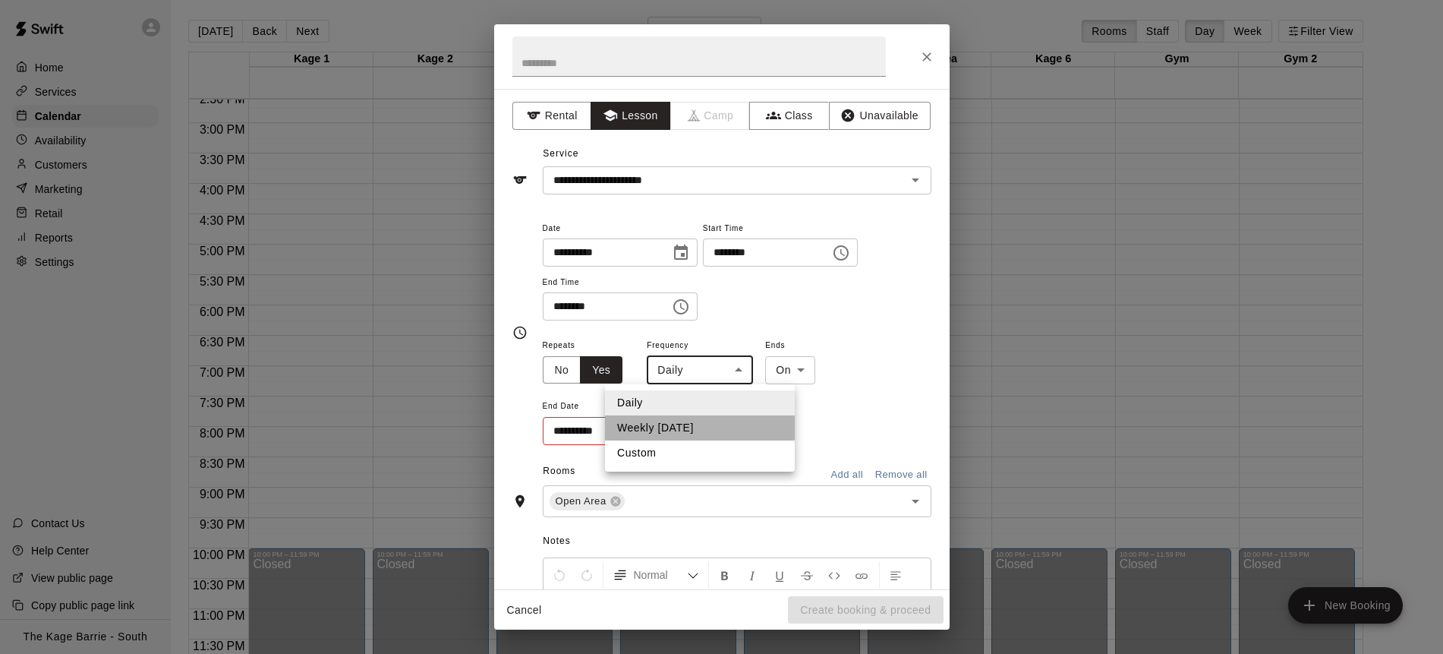
click at [715, 425] on li "Weekly [DATE]" at bounding box center [700, 427] width 190 height 25
type input "******"
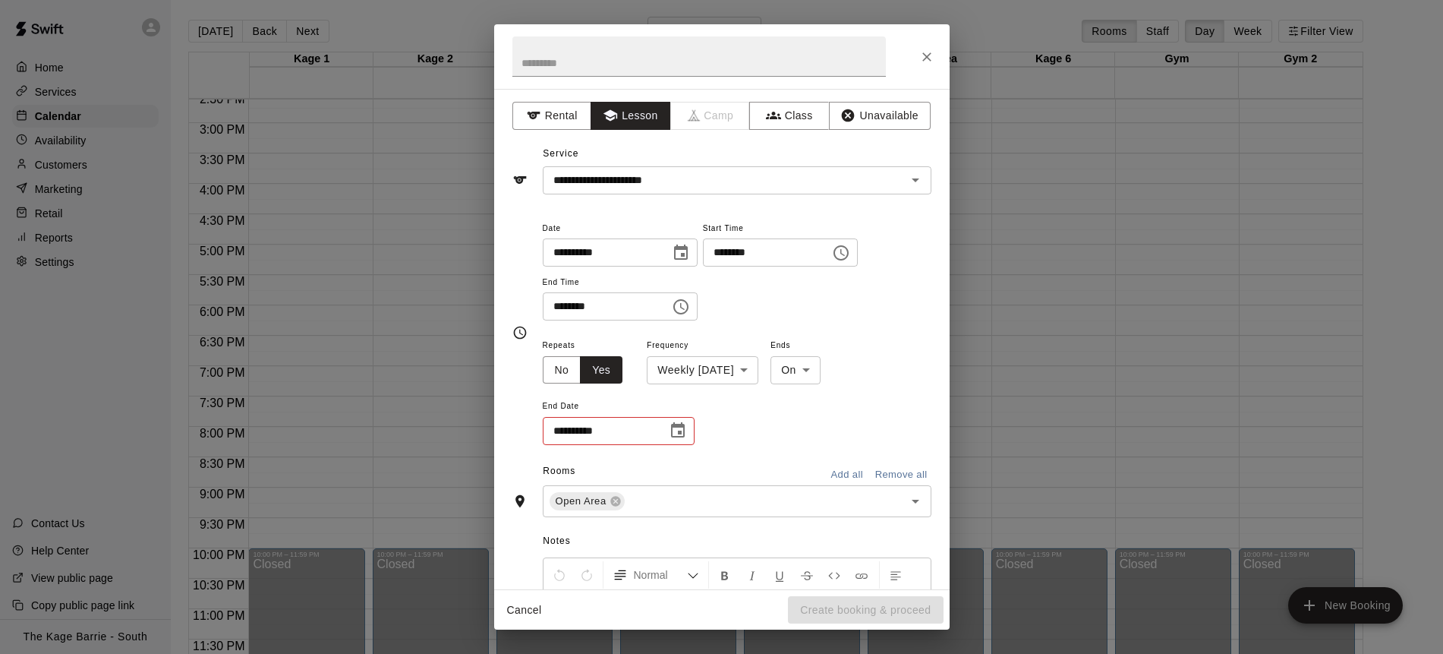
click at [690, 432] on div "**********" at bounding box center [619, 431] width 152 height 28
click at [686, 432] on icon "Choose date" at bounding box center [678, 430] width 18 height 18
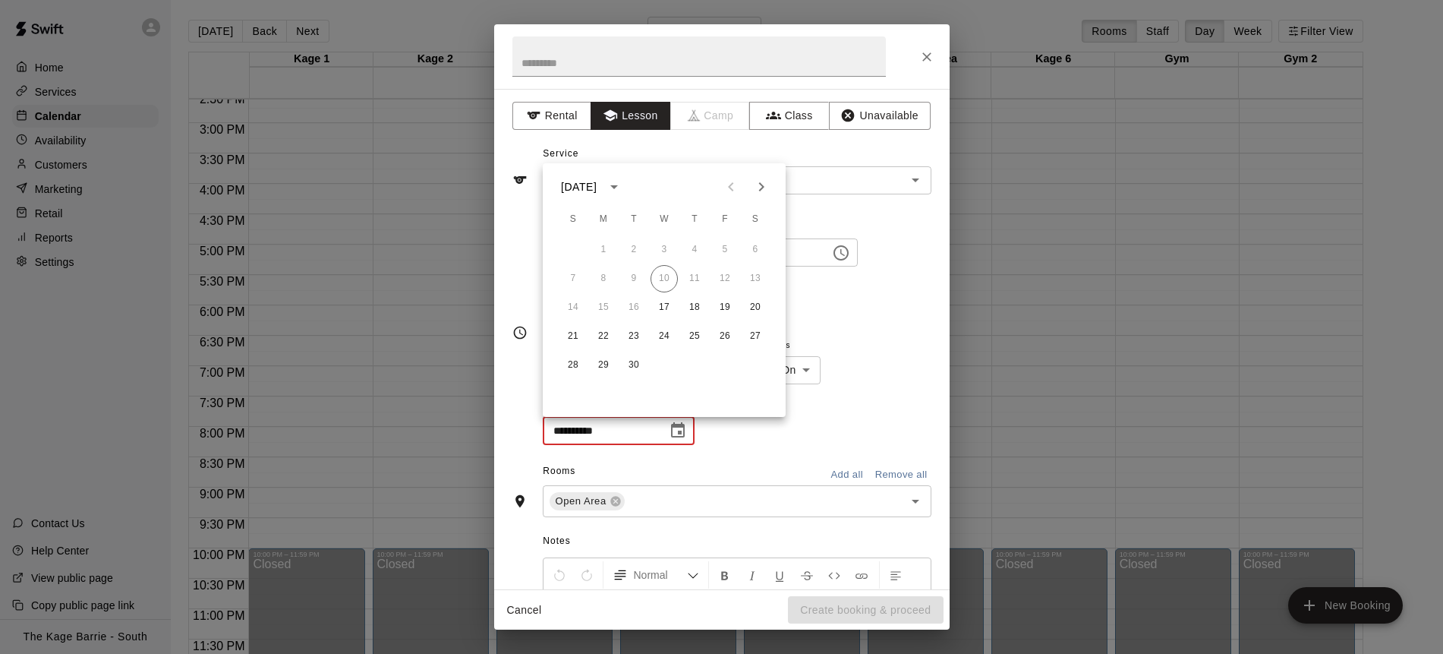
click at [829, 156] on div "**********" at bounding box center [722, 168] width 419 height 52
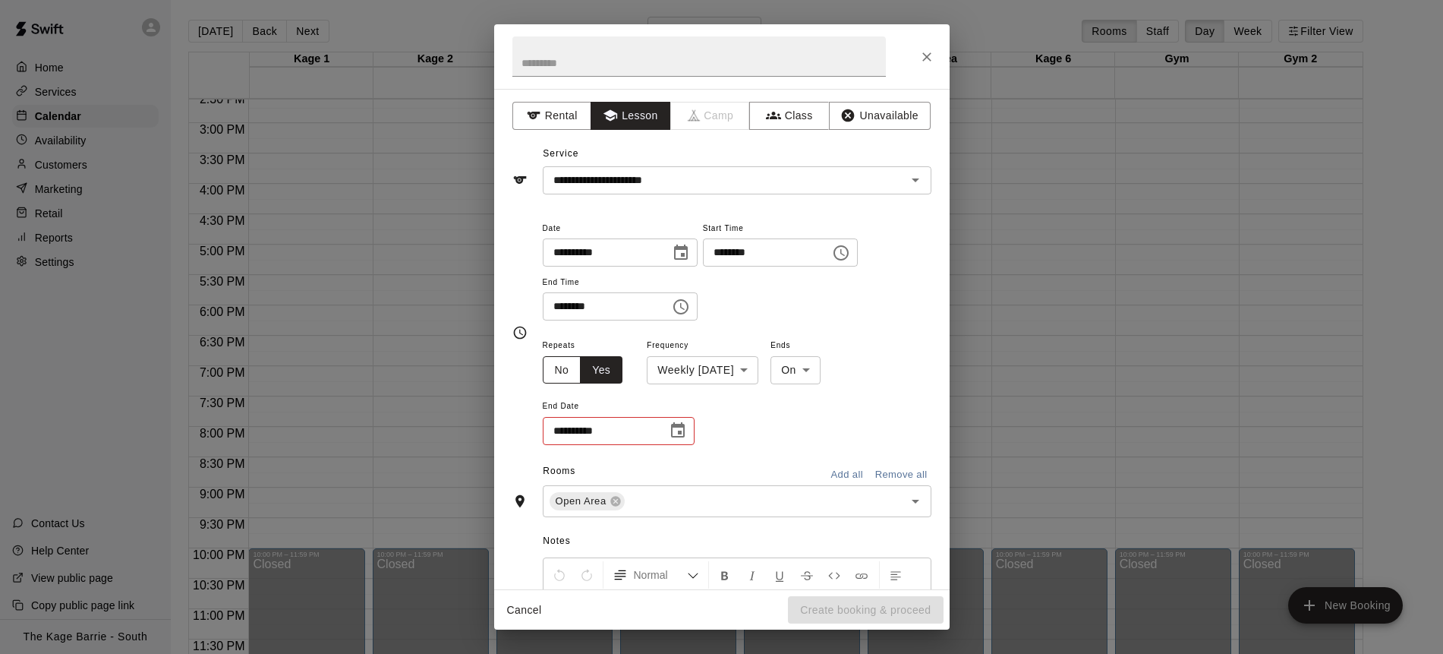
click at [556, 368] on button "No" at bounding box center [562, 370] width 39 height 28
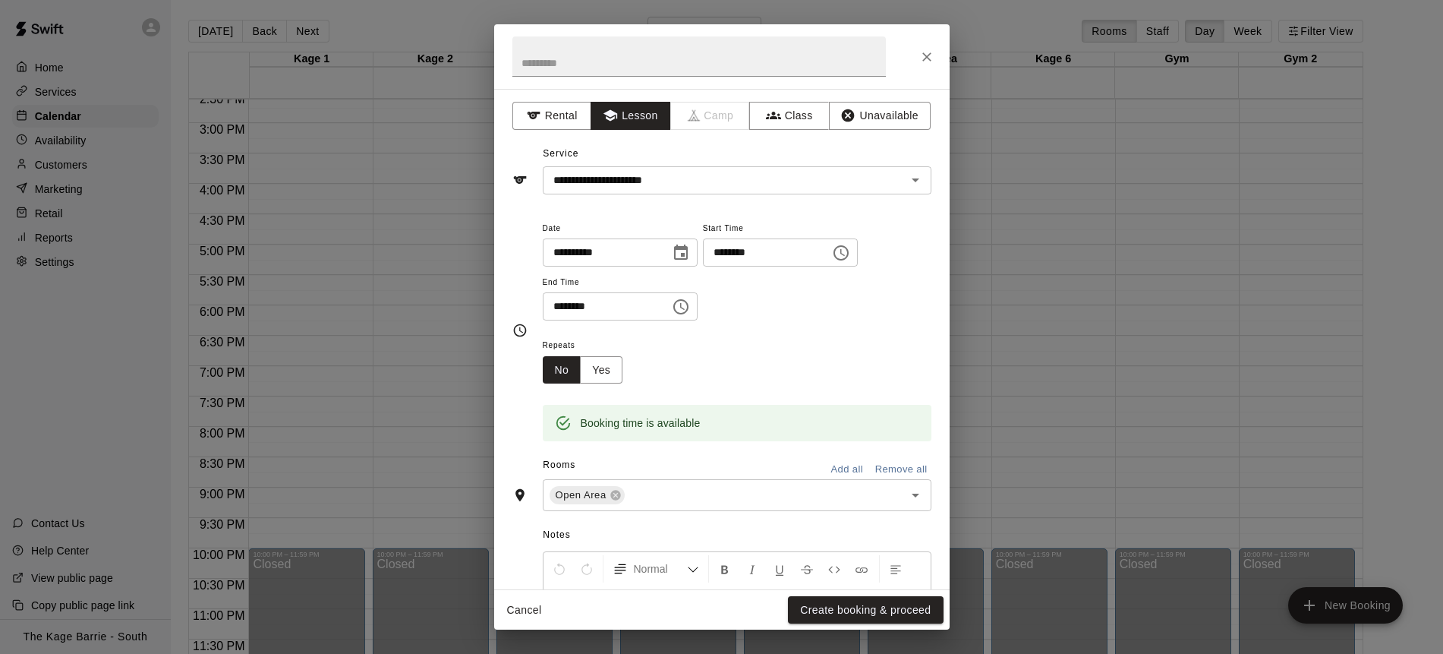
click at [879, 614] on button "Create booking & proceed" at bounding box center [865, 610] width 155 height 28
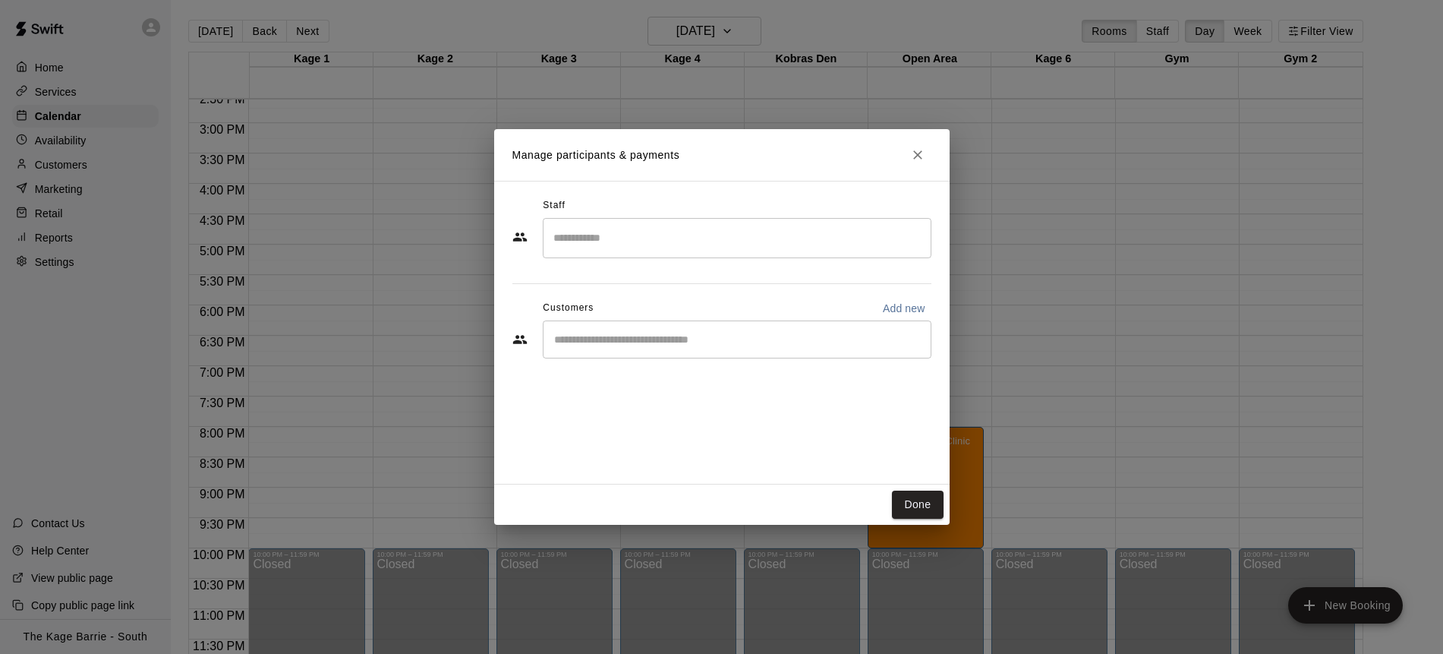
click at [623, 248] on input "Search staff" at bounding box center [737, 238] width 375 height 27
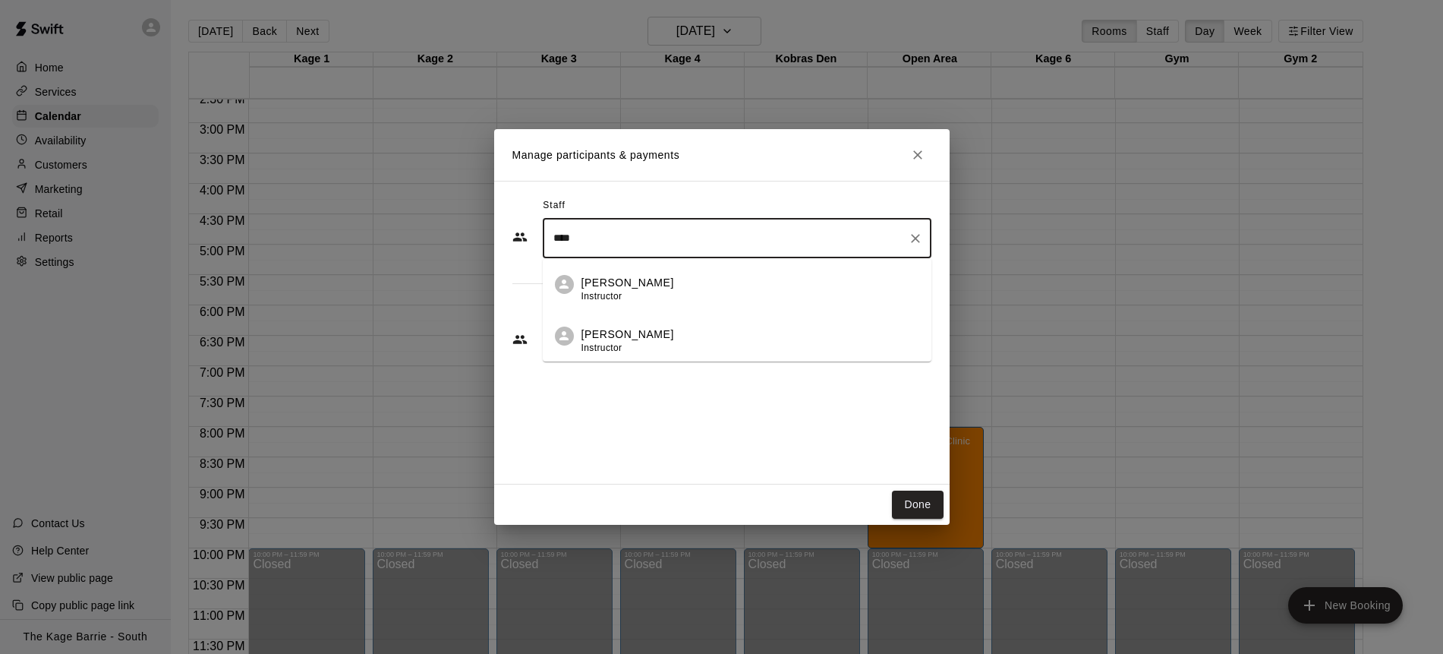
click at [630, 288] on p "[PERSON_NAME]" at bounding box center [628, 283] width 93 height 16
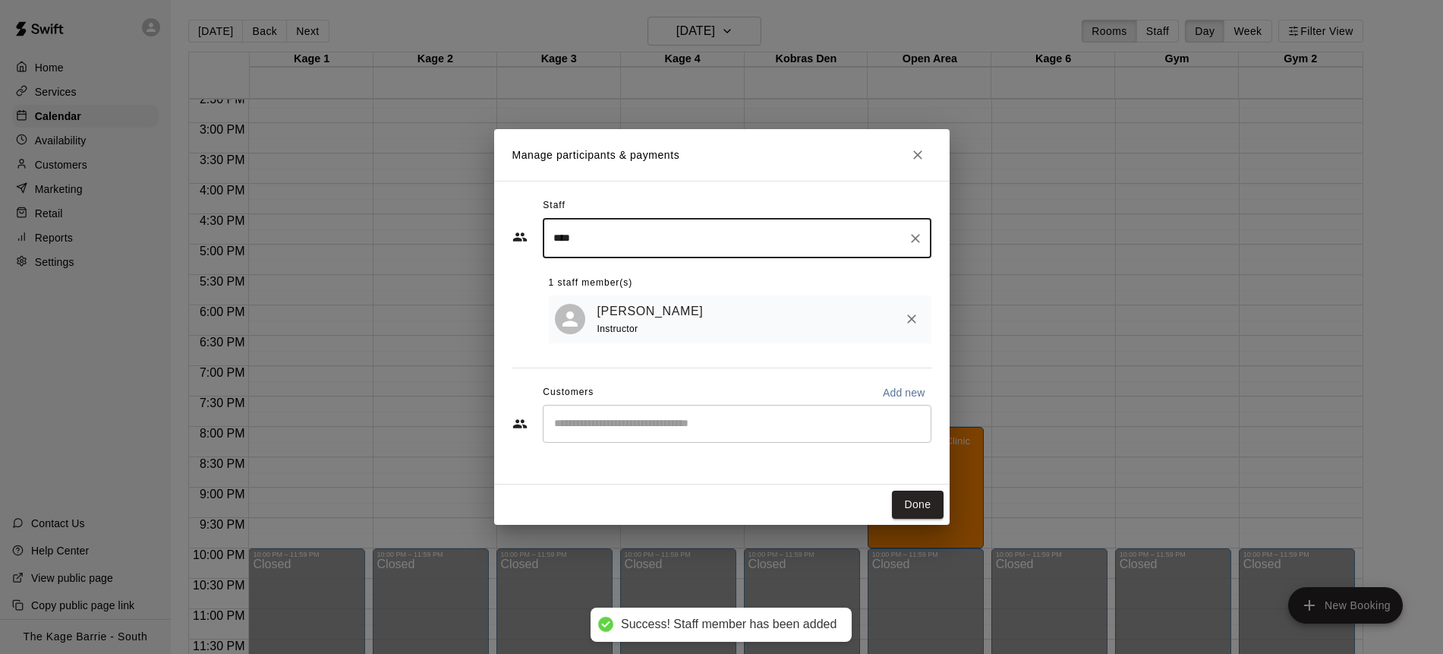
type input "****"
click at [738, 423] on input "Start typing to search customers..." at bounding box center [737, 423] width 375 height 15
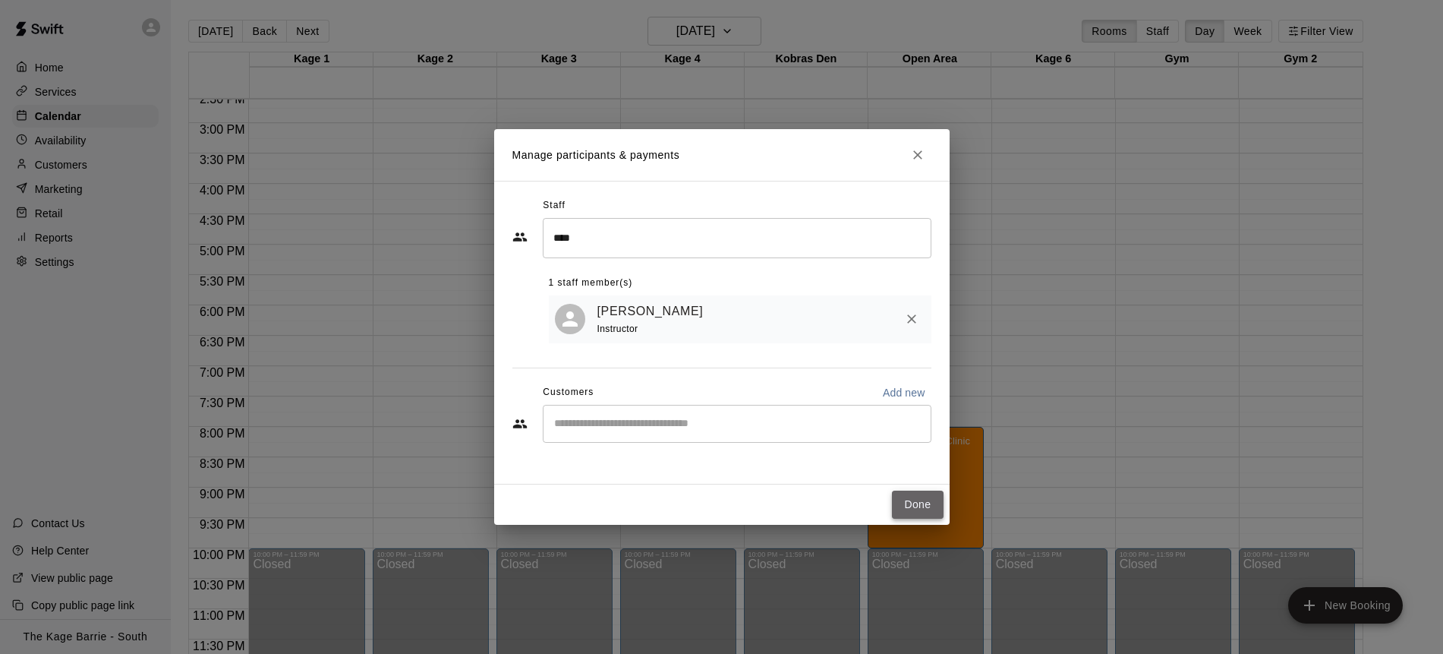
click at [920, 501] on button "Done" at bounding box center [917, 505] width 51 height 28
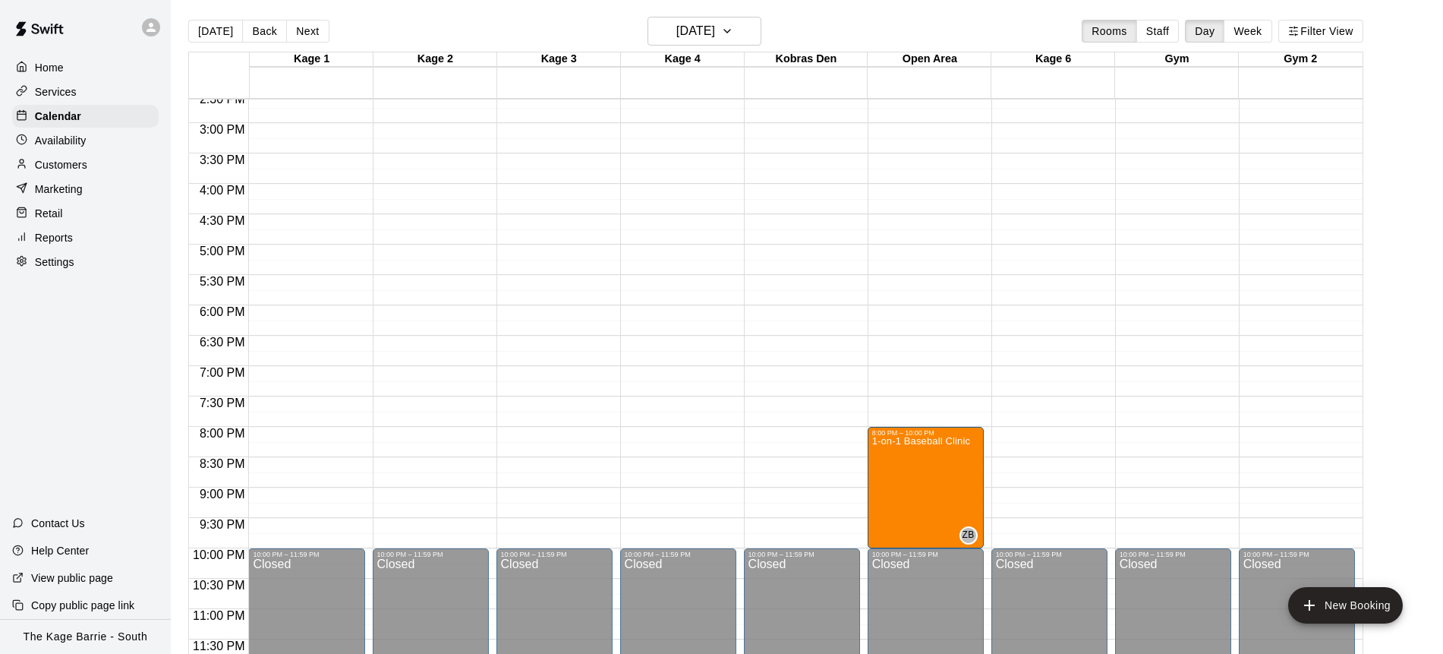
scroll to position [2, 0]
click at [730, 29] on icon "button" at bounding box center [727, 30] width 6 height 3
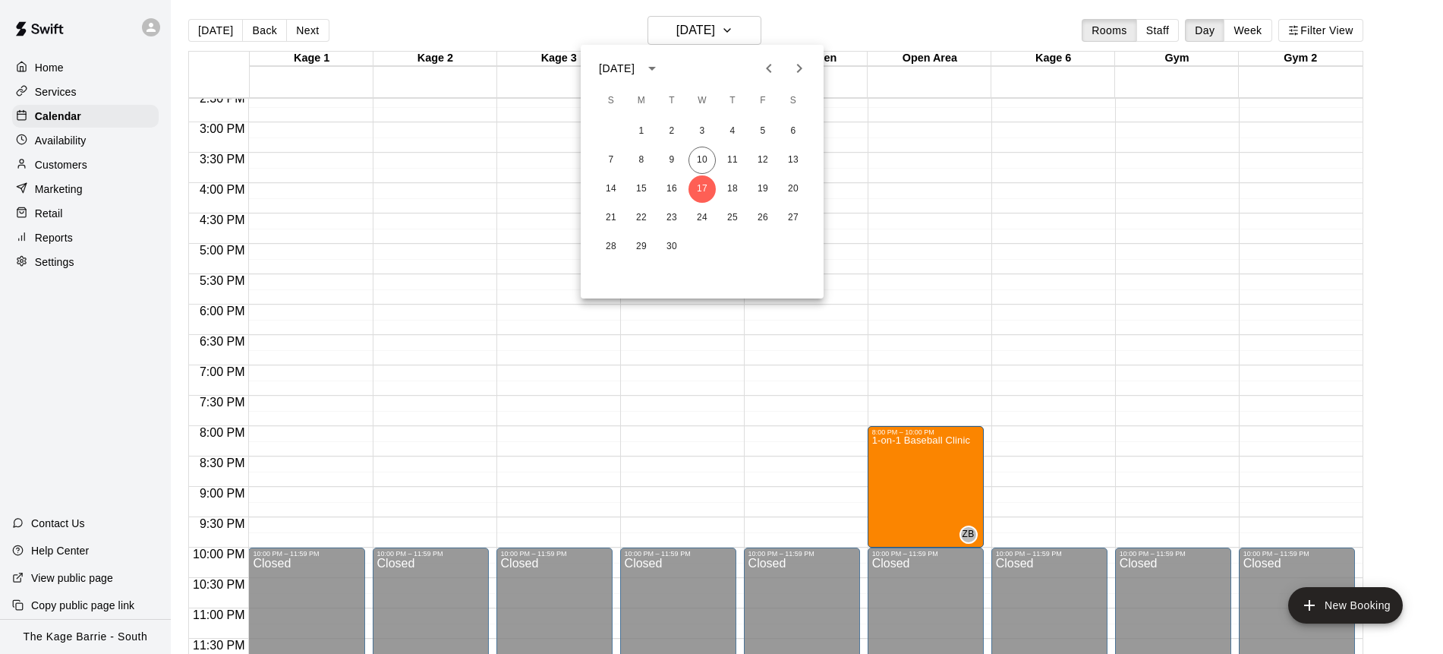
click at [806, 70] on icon "Next month" at bounding box center [799, 68] width 18 height 18
click at [701, 129] on button "1" at bounding box center [702, 131] width 27 height 27
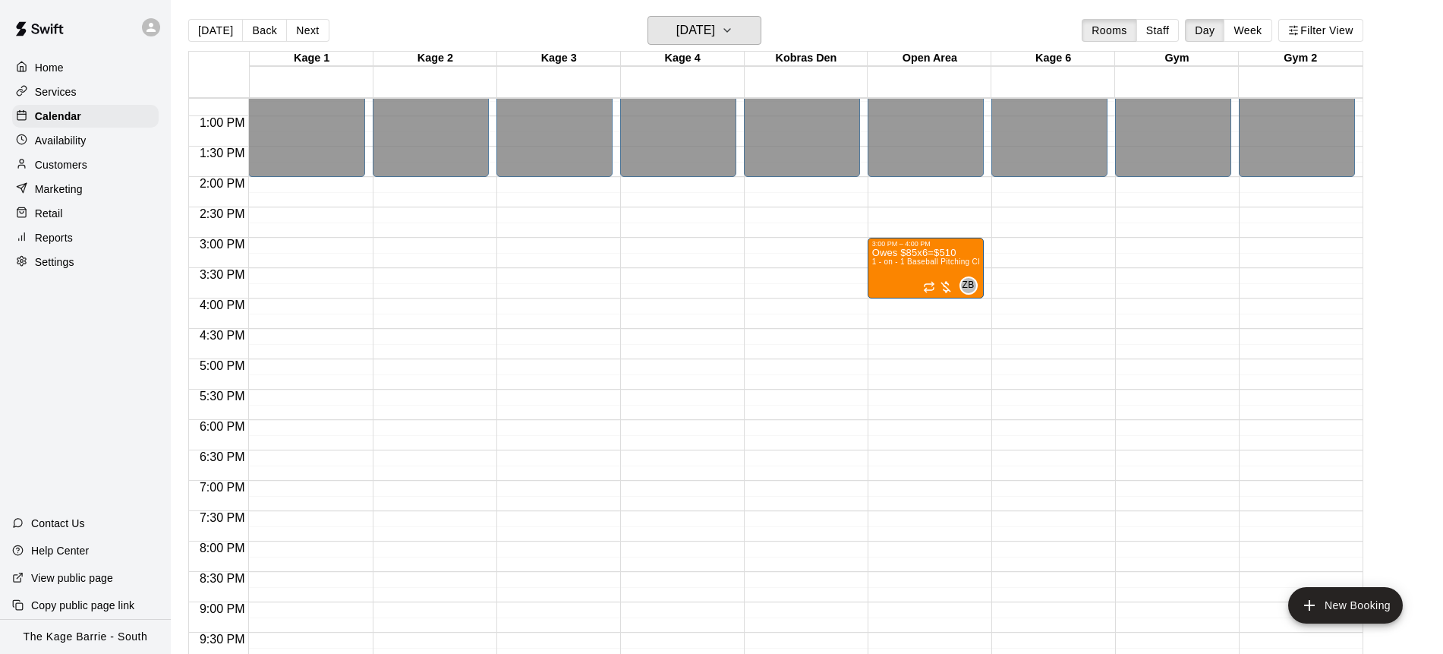
scroll to position [888, 0]
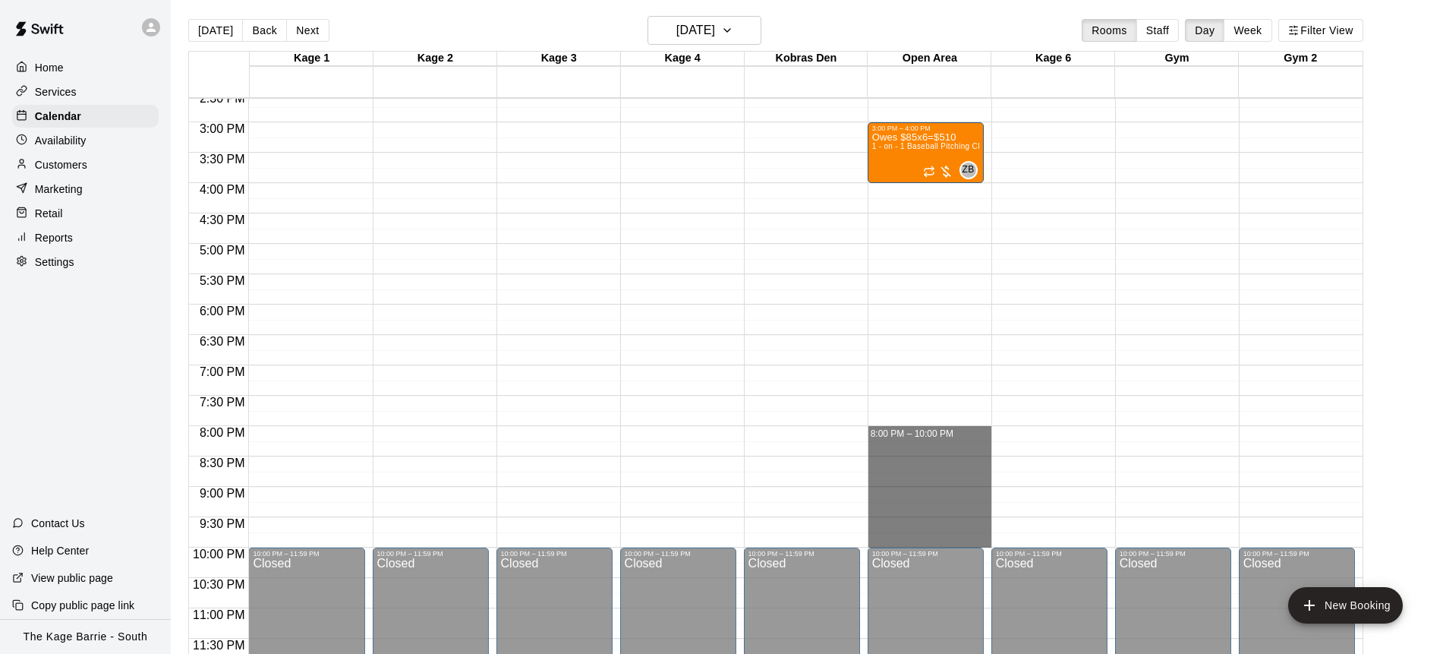
drag, startPoint x: 929, startPoint y: 430, endPoint x: 934, endPoint y: 537, distance: 107.2
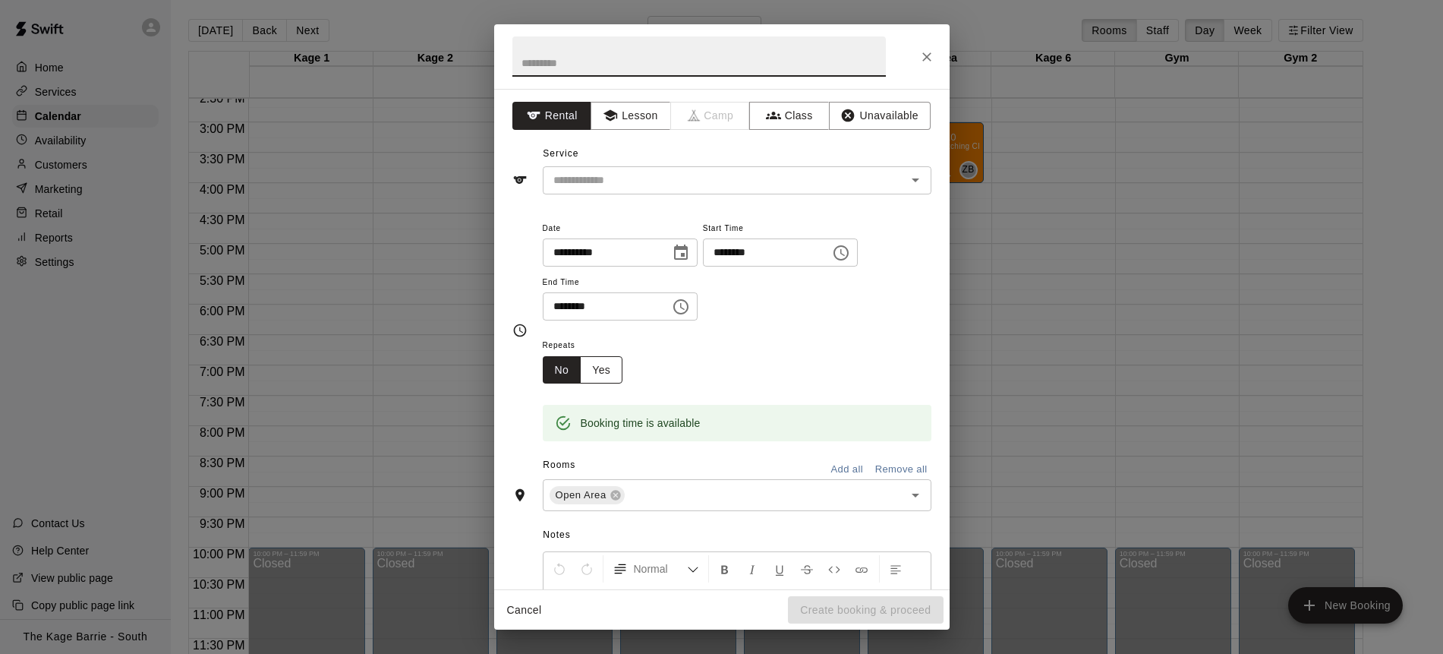
click at [605, 369] on button "Yes" at bounding box center [601, 370] width 43 height 28
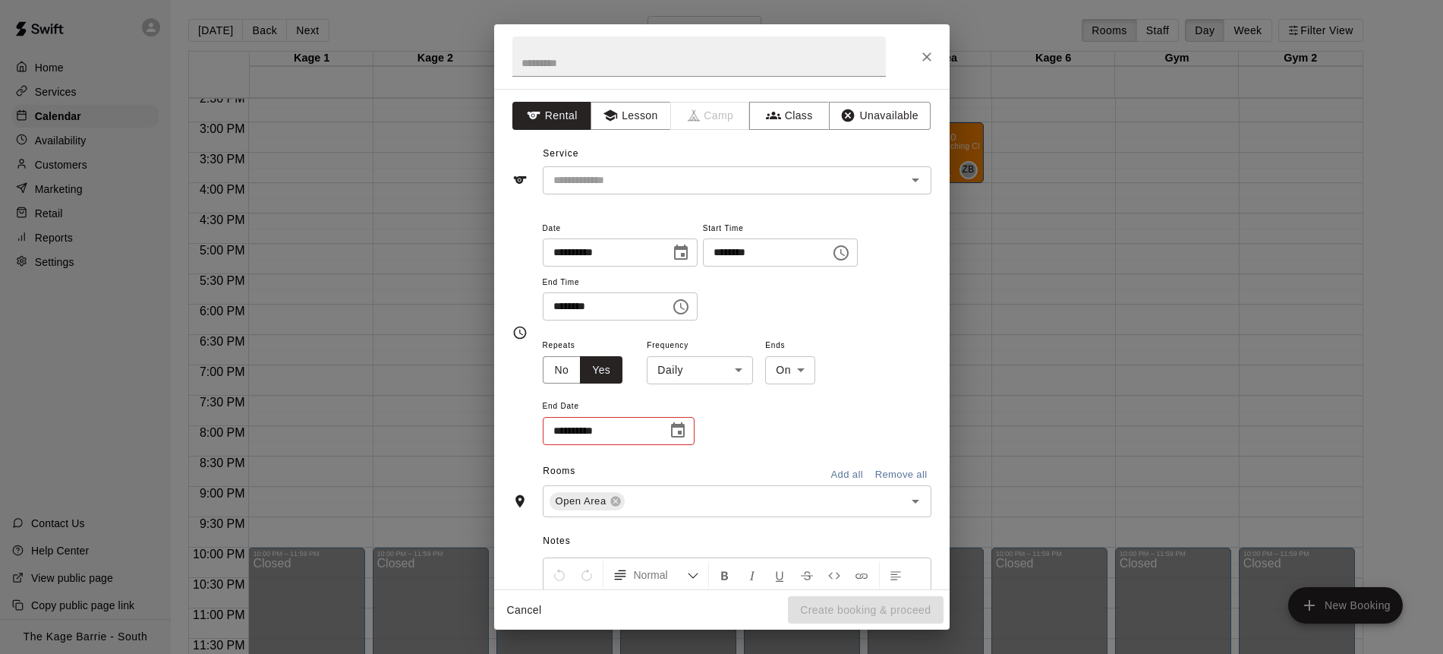
click at [739, 375] on body "Home Services Calendar Availability Customers Marketing Retail Reports Settings…" at bounding box center [721, 337] width 1443 height 678
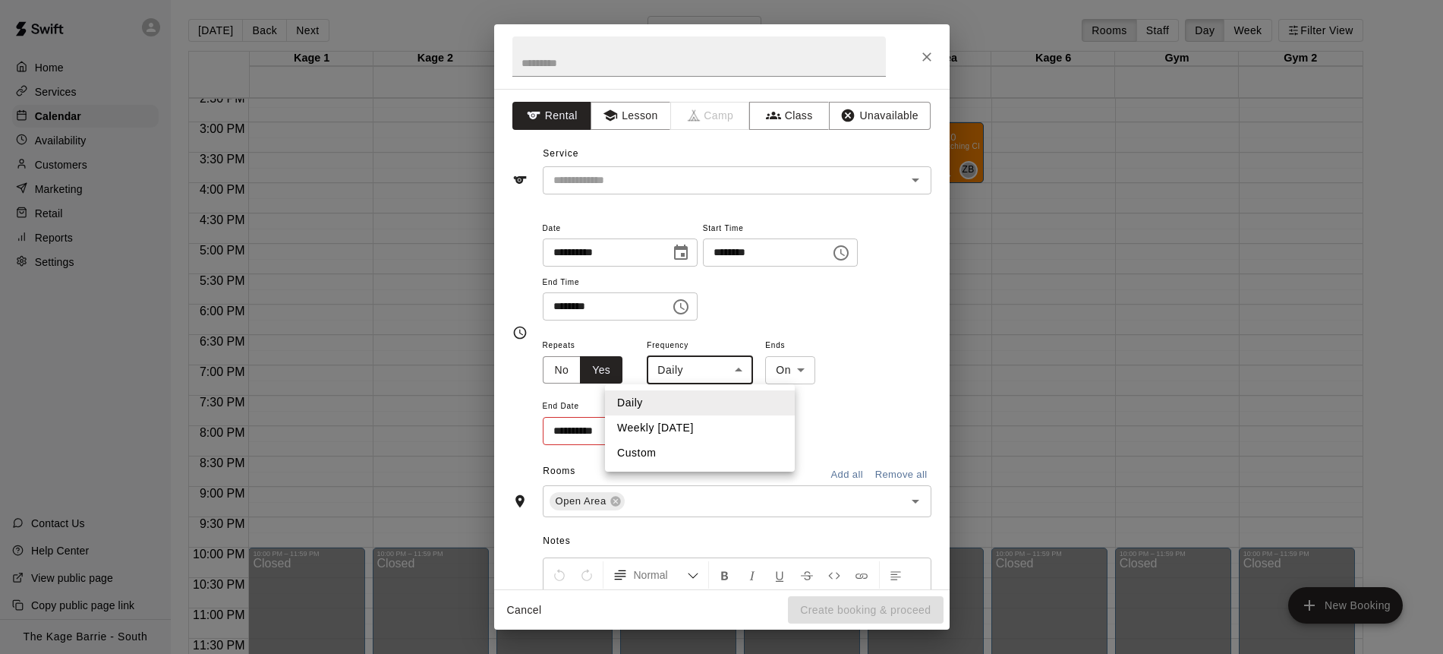
click at [731, 428] on li "Weekly [DATE]" at bounding box center [700, 427] width 190 height 25
type input "******"
click at [682, 434] on icon "Choose date" at bounding box center [678, 430] width 18 height 18
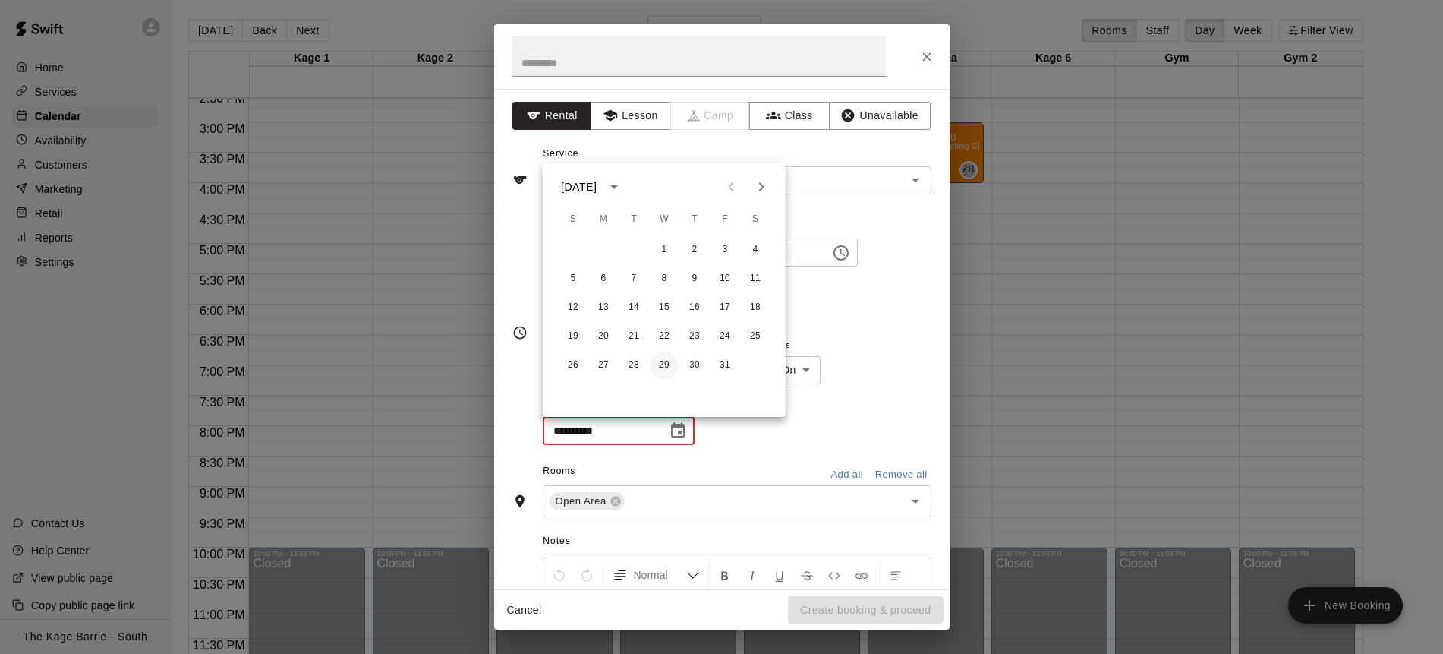
click at [665, 367] on button "29" at bounding box center [664, 365] width 27 height 27
type input "**********"
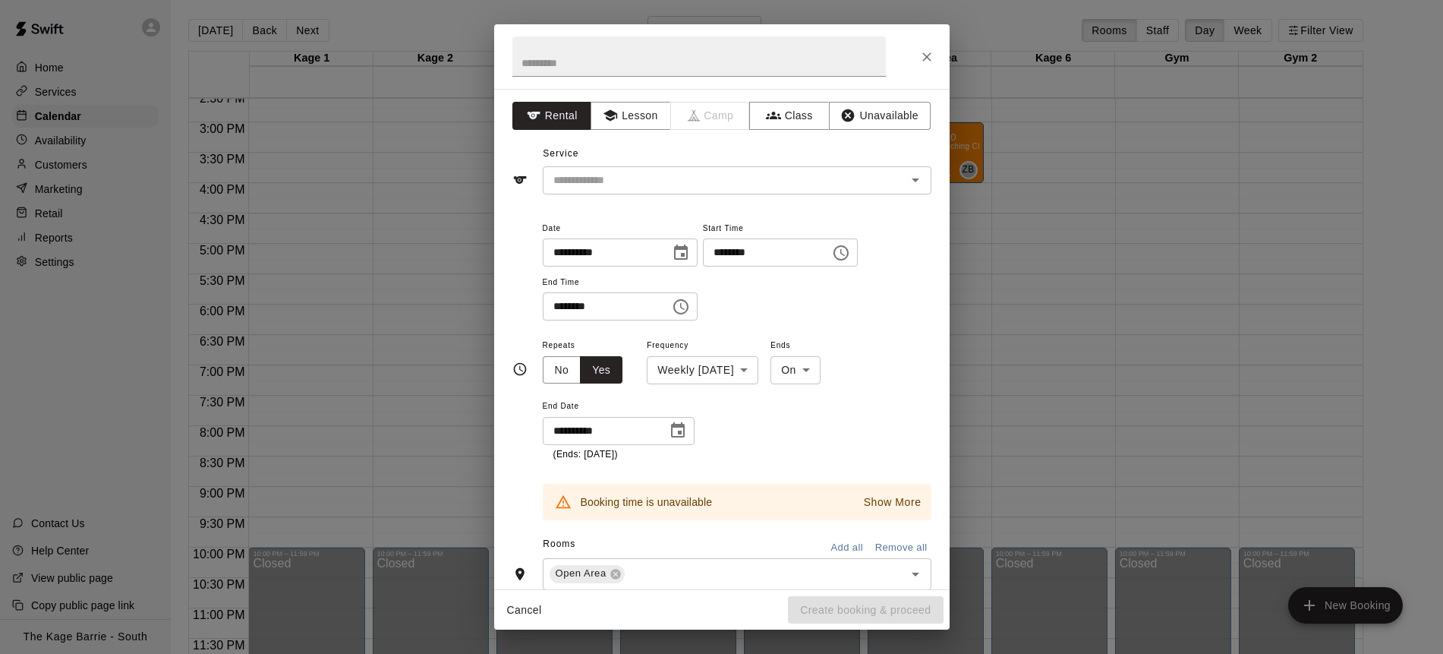
click at [879, 500] on p "Show More" at bounding box center [893, 502] width 58 height 16
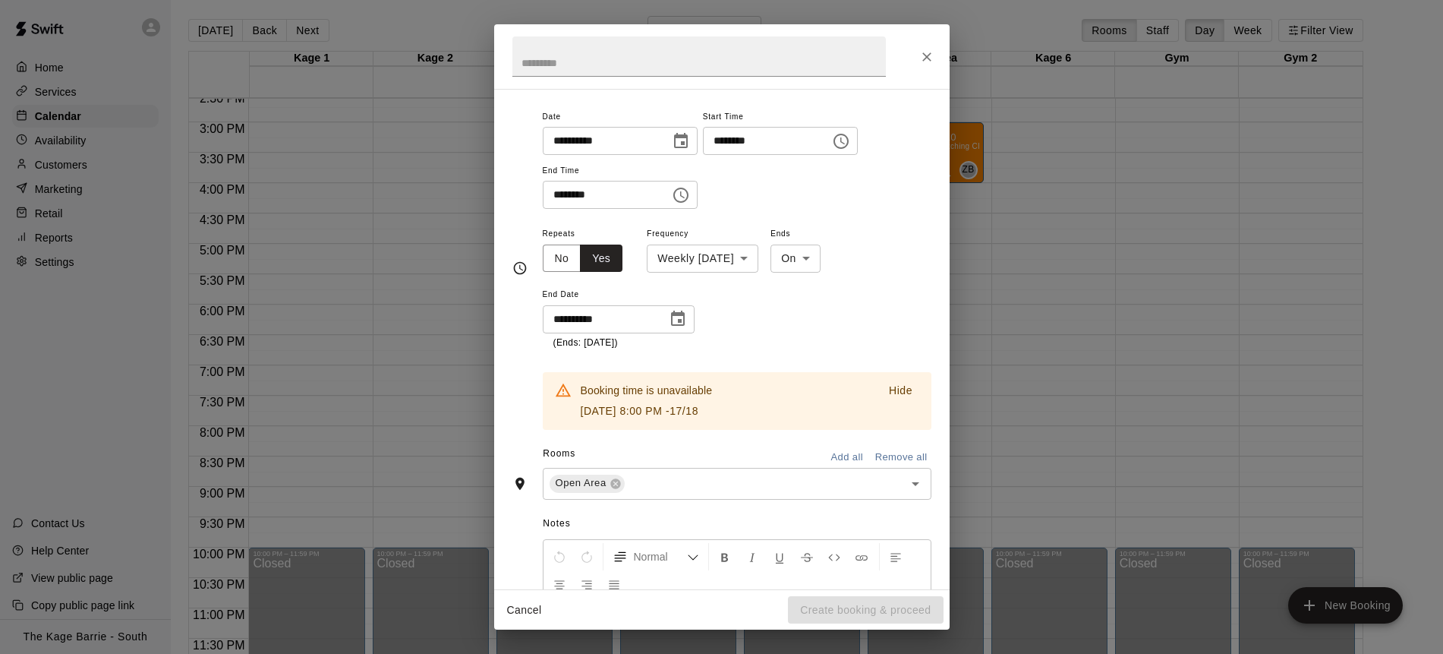
scroll to position [108, 0]
click at [924, 60] on icon "Close" at bounding box center [927, 56] width 15 height 15
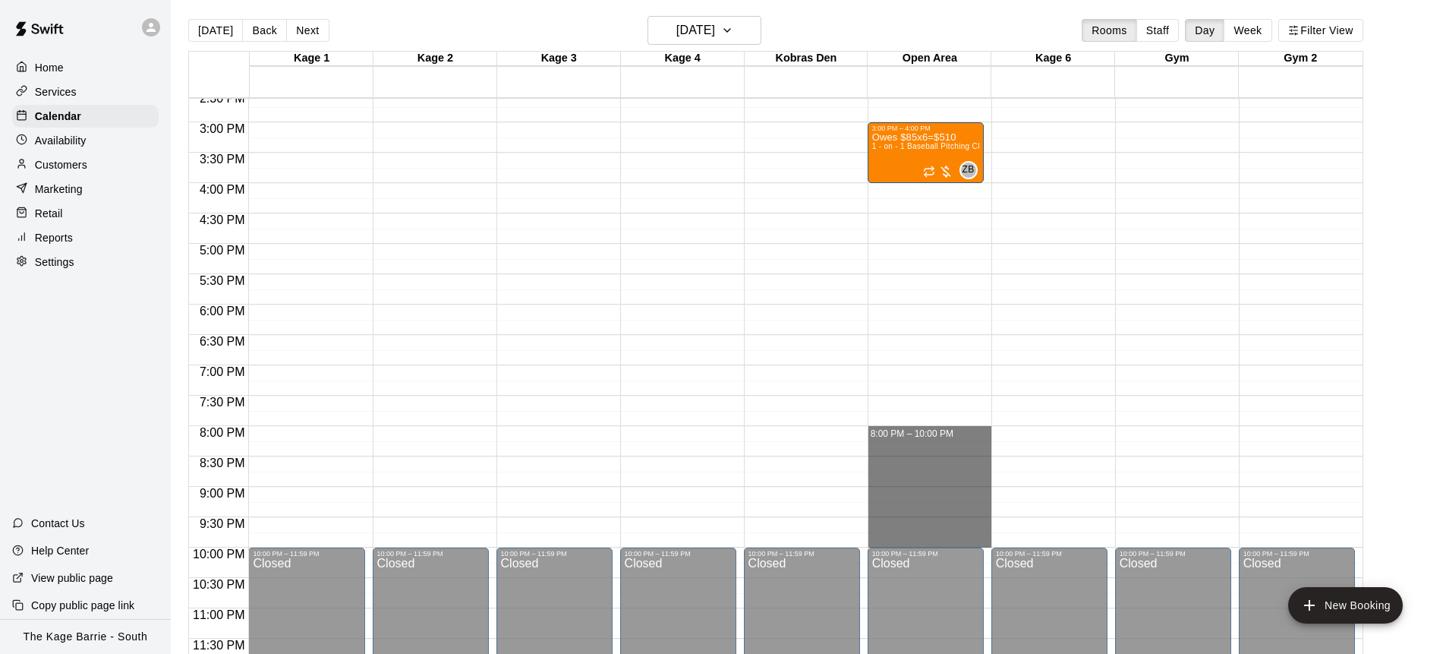
drag, startPoint x: 937, startPoint y: 428, endPoint x: 949, endPoint y: 541, distance: 113.8
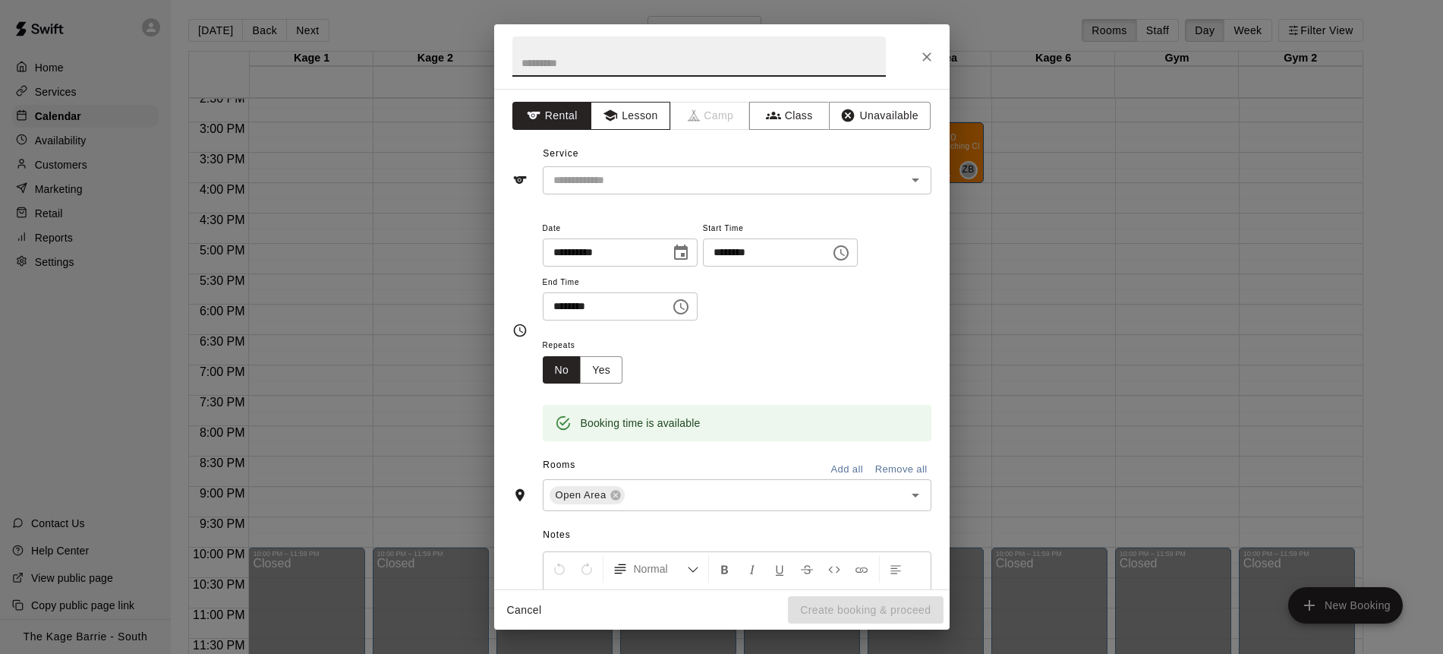
click at [650, 116] on button "Lesson" at bounding box center [631, 116] width 80 height 28
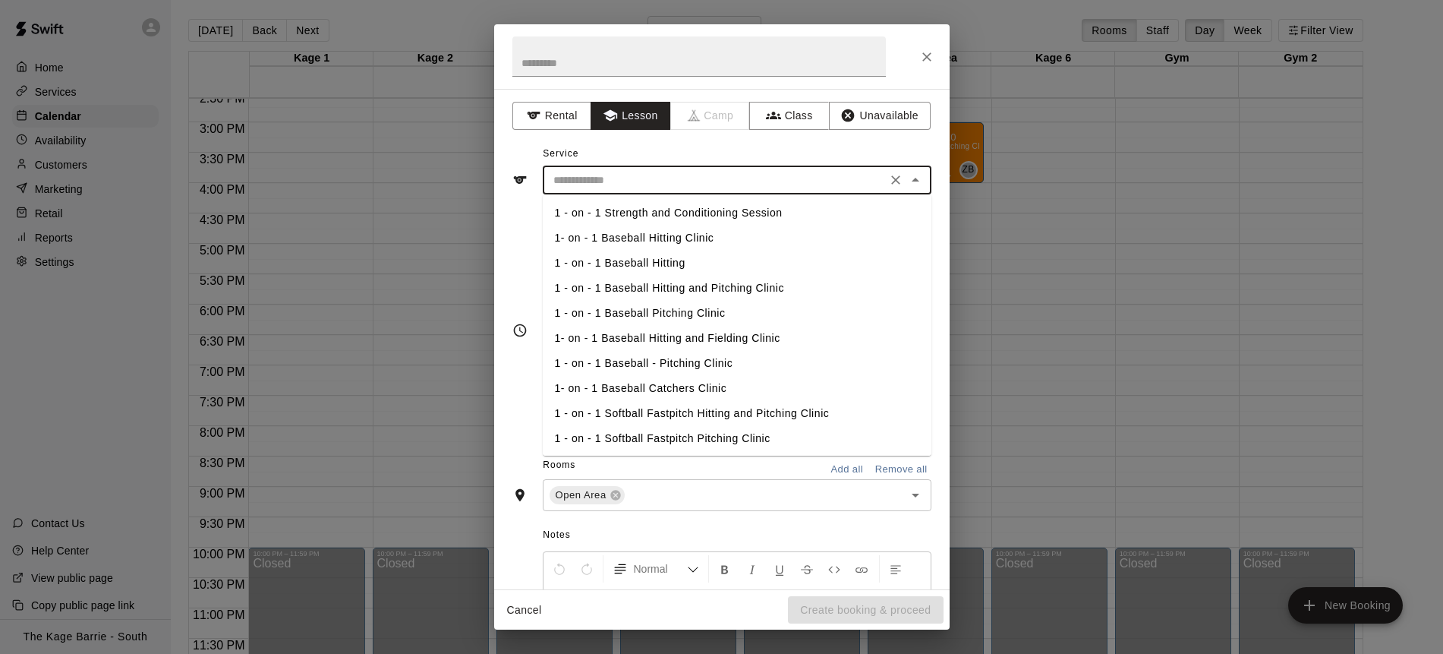
click at [853, 179] on input "text" at bounding box center [714, 180] width 335 height 19
click at [650, 412] on li "1-on-1 Baseball Clinic" at bounding box center [737, 411] width 389 height 25
type input "**********"
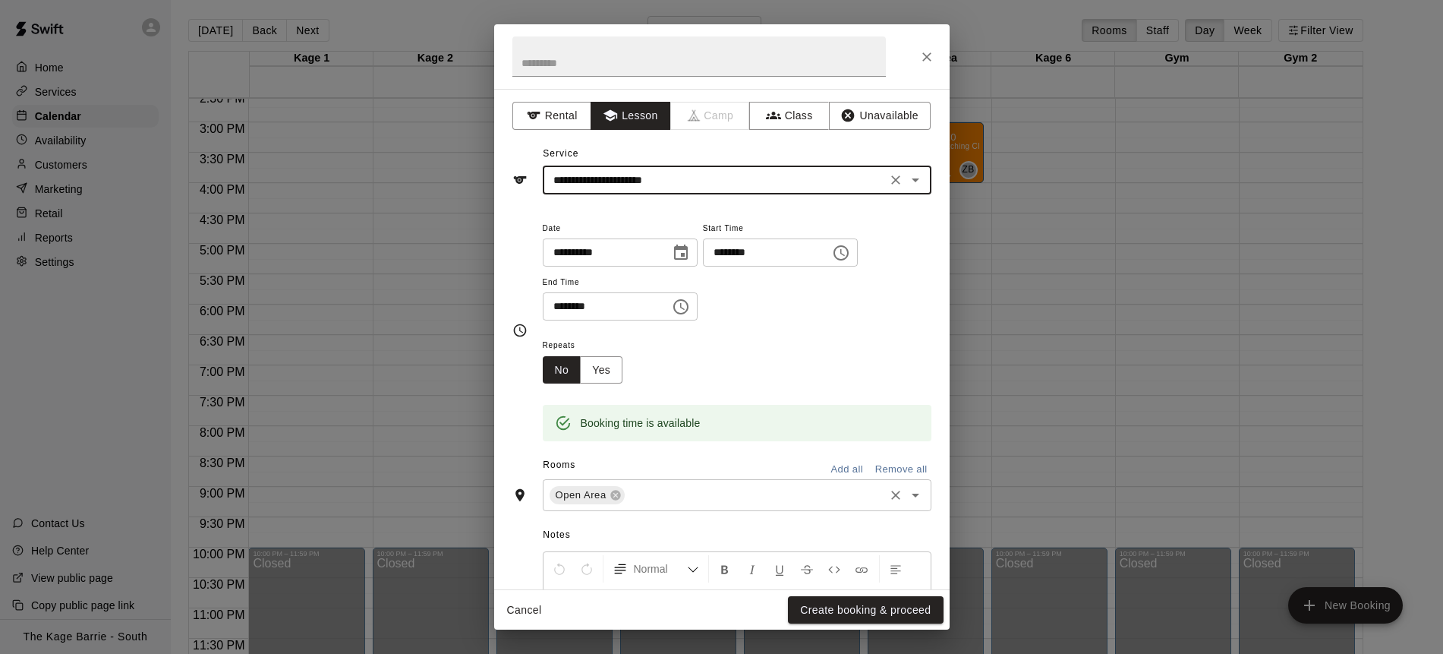
click at [733, 502] on input "text" at bounding box center [754, 495] width 255 height 19
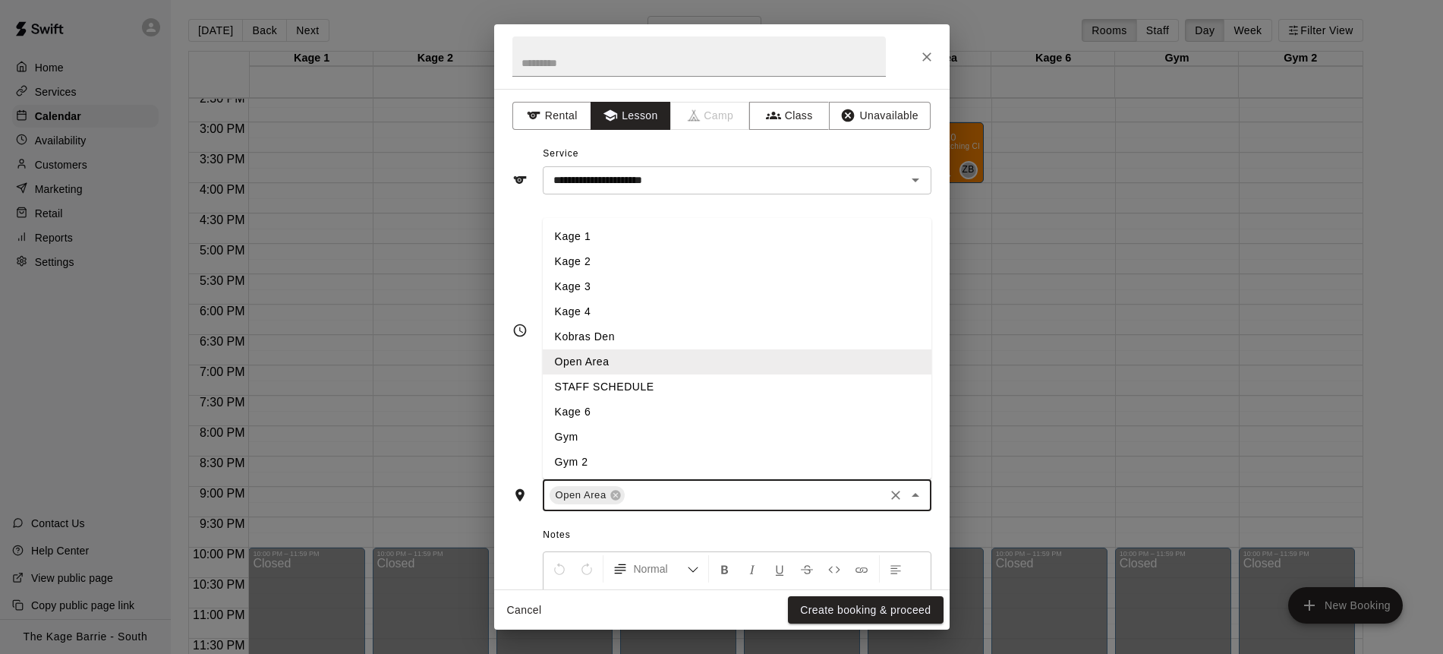
click at [650, 412] on li "Kage 6" at bounding box center [737, 411] width 389 height 25
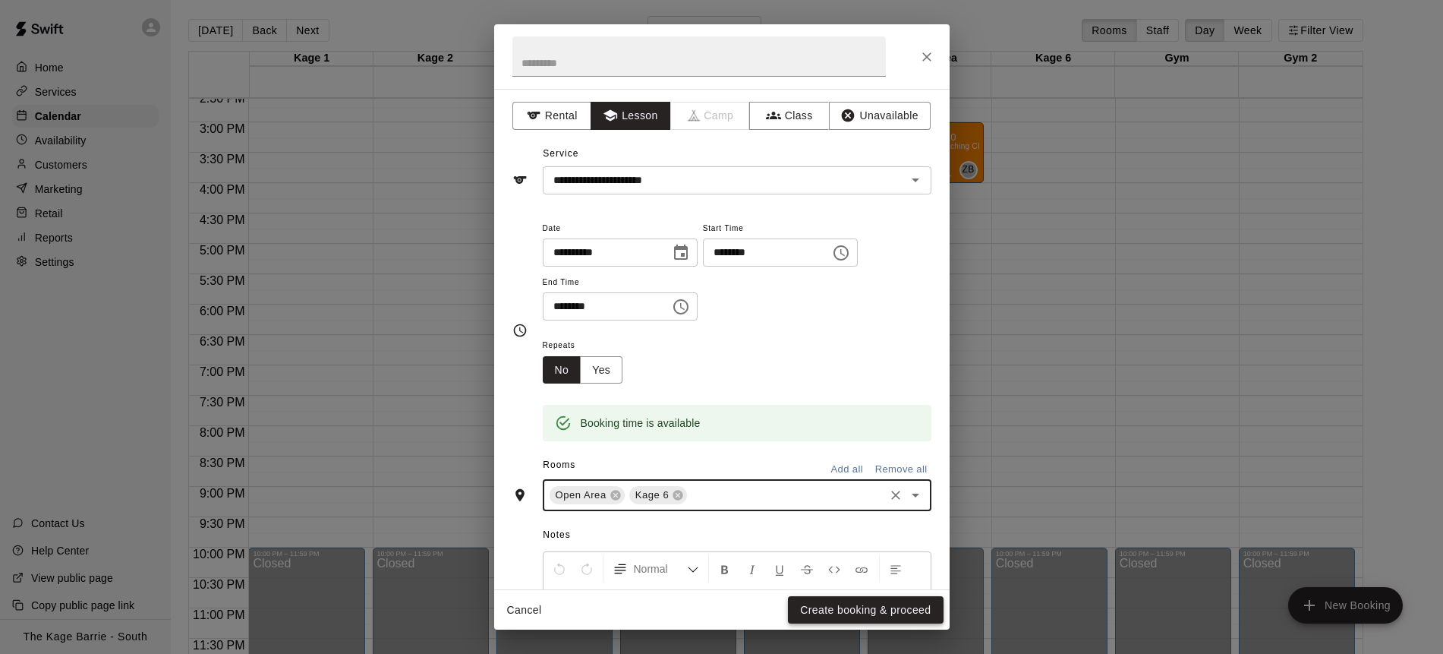
click at [889, 603] on button "Create booking & proceed" at bounding box center [865, 610] width 155 height 28
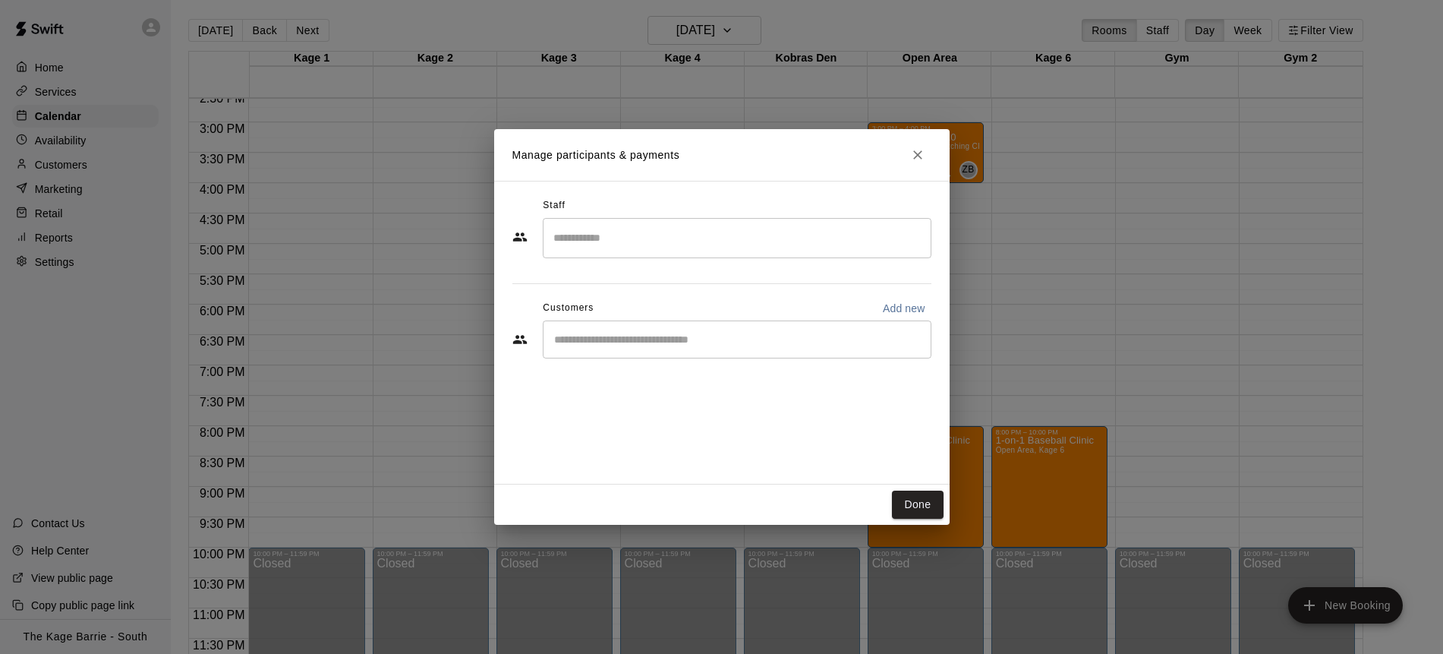
click at [671, 238] on input "Search staff" at bounding box center [737, 238] width 375 height 27
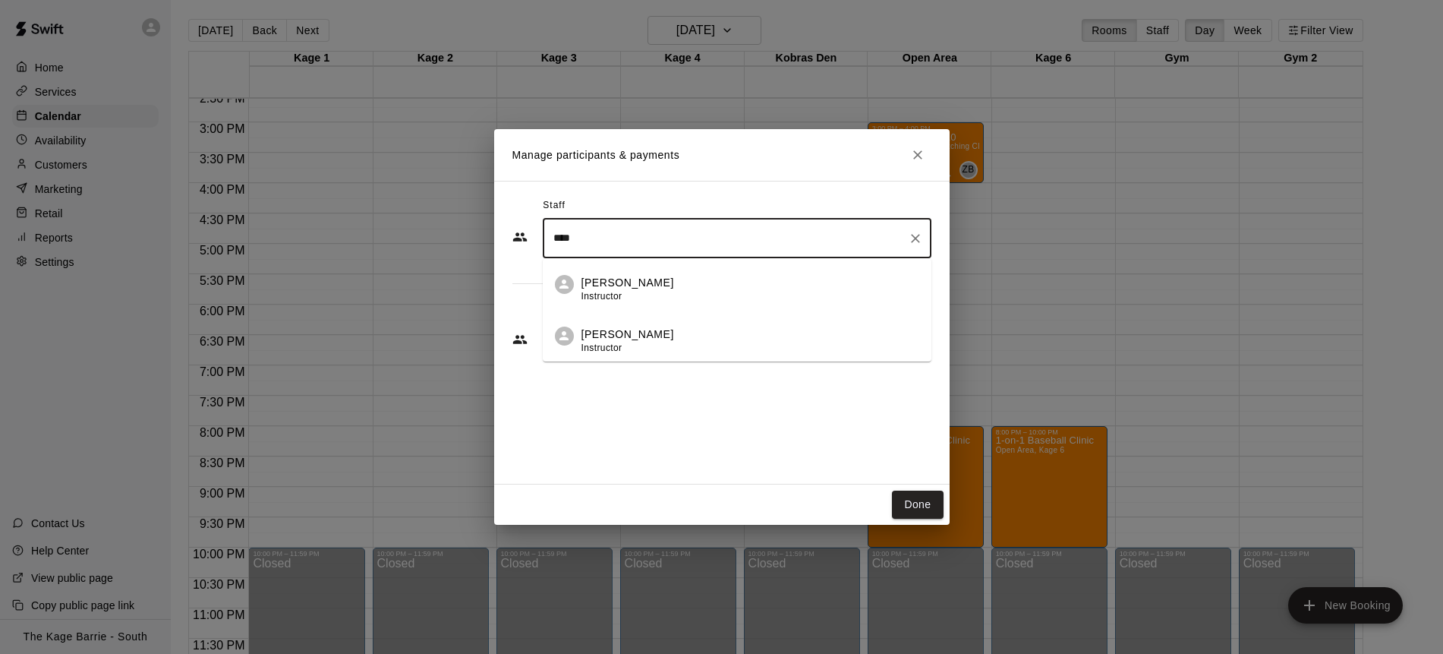
click at [656, 276] on div "[PERSON_NAME] Instructor" at bounding box center [751, 290] width 338 height 30
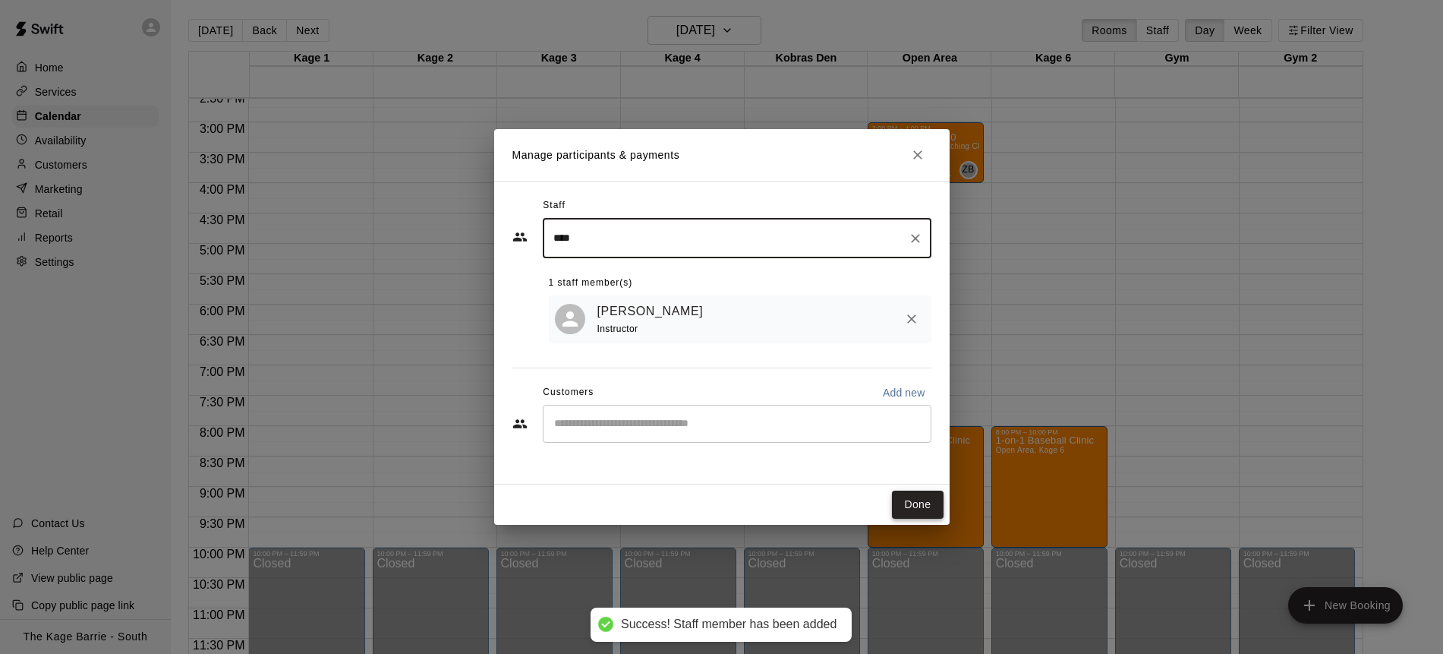
type input "****"
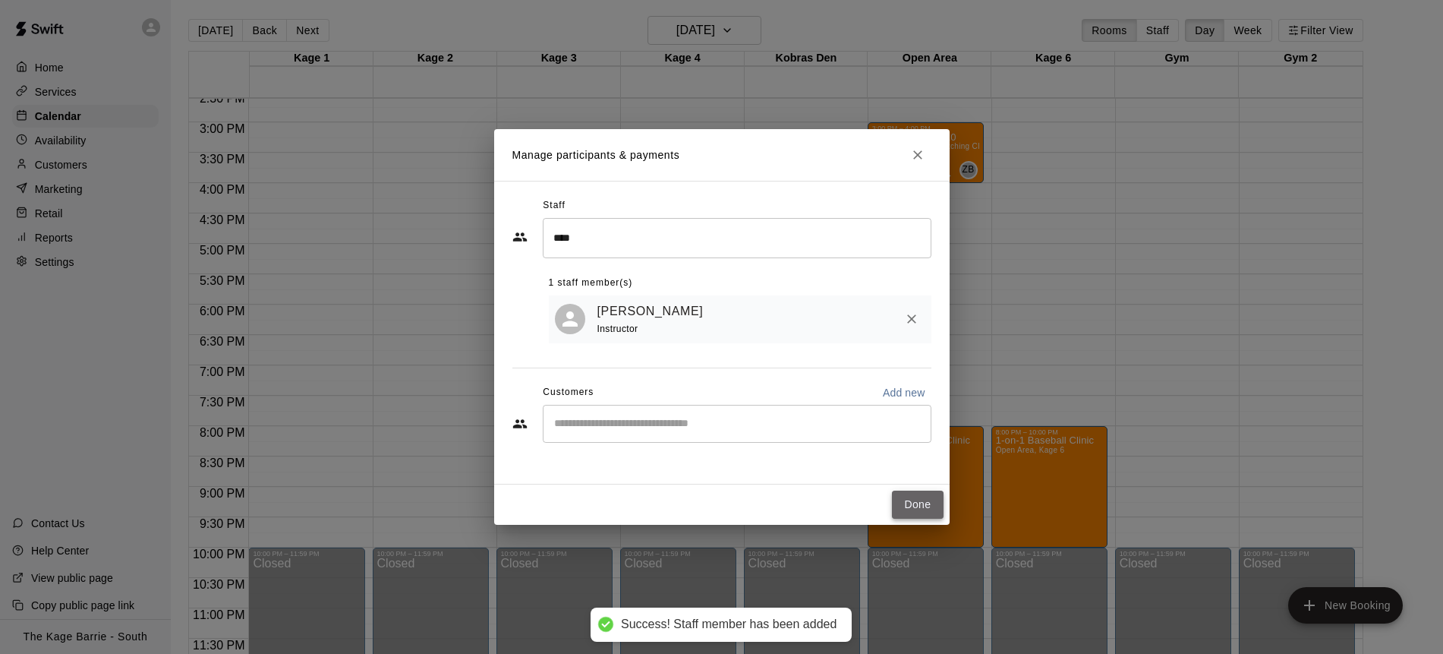
click at [920, 505] on button "Done" at bounding box center [917, 505] width 51 height 28
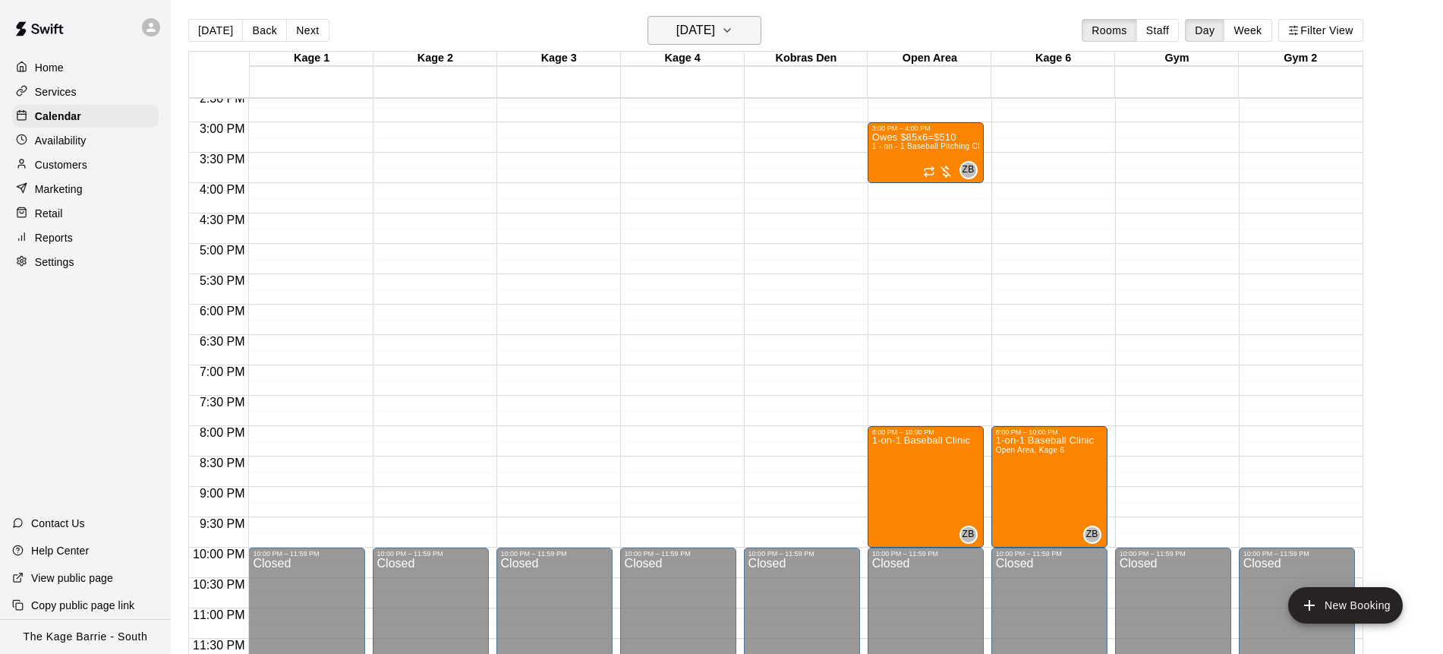
click at [734, 33] on icon "button" at bounding box center [727, 30] width 12 height 18
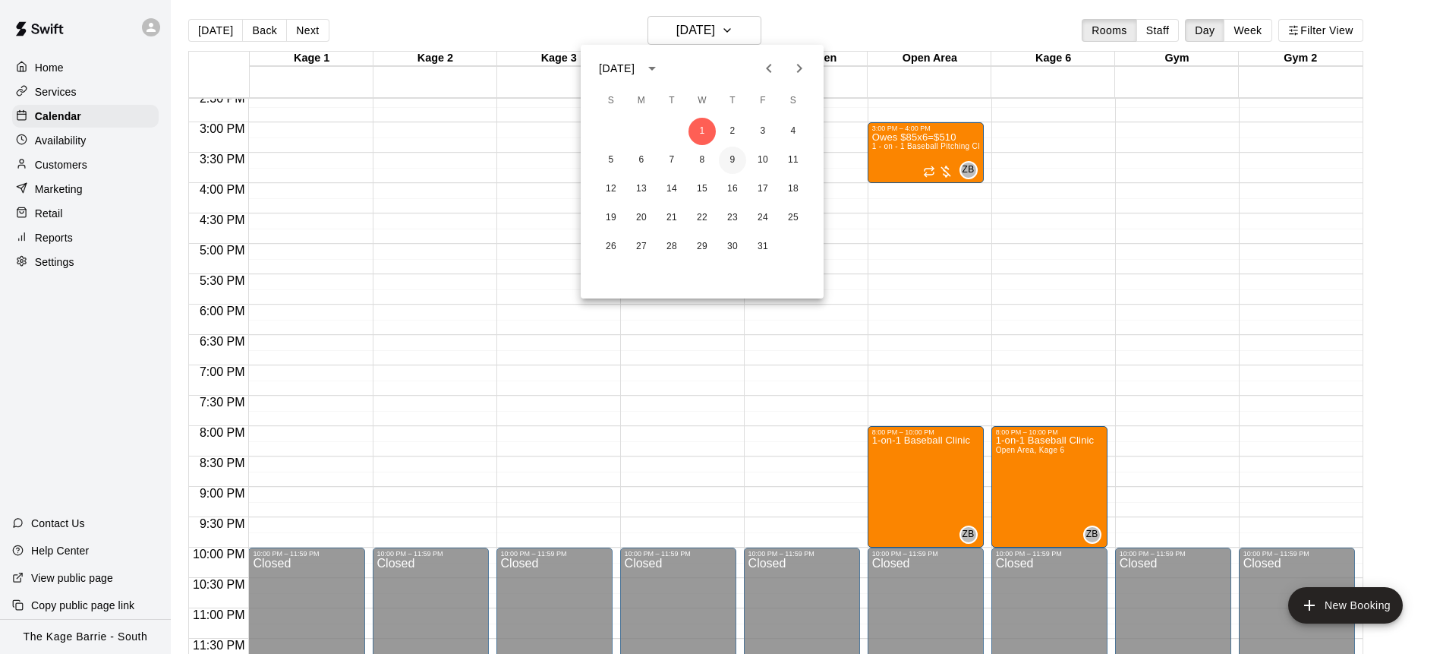
click at [736, 160] on button "9" at bounding box center [732, 160] width 27 height 27
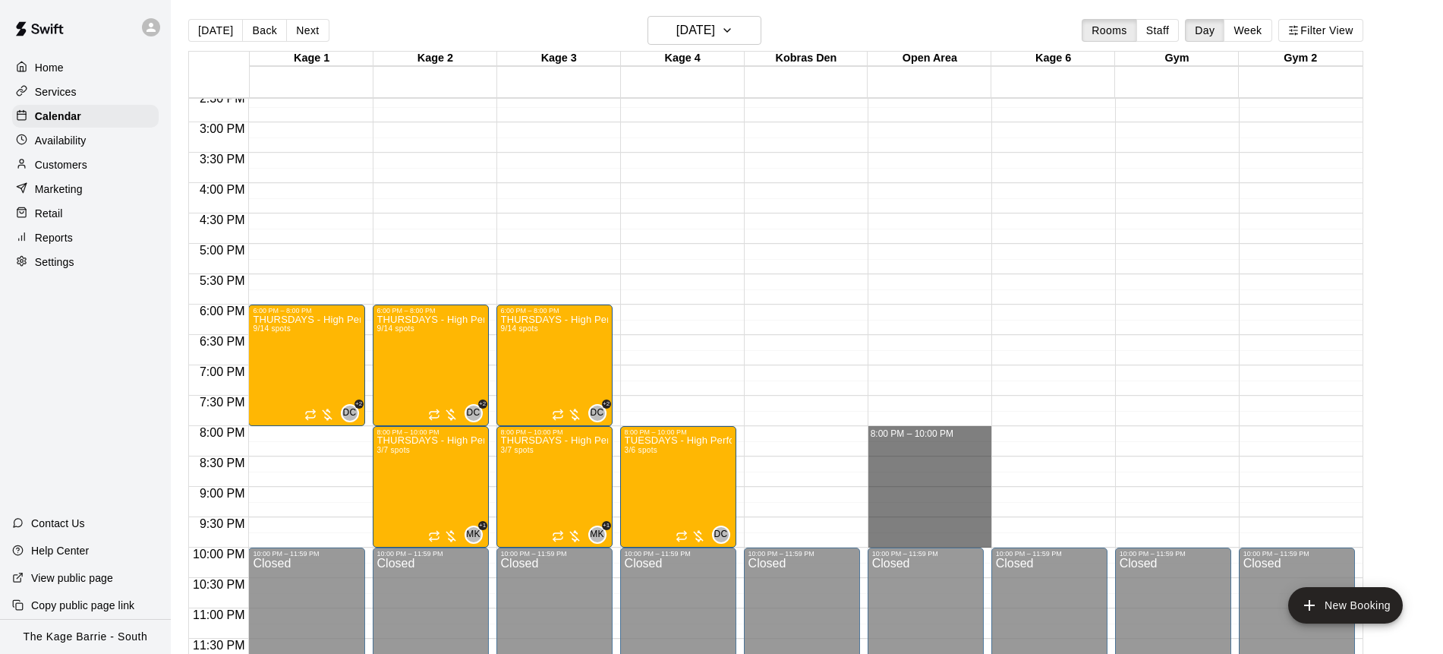
drag, startPoint x: 952, startPoint y: 428, endPoint x: 955, endPoint y: 539, distance: 110.9
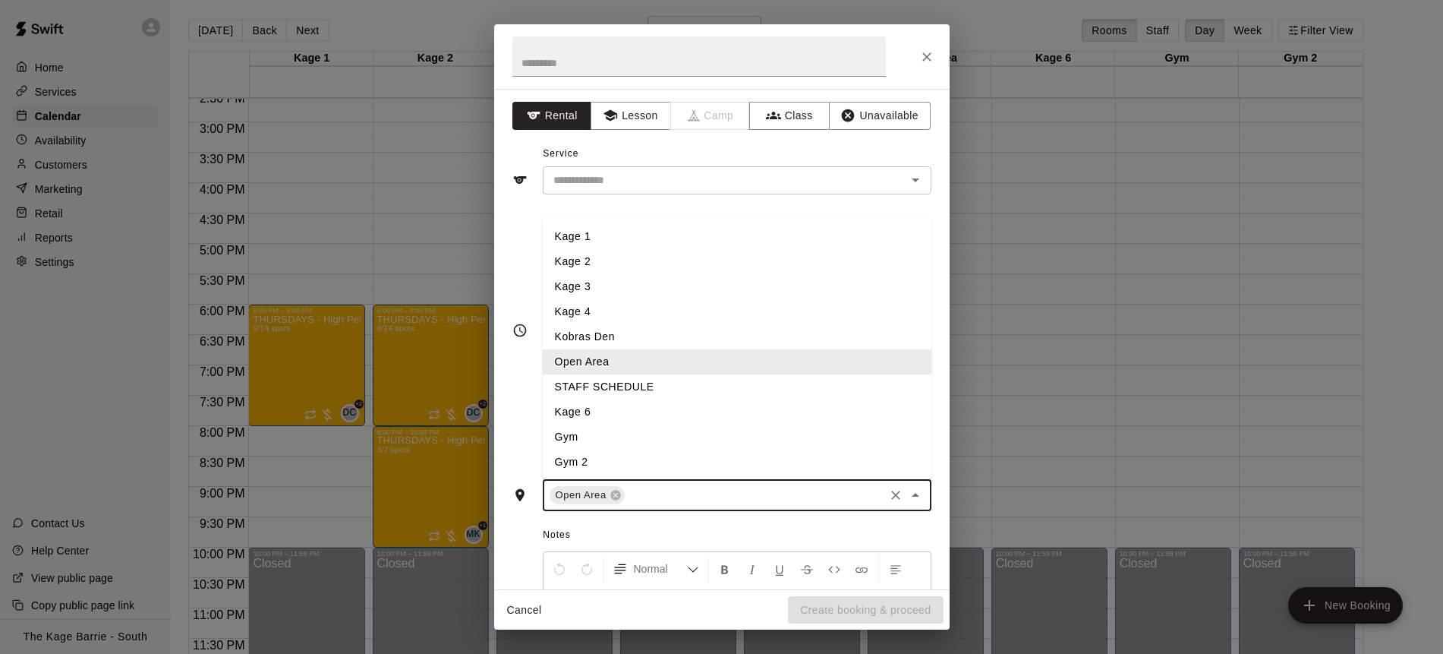
click at [716, 500] on input "text" at bounding box center [754, 495] width 255 height 19
type input "*"
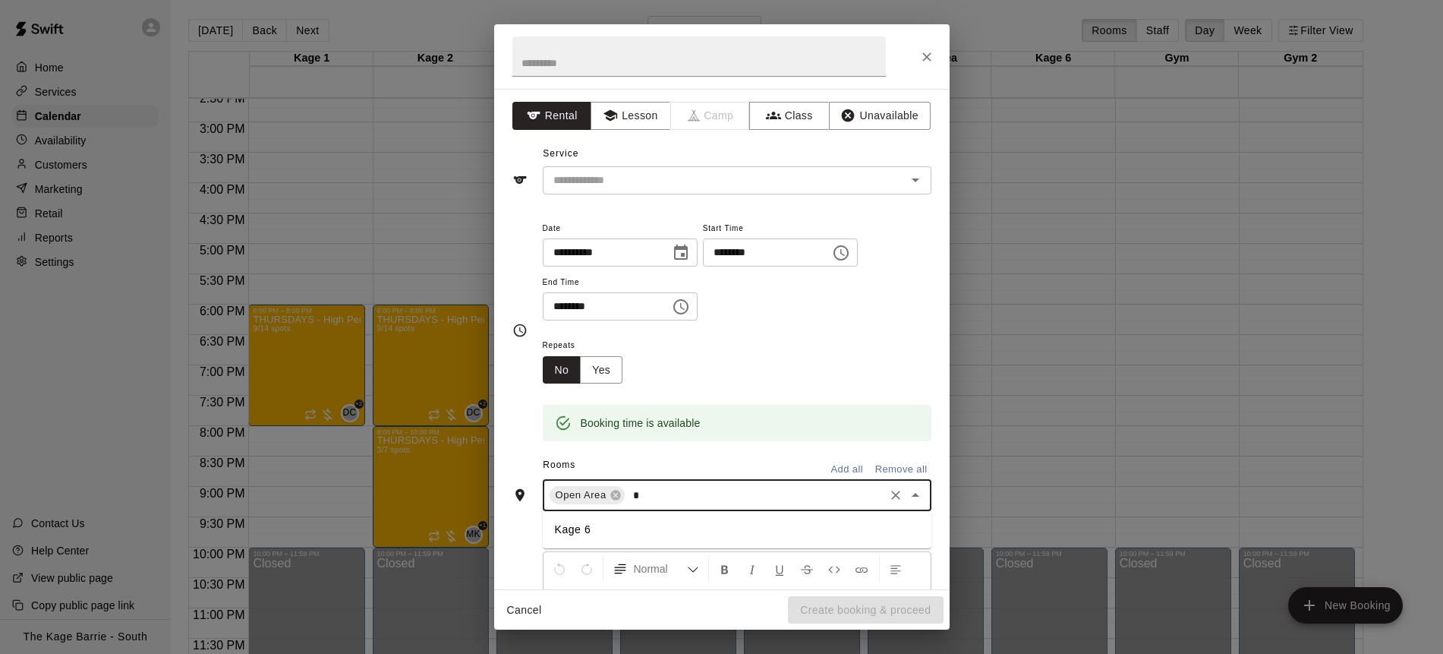
click at [694, 525] on li "Kage 6" at bounding box center [737, 529] width 389 height 25
click at [699, 187] on input "text" at bounding box center [714, 180] width 335 height 19
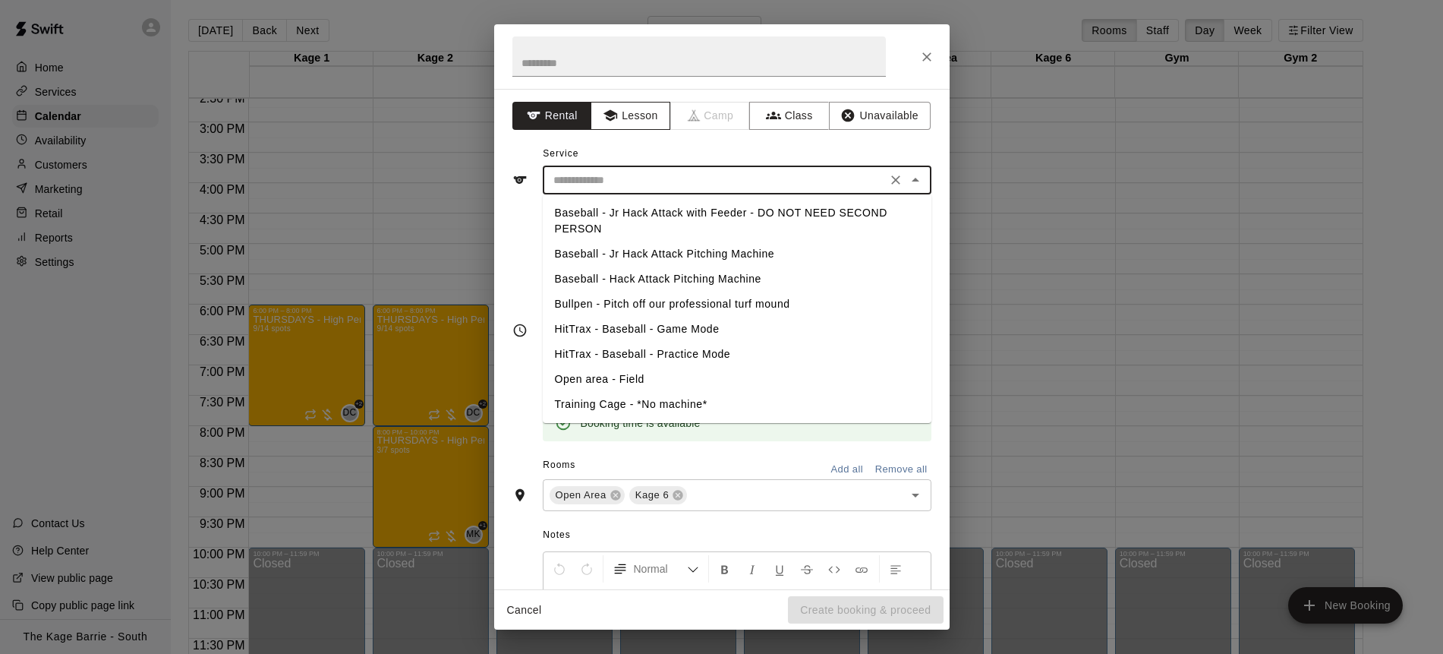
click at [631, 120] on button "Lesson" at bounding box center [631, 116] width 80 height 28
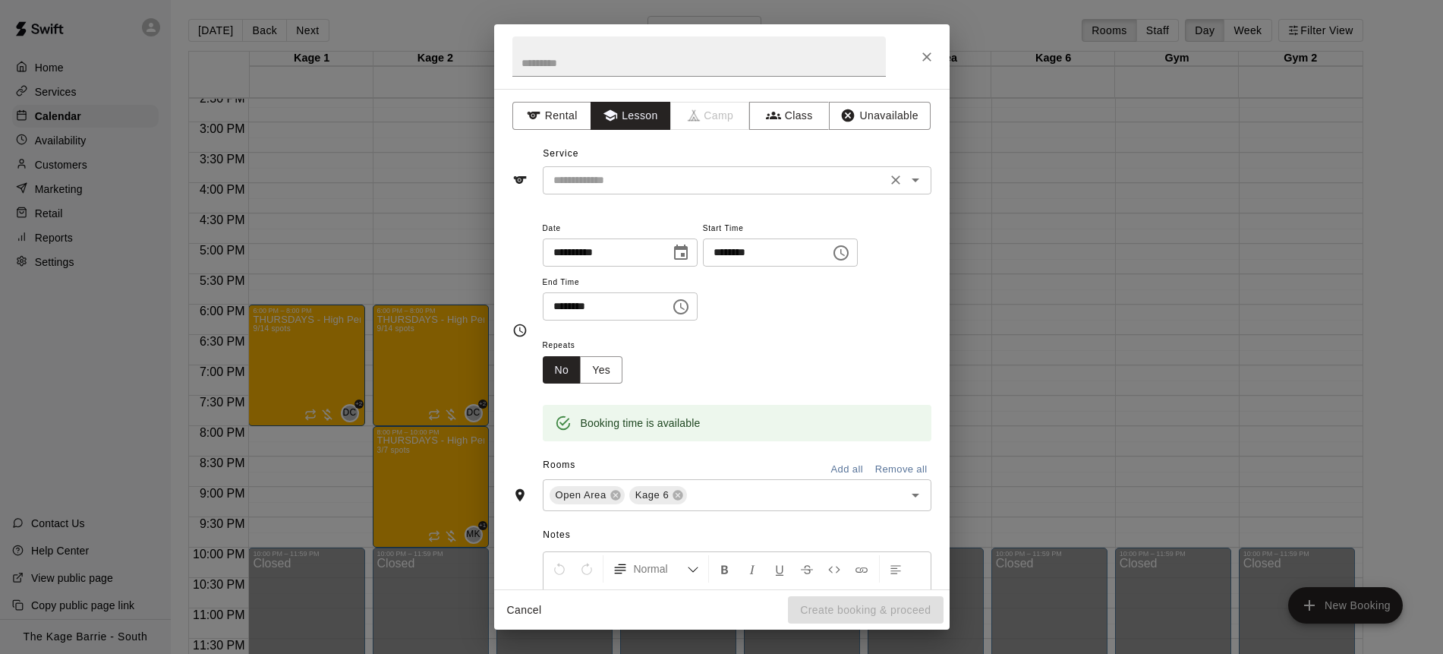
click at [721, 186] on input "text" at bounding box center [714, 180] width 335 height 19
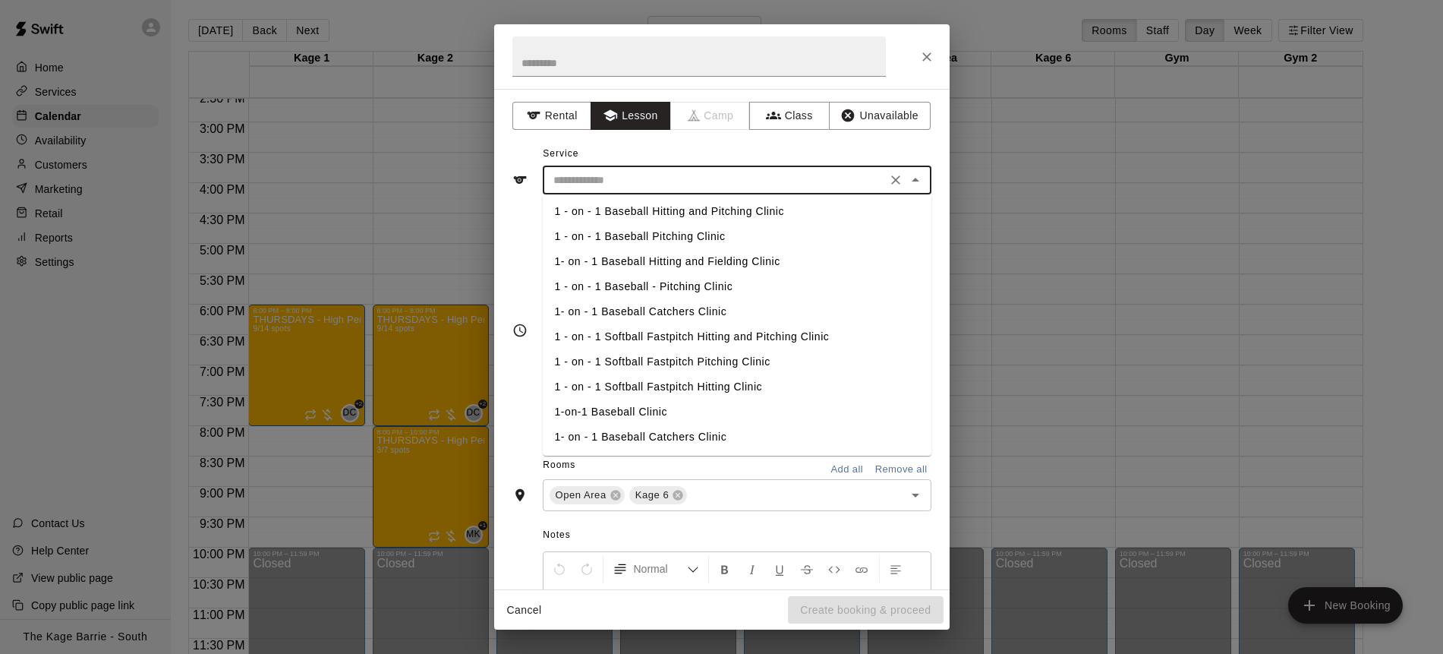
click at [675, 413] on li "1-on-1 Baseball Clinic" at bounding box center [737, 411] width 389 height 25
type input "**********"
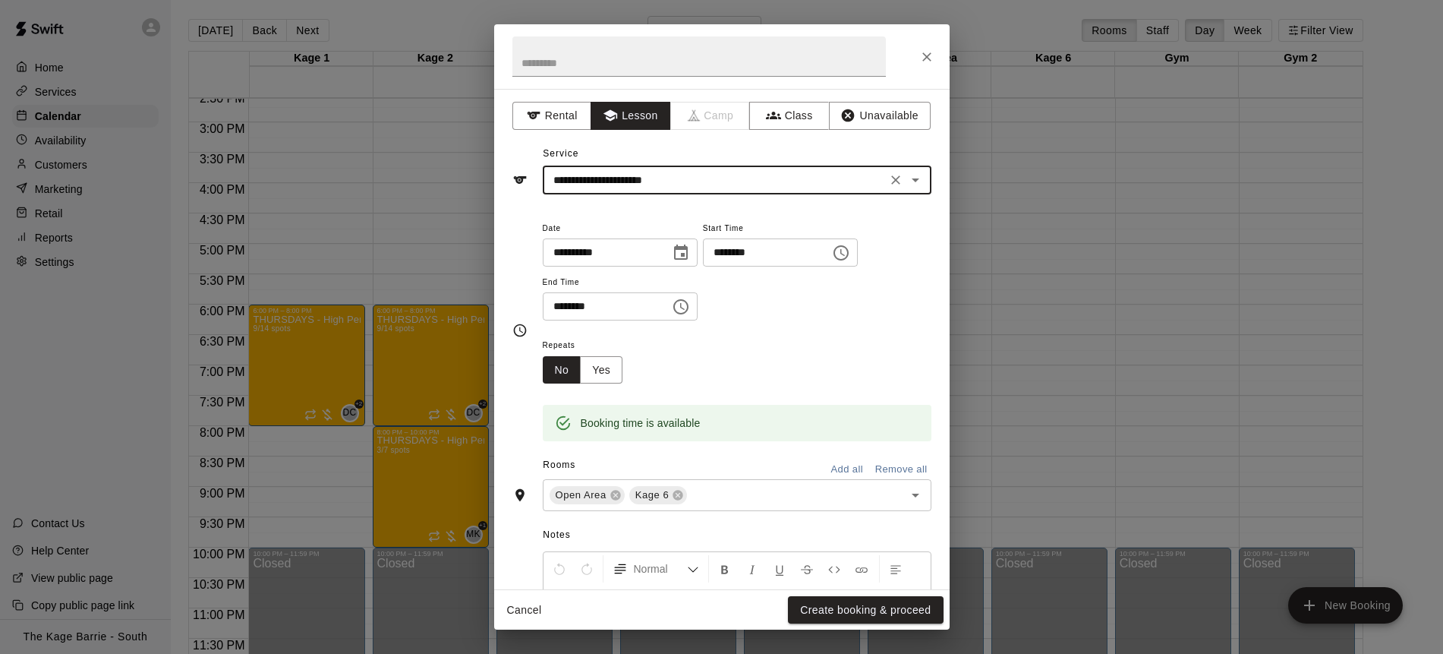
click at [888, 614] on button "Create booking & proceed" at bounding box center [865, 610] width 155 height 28
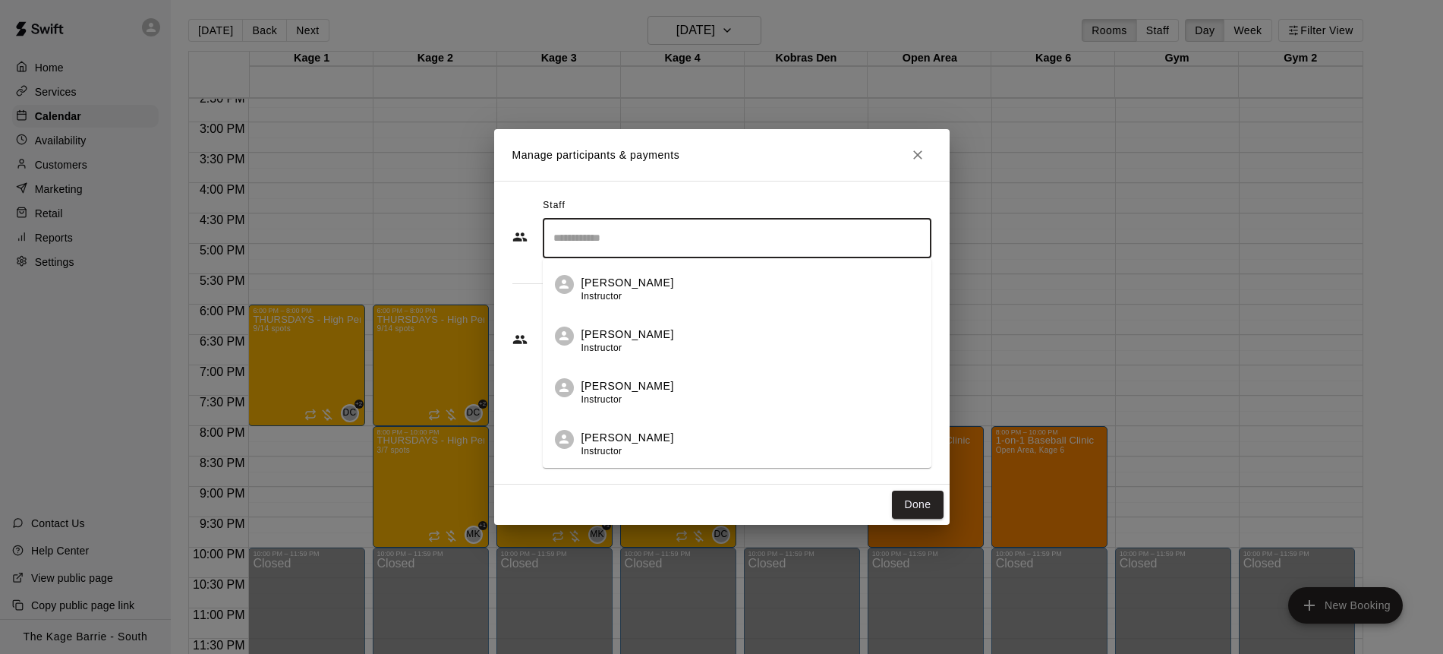
click at [644, 238] on input "Search staff" at bounding box center [737, 238] width 375 height 27
click at [624, 275] on p "[PERSON_NAME]" at bounding box center [628, 283] width 93 height 16
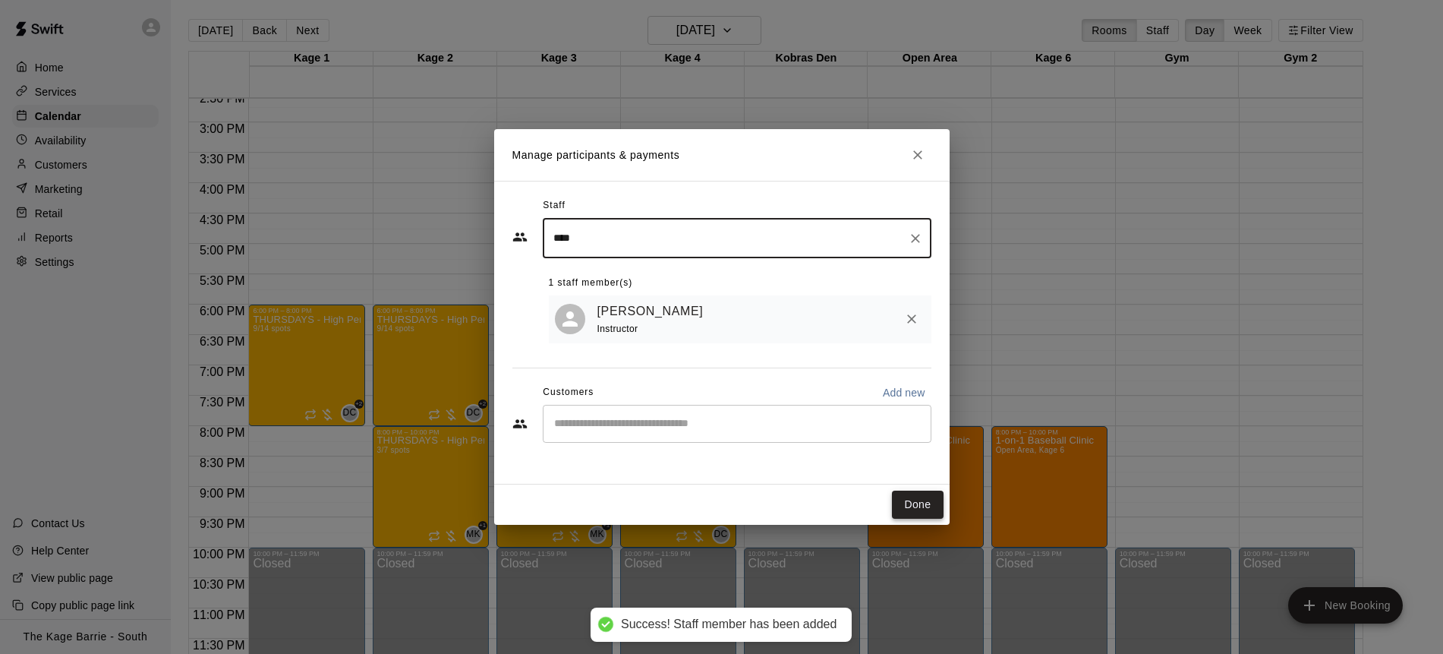
type input "****"
click at [907, 495] on button "Done" at bounding box center [917, 505] width 51 height 28
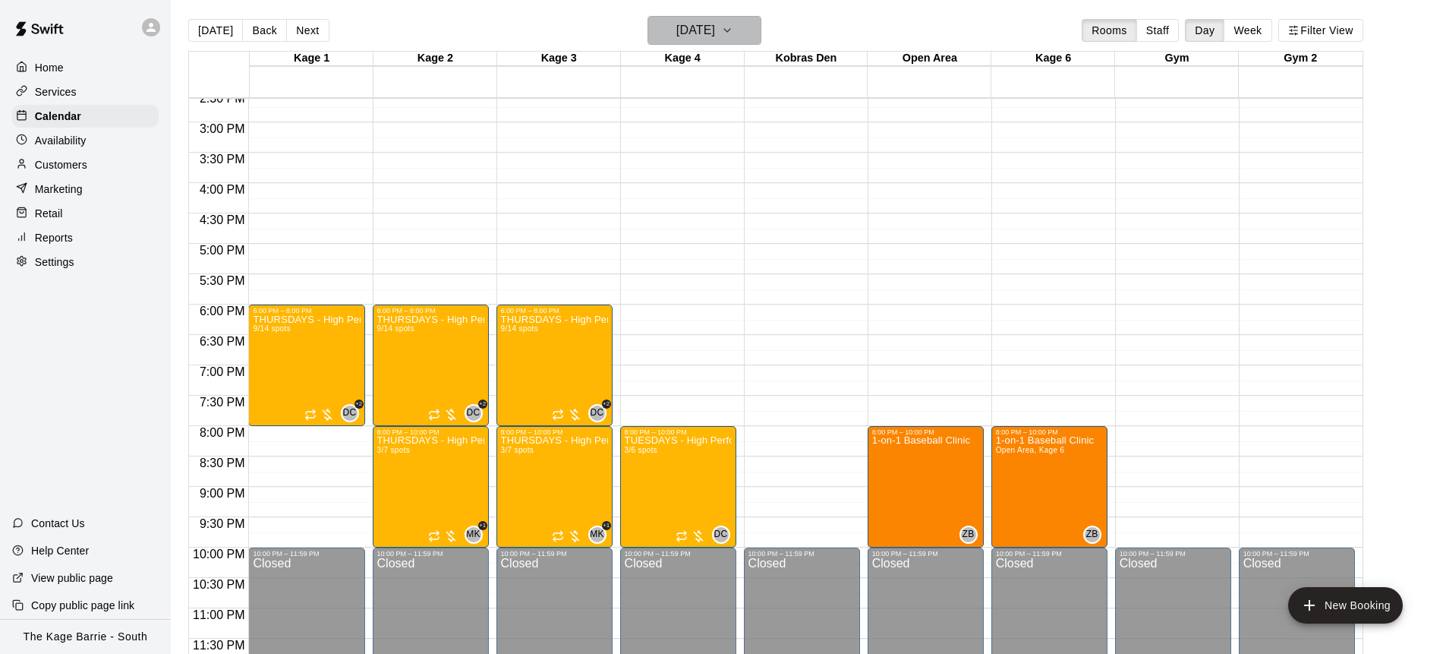
click at [734, 27] on icon "button" at bounding box center [727, 30] width 12 height 18
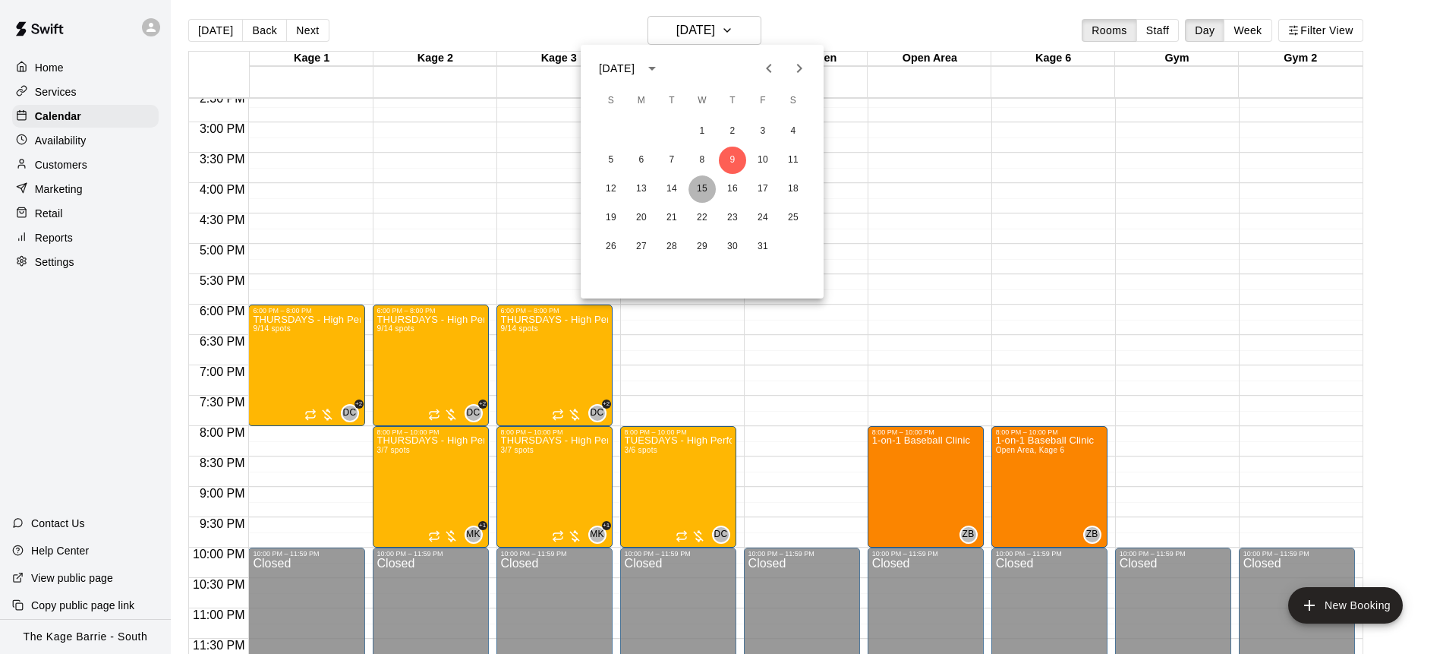
click at [700, 192] on button "15" at bounding box center [702, 188] width 27 height 27
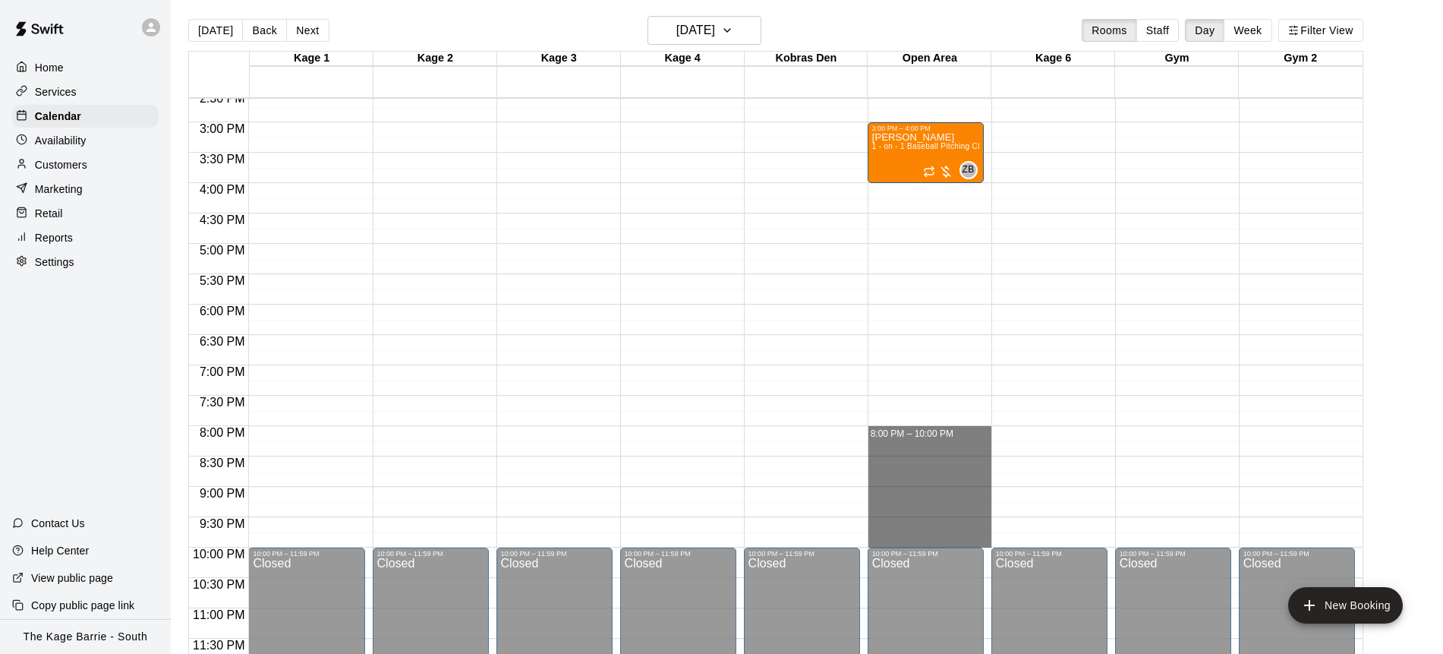
drag, startPoint x: 907, startPoint y: 427, endPoint x: 923, endPoint y: 541, distance: 115.9
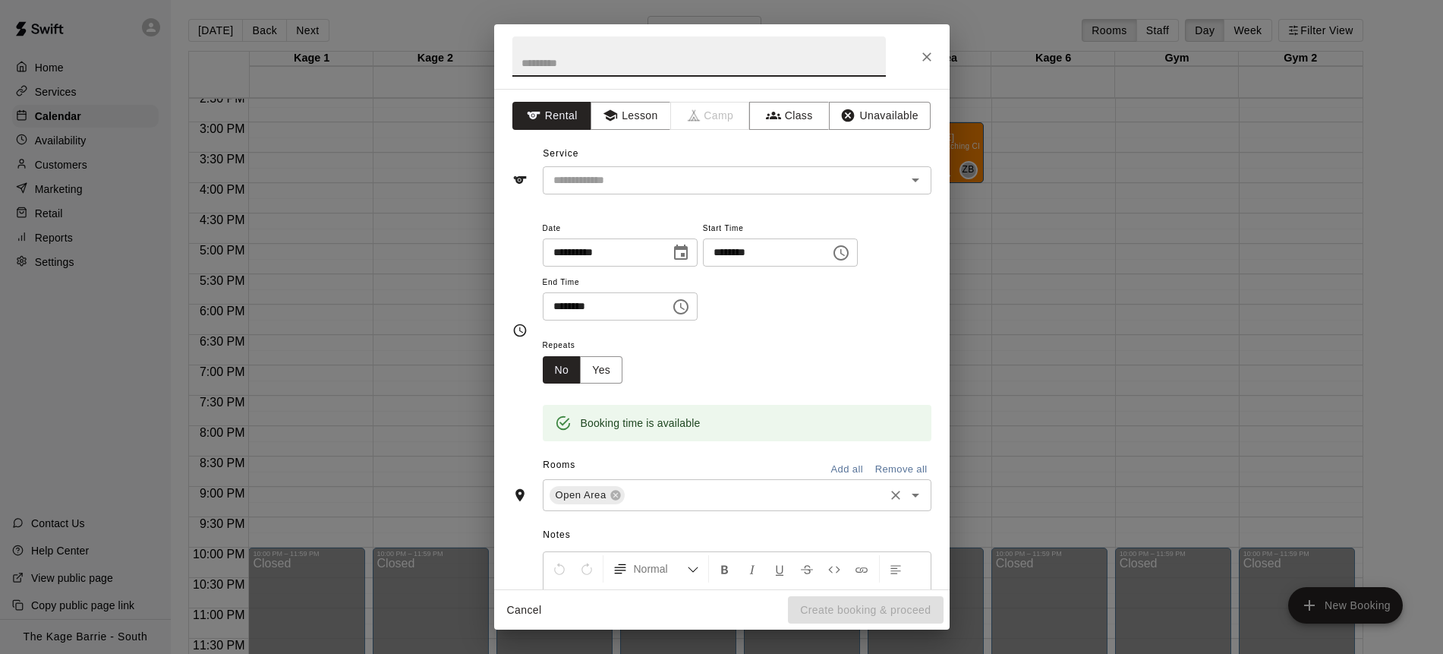
click at [680, 490] on input "text" at bounding box center [754, 495] width 255 height 19
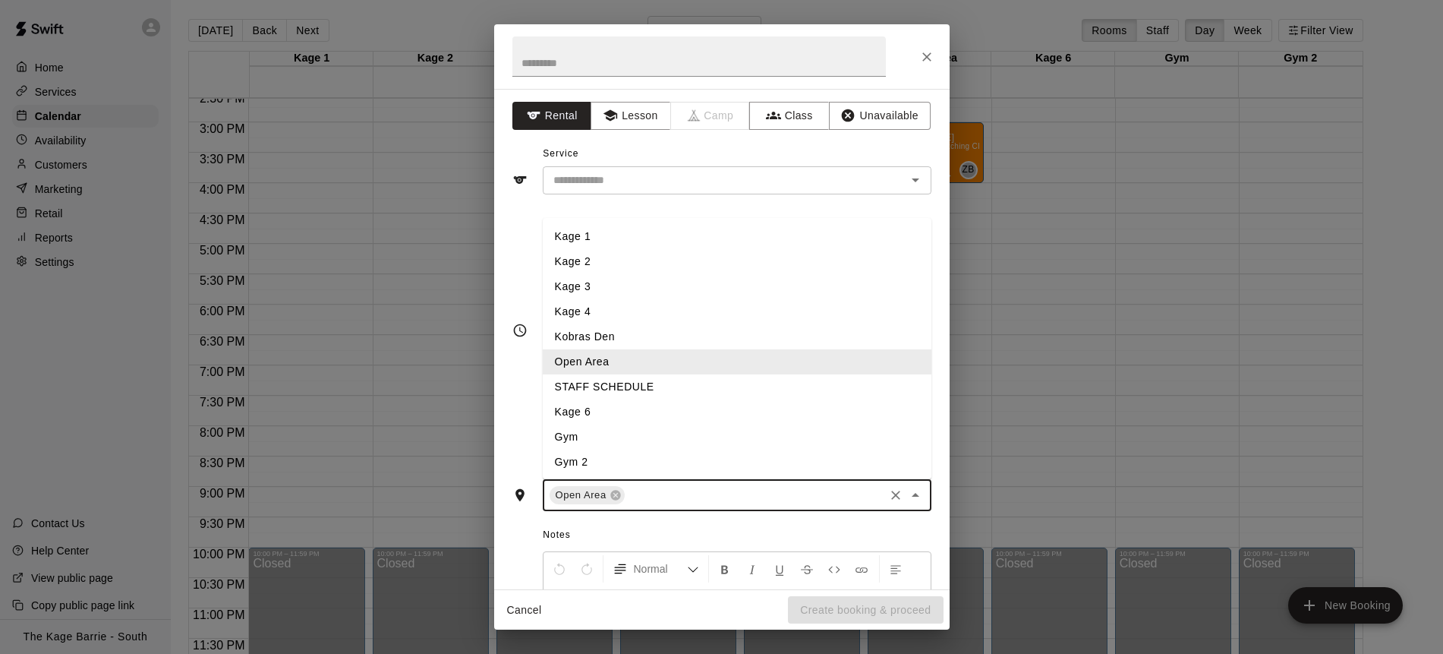
type input "*"
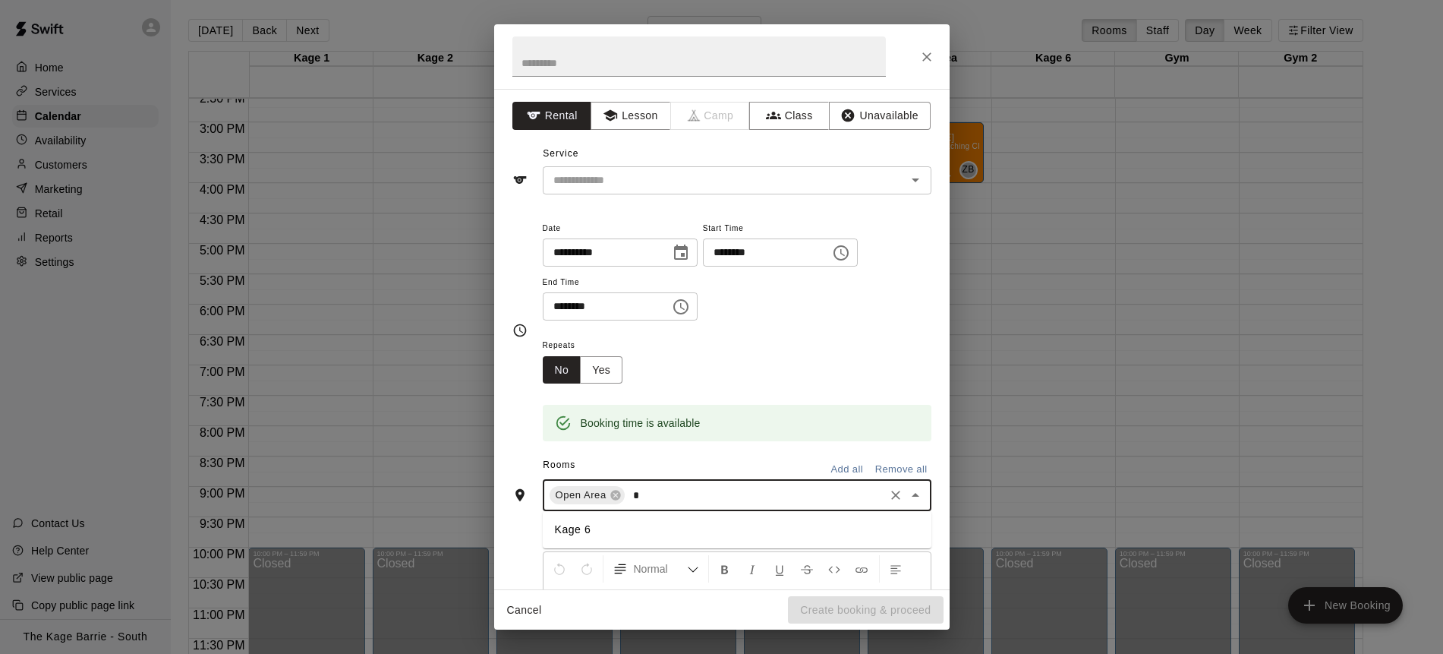
click at [661, 528] on li "Kage 6" at bounding box center [737, 529] width 389 height 25
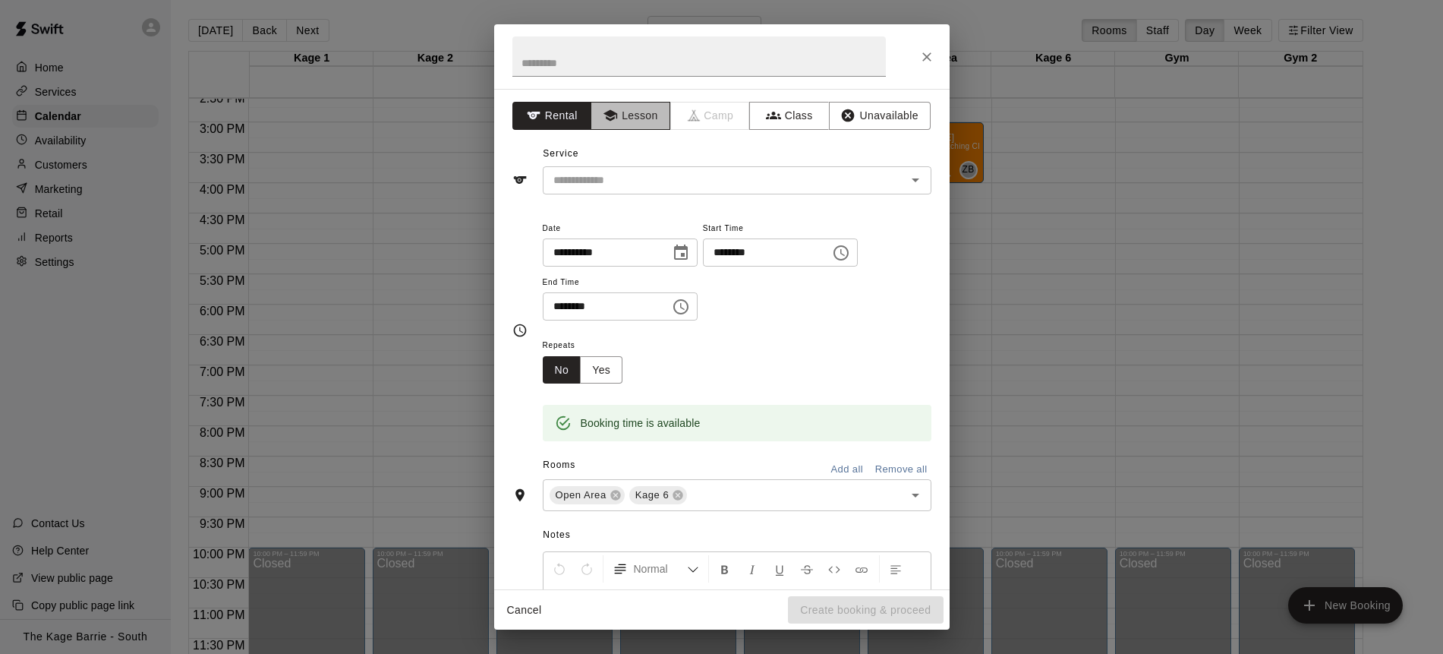
click at [637, 127] on button "Lesson" at bounding box center [631, 116] width 80 height 28
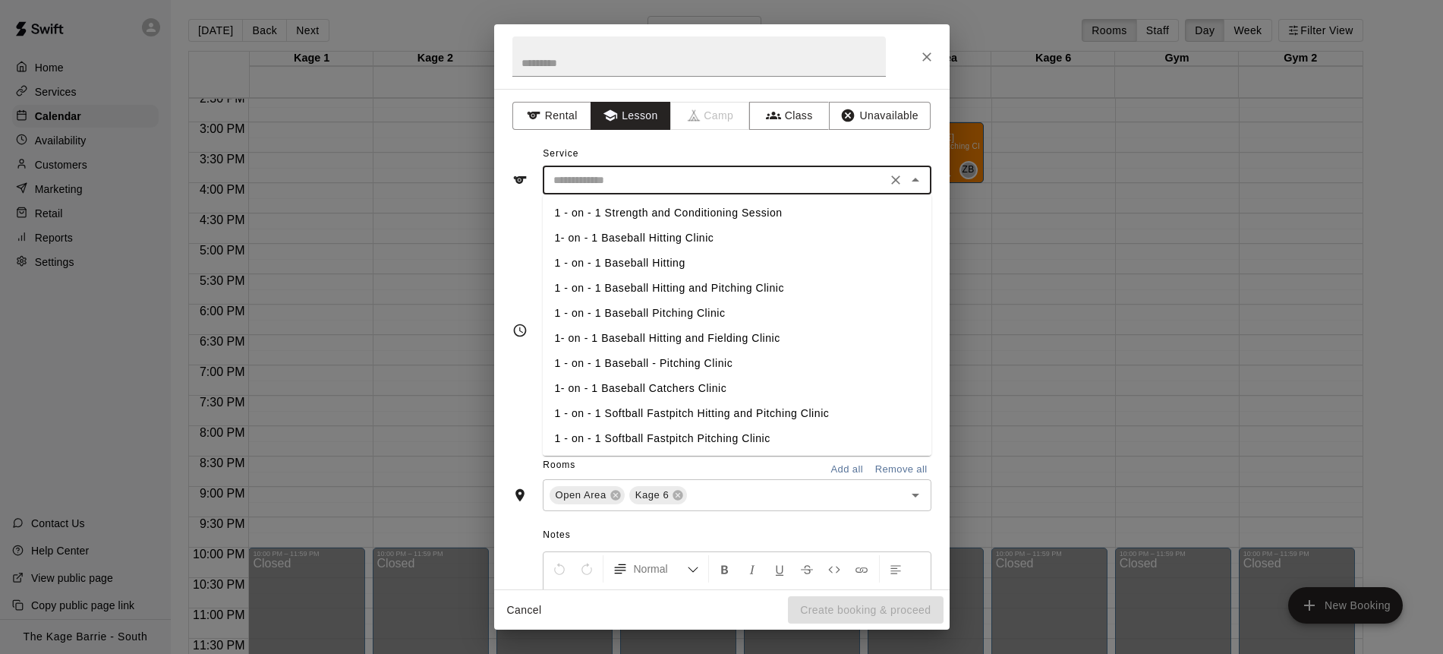
click at [715, 179] on input "text" at bounding box center [714, 180] width 335 height 19
click at [690, 414] on li "1-on-1 Baseball Clinic" at bounding box center [737, 411] width 389 height 25
type input "**********"
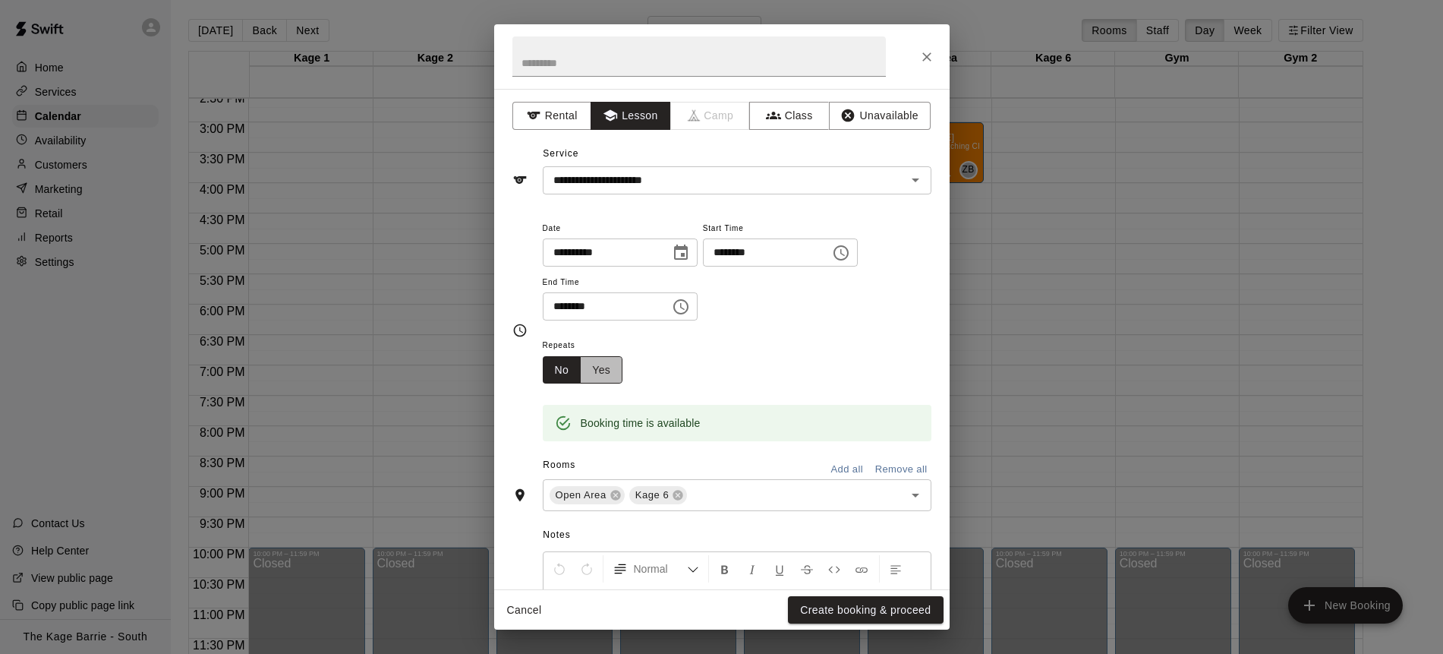
click at [610, 370] on button "Yes" at bounding box center [601, 370] width 43 height 28
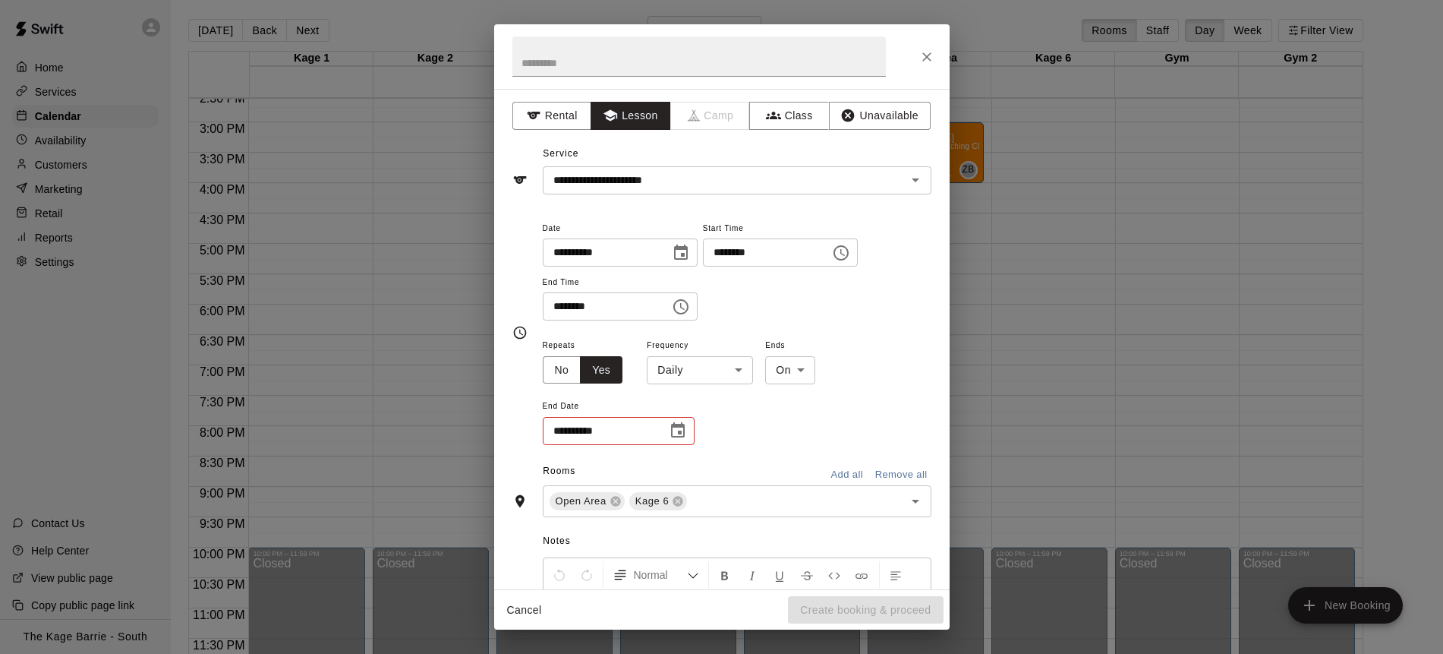
click at [740, 372] on body "Home Services Calendar Availability Customers Marketing Retail Reports Settings…" at bounding box center [721, 337] width 1443 height 678
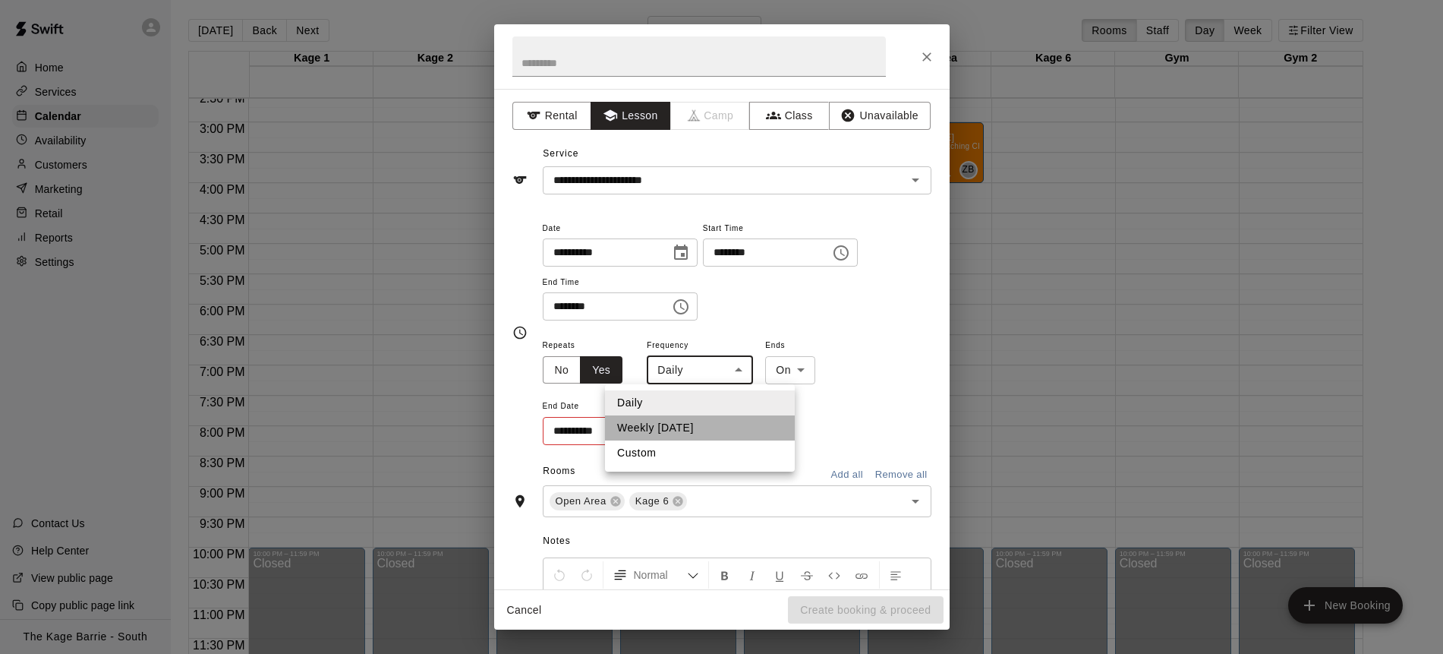
drag, startPoint x: 713, startPoint y: 425, endPoint x: 704, endPoint y: 431, distance: 10.5
click at [713, 425] on li "Weekly [DATE]" at bounding box center [700, 427] width 190 height 25
type input "******"
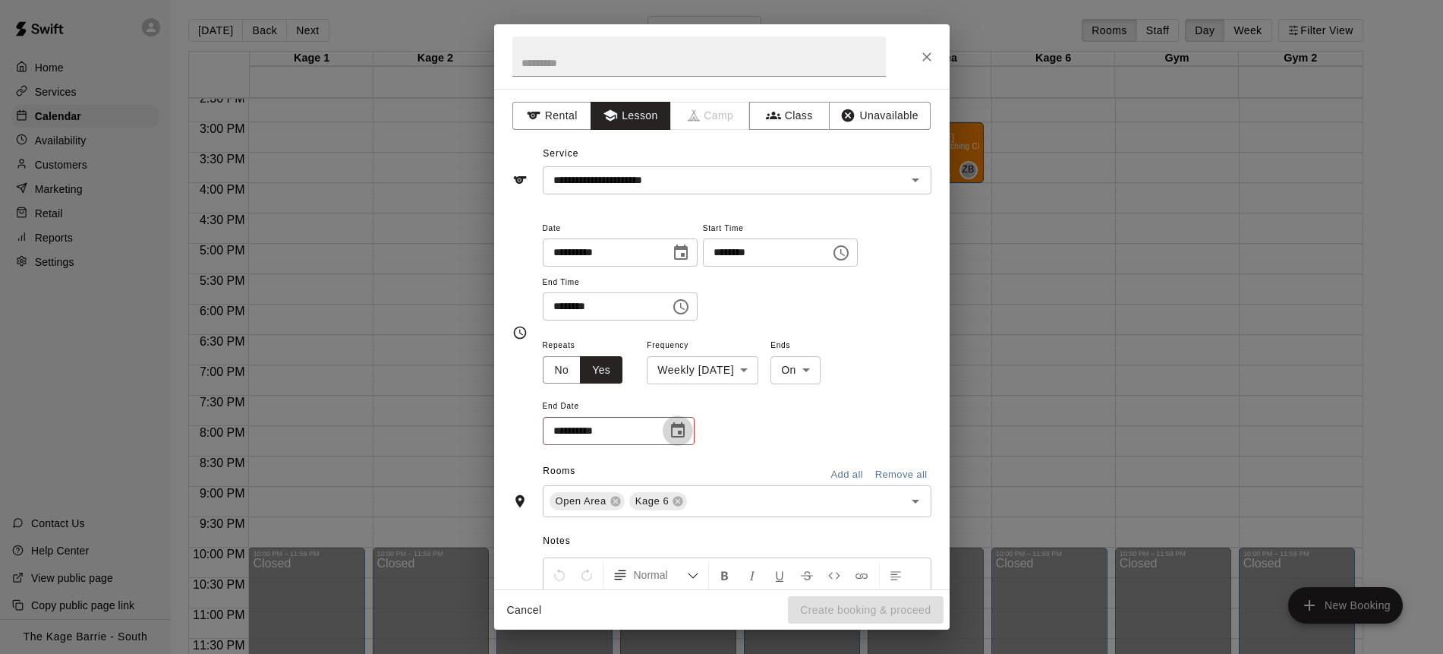
click at [683, 432] on icon "Choose date" at bounding box center [678, 429] width 14 height 15
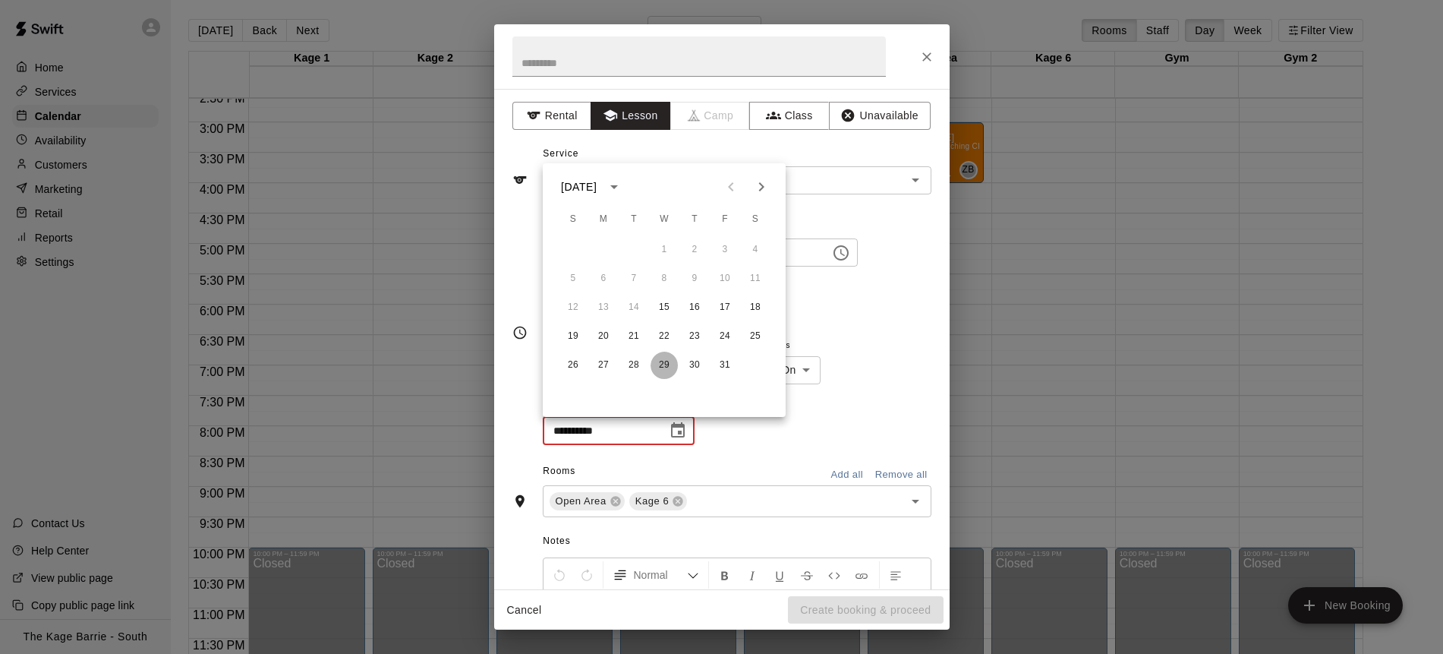
click at [664, 366] on button "29" at bounding box center [664, 365] width 27 height 27
type input "**********"
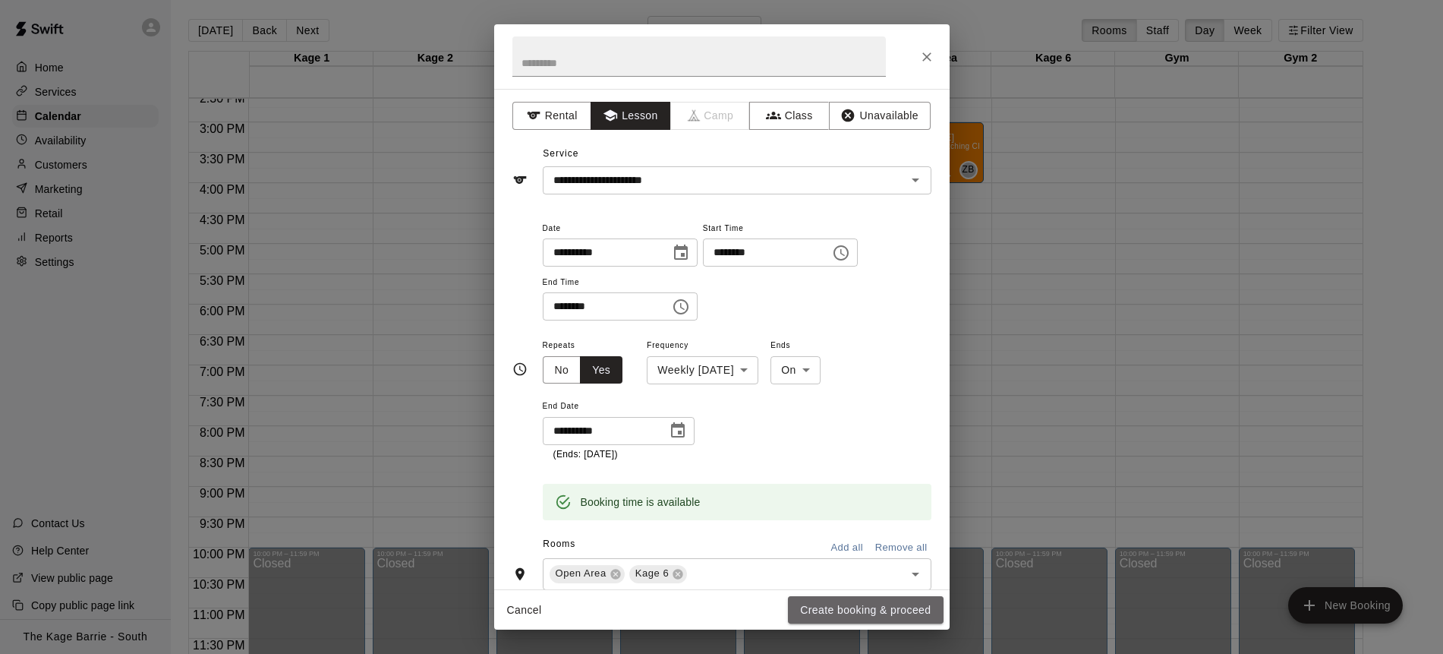
click at [878, 614] on button "Create booking & proceed" at bounding box center [865, 610] width 155 height 28
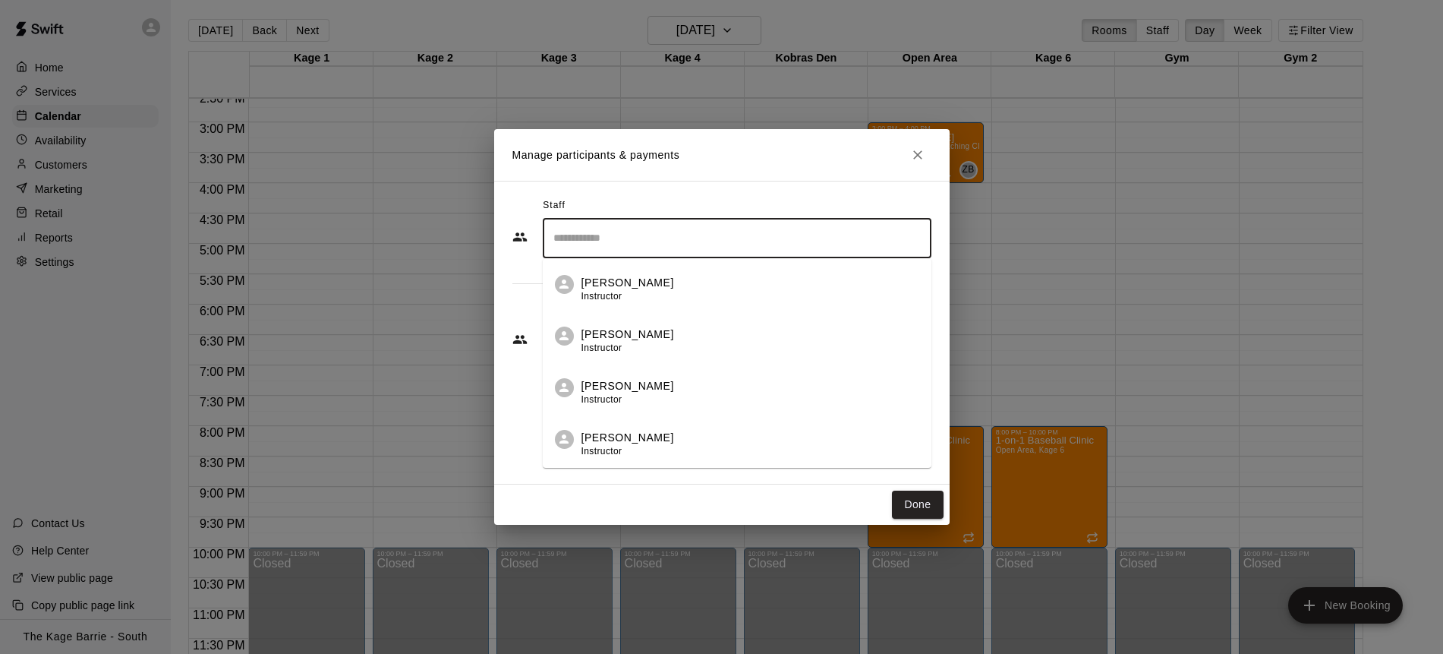
click at [665, 234] on input "Search staff" at bounding box center [737, 238] width 375 height 27
click at [604, 276] on p "[PERSON_NAME]" at bounding box center [628, 283] width 93 height 16
type input "****"
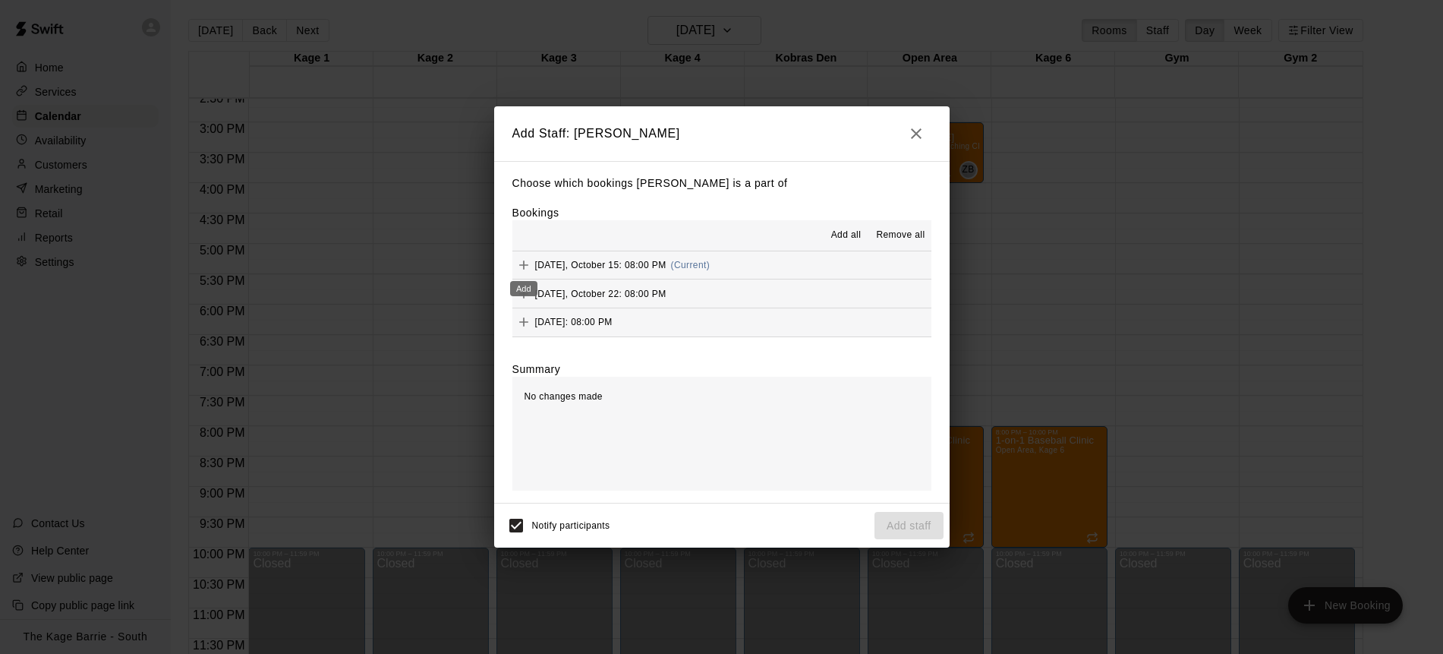
click at [527, 263] on icon "Add" at bounding box center [523, 264] width 15 height 15
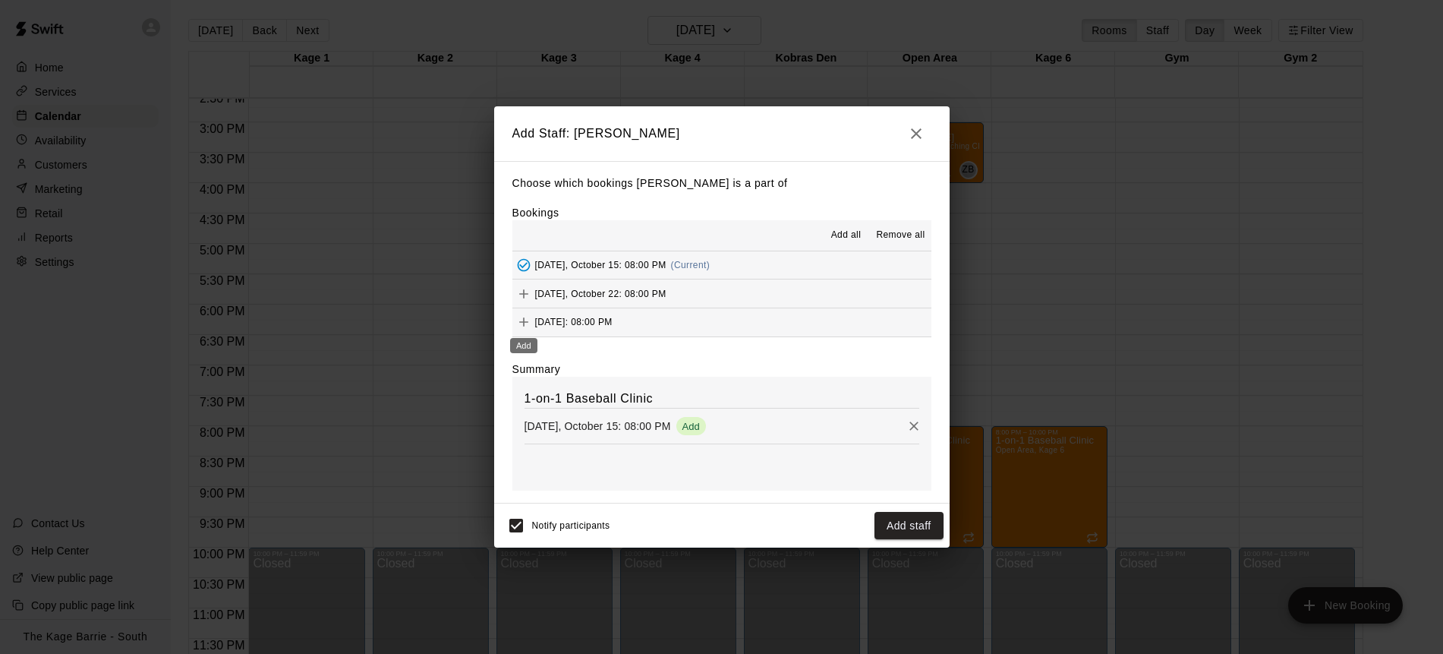
click at [532, 320] on button "Add" at bounding box center [524, 322] width 23 height 23
click at [841, 234] on span "Add all" at bounding box center [846, 234] width 30 height 15
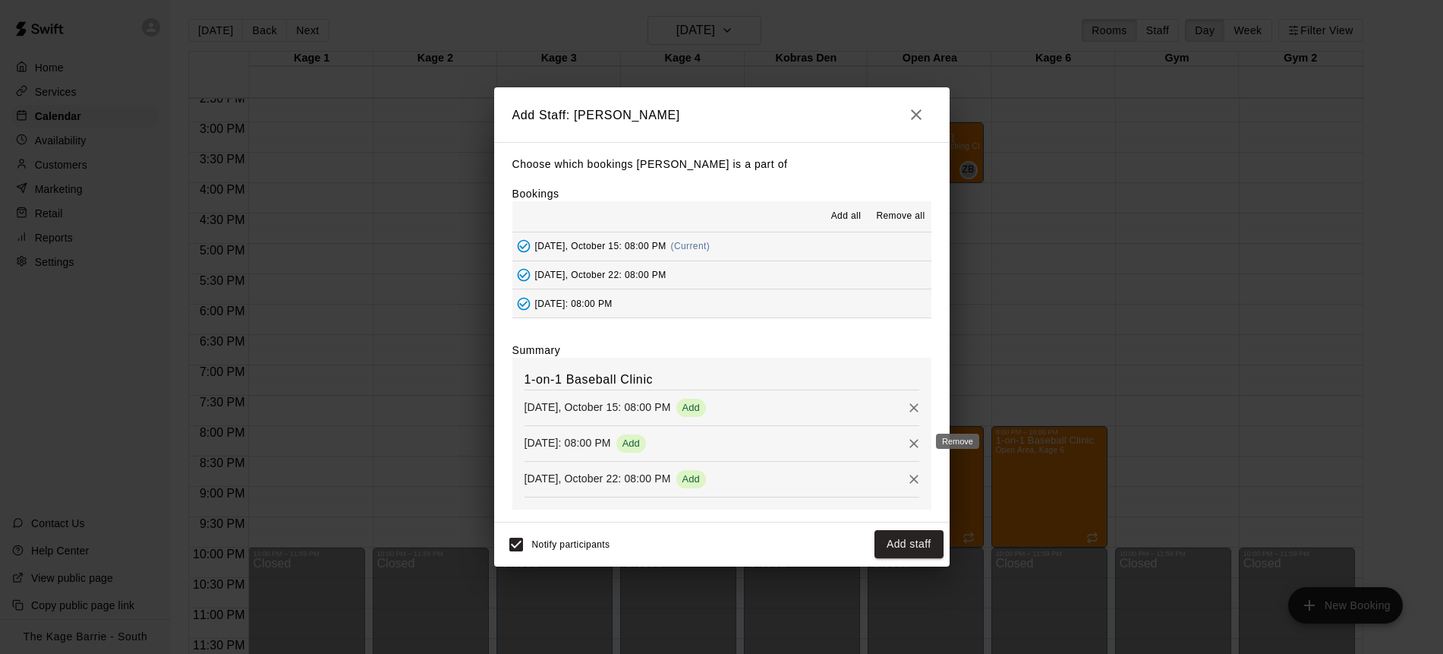
click at [917, 448] on icon "Remove" at bounding box center [914, 443] width 15 height 15
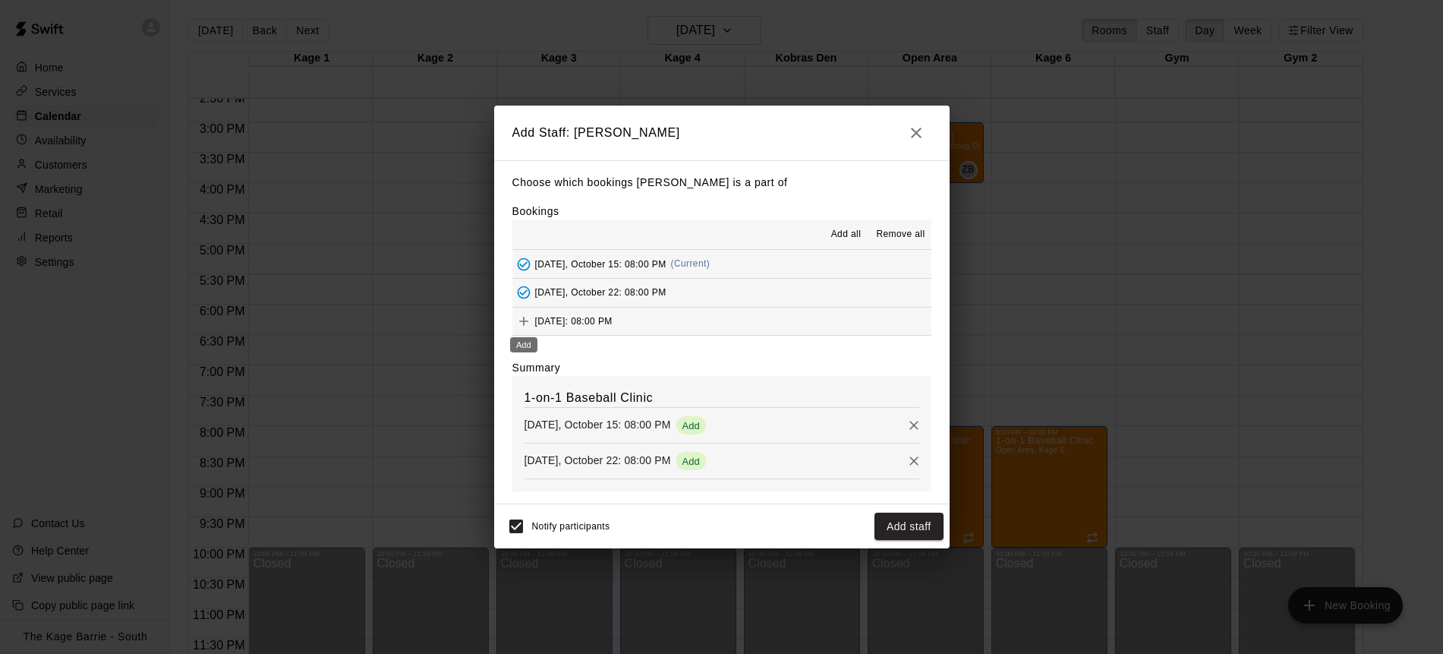
click at [522, 320] on icon "Add" at bounding box center [523, 321] width 15 height 15
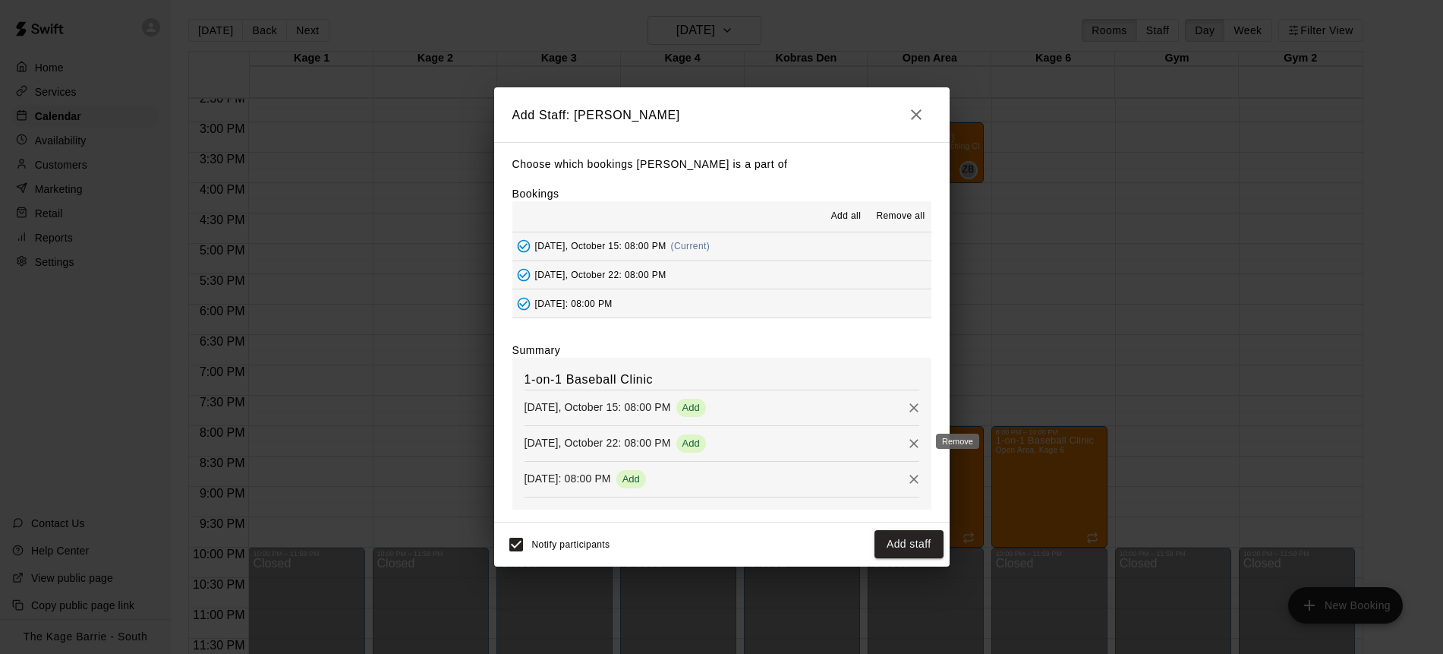
click at [913, 441] on icon "Remove" at bounding box center [914, 443] width 15 height 15
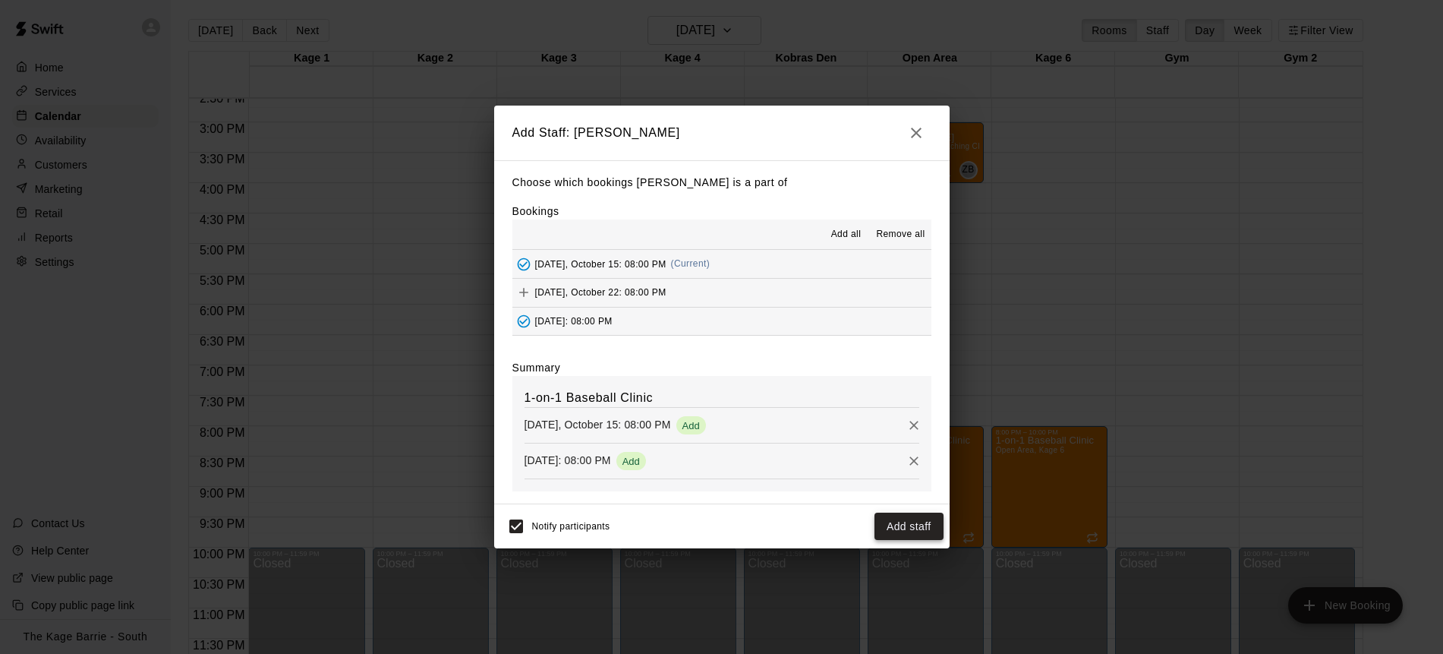
click at [913, 525] on button "Add staff" at bounding box center [909, 527] width 69 height 28
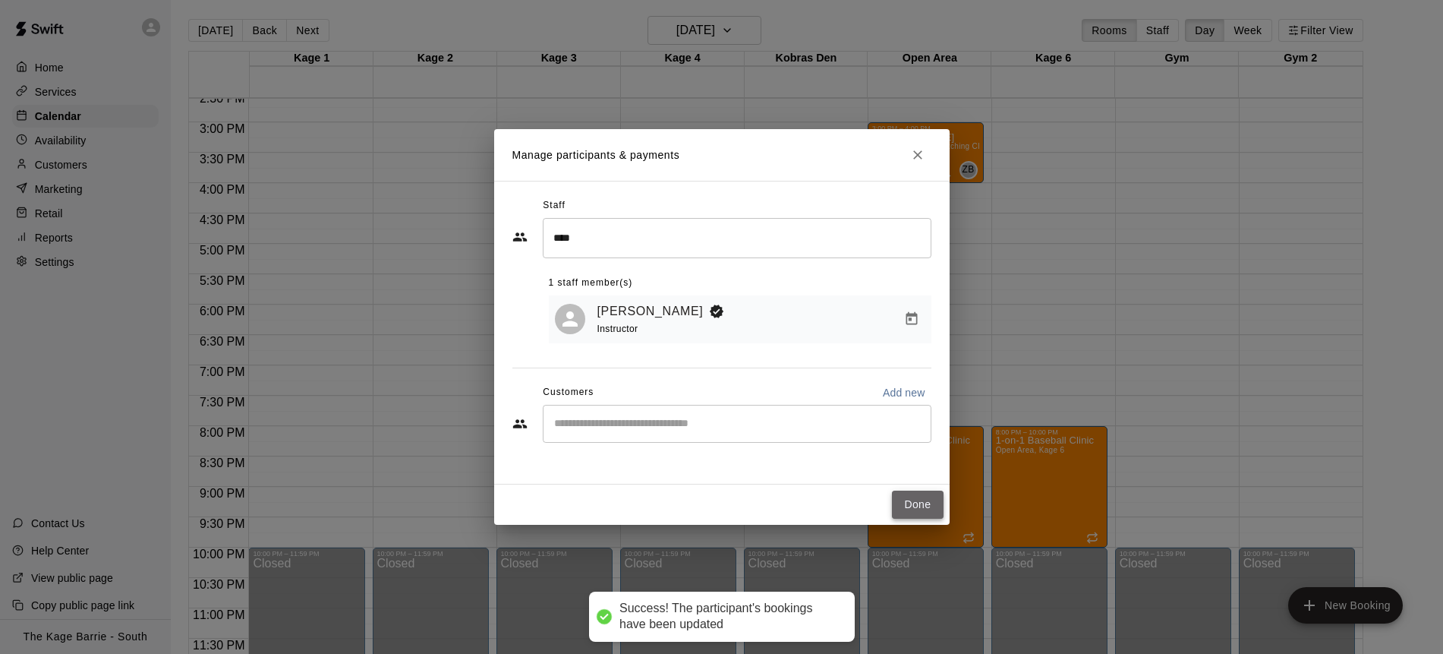
click at [929, 506] on button "Done" at bounding box center [917, 505] width 51 height 28
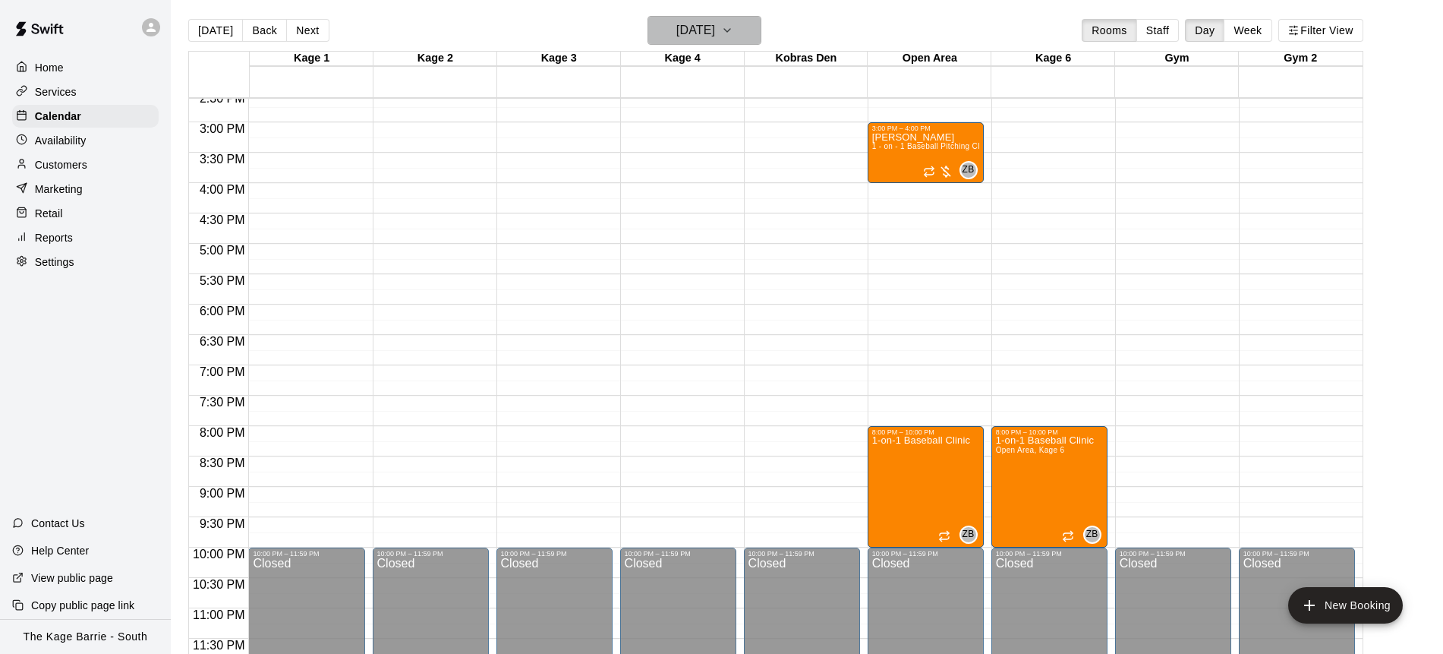
click at [734, 33] on icon "button" at bounding box center [727, 30] width 12 height 18
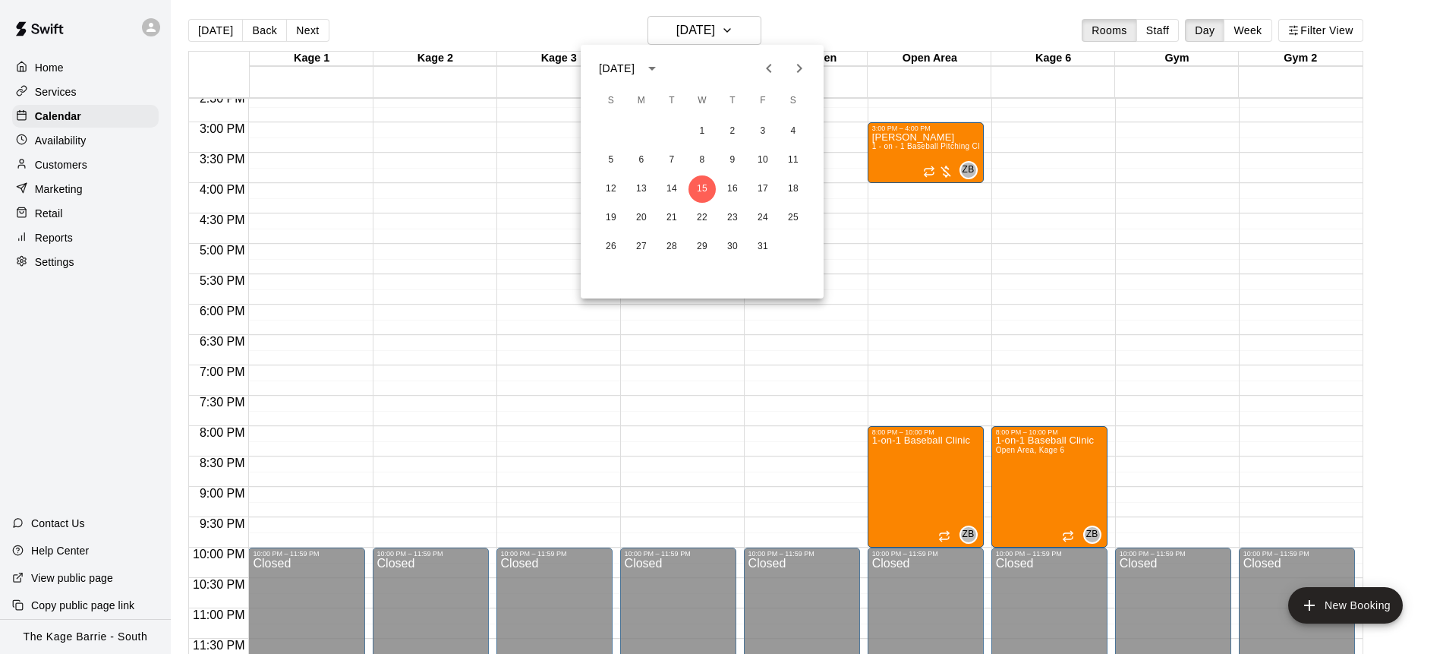
click at [800, 60] on icon "Next month" at bounding box center [799, 68] width 18 height 18
click at [765, 62] on icon "Previous month" at bounding box center [769, 68] width 18 height 18
click at [701, 248] on button "29" at bounding box center [702, 246] width 27 height 27
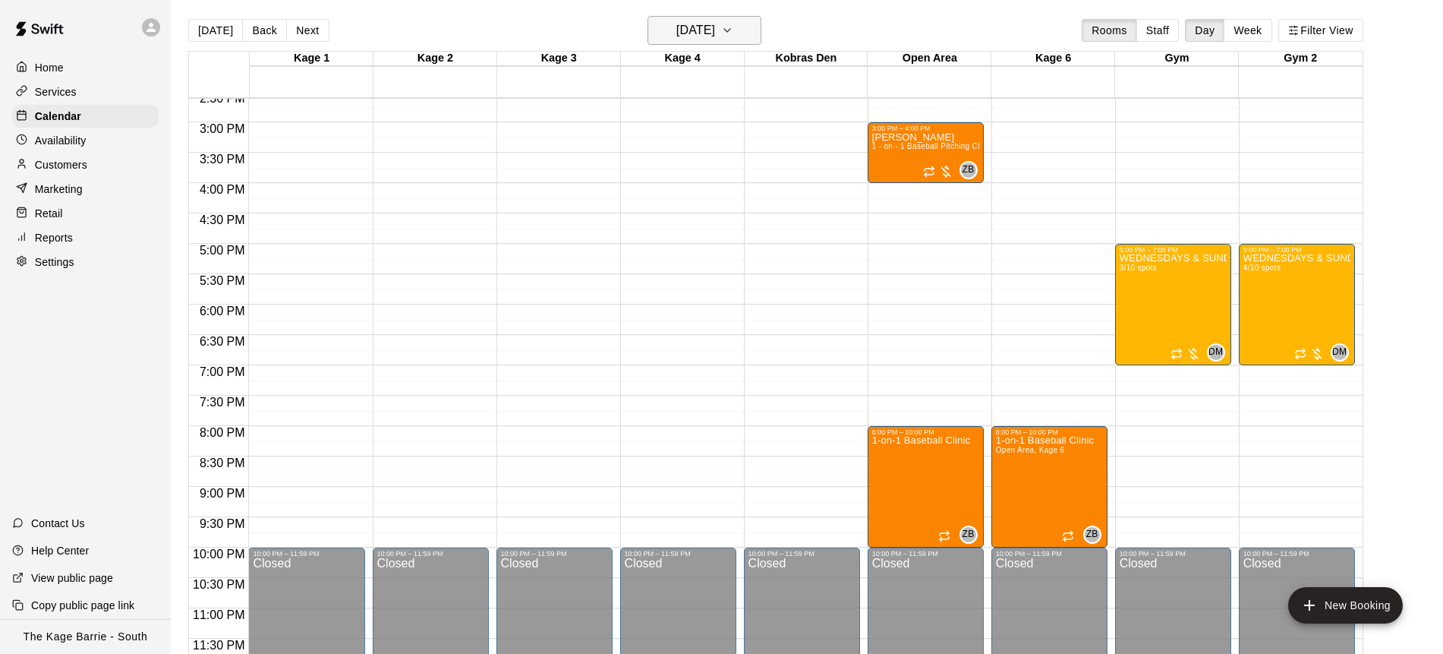
click at [762, 36] on button "[DATE]" at bounding box center [705, 30] width 114 height 29
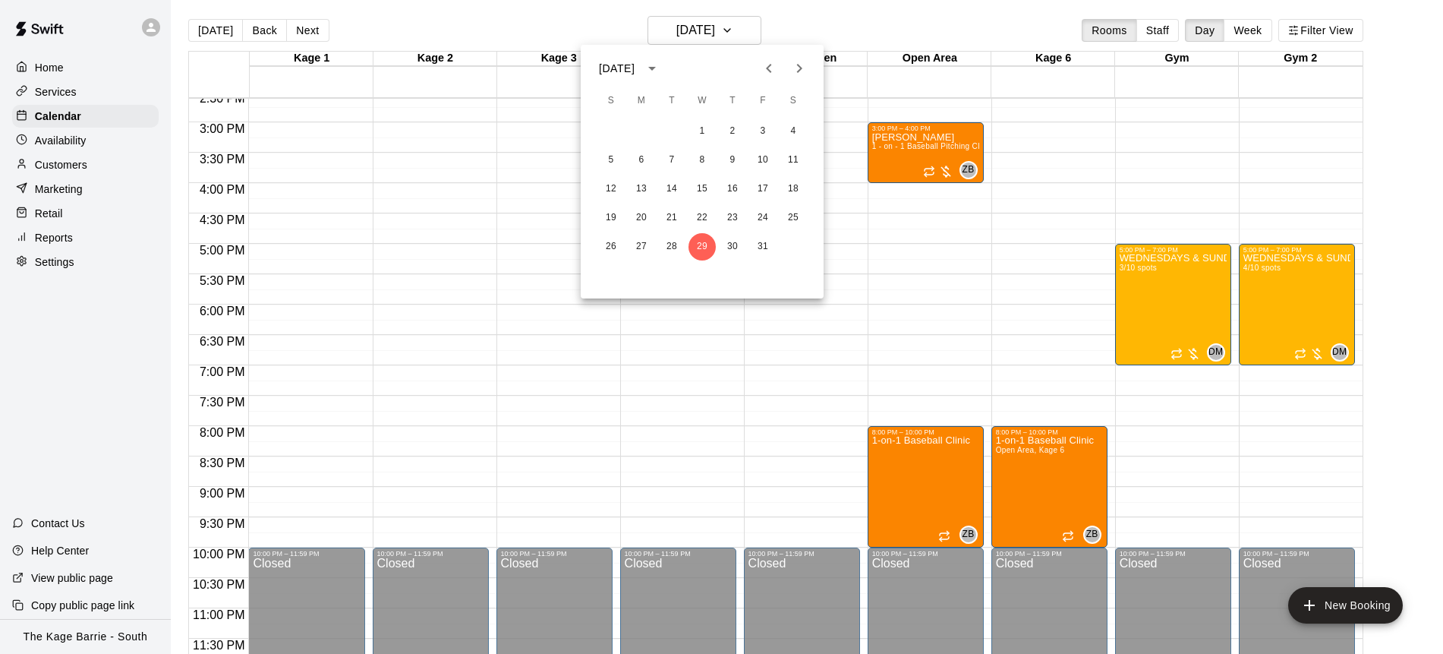
click at [807, 72] on icon "Next month" at bounding box center [799, 68] width 18 height 18
click at [704, 188] on button "12" at bounding box center [702, 188] width 27 height 27
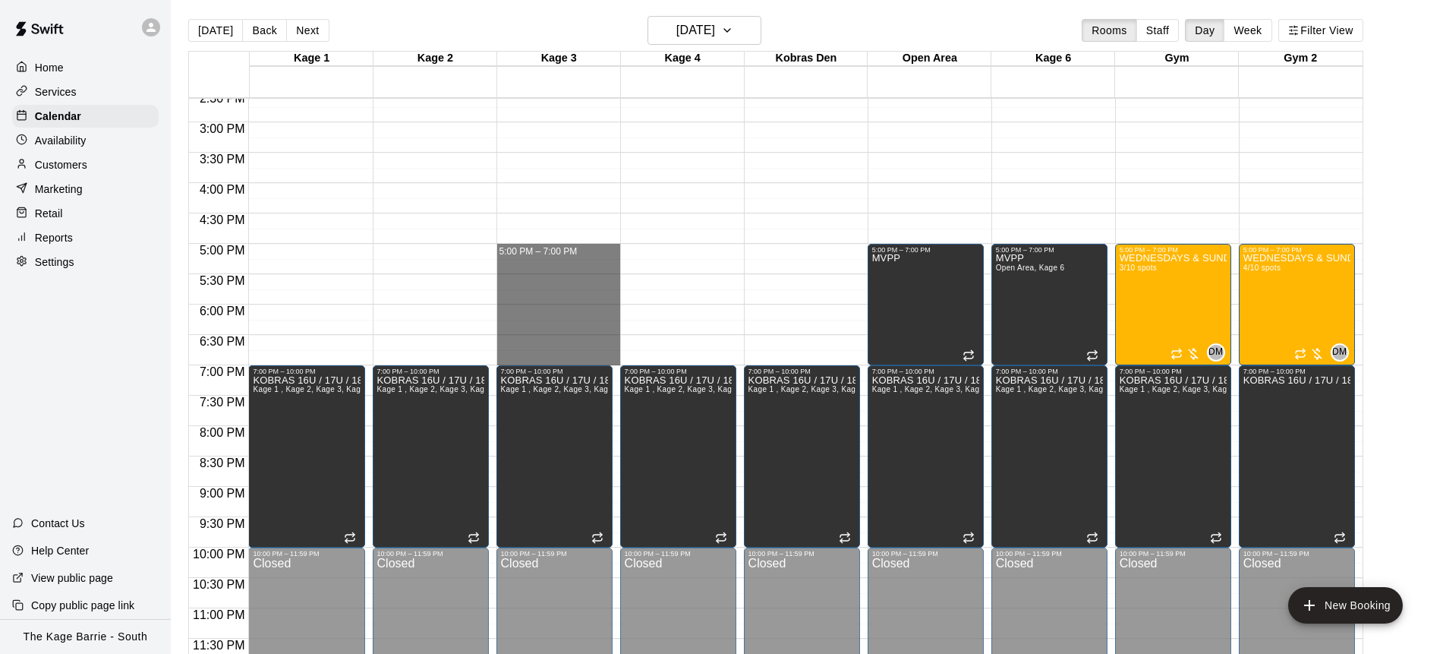
drag, startPoint x: 563, startPoint y: 245, endPoint x: 566, endPoint y: 355, distance: 109.4
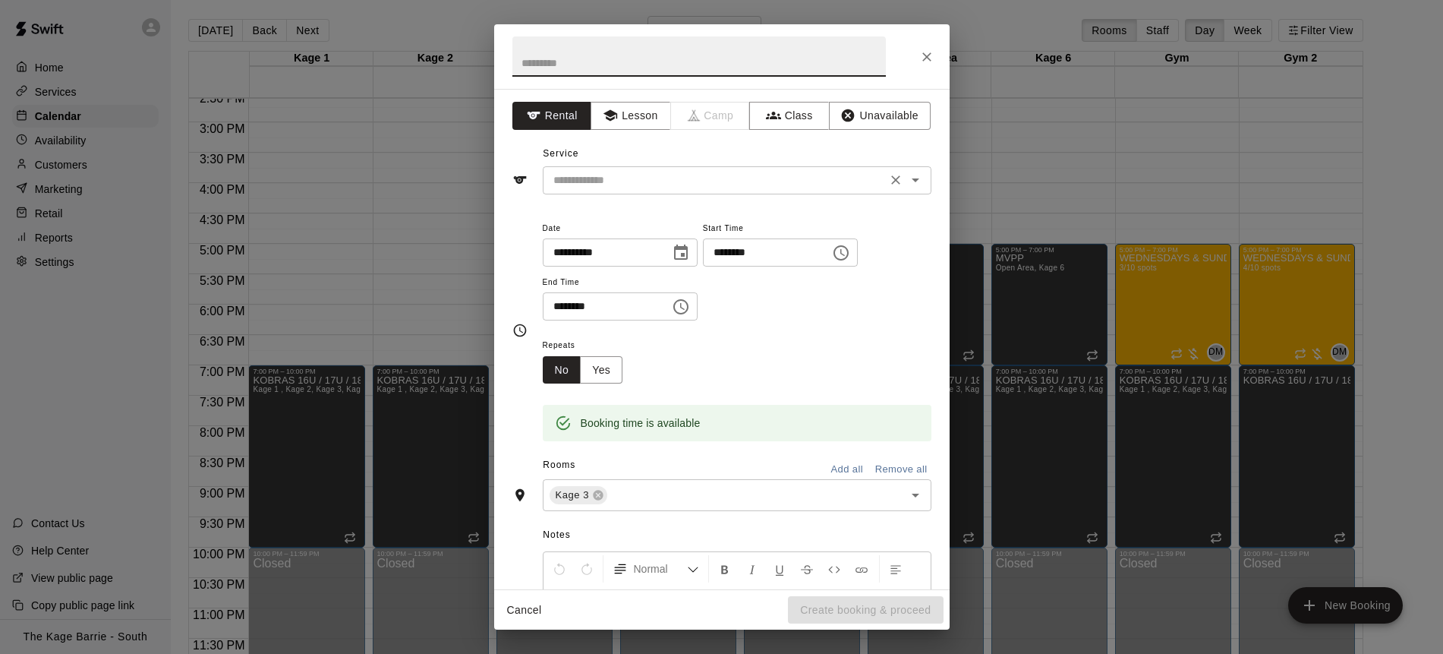
click at [707, 179] on input "text" at bounding box center [714, 180] width 335 height 19
click at [629, 116] on button "Lesson" at bounding box center [631, 116] width 80 height 28
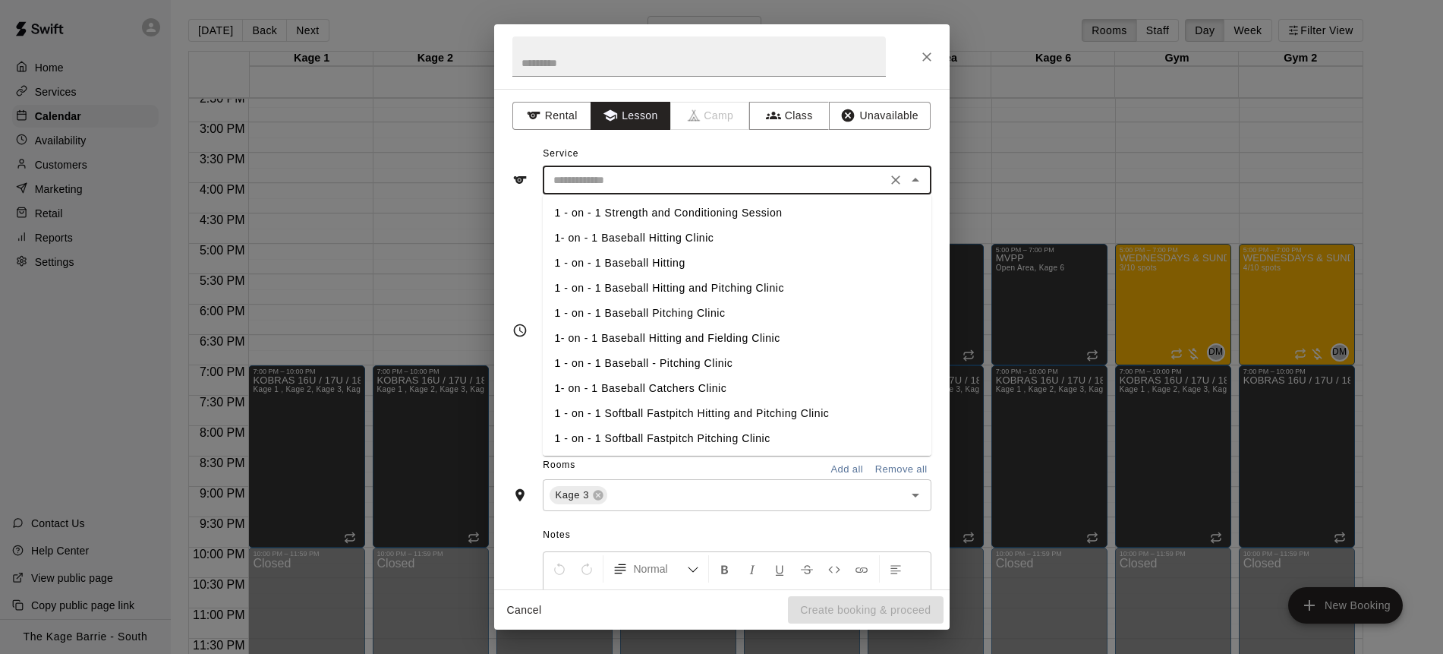
click at [698, 169] on div "​" at bounding box center [737, 180] width 389 height 28
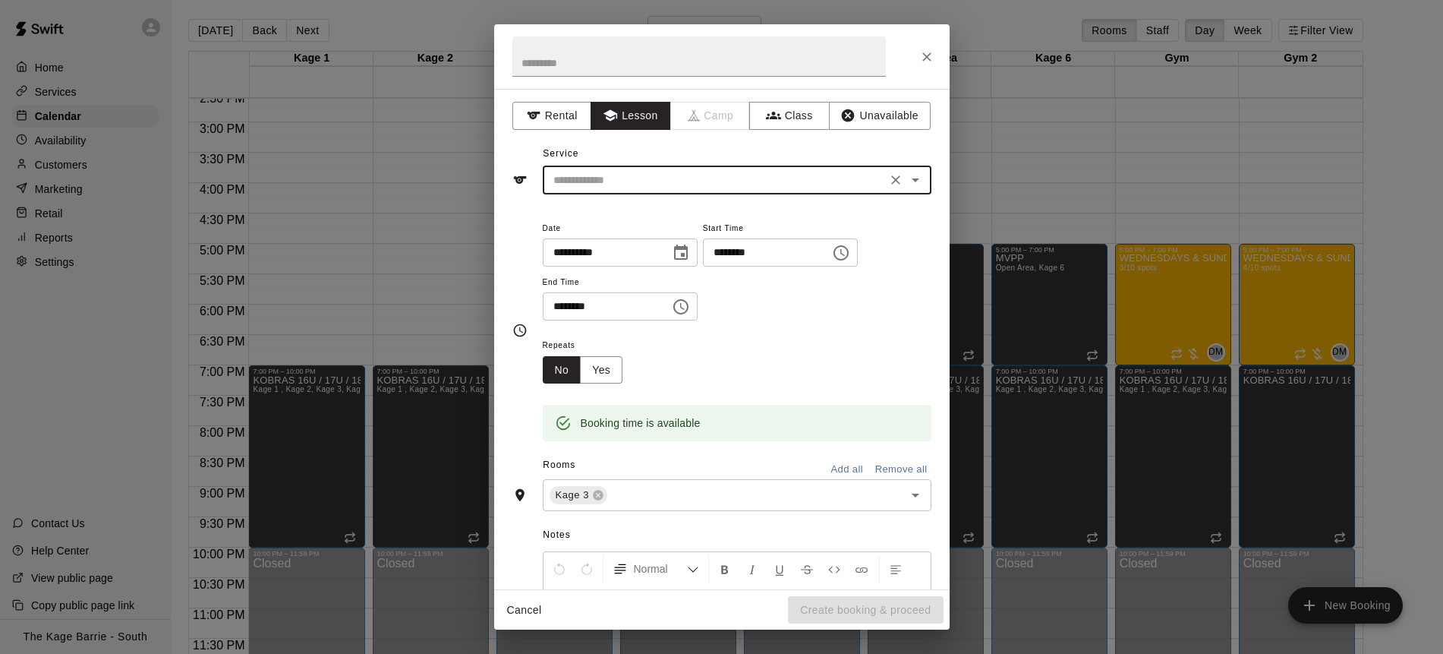
click at [647, 189] on div "​" at bounding box center [737, 180] width 389 height 28
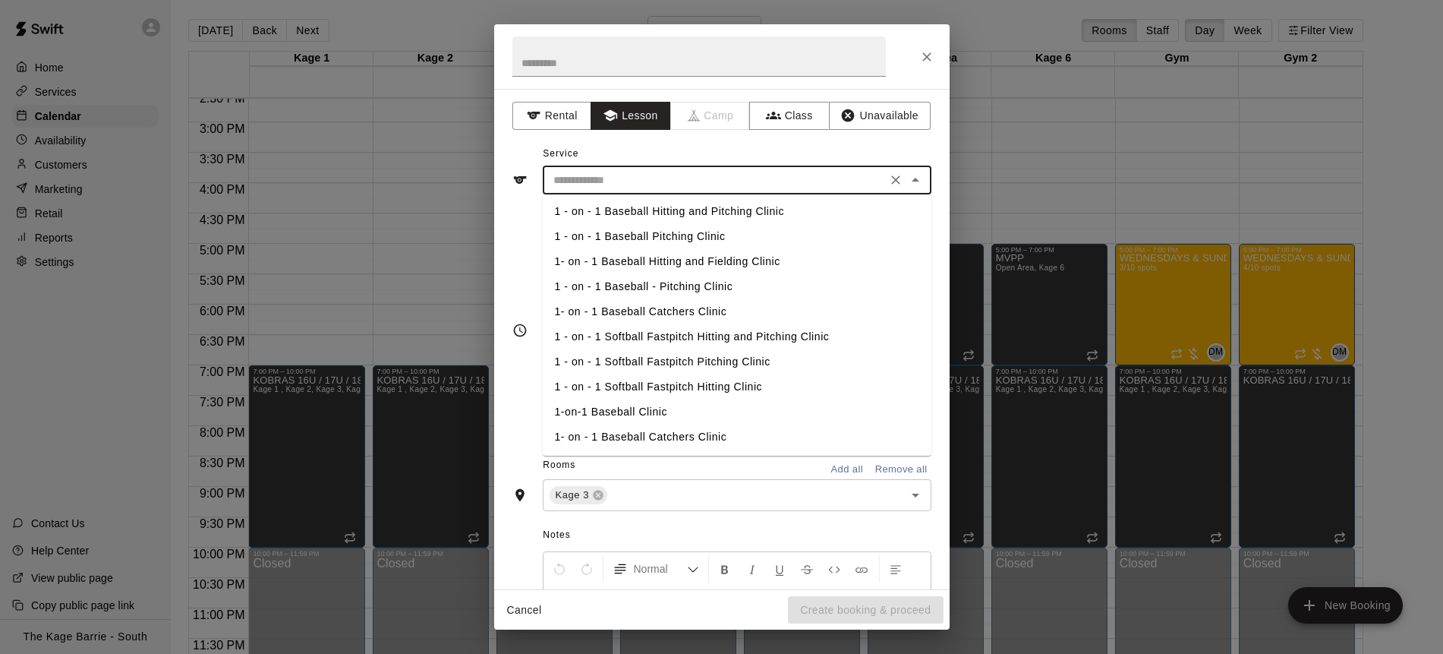
click at [660, 410] on li "1-on-1 Baseball Clinic" at bounding box center [737, 411] width 389 height 25
type input "**********"
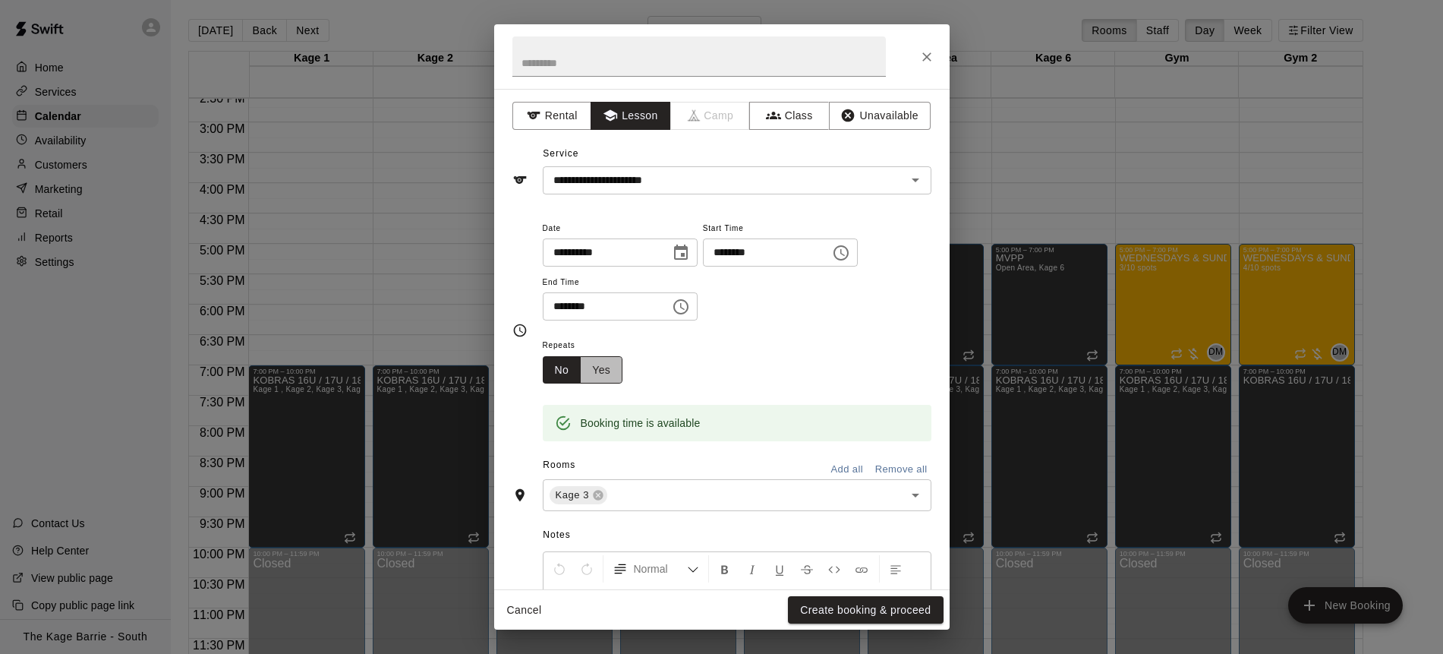
click at [617, 362] on button "Yes" at bounding box center [601, 370] width 43 height 28
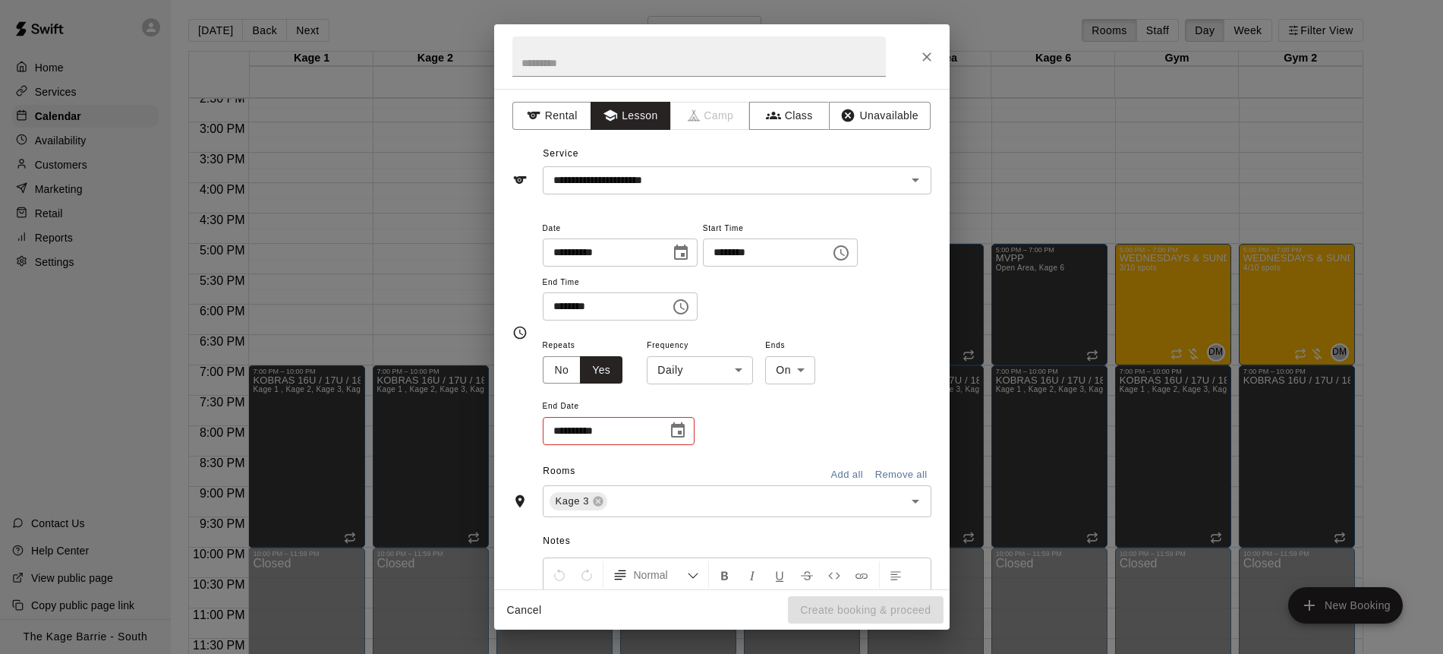
click at [720, 360] on body "Home Services Calendar Availability Customers Marketing Retail Reports Settings…" at bounding box center [721, 337] width 1443 height 678
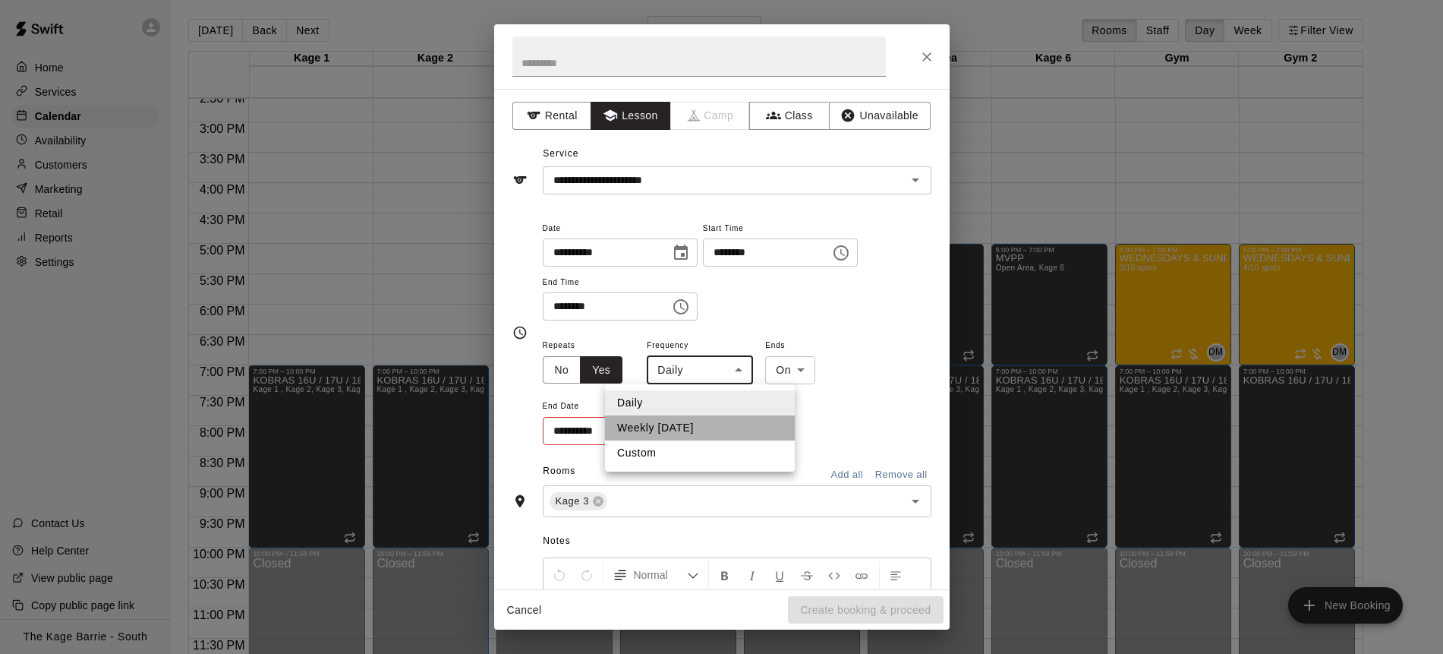
click at [711, 430] on li "Weekly [DATE]" at bounding box center [700, 427] width 190 height 25
type input "******"
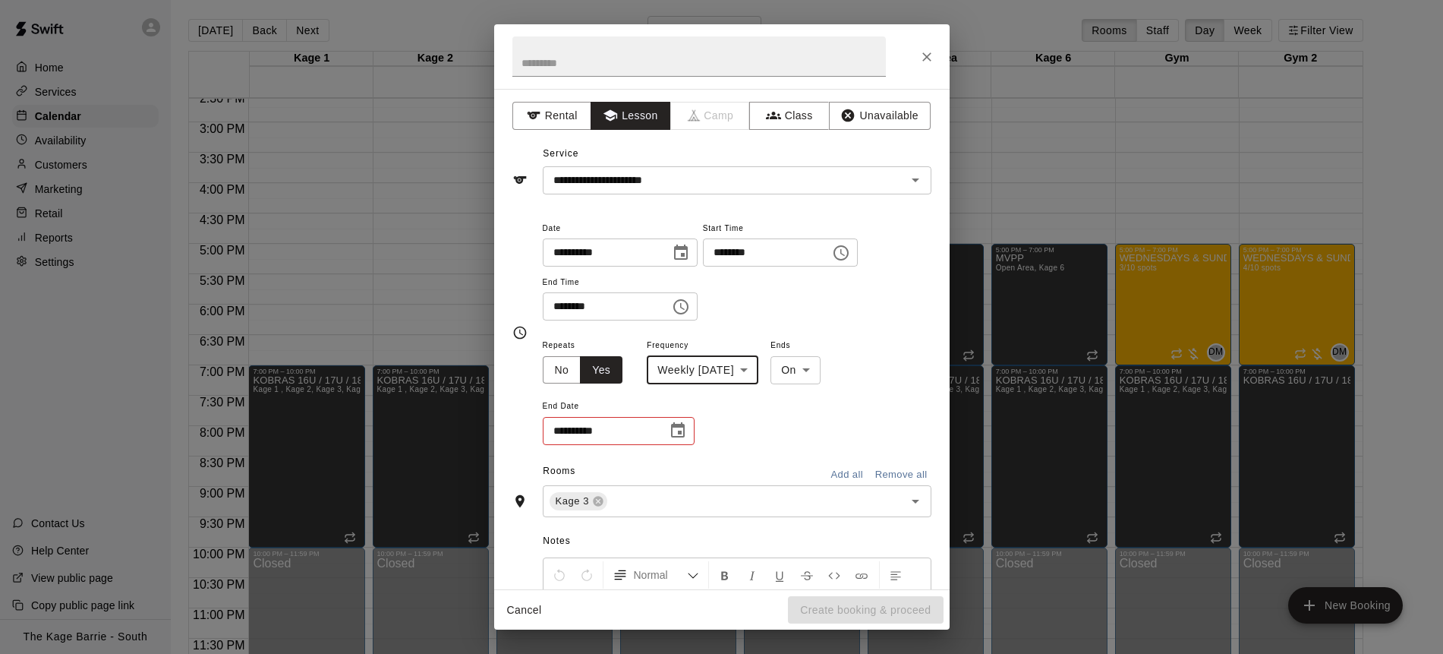
click at [674, 432] on icon "Choose date" at bounding box center [678, 430] width 18 height 18
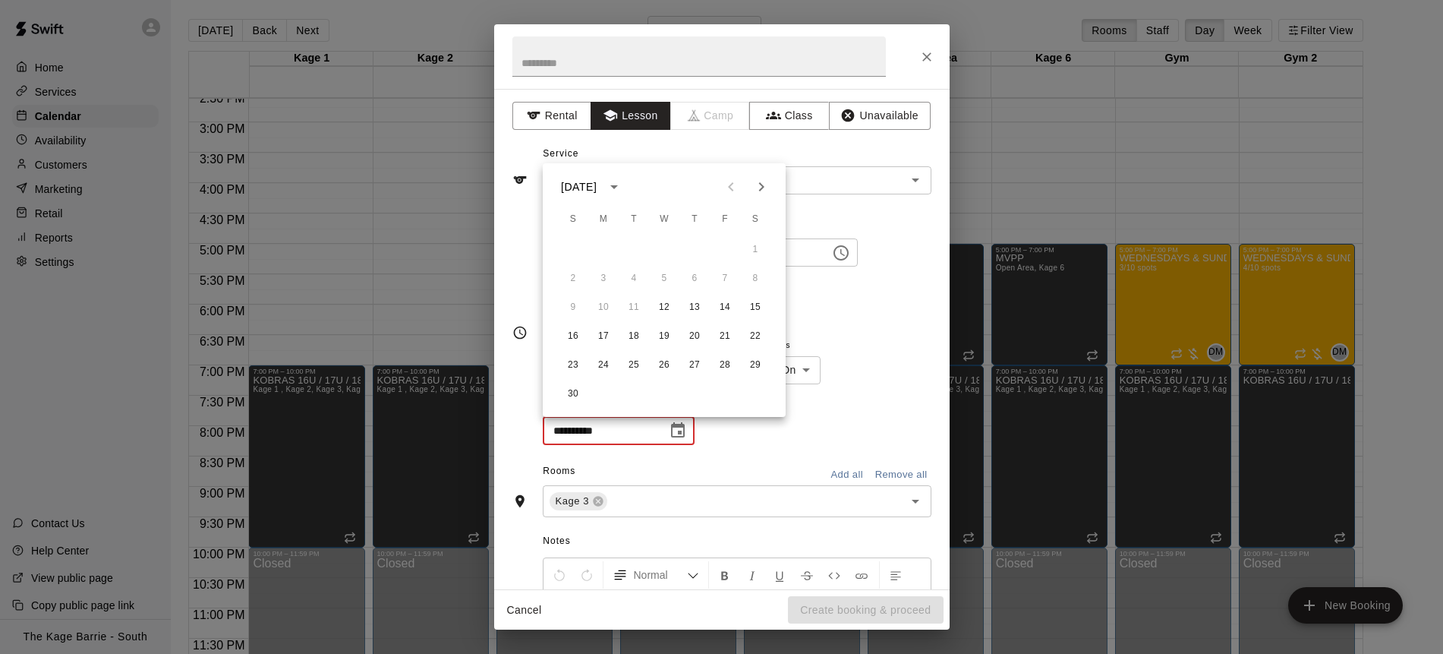
click at [771, 193] on button "Next month" at bounding box center [761, 187] width 30 height 30
click at [664, 311] on button "17" at bounding box center [664, 307] width 27 height 27
type input "**********"
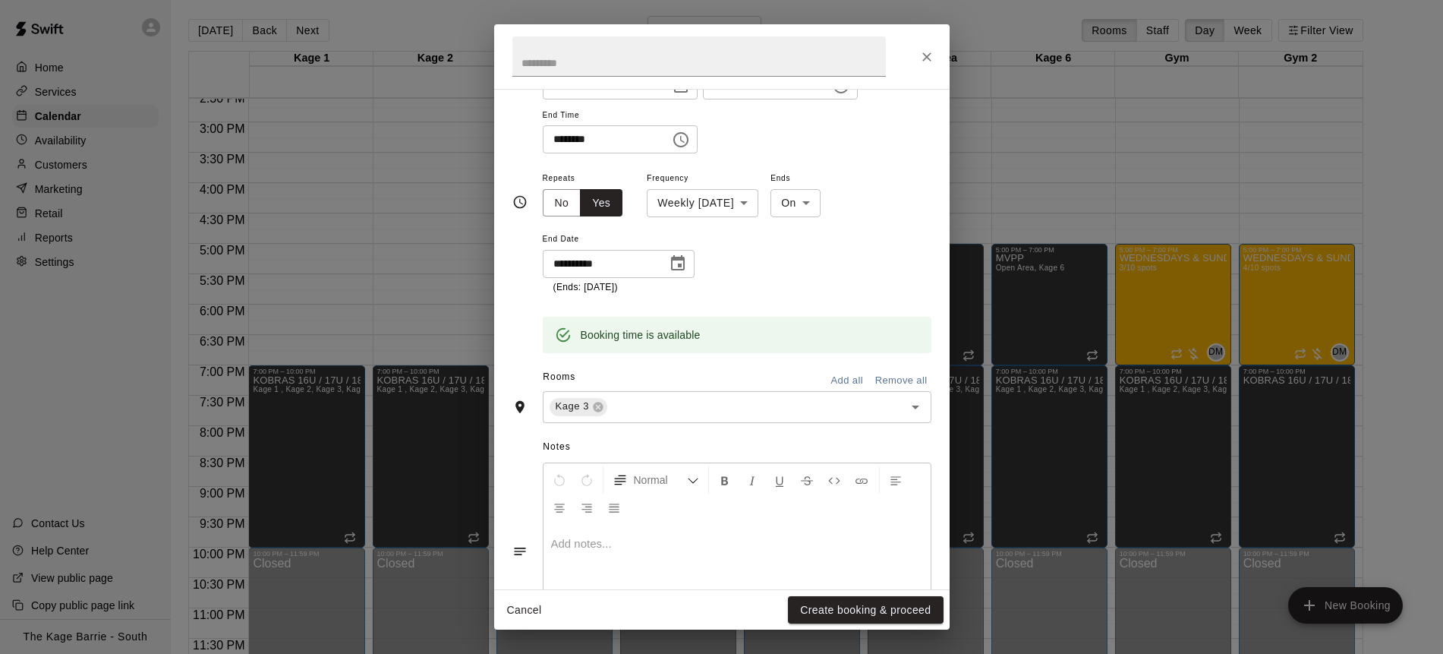
scroll to position [0, 0]
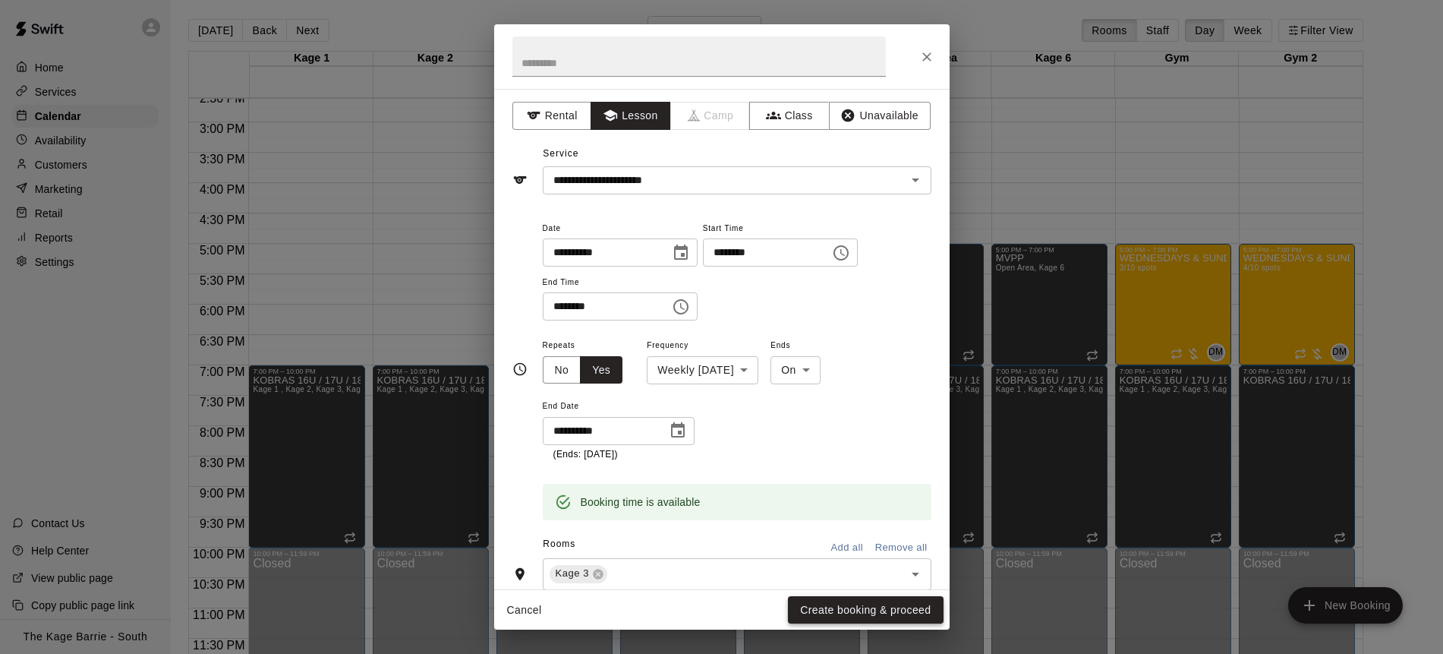
click at [876, 611] on button "Create booking & proceed" at bounding box center [865, 610] width 155 height 28
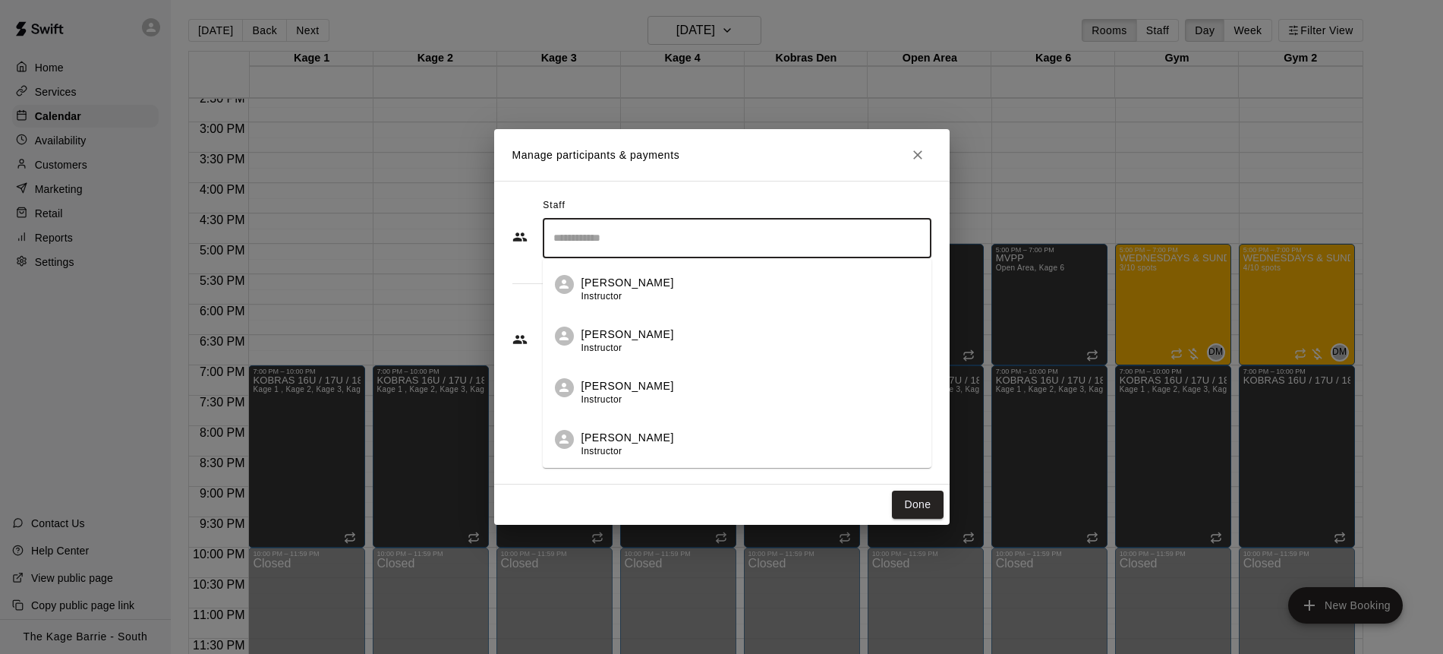
click at [645, 235] on input "Search staff" at bounding box center [737, 238] width 375 height 27
click at [670, 374] on li "[PERSON_NAME] Instructor" at bounding box center [737, 387] width 389 height 52
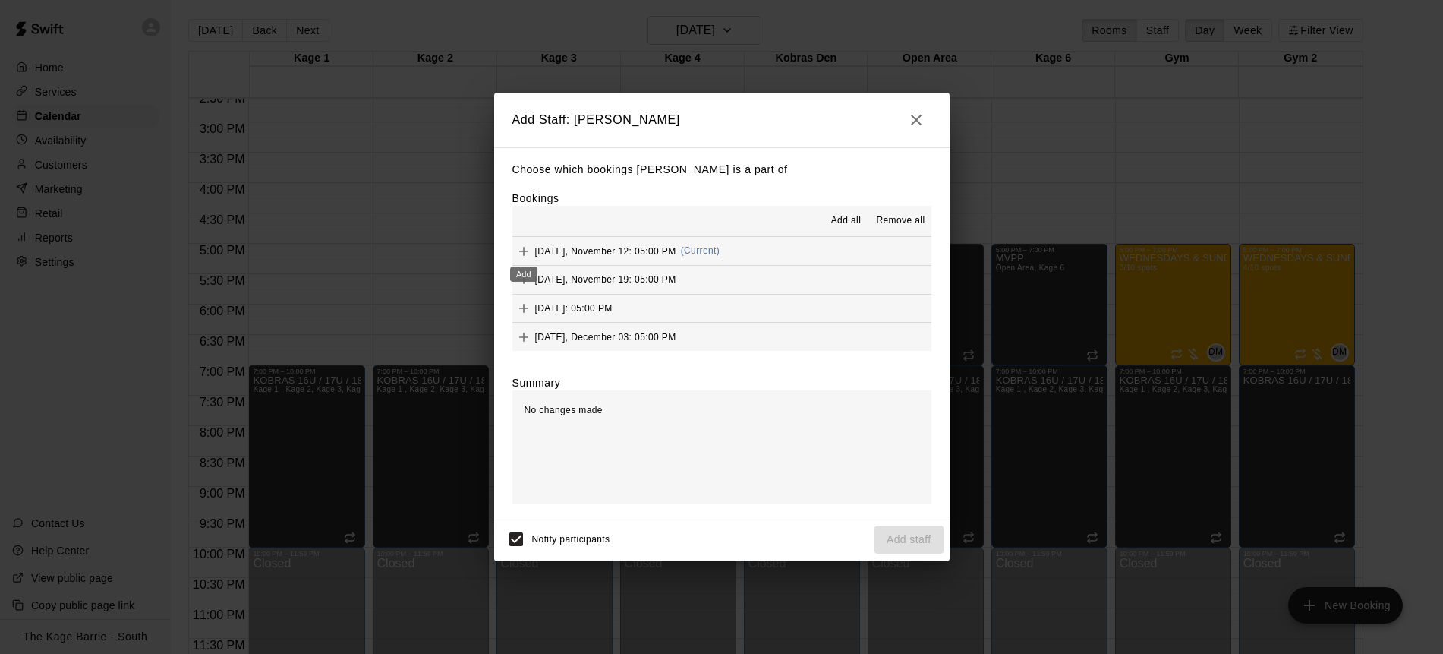
click at [524, 250] on icon "Add" at bounding box center [523, 251] width 9 height 9
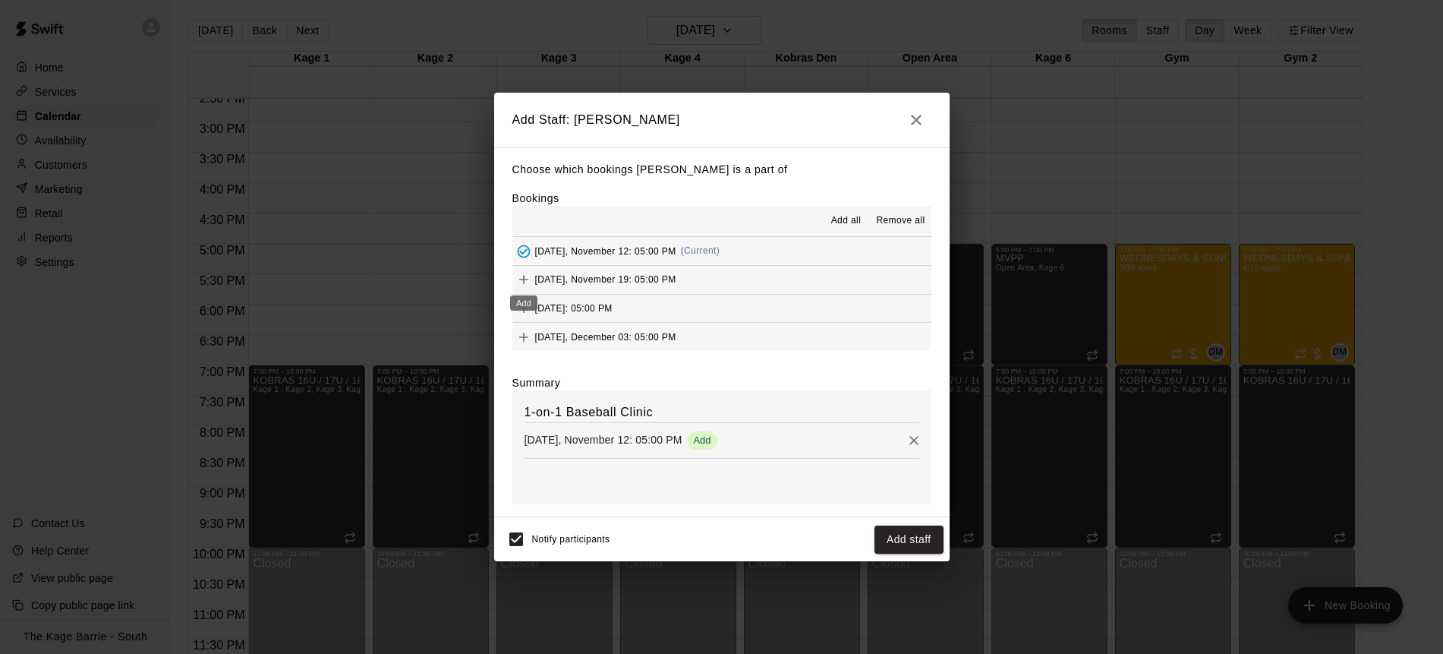
click at [529, 279] on icon "Add" at bounding box center [523, 279] width 15 height 15
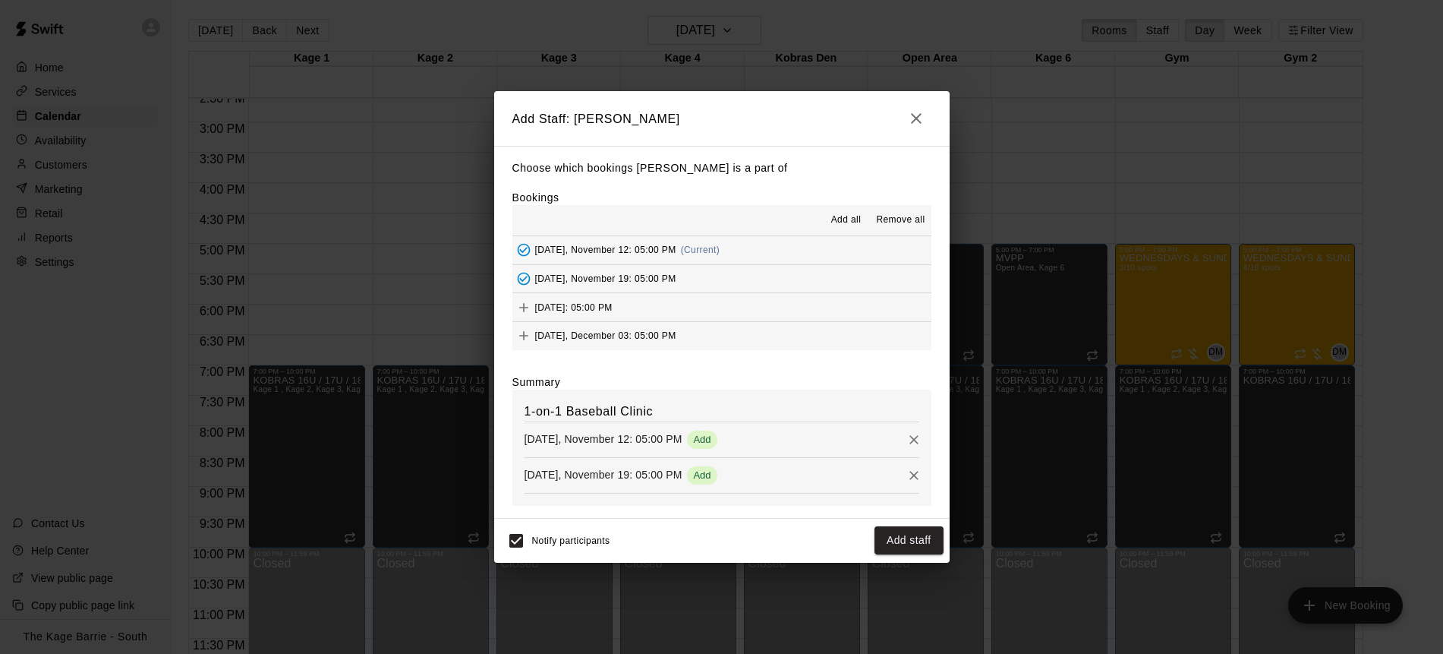
click at [523, 303] on icon "Add" at bounding box center [523, 307] width 9 height 9
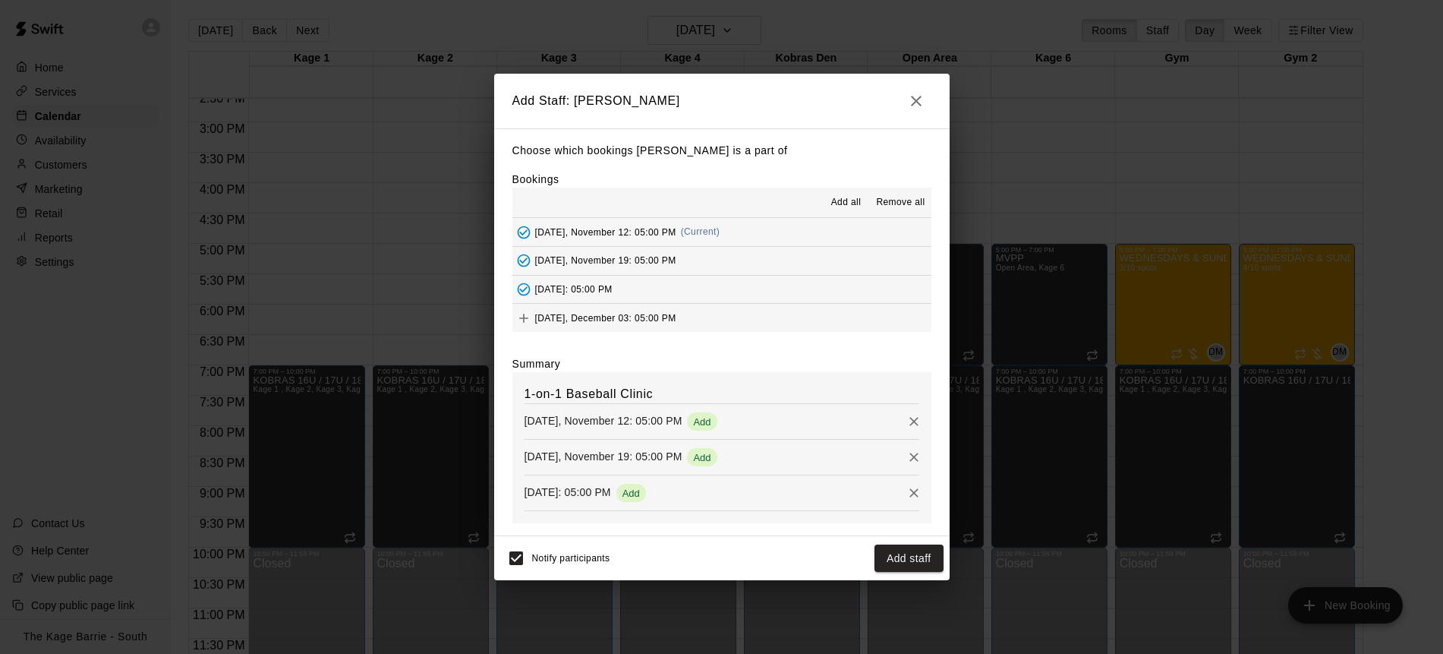
scroll to position [58, 0]
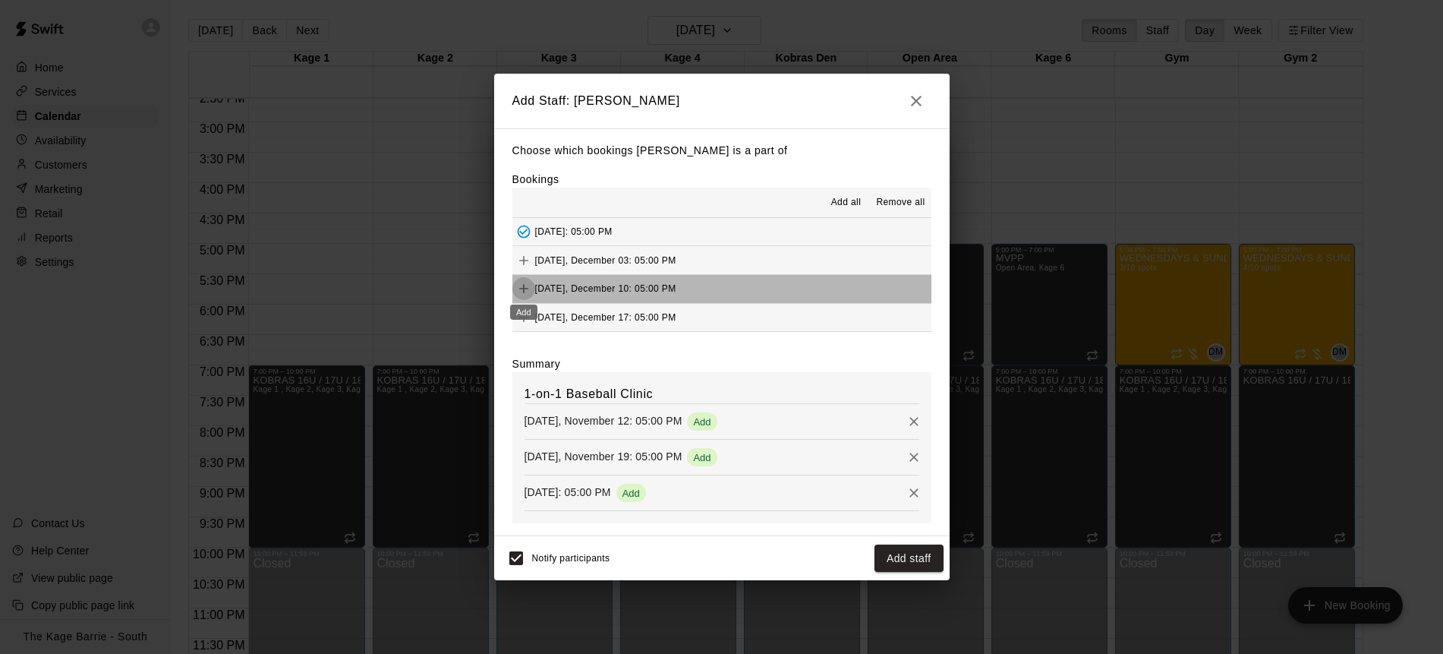
click at [526, 286] on icon "Add" at bounding box center [523, 288] width 15 height 15
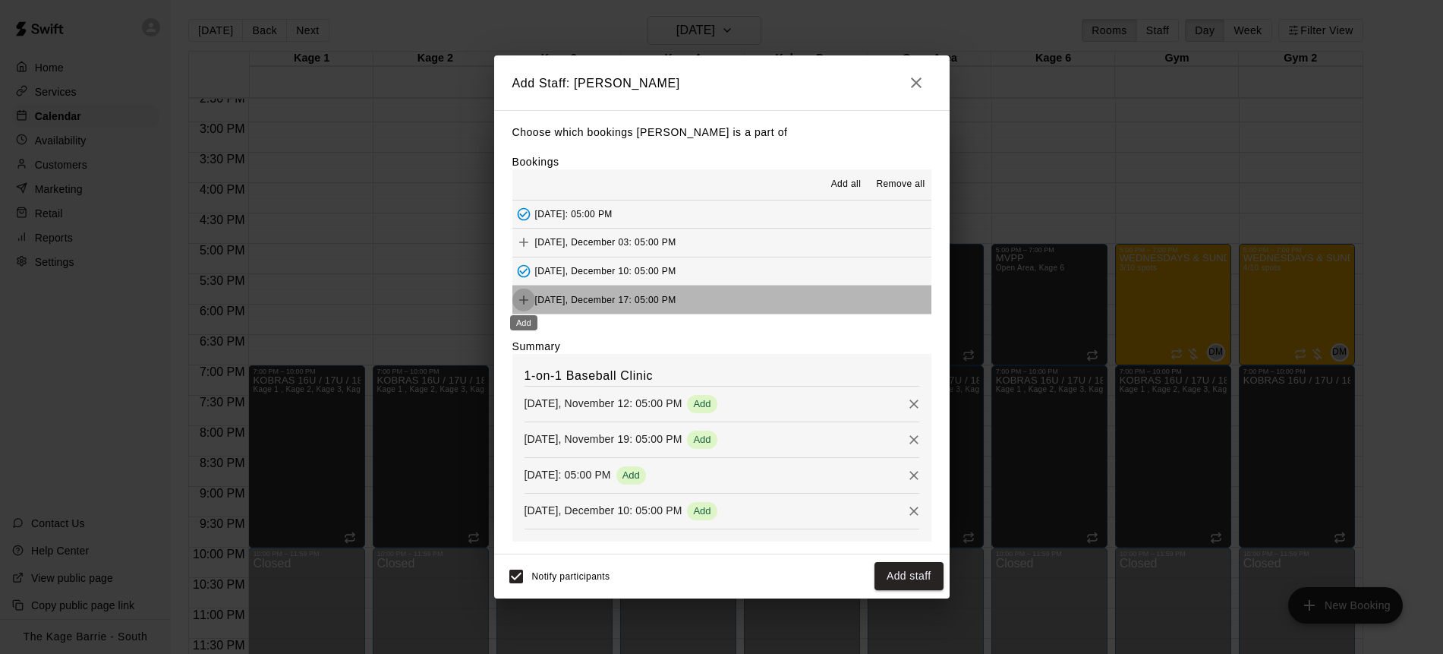
click at [528, 300] on icon "Add" at bounding box center [523, 299] width 15 height 15
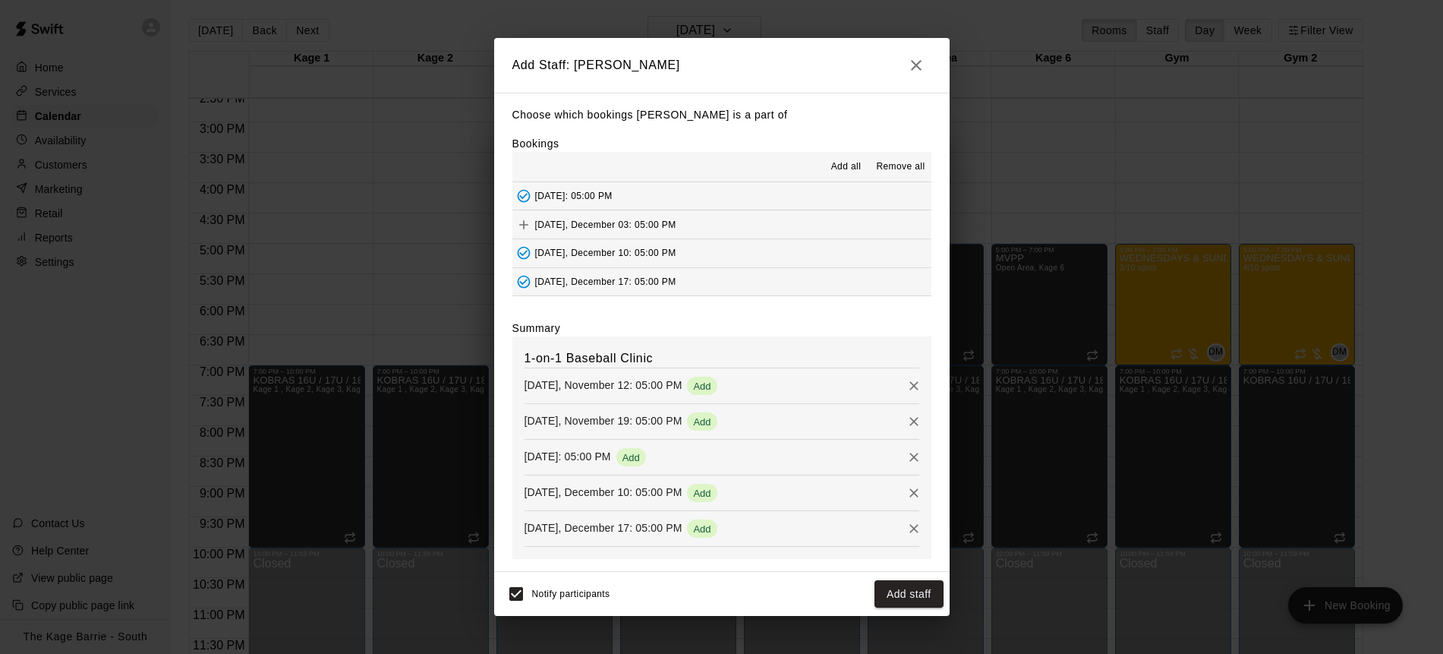
click at [915, 598] on button "Add staff" at bounding box center [909, 594] width 69 height 28
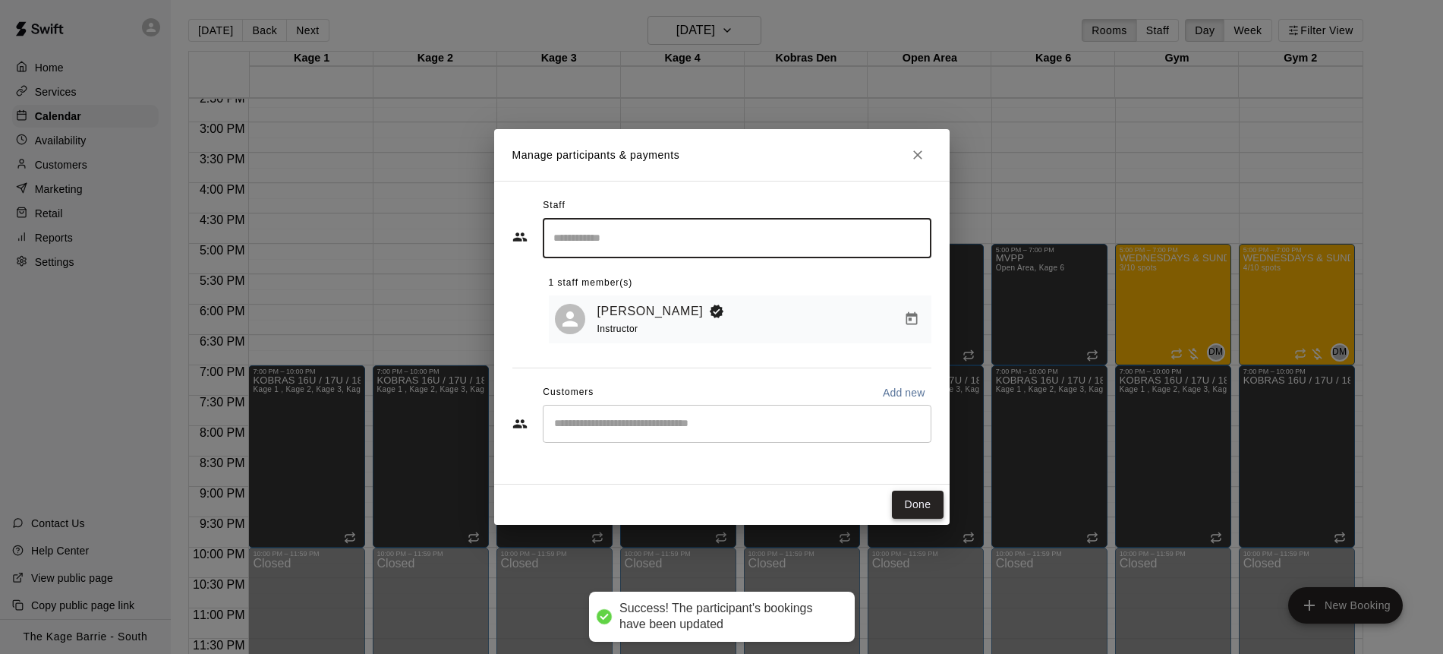
click at [907, 503] on button "Done" at bounding box center [917, 505] width 51 height 28
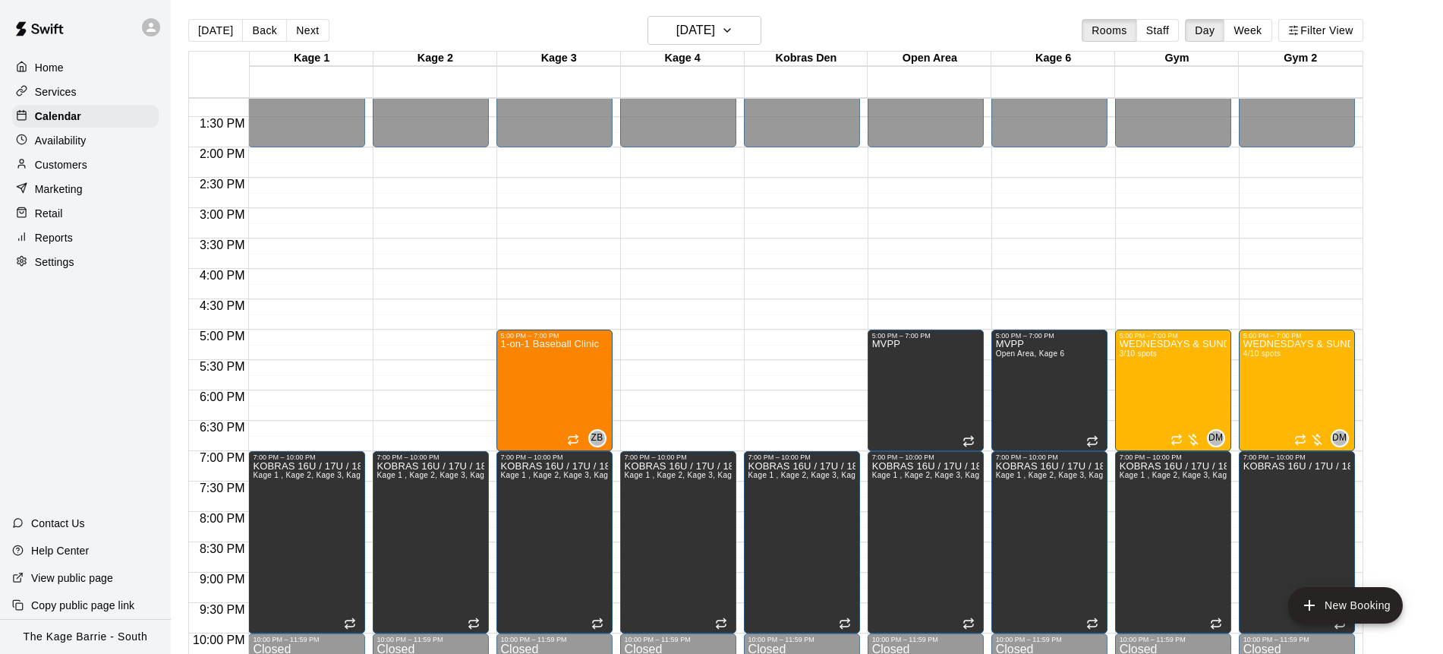
scroll to position [801, 0]
click at [730, 30] on icon "button" at bounding box center [727, 30] width 6 height 3
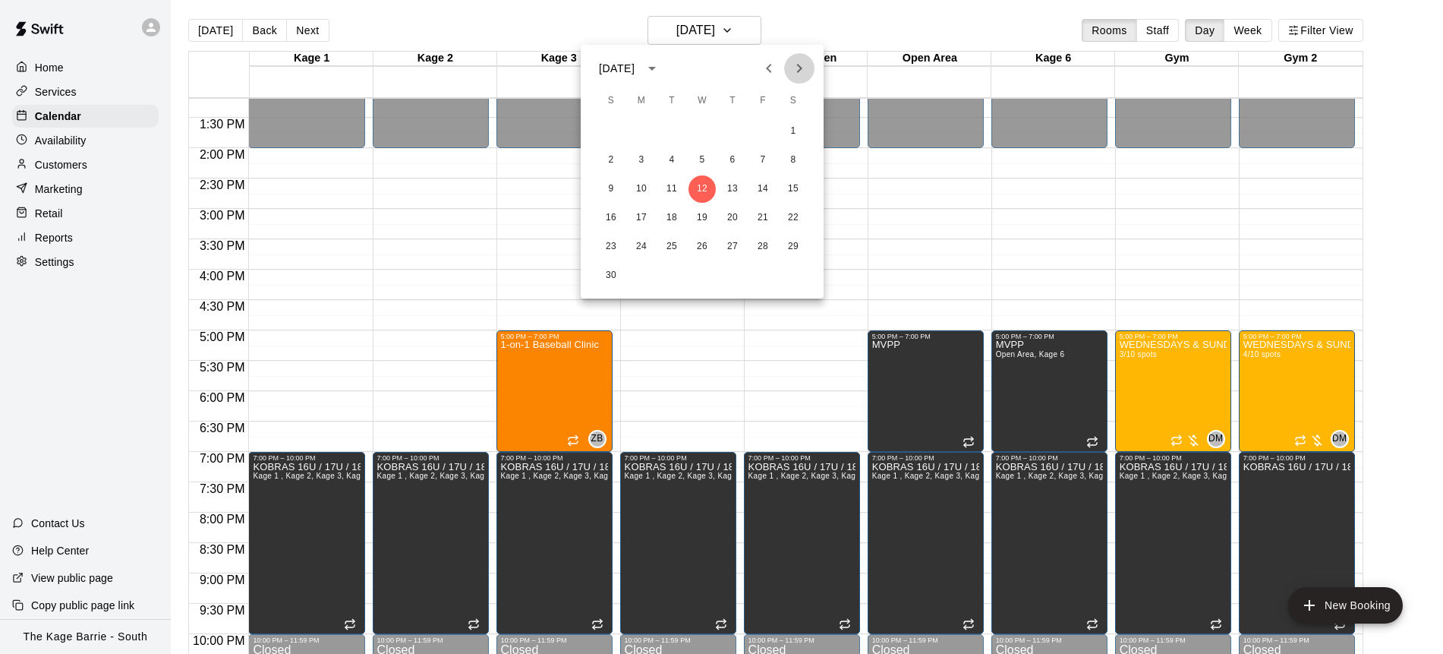
click at [794, 65] on icon "Next month" at bounding box center [799, 68] width 18 height 18
click at [705, 125] on button "3" at bounding box center [702, 131] width 27 height 27
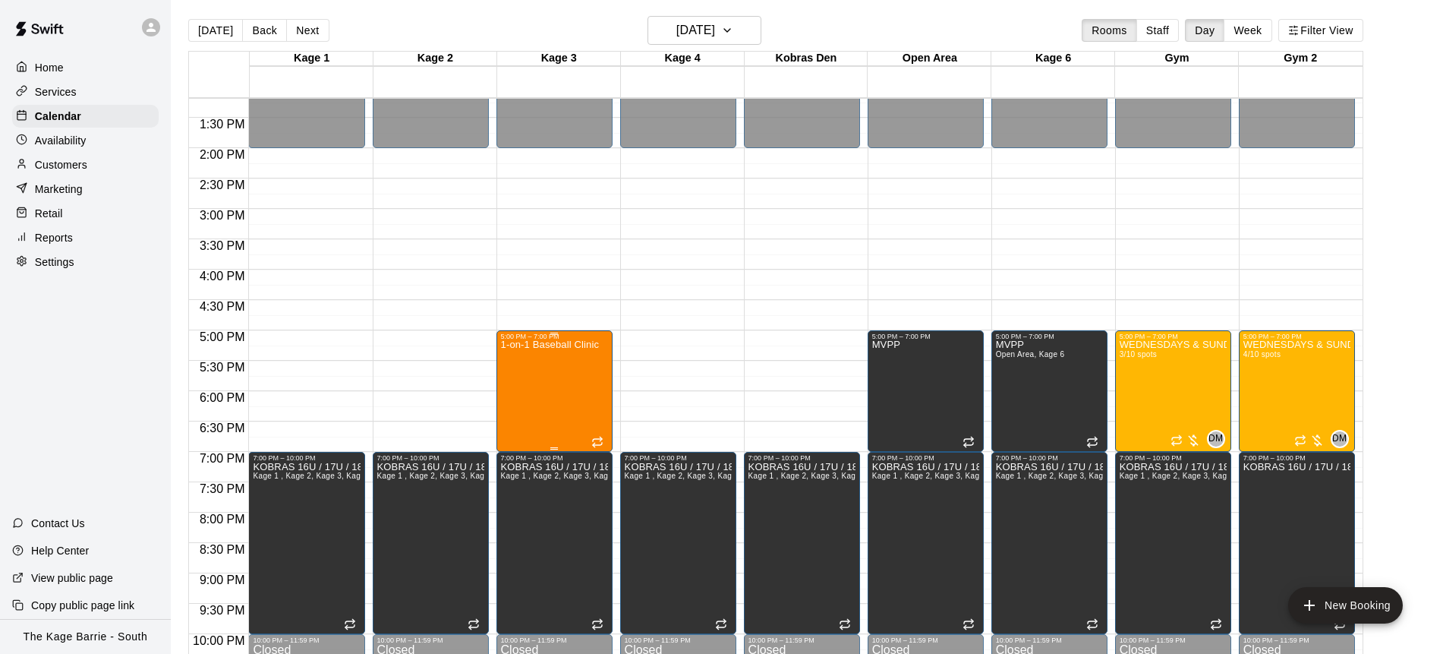
click at [563, 378] on div "1-on-1 Baseball Clinic" at bounding box center [550, 667] width 99 height 654
click at [521, 427] on icon "delete" at bounding box center [516, 428] width 18 height 18
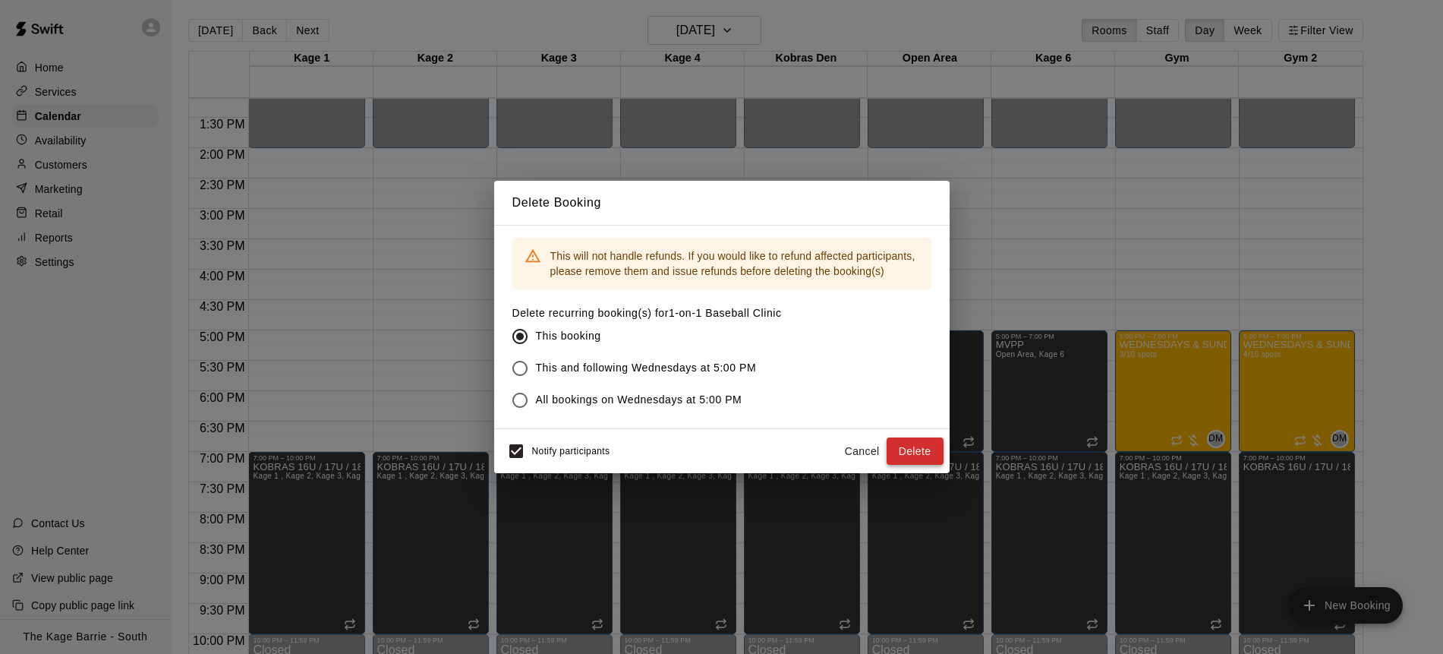
click at [923, 450] on button "Delete" at bounding box center [915, 451] width 57 height 28
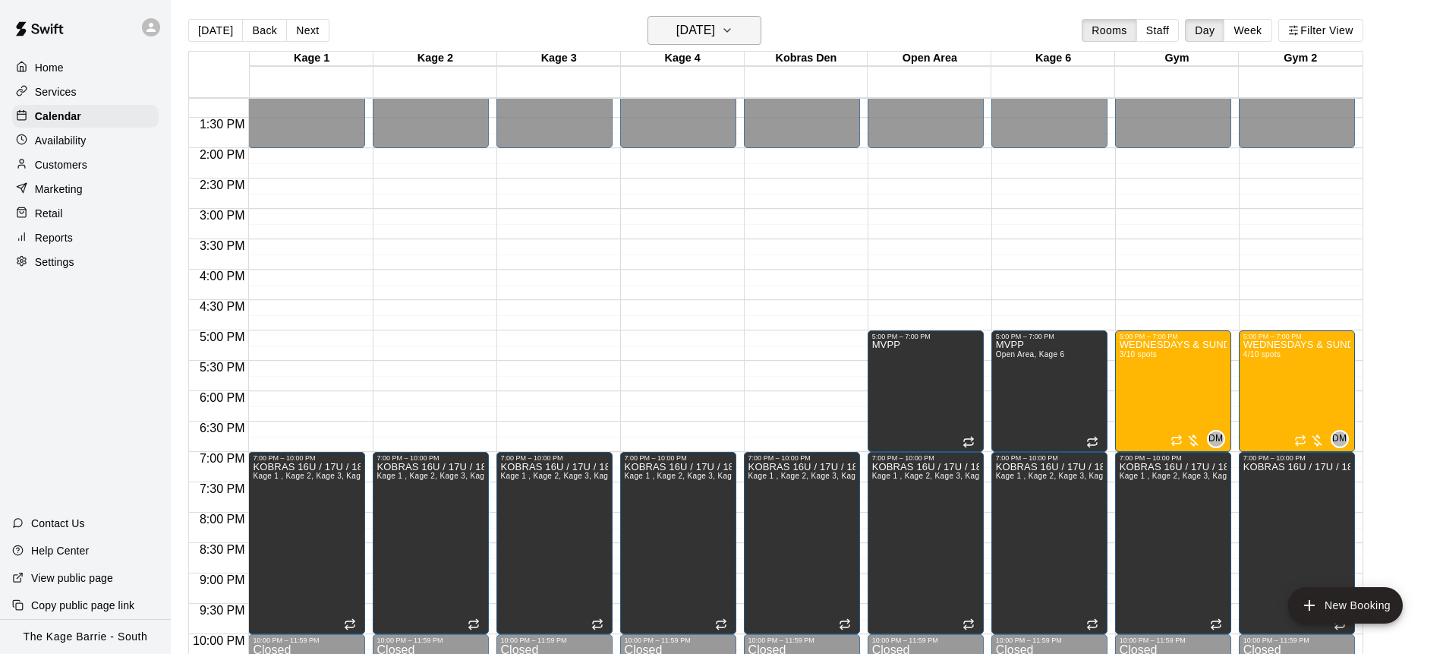
click at [734, 33] on icon "button" at bounding box center [727, 30] width 12 height 18
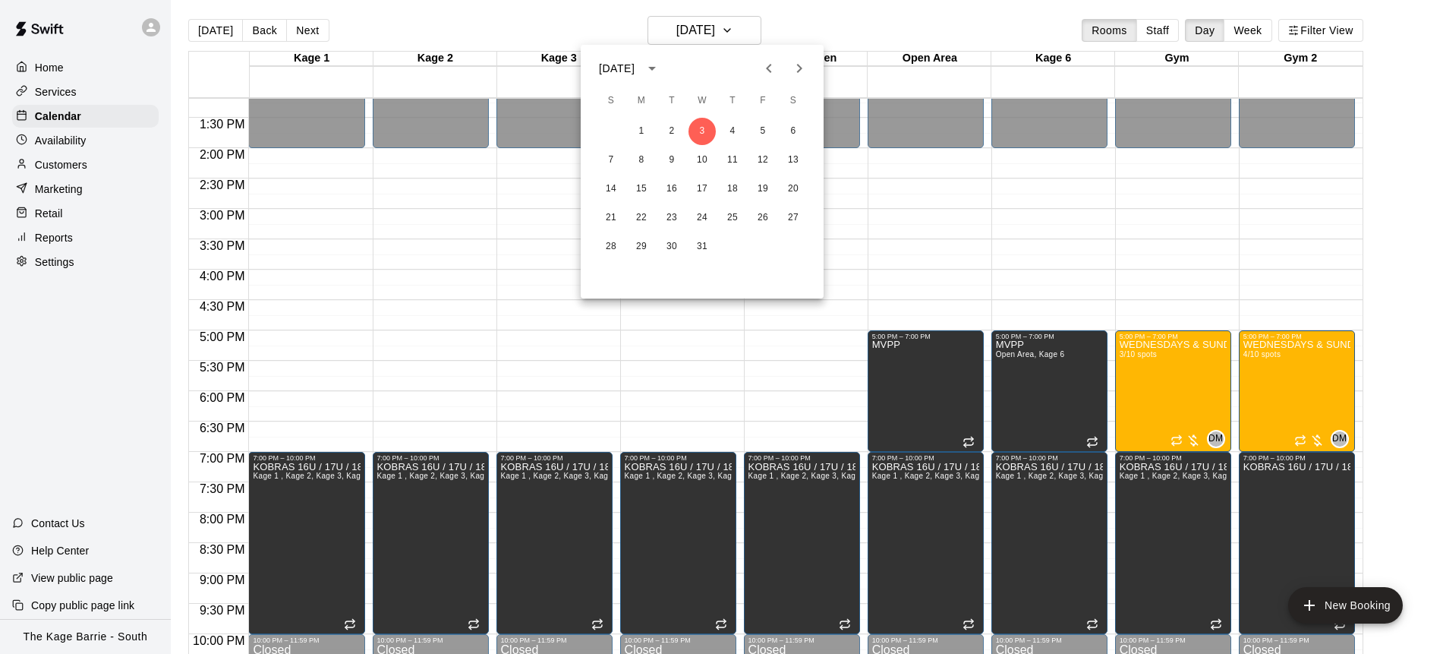
click at [778, 74] on button "Previous month" at bounding box center [769, 68] width 30 height 30
click at [778, 74] on icon "Previous month" at bounding box center [769, 68] width 18 height 18
click at [703, 185] on button "15" at bounding box center [702, 188] width 27 height 27
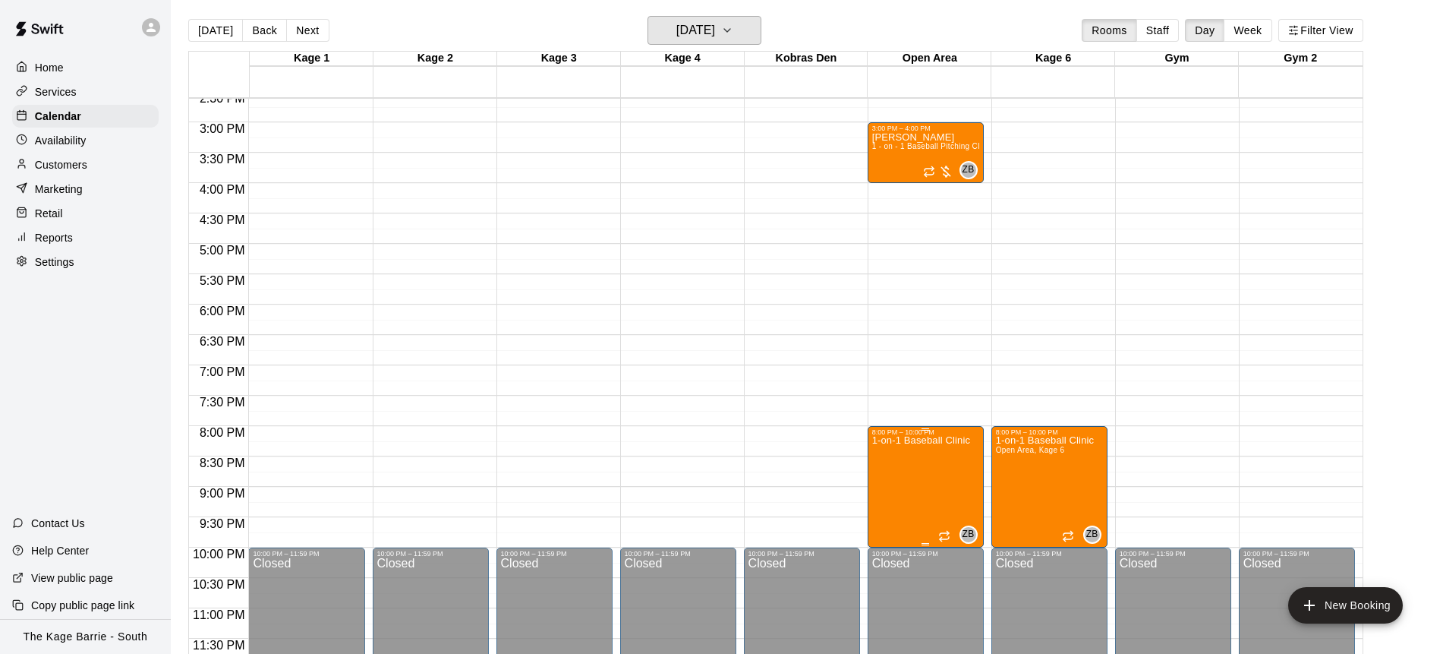
scroll to position [8, 0]
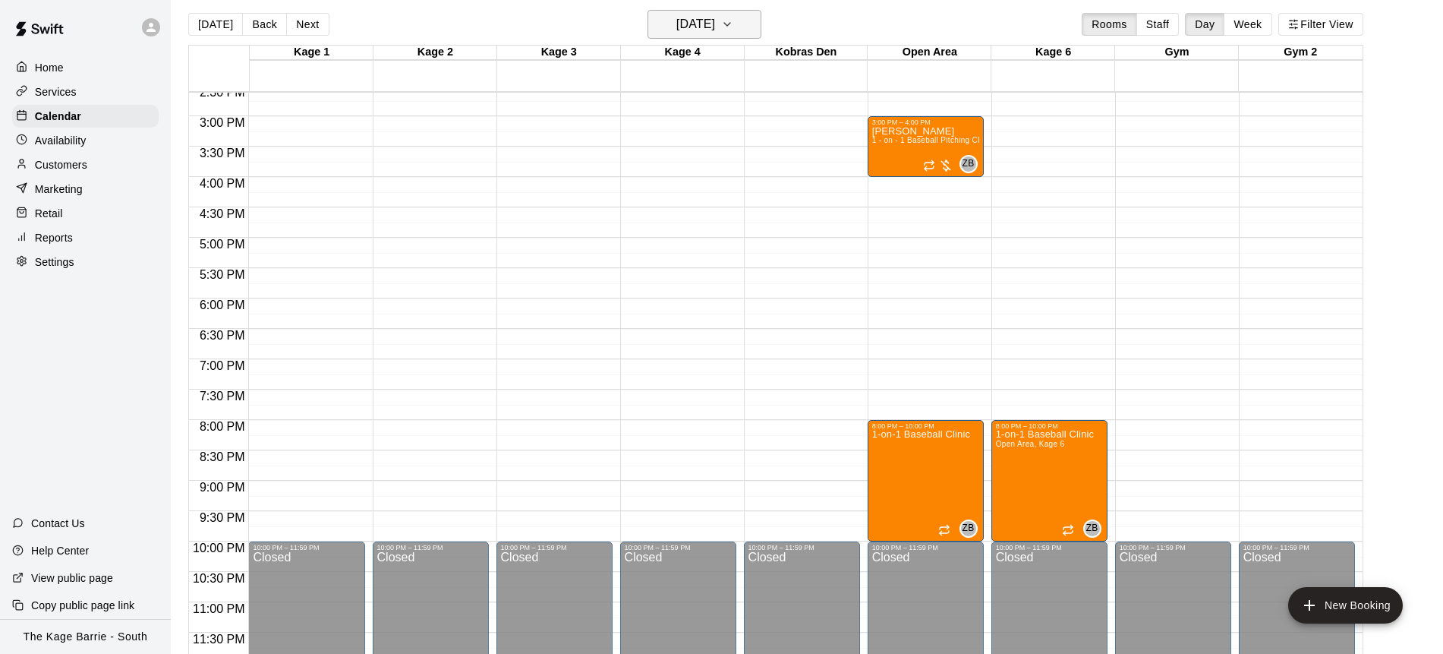
click at [730, 25] on icon "button" at bounding box center [727, 24] width 6 height 3
click at [702, 207] on button "22" at bounding box center [702, 211] width 27 height 27
click at [891, 514] on icon "delete" at bounding box center [888, 518] width 18 height 18
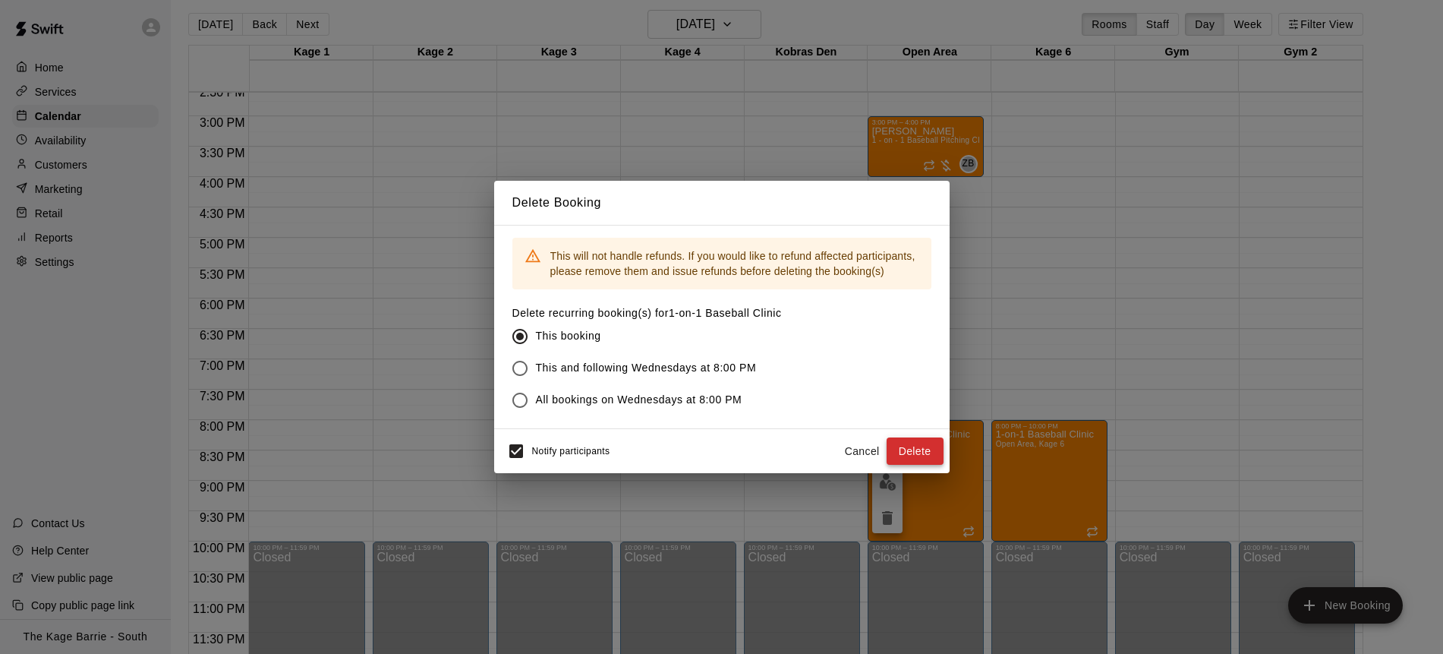
click at [929, 447] on button "Delete" at bounding box center [915, 451] width 57 height 28
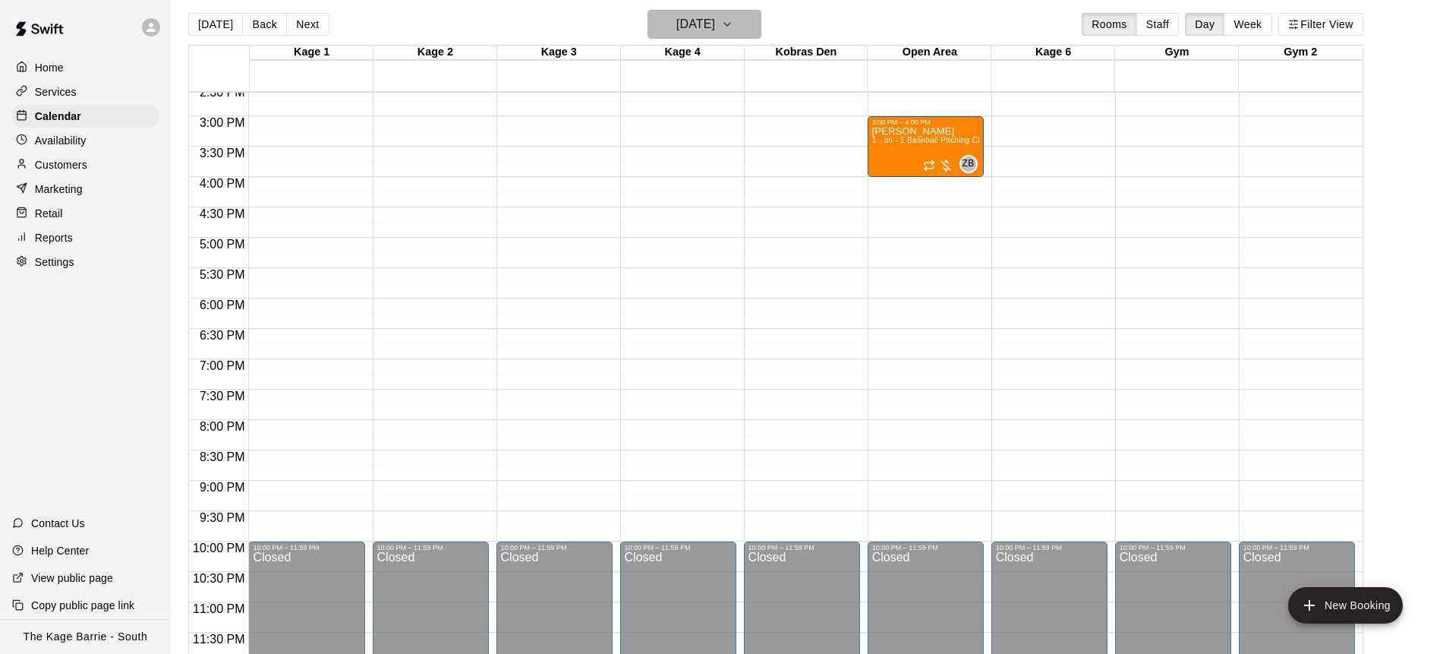
click at [734, 21] on icon "button" at bounding box center [727, 24] width 12 height 18
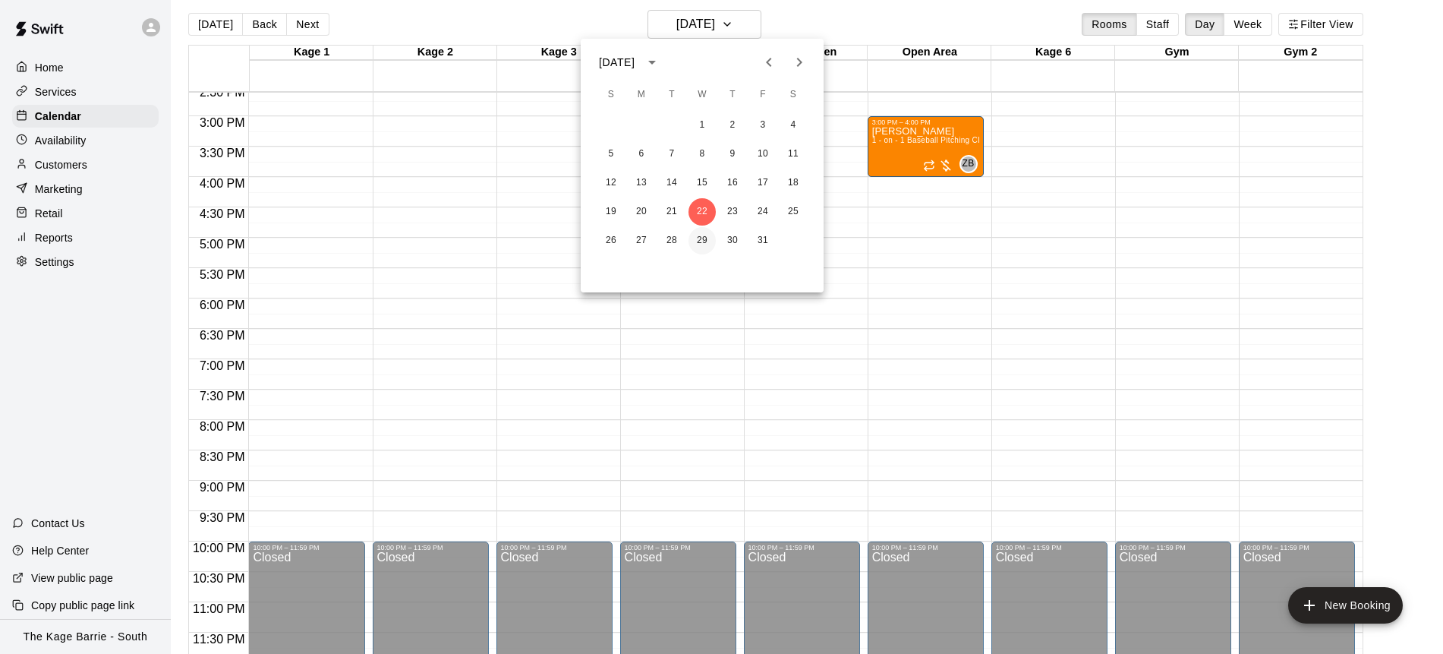
click at [706, 243] on button "29" at bounding box center [702, 240] width 27 height 27
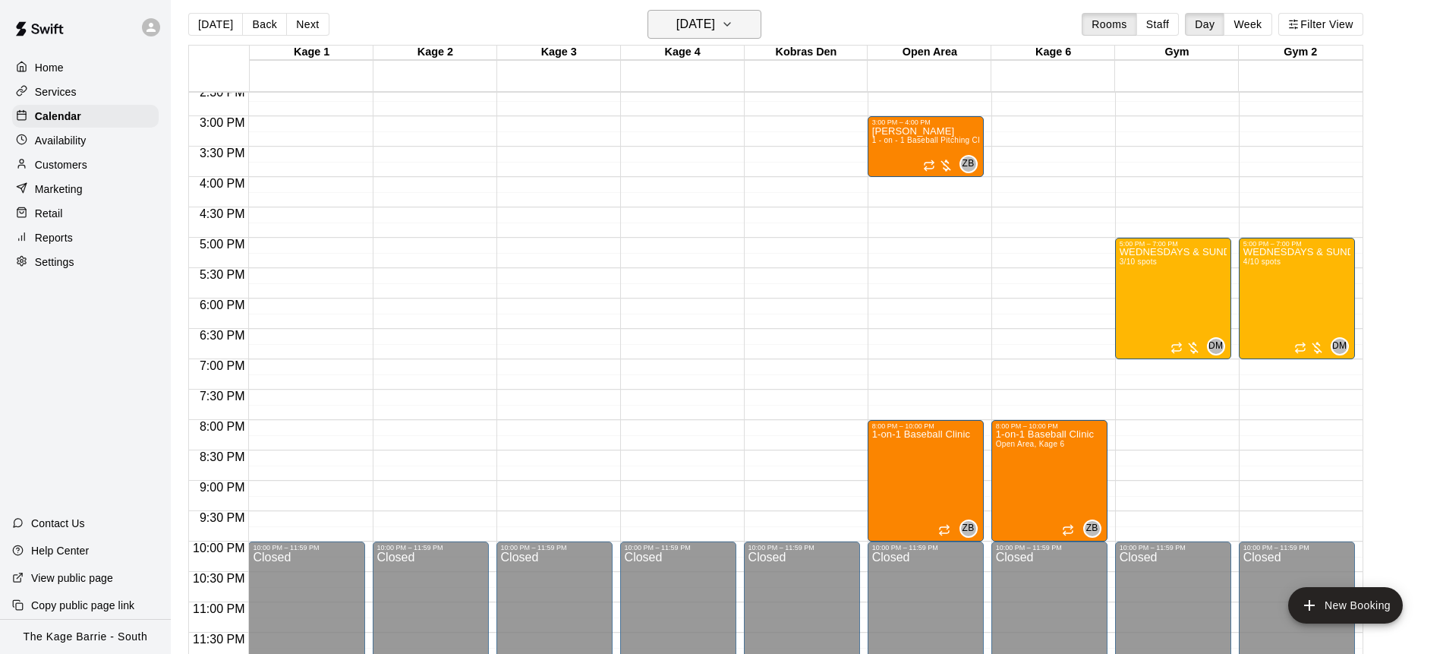
click at [762, 27] on button "[DATE]" at bounding box center [705, 24] width 114 height 29
click at [767, 68] on icon "Previous month" at bounding box center [769, 62] width 18 height 18
click at [703, 179] on button "17" at bounding box center [702, 182] width 27 height 27
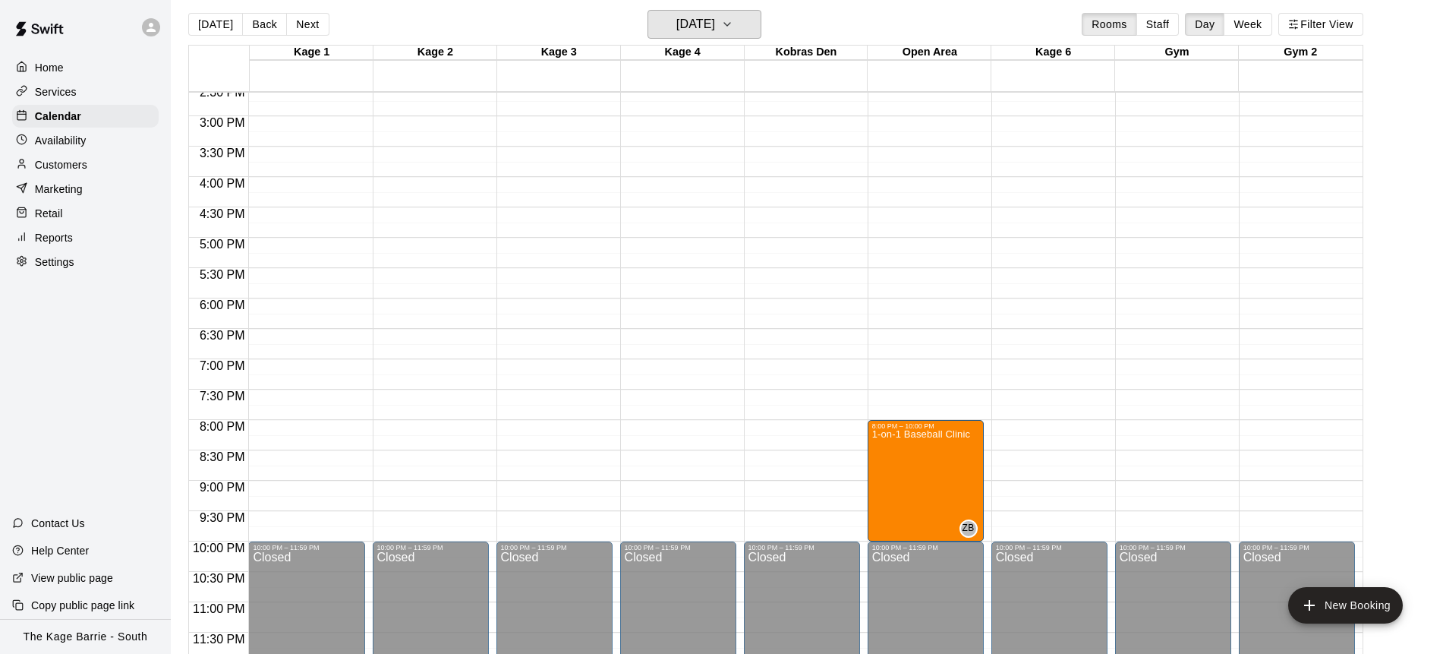
scroll to position [24, 0]
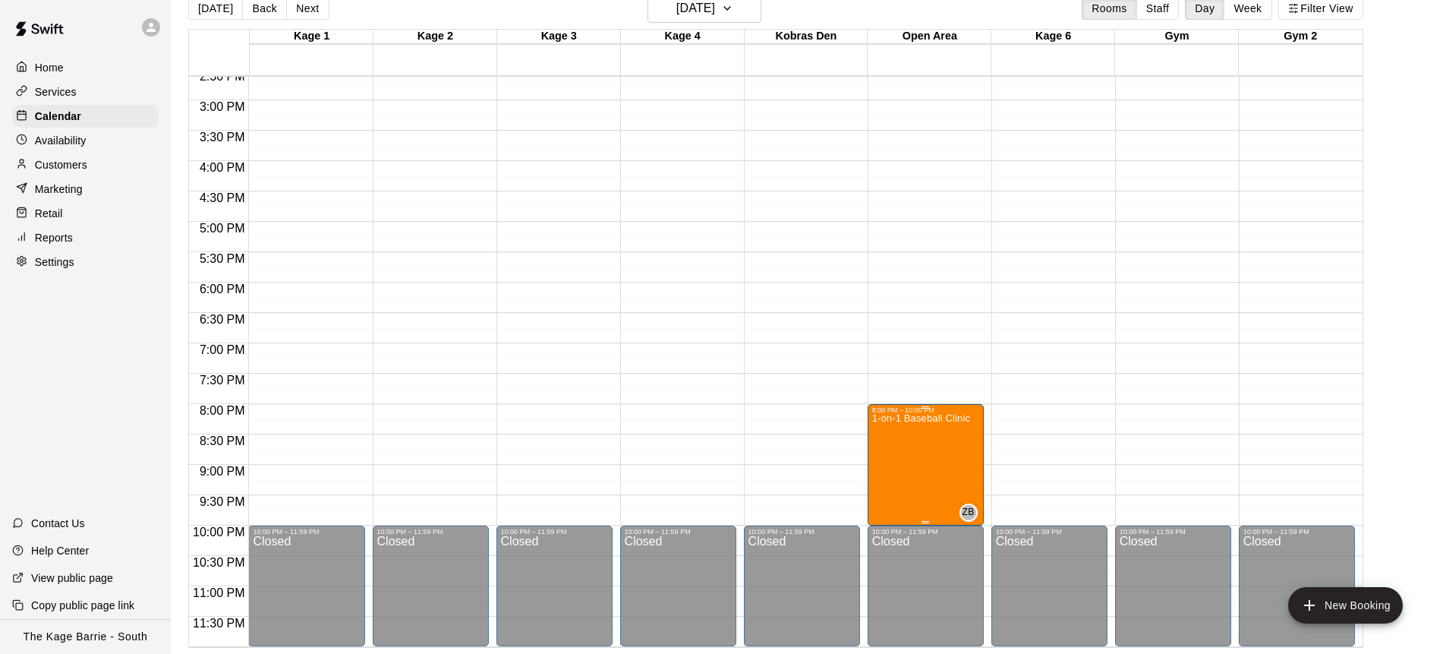
click at [887, 462] on img "edit" at bounding box center [887, 465] width 17 height 17
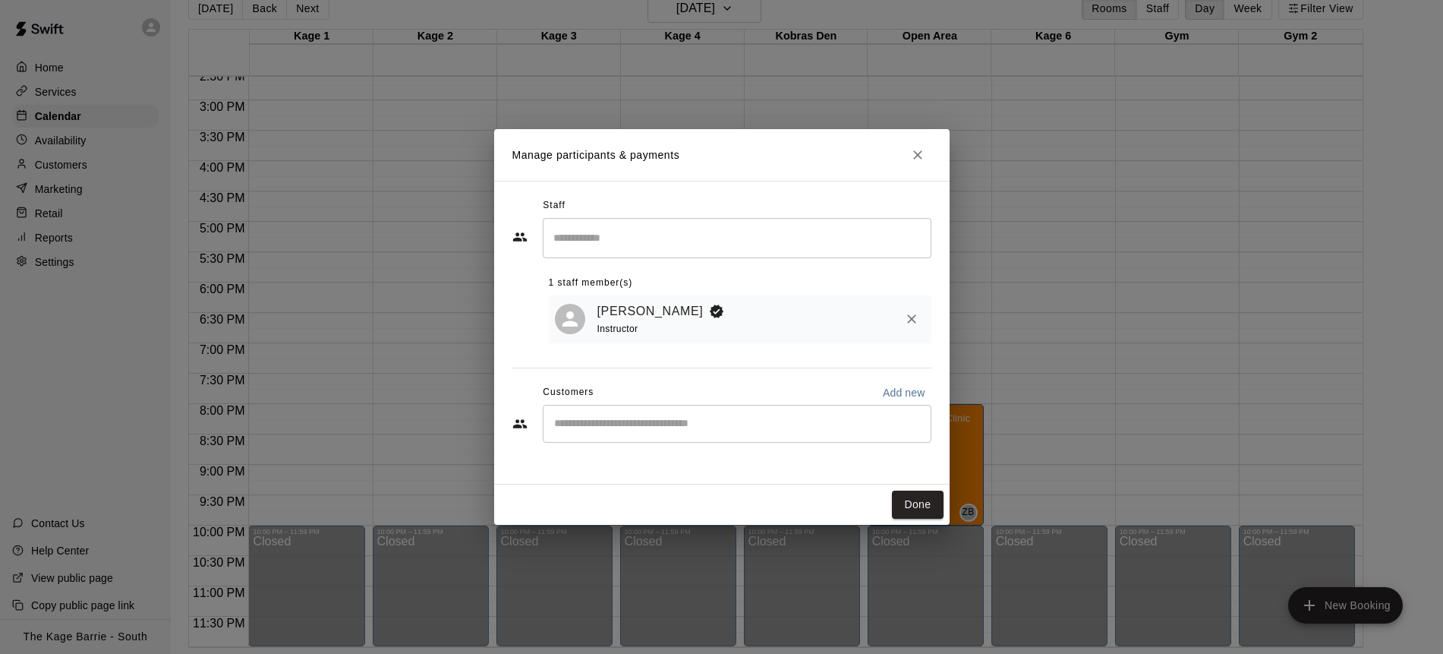
click at [659, 424] on input "Start typing to search customers..." at bounding box center [737, 423] width 375 height 15
paste input "**********"
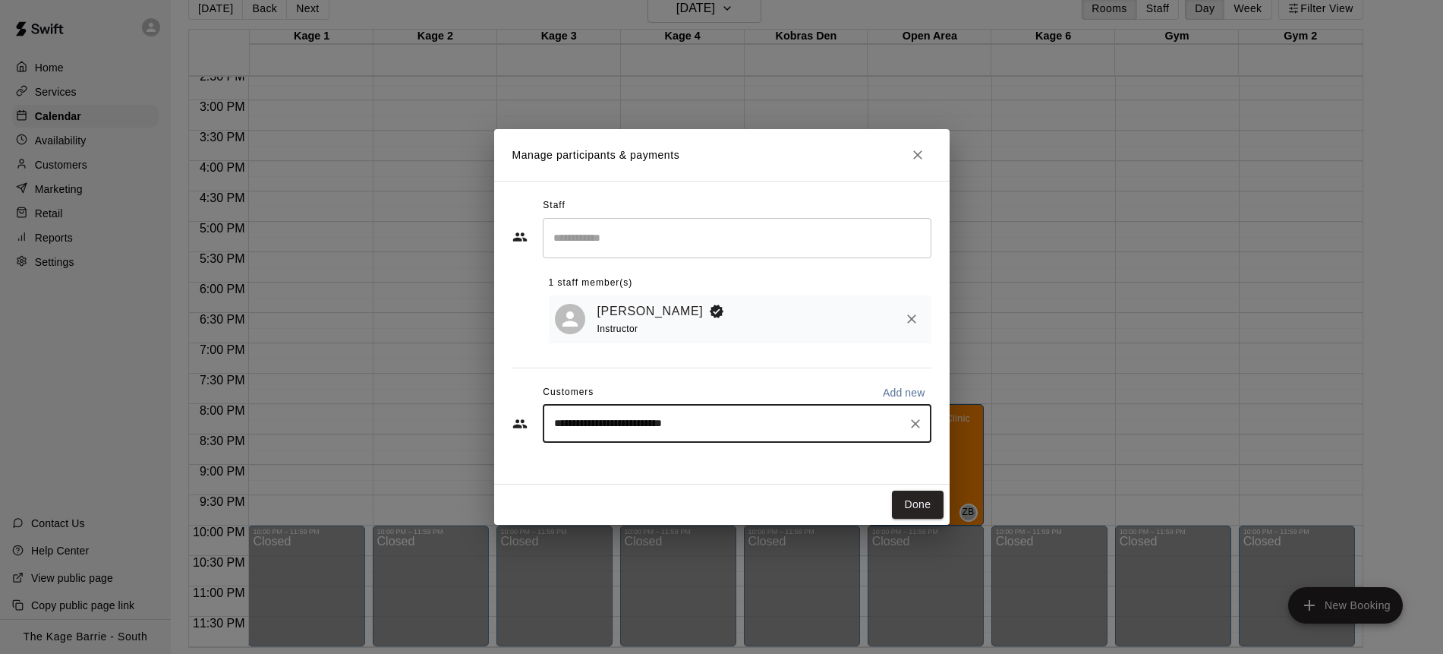
type input "**********"
click at [889, 393] on p "Add new" at bounding box center [904, 392] width 43 height 15
select select "**"
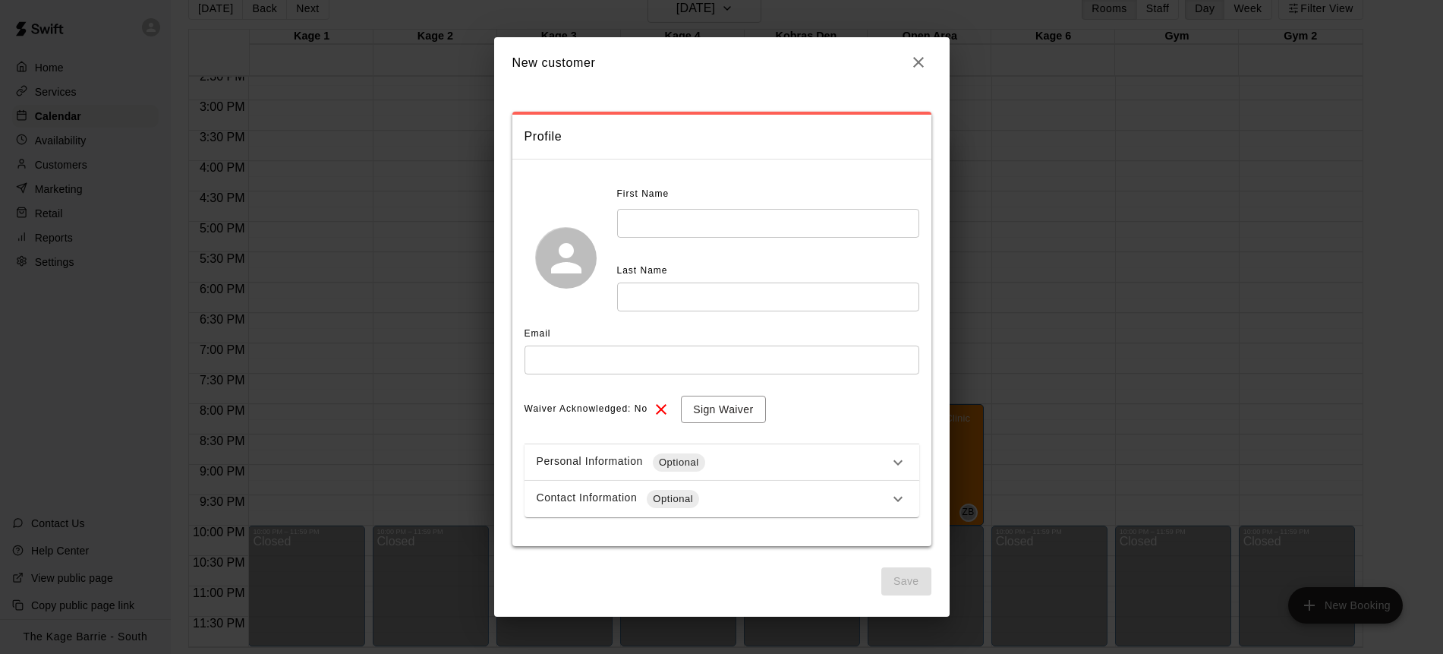
click at [733, 357] on input "text" at bounding box center [722, 359] width 395 height 28
paste input "**********"
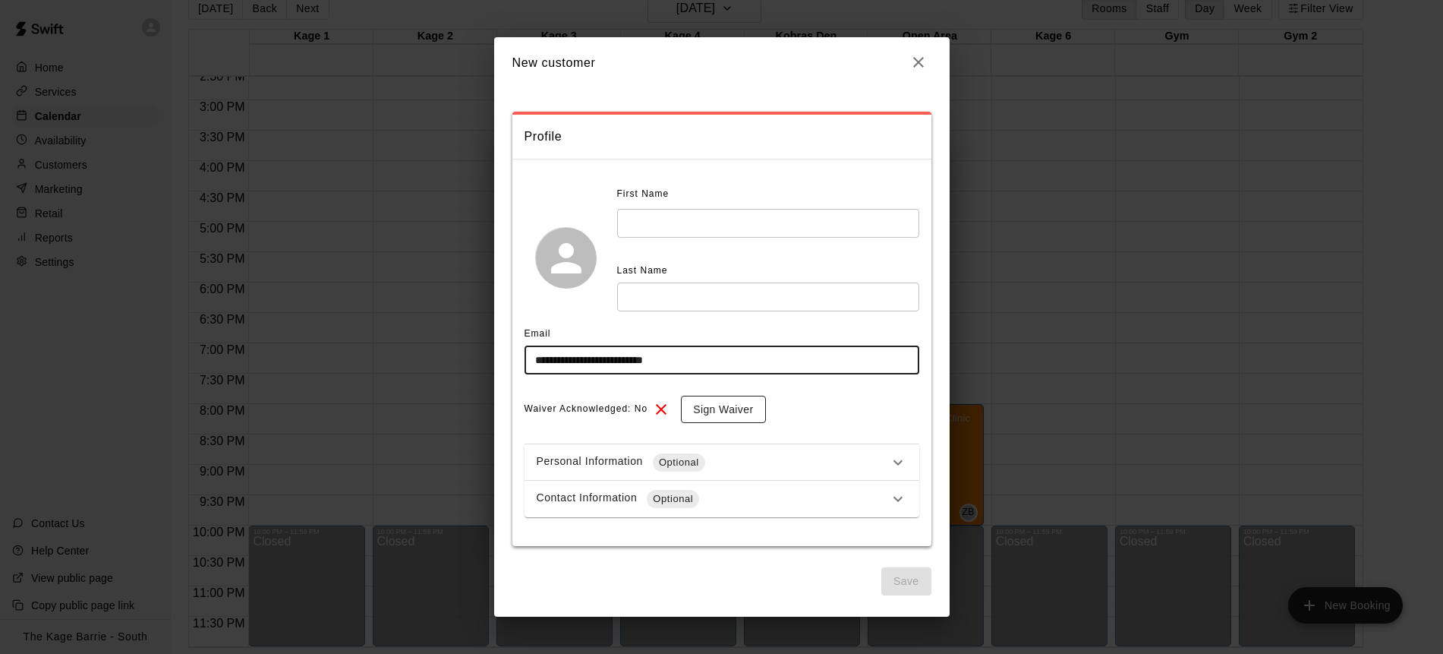
type input "**********"
click at [742, 409] on button "Sign Waiver" at bounding box center [723, 410] width 84 height 28
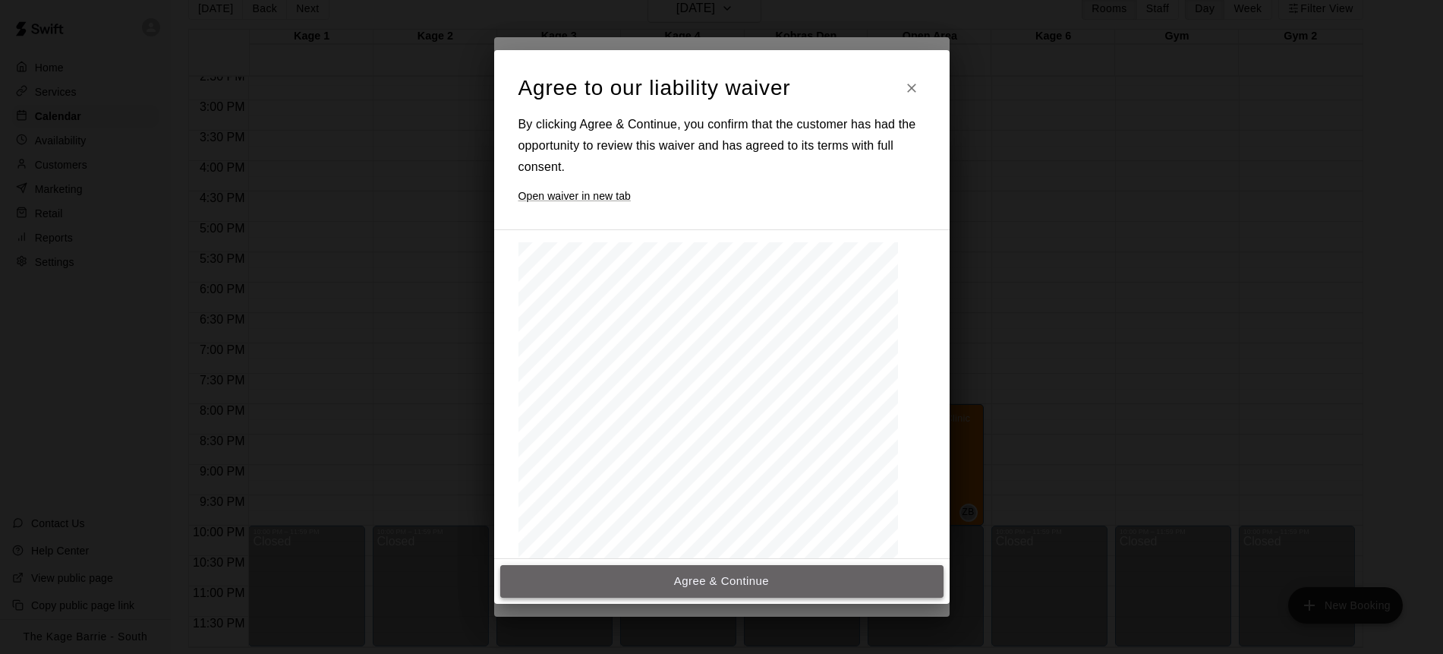
click at [724, 585] on button "Agree & Continue" at bounding box center [721, 581] width 443 height 32
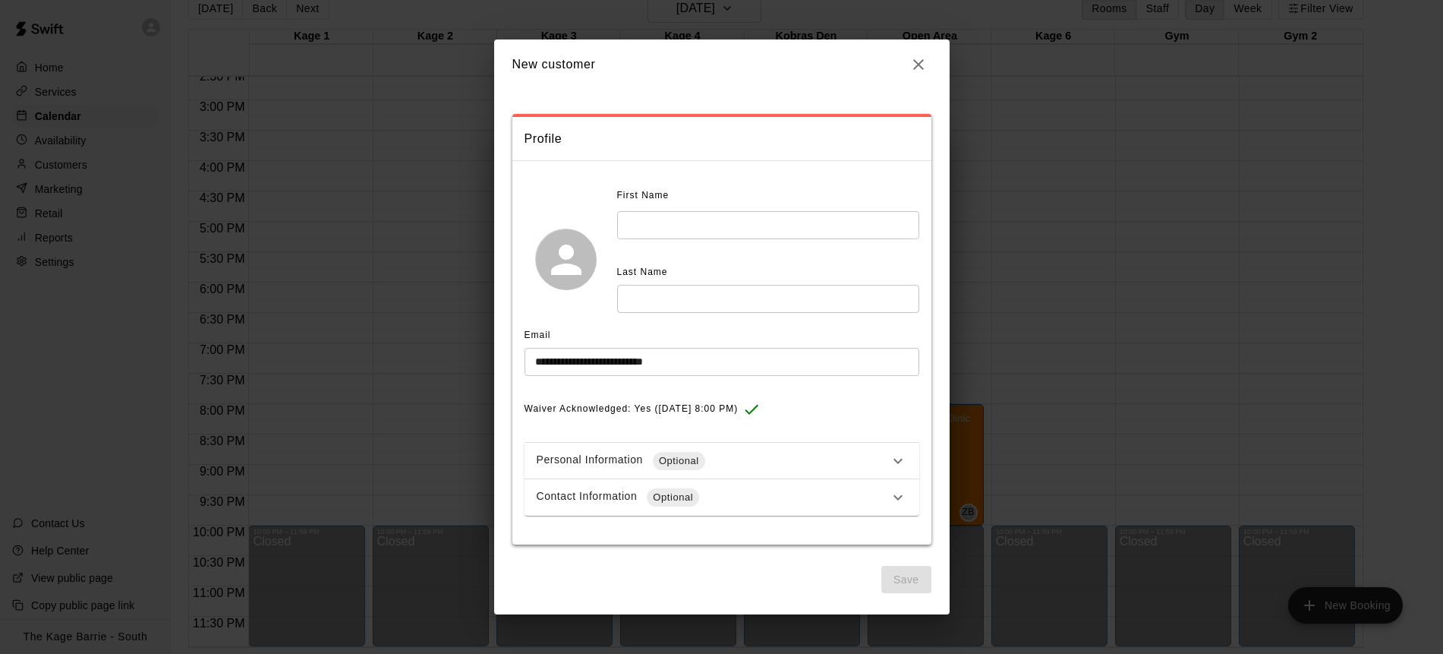
click at [655, 229] on input "text" at bounding box center [768, 225] width 302 height 28
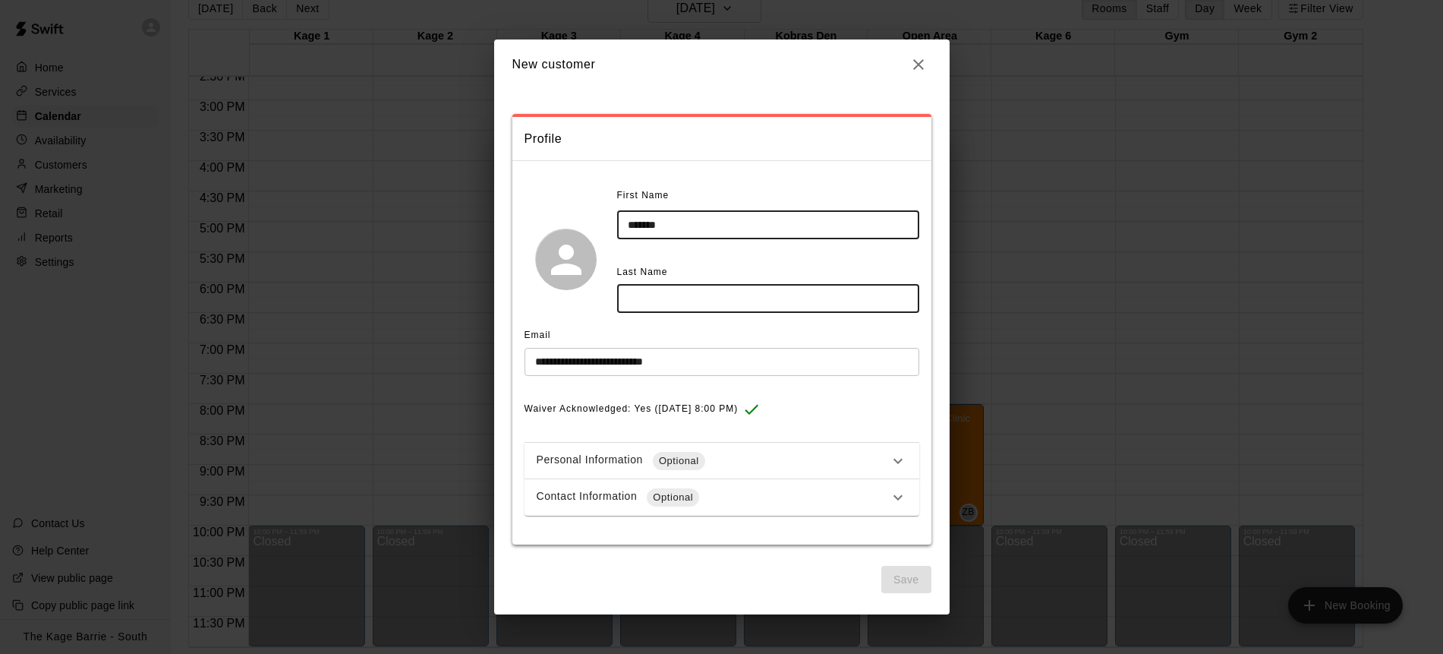
type input "*******"
type input "******"
click at [908, 579] on button "Save" at bounding box center [907, 580] width 50 height 28
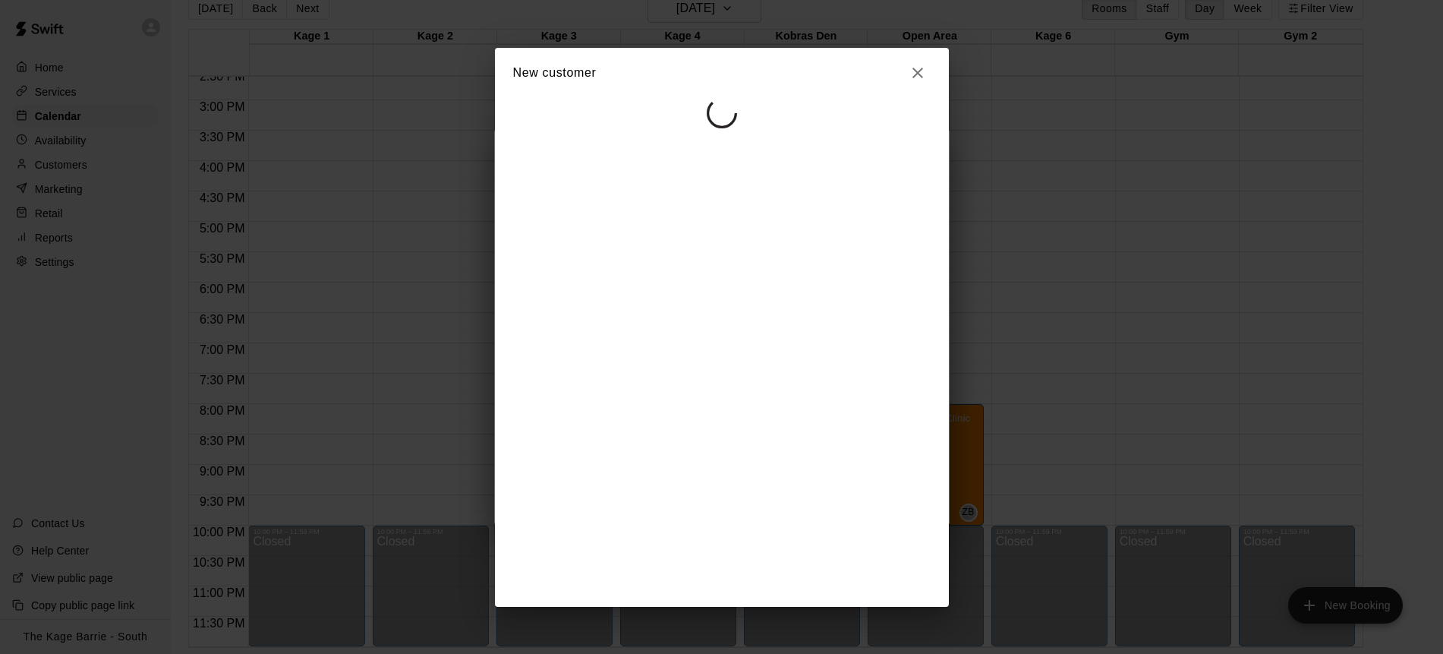
select select "**"
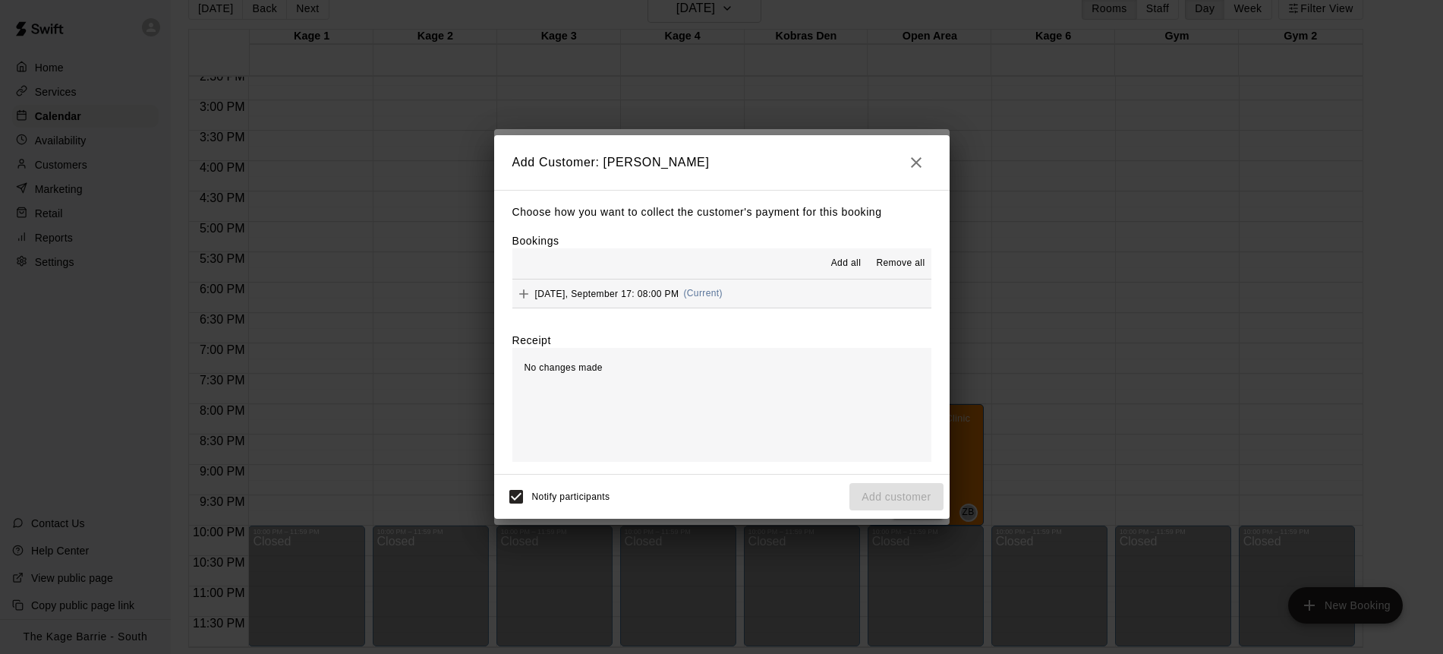
click at [846, 264] on span "Add all" at bounding box center [846, 263] width 30 height 15
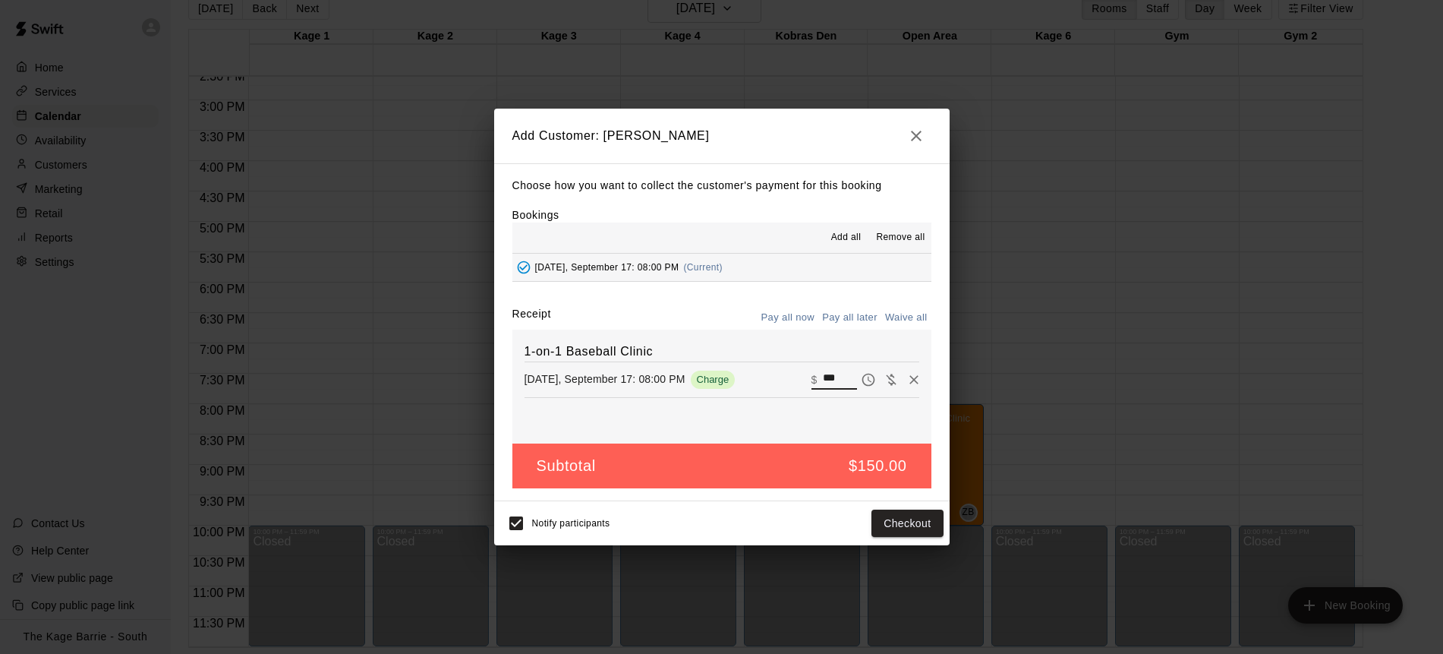
drag, startPoint x: 844, startPoint y: 377, endPoint x: 812, endPoint y: 377, distance: 32.7
click at [812, 377] on div "​ $ ***" at bounding box center [835, 380] width 46 height 20
type input "**"
click at [854, 323] on button "Pay all later" at bounding box center [850, 318] width 63 height 24
click at [916, 521] on button "Add customer" at bounding box center [896, 524] width 93 height 28
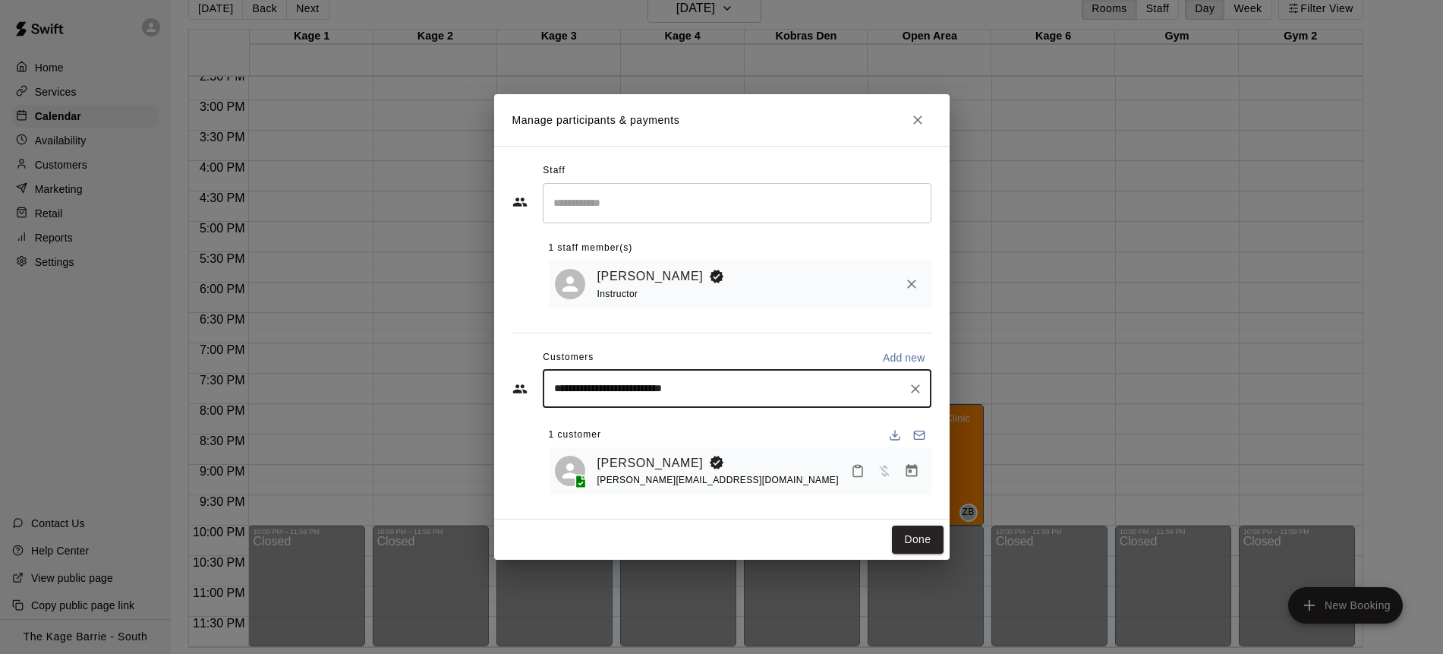
drag, startPoint x: 767, startPoint y: 389, endPoint x: 389, endPoint y: 371, distance: 378.6
click at [389, 371] on div "**********" at bounding box center [721, 327] width 1443 height 654
paste input "Start typing to search customers..."
type input "**********"
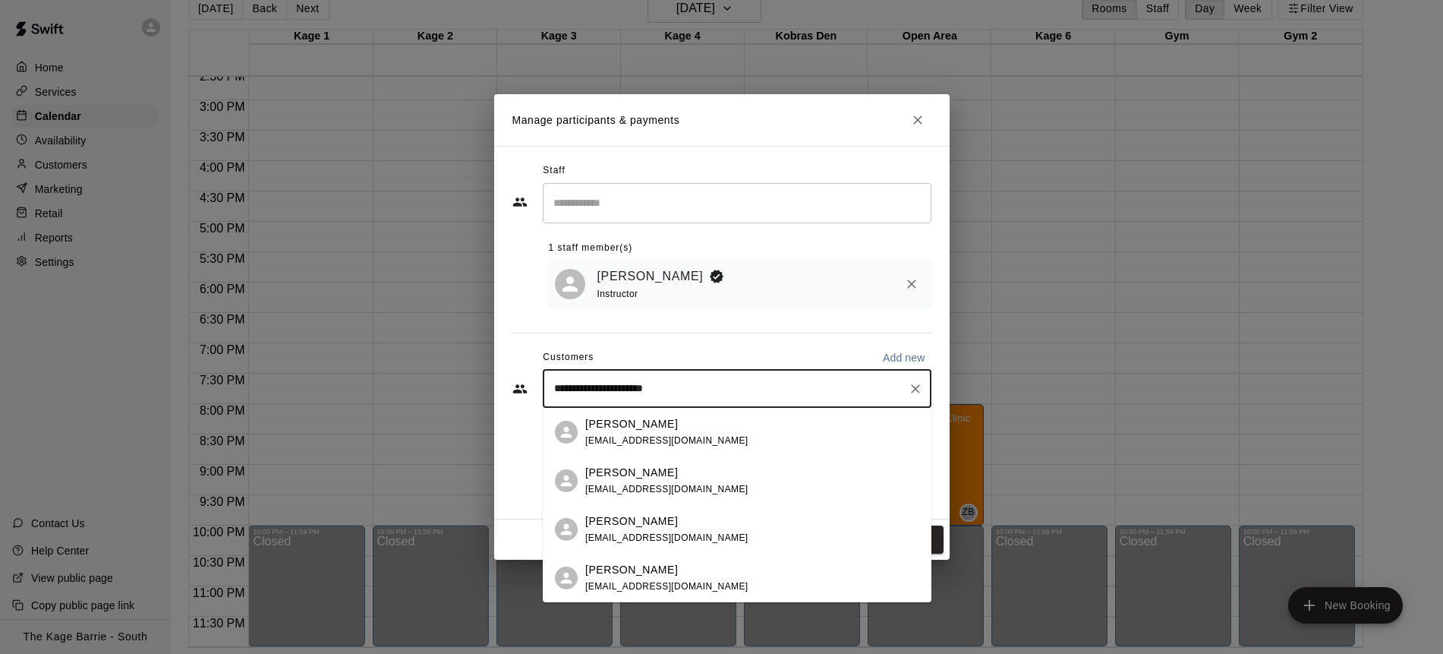
click at [683, 572] on div "[PERSON_NAME]" at bounding box center [666, 570] width 163 height 16
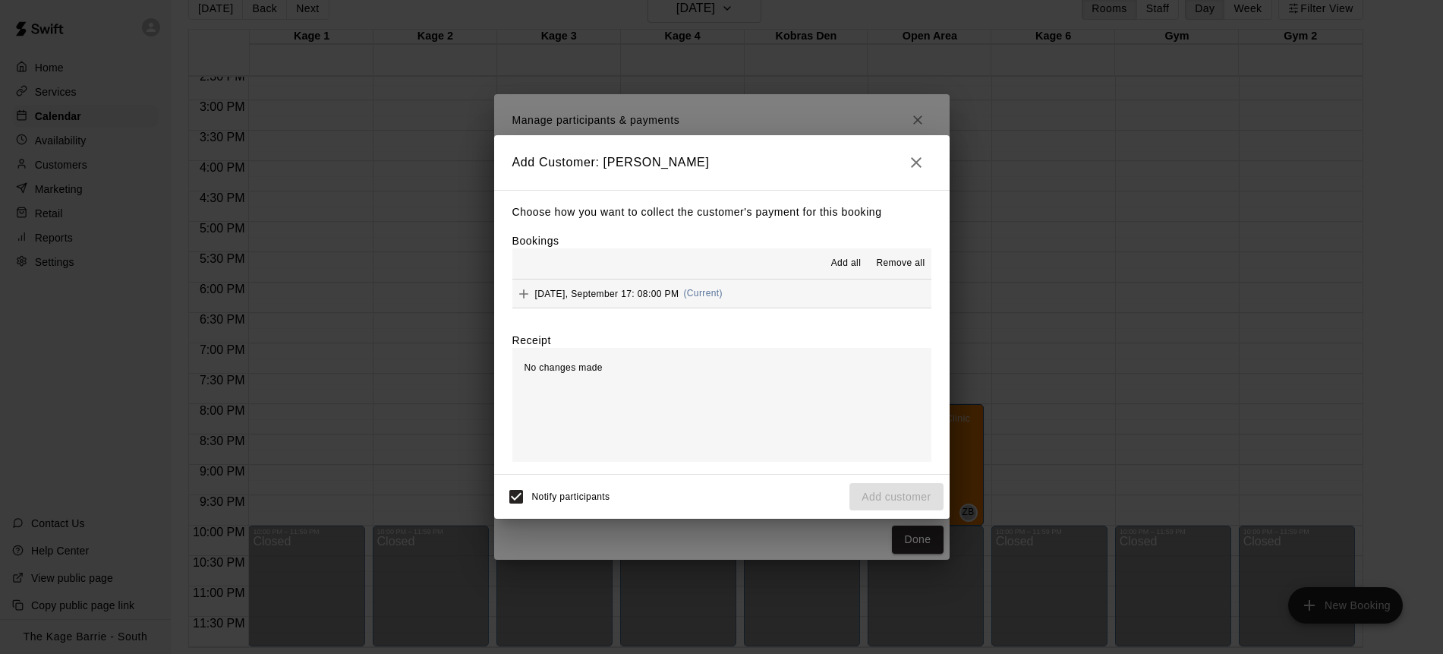
click at [838, 262] on span "Add all" at bounding box center [846, 263] width 30 height 15
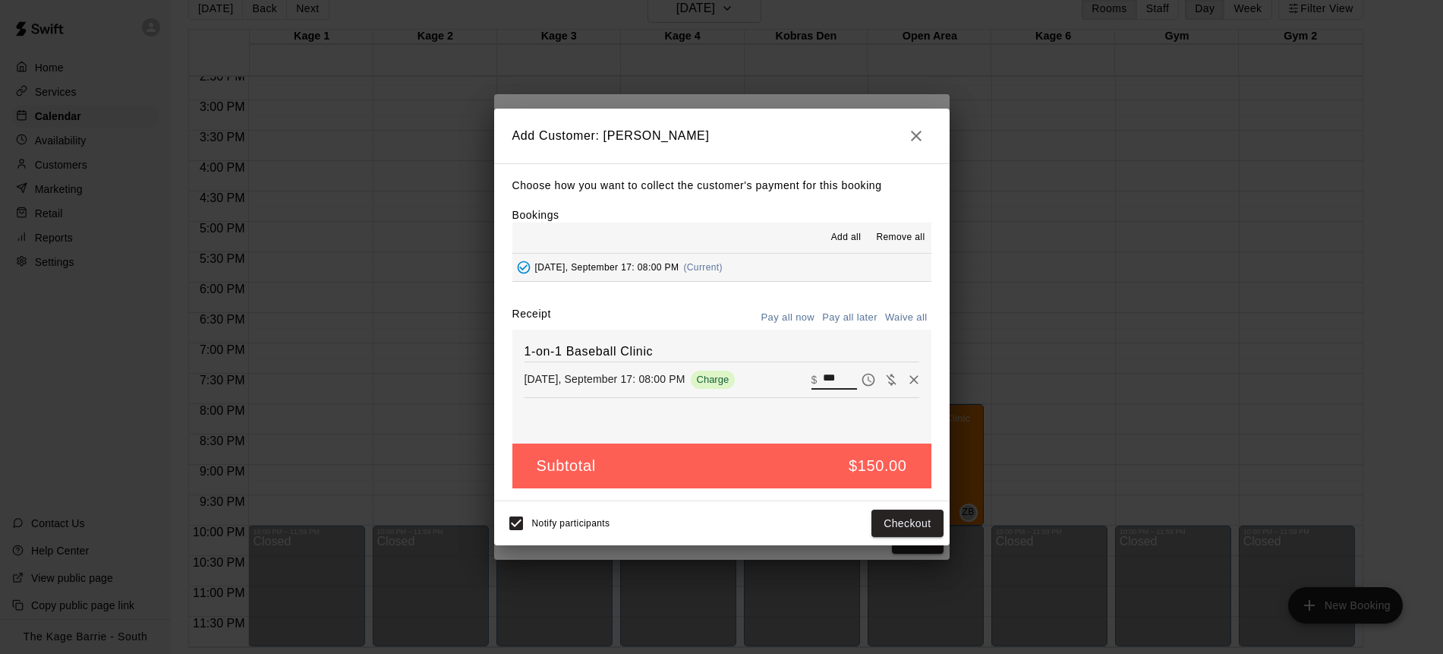
drag, startPoint x: 843, startPoint y: 380, endPoint x: 816, endPoint y: 374, distance: 27.8
click at [816, 375] on div "​ $ ***" at bounding box center [835, 380] width 46 height 20
type input "**"
click at [850, 320] on button "Pay all later" at bounding box center [850, 318] width 63 height 24
click at [898, 526] on button "Add customer" at bounding box center [896, 524] width 93 height 28
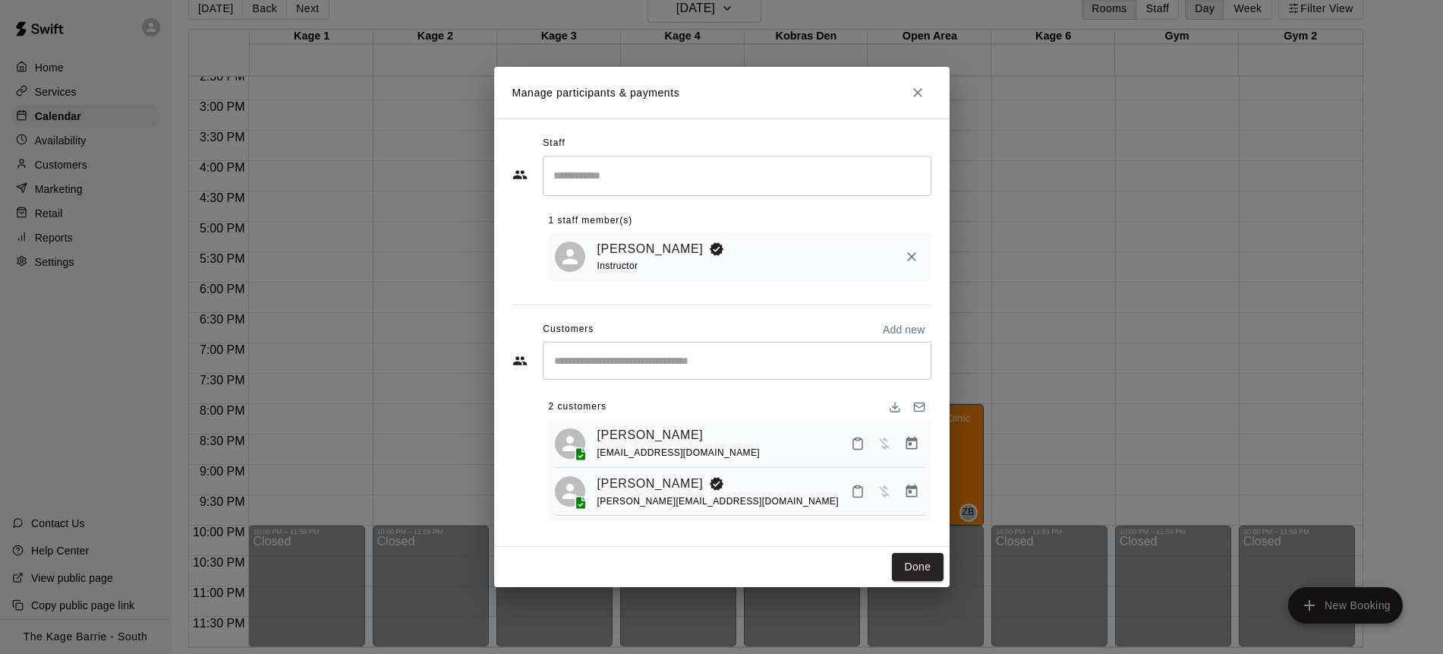
click at [634, 359] on input "Start typing to search customers..." at bounding box center [737, 360] width 375 height 15
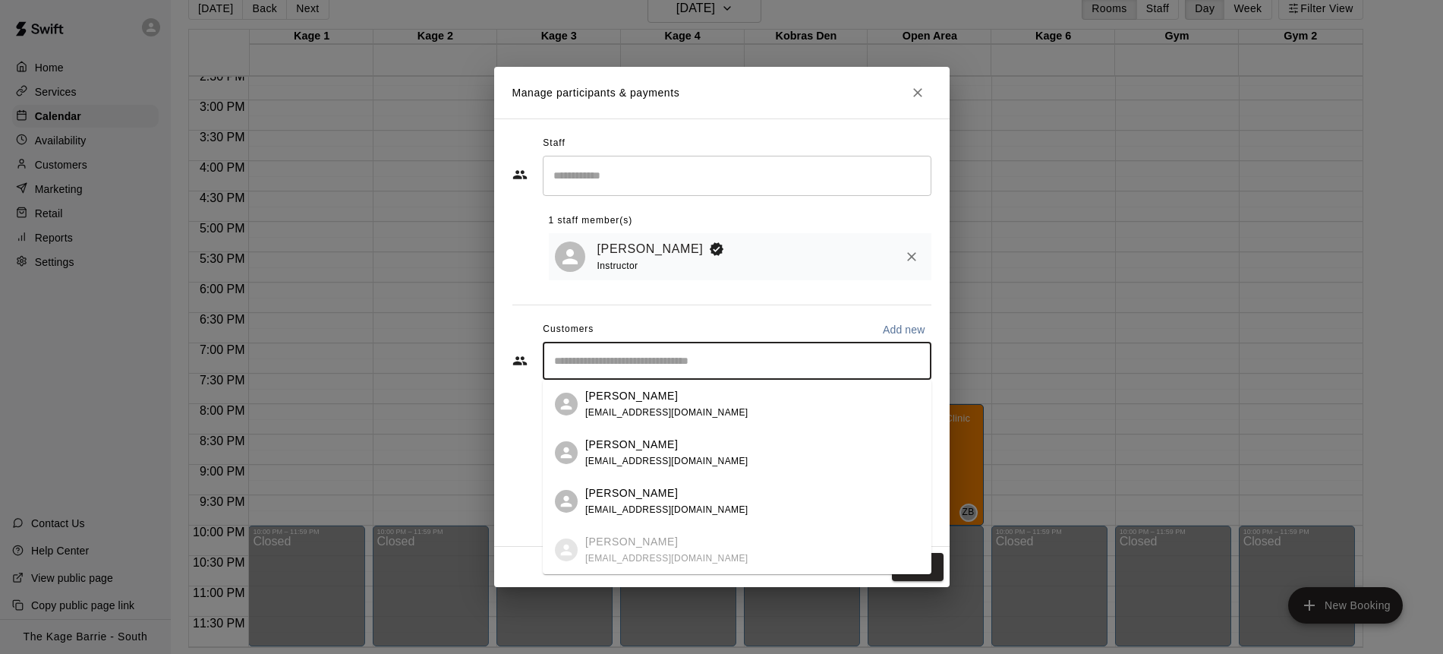
paste input "**********"
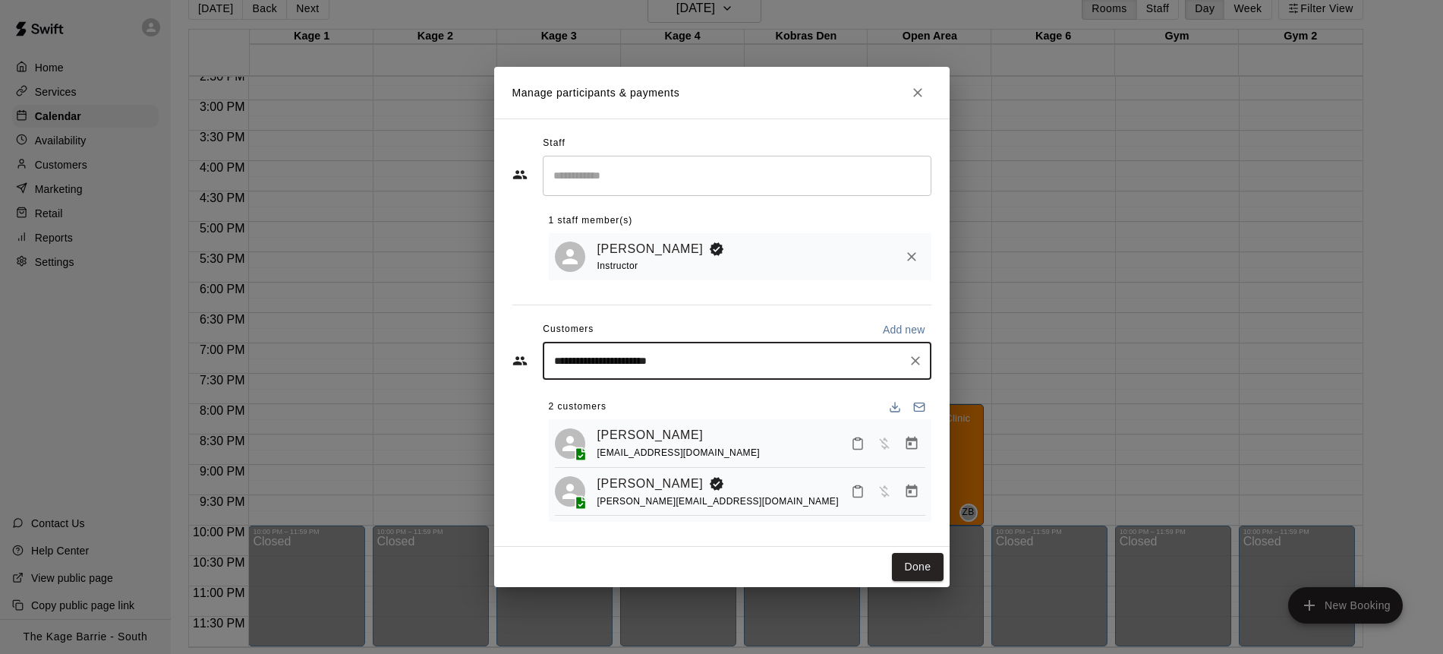
type input "**********"
click at [900, 324] on p "Add new" at bounding box center [904, 329] width 43 height 15
select select "**"
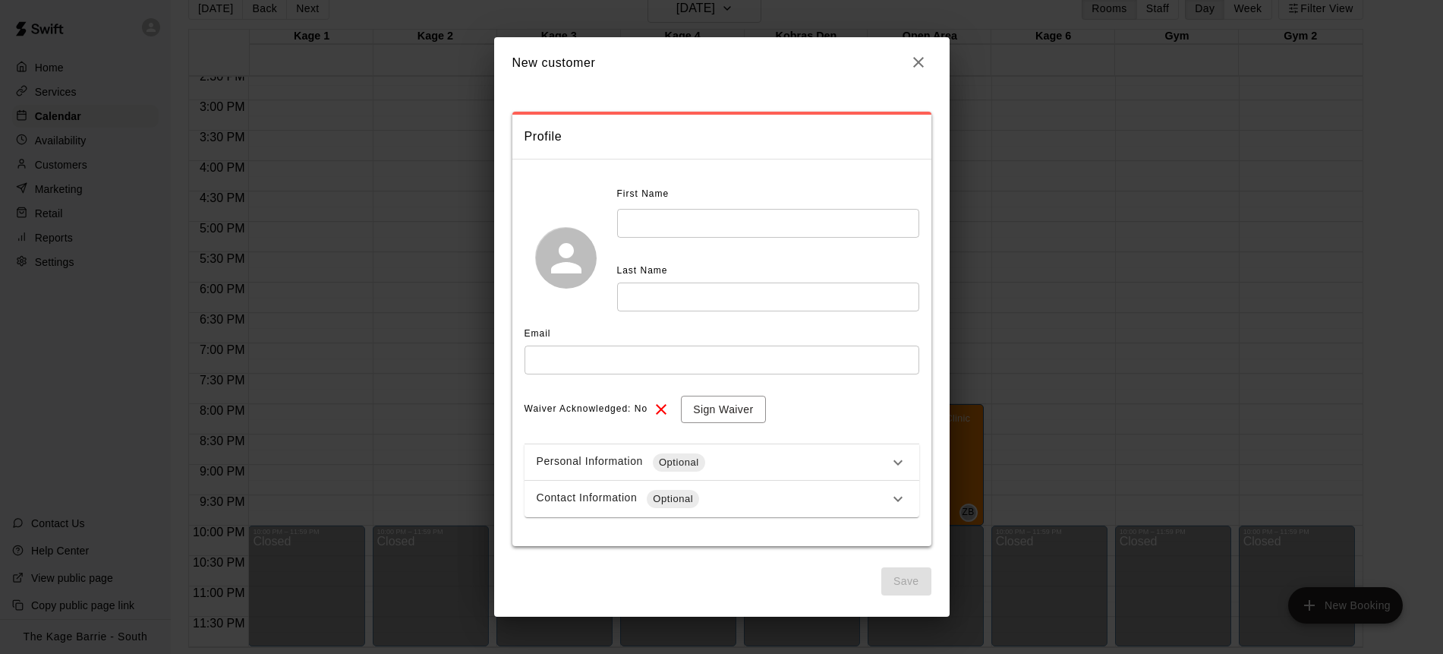
click at [662, 364] on input "text" at bounding box center [722, 359] width 395 height 28
paste input "**********"
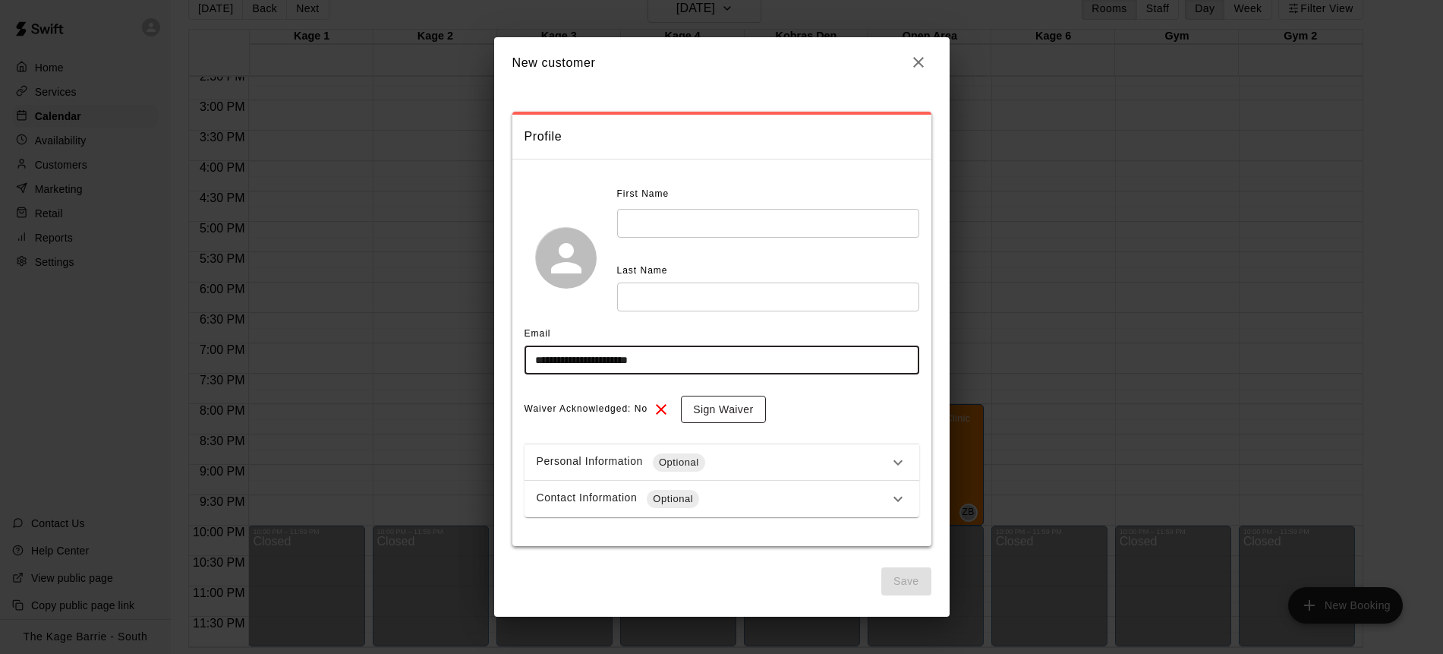
type input "**********"
click at [738, 415] on button "Sign Waiver" at bounding box center [723, 410] width 84 height 28
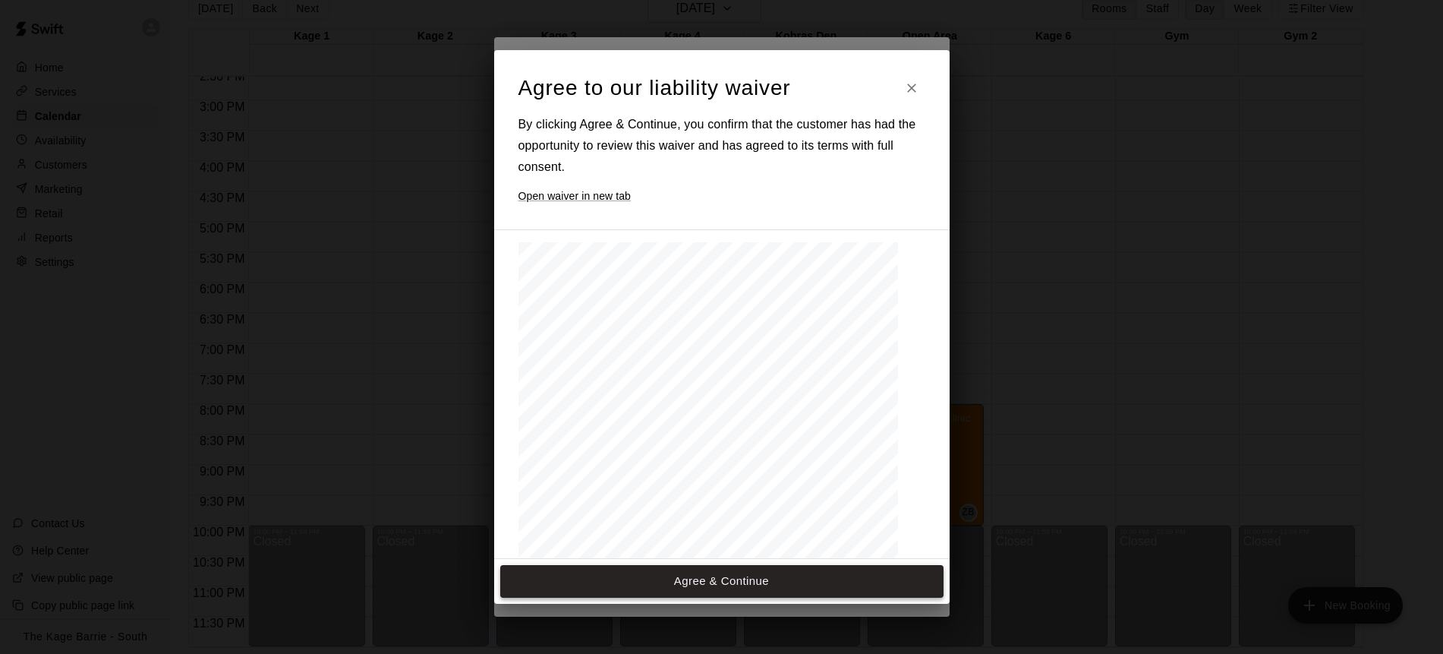
click at [711, 573] on button "Agree & Continue" at bounding box center [721, 581] width 443 height 32
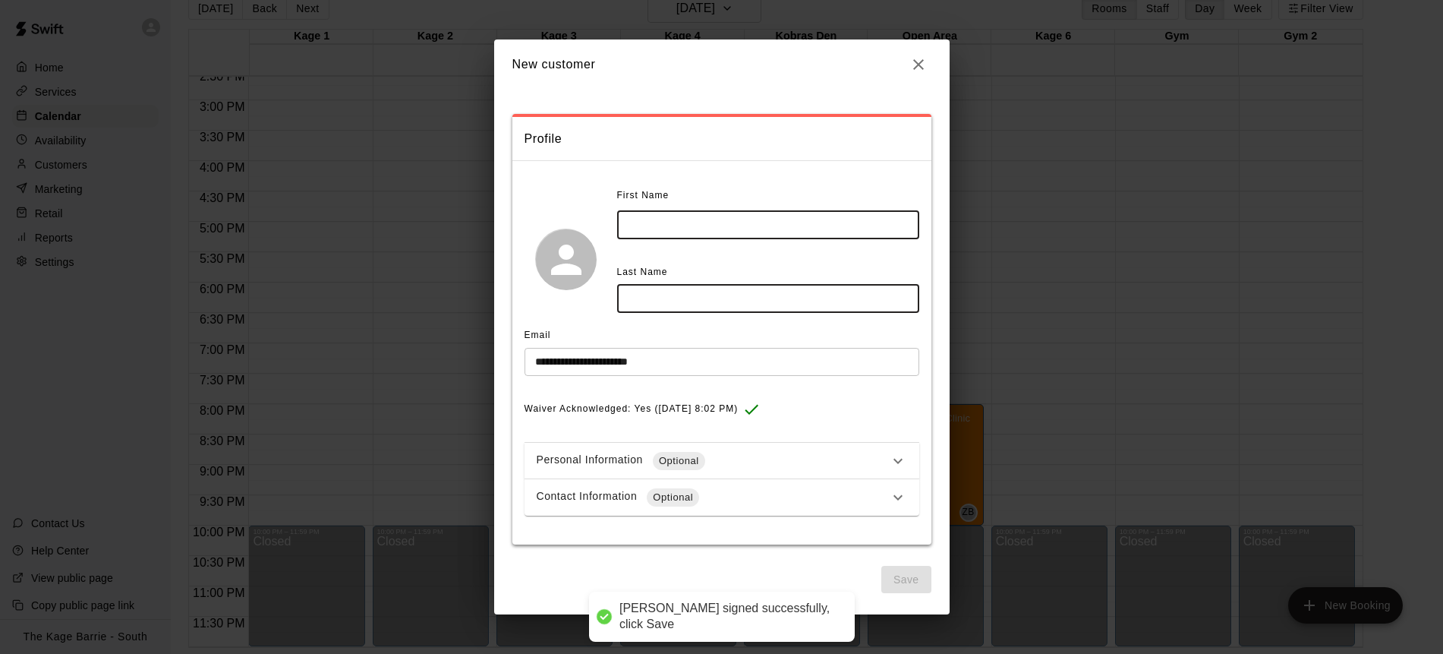
click at [659, 226] on input "text" at bounding box center [768, 225] width 302 height 28
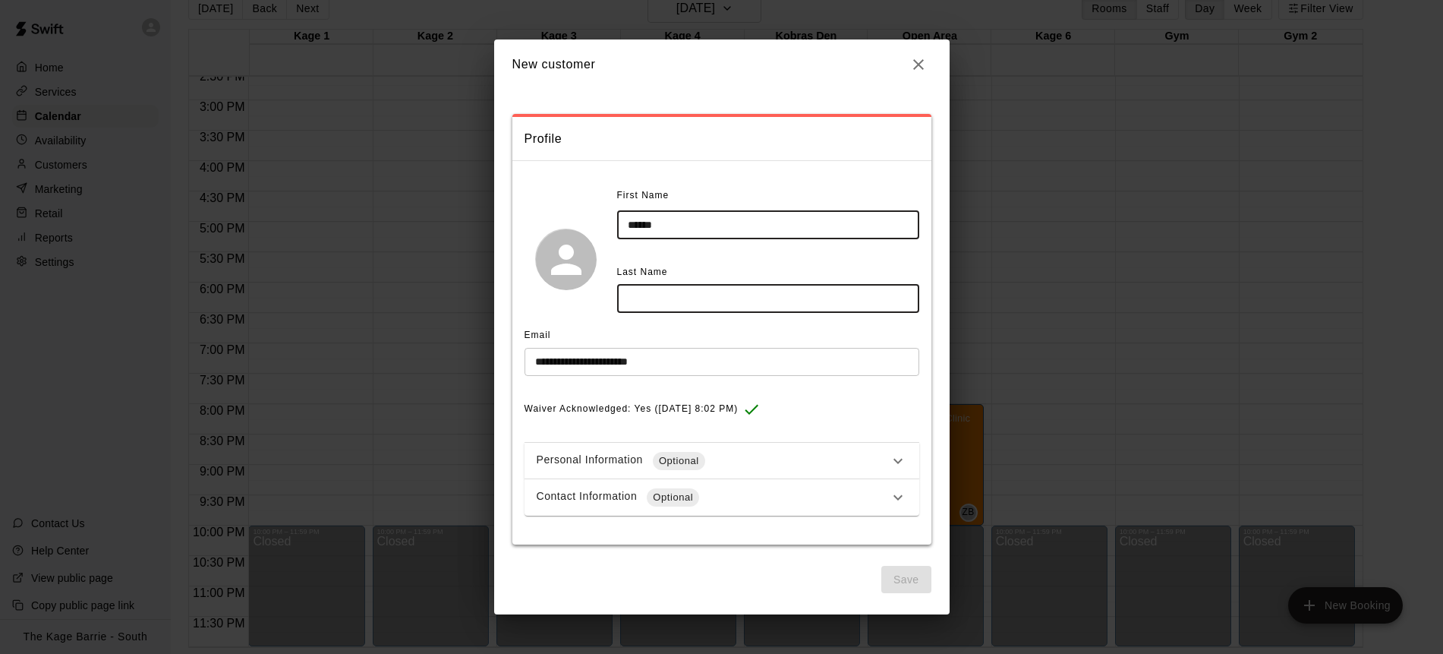
type input "******"
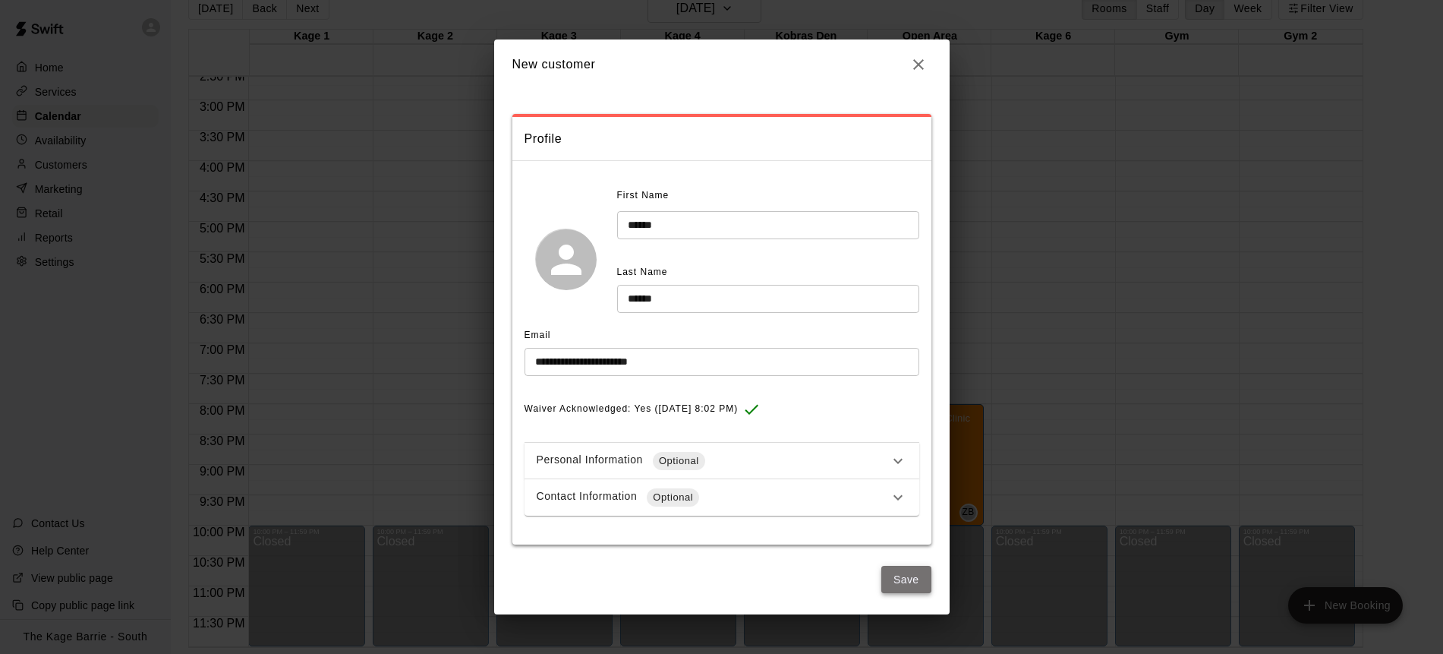
click at [910, 572] on button "Save" at bounding box center [907, 580] width 50 height 28
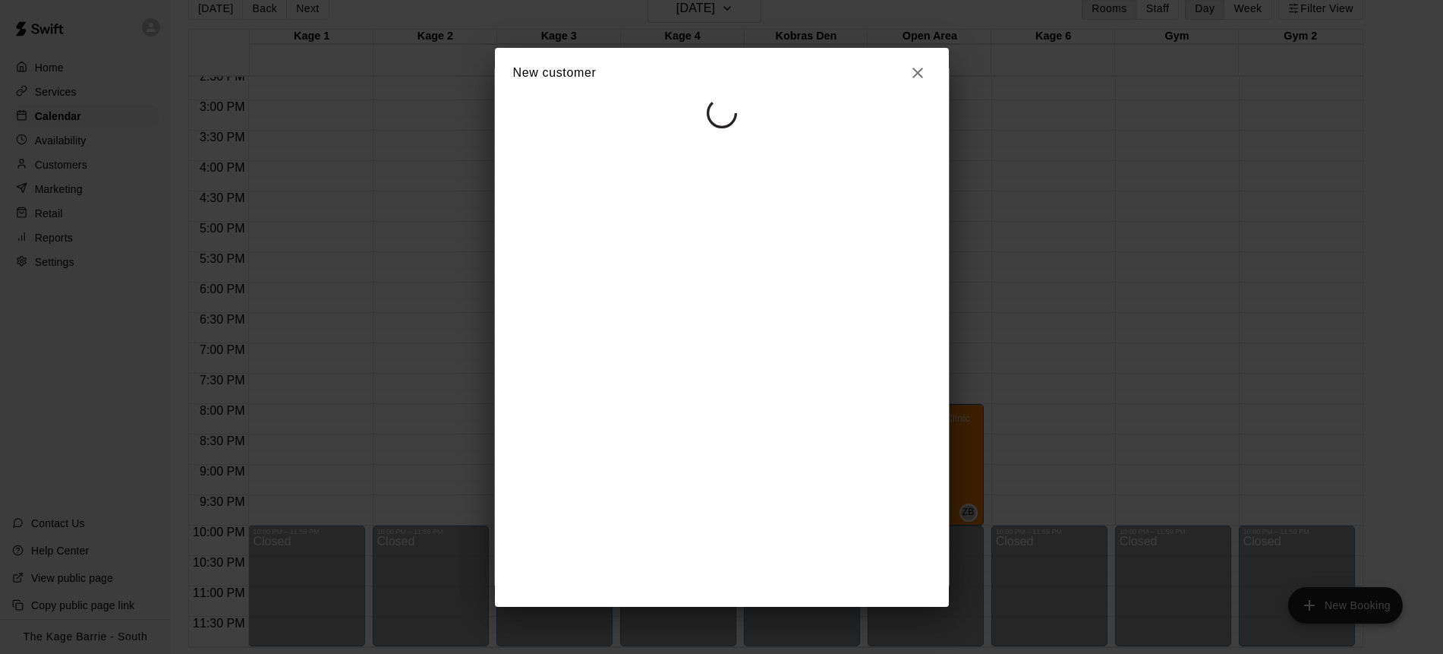
select select "**"
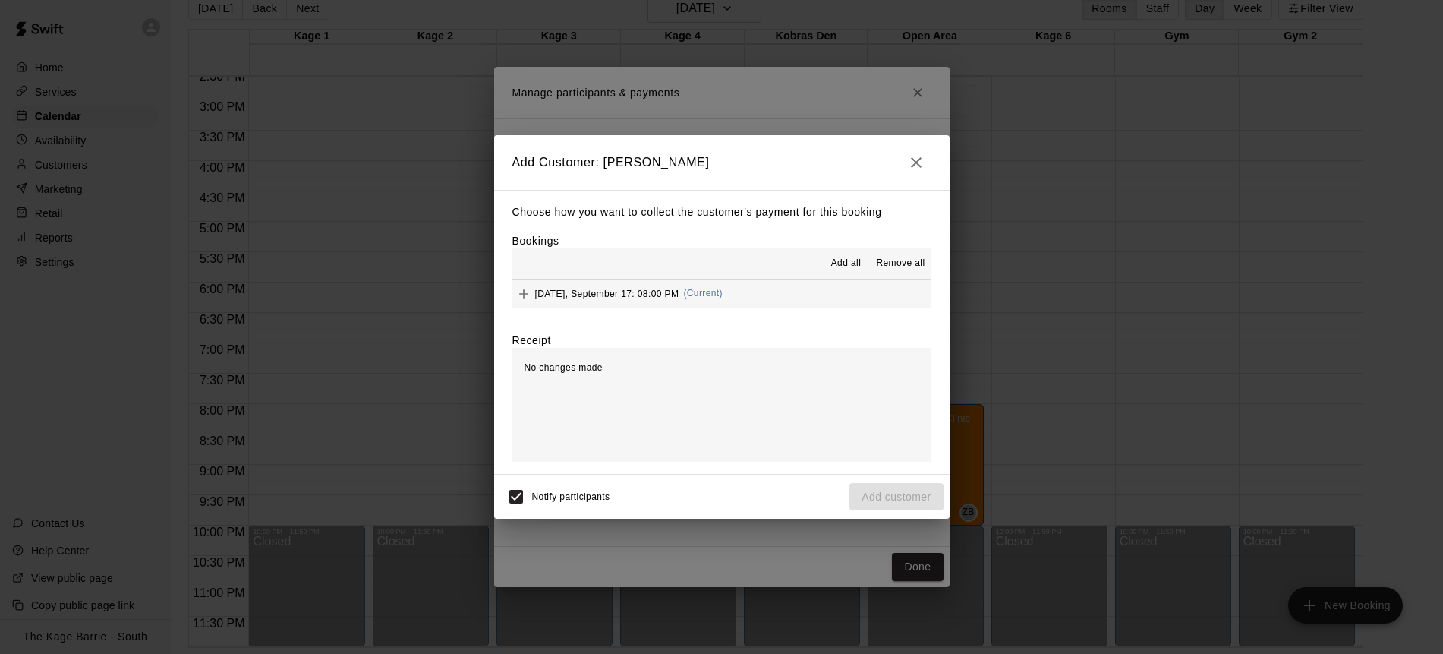
click at [847, 261] on span "Add all" at bounding box center [846, 263] width 30 height 15
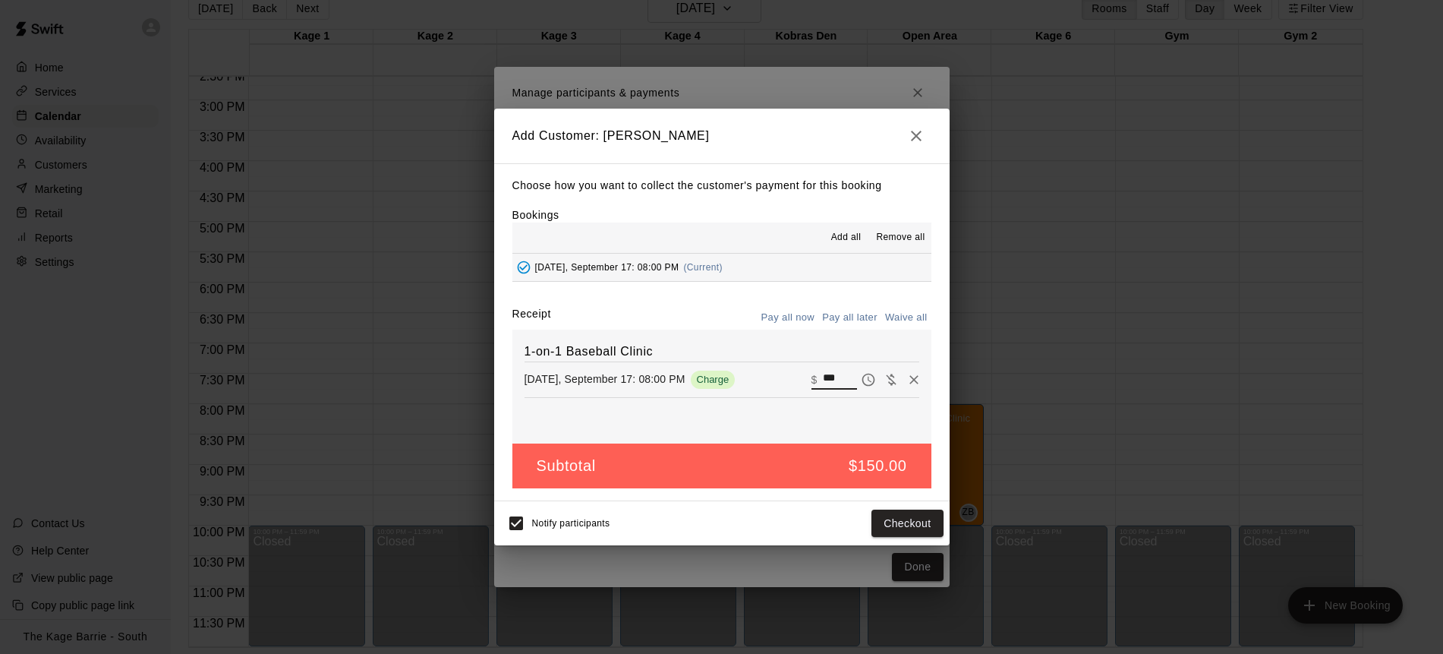
drag, startPoint x: 844, startPoint y: 380, endPoint x: 799, endPoint y: 377, distance: 44.9
click at [799, 377] on div "[DATE], September 17: 08:00 PM Charge ​ $ ***" at bounding box center [722, 379] width 395 height 23
type input "**"
click at [851, 317] on button "Pay all later" at bounding box center [850, 318] width 63 height 24
click at [902, 528] on button "Add customer" at bounding box center [896, 524] width 93 height 28
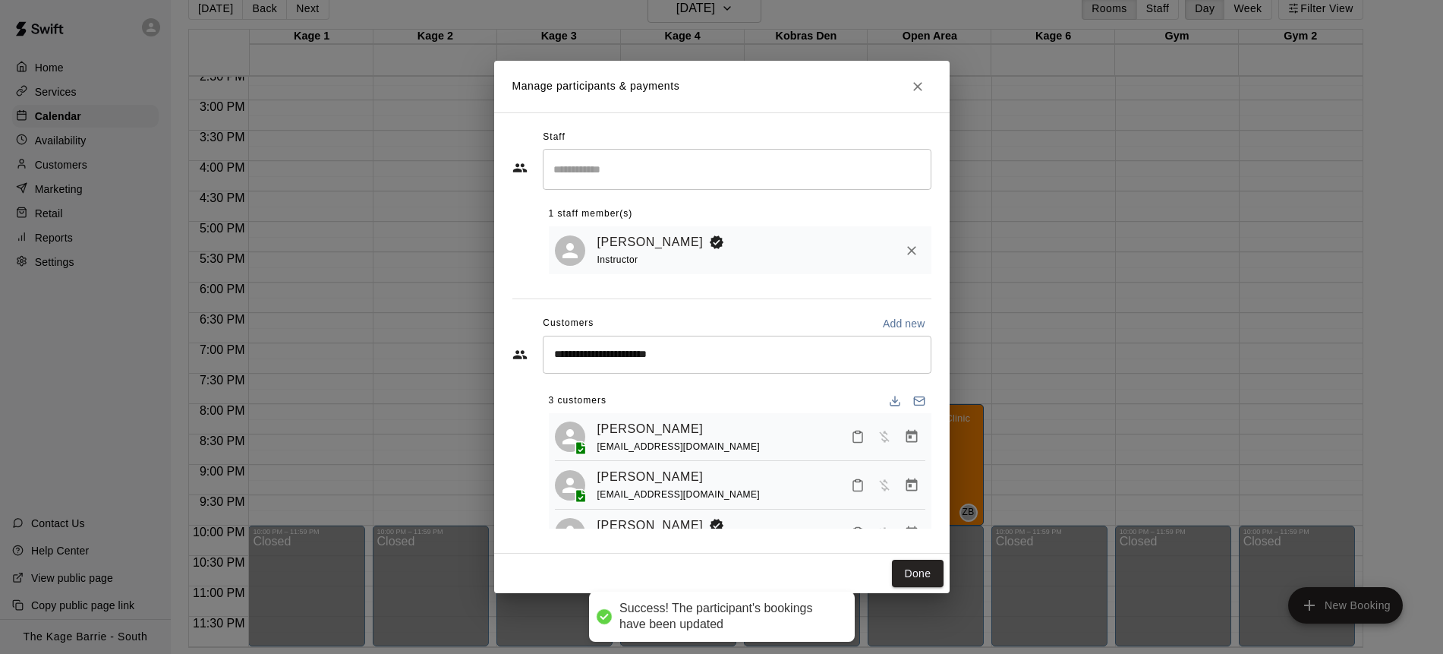
scroll to position [38, 0]
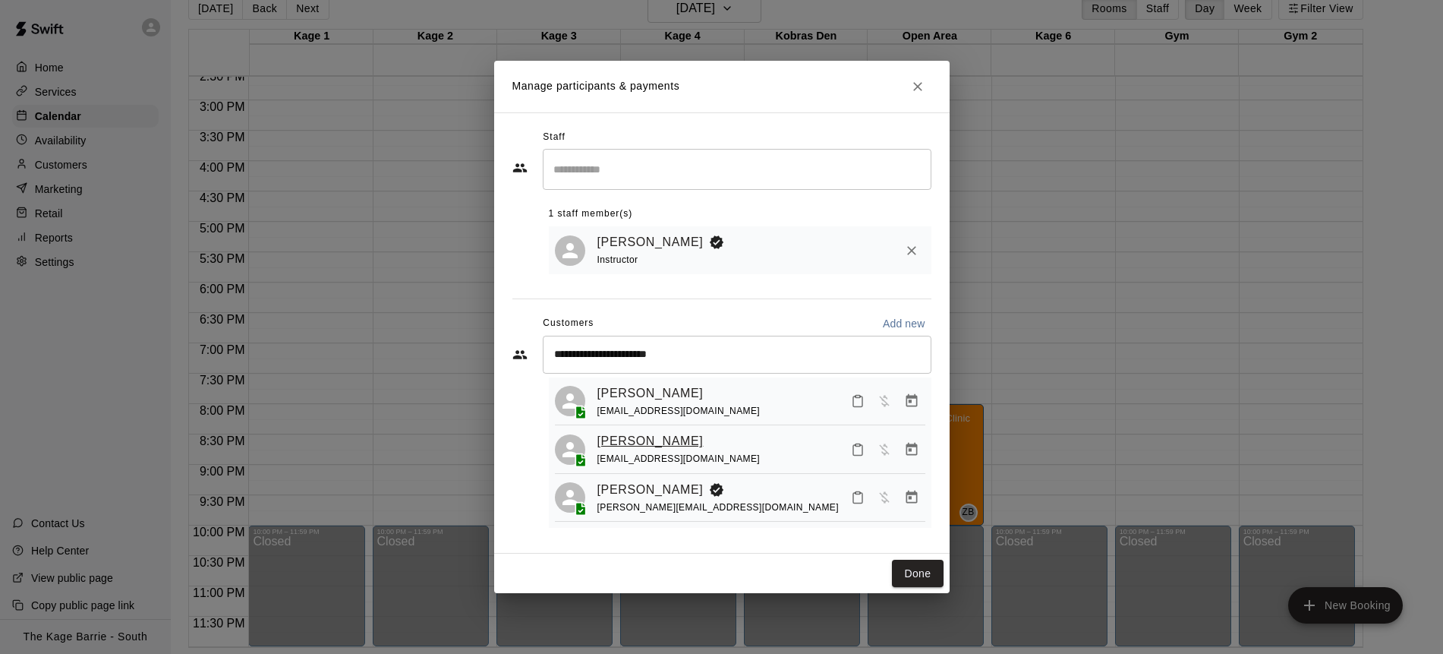
click at [638, 438] on link "[PERSON_NAME]" at bounding box center [651, 441] width 106 height 20
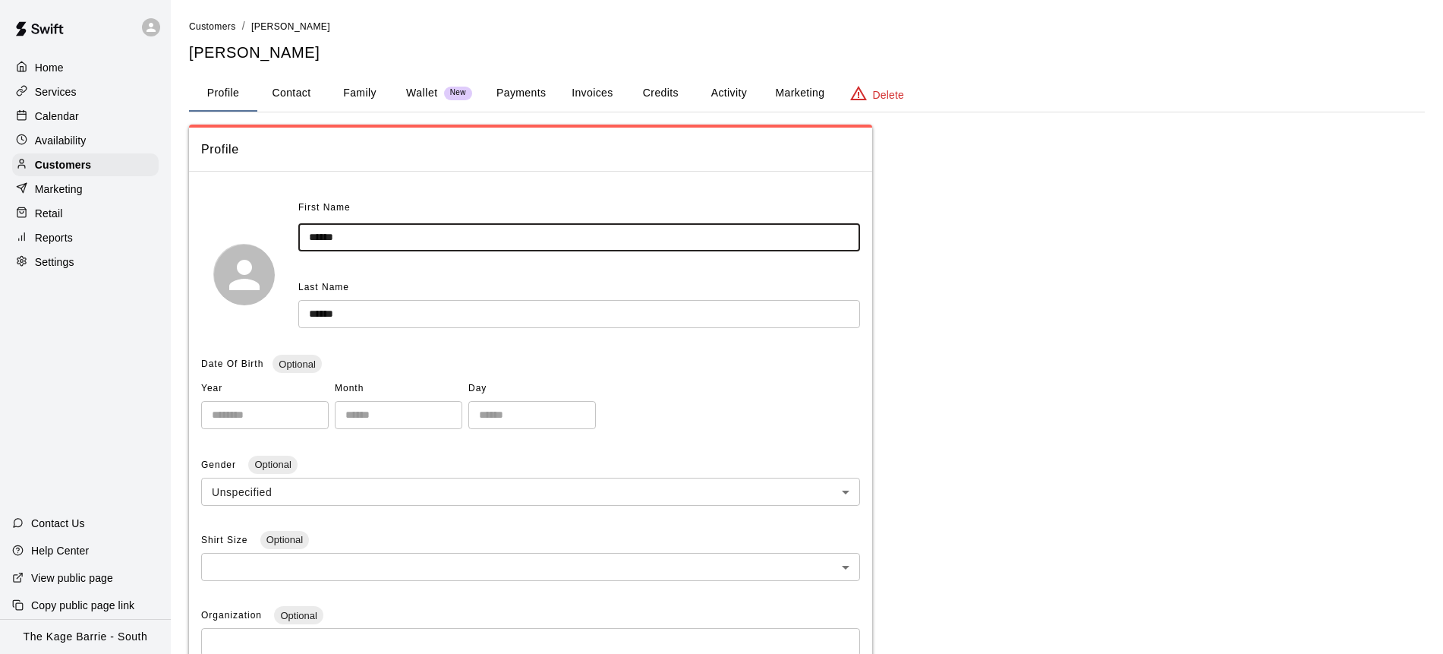
drag, startPoint x: 292, startPoint y: 234, endPoint x: 222, endPoint y: 231, distance: 70.7
click at [222, 231] on div "First Name ****** ​ Last Name ****** ​" at bounding box center [530, 274] width 659 height 156
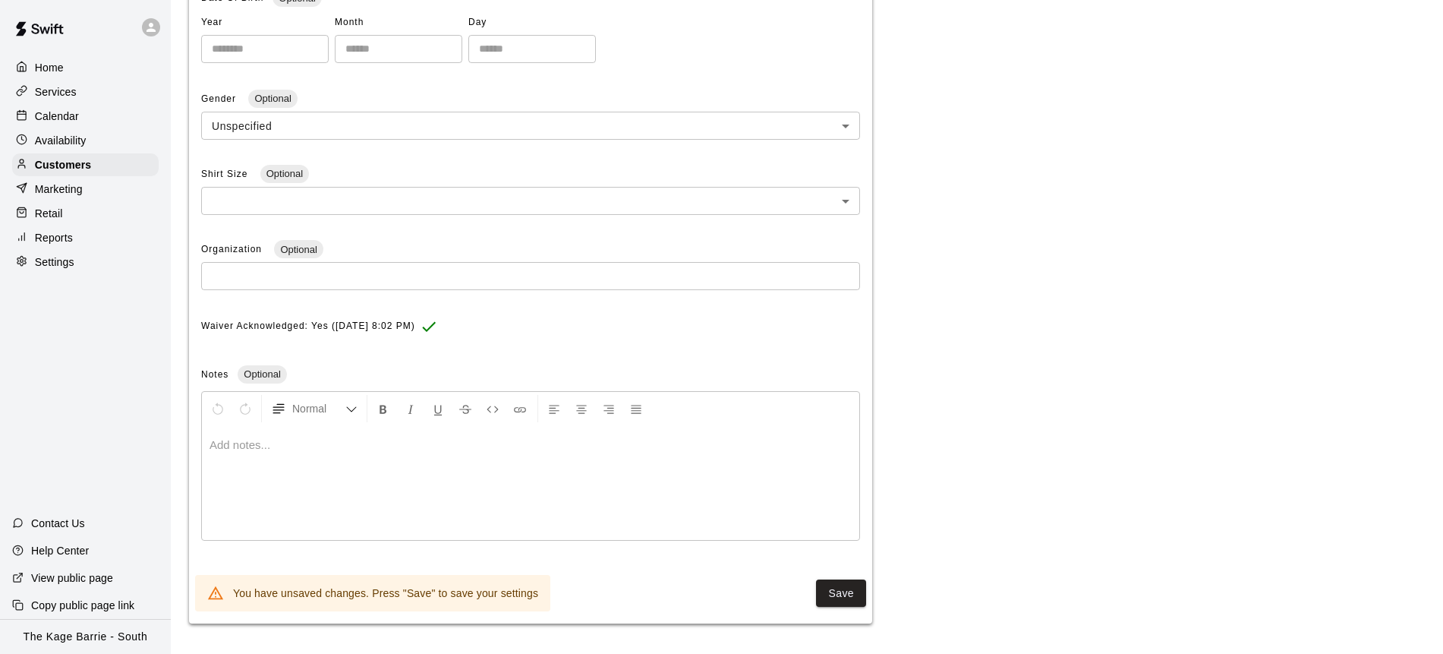
type input "*****"
click at [847, 588] on button "Save" at bounding box center [841, 593] width 50 height 28
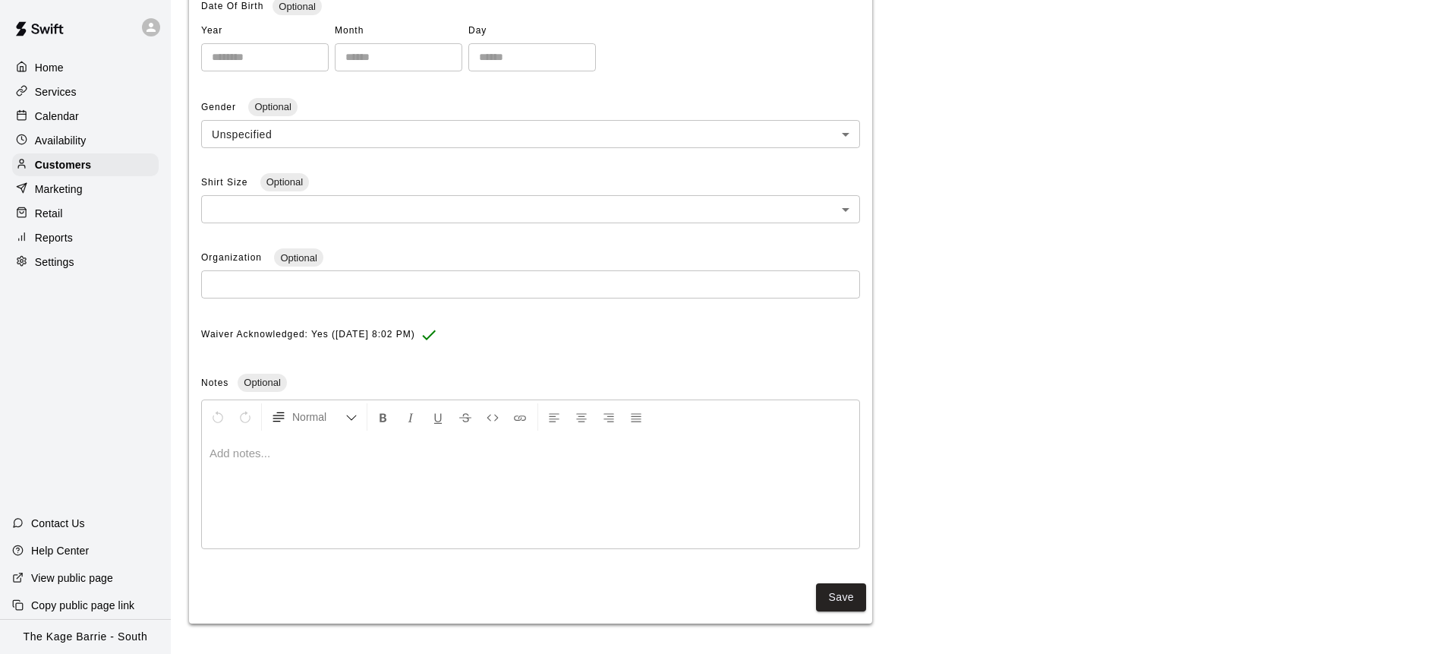
click at [73, 112] on p "Calendar" at bounding box center [57, 116] width 44 height 15
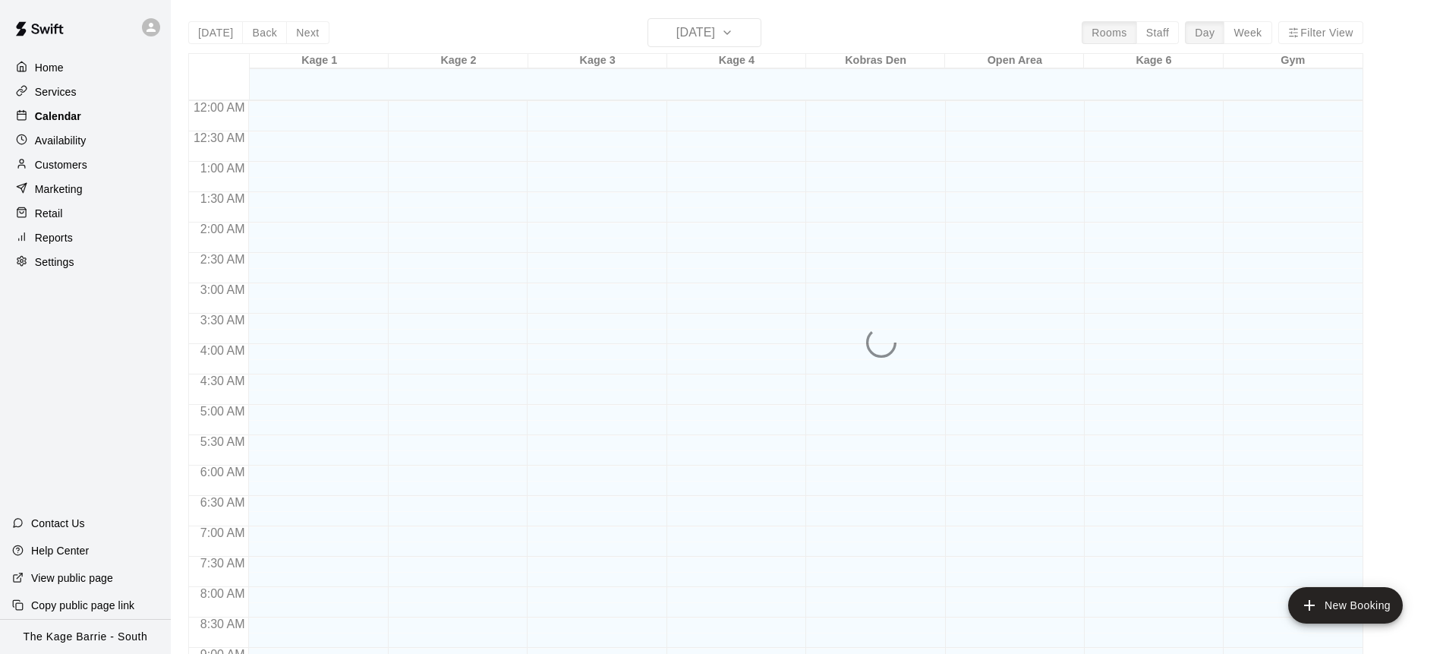
scroll to position [842, 0]
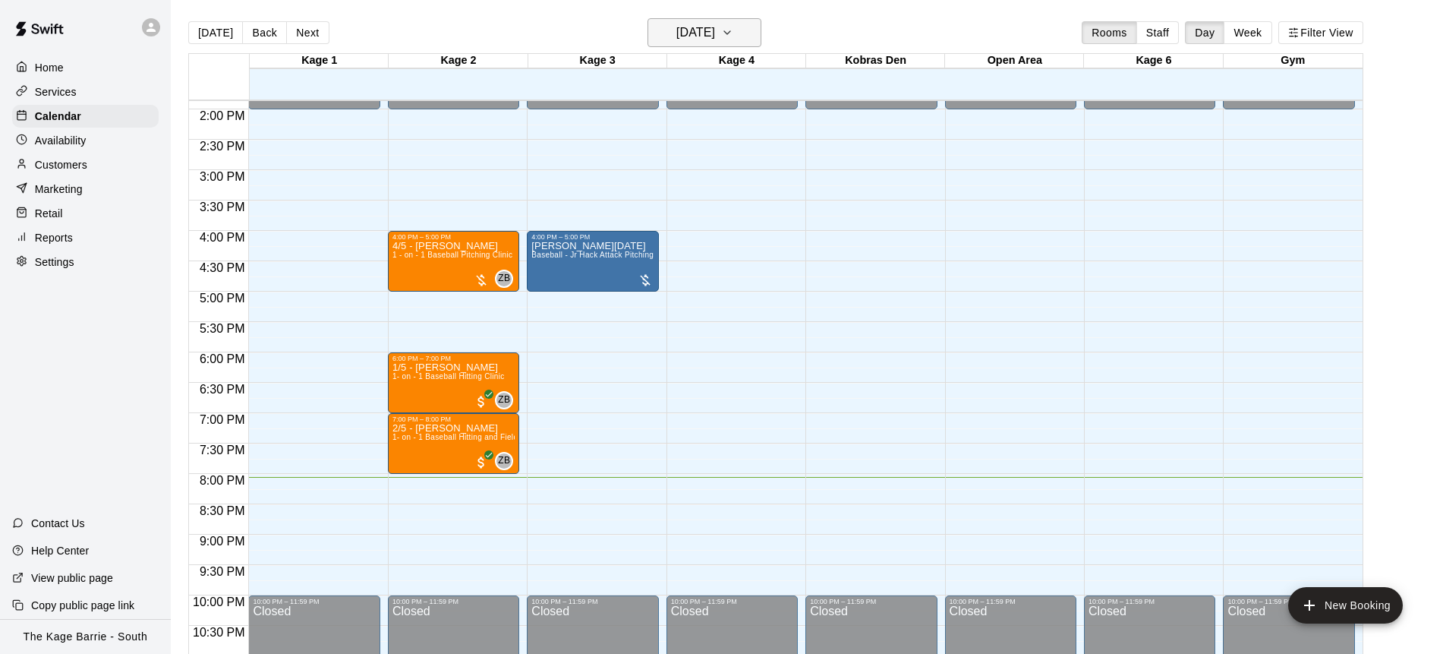
click at [734, 33] on icon "button" at bounding box center [727, 33] width 12 height 18
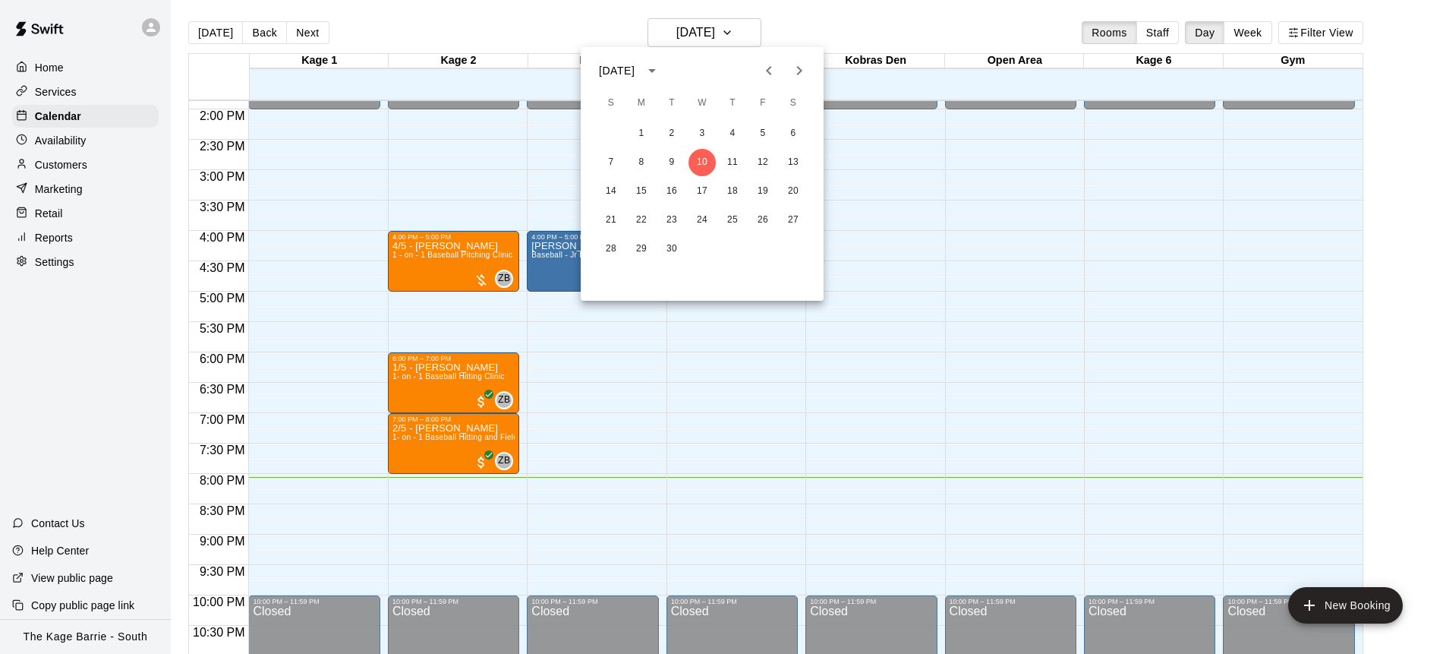
click at [800, 76] on icon "Next month" at bounding box center [799, 71] width 18 height 18
click at [767, 78] on icon "Previous month" at bounding box center [769, 71] width 18 height 18
click at [702, 193] on button "17" at bounding box center [702, 191] width 27 height 27
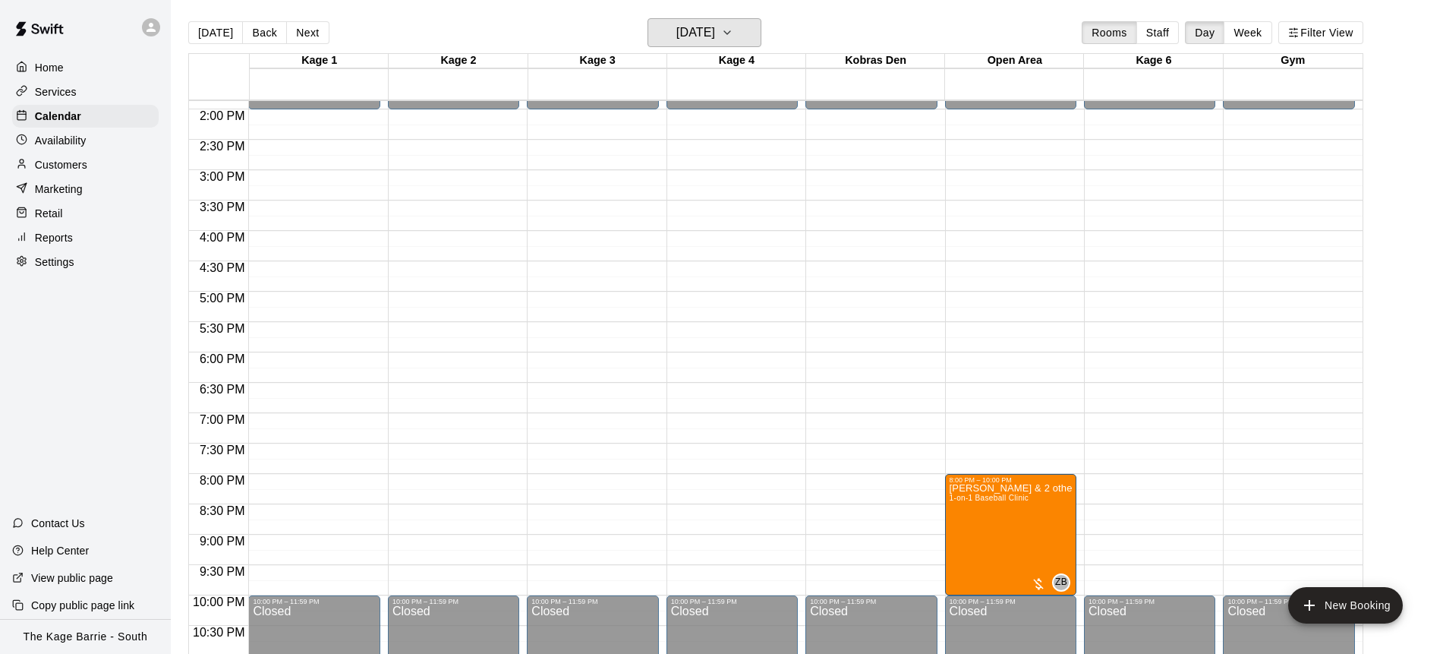
scroll to position [888, 0]
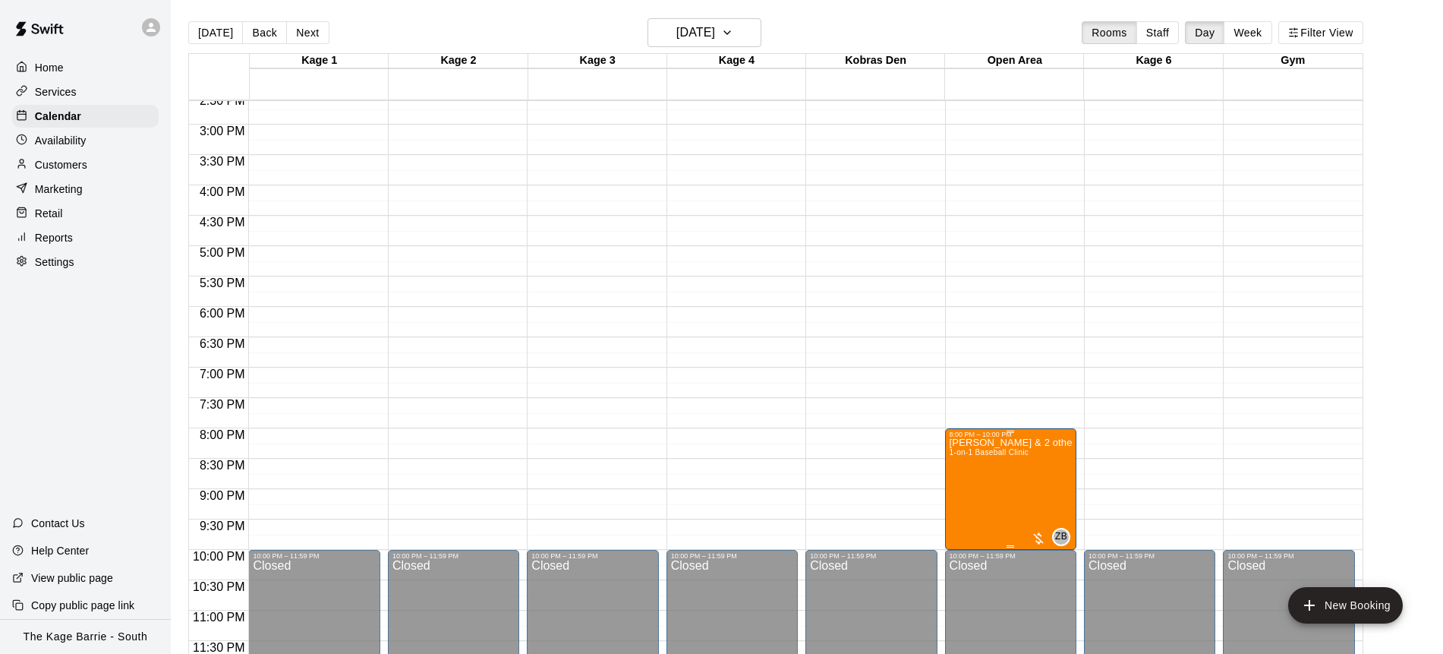
click at [971, 492] on img "edit" at bounding box center [965, 489] width 17 height 17
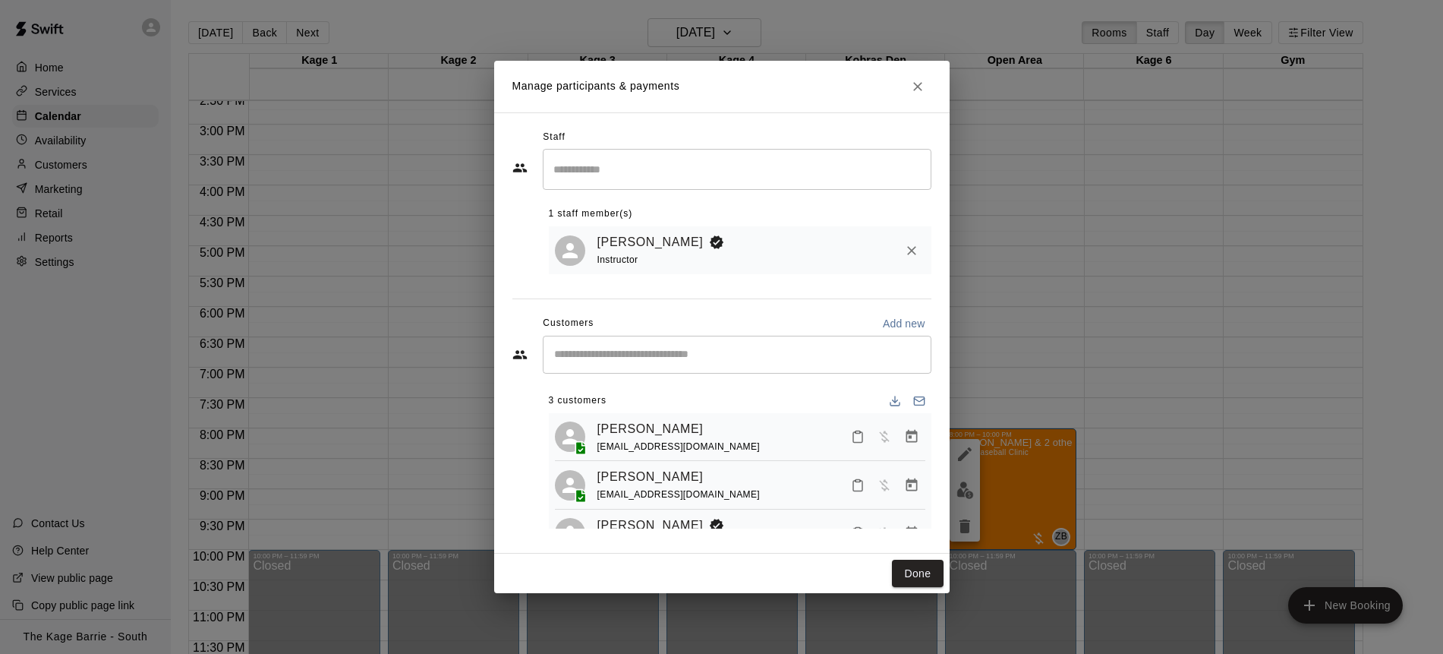
click at [592, 347] on input "Start typing to search customers..." at bounding box center [737, 354] width 375 height 15
type input "***"
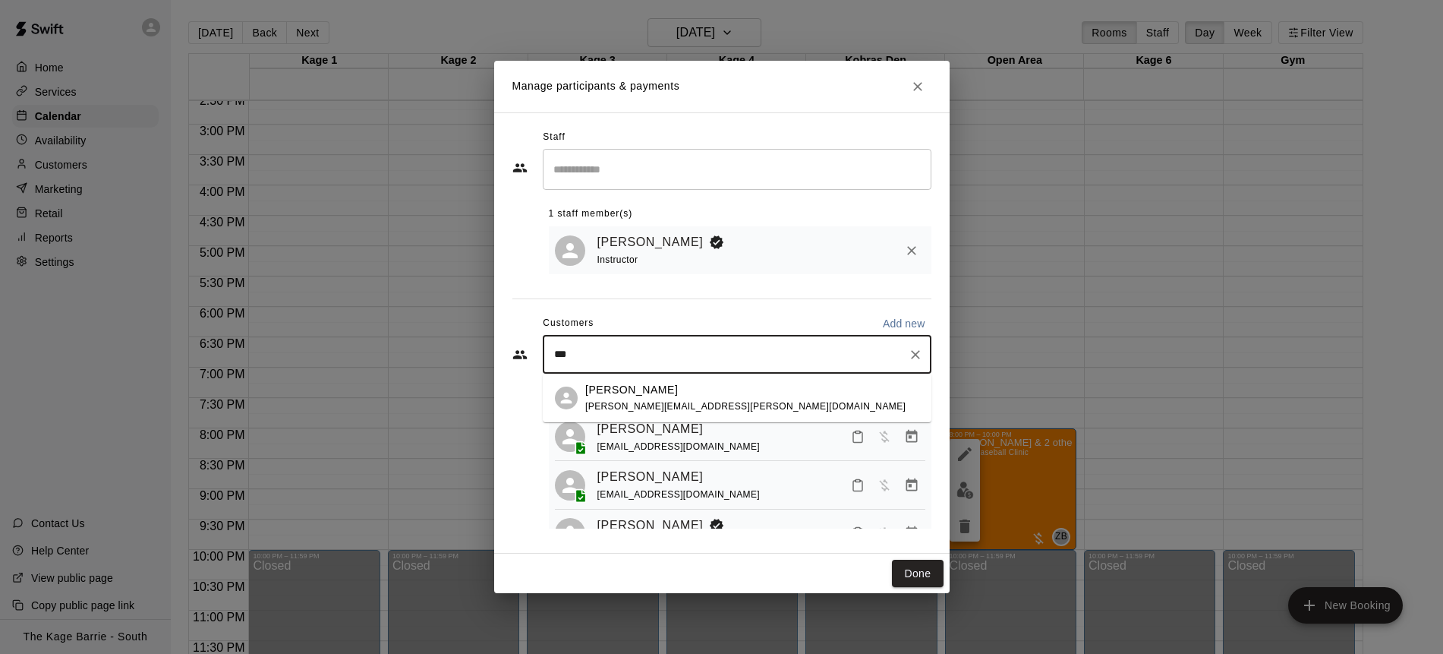
click at [692, 404] on span "[PERSON_NAME][EMAIL_ADDRESS][PERSON_NAME][DOMAIN_NAME]" at bounding box center [745, 406] width 320 height 11
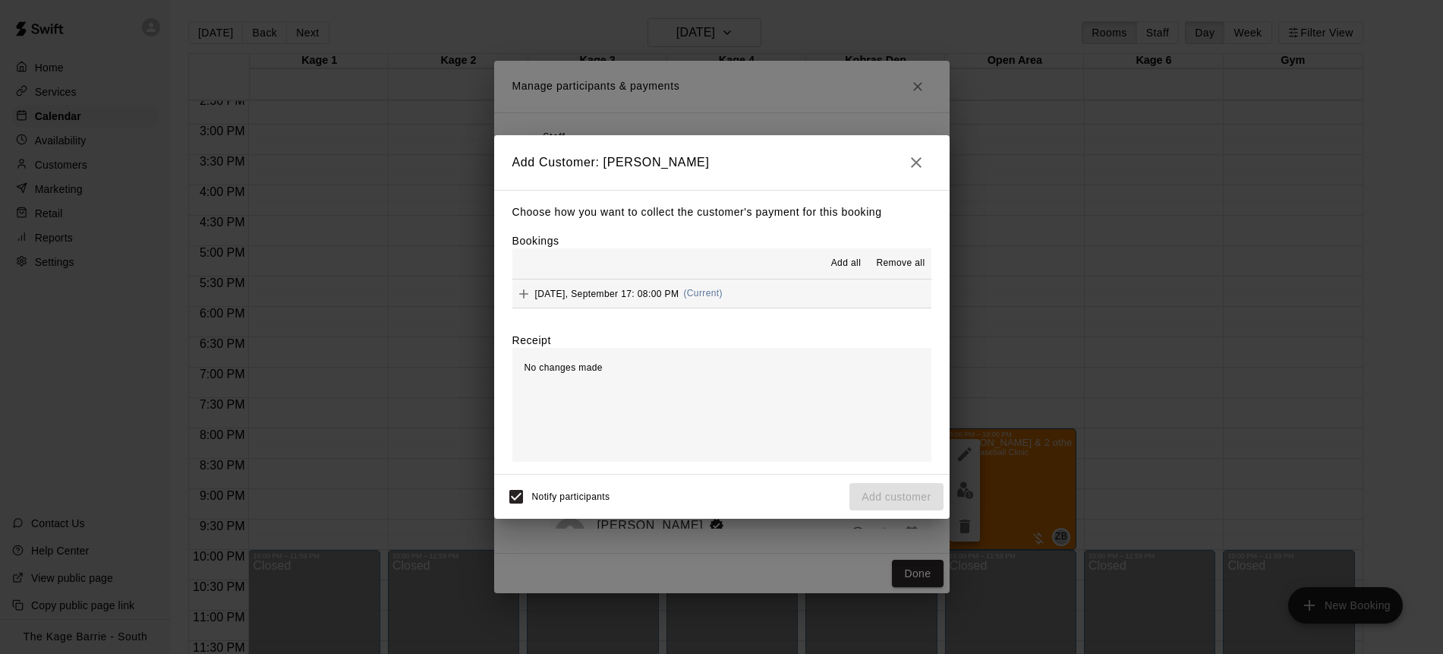
click at [843, 268] on span "Add all" at bounding box center [846, 263] width 30 height 15
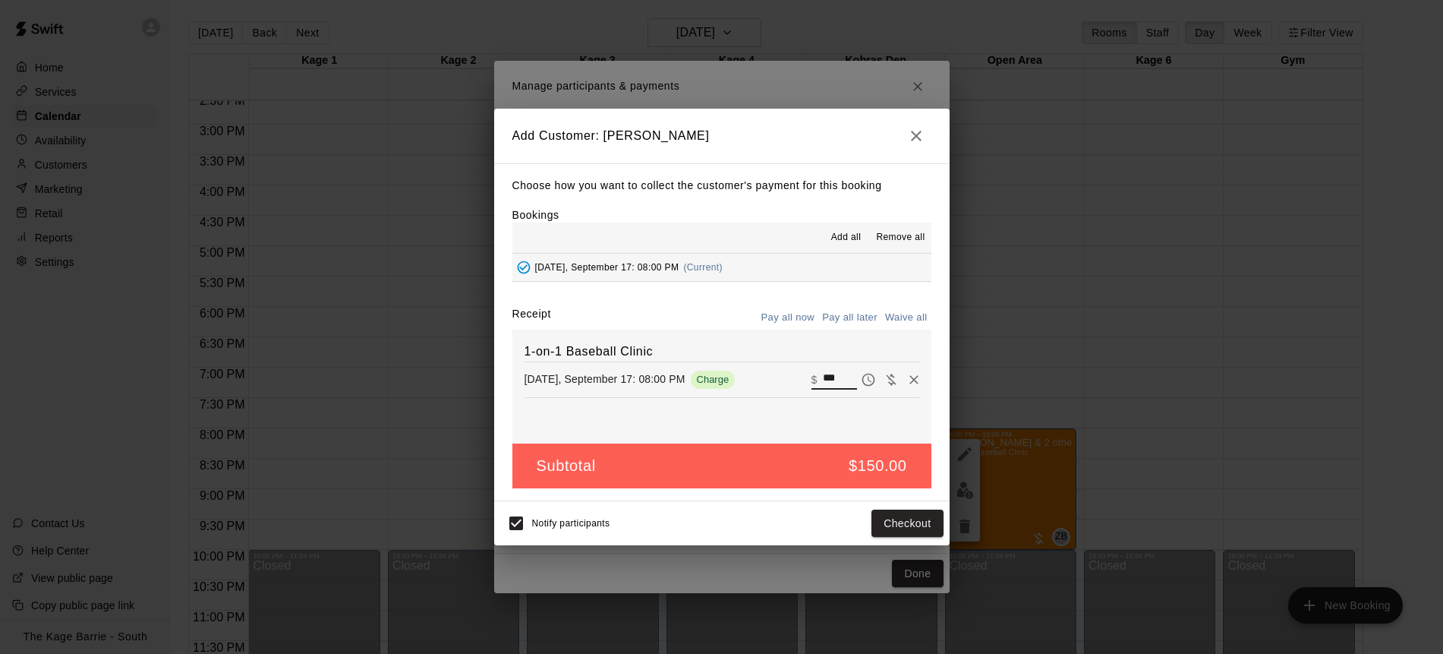
click at [796, 366] on div "1-on-1 Baseball Clinic [DATE], September 17: 08:00 PM Charge ​ $ ***" at bounding box center [722, 387] width 419 height 114
type input "**"
click at [855, 318] on button "Pay all later" at bounding box center [850, 318] width 63 height 24
click at [906, 525] on button "Add customer" at bounding box center [896, 524] width 93 height 28
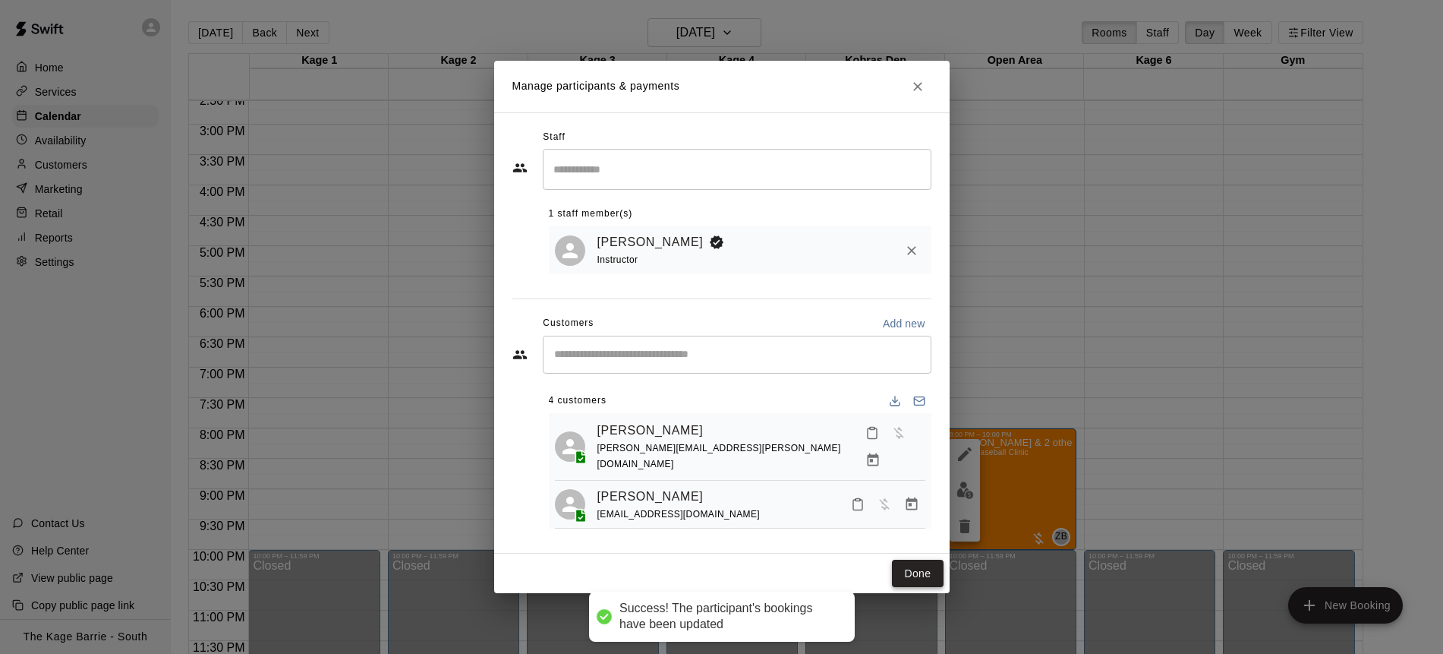
click at [913, 573] on button "Done" at bounding box center [917, 574] width 51 height 28
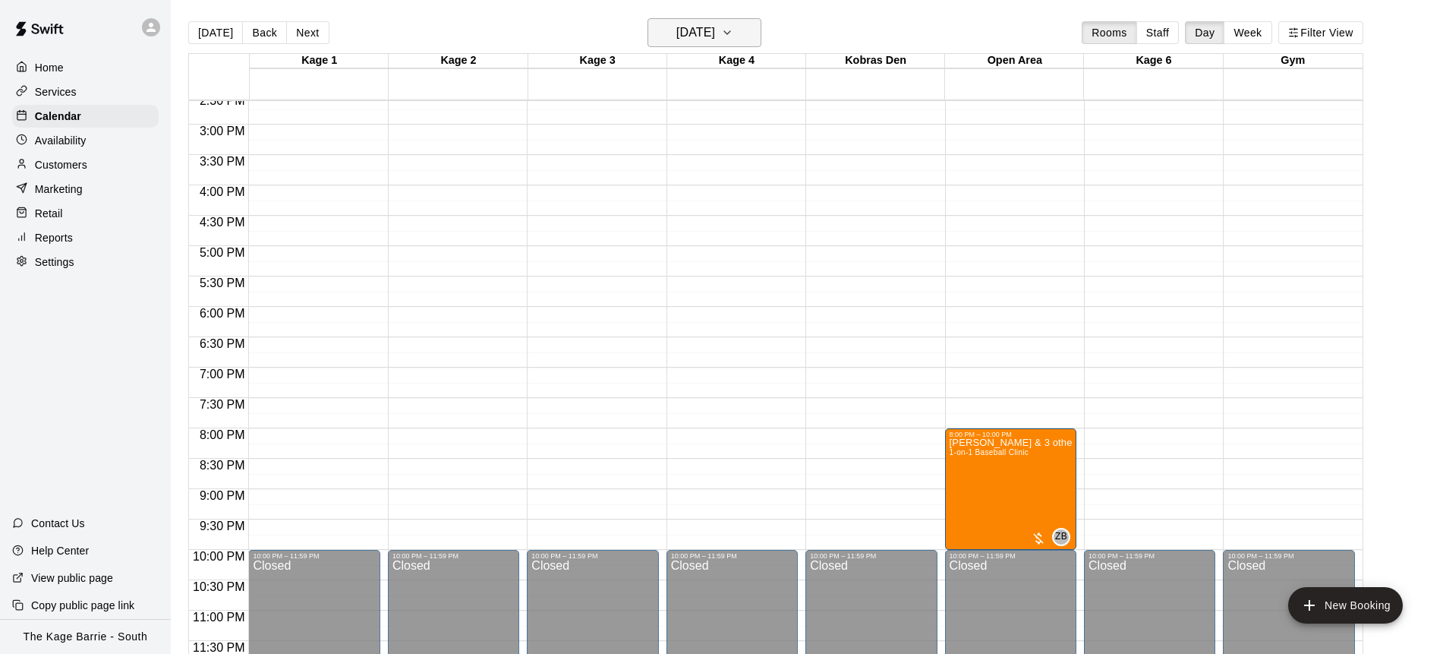
click at [734, 33] on icon "button" at bounding box center [727, 33] width 12 height 18
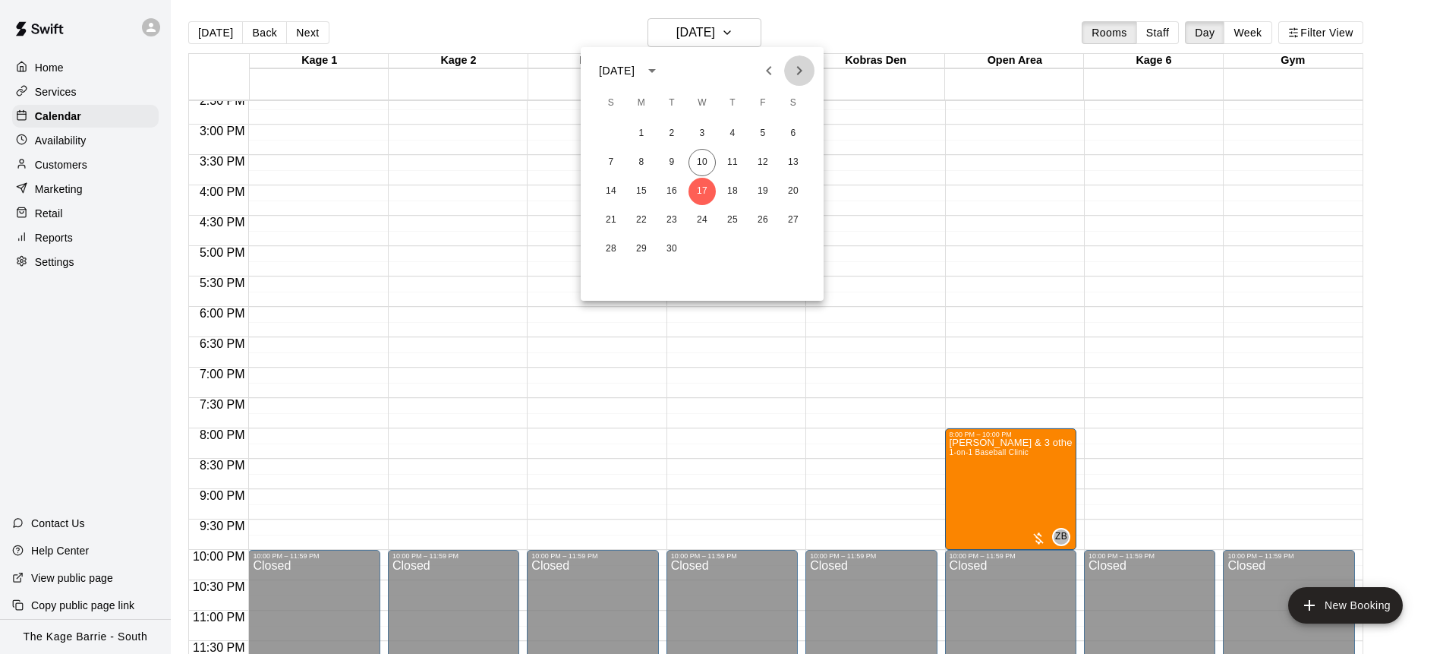
click at [803, 68] on icon "Next month" at bounding box center [799, 71] width 18 height 18
click at [702, 137] on button "1" at bounding box center [702, 133] width 27 height 27
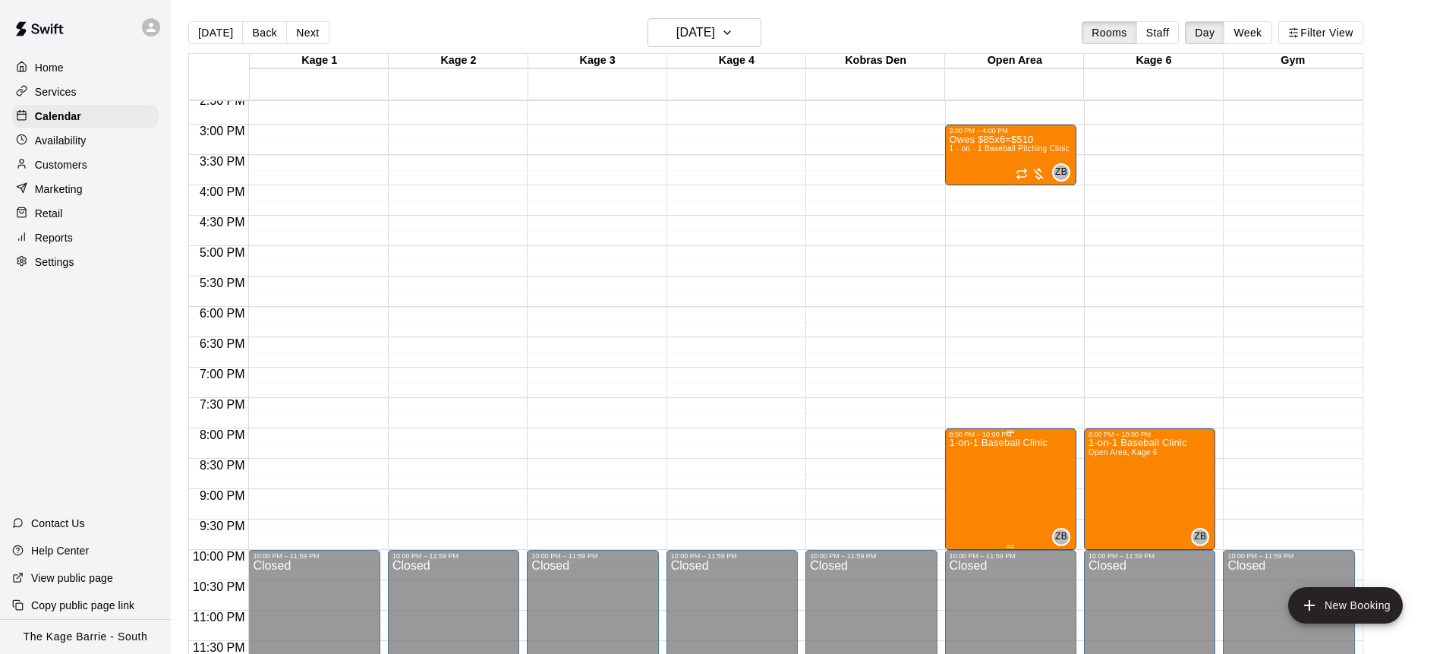
click at [964, 489] on img "edit" at bounding box center [965, 489] width 17 height 17
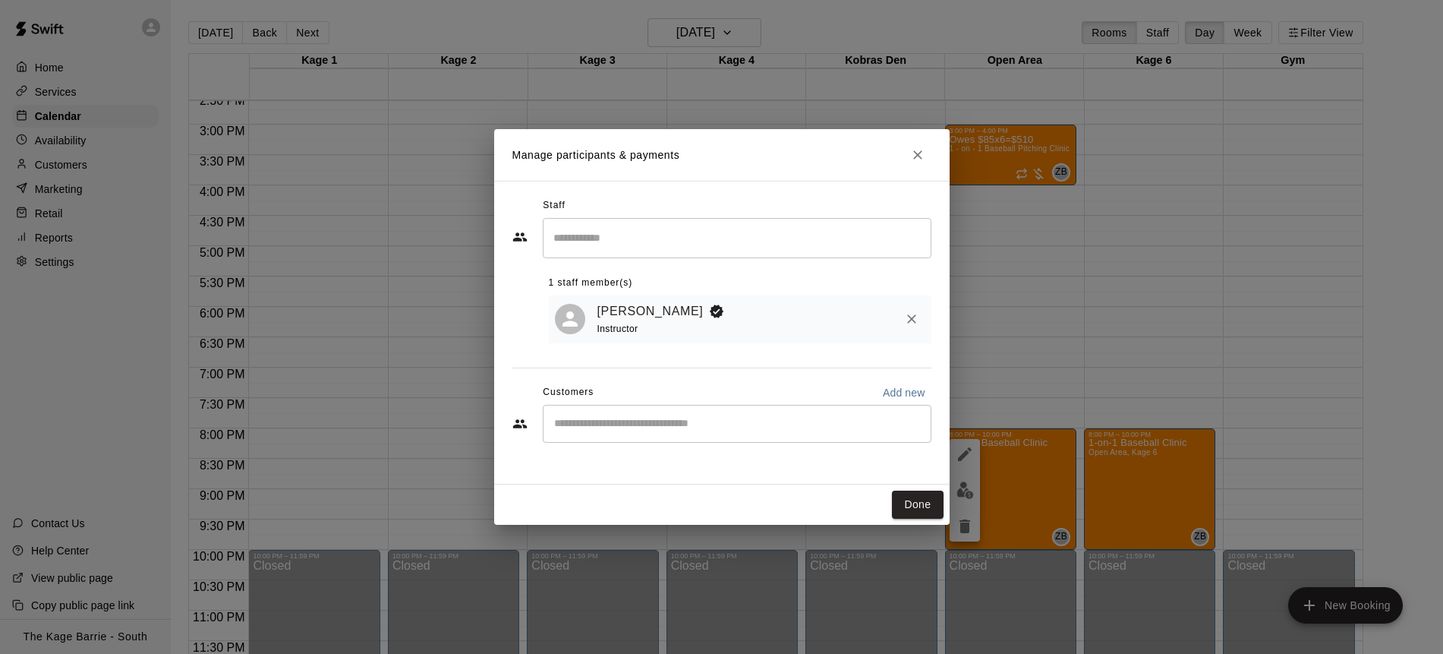
click at [633, 428] on input "Start typing to search customers..." at bounding box center [737, 423] width 375 height 15
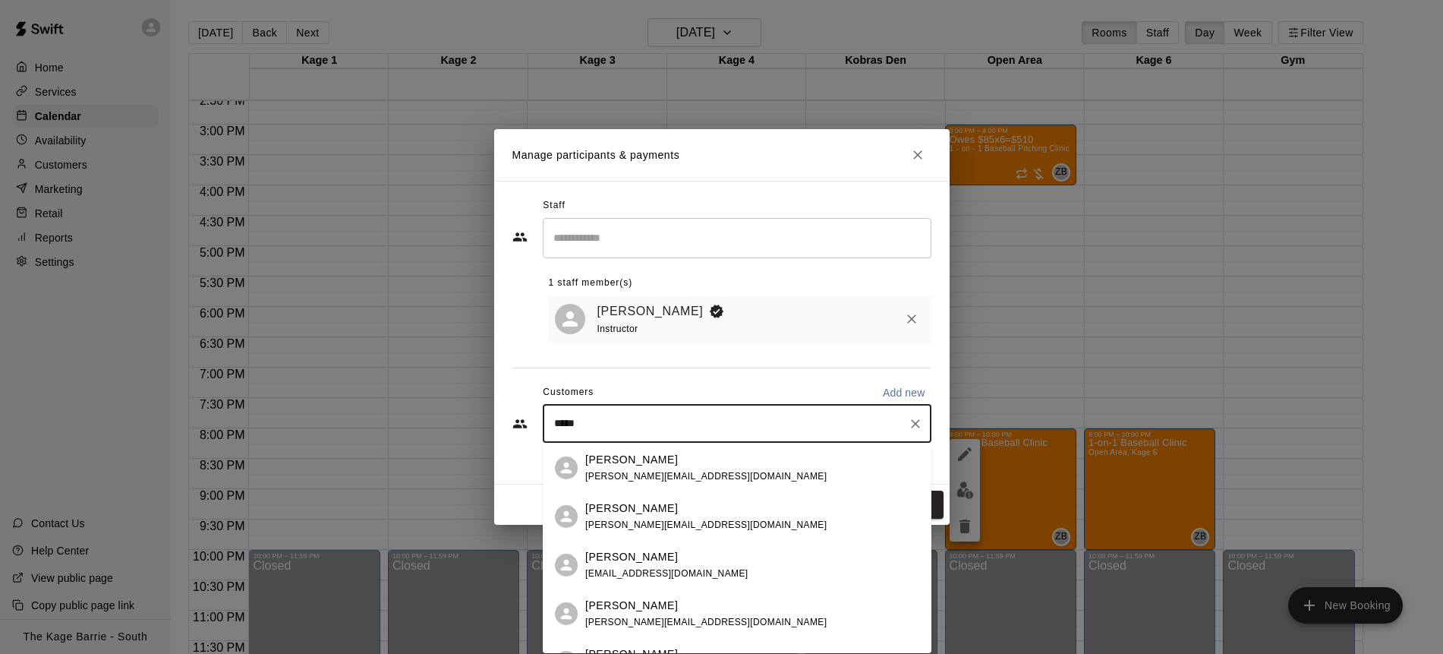
type input "******"
click at [705, 466] on div "[PERSON_NAME]" at bounding box center [705, 460] width 241 height 16
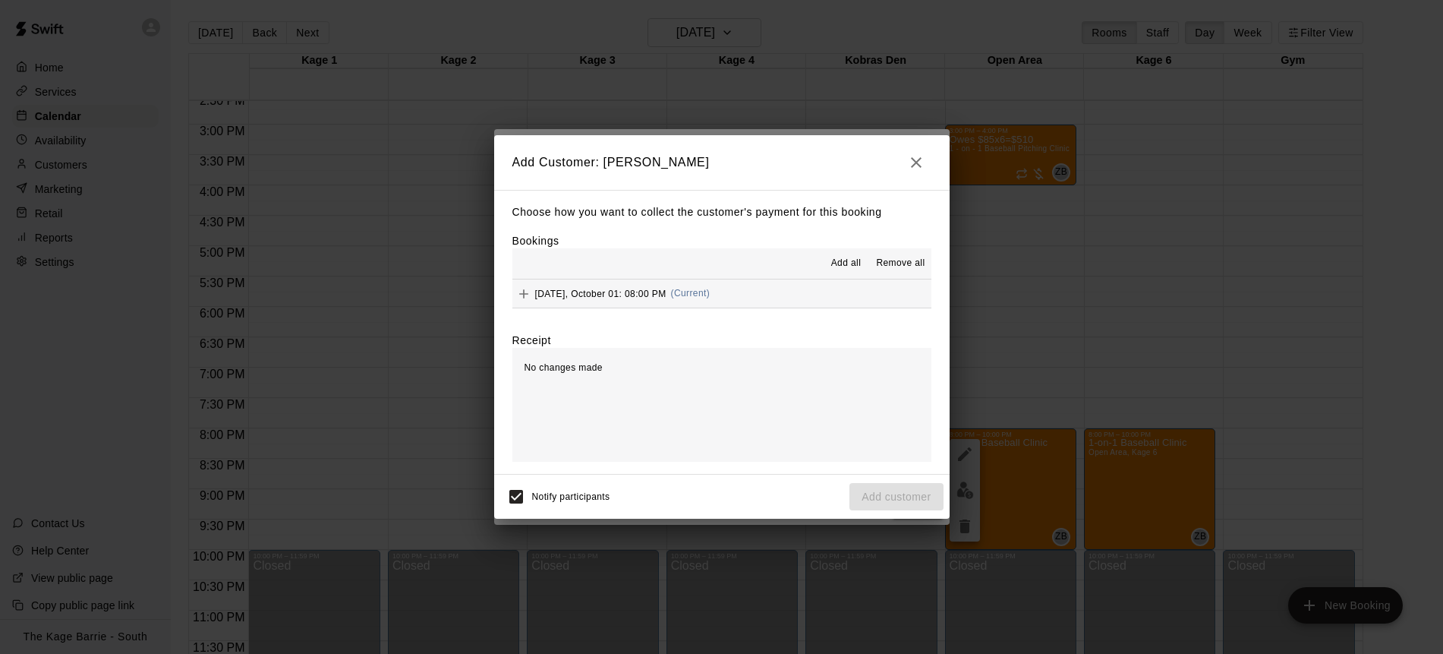
click at [847, 268] on span "Add all" at bounding box center [846, 263] width 30 height 15
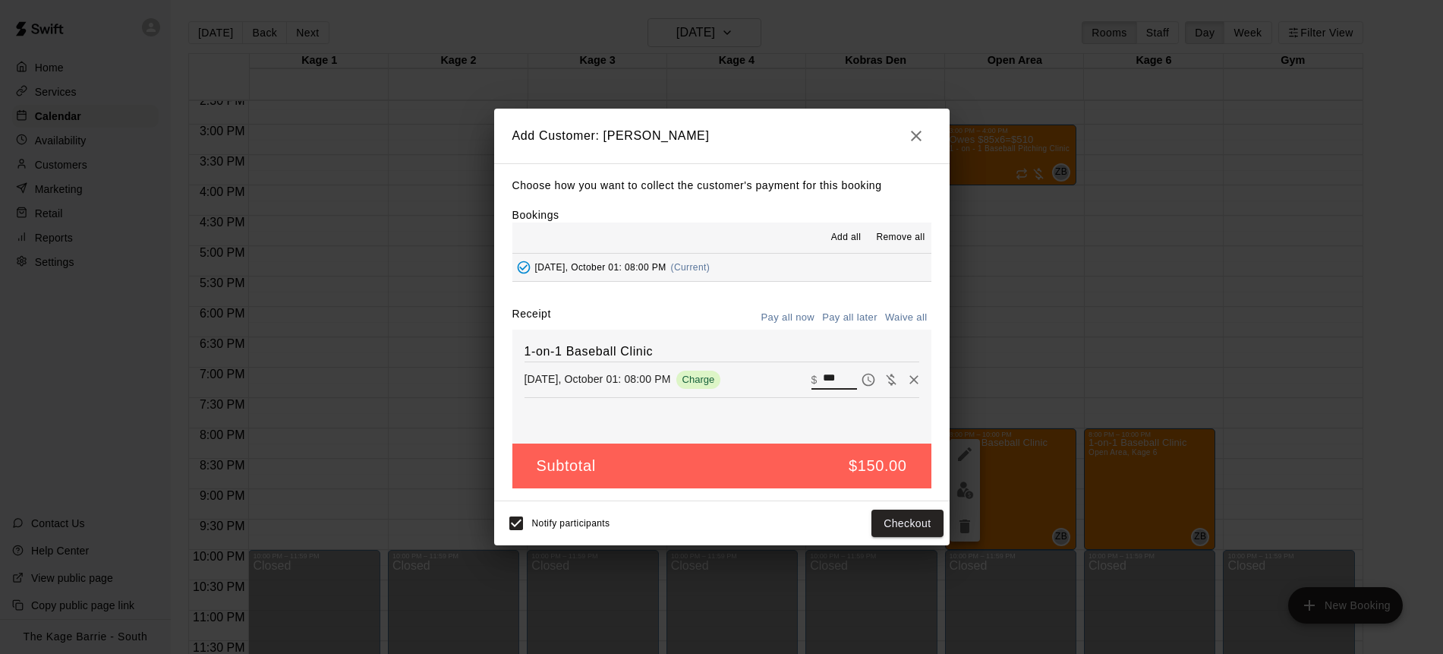
drag, startPoint x: 847, startPoint y: 376, endPoint x: 797, endPoint y: 371, distance: 50.3
click at [797, 371] on div "[DATE], October 01: 08:00 PM Charge ​ $ ***" at bounding box center [722, 379] width 395 height 23
type input "**"
click at [857, 311] on button "Pay all later" at bounding box center [850, 318] width 63 height 24
click at [910, 528] on button "Add customer" at bounding box center [896, 524] width 93 height 28
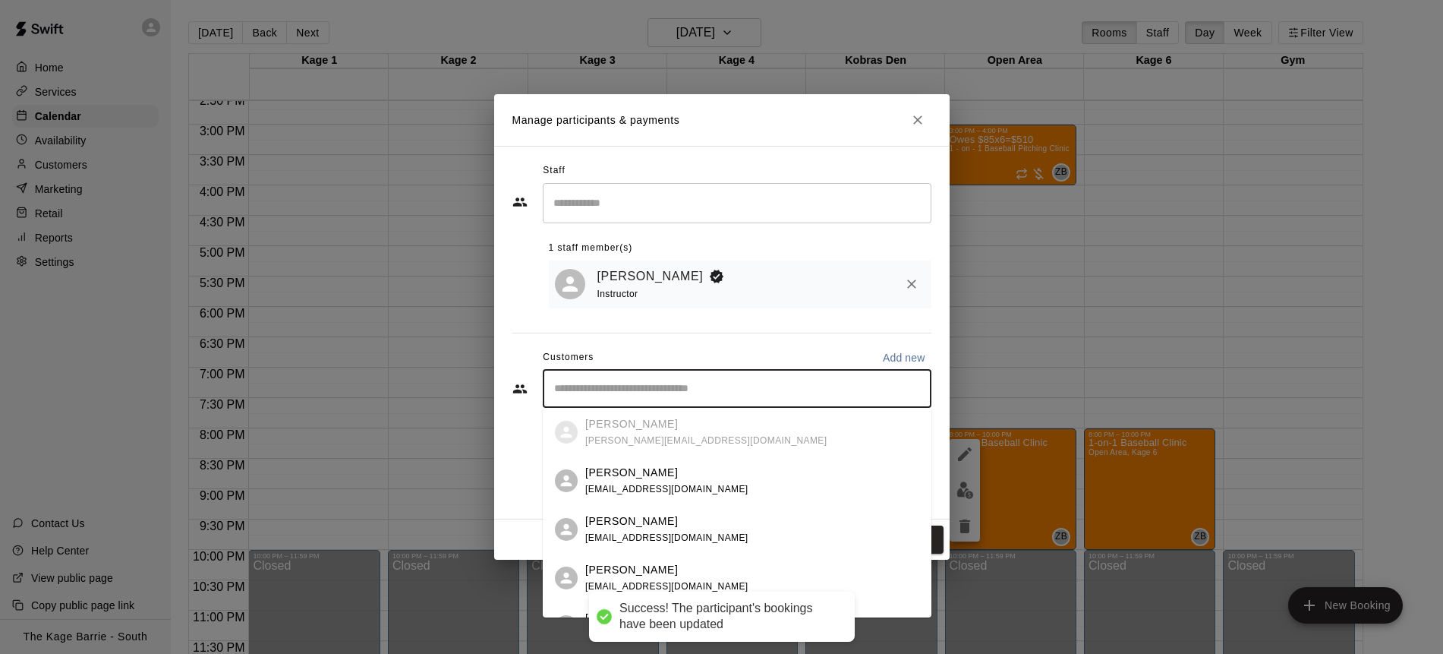
click at [740, 390] on input "Start typing to search customers..." at bounding box center [737, 388] width 375 height 15
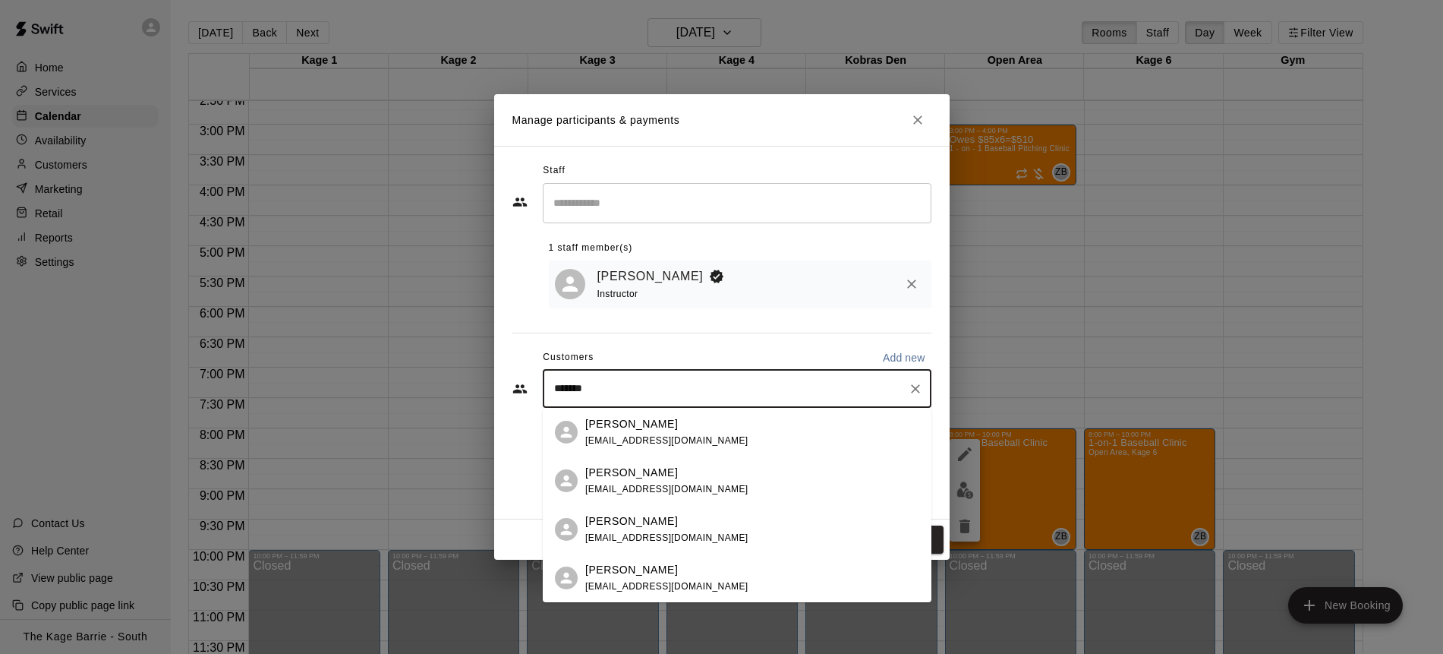
type input "********"
click at [689, 573] on div "[PERSON_NAME]" at bounding box center [666, 570] width 163 height 16
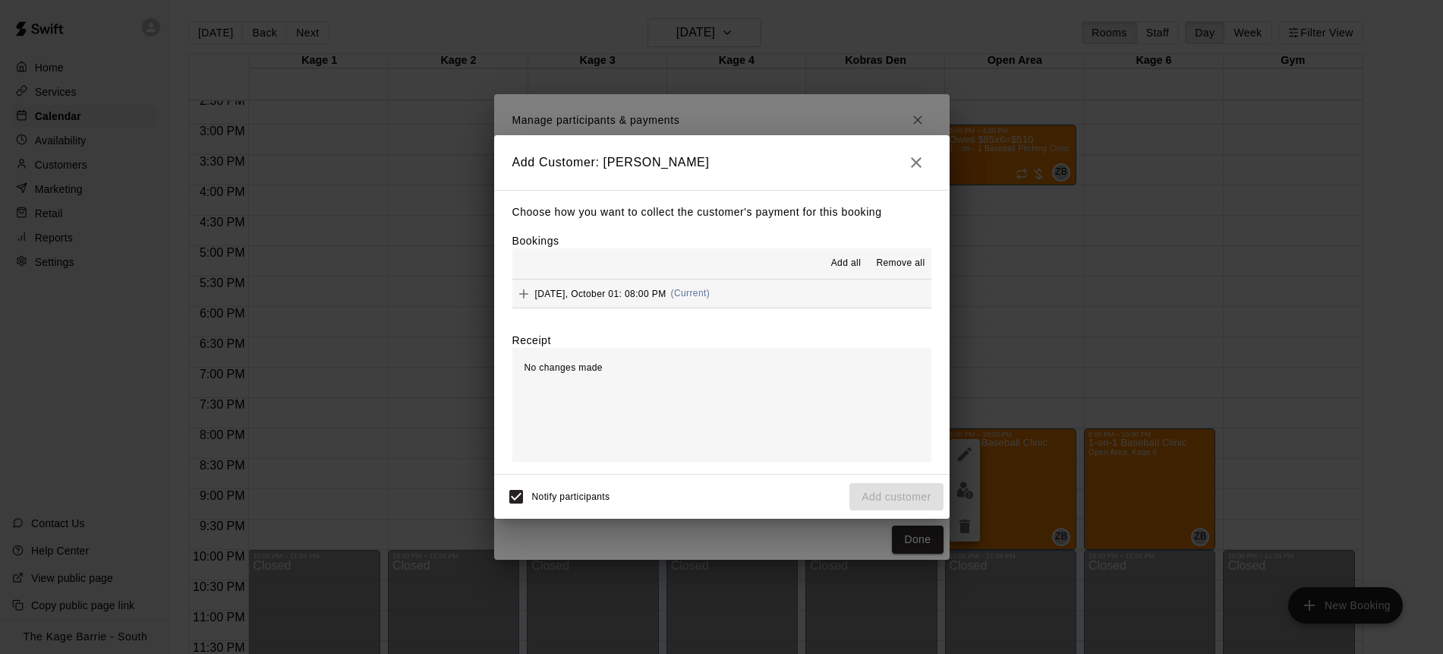
click at [845, 264] on span "Add all" at bounding box center [846, 263] width 30 height 15
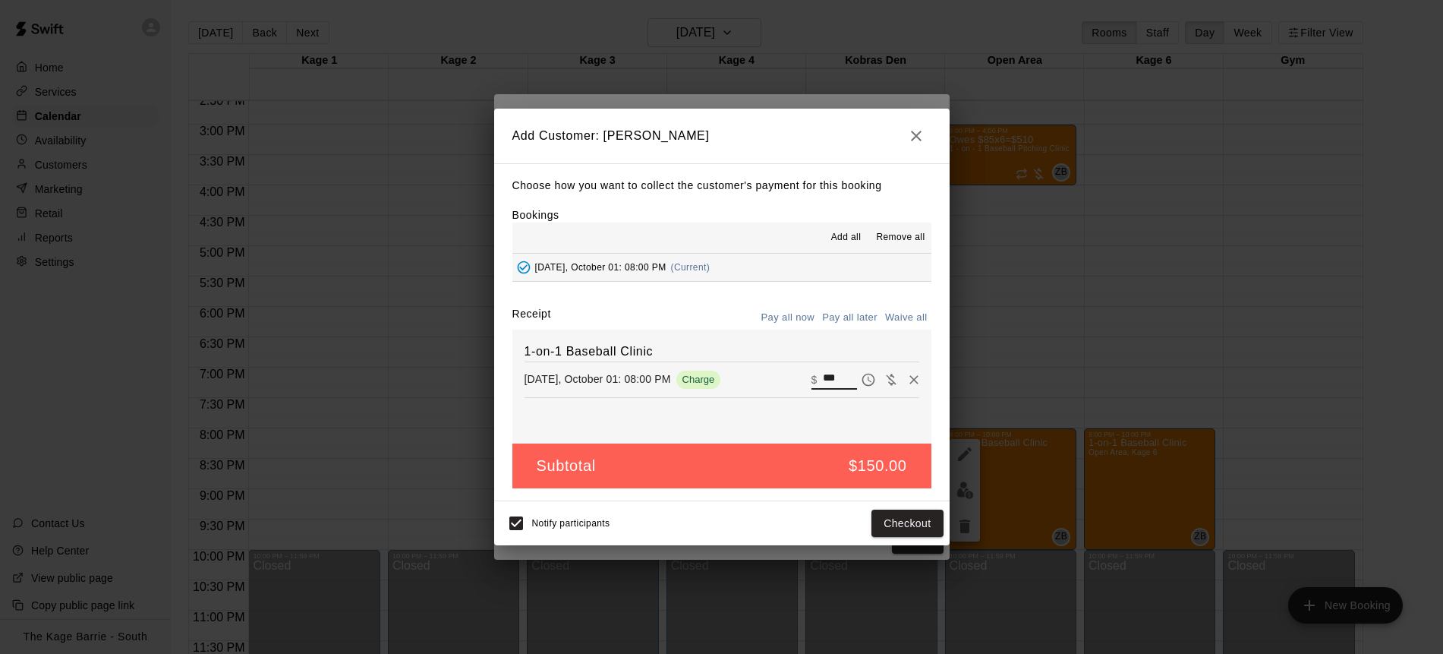
drag, startPoint x: 841, startPoint y: 376, endPoint x: 800, endPoint y: 371, distance: 41.3
click at [800, 371] on div "[DATE], October 01: 08:00 PM Charge ​ $ ***" at bounding box center [722, 379] width 395 height 23
type input "**"
click at [862, 310] on button "Pay all later" at bounding box center [850, 318] width 63 height 24
click at [908, 526] on button "Add customer" at bounding box center [896, 524] width 93 height 28
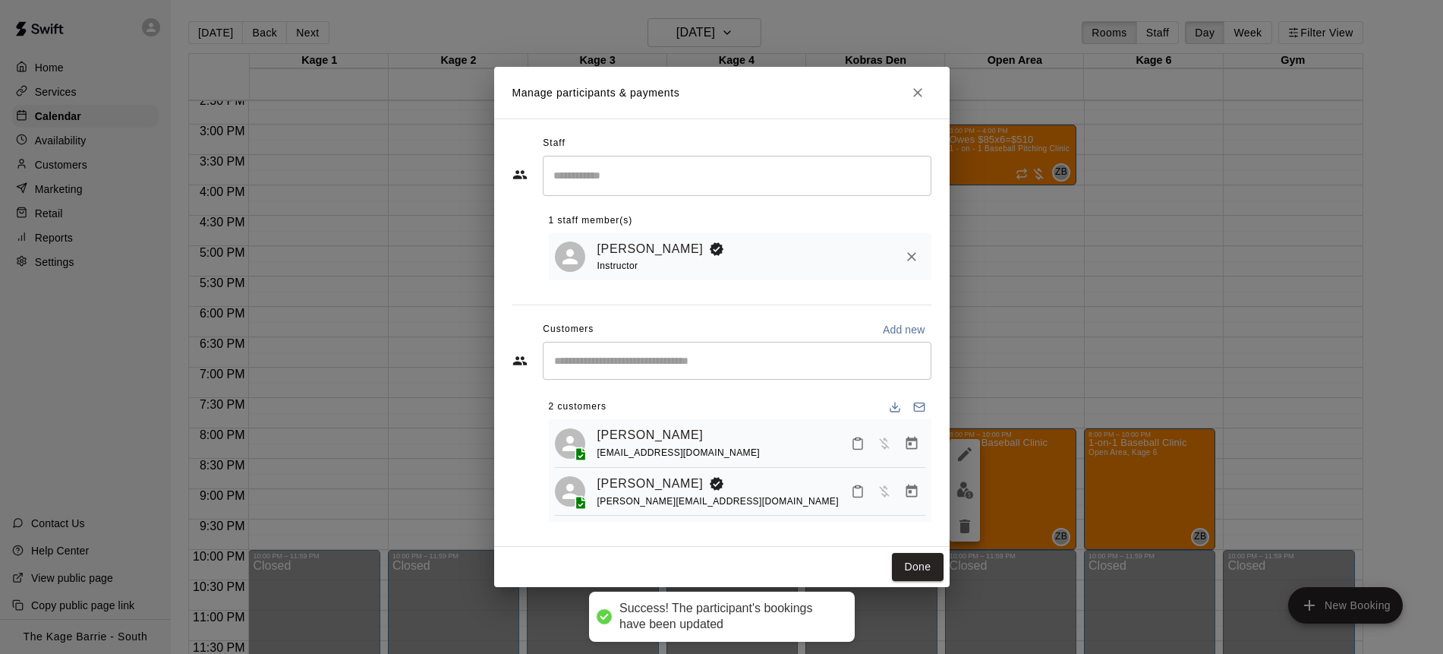
click at [677, 362] on input "Start typing to search customers..." at bounding box center [737, 360] width 375 height 15
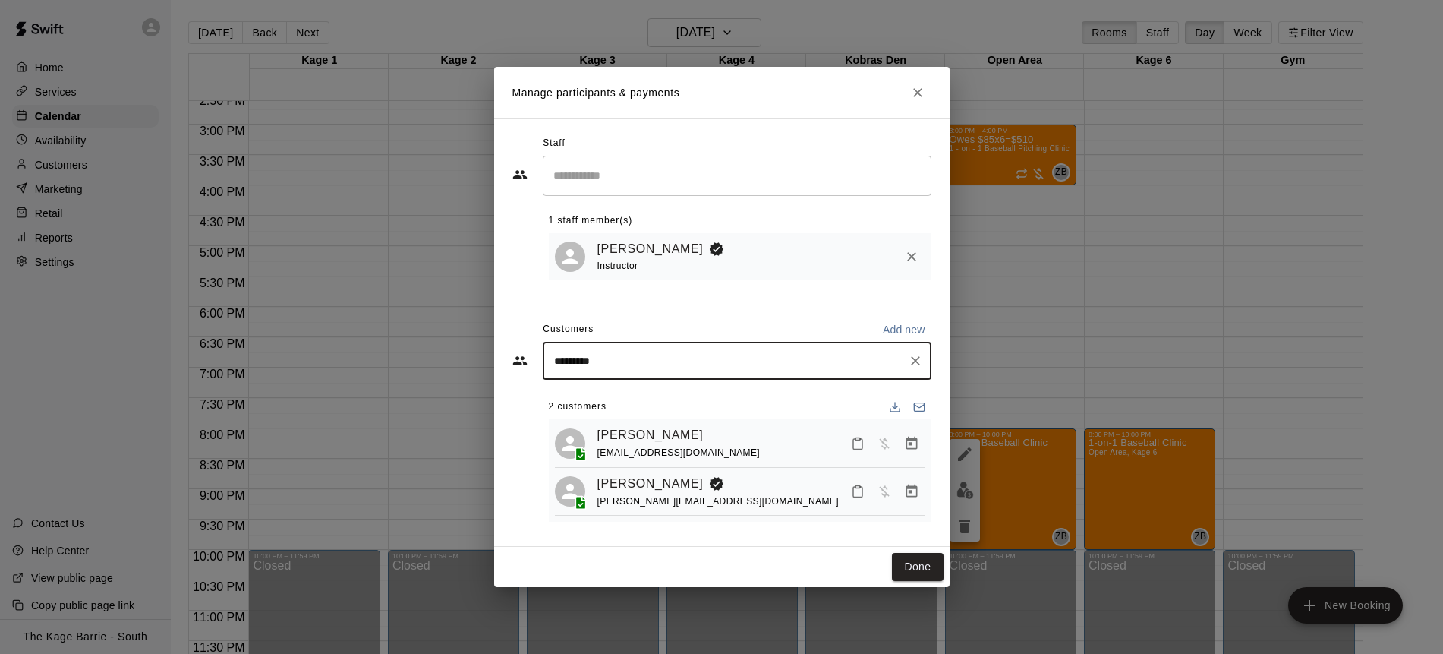
click at [595, 361] on input "*********" at bounding box center [726, 360] width 352 height 15
type input "**********"
click at [661, 397] on div "[PERSON_NAME]" at bounding box center [666, 396] width 163 height 16
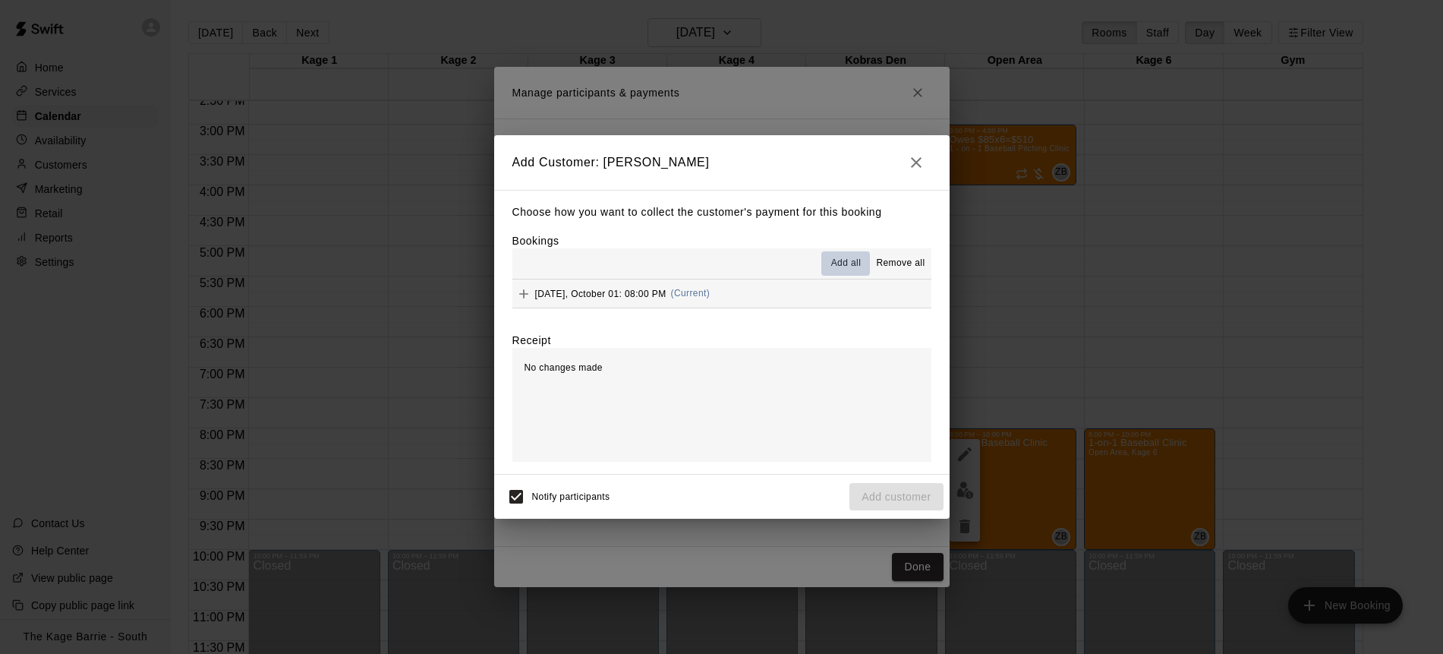
click at [852, 264] on span "Add all" at bounding box center [846, 263] width 30 height 15
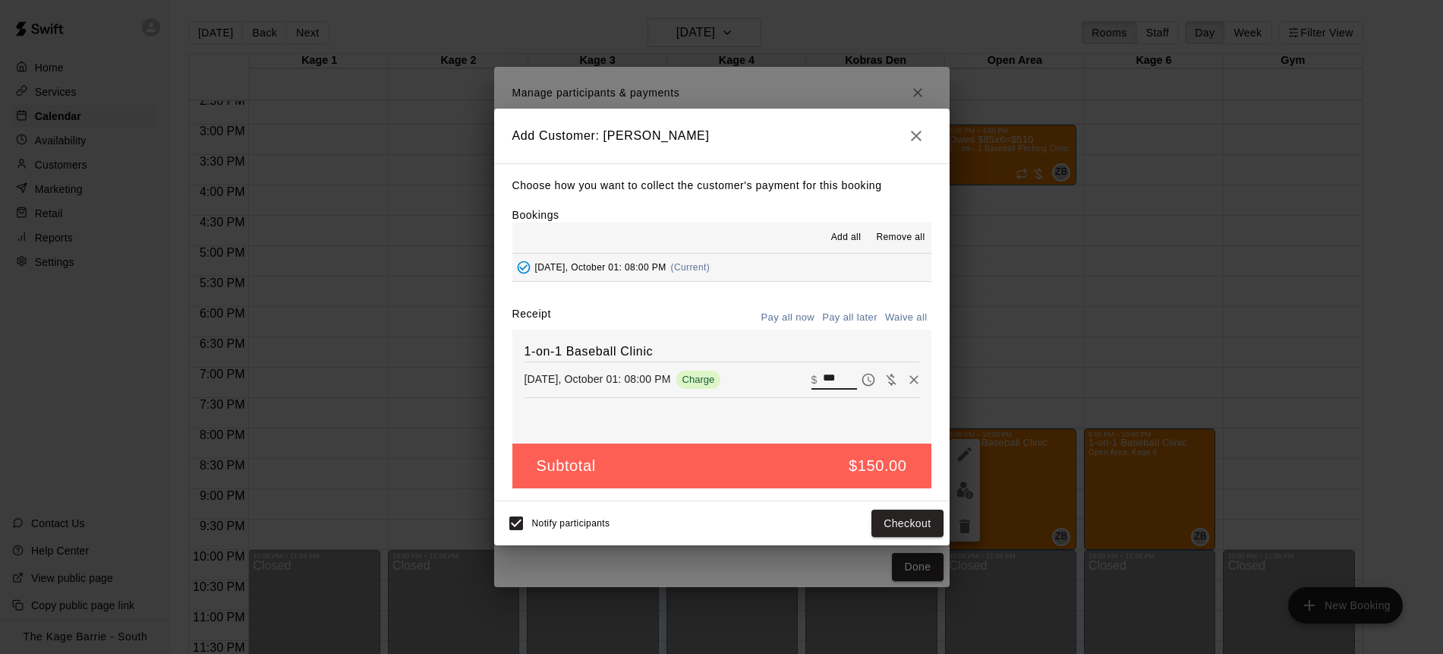
drag, startPoint x: 847, startPoint y: 374, endPoint x: 789, endPoint y: 372, distance: 57.8
click at [789, 372] on div "[DATE], October 01: 08:00 PM Charge ​ $ ***" at bounding box center [722, 379] width 395 height 23
type input "**"
click at [850, 316] on button "Pay all later" at bounding box center [850, 318] width 63 height 24
click at [901, 522] on button "Add customer" at bounding box center [896, 524] width 93 height 28
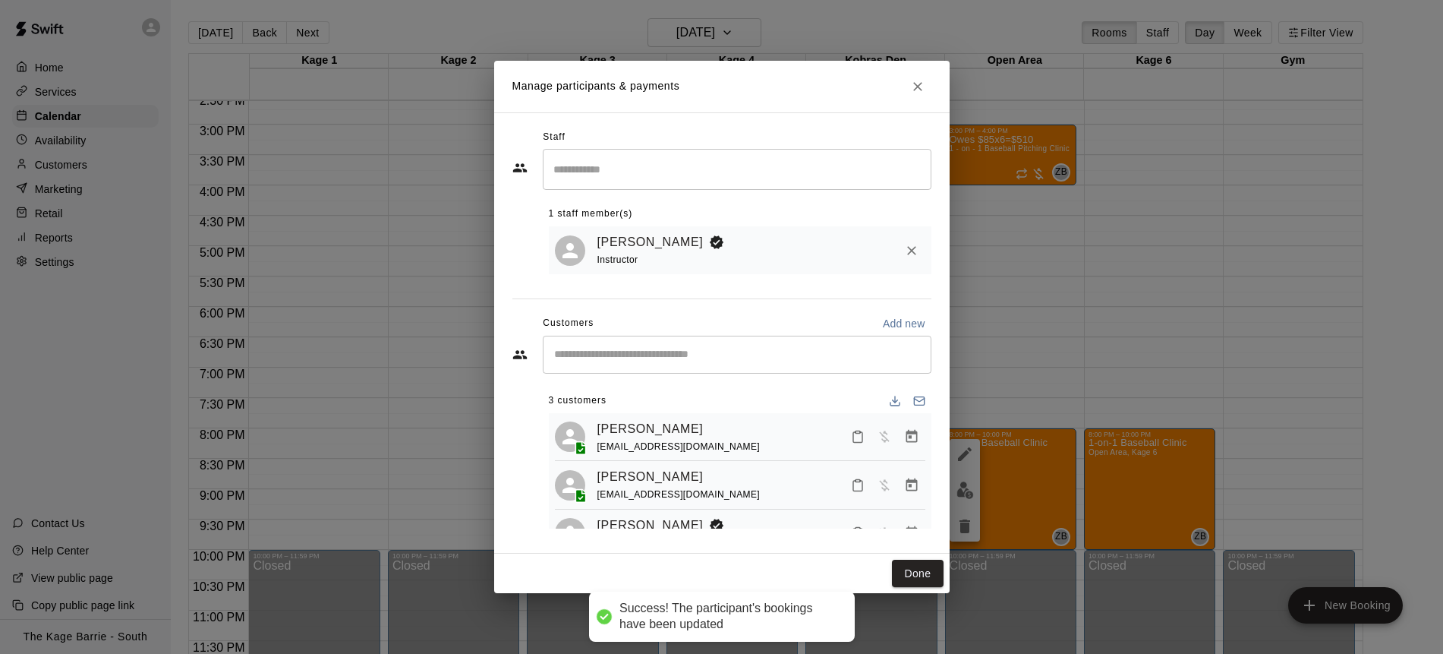
click at [671, 360] on input "Start typing to search customers..." at bounding box center [737, 354] width 375 height 15
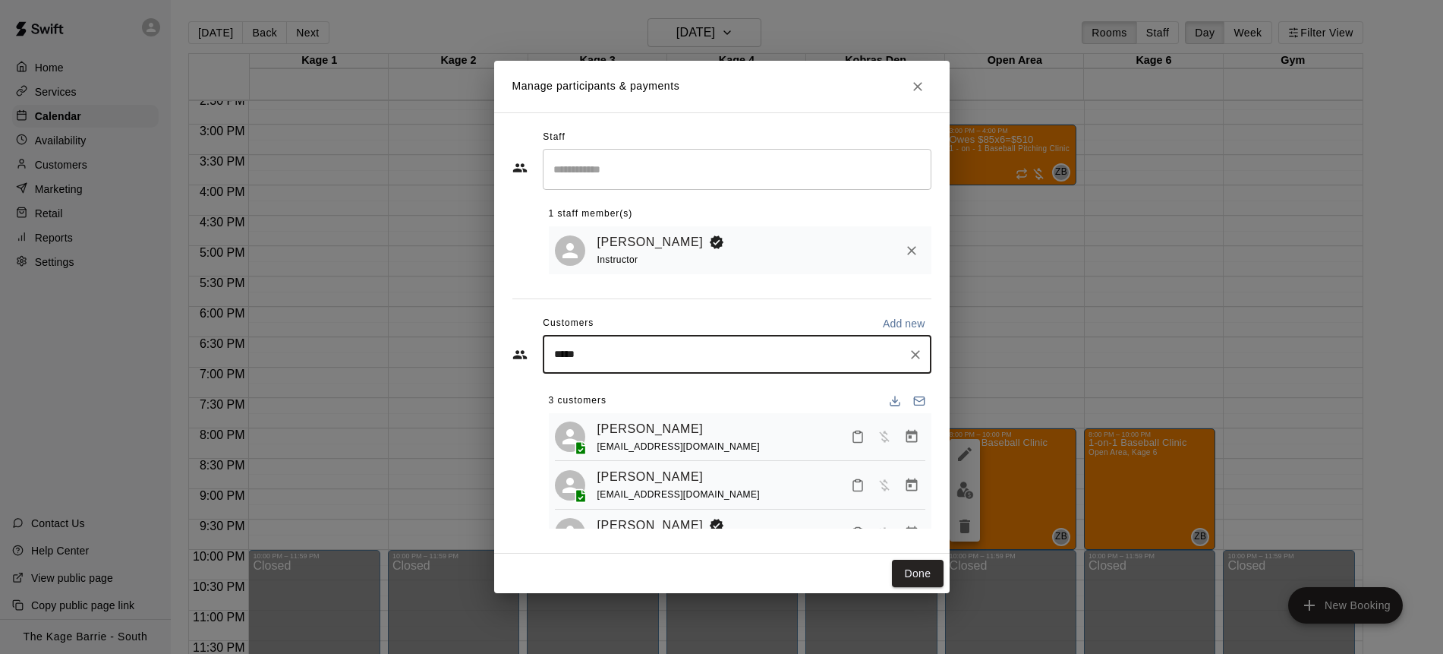
type input "****"
click at [705, 394] on div "[PERSON_NAME] [PERSON_NAME][EMAIL_ADDRESS][PERSON_NAME][DOMAIN_NAME]" at bounding box center [752, 398] width 334 height 33
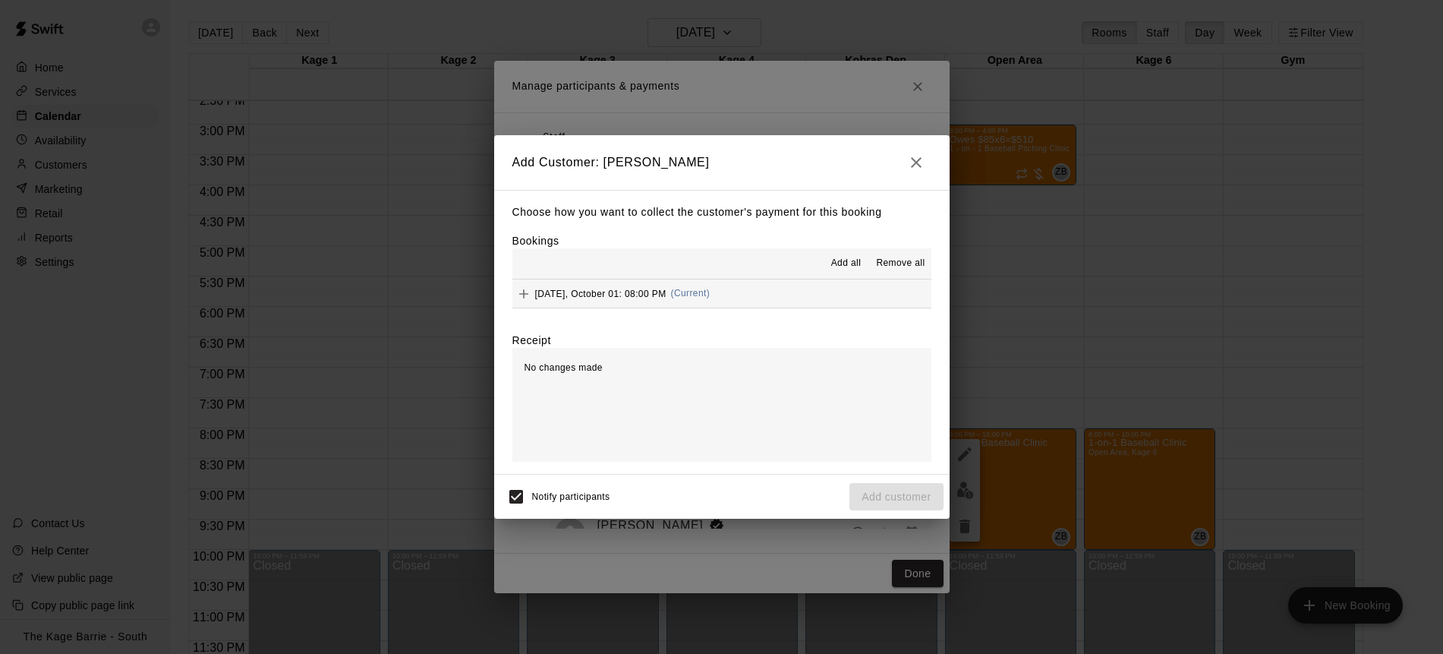
click at [844, 257] on span "Add all" at bounding box center [846, 263] width 30 height 15
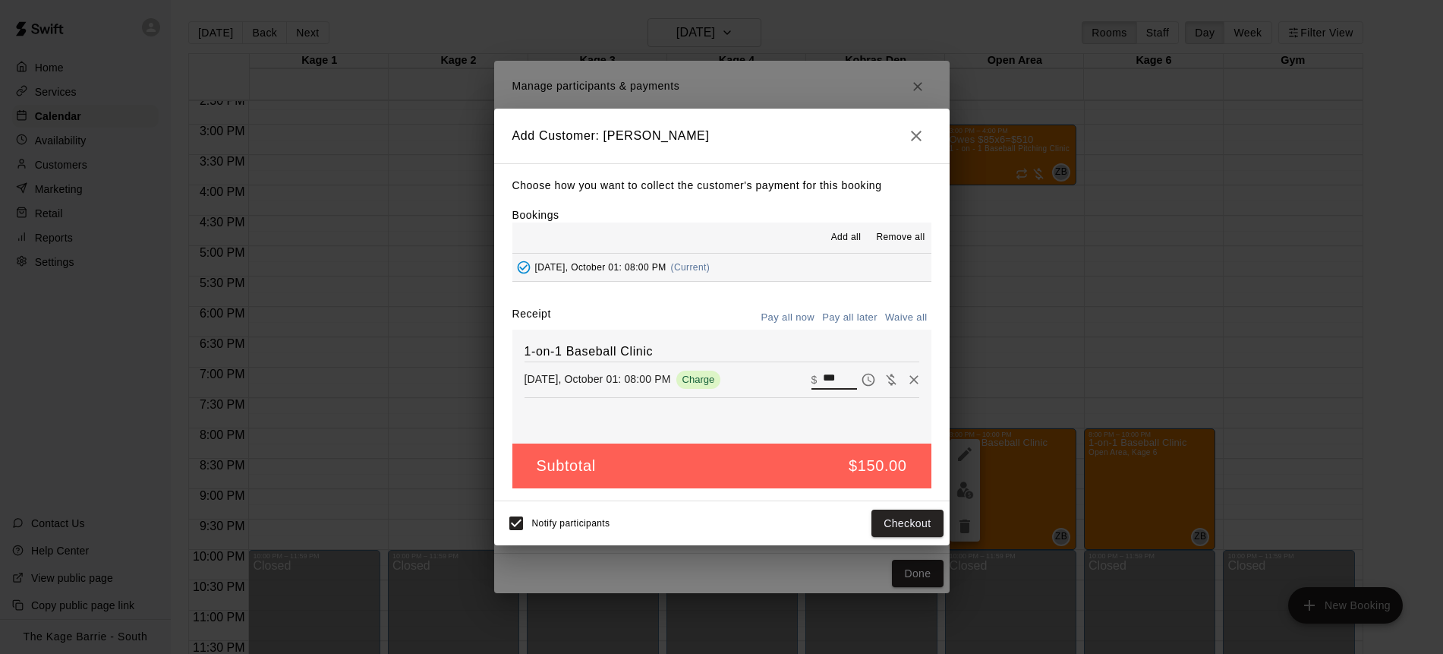
drag, startPoint x: 844, startPoint y: 374, endPoint x: 808, endPoint y: 373, distance: 35.7
click at [808, 373] on div "[DATE], October 01: 08:00 PM Charge ​ $ ***" at bounding box center [722, 379] width 395 height 23
type input "**"
click at [860, 320] on button "Pay all later" at bounding box center [850, 318] width 63 height 24
click at [904, 527] on button "Add customer" at bounding box center [896, 524] width 93 height 28
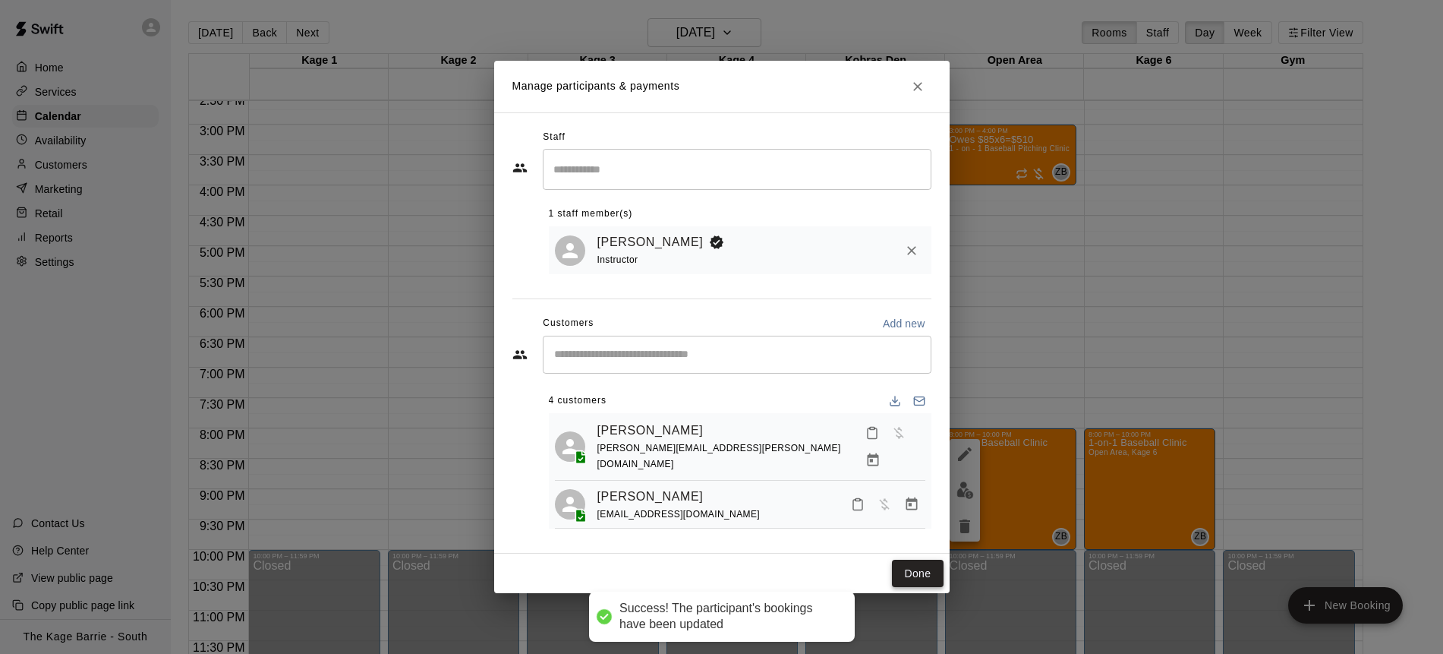
click at [917, 573] on button "Done" at bounding box center [917, 574] width 51 height 28
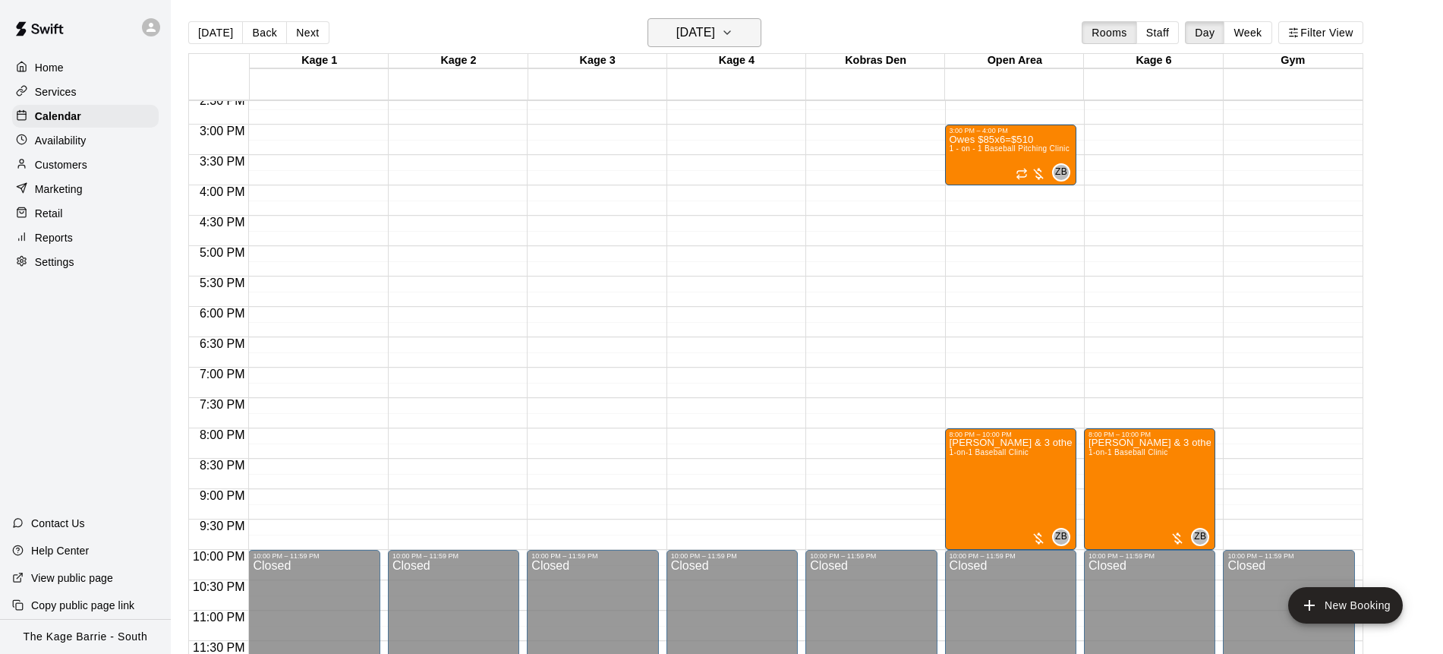
click at [749, 29] on button "[DATE]" at bounding box center [705, 32] width 114 height 29
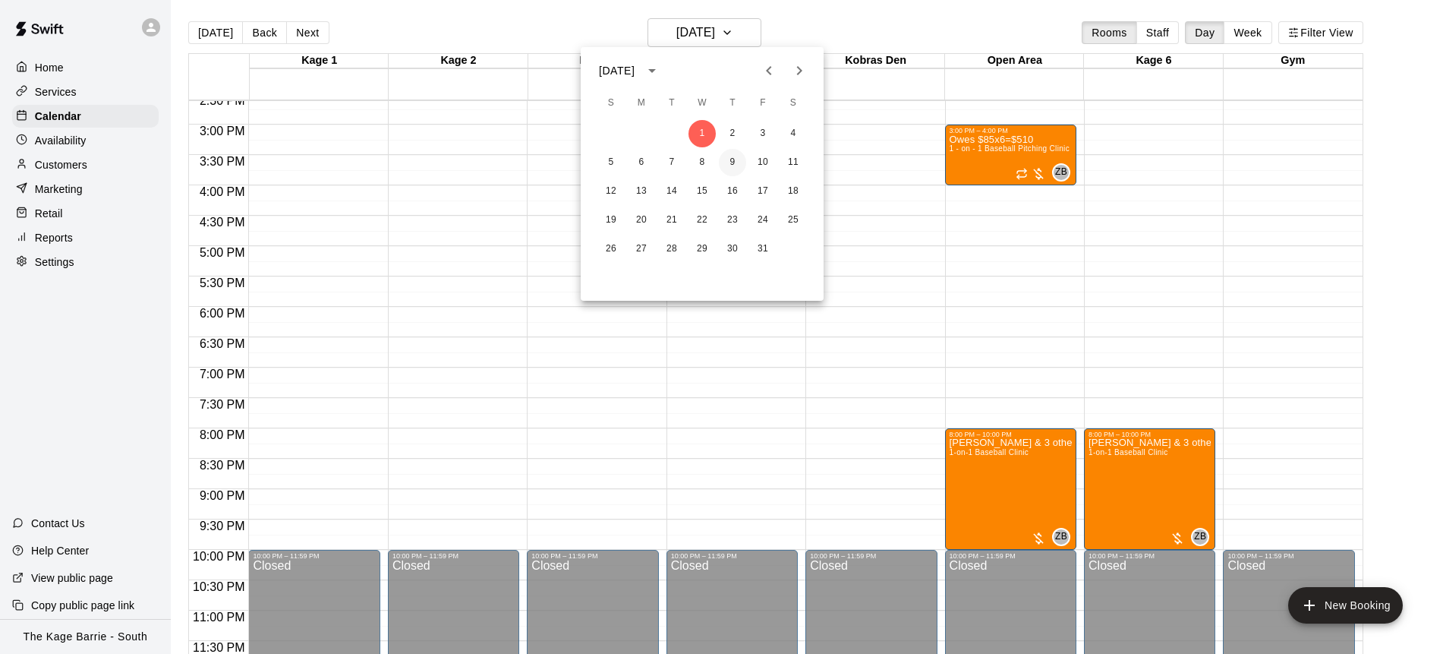
click at [737, 162] on button "9" at bounding box center [732, 162] width 27 height 27
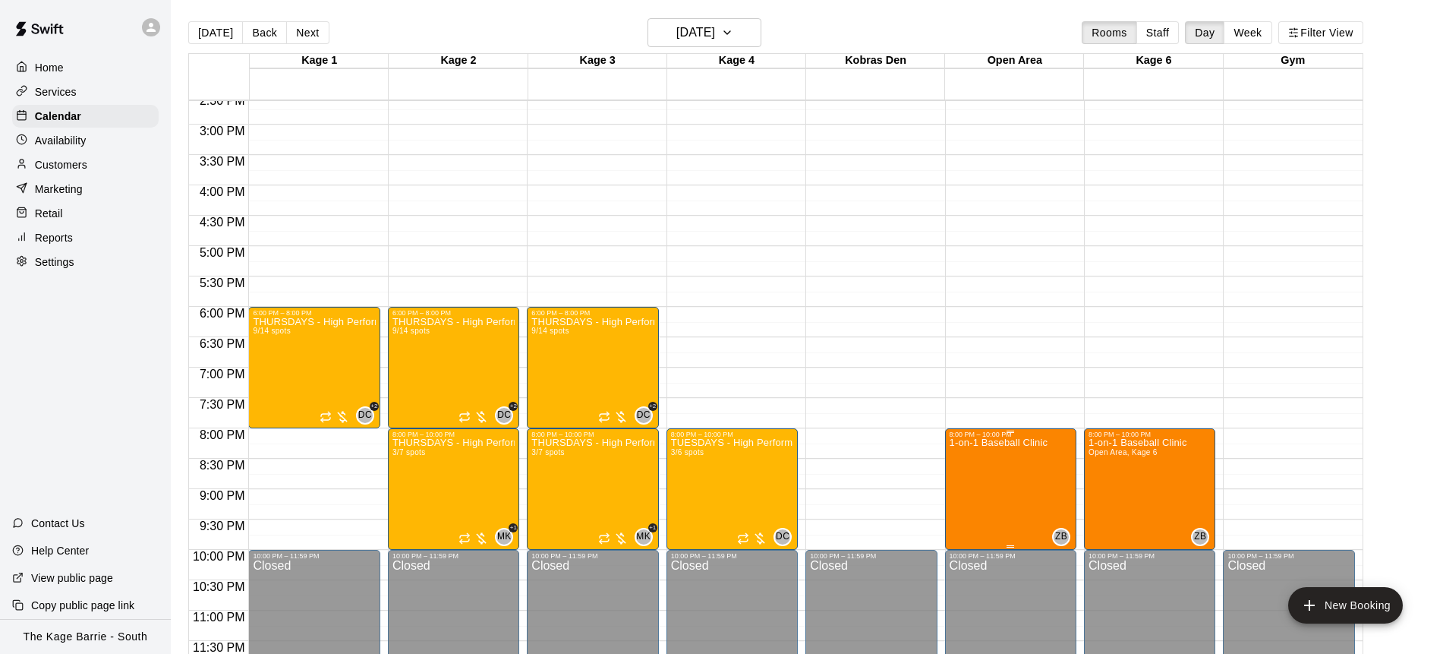
click at [970, 492] on img "edit" at bounding box center [965, 489] width 17 height 17
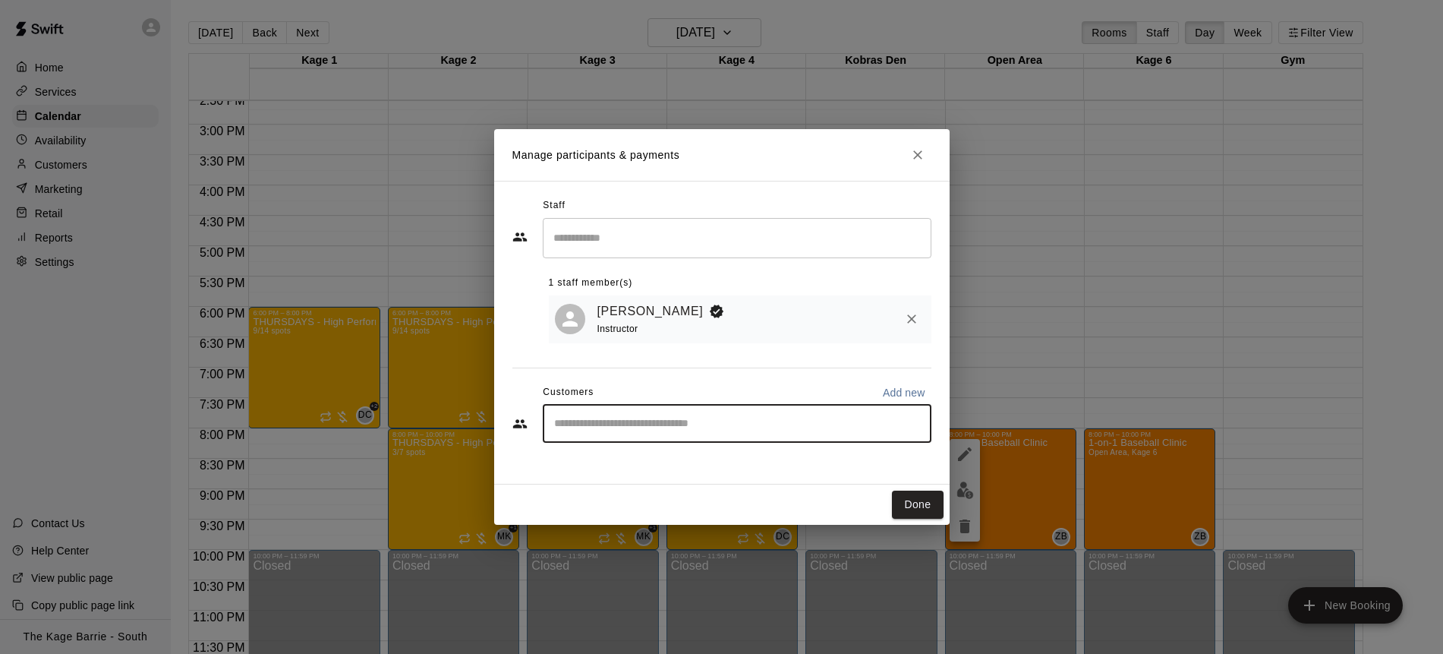
click at [646, 428] on input "Start typing to search customers..." at bounding box center [737, 423] width 375 height 15
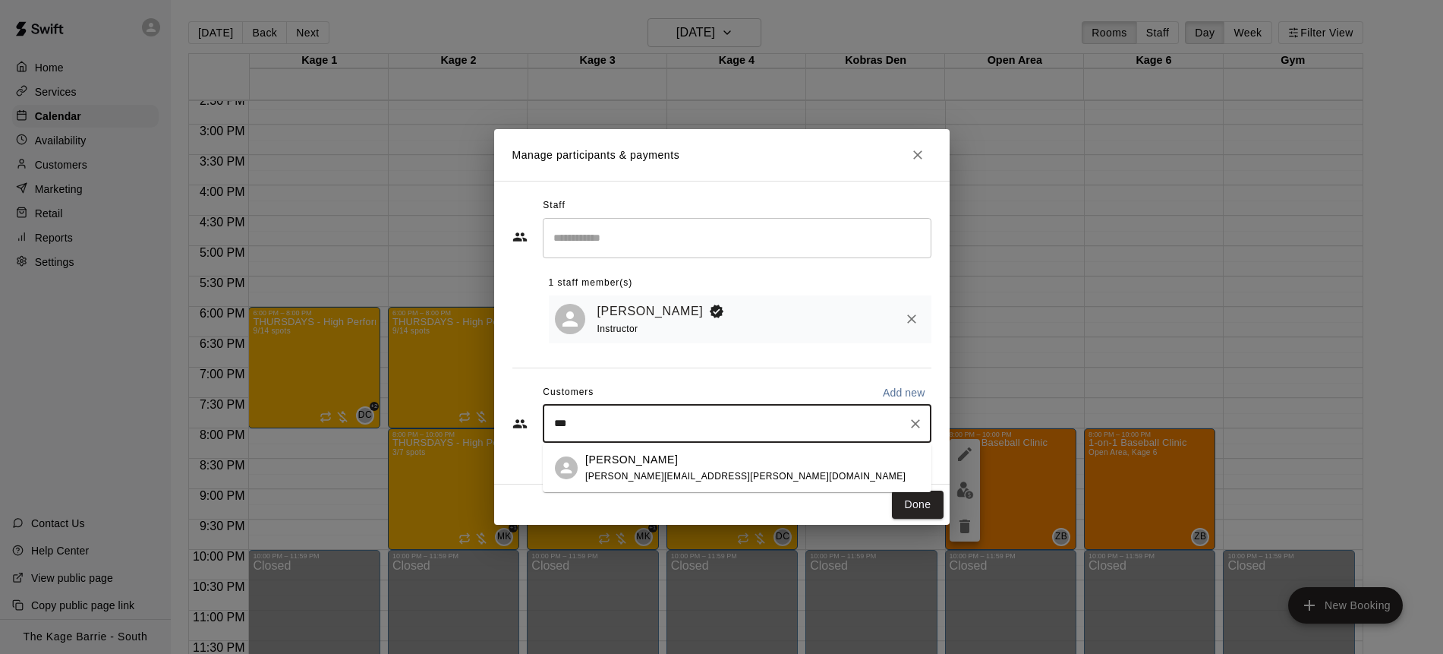
type input "****"
click at [686, 471] on span "[PERSON_NAME][EMAIL_ADDRESS][PERSON_NAME][DOMAIN_NAME]" at bounding box center [745, 476] width 320 height 11
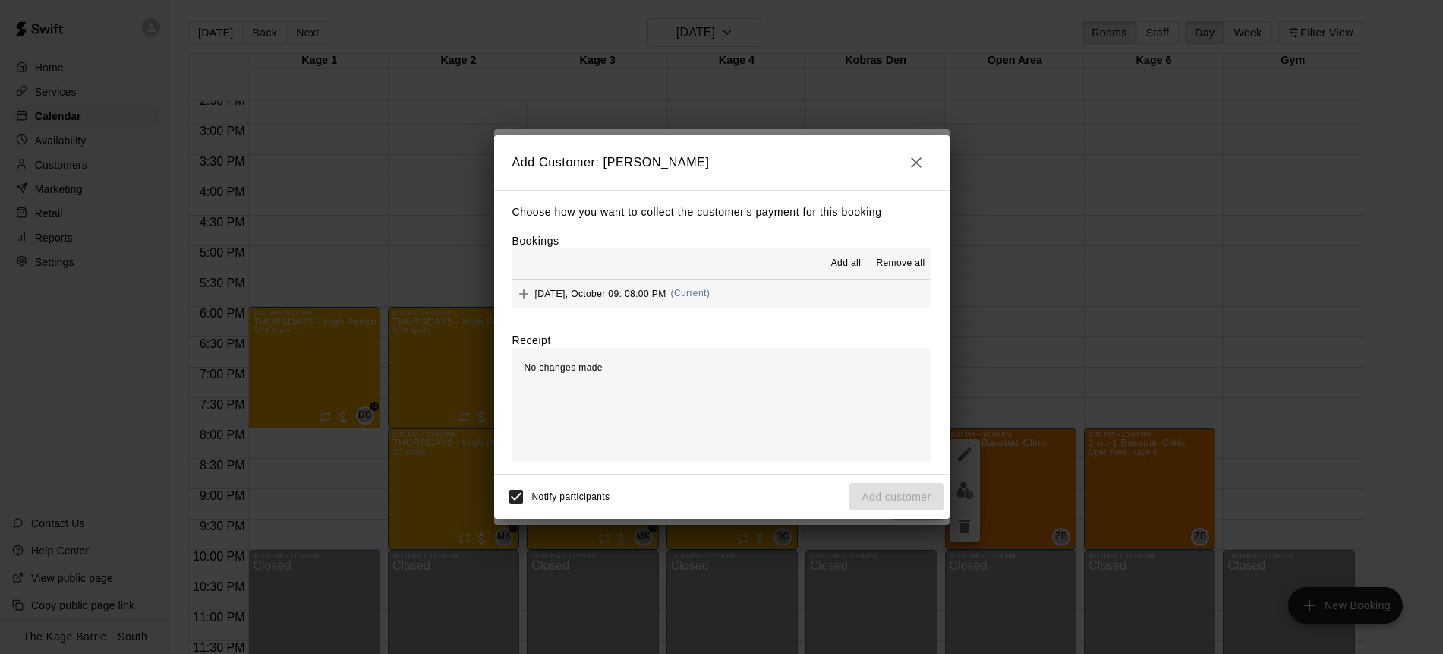
click at [840, 267] on span "Add all" at bounding box center [846, 263] width 30 height 15
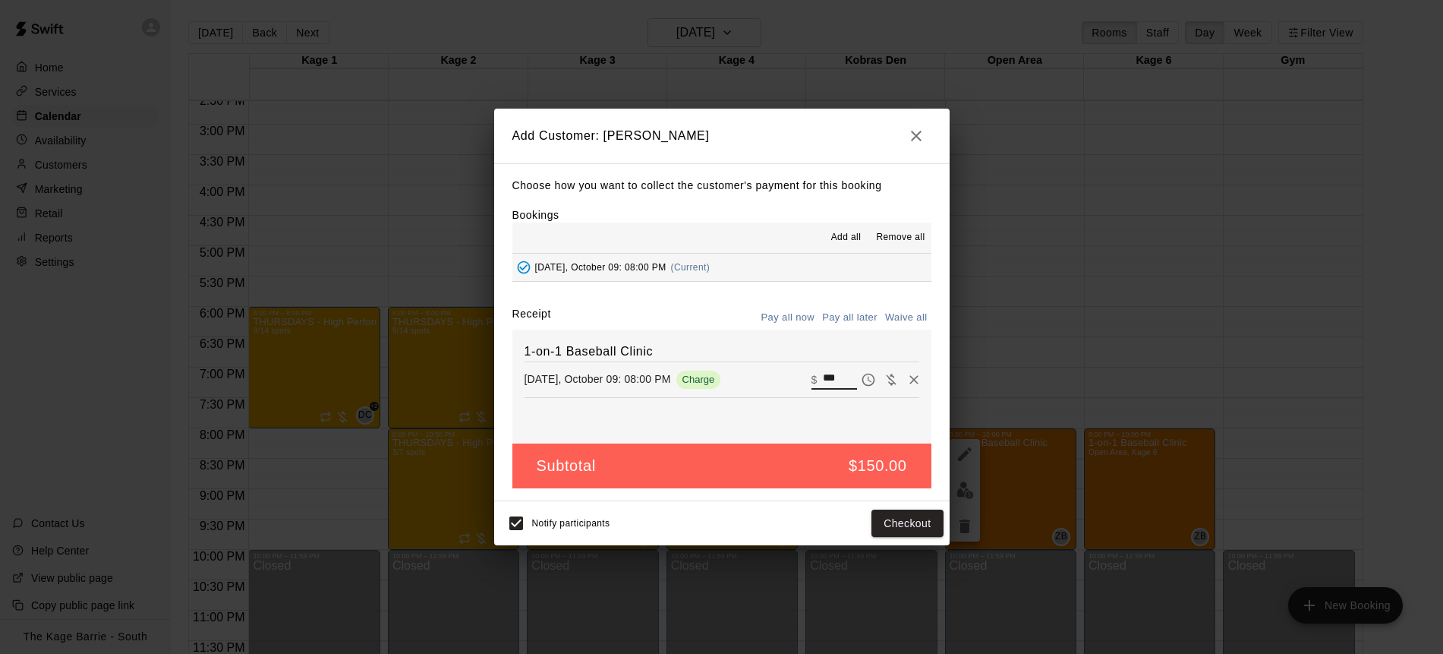
drag, startPoint x: 841, startPoint y: 377, endPoint x: 801, endPoint y: 374, distance: 40.4
click at [801, 374] on div "[DATE], October 09: 08:00 PM Charge ​ $ ***" at bounding box center [722, 379] width 395 height 23
type input "**"
drag, startPoint x: 848, startPoint y: 318, endPoint x: 869, endPoint y: 387, distance: 72.1
click at [848, 318] on button "Pay all later" at bounding box center [850, 318] width 63 height 24
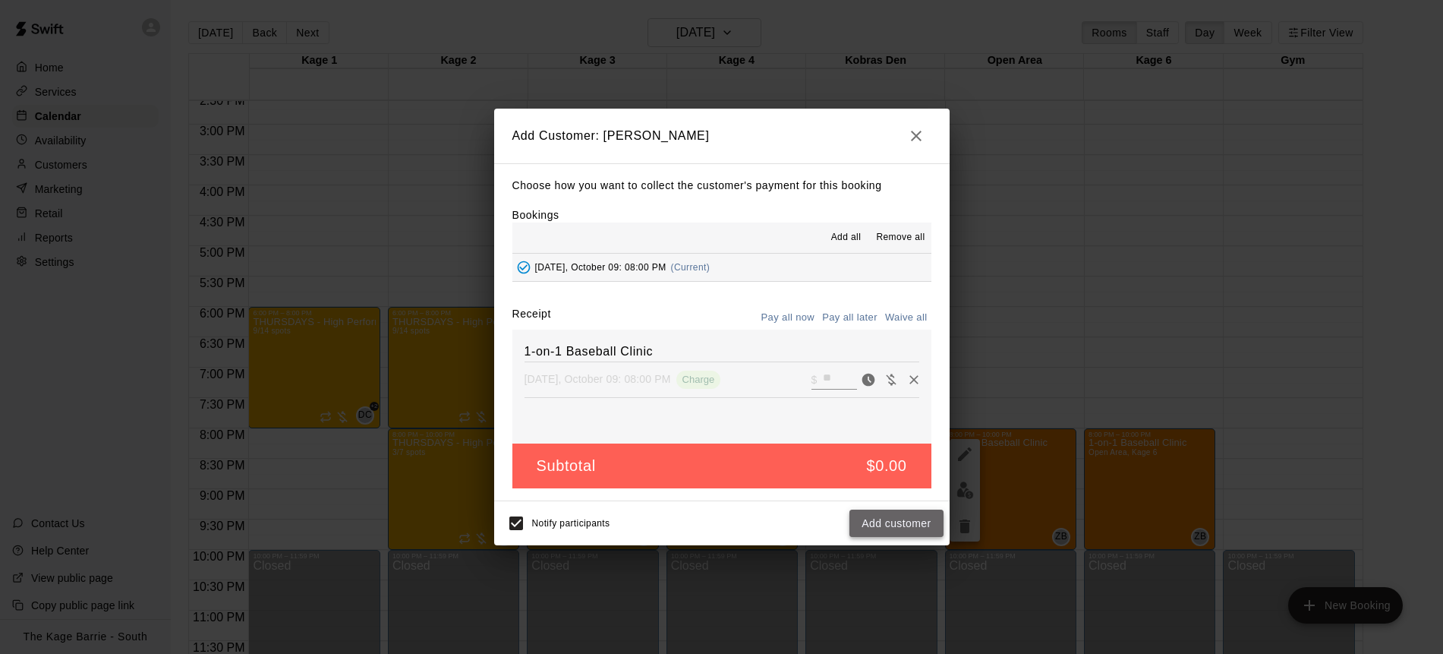
click at [906, 526] on button "Add customer" at bounding box center [896, 524] width 93 height 28
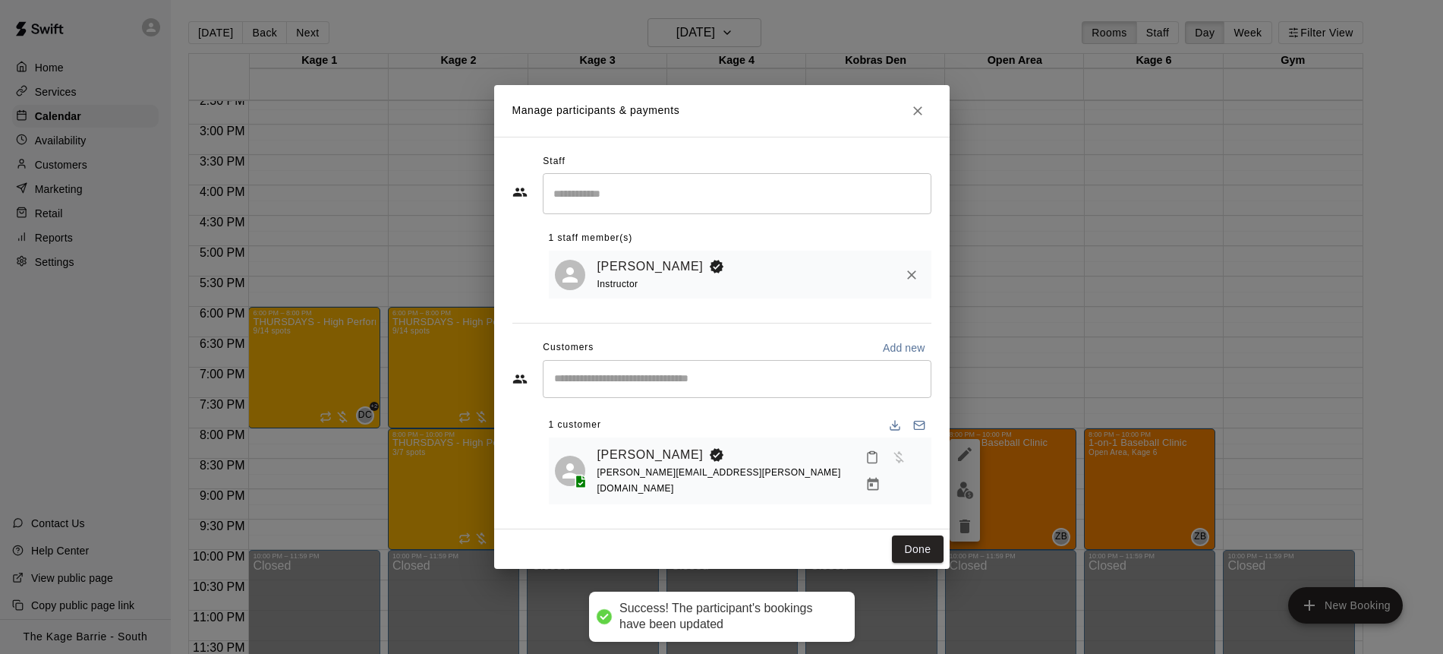
click at [683, 387] on input "Start typing to search customers..." at bounding box center [737, 378] width 375 height 15
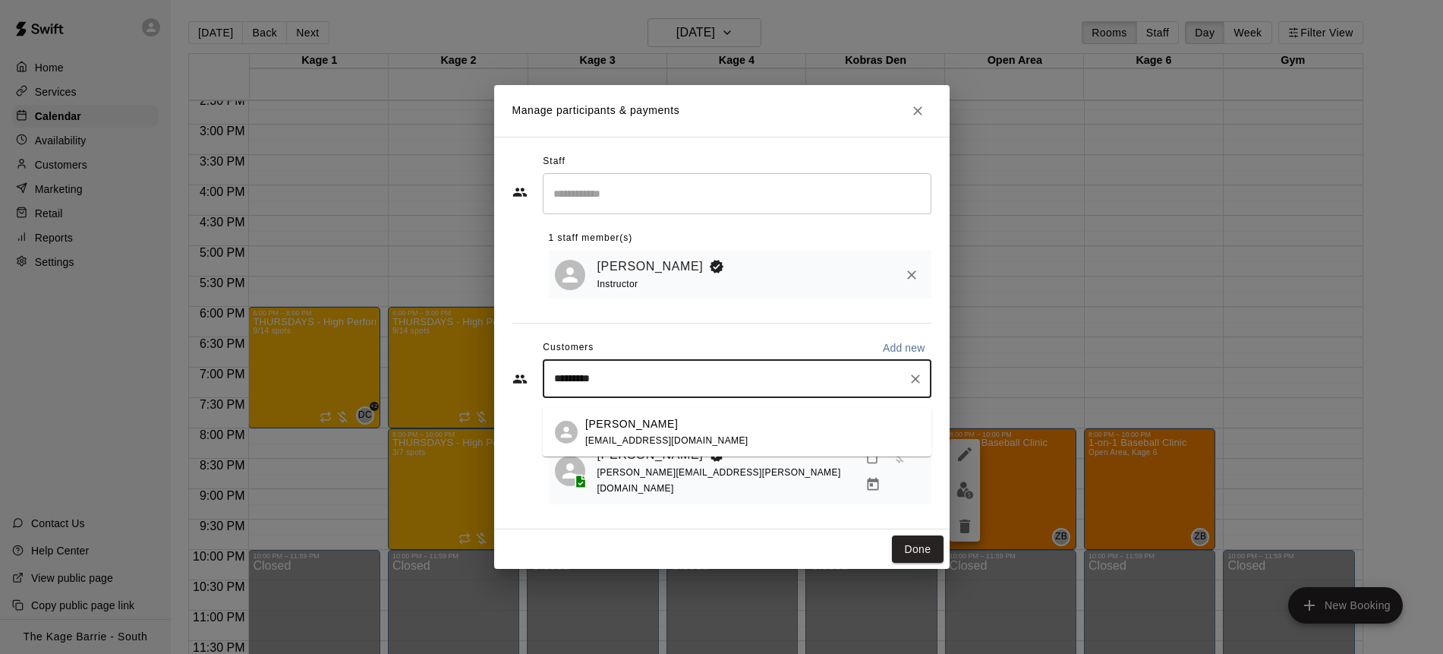
type input "**********"
click at [755, 444] on div "[PERSON_NAME] [EMAIL_ADDRESS][DOMAIN_NAME]" at bounding box center [752, 432] width 334 height 33
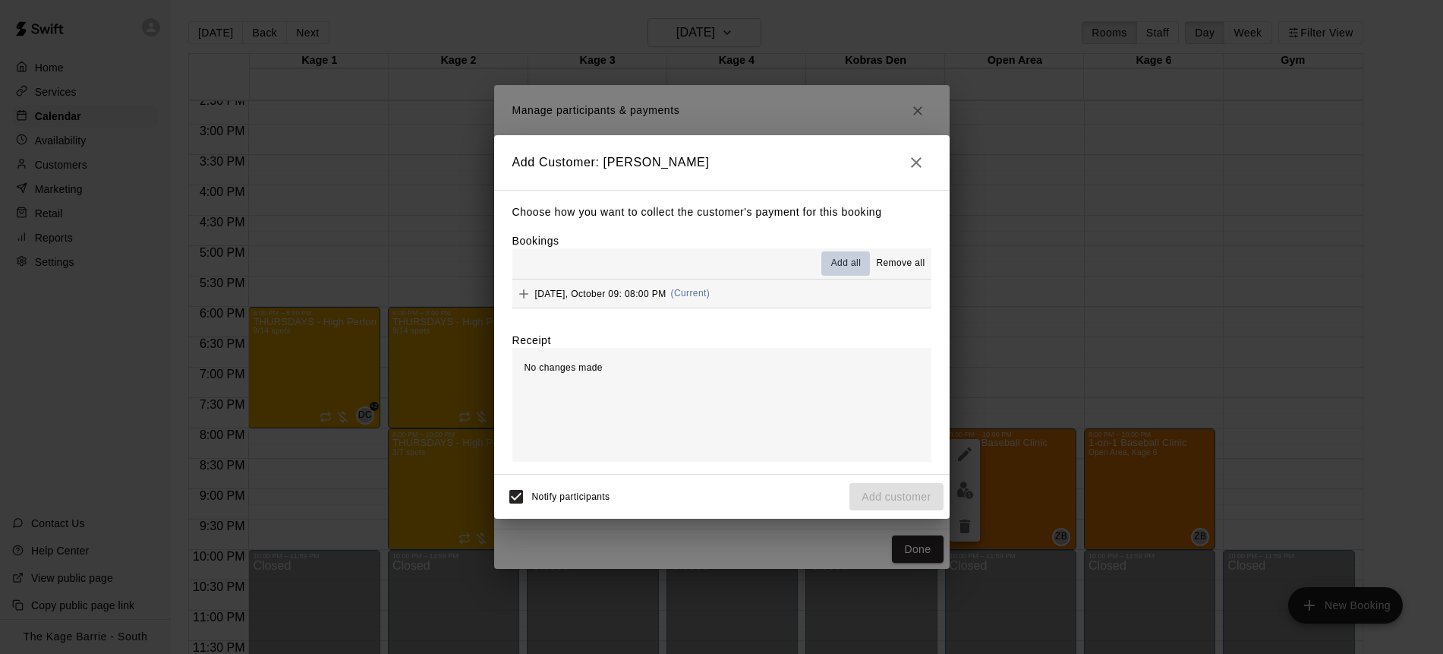
click at [840, 265] on span "Add all" at bounding box center [846, 263] width 30 height 15
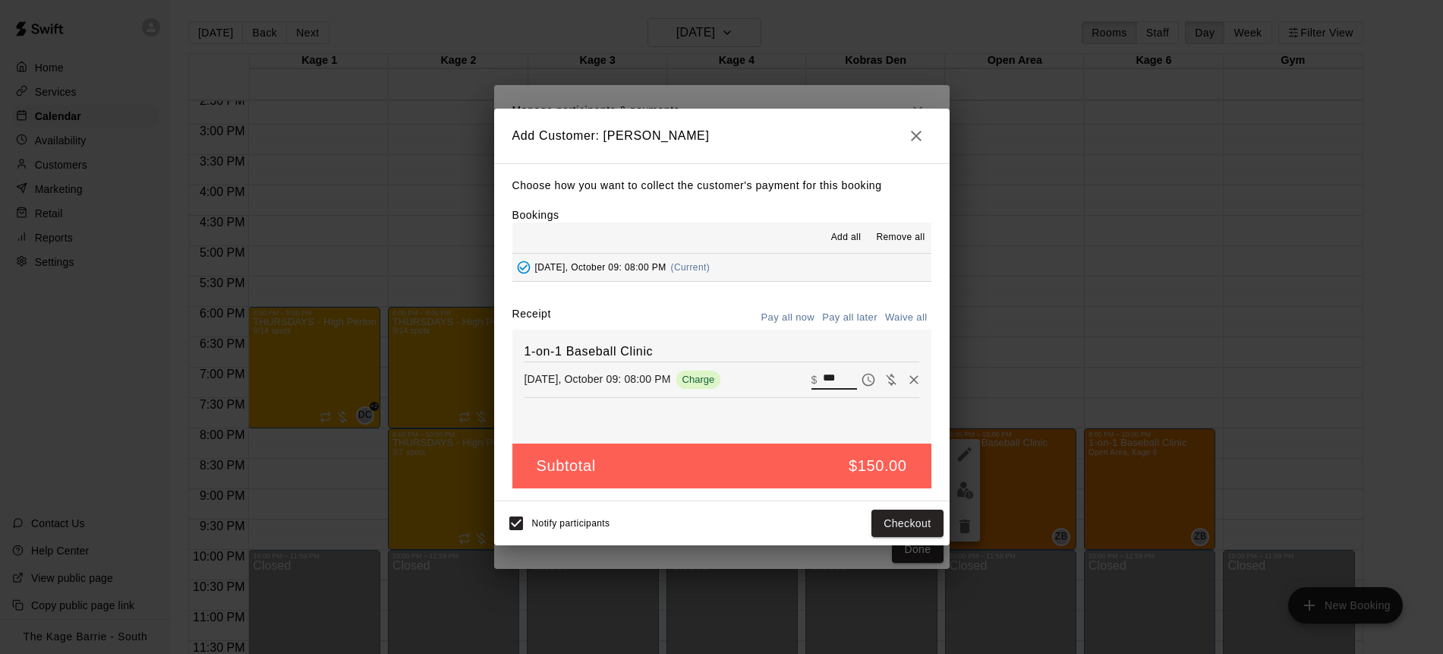
drag, startPoint x: 825, startPoint y: 375, endPoint x: 812, endPoint y: 374, distance: 12.9
click at [812, 374] on div "​ $ ***" at bounding box center [835, 380] width 46 height 20
type input "**"
click at [857, 318] on button "Pay all later" at bounding box center [850, 318] width 63 height 24
click at [907, 523] on button "Add customer" at bounding box center [896, 524] width 93 height 28
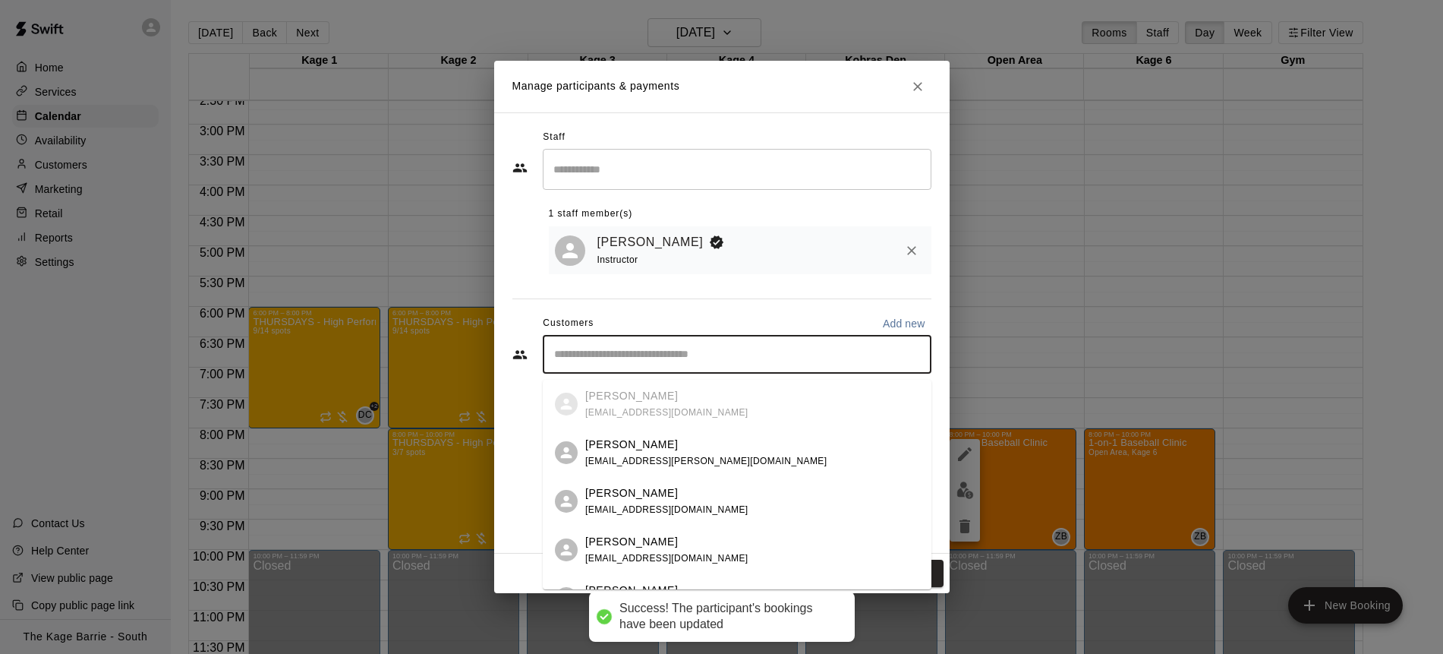
click at [691, 357] on input "Start typing to search customers..." at bounding box center [737, 354] width 375 height 15
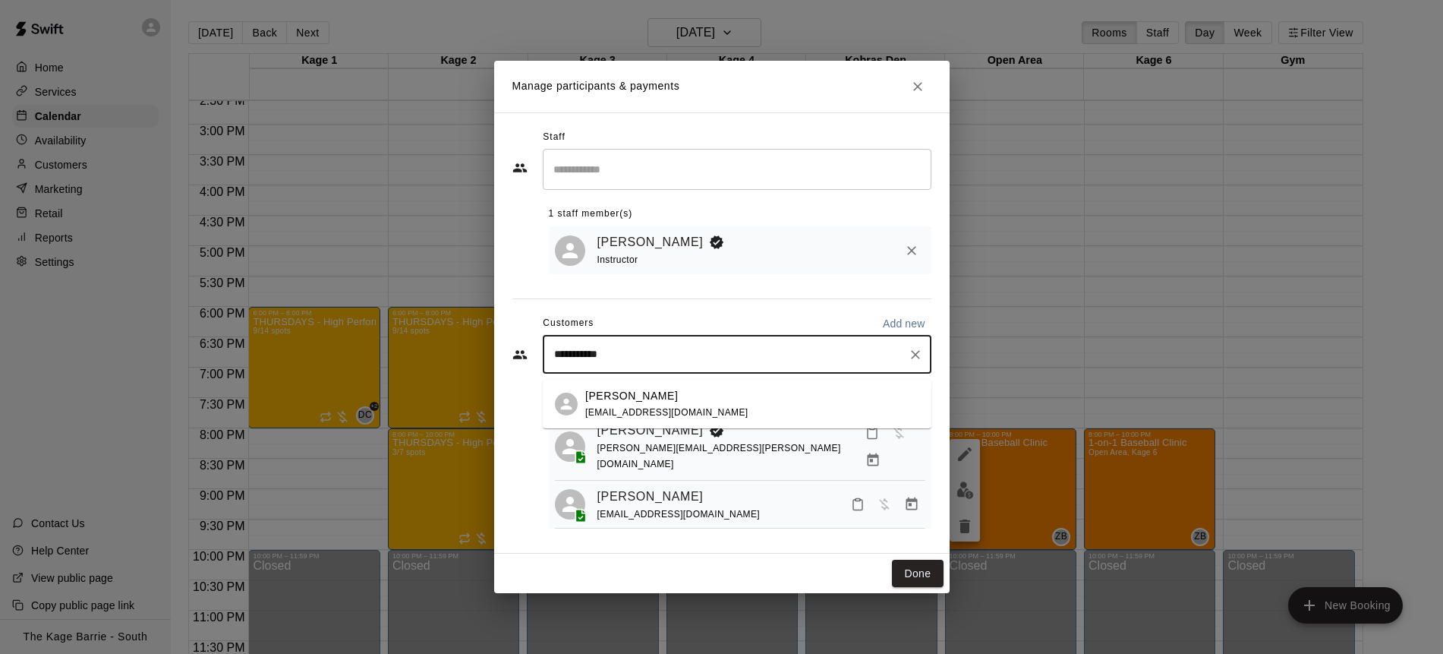
type input "**********"
click at [735, 394] on div "[PERSON_NAME] [PERSON_NAME][EMAIL_ADDRESS][DOMAIN_NAME]" at bounding box center [752, 404] width 334 height 33
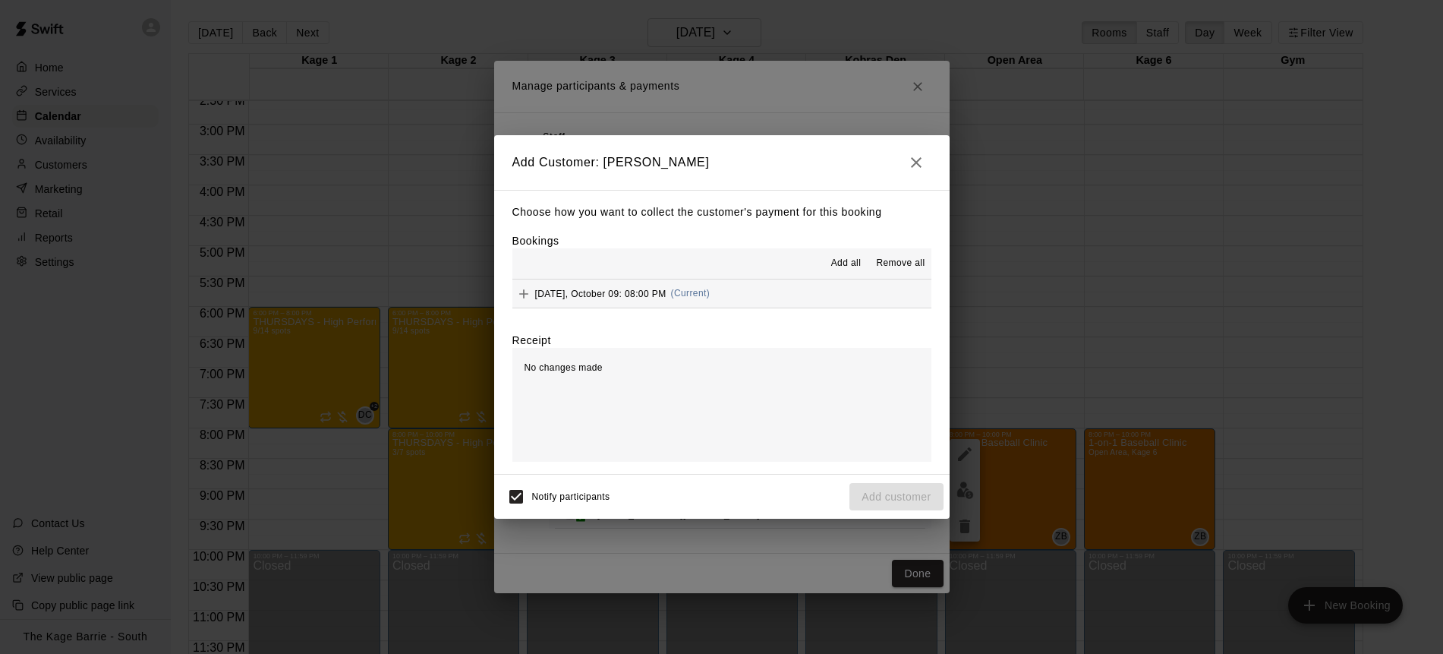
click at [839, 267] on span "Add all" at bounding box center [846, 263] width 30 height 15
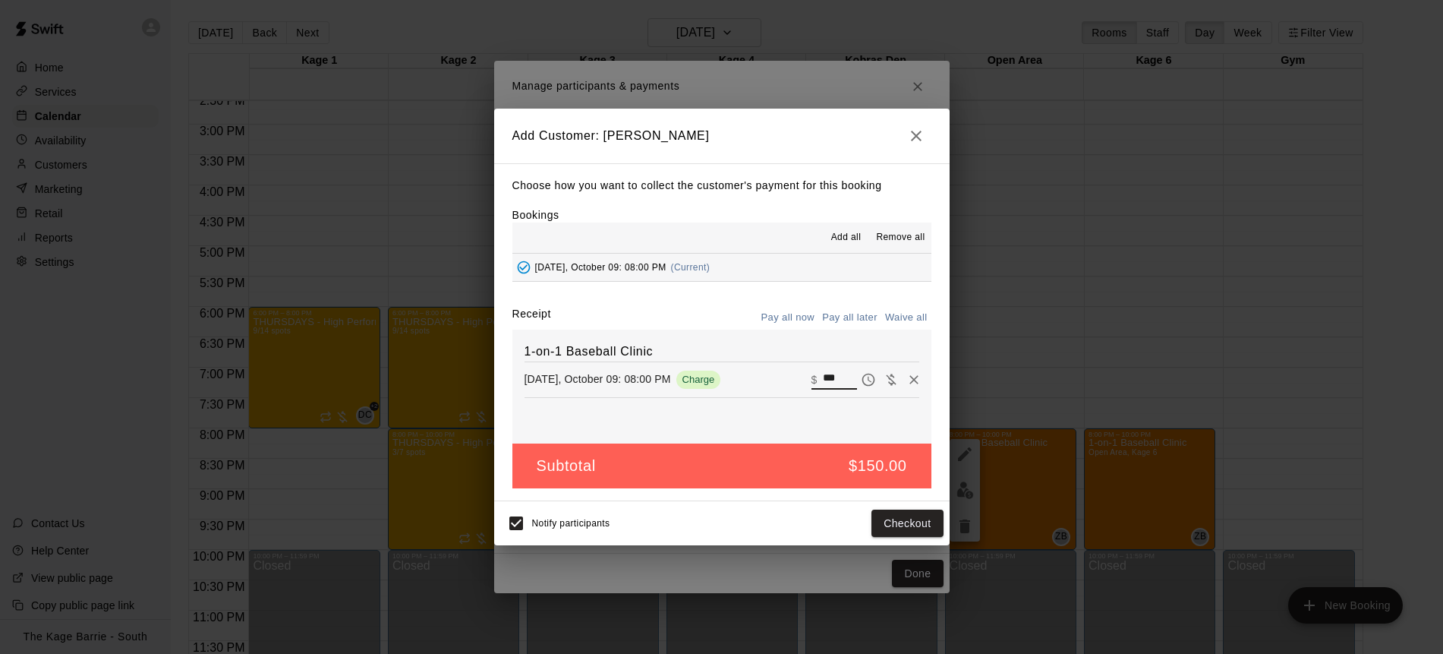
click at [798, 374] on div "[DATE], October 09: 08:00 PM Charge ​ $ ***" at bounding box center [722, 379] width 395 height 23
type input "**"
click at [850, 318] on button "Pay all later" at bounding box center [850, 318] width 63 height 24
click at [900, 522] on button "Add customer" at bounding box center [896, 524] width 93 height 28
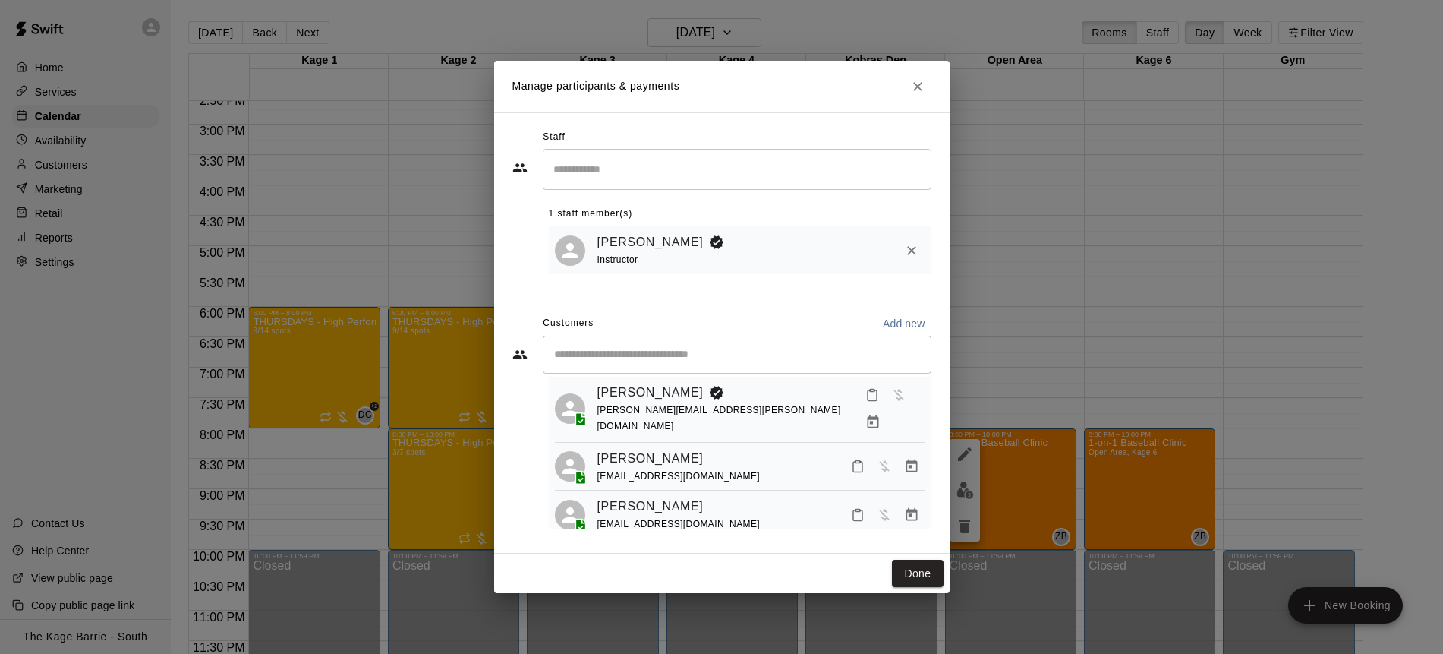
scroll to position [0, 0]
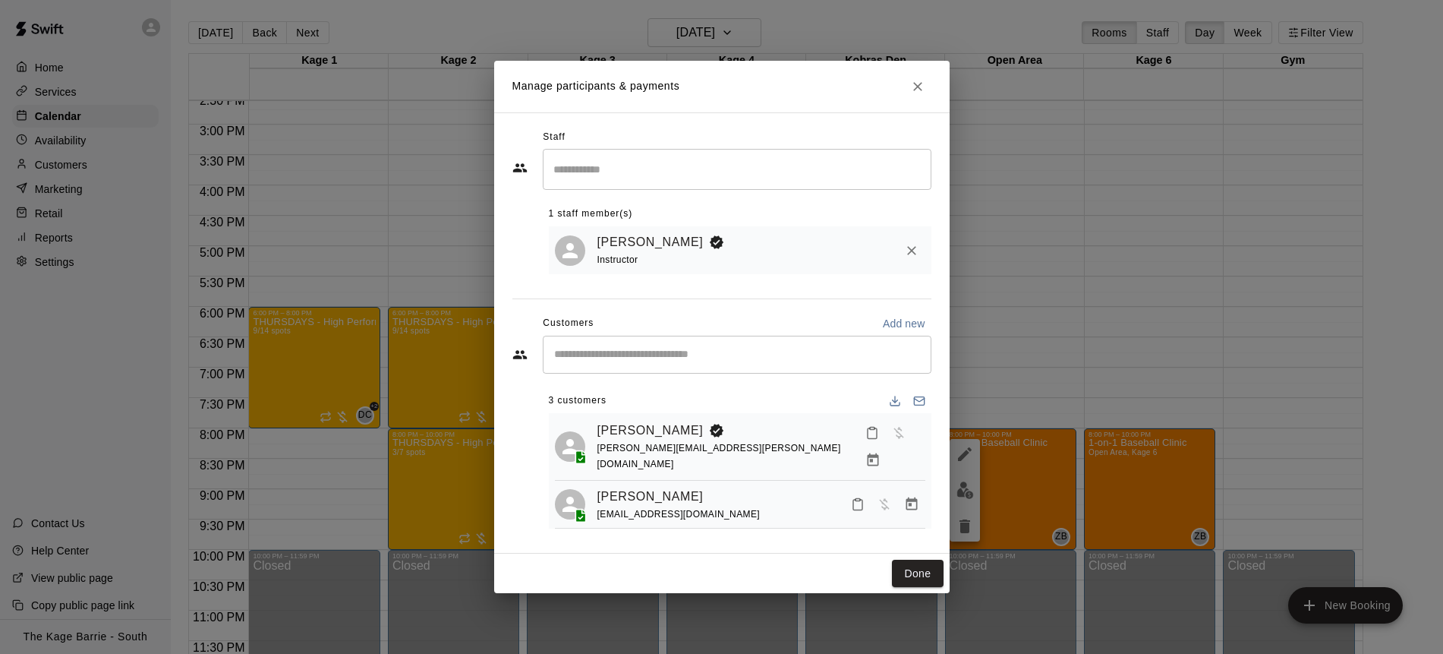
click at [620, 362] on div "​" at bounding box center [737, 355] width 389 height 38
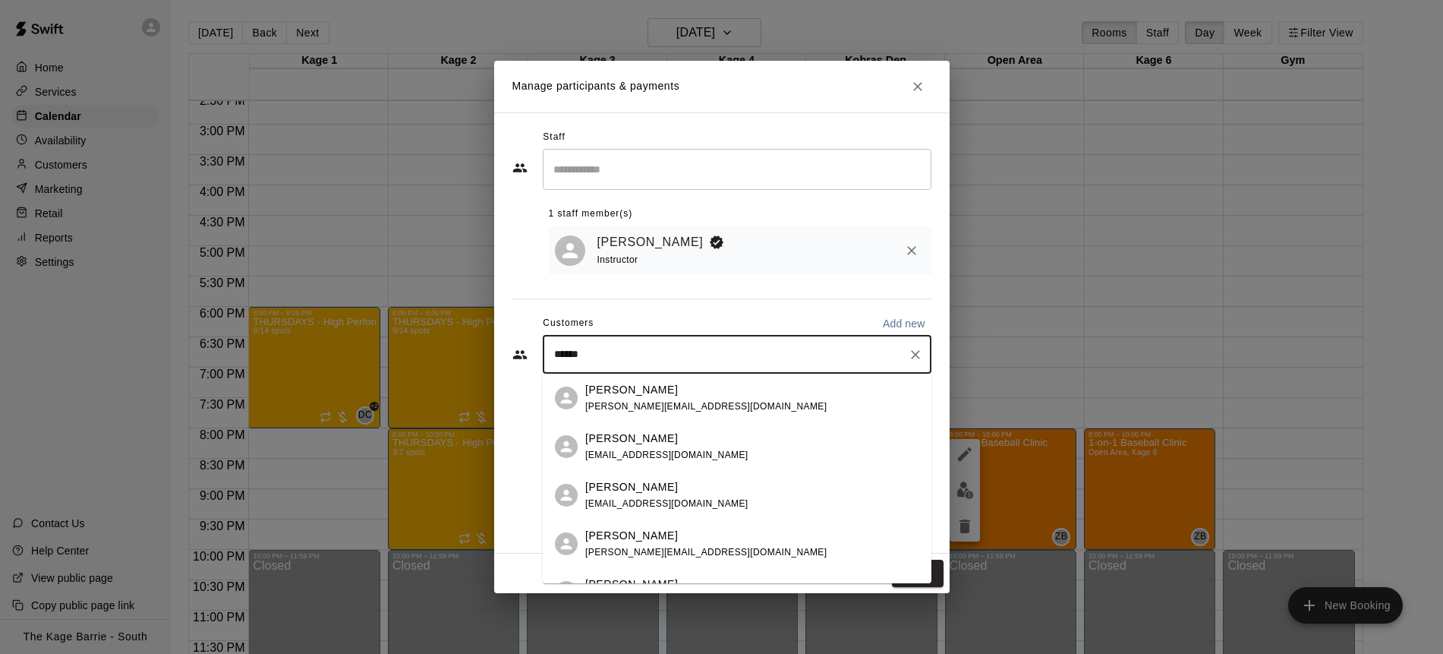
type input "*******"
click at [669, 404] on span "[PERSON_NAME][EMAIL_ADDRESS][DOMAIN_NAME]" at bounding box center [705, 406] width 241 height 11
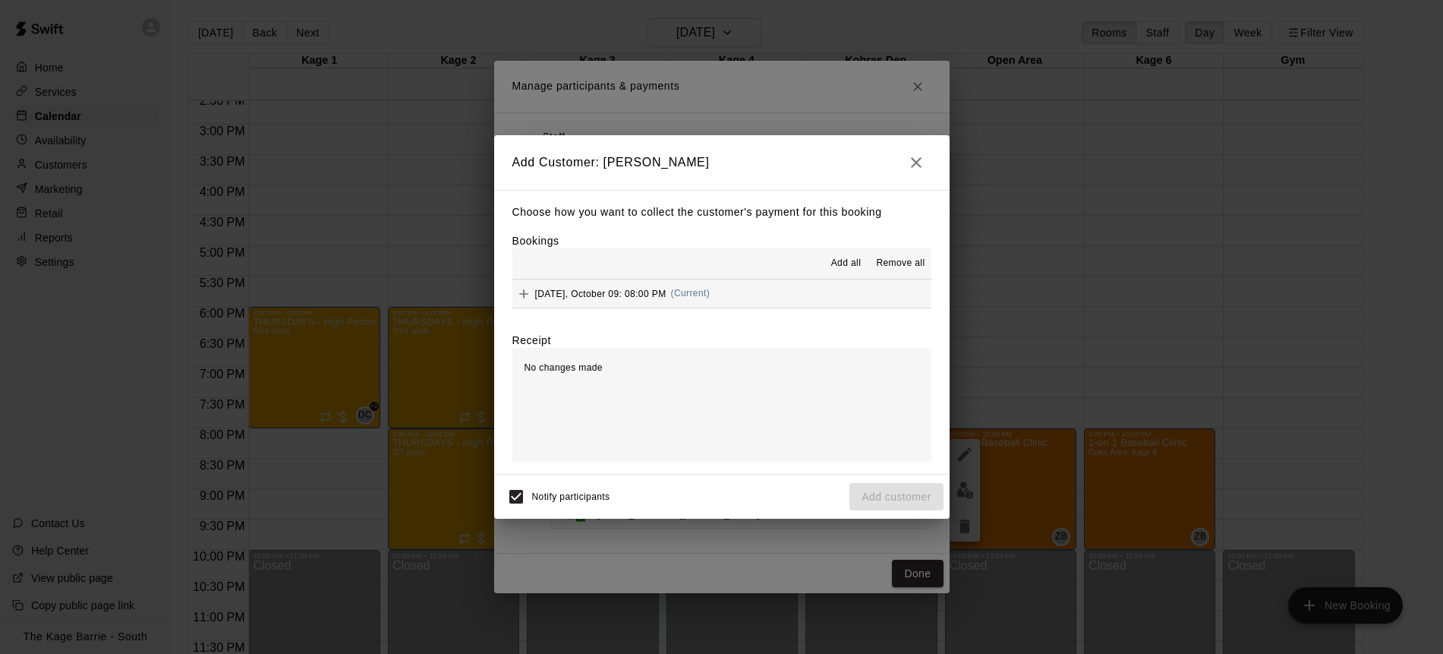
click at [841, 260] on span "Add all" at bounding box center [846, 263] width 30 height 15
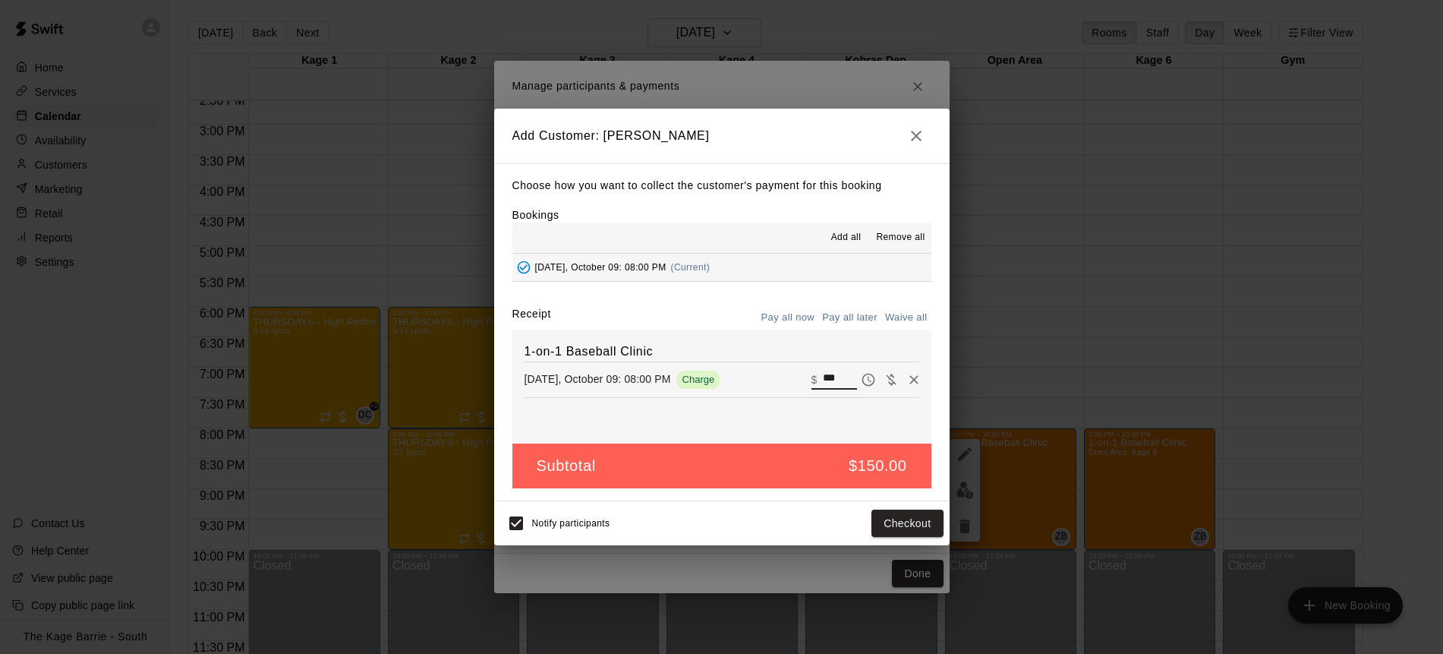
drag, startPoint x: 846, startPoint y: 379, endPoint x: 794, endPoint y: 372, distance: 52.1
click at [794, 372] on div "[DATE], October 09: 08:00 PM Charge ​ $ ***" at bounding box center [722, 379] width 395 height 23
type input "**"
click at [856, 314] on button "Pay all later" at bounding box center [850, 318] width 63 height 24
click at [904, 523] on button "Add customer" at bounding box center [896, 524] width 93 height 28
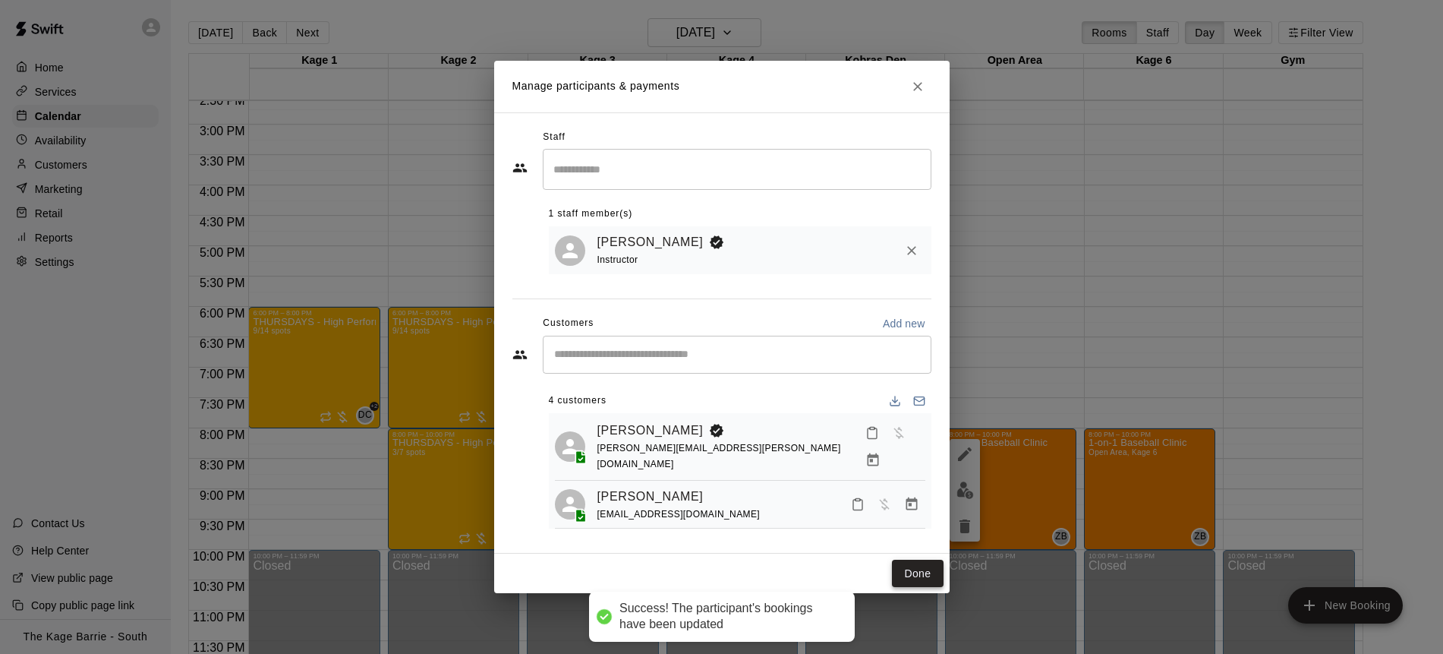
click at [923, 566] on button "Done" at bounding box center [917, 574] width 51 height 28
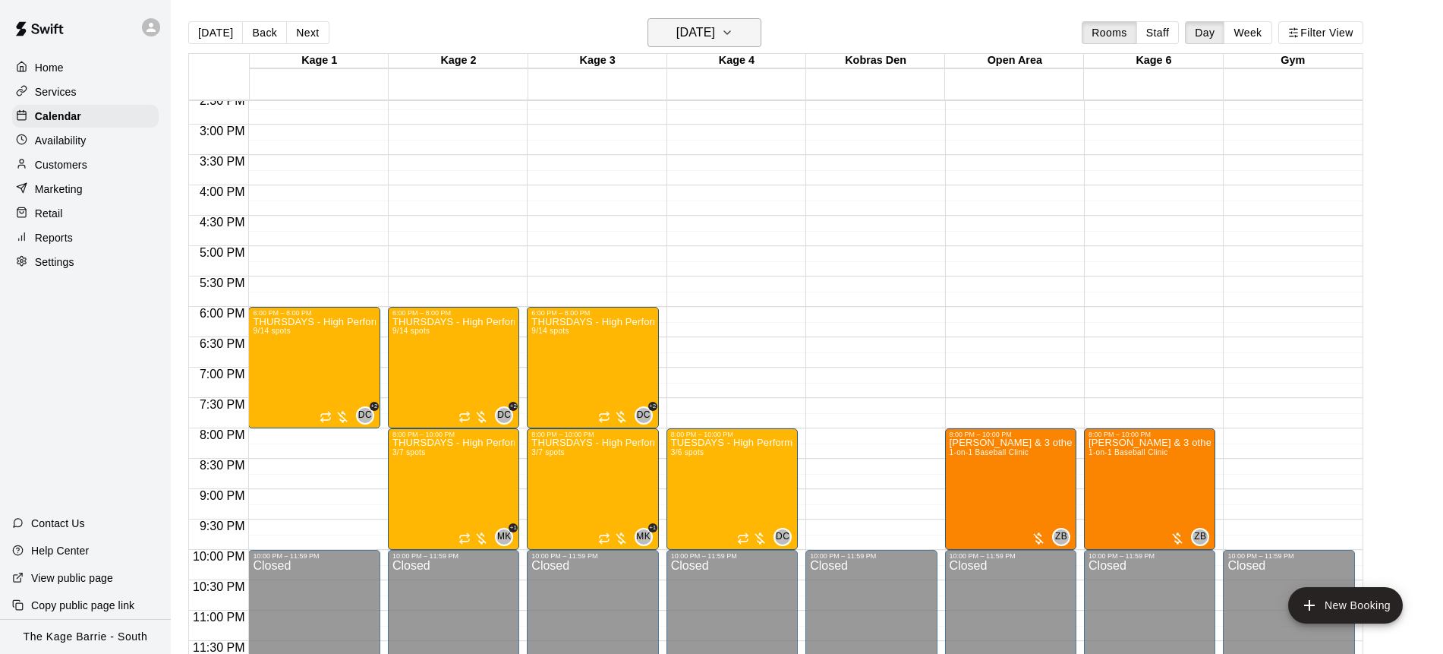
click at [734, 37] on icon "button" at bounding box center [727, 33] width 12 height 18
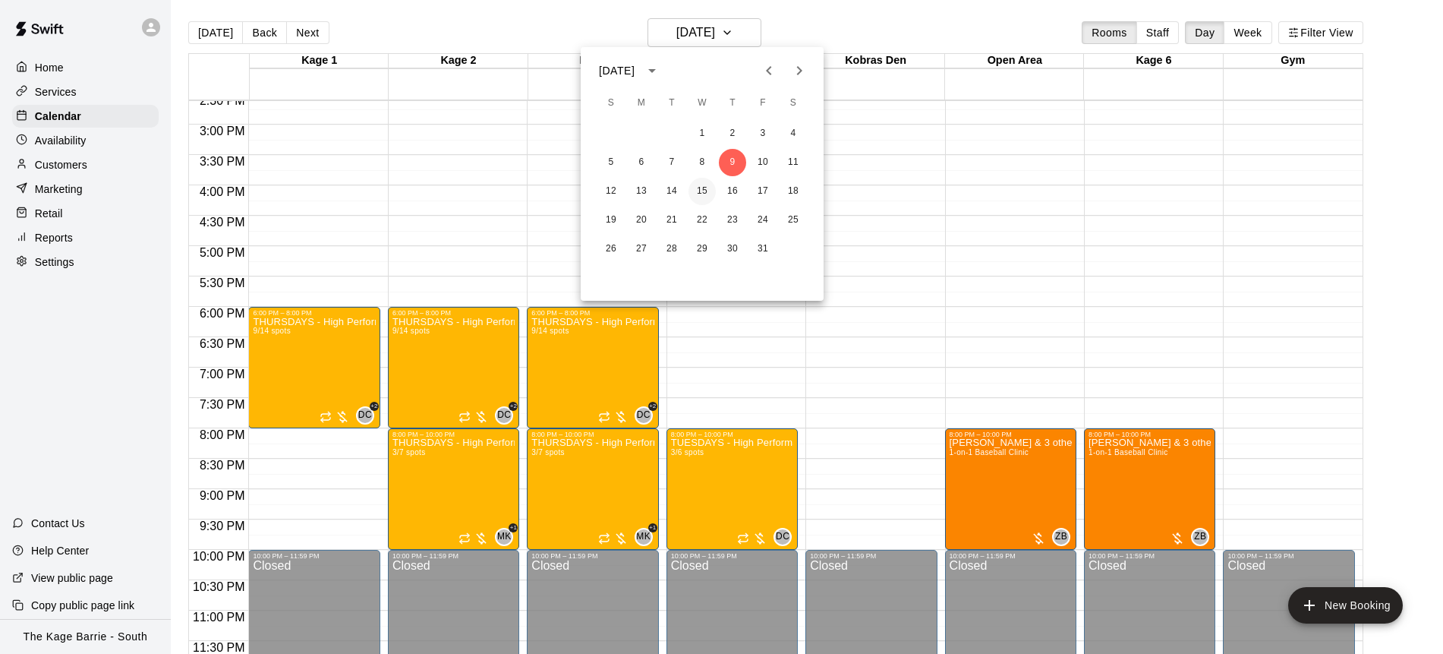
click at [704, 191] on button "15" at bounding box center [702, 191] width 27 height 27
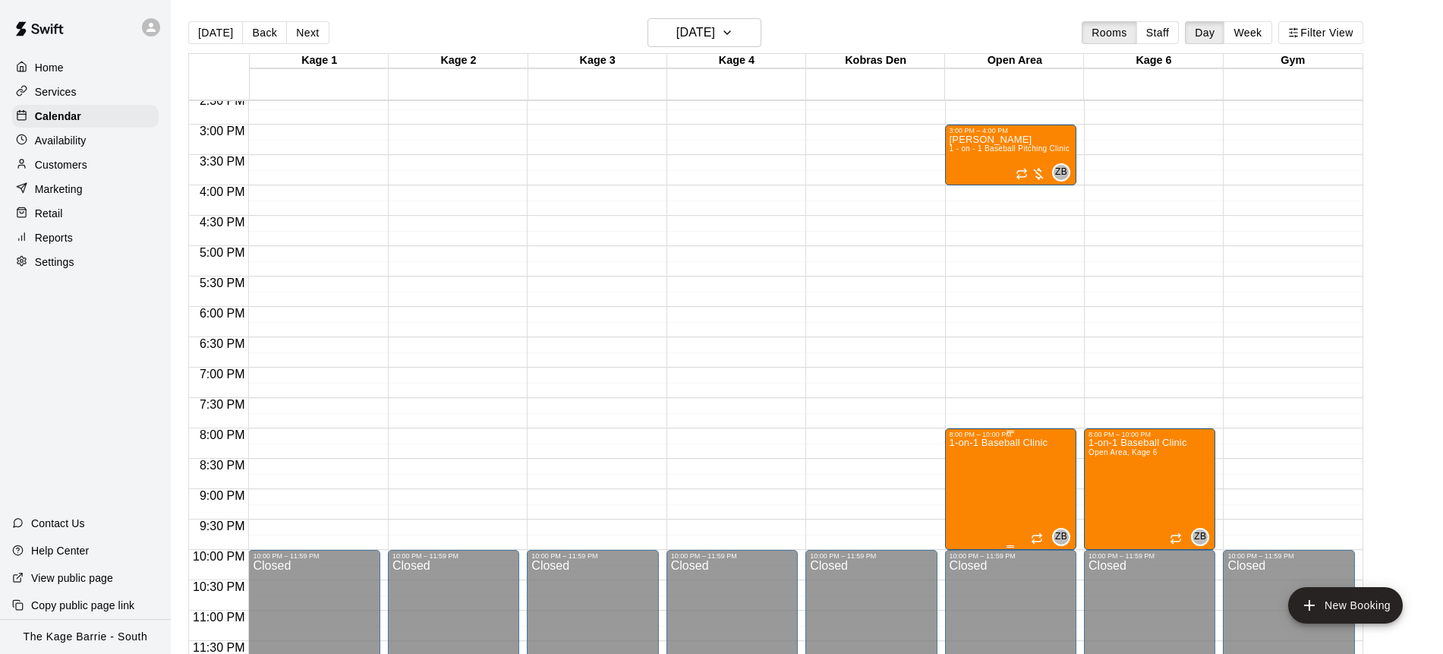
click at [964, 494] on img "edit" at bounding box center [965, 489] width 17 height 17
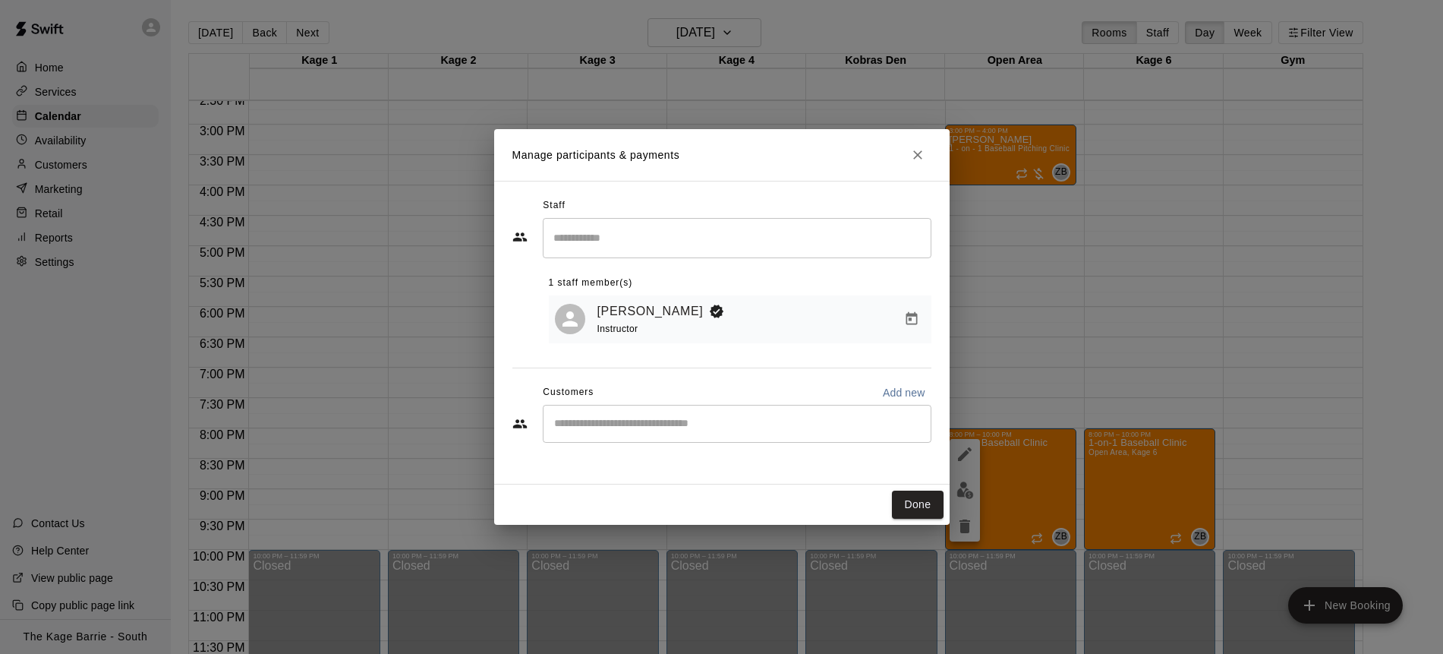
click at [637, 419] on input "Start typing to search customers..." at bounding box center [737, 423] width 375 height 15
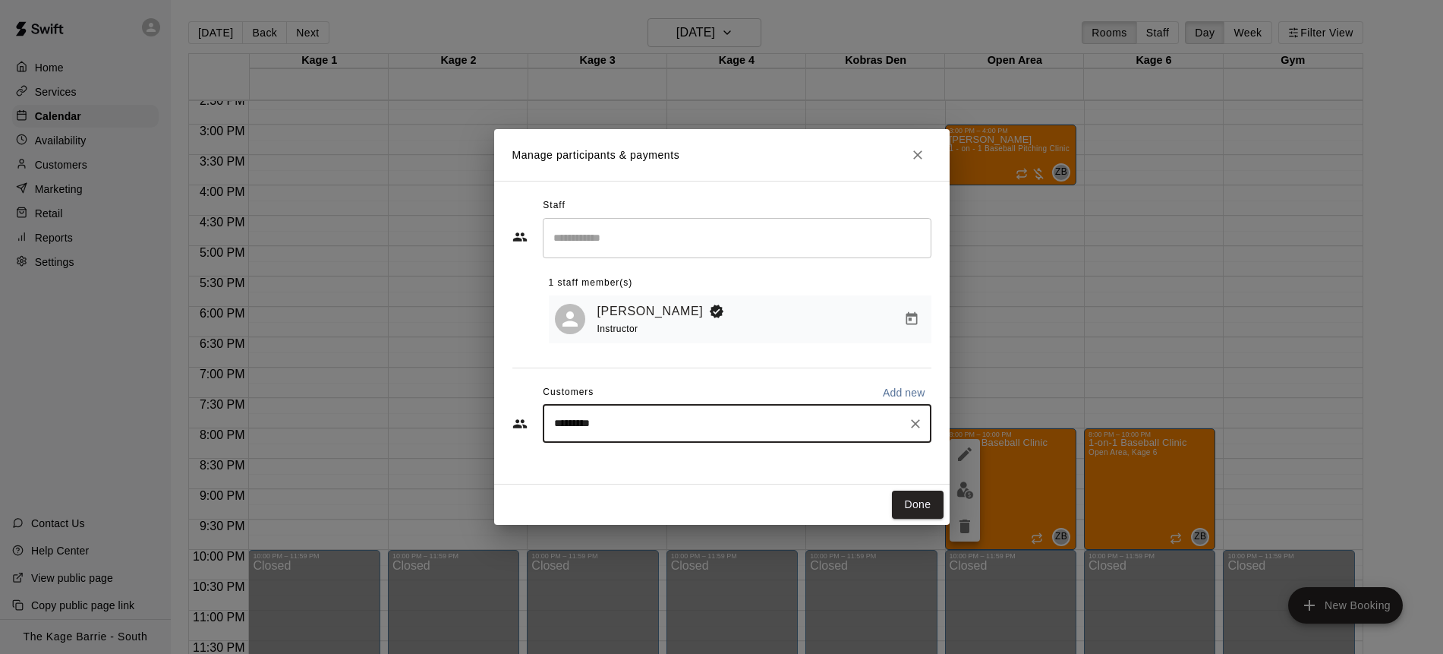
type input "**********"
click at [726, 475] on div "[PERSON_NAME] [EMAIL_ADDRESS][DOMAIN_NAME]" at bounding box center [752, 468] width 334 height 33
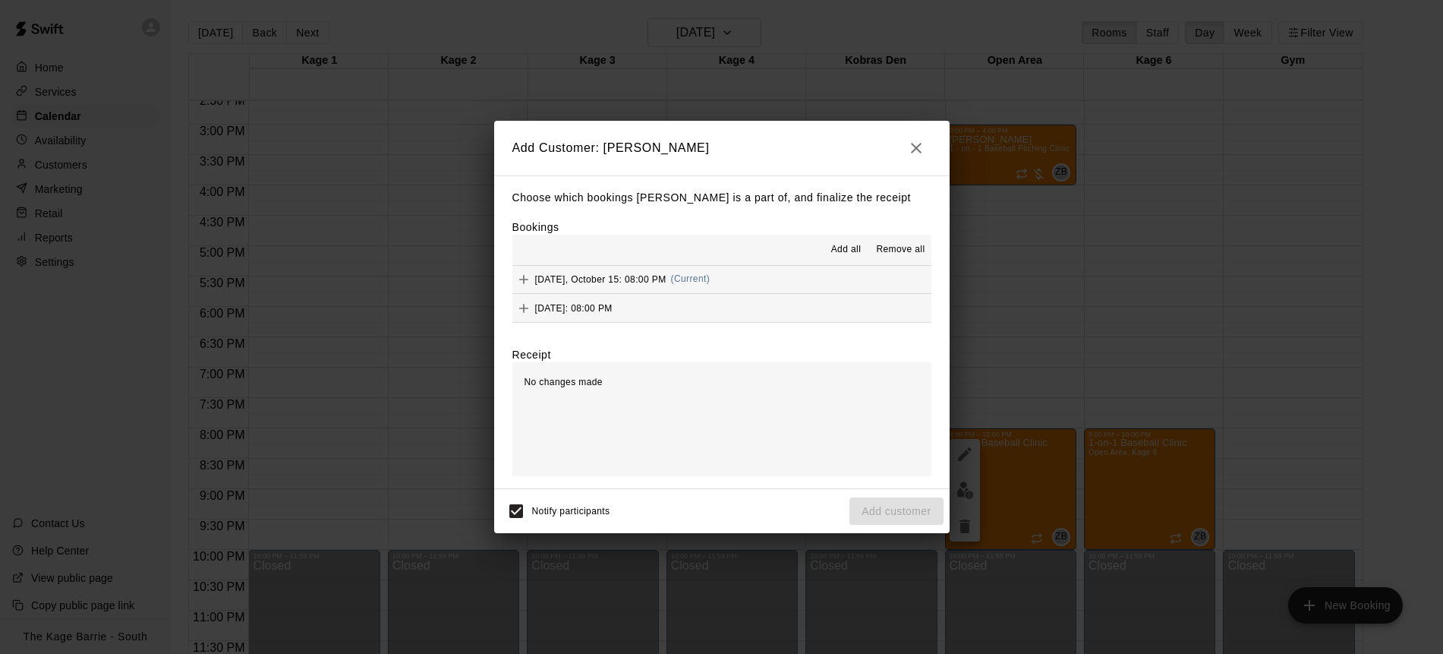
click at [846, 250] on span "Add all" at bounding box center [846, 249] width 30 height 15
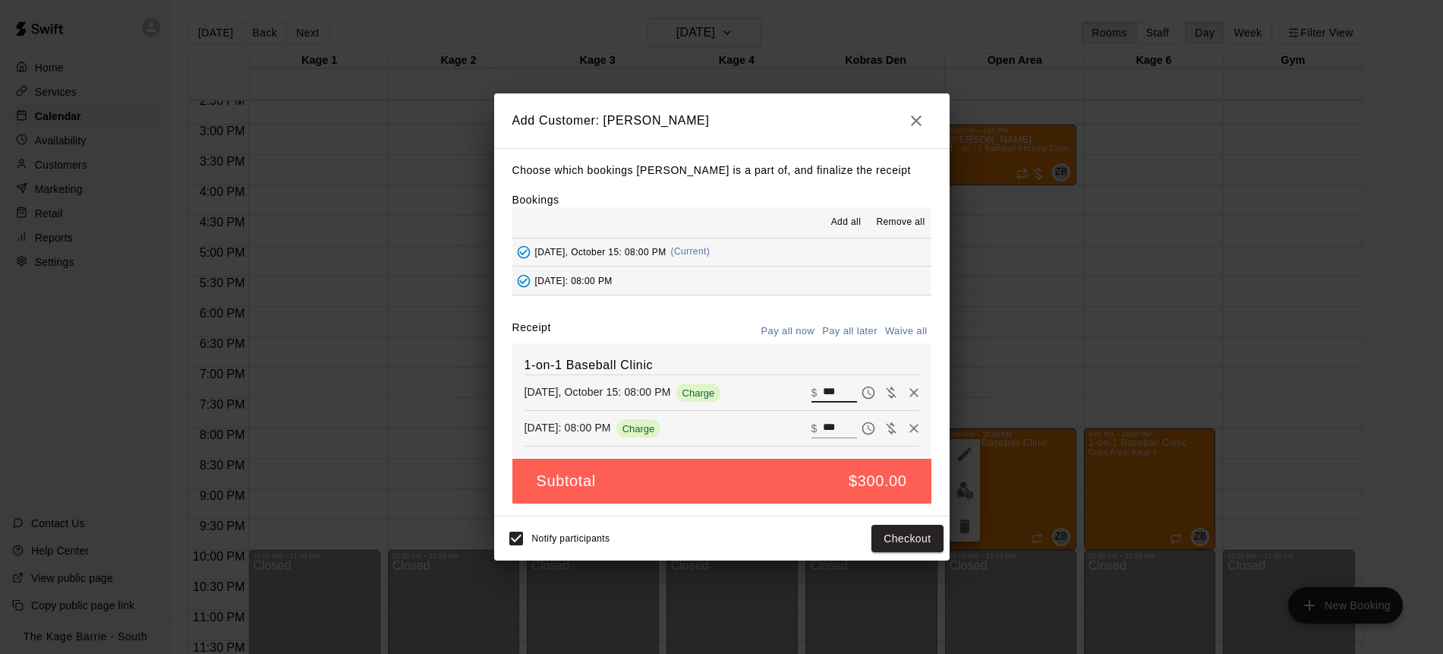
drag, startPoint x: 815, startPoint y: 387, endPoint x: 785, endPoint y: 384, distance: 29.7
click at [788, 384] on div "[DATE], October 15: 08:00 PM Charge ​ $ ***" at bounding box center [722, 392] width 395 height 23
type input "**"
drag, startPoint x: 841, startPoint y: 422, endPoint x: 801, endPoint y: 419, distance: 39.6
click at [801, 419] on div "[DATE]: 08:00 PM Charge ​ $ ***" at bounding box center [722, 428] width 395 height 23
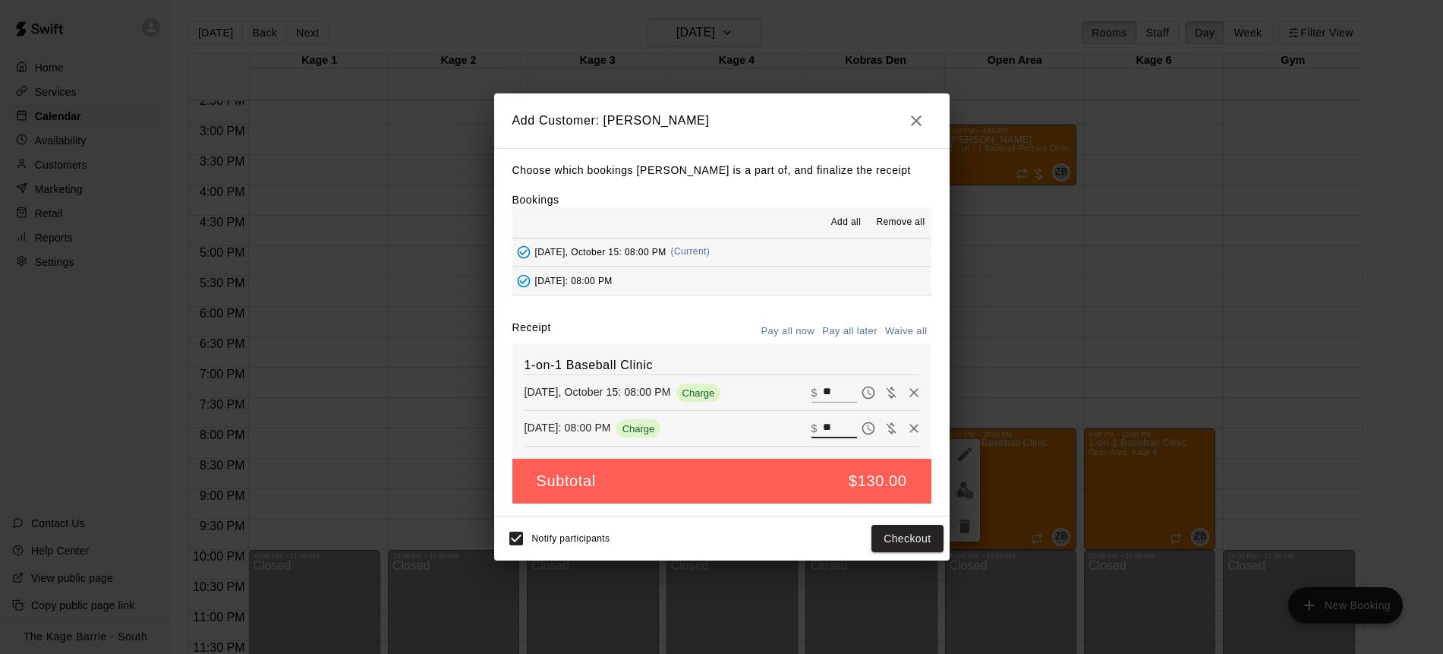
type input "**"
click at [853, 336] on button "Pay all later" at bounding box center [850, 332] width 63 height 24
click at [904, 537] on button "Add customer" at bounding box center [896, 539] width 93 height 28
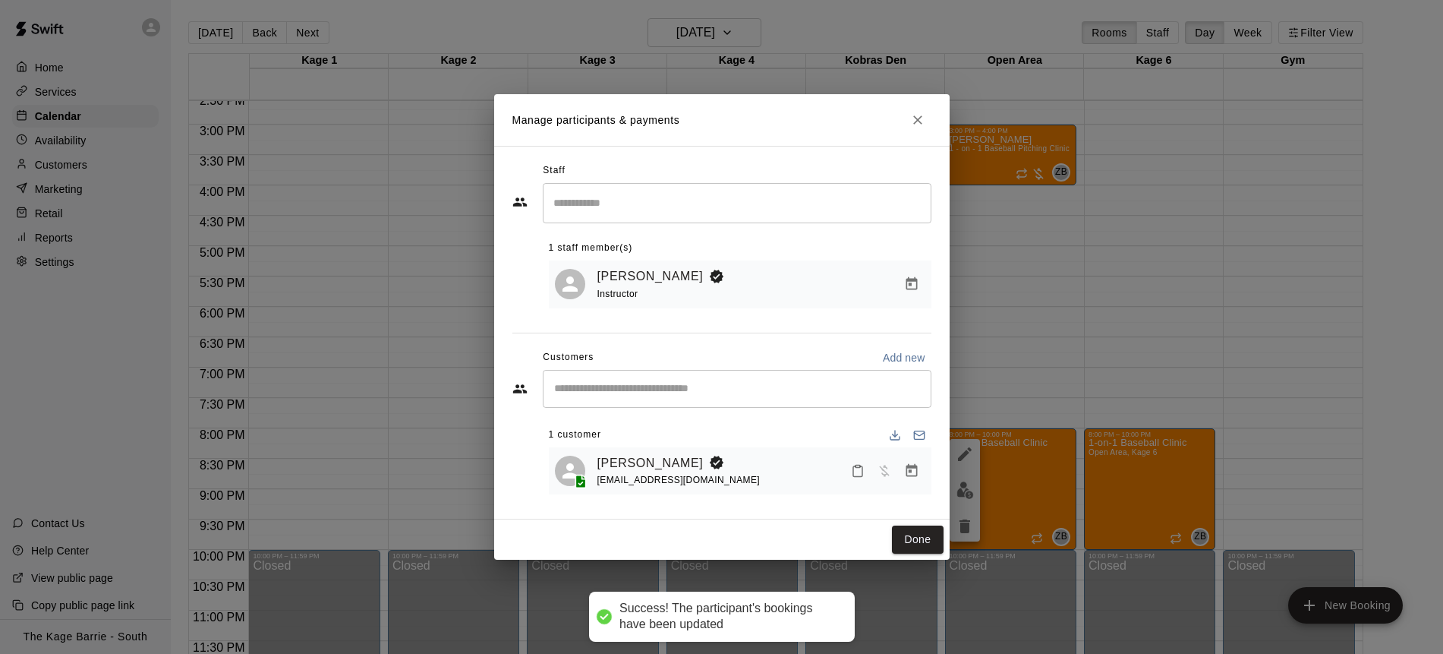
click at [709, 393] on input "Start typing to search customers..." at bounding box center [737, 388] width 375 height 15
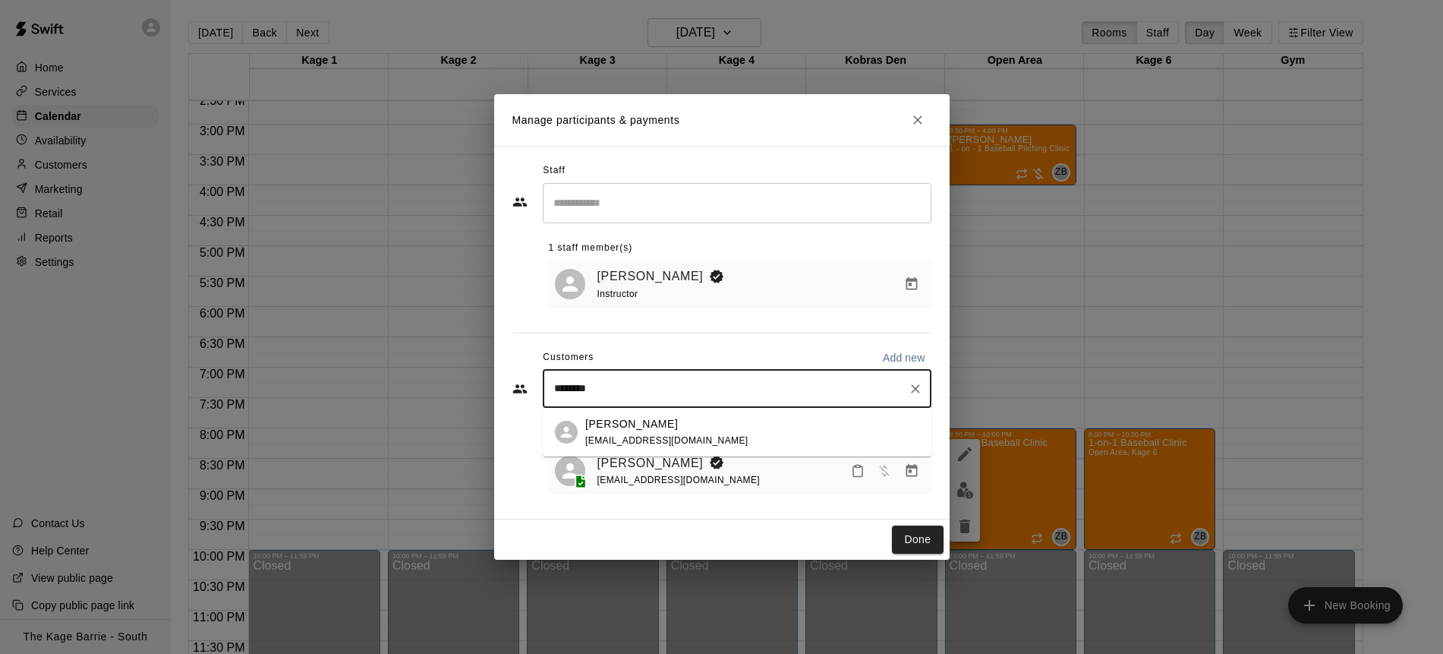
type input "*********"
click at [758, 433] on div "[PERSON_NAME] [PERSON_NAME][EMAIL_ADDRESS][DOMAIN_NAME]" at bounding box center [752, 432] width 334 height 33
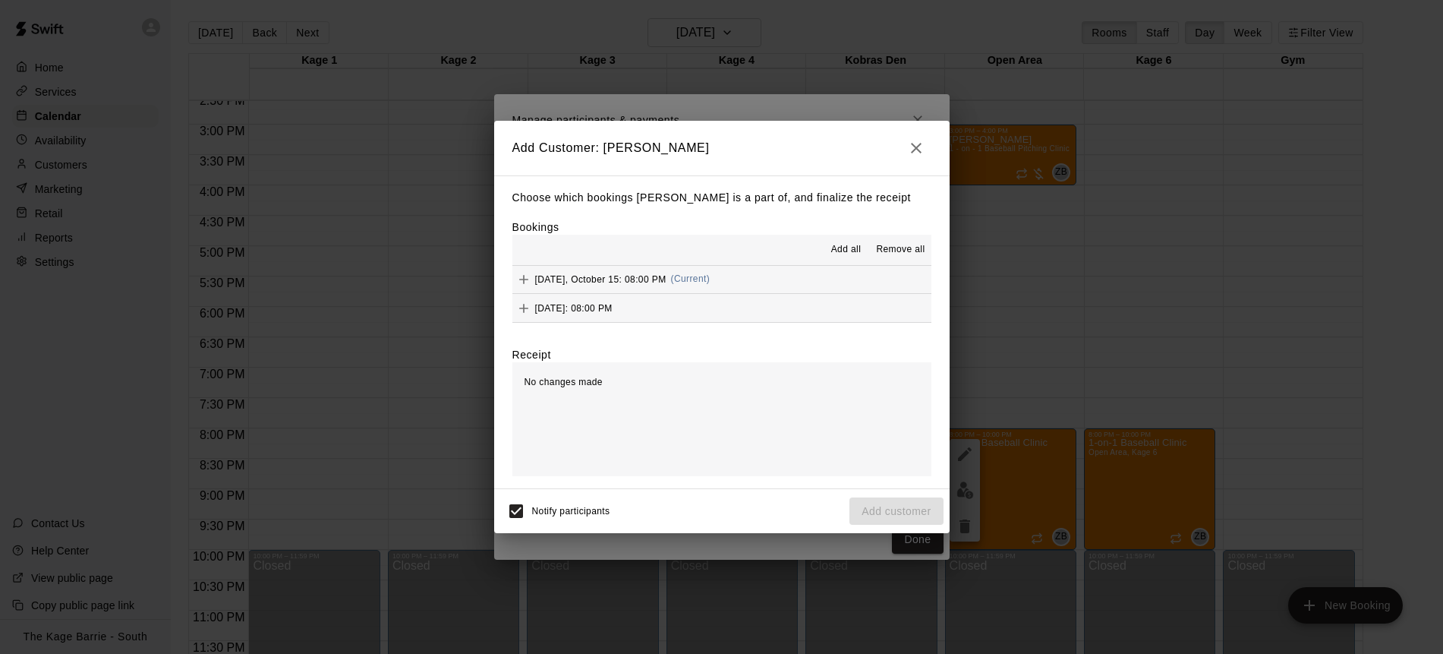
click at [848, 254] on span "Add all" at bounding box center [846, 249] width 30 height 15
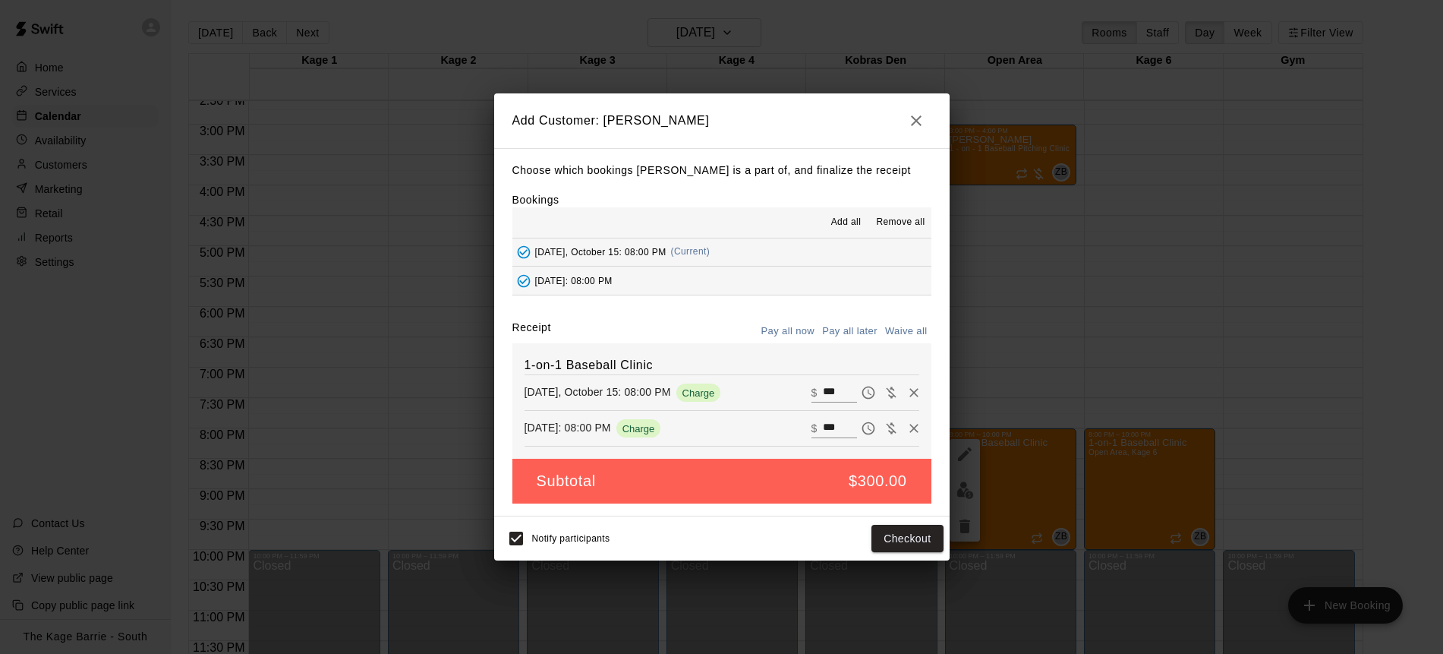
drag, startPoint x: 829, startPoint y: 387, endPoint x: 800, endPoint y: 386, distance: 29.7
click at [800, 386] on div "[DATE], October 15: 08:00 PM Charge ​ $ ***" at bounding box center [722, 392] width 395 height 23
type input "**"
drag, startPoint x: 847, startPoint y: 424, endPoint x: 789, endPoint y: 420, distance: 58.6
click at [789, 420] on div "[DATE]: 08:00 PM Charge ​ $ ***" at bounding box center [722, 428] width 395 height 23
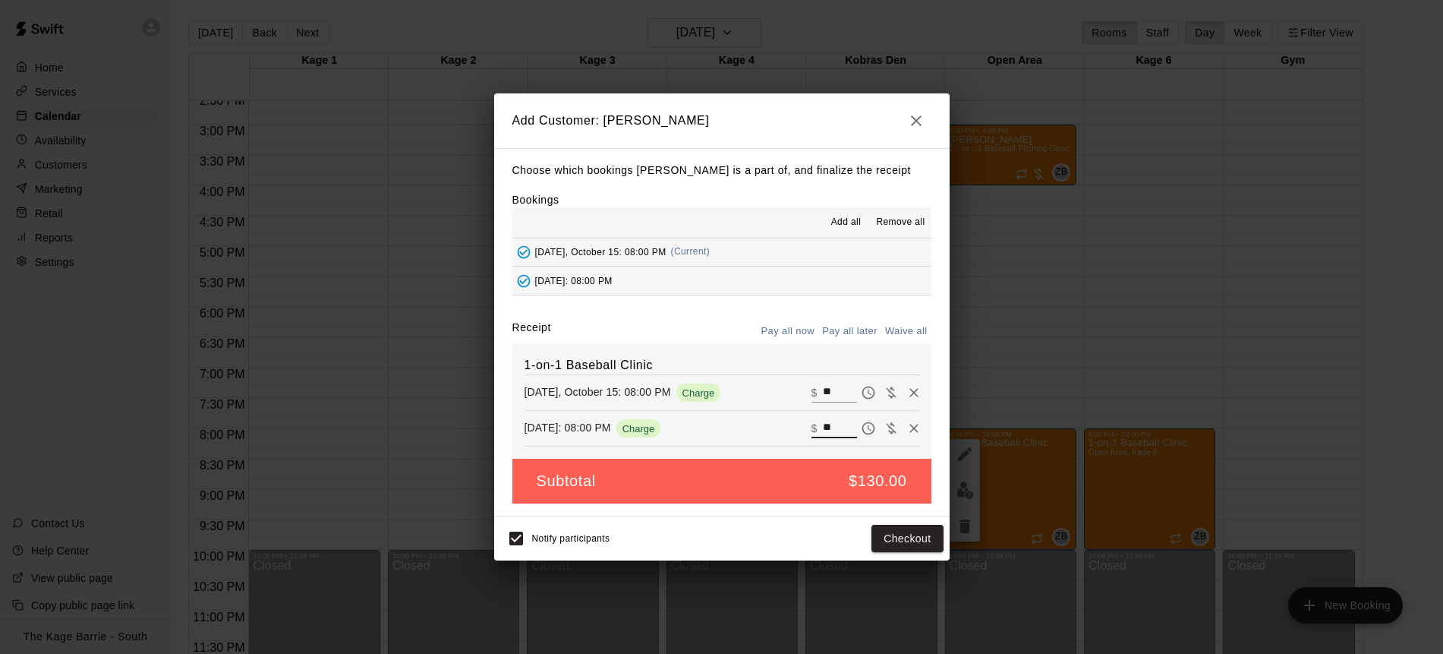
type input "**"
click at [850, 330] on button "Pay all later" at bounding box center [850, 332] width 63 height 24
click at [900, 540] on button "Add customer" at bounding box center [896, 539] width 93 height 28
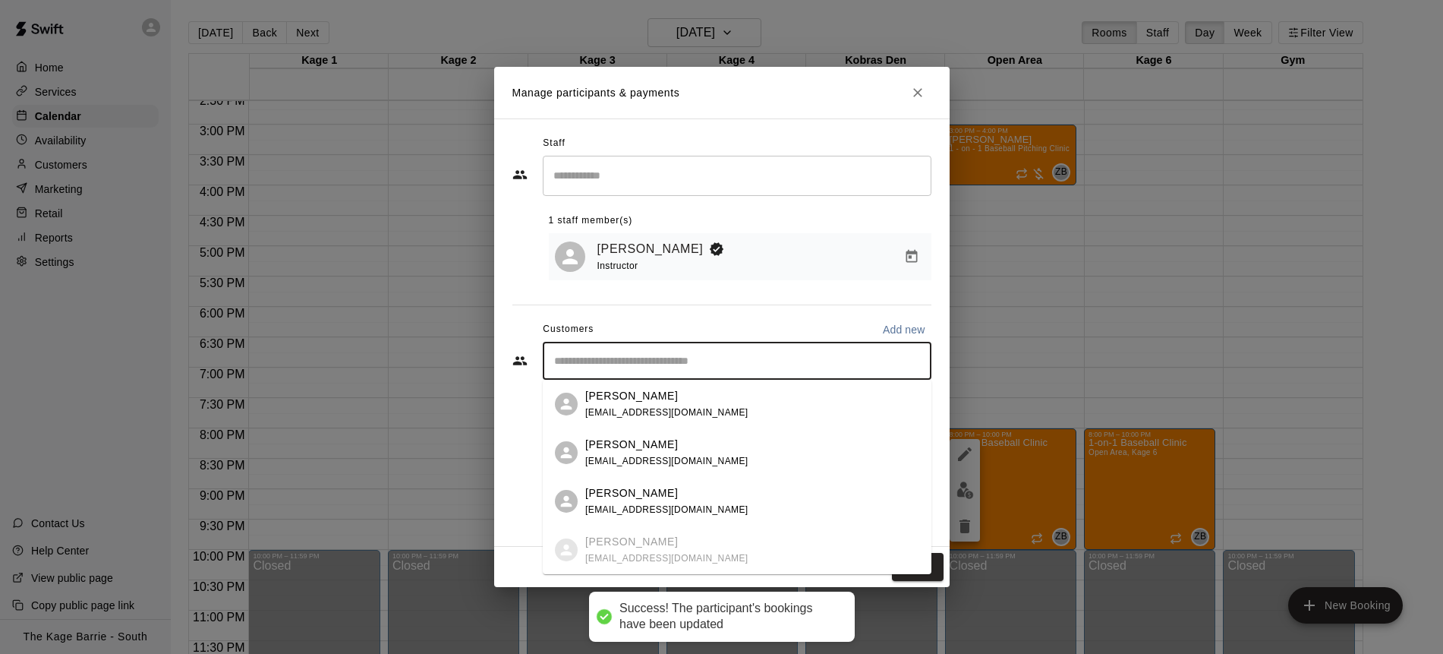
click at [652, 359] on input "Start typing to search customers..." at bounding box center [737, 360] width 375 height 15
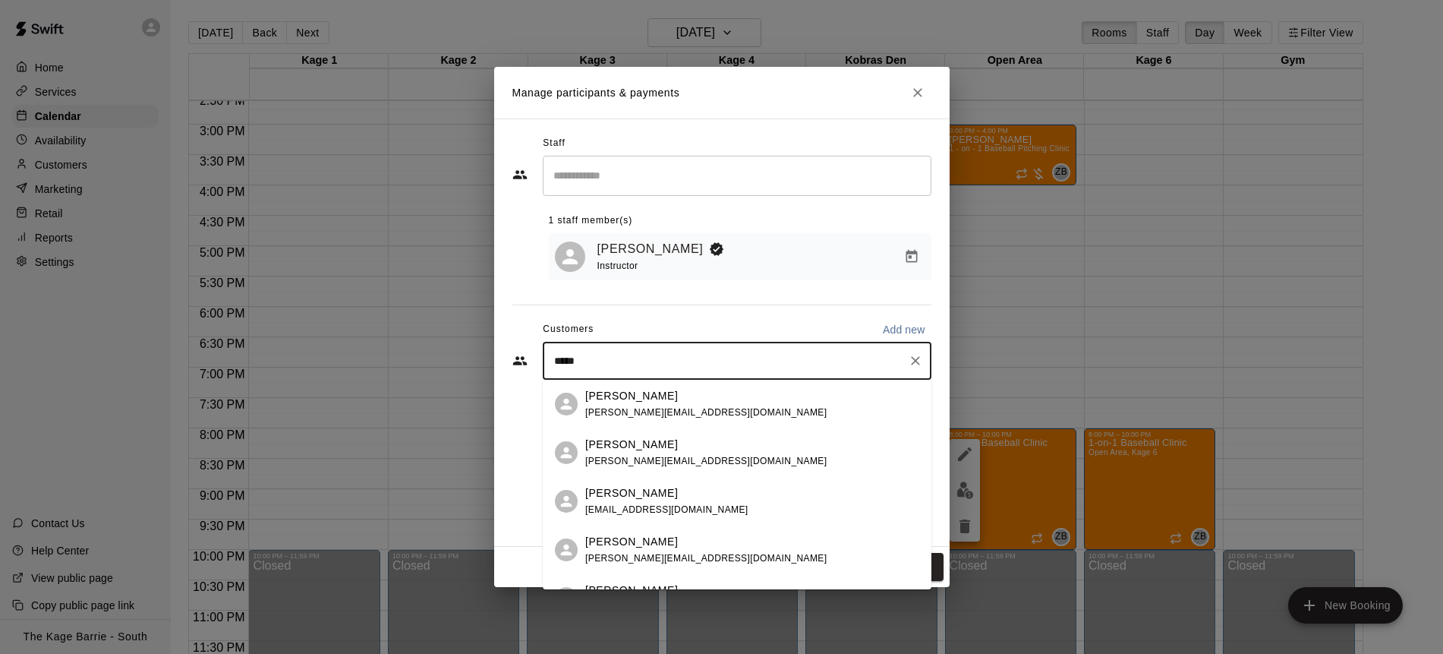
type input "******"
click at [726, 404] on div "[PERSON_NAME] [PERSON_NAME][EMAIL_ADDRESS][DOMAIN_NAME]" at bounding box center [752, 404] width 334 height 33
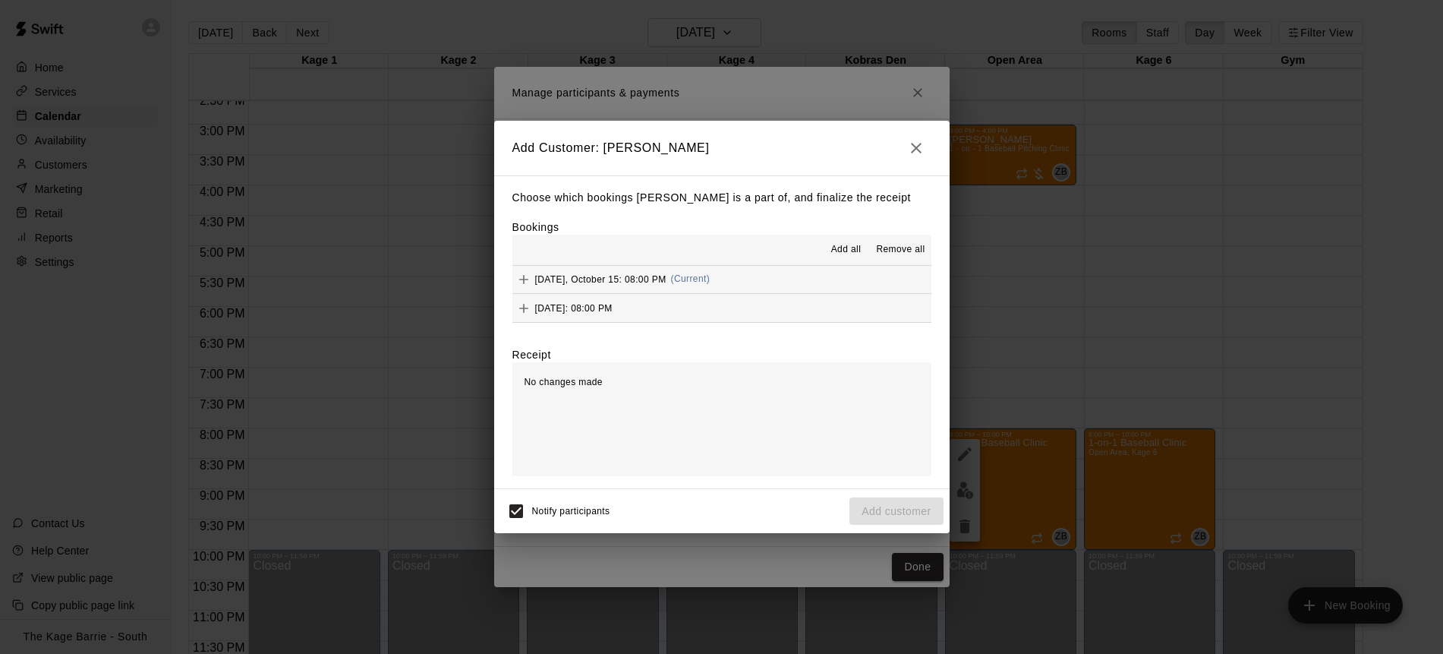
click at [846, 250] on span "Add all" at bounding box center [846, 249] width 30 height 15
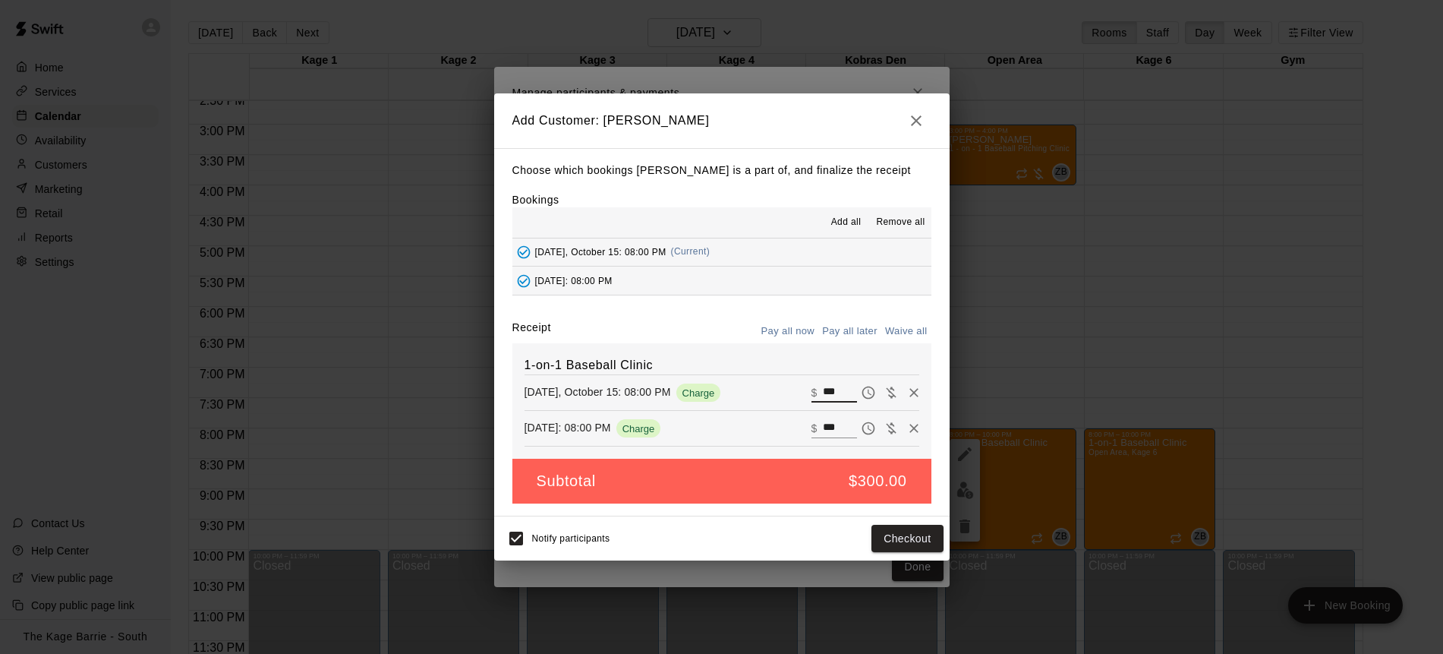
drag, startPoint x: 845, startPoint y: 389, endPoint x: 812, endPoint y: 387, distance: 33.5
click at [816, 387] on div "​ $ ***" at bounding box center [835, 393] width 46 height 20
type input "**"
drag, startPoint x: 842, startPoint y: 425, endPoint x: 790, endPoint y: 418, distance: 52.9
click at [790, 418] on div "[DATE]: 08:00 PM Charge ​ $ ***" at bounding box center [722, 428] width 395 height 23
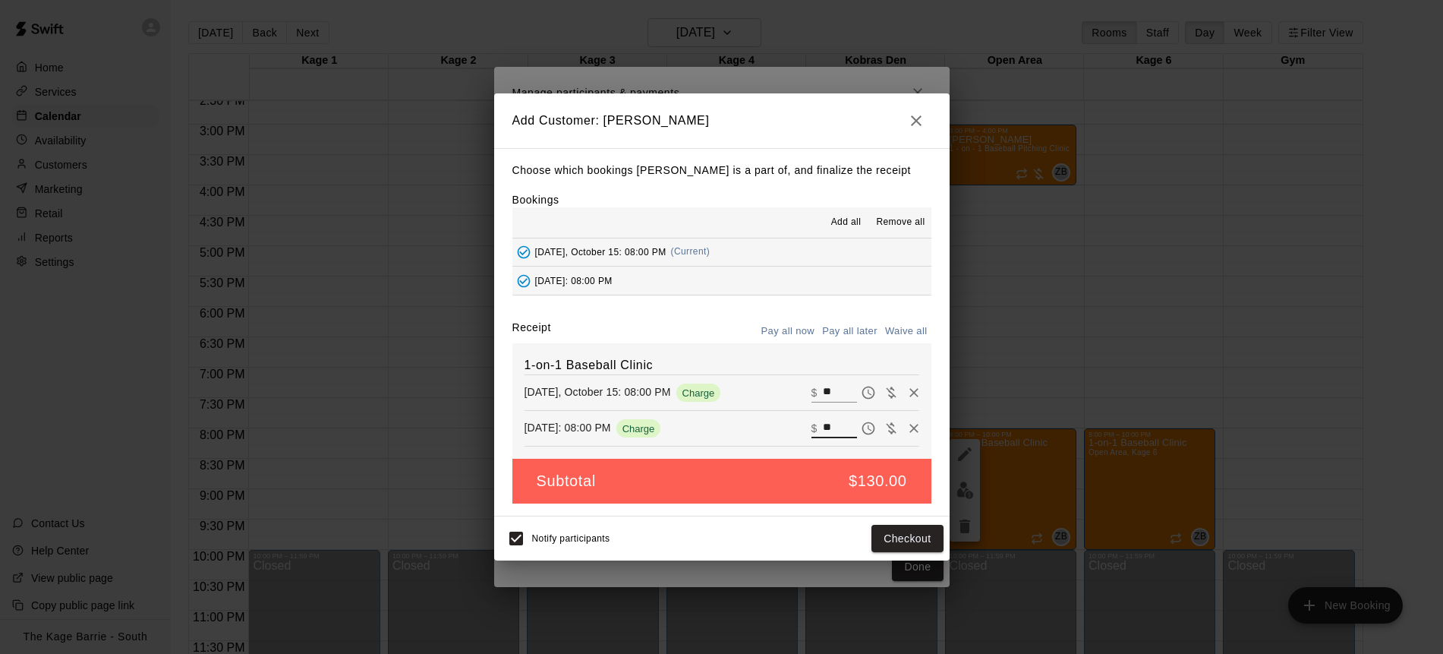
type input "**"
click at [845, 327] on button "Pay all later" at bounding box center [850, 332] width 63 height 24
click at [921, 545] on button "Add customer" at bounding box center [896, 539] width 93 height 28
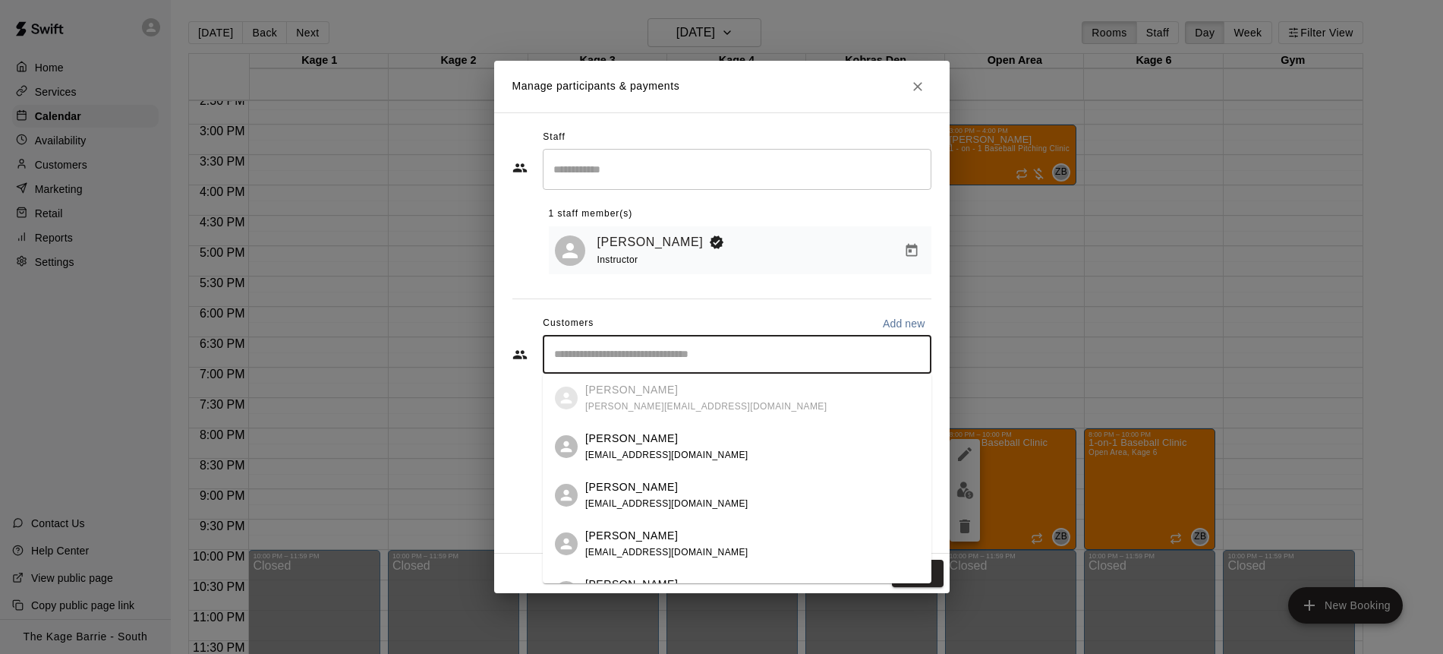
click at [628, 361] on input "Start typing to search customers..." at bounding box center [737, 354] width 375 height 15
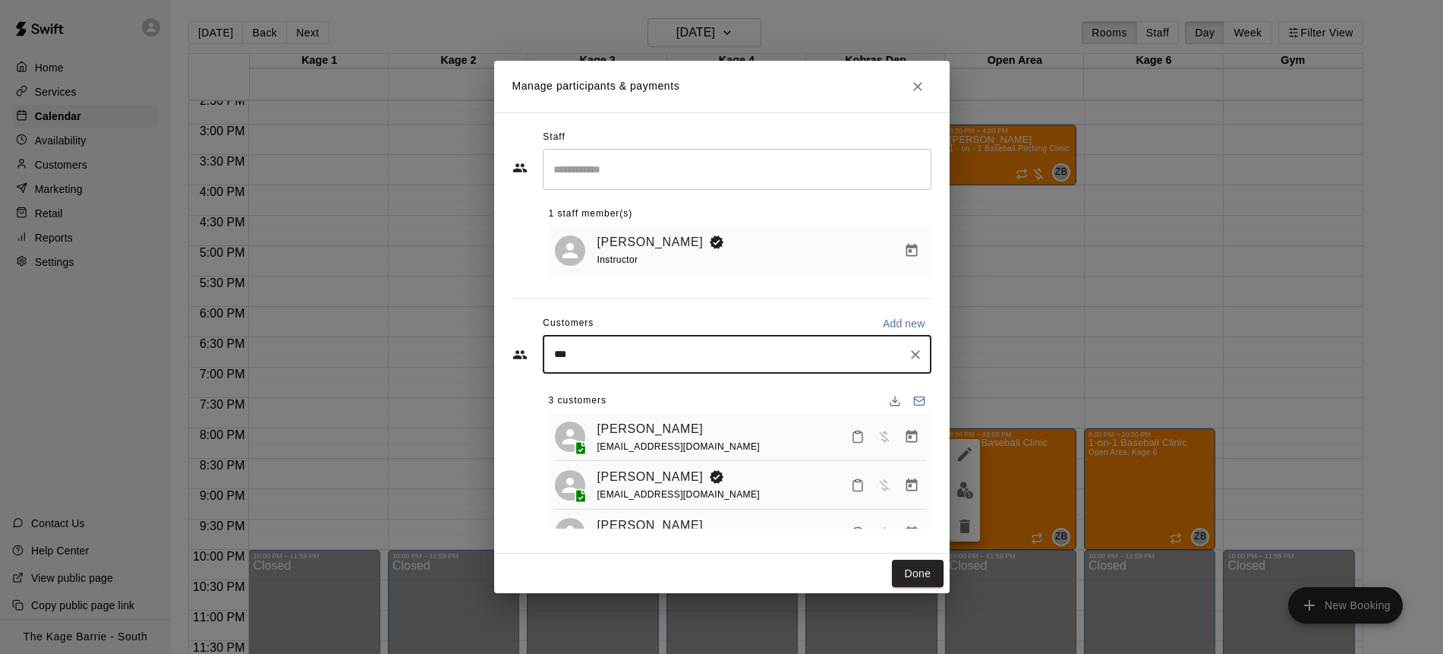
type input "****"
click at [707, 392] on div "[PERSON_NAME] [PERSON_NAME][EMAIL_ADDRESS][PERSON_NAME][DOMAIN_NAME]" at bounding box center [752, 398] width 334 height 33
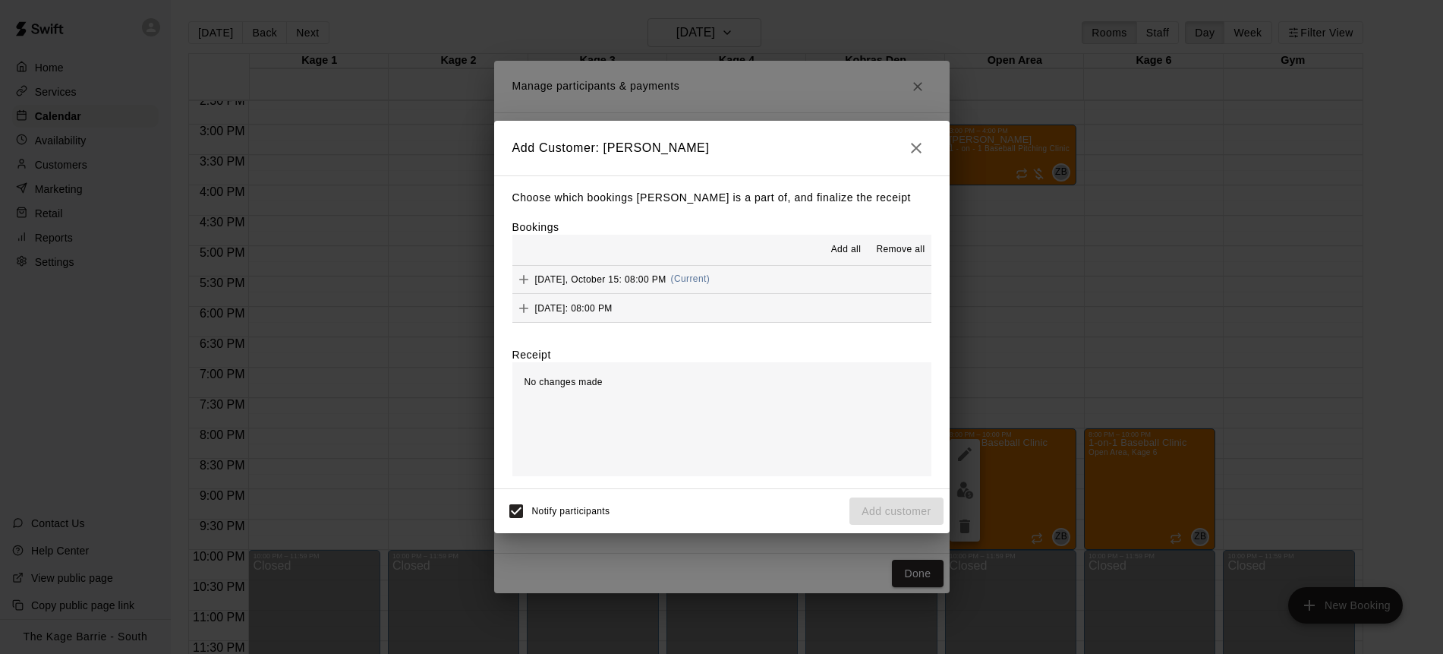
click at [854, 251] on span "Add all" at bounding box center [846, 249] width 30 height 15
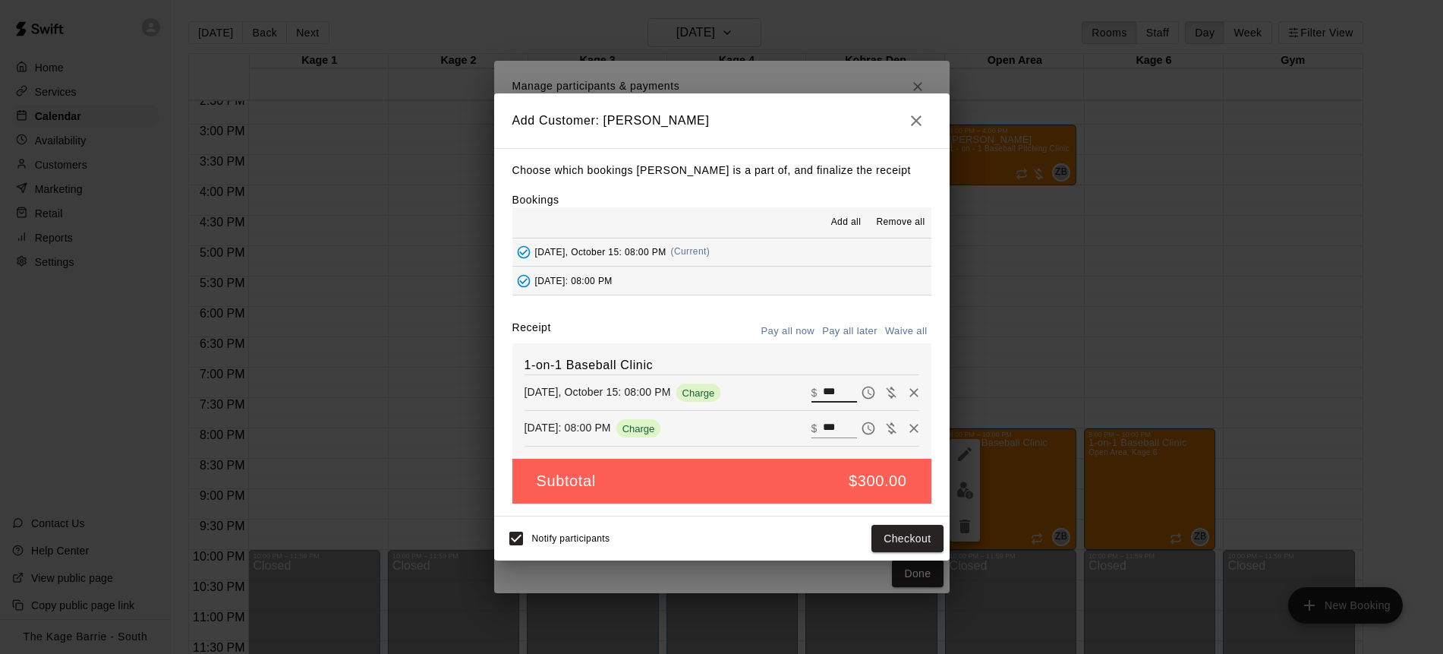
drag, startPoint x: 841, startPoint y: 392, endPoint x: 812, endPoint y: 387, distance: 29.2
click at [812, 387] on div "​ $ ***" at bounding box center [835, 393] width 46 height 20
type input "**"
drag, startPoint x: 847, startPoint y: 426, endPoint x: 738, endPoint y: 413, distance: 109.3
click at [740, 413] on div "1-on-1 Baseball Clinic [DATE], October 15: 08:00 PM Charge ​ $ ** [DATE]: 08:00…" at bounding box center [722, 401] width 419 height 116
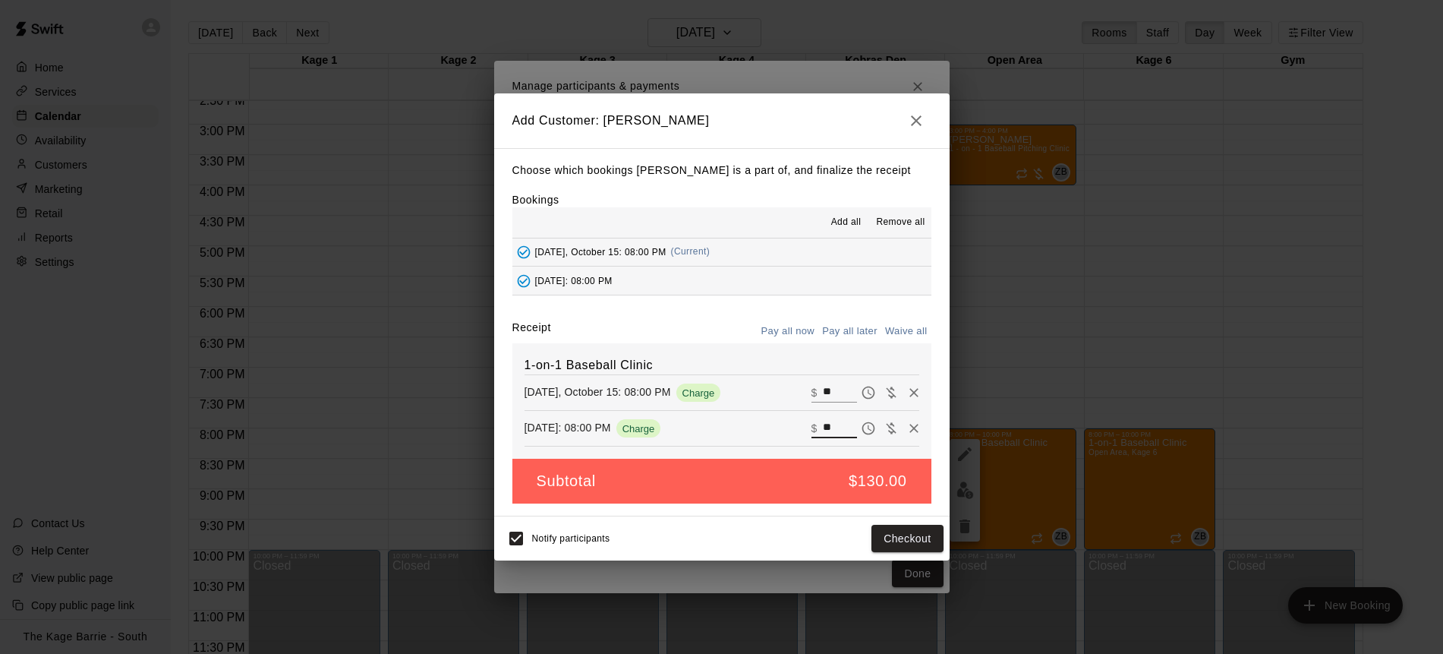
type input "**"
click at [862, 332] on button "Pay all later" at bounding box center [850, 332] width 63 height 24
click at [916, 542] on button "Add customer" at bounding box center [896, 539] width 93 height 28
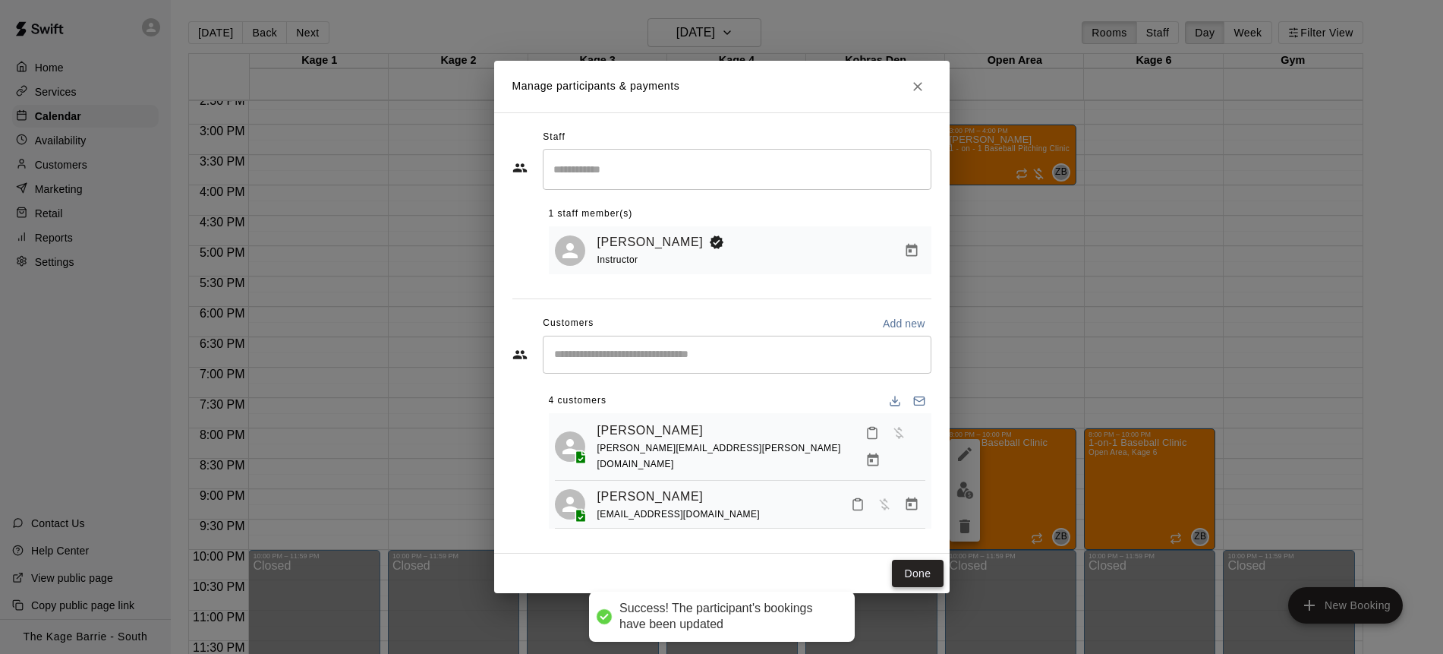
click at [922, 570] on button "Done" at bounding box center [917, 574] width 51 height 28
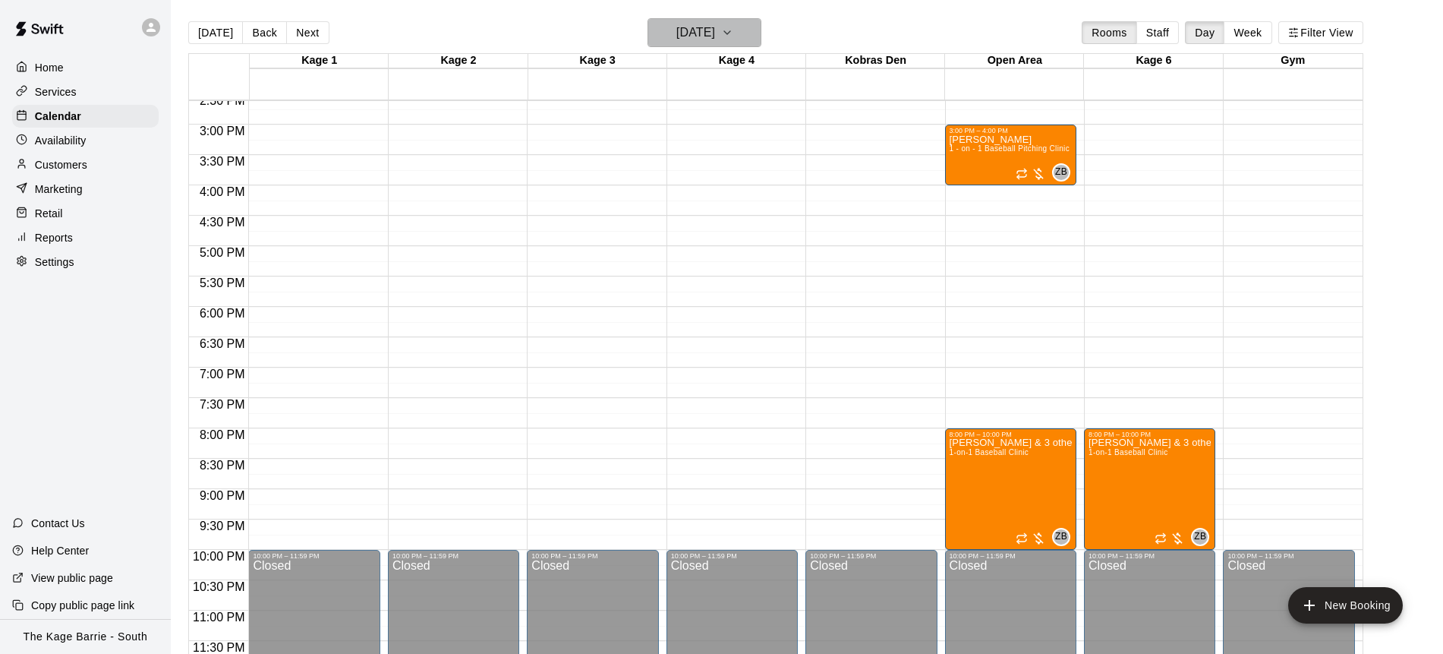
click at [734, 37] on icon "button" at bounding box center [727, 33] width 12 height 18
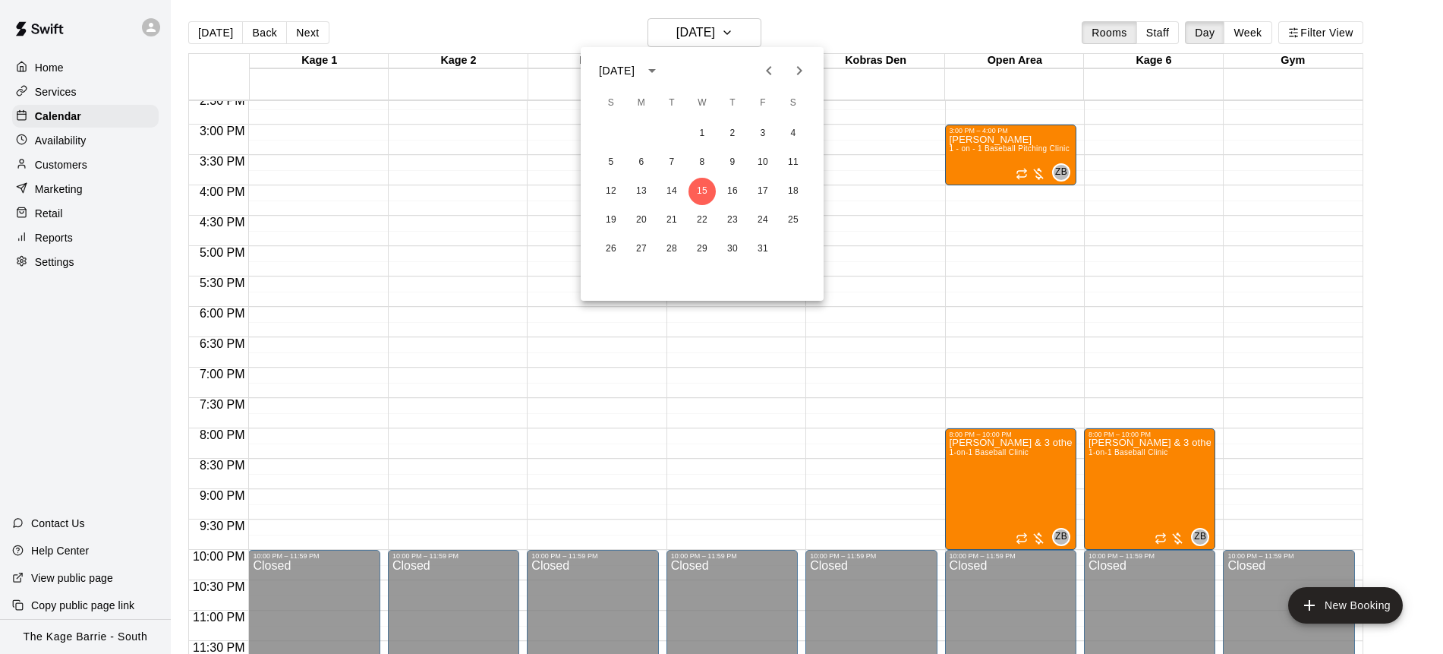
click at [801, 71] on icon "Next month" at bounding box center [799, 71] width 18 height 18
click at [702, 191] on button "12" at bounding box center [702, 191] width 27 height 27
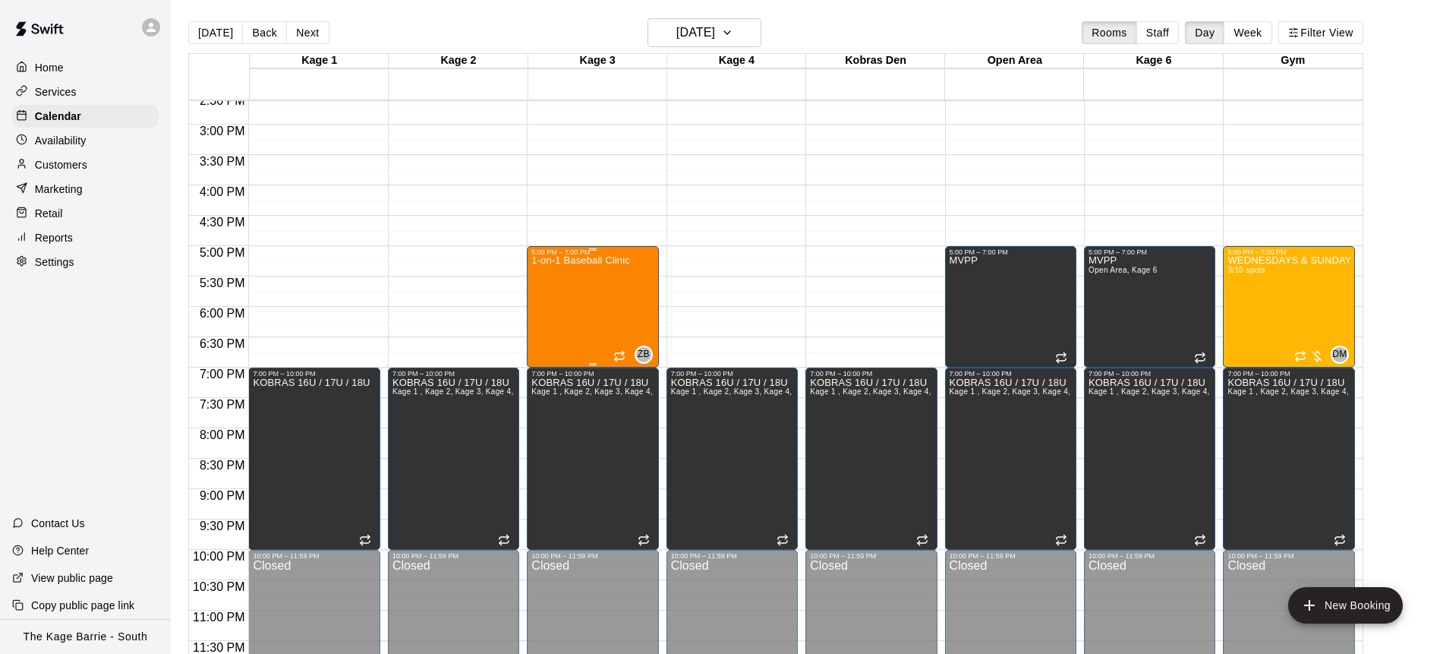
click at [581, 302] on div "1-on-1 Baseball Clinic" at bounding box center [581, 583] width 99 height 654
click at [554, 304] on img "edit" at bounding box center [547, 307] width 17 height 17
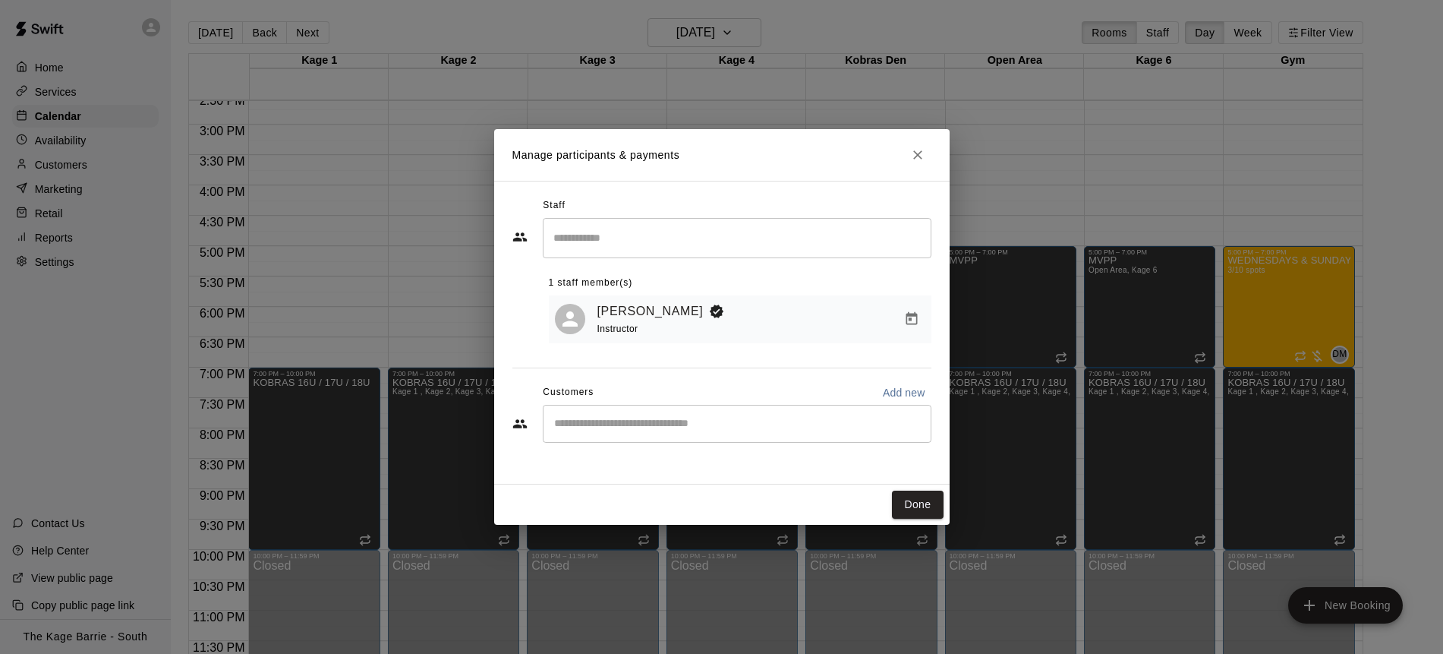
click at [645, 434] on div "​" at bounding box center [737, 424] width 389 height 38
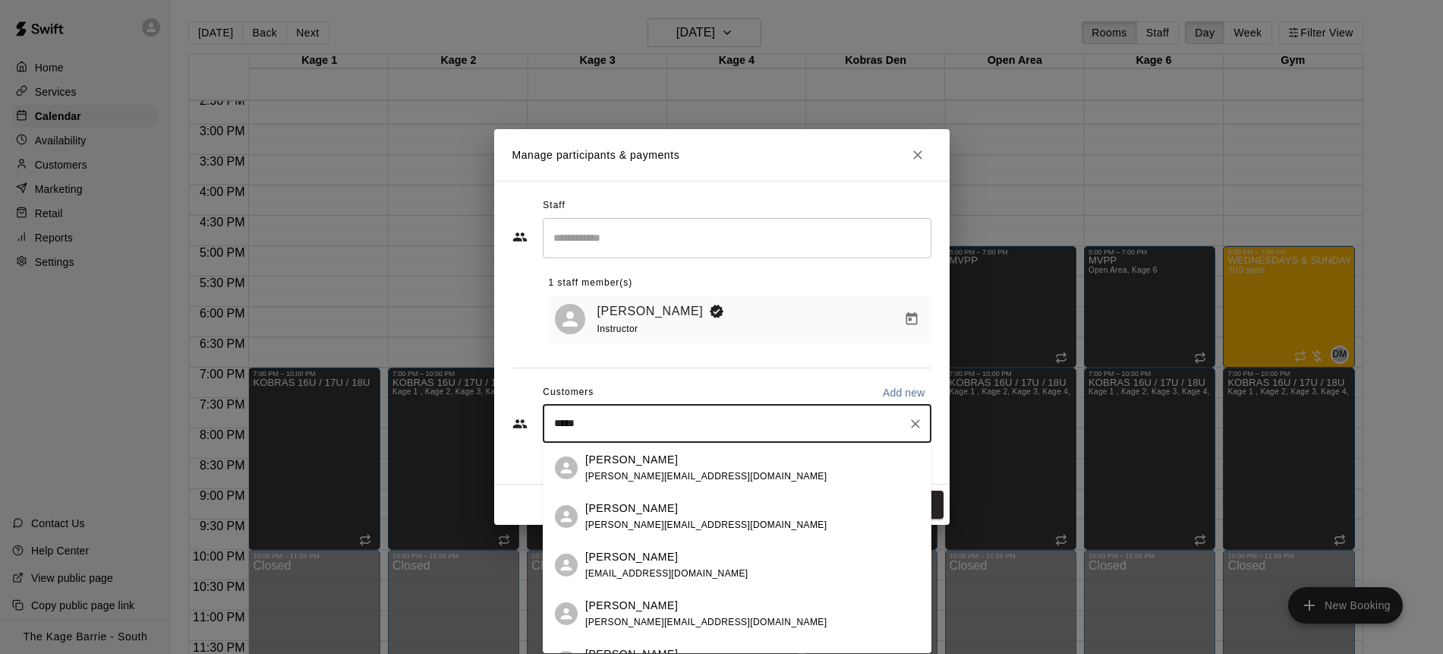
type input "******"
click at [692, 471] on span "[PERSON_NAME][EMAIL_ADDRESS][DOMAIN_NAME]" at bounding box center [705, 476] width 241 height 11
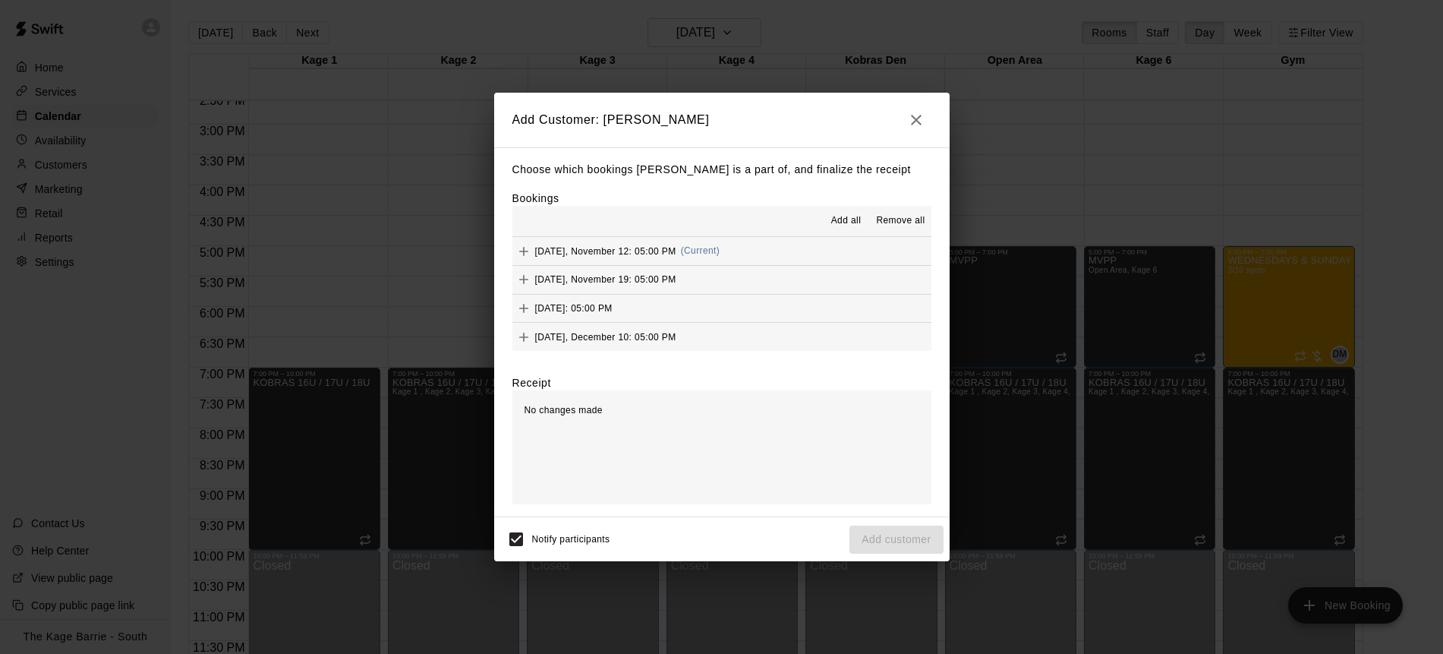
scroll to position [29, 0]
click at [853, 216] on span "Add all" at bounding box center [846, 220] width 30 height 15
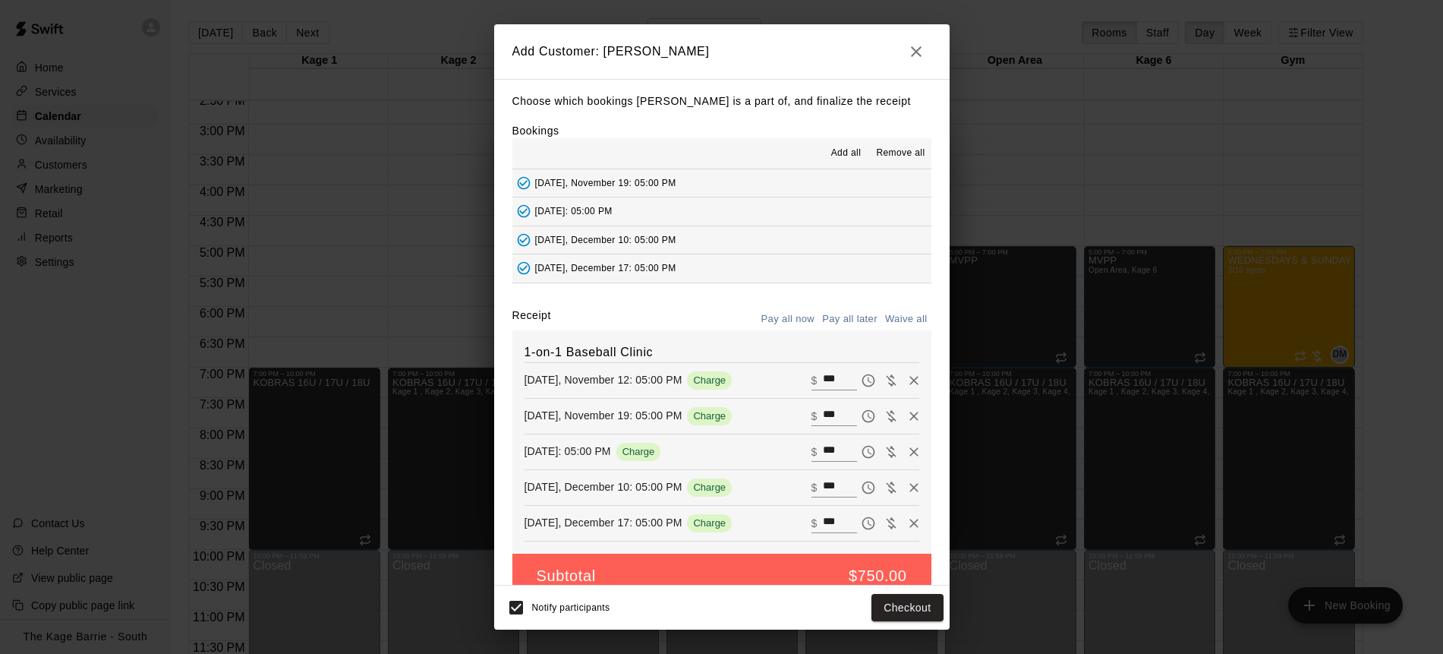
click at [791, 376] on div "[DATE], November 12: 05:00 PM Charge ​ $ ***" at bounding box center [722, 380] width 395 height 23
type input "**"
drag, startPoint x: 844, startPoint y: 418, endPoint x: 814, endPoint y: 417, distance: 30.4
click at [814, 417] on div "​ $ ***" at bounding box center [835, 416] width 46 height 20
type input "**"
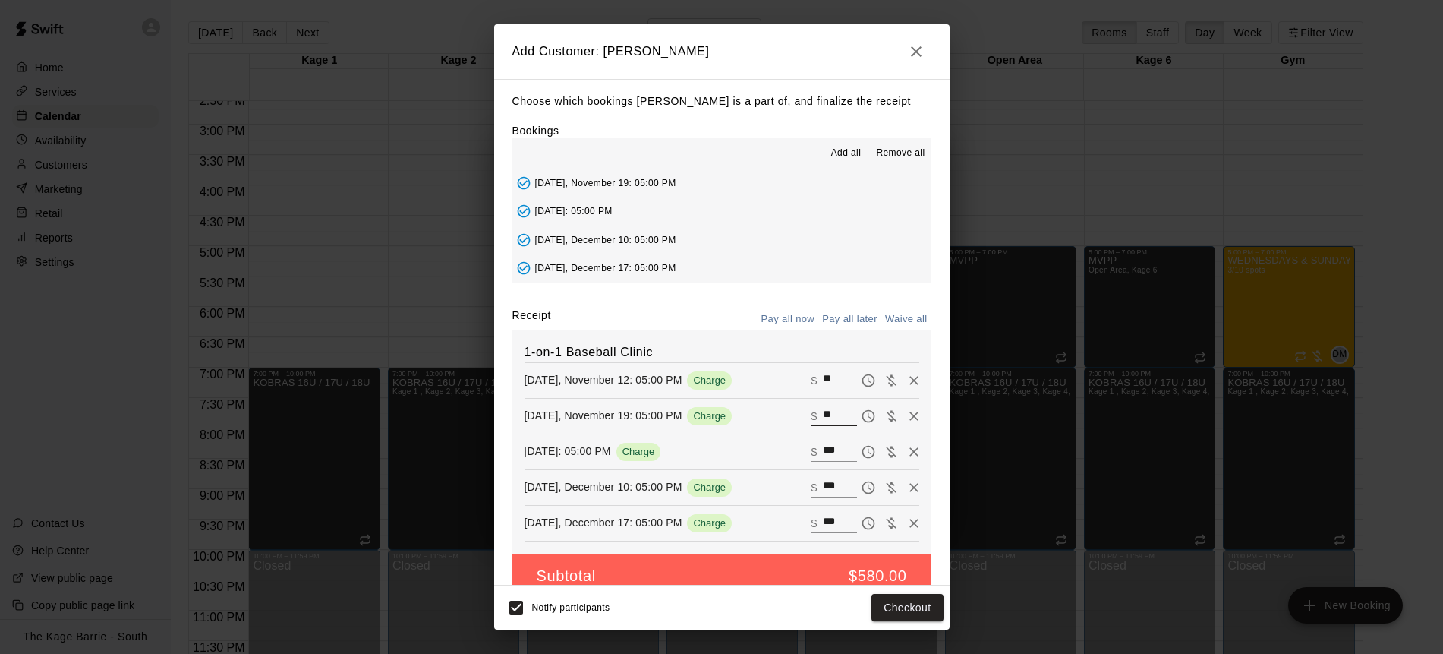
drag, startPoint x: 837, startPoint y: 452, endPoint x: 806, endPoint y: 451, distance: 31.1
click at [806, 451] on div "[DATE]: 05:00 PM Charge ​ $ ***" at bounding box center [722, 451] width 395 height 23
type input "**"
drag, startPoint x: 824, startPoint y: 481, endPoint x: 778, endPoint y: 479, distance: 45.6
click at [778, 479] on div "[DATE], December 10: 05:00 PM Charge ​ $ ***" at bounding box center [722, 487] width 395 height 23
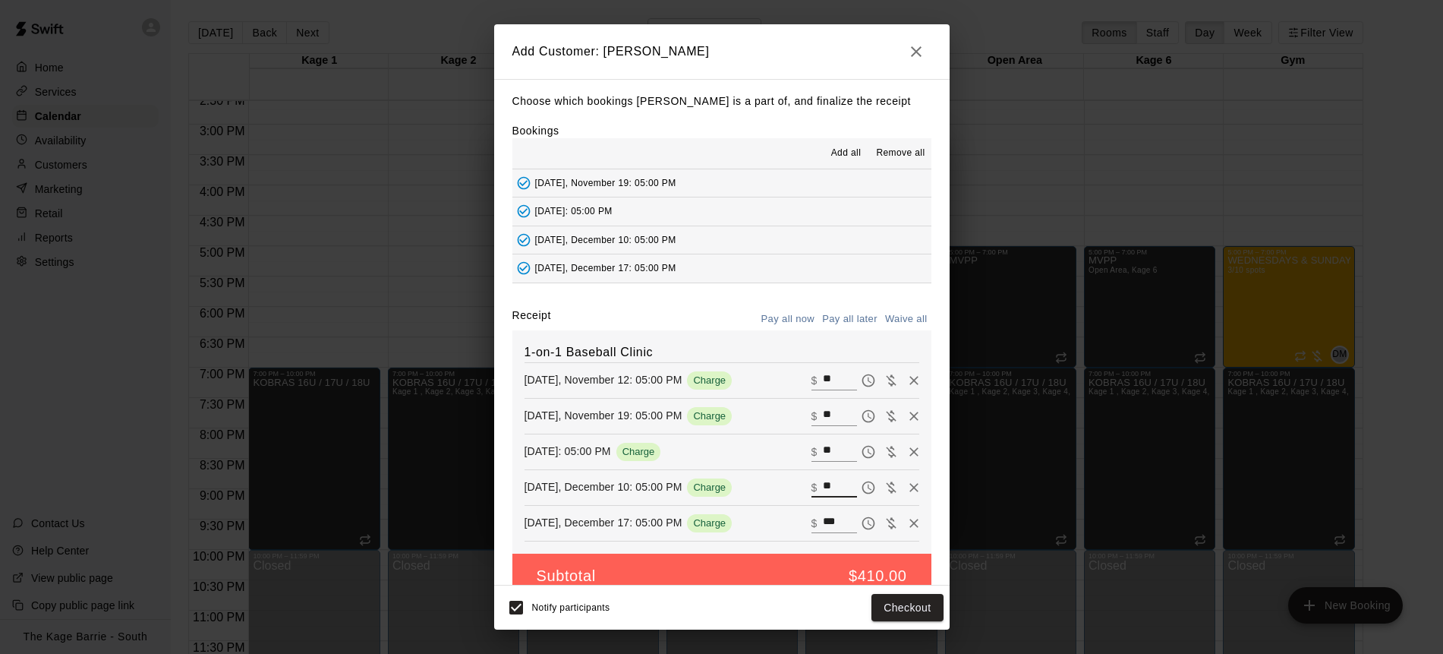
type input "**"
drag, startPoint x: 838, startPoint y: 519, endPoint x: 770, endPoint y: 514, distance: 68.5
click at [775, 514] on div "[DATE], December 17: 05:00 PM Charge ​ $ ***" at bounding box center [722, 523] width 395 height 23
type input "**"
click at [862, 321] on button "Pay all later" at bounding box center [850, 320] width 63 height 24
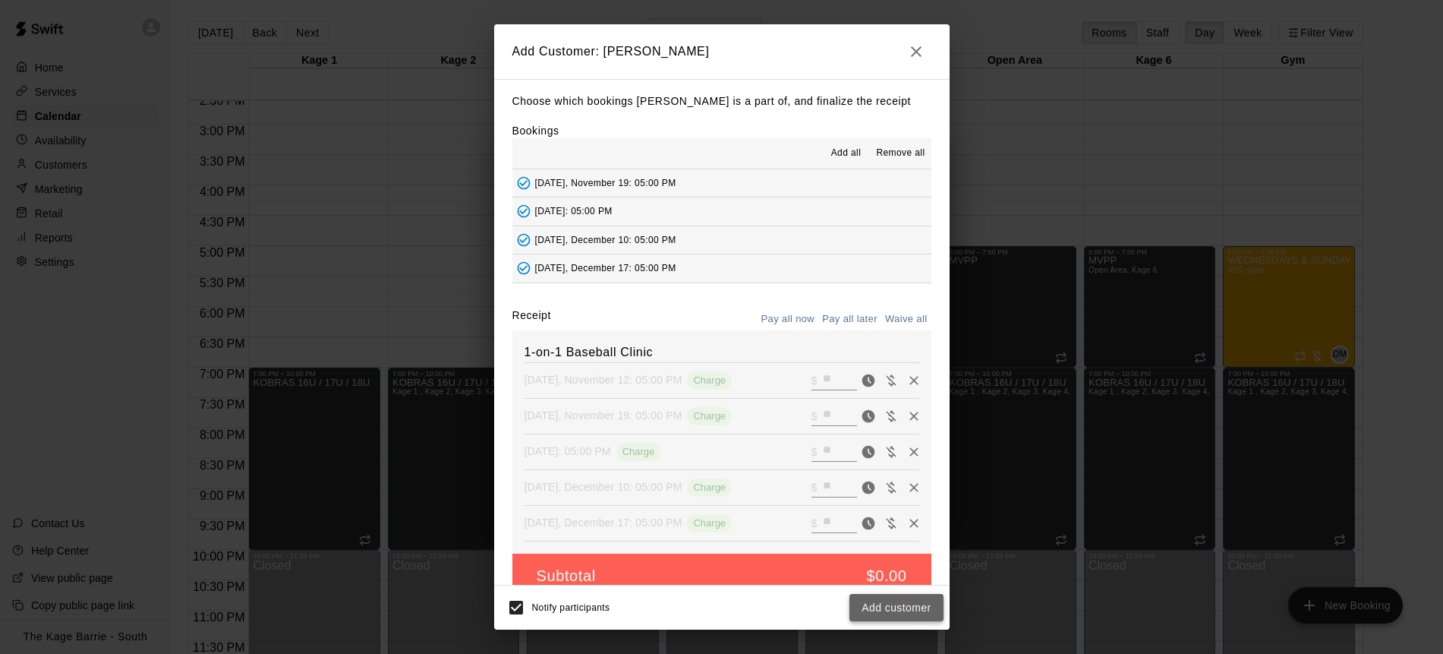
click at [897, 608] on button "Add customer" at bounding box center [896, 608] width 93 height 28
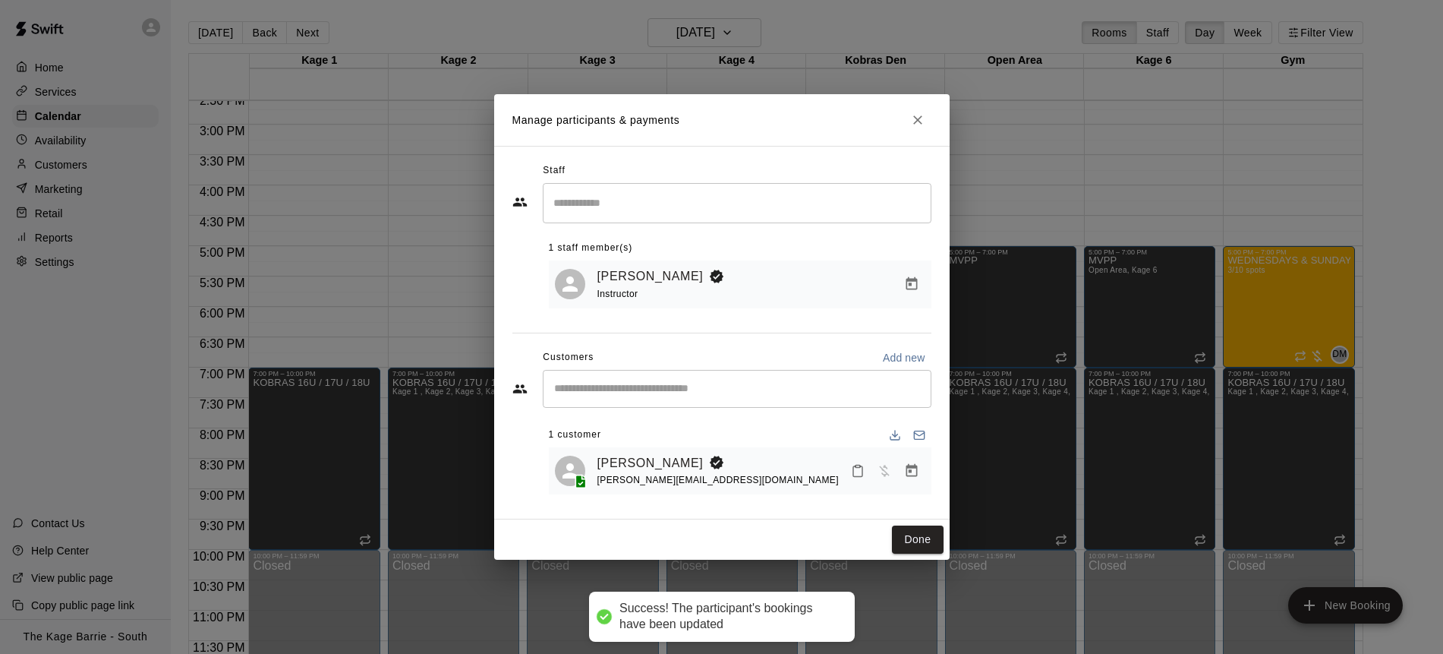
click at [596, 390] on input "Start typing to search customers..." at bounding box center [737, 388] width 375 height 15
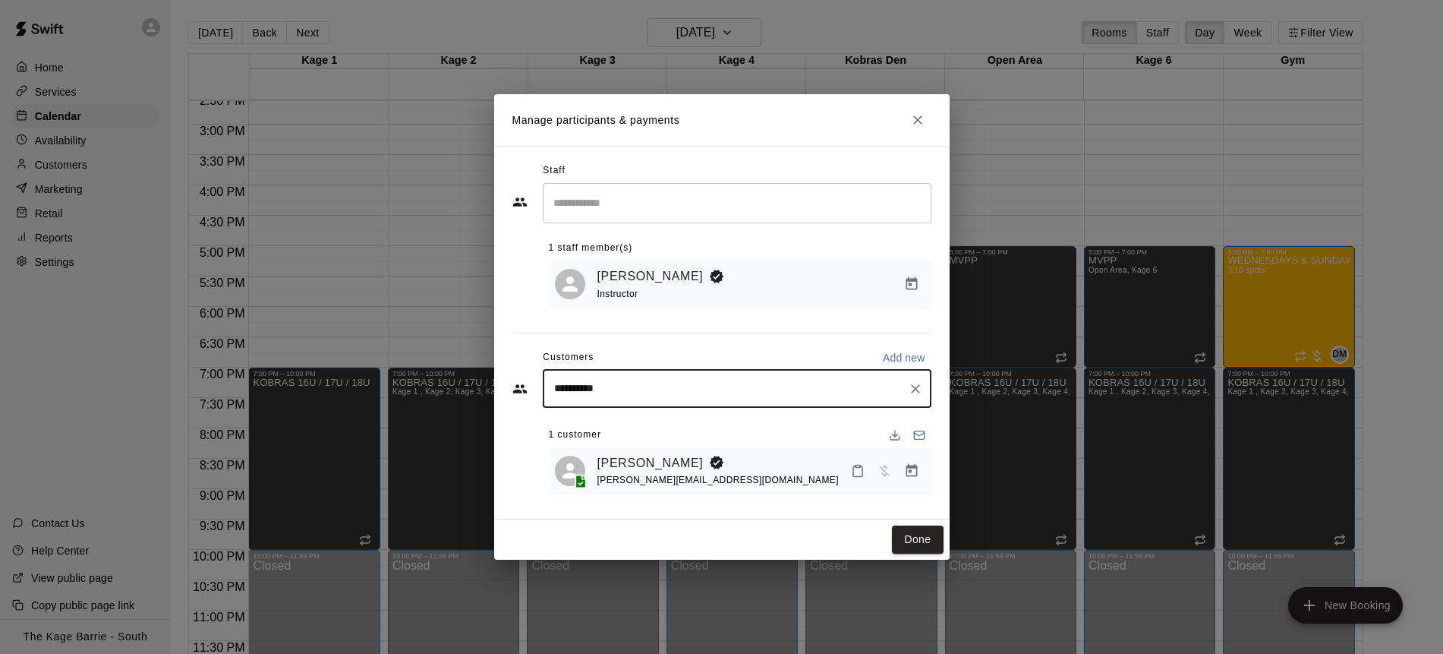
type input "**********"
click at [693, 435] on span "[EMAIL_ADDRESS][DOMAIN_NAME]" at bounding box center [666, 440] width 163 height 11
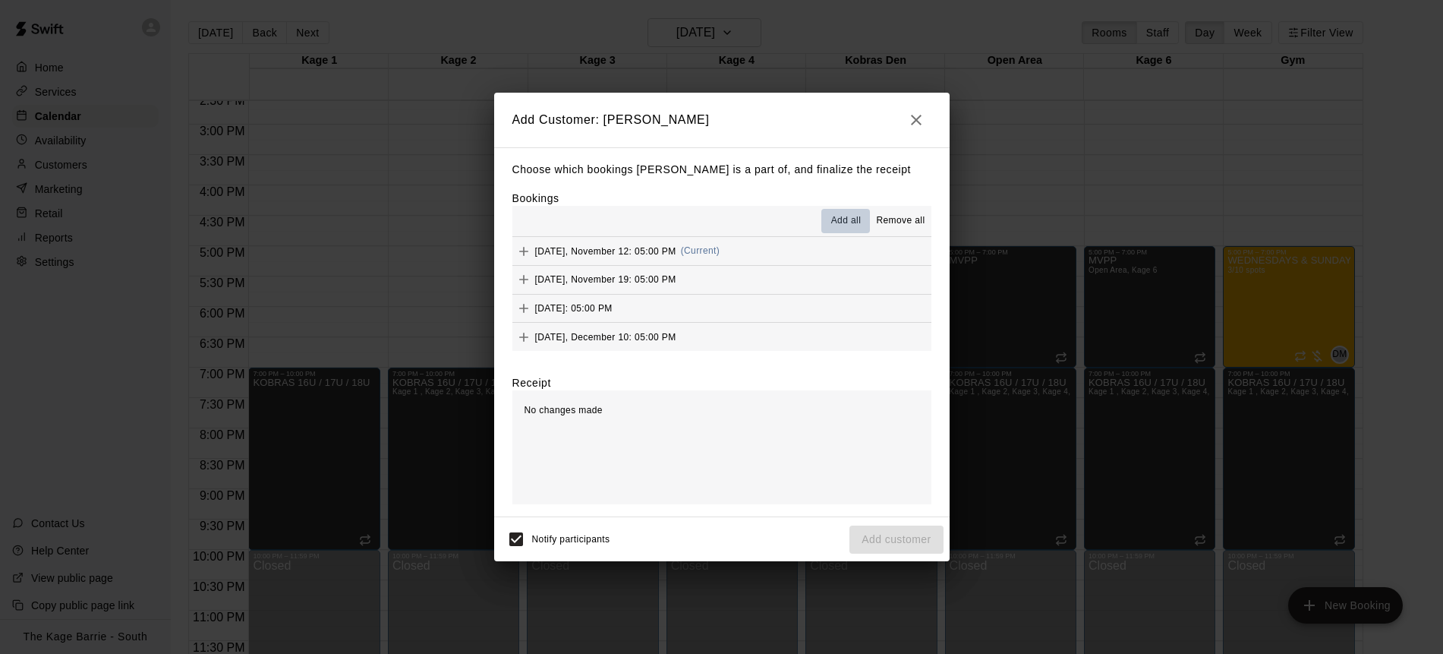
click at [842, 219] on span "Add all" at bounding box center [846, 220] width 30 height 15
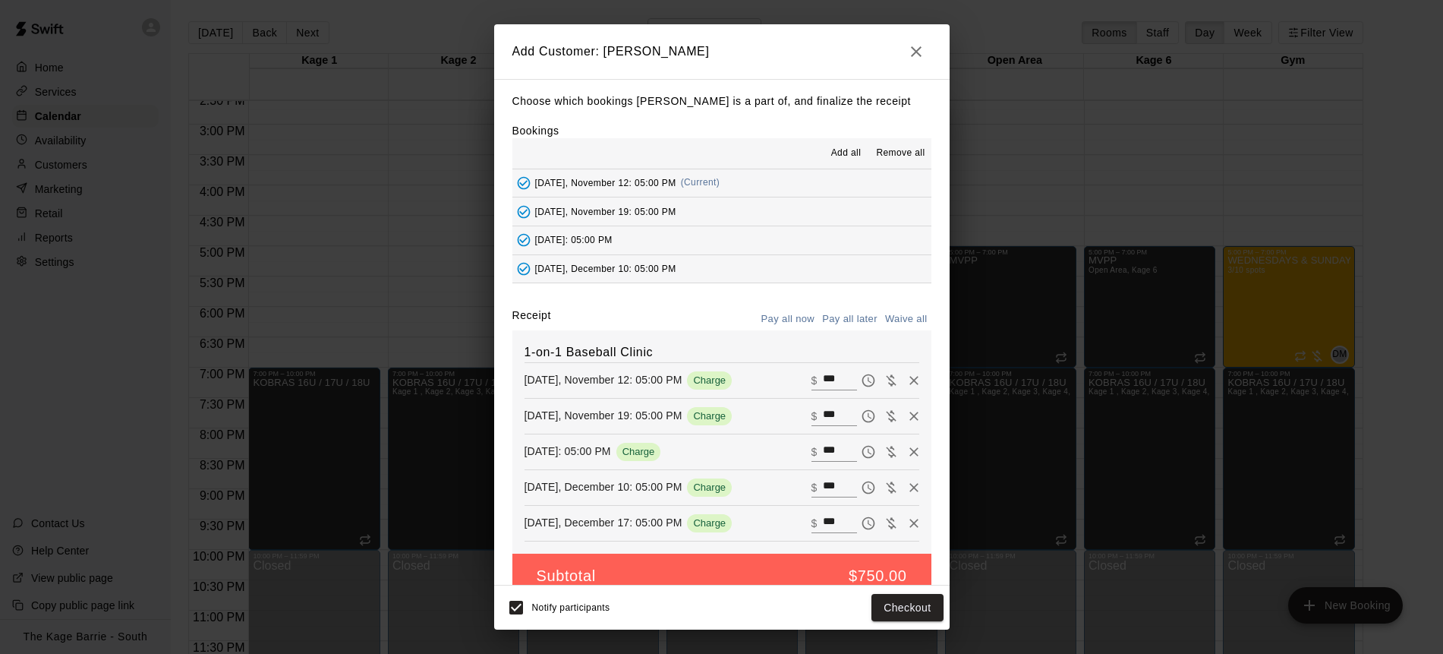
drag, startPoint x: 849, startPoint y: 380, endPoint x: 792, endPoint y: 377, distance: 57.1
click at [794, 377] on div "[DATE], November 12: 05:00 PM Charge ​ $ ***" at bounding box center [722, 380] width 395 height 23
type input "**"
drag, startPoint x: 844, startPoint y: 412, endPoint x: 815, endPoint y: 414, distance: 28.9
click at [814, 412] on div "​ $ ***" at bounding box center [835, 416] width 46 height 20
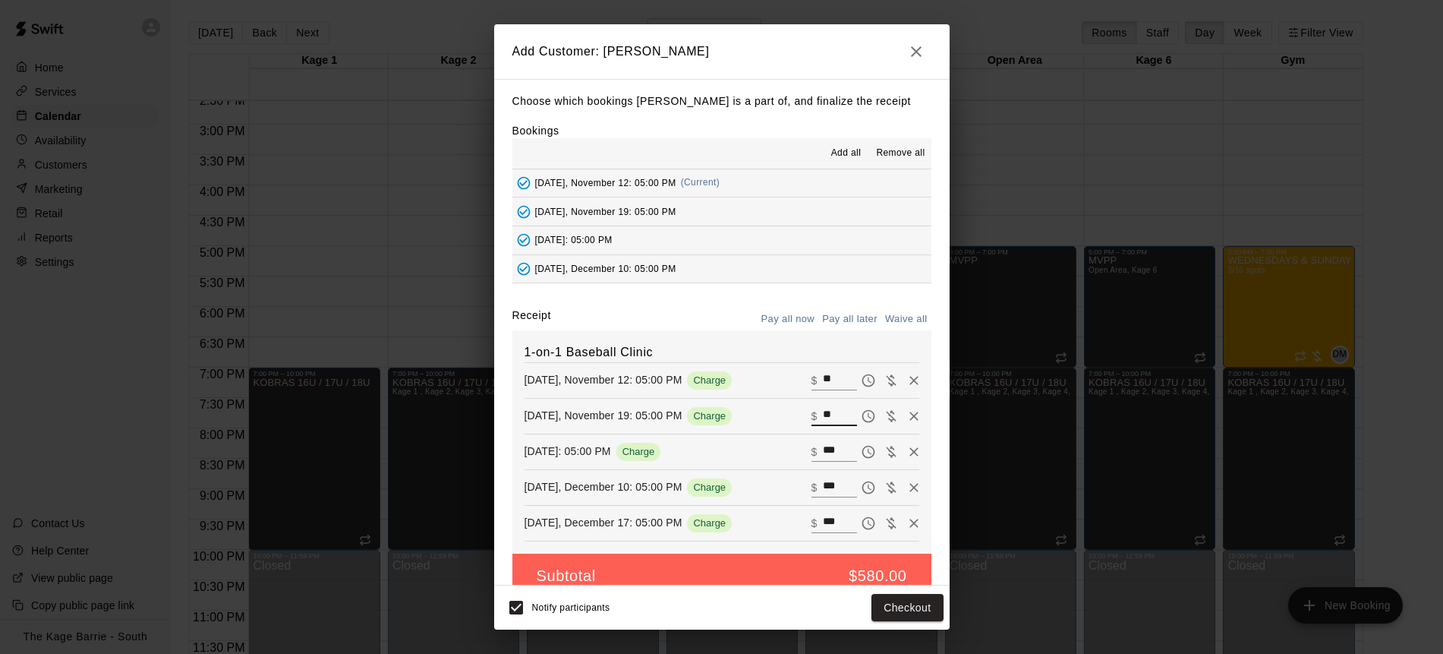
type input "**"
drag, startPoint x: 847, startPoint y: 448, endPoint x: 802, endPoint y: 449, distance: 45.6
click at [803, 449] on div "[DATE]: 05:00 PM Charge ​ $ ***" at bounding box center [722, 451] width 395 height 23
type input "**"
drag, startPoint x: 829, startPoint y: 484, endPoint x: 794, endPoint y: 483, distance: 35.7
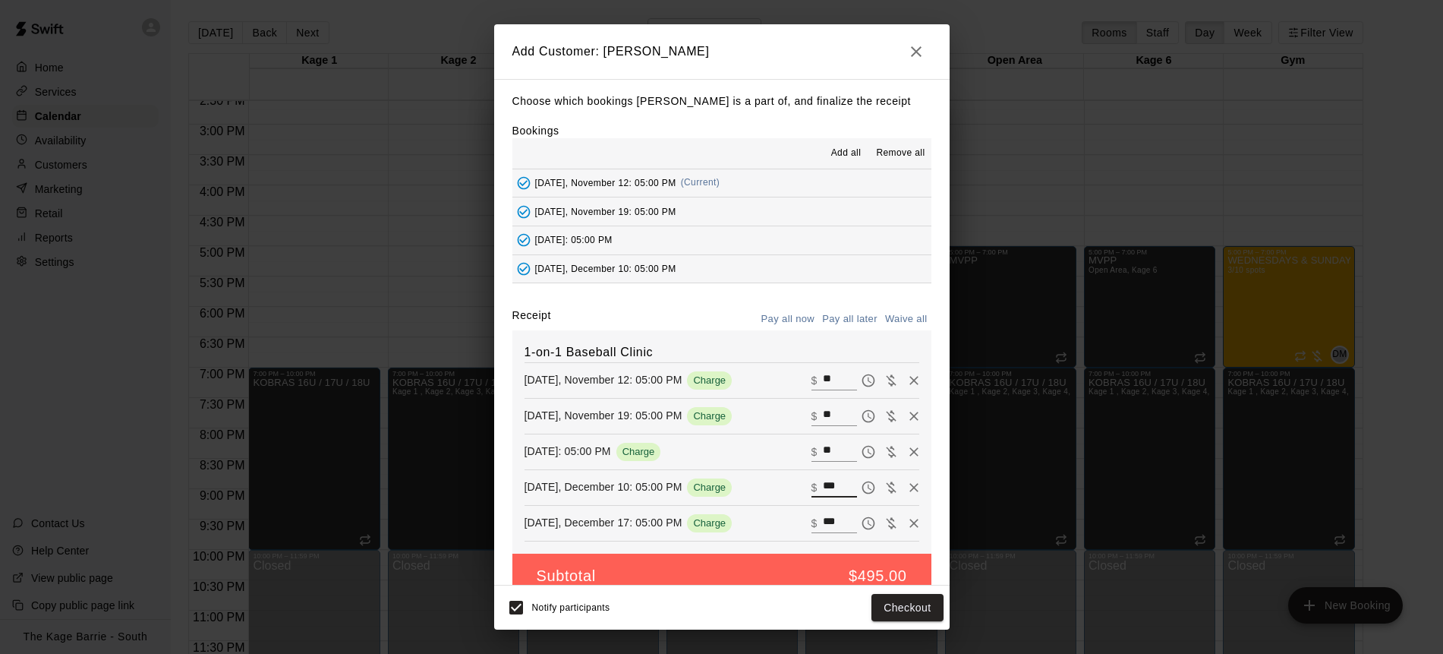
click at [794, 483] on div "[DATE], December 10: 05:00 PM Charge ​ $ ***" at bounding box center [722, 487] width 395 height 23
type input "**"
drag, startPoint x: 842, startPoint y: 519, endPoint x: 800, endPoint y: 518, distance: 41.8
click at [800, 518] on div "[DATE], December 17: 05:00 PM Charge ​ $ ***" at bounding box center [722, 523] width 395 height 23
type input "**"
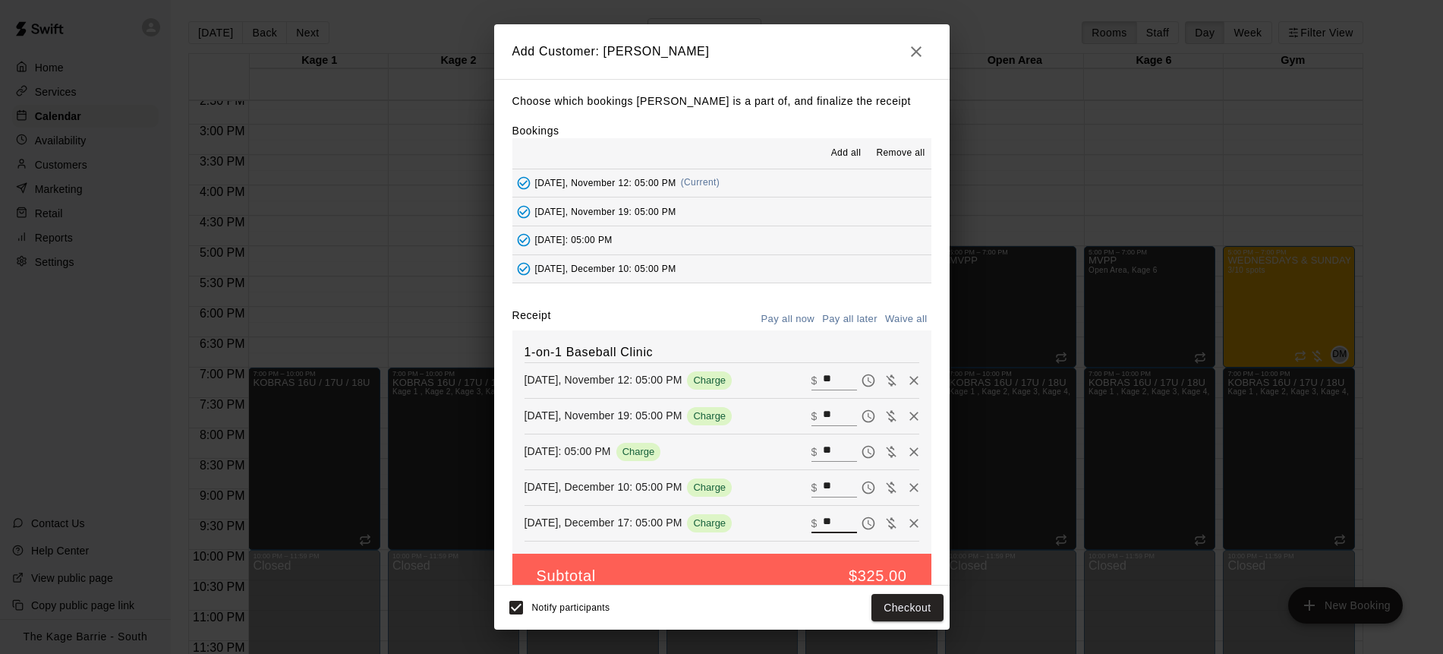
click at [851, 322] on button "Pay all later" at bounding box center [850, 320] width 63 height 24
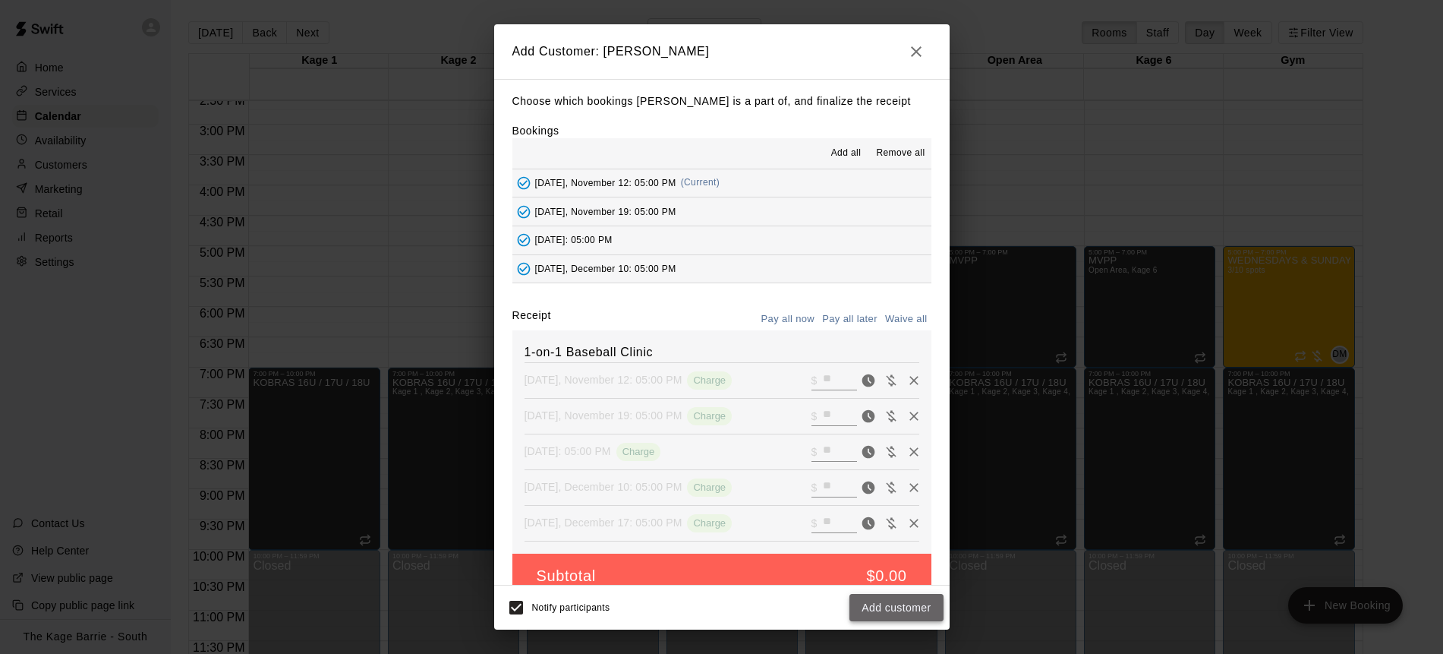
click at [906, 612] on button "Add customer" at bounding box center [896, 608] width 93 height 28
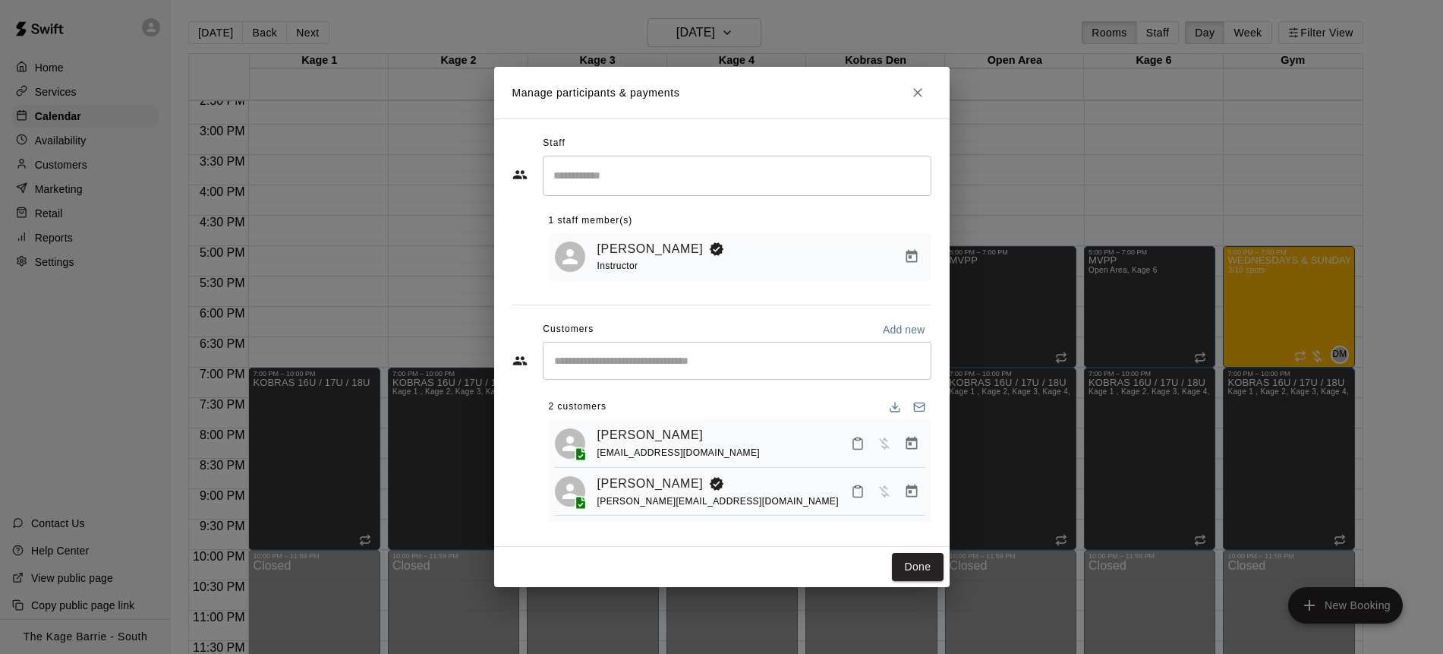
click at [696, 364] on input "Start typing to search customers..." at bounding box center [737, 360] width 375 height 15
type input "**********"
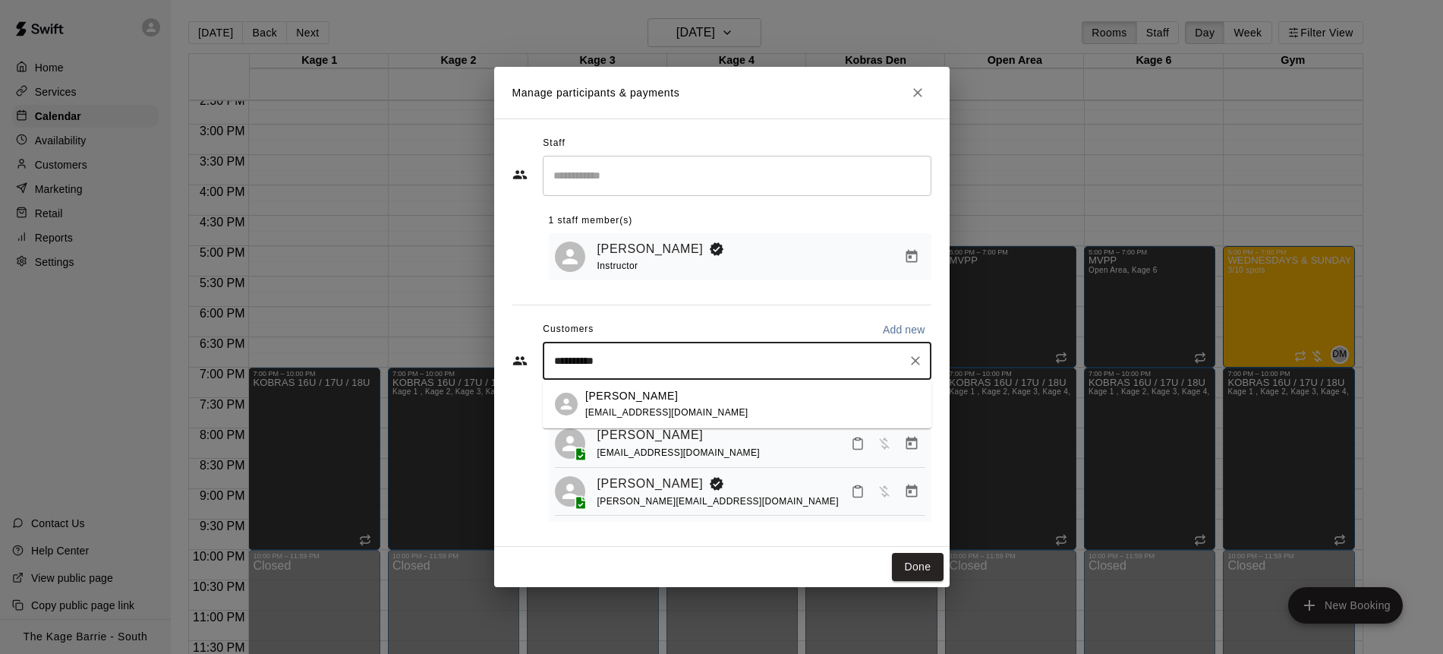
drag, startPoint x: 712, startPoint y: 383, endPoint x: 752, endPoint y: 406, distance: 46.0
click at [752, 406] on div "[PERSON_NAME] [EMAIL_ADDRESS][DOMAIN_NAME]" at bounding box center [752, 404] width 334 height 33
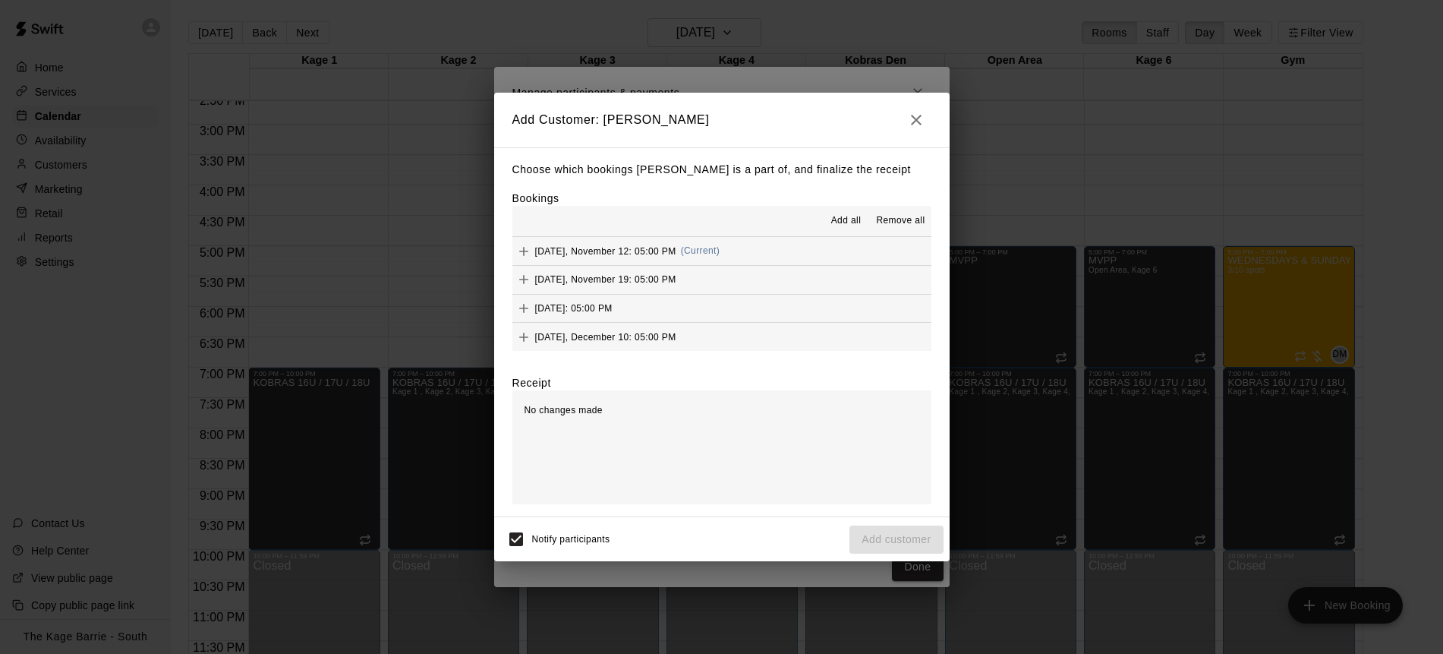
click at [850, 224] on span "Add all" at bounding box center [846, 220] width 30 height 15
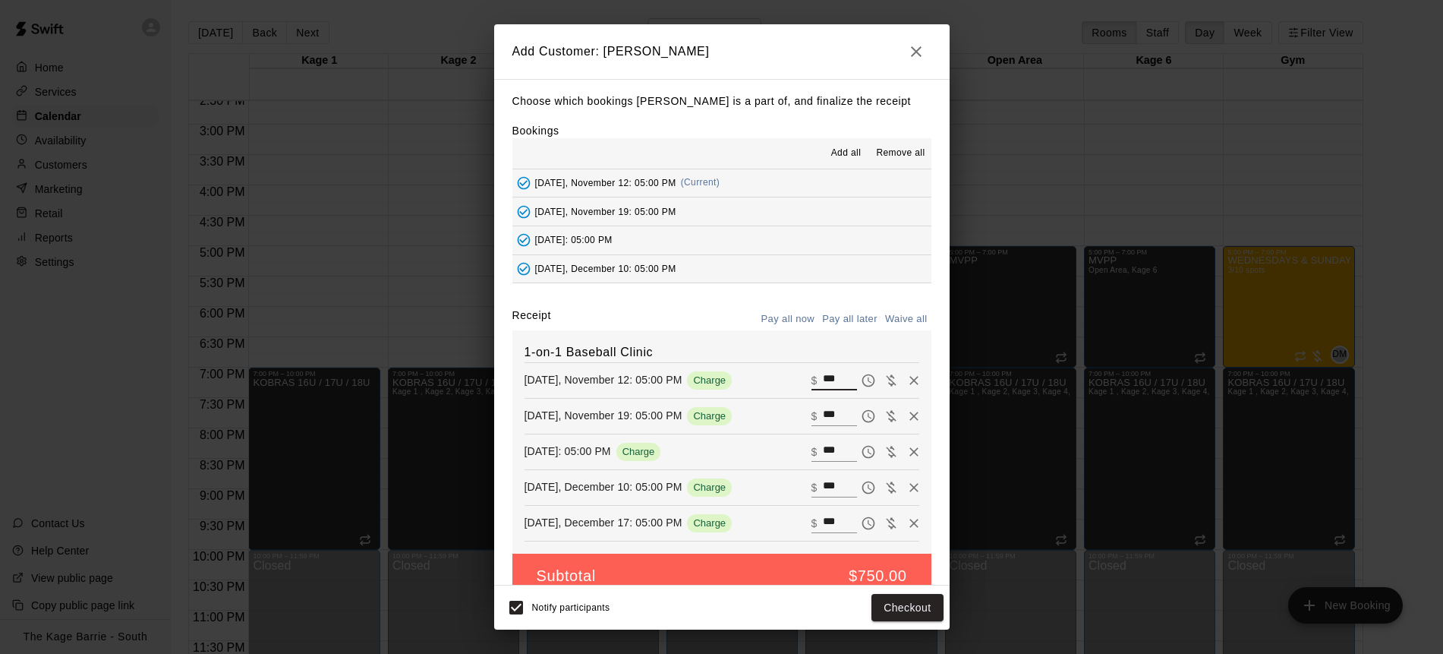
drag, startPoint x: 845, startPoint y: 382, endPoint x: 782, endPoint y: 377, distance: 63.2
click at [784, 377] on div "[DATE], November 12: 05:00 PM Charge ​ $ ***" at bounding box center [722, 380] width 395 height 23
type input "**"
drag, startPoint x: 835, startPoint y: 415, endPoint x: 771, endPoint y: 412, distance: 63.1
click at [764, 410] on div "[DATE], November 19: 05:00 PM Charge ​ $ ***" at bounding box center [722, 416] width 395 height 23
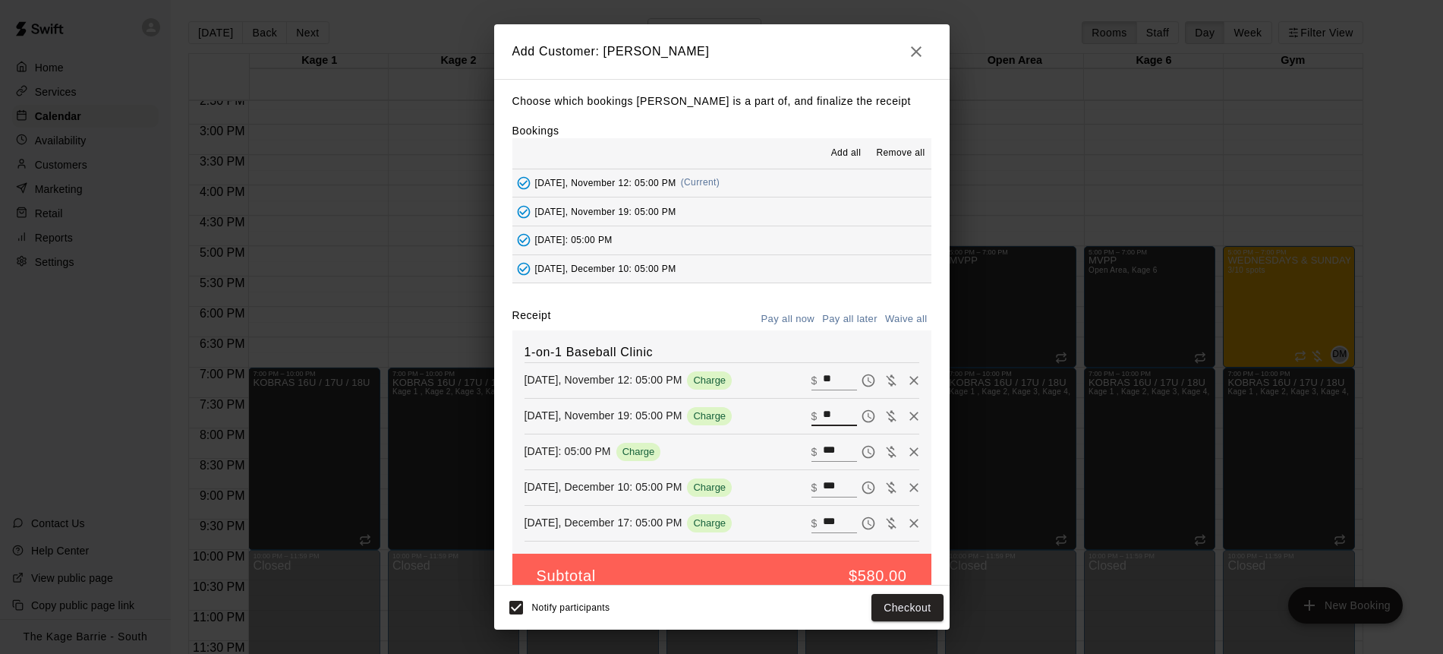
type input "**"
drag, startPoint x: 789, startPoint y: 445, endPoint x: 780, endPoint y: 444, distance: 9.1
click at [780, 444] on div "[DATE]: 05:00 PM Charge ​ $ ***" at bounding box center [722, 451] width 395 height 23
type input "**"
drag, startPoint x: 837, startPoint y: 487, endPoint x: 797, endPoint y: 484, distance: 39.6
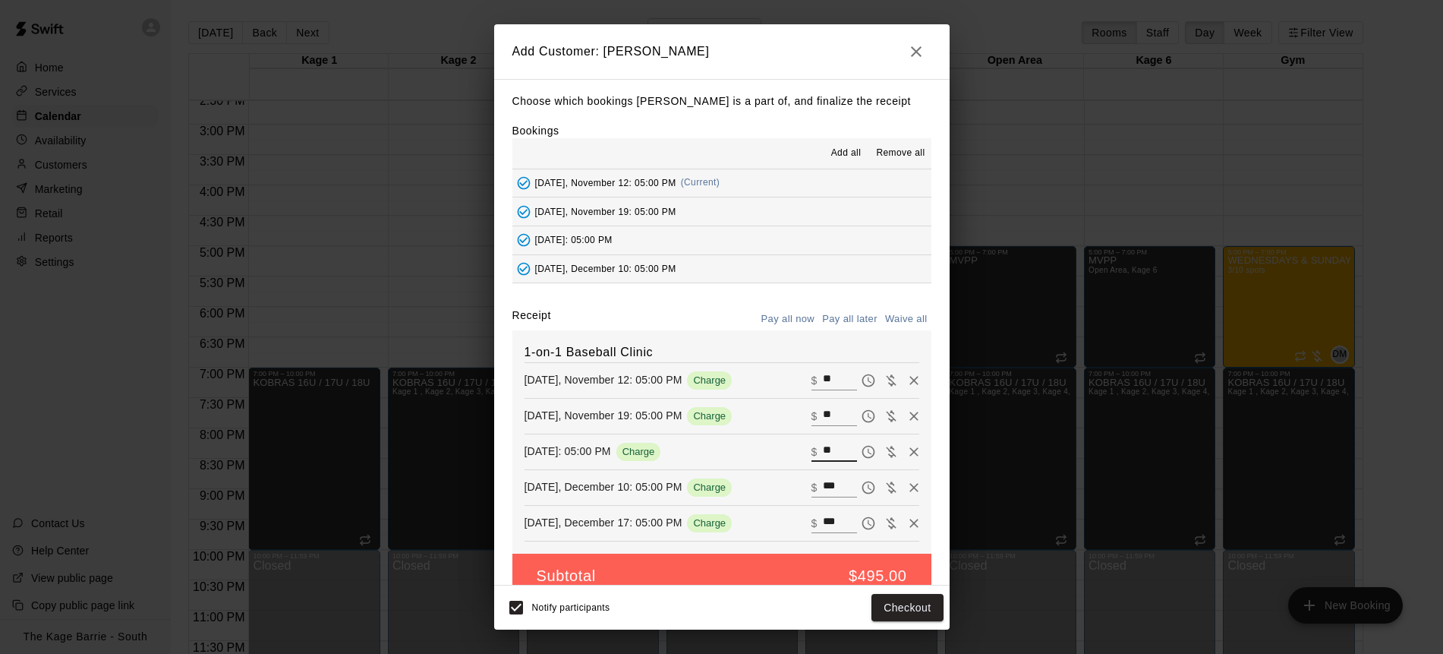
click at [797, 484] on div "[DATE], December 10: 05:00 PM Charge ​ $ ***" at bounding box center [722, 487] width 395 height 23
type input "**"
drag, startPoint x: 838, startPoint y: 520, endPoint x: 773, endPoint y: 513, distance: 65.0
click at [775, 513] on div "[DATE], December 17: 05:00 PM Charge ​ $ ***" at bounding box center [722, 523] width 395 height 23
type input "**"
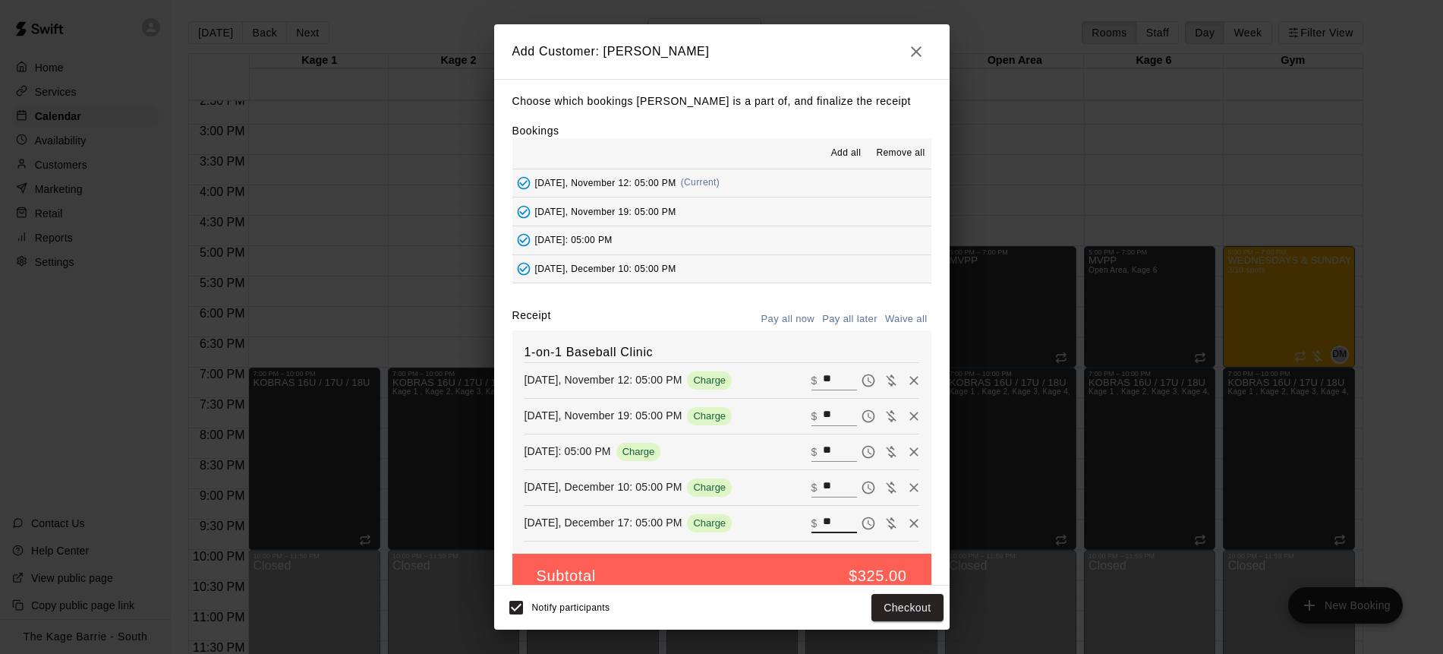
click at [853, 322] on button "Pay all later" at bounding box center [850, 320] width 63 height 24
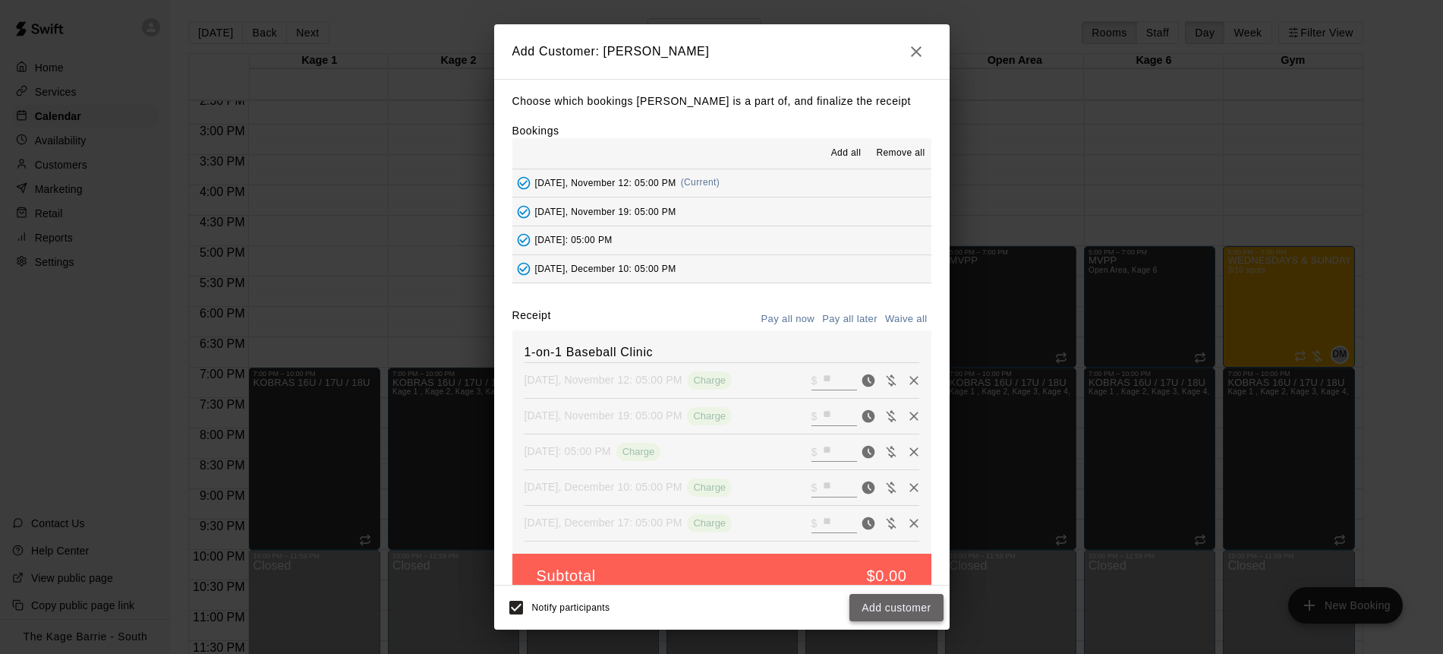
click at [891, 609] on button "Add customer" at bounding box center [896, 608] width 93 height 28
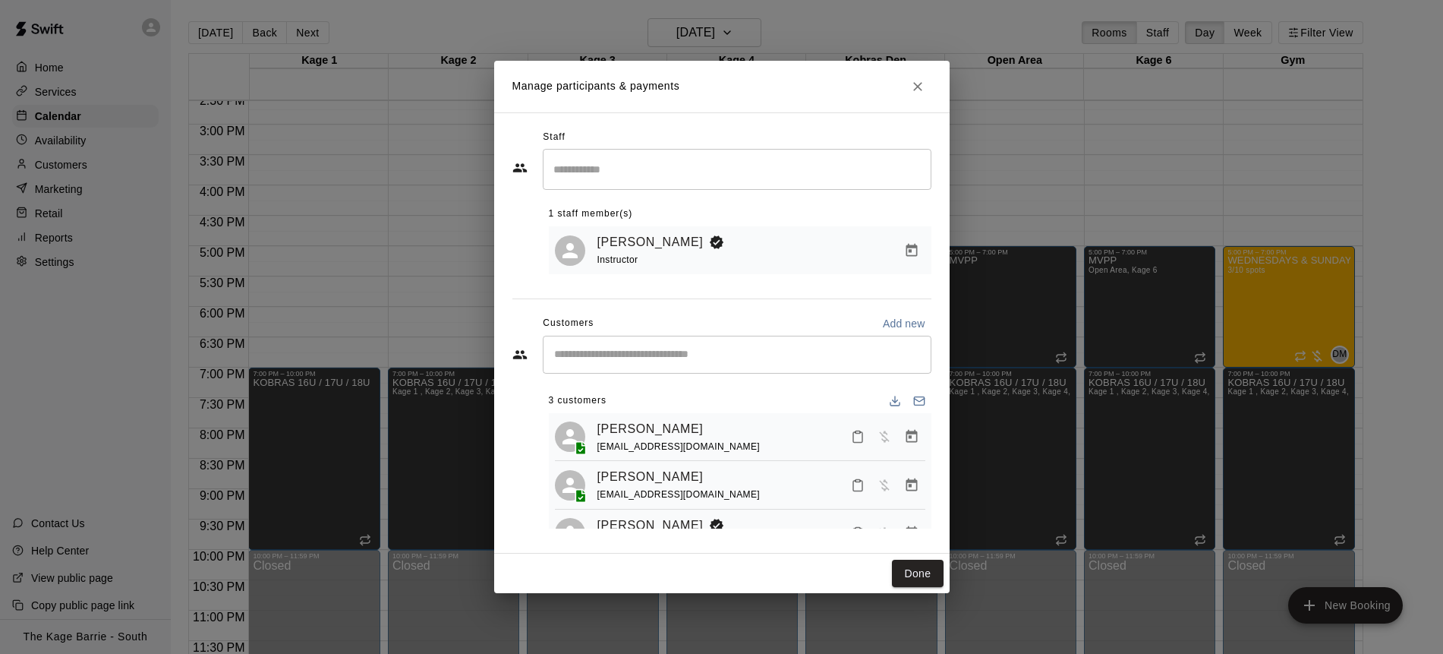
click at [690, 355] on input "Start typing to search customers..." at bounding box center [737, 354] width 375 height 15
type input "***"
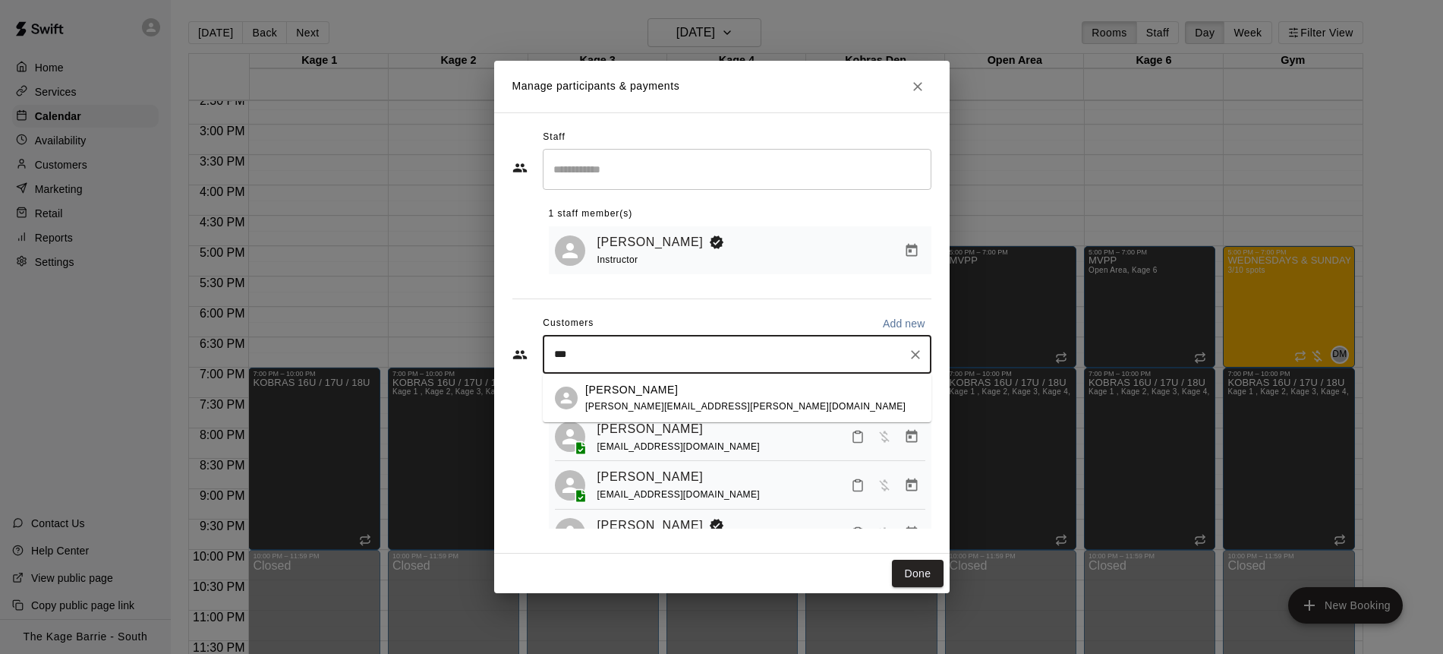
click at [715, 390] on div "[PERSON_NAME] [PERSON_NAME][EMAIL_ADDRESS][PERSON_NAME][DOMAIN_NAME]" at bounding box center [752, 398] width 334 height 33
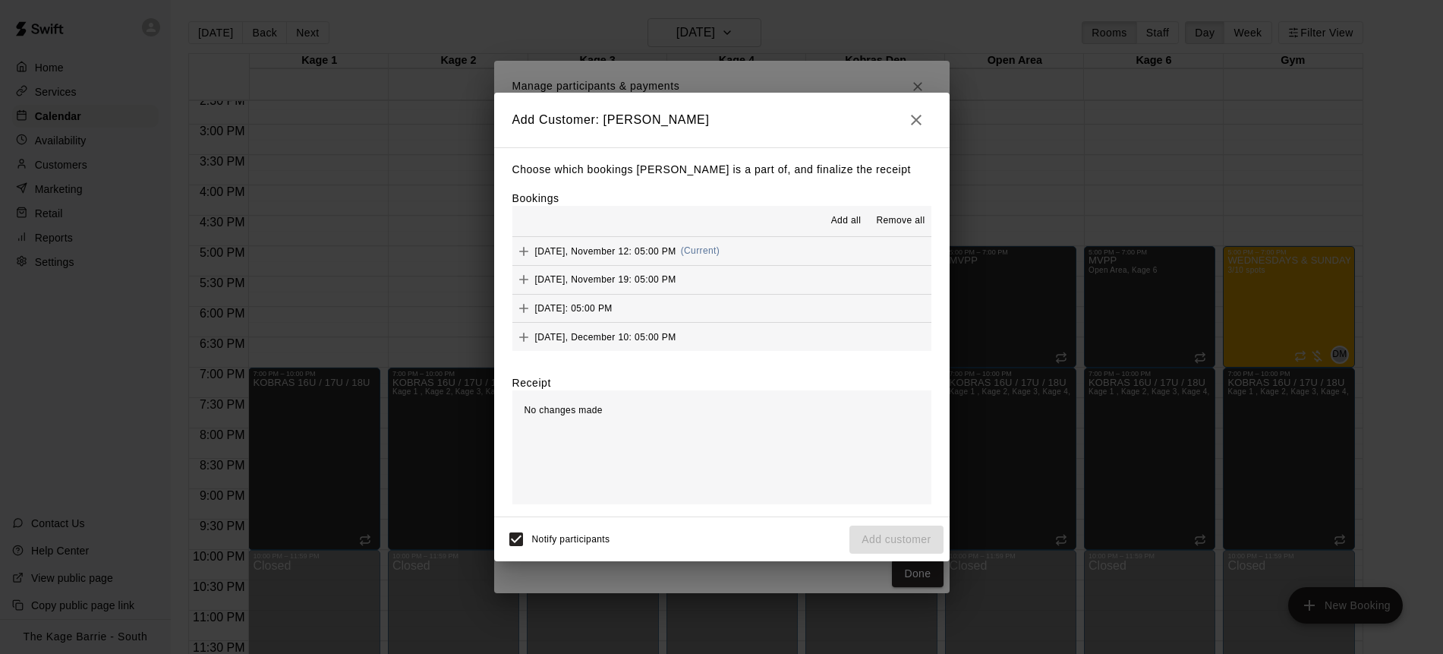
click at [852, 215] on span "Add all" at bounding box center [846, 220] width 30 height 15
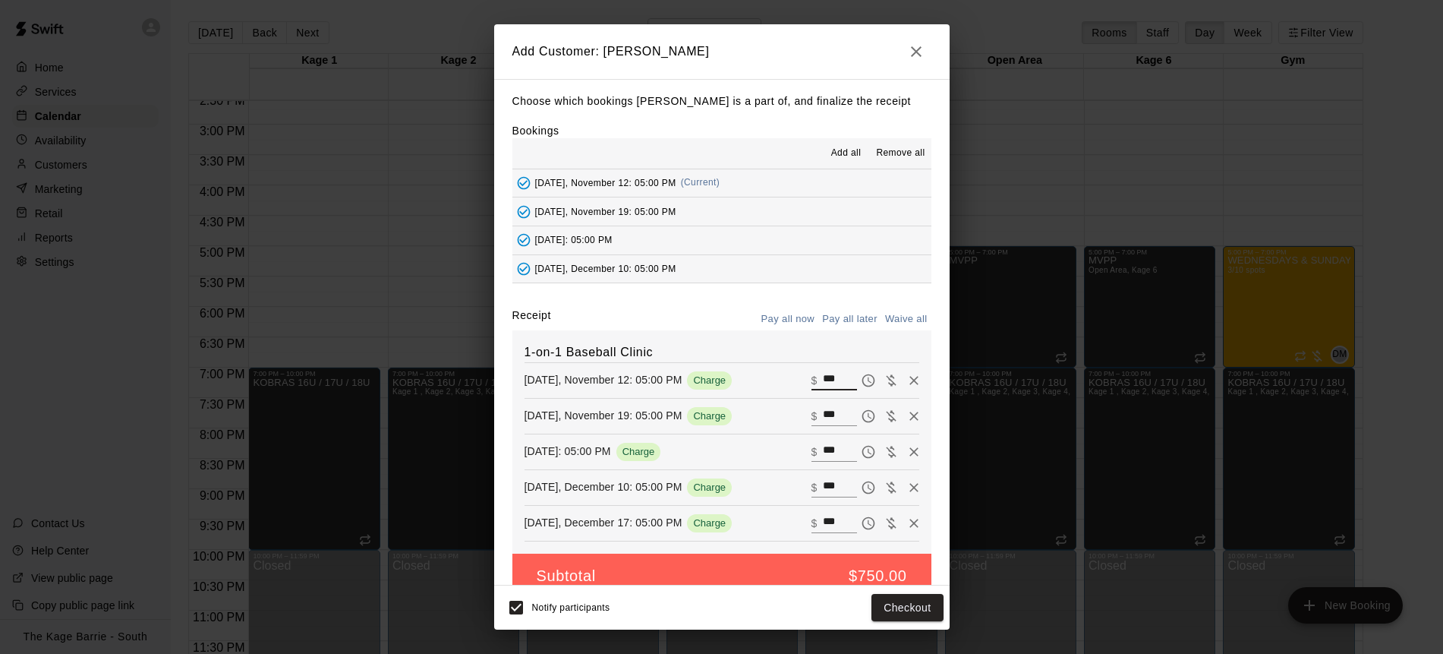
drag, startPoint x: 847, startPoint y: 379, endPoint x: 791, endPoint y: 371, distance: 56.8
click at [791, 371] on div "[DATE], November 12: 05:00 PM Charge ​ $ ***" at bounding box center [722, 380] width 395 height 23
type input "**"
drag, startPoint x: 843, startPoint y: 415, endPoint x: 790, endPoint y: 410, distance: 52.7
click at [790, 410] on div "[DATE], November 19: 05:00 PM Charge ​ $ ***" at bounding box center [722, 416] width 395 height 23
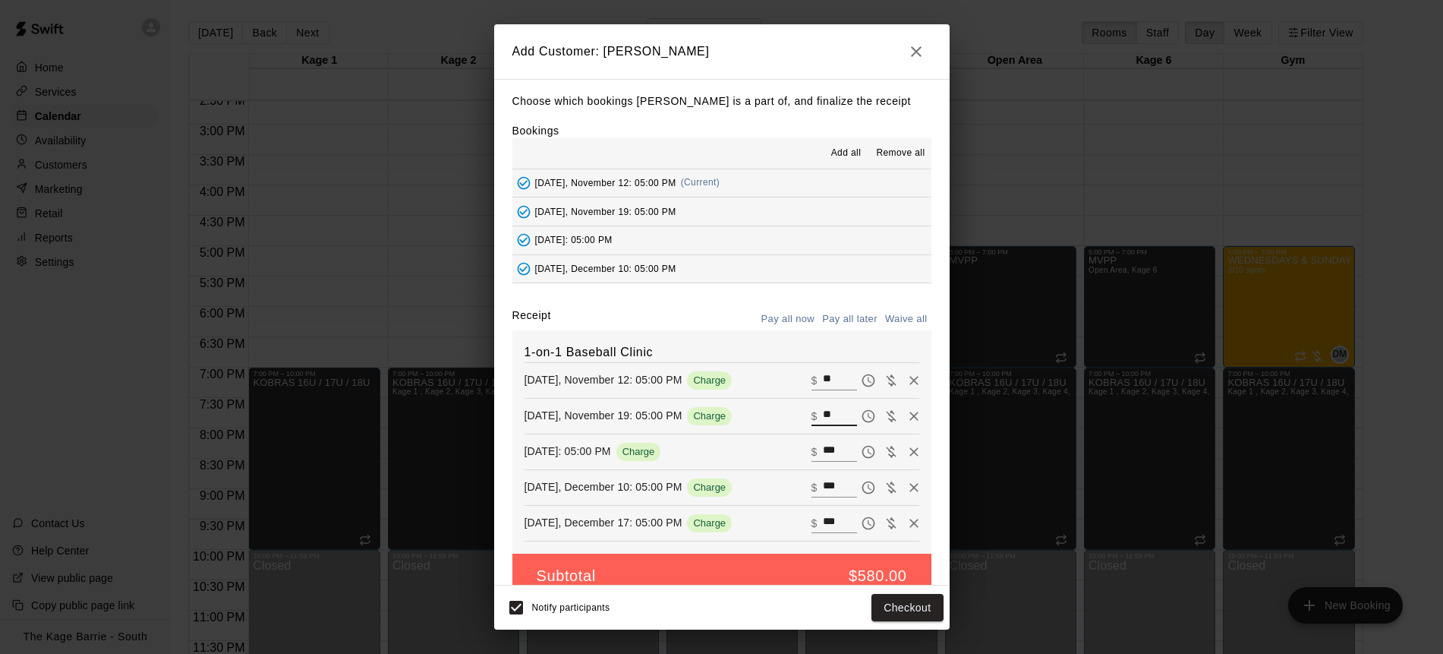
type input "**"
drag, startPoint x: 844, startPoint y: 449, endPoint x: 771, endPoint y: 438, distance: 73.7
click at [771, 438] on div "1-on-1 Baseball Clinic [DATE], November 12: 05:00 PM Charge ​ $ ** [DATE], Nove…" at bounding box center [722, 441] width 419 height 223
type input "**"
drag, startPoint x: 837, startPoint y: 484, endPoint x: 803, endPoint y: 481, distance: 33.6
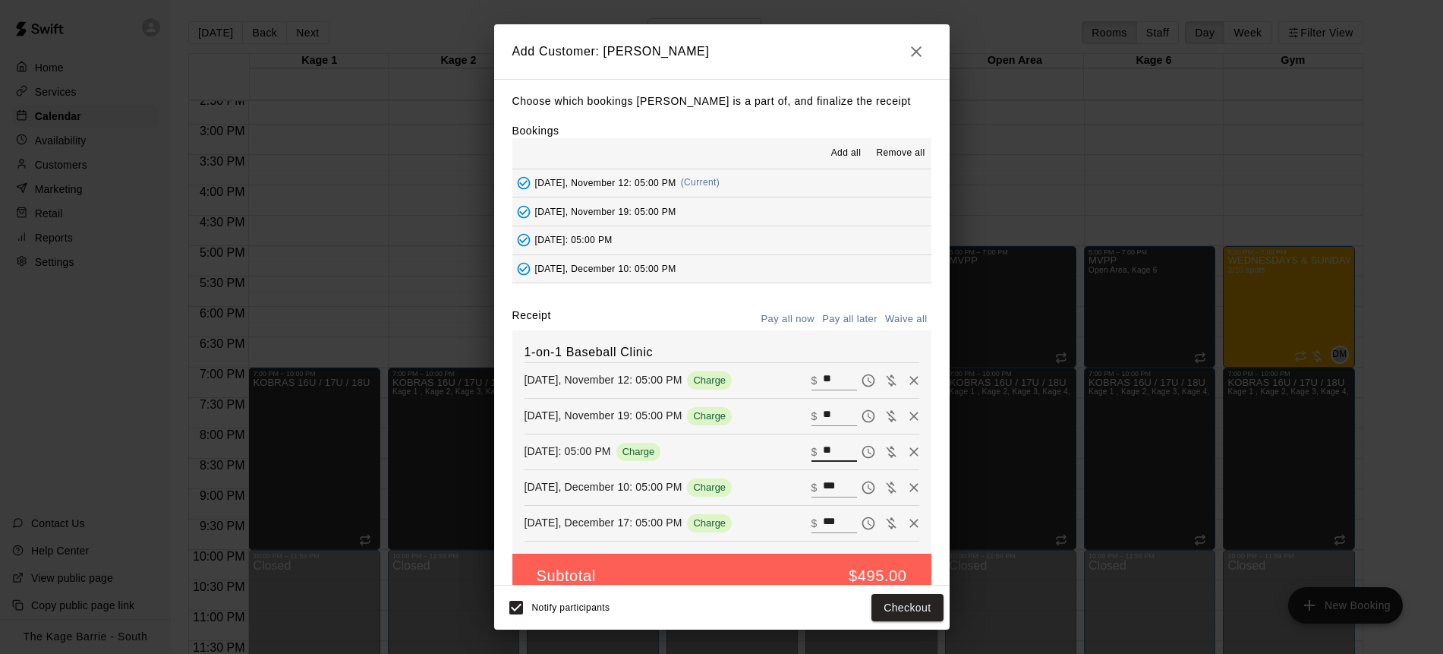
click at [803, 481] on div "[DATE], December 10: 05:00 PM Charge ​ $ ***" at bounding box center [722, 487] width 395 height 23
type input "**"
drag, startPoint x: 797, startPoint y: 514, endPoint x: 763, endPoint y: 513, distance: 33.4
click at [763, 513] on div "[DATE], December 17: 05:00 PM Charge ​ $ ***" at bounding box center [722, 523] width 395 height 23
type input "**"
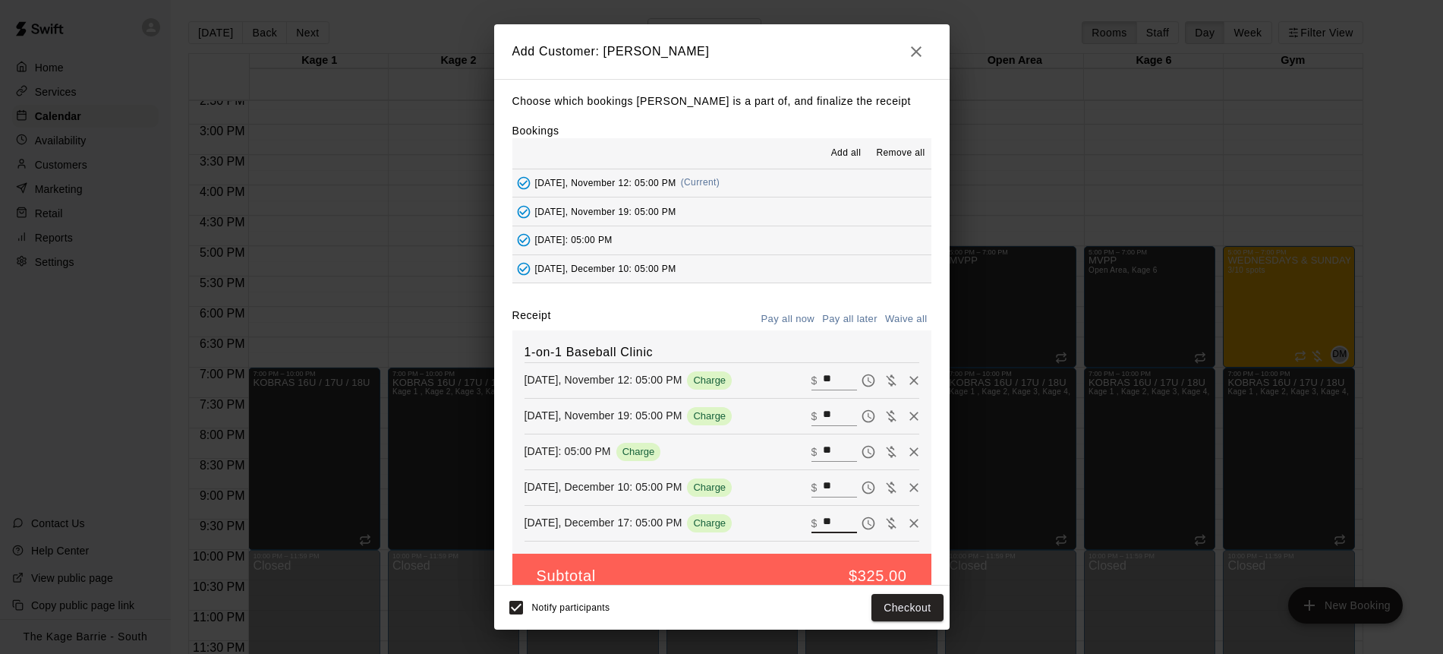
click at [853, 318] on button "Pay all later" at bounding box center [850, 320] width 63 height 24
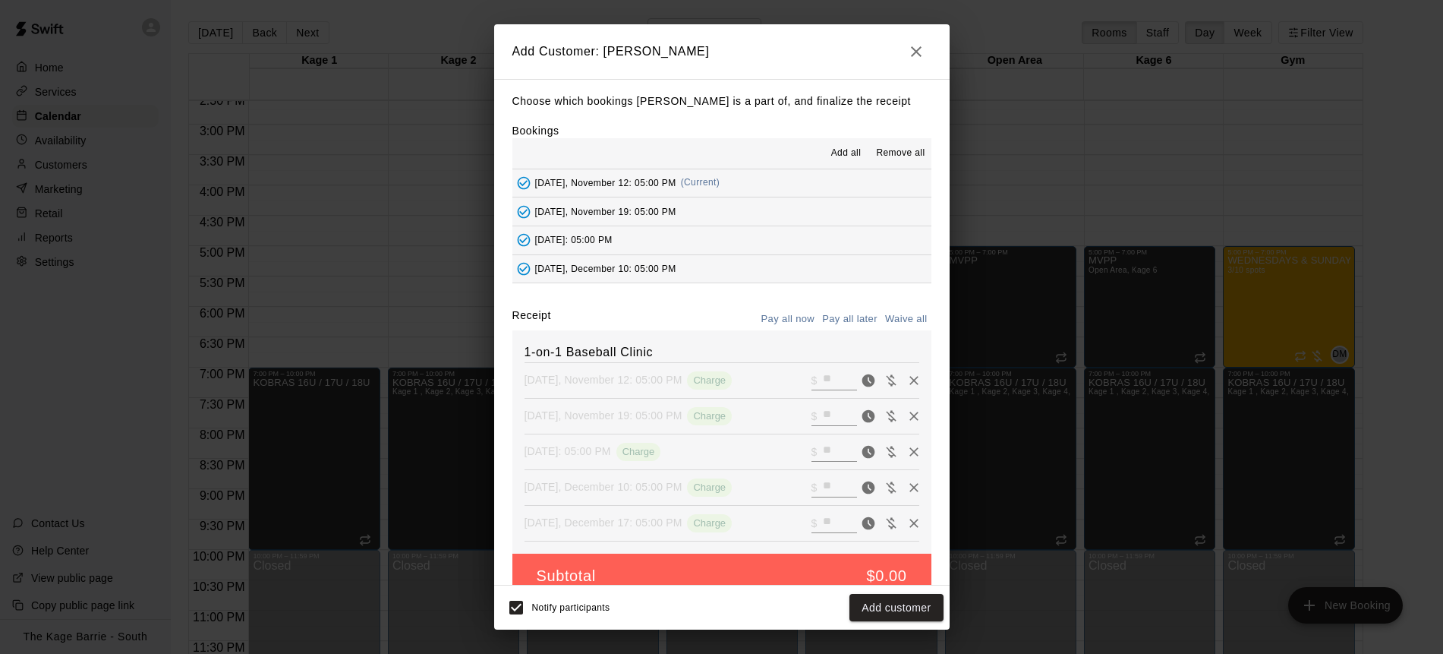
click at [904, 613] on button "Add customer" at bounding box center [896, 608] width 93 height 28
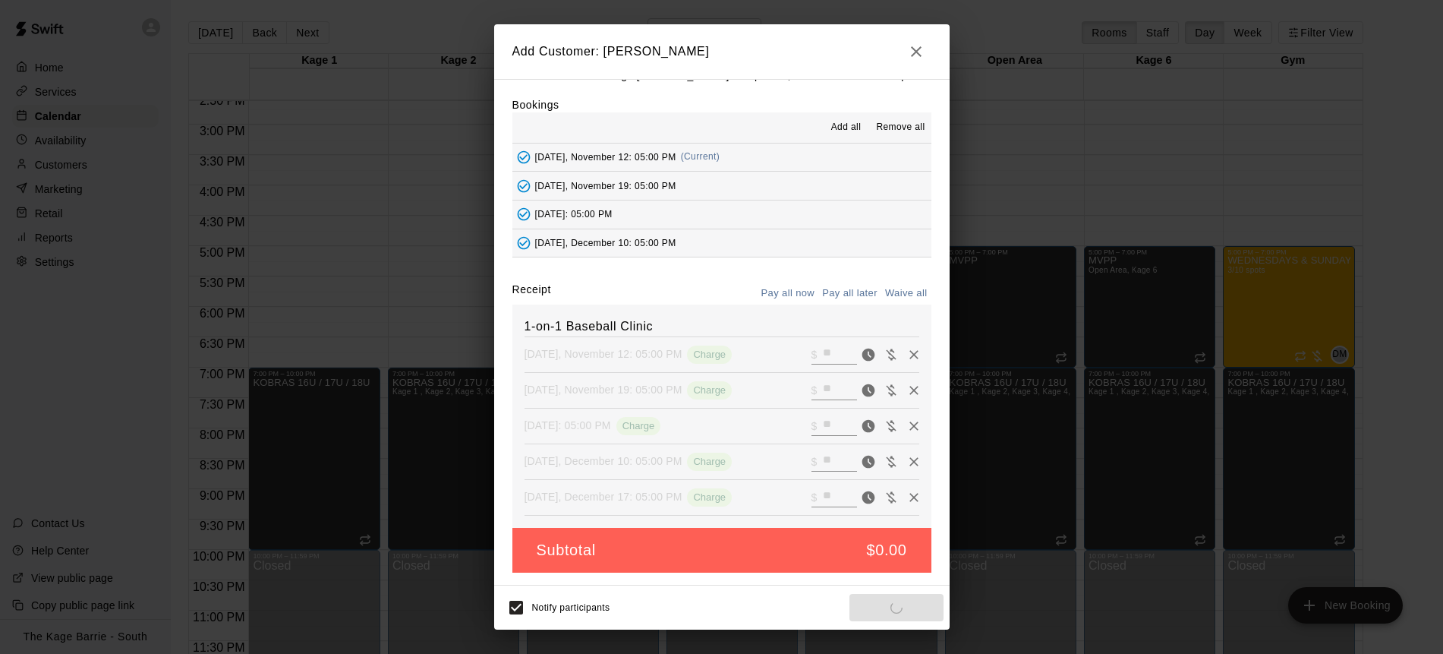
scroll to position [0, 0]
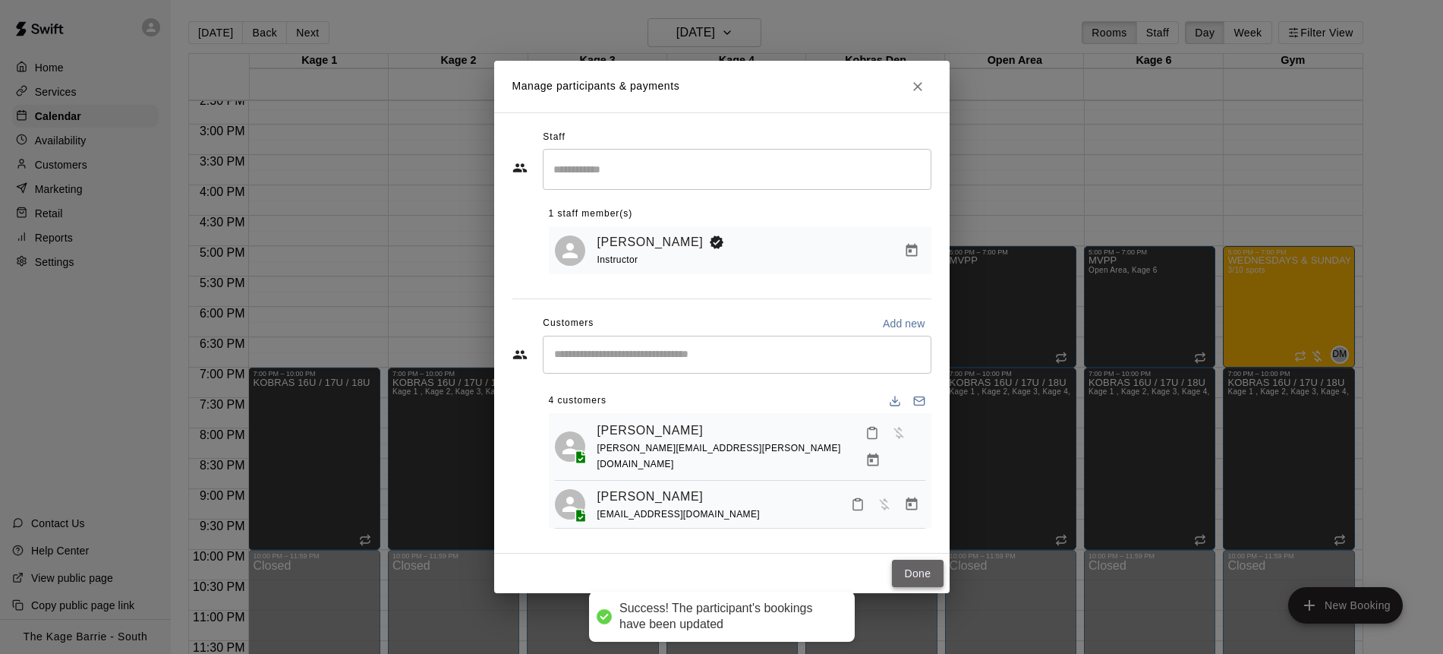
click at [913, 574] on button "Done" at bounding box center [917, 574] width 51 height 28
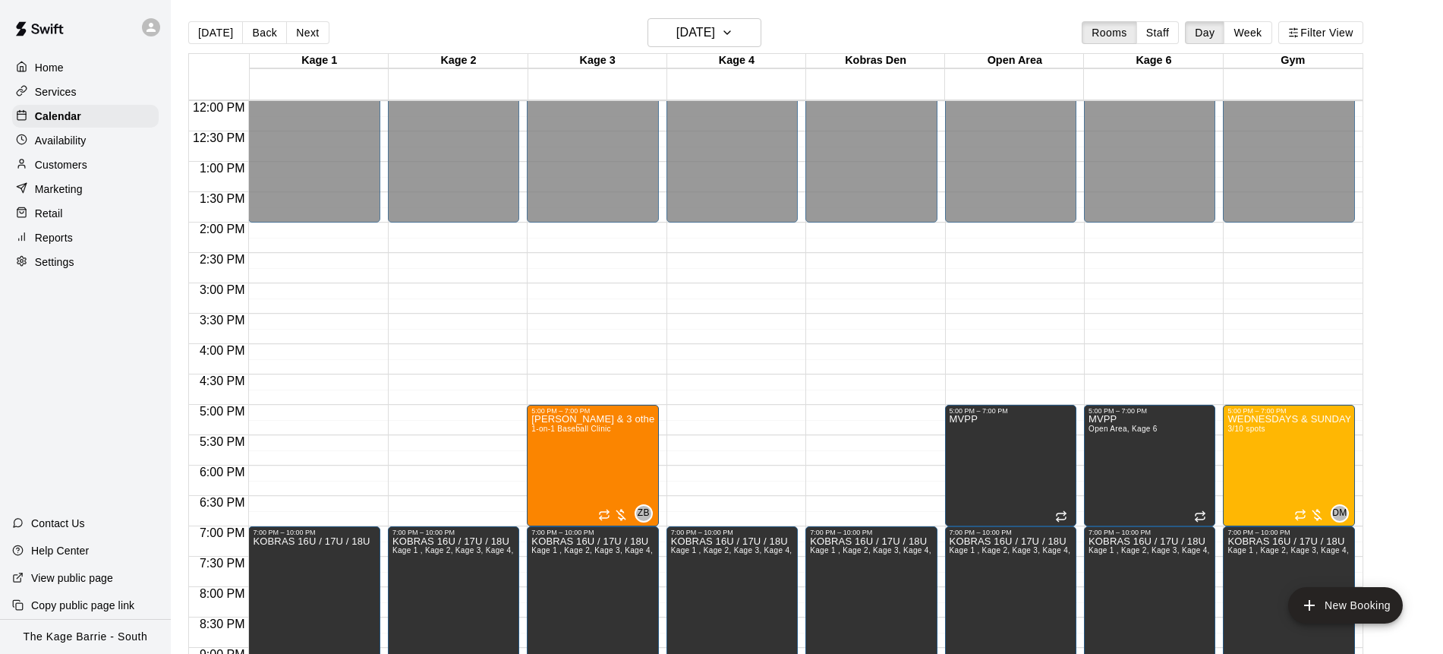
scroll to position [888, 0]
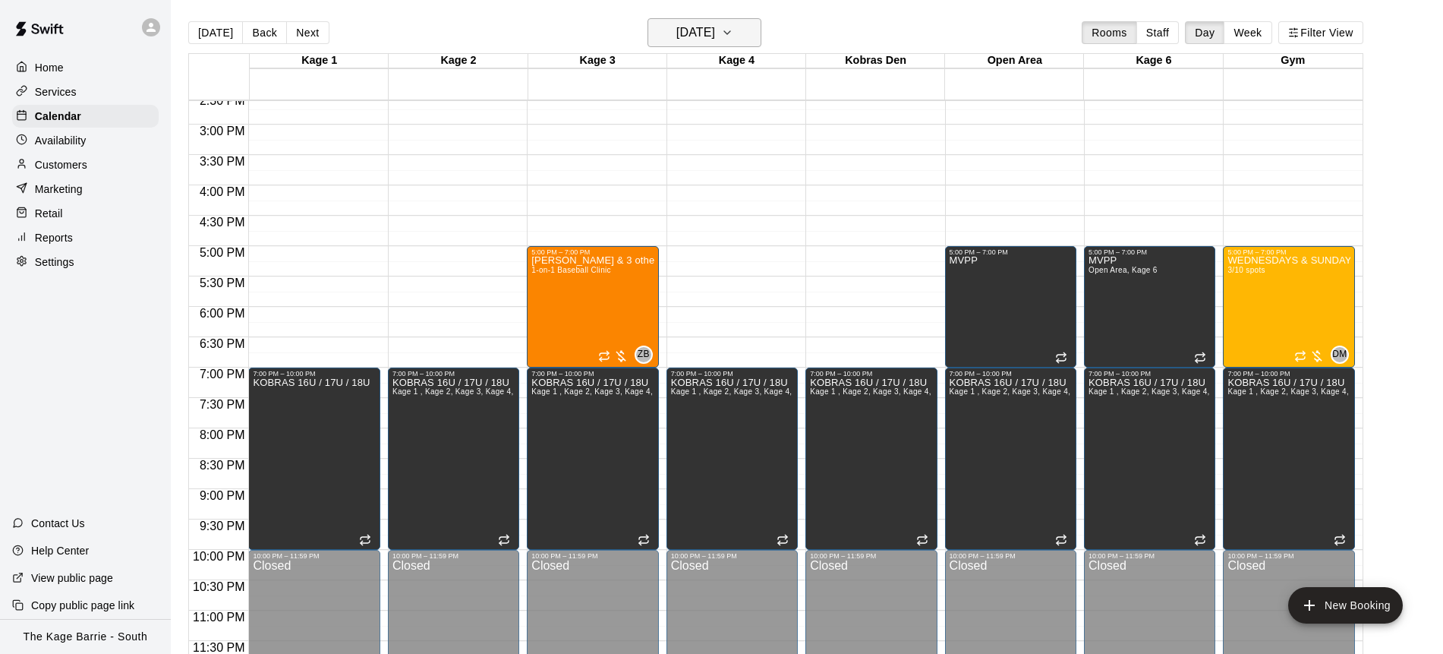
click at [734, 31] on icon "button" at bounding box center [727, 33] width 12 height 18
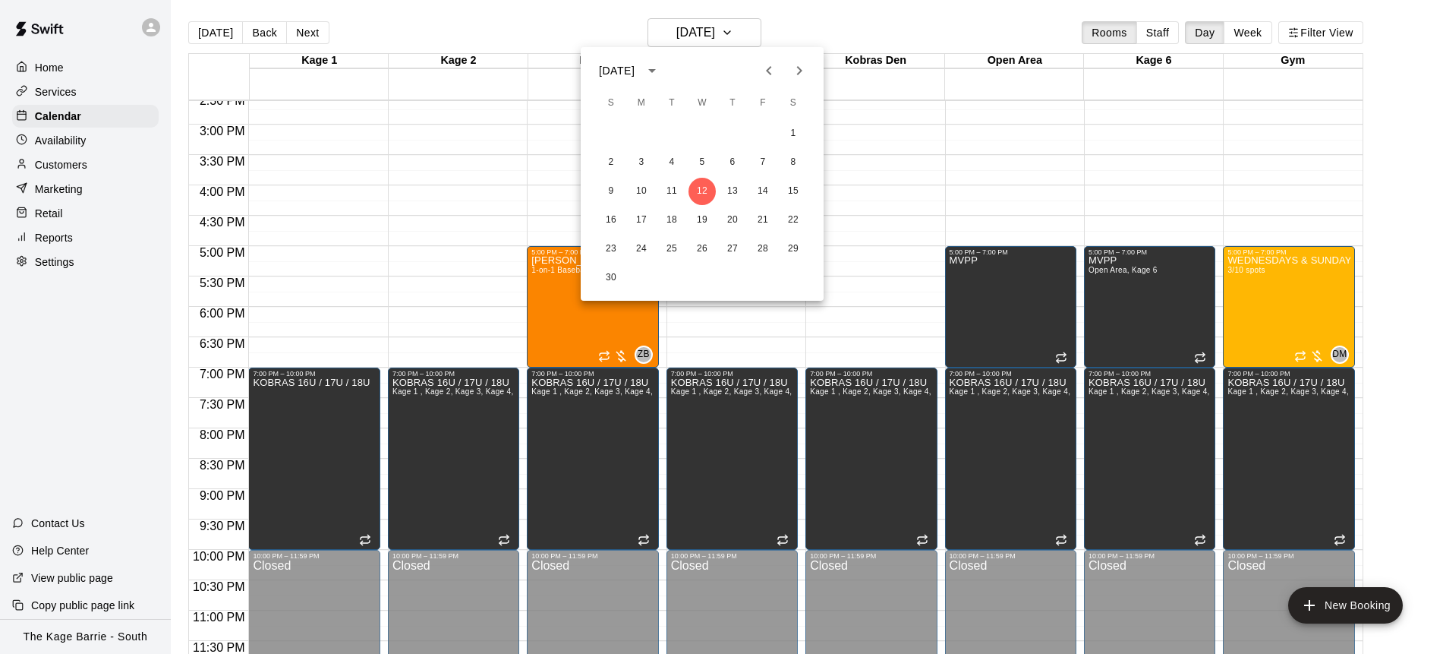
click at [804, 72] on icon "Next month" at bounding box center [799, 71] width 18 height 18
click at [646, 168] on button "5" at bounding box center [641, 162] width 27 height 27
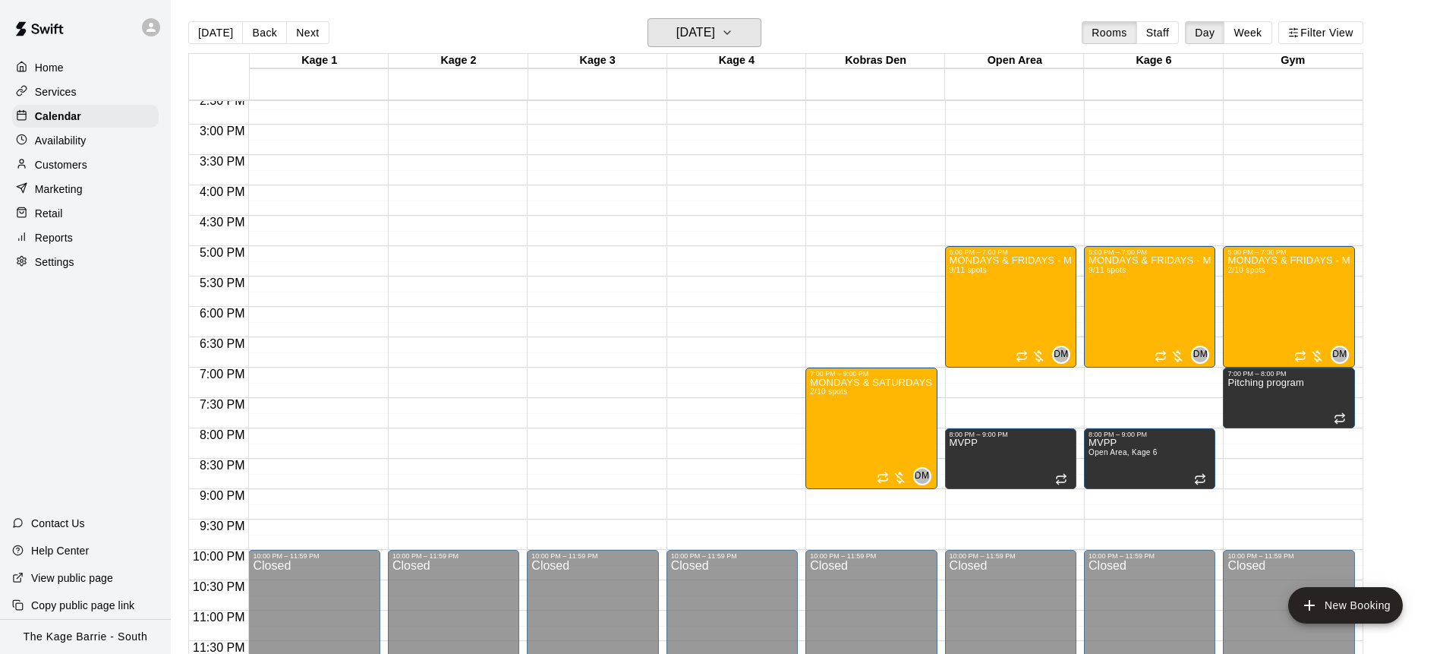
scroll to position [24, 0]
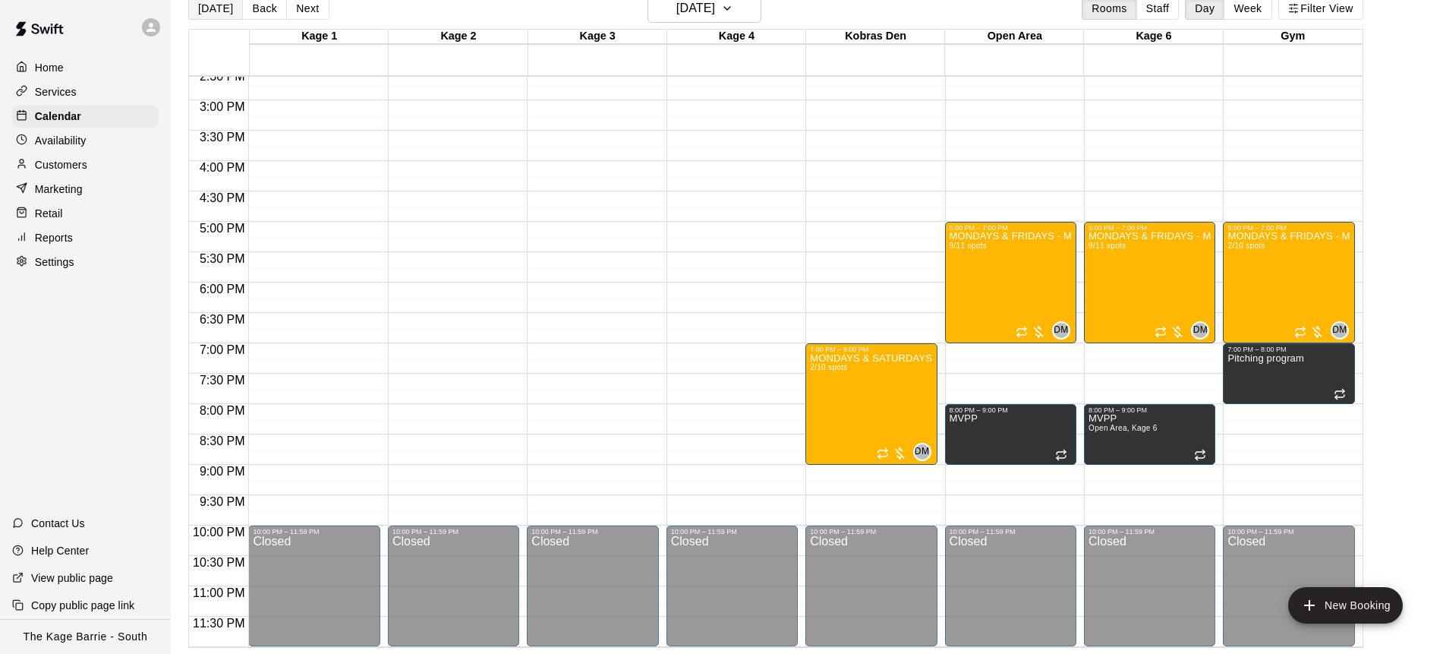
click at [215, 14] on button "[DATE]" at bounding box center [215, 8] width 55 height 23
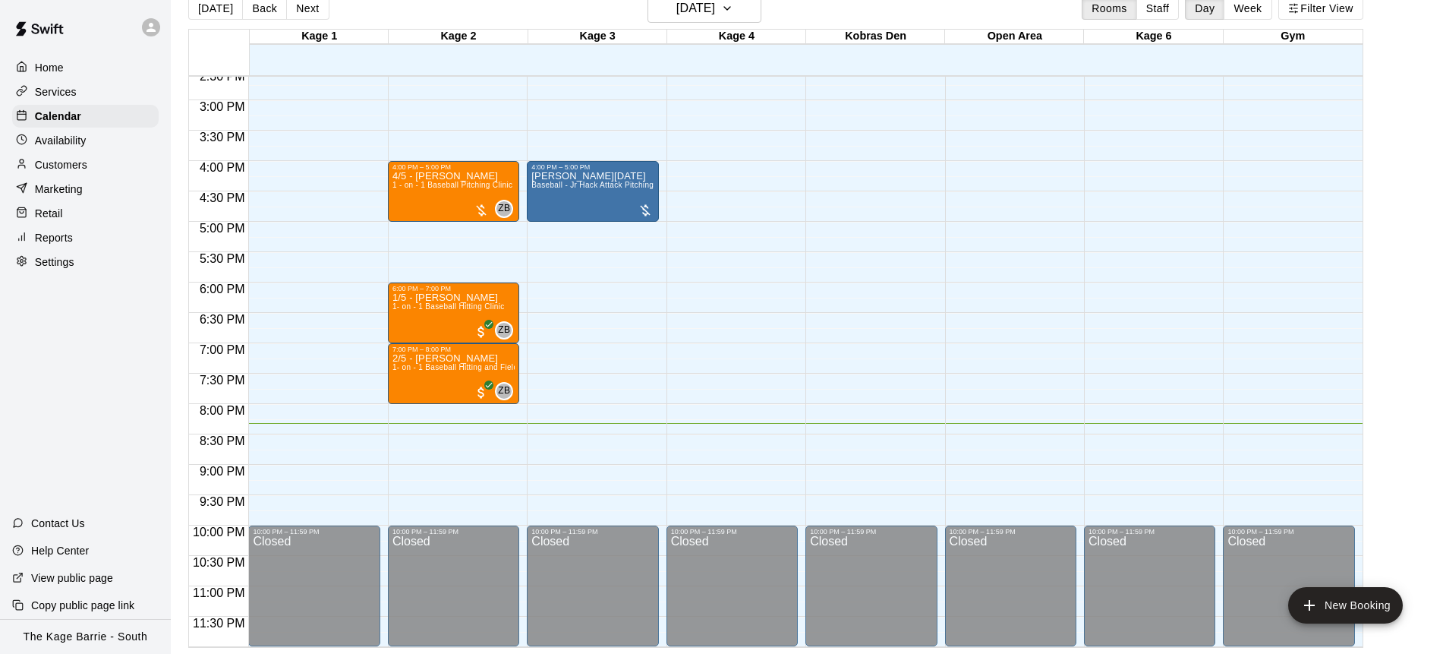
scroll to position [810, 0]
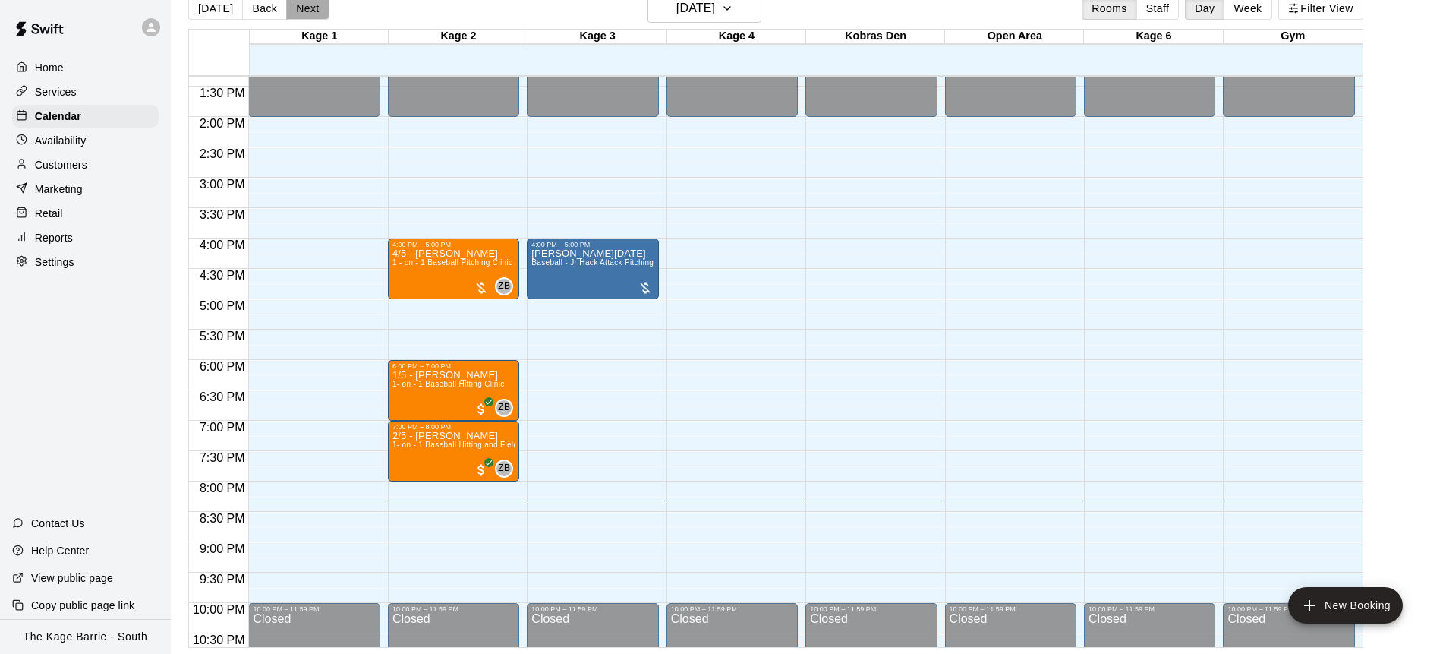
click at [308, 9] on button "Next" at bounding box center [307, 8] width 43 height 23
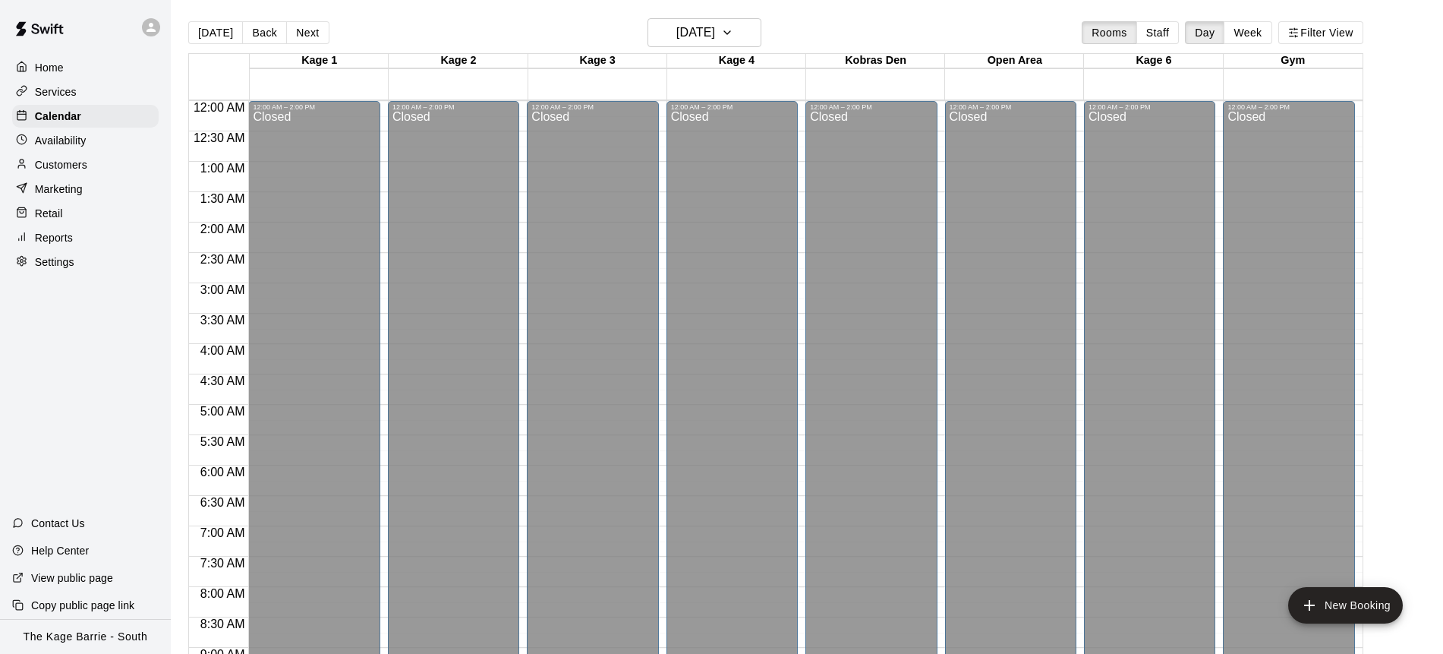
scroll to position [842, 0]
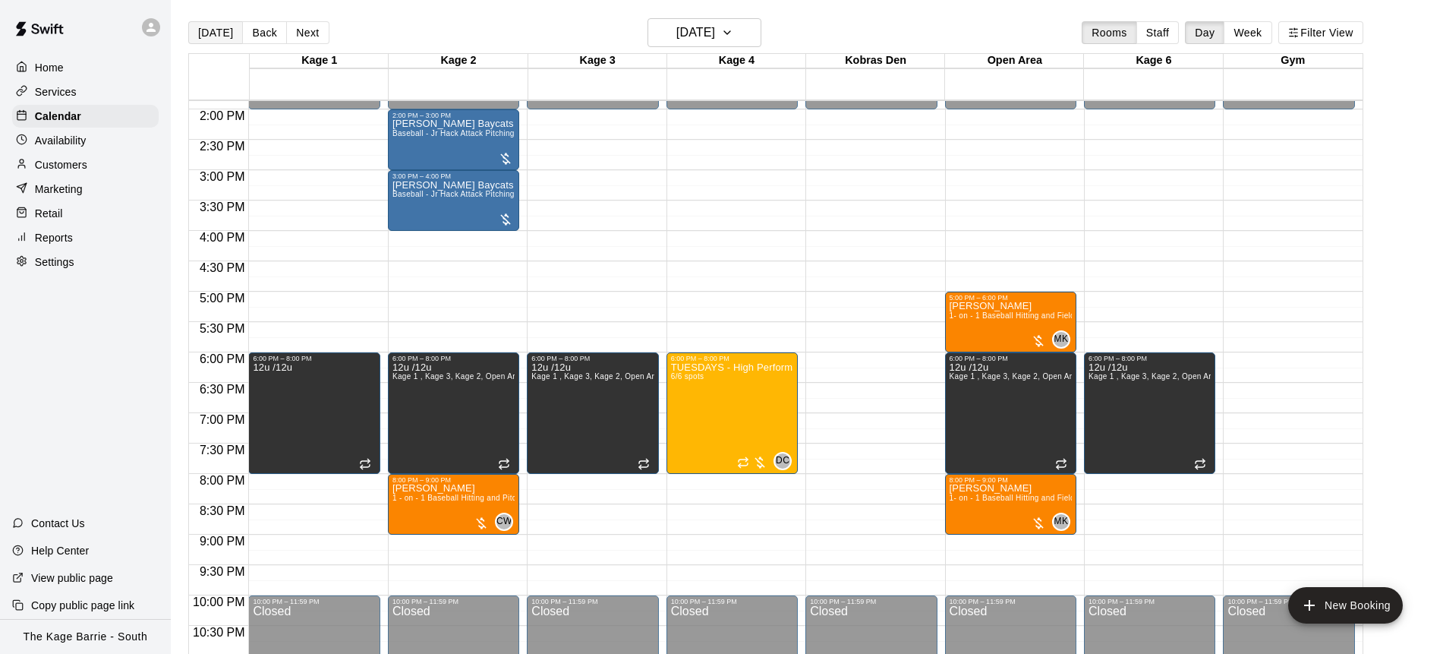
click at [224, 36] on button "[DATE]" at bounding box center [215, 32] width 55 height 23
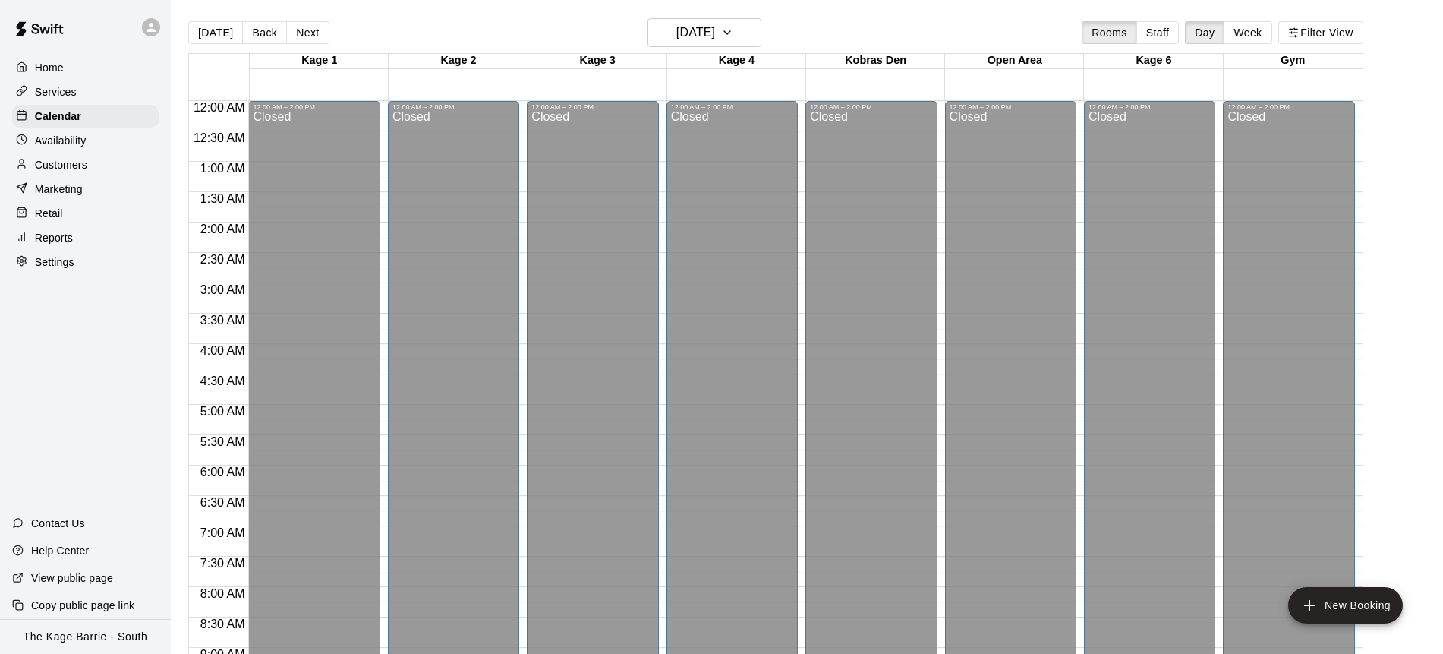
scroll to position [842, 0]
